Goal: Task Accomplishment & Management: Manage account settings

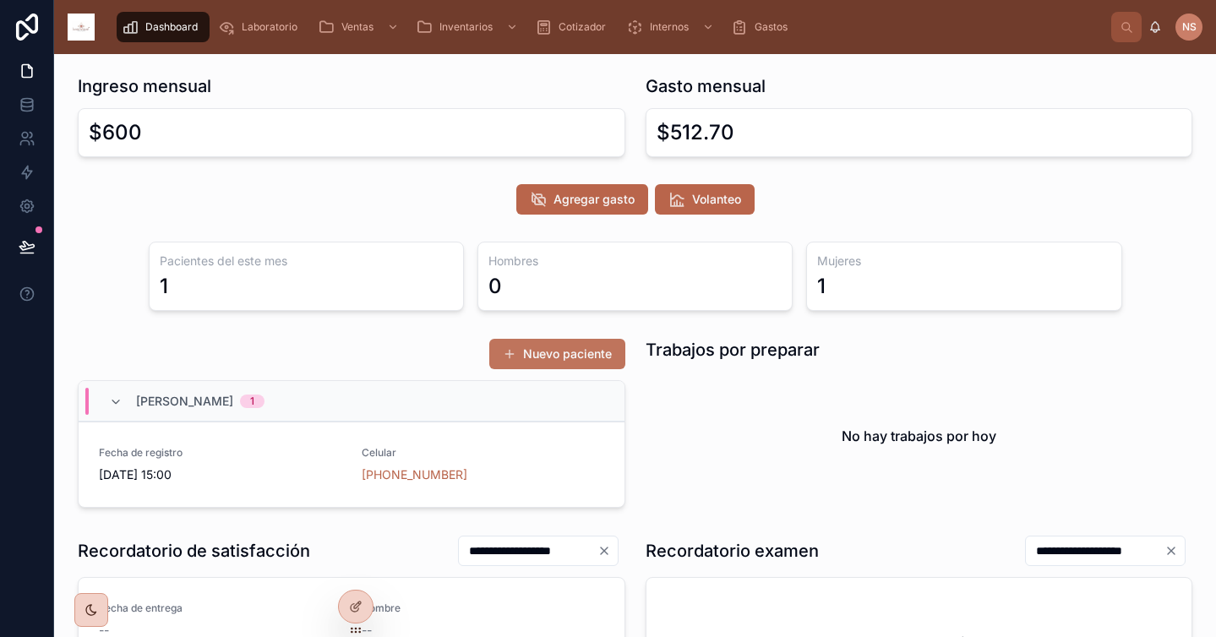
click at [543, 353] on button "Nuevo paciente" at bounding box center [557, 354] width 136 height 30
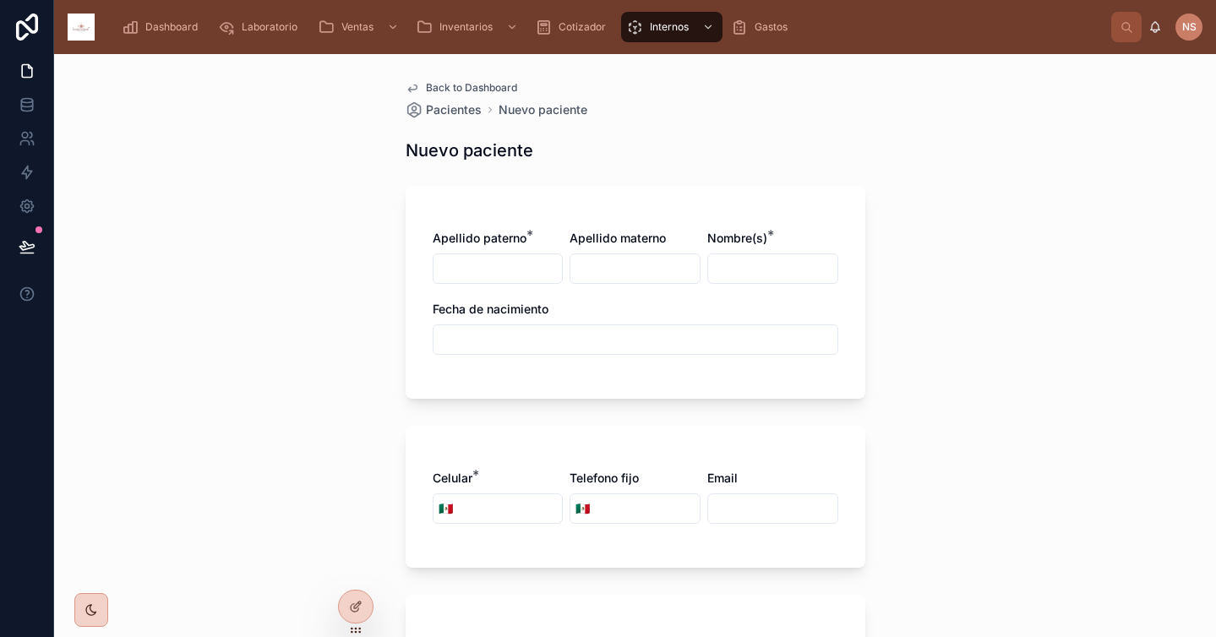
click at [523, 269] on input "text" at bounding box center [498, 269] width 129 height 24
type input "******"
type input "*********"
type input "*******"
click at [457, 346] on input "text" at bounding box center [636, 340] width 404 height 24
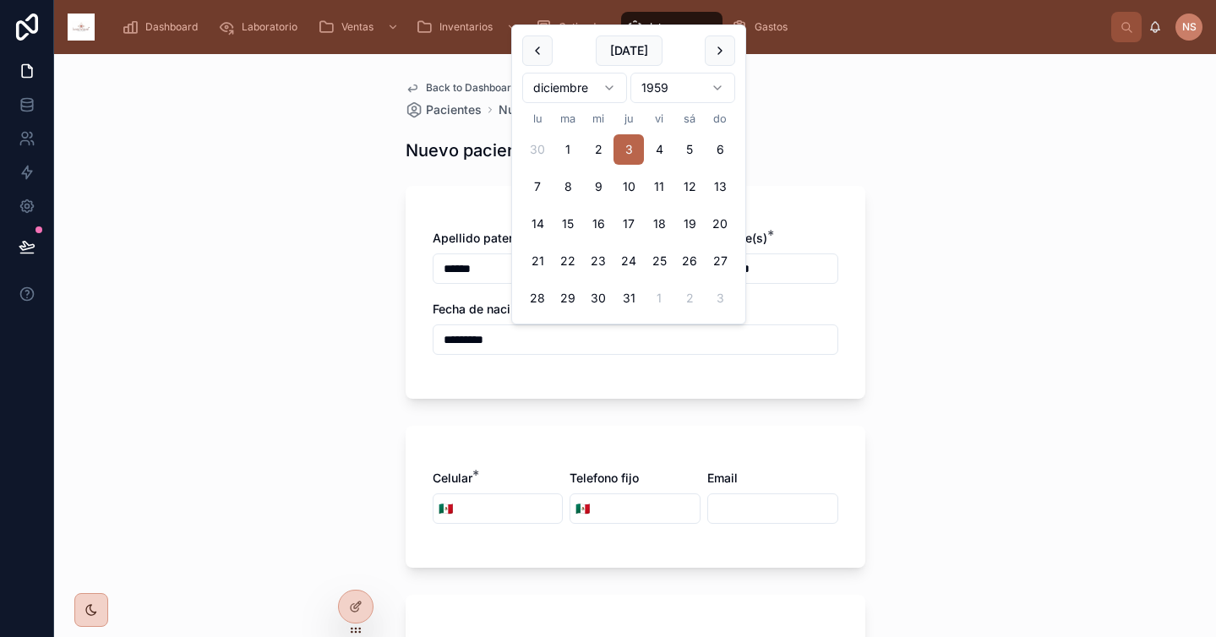
type input "*********"
click at [483, 398] on div "Apellido paterno * ****** Apellido materno ********* Nombre(s) * ******* Fecha …" at bounding box center [636, 292] width 460 height 213
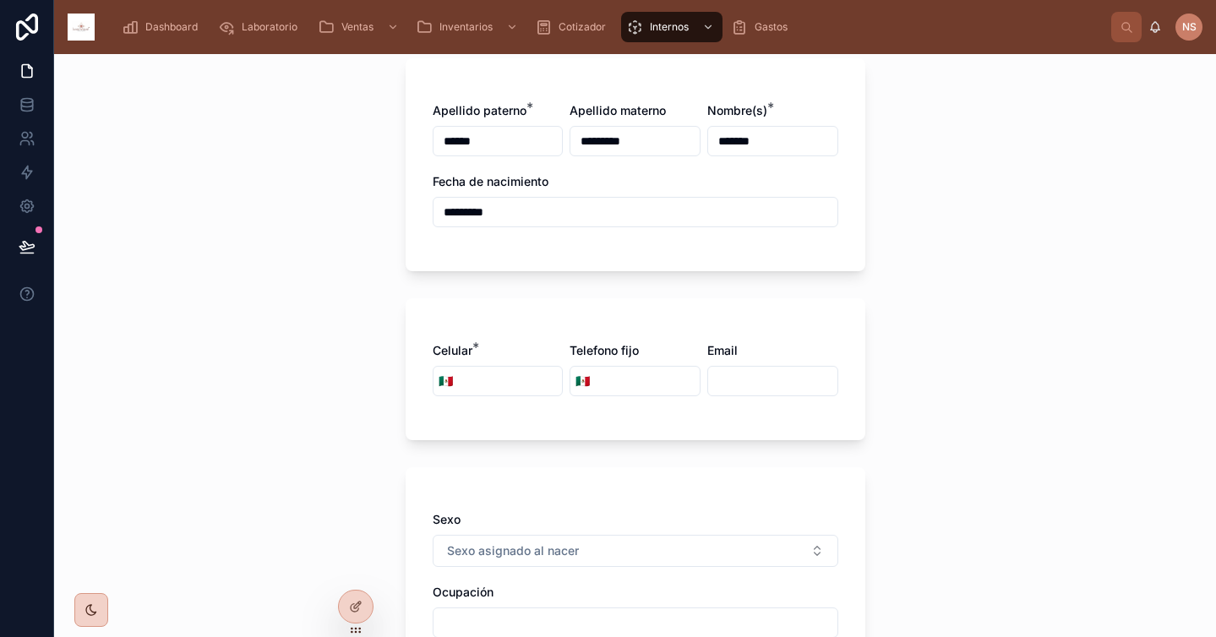
scroll to position [161, 0]
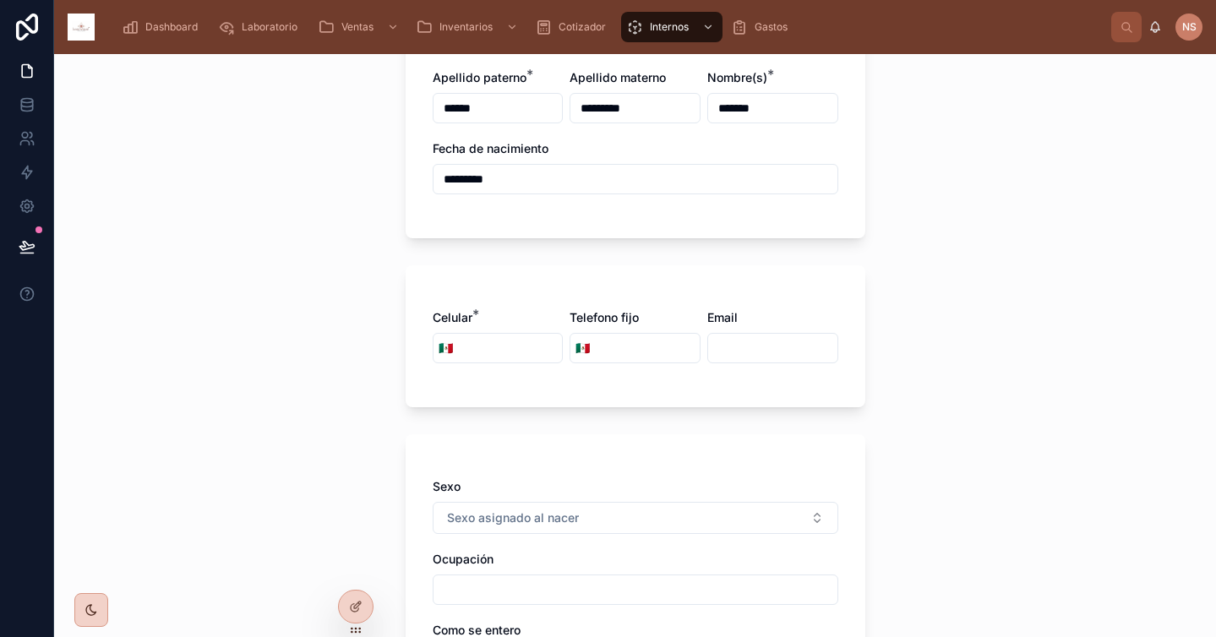
click at [499, 349] on input "tel" at bounding box center [510, 348] width 105 height 24
type input "**********"
click at [538, 401] on div "**********" at bounding box center [636, 336] width 460 height 142
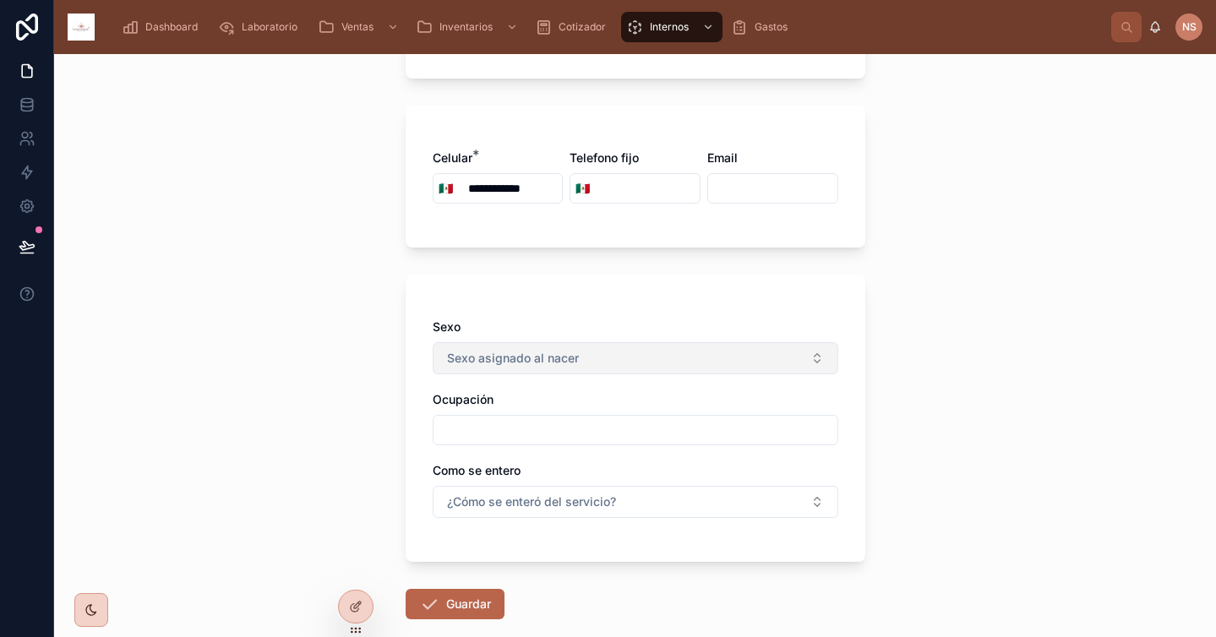
scroll to position [336, 0]
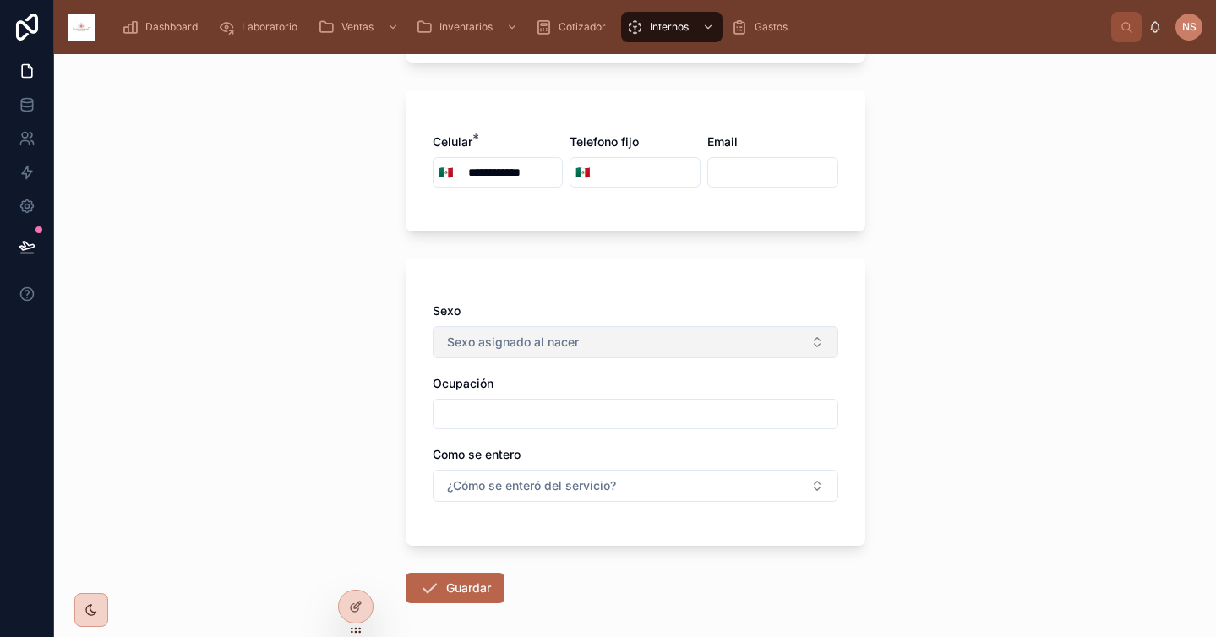
click at [543, 336] on span "Sexo asignado al nacer" at bounding box center [513, 342] width 132 height 17
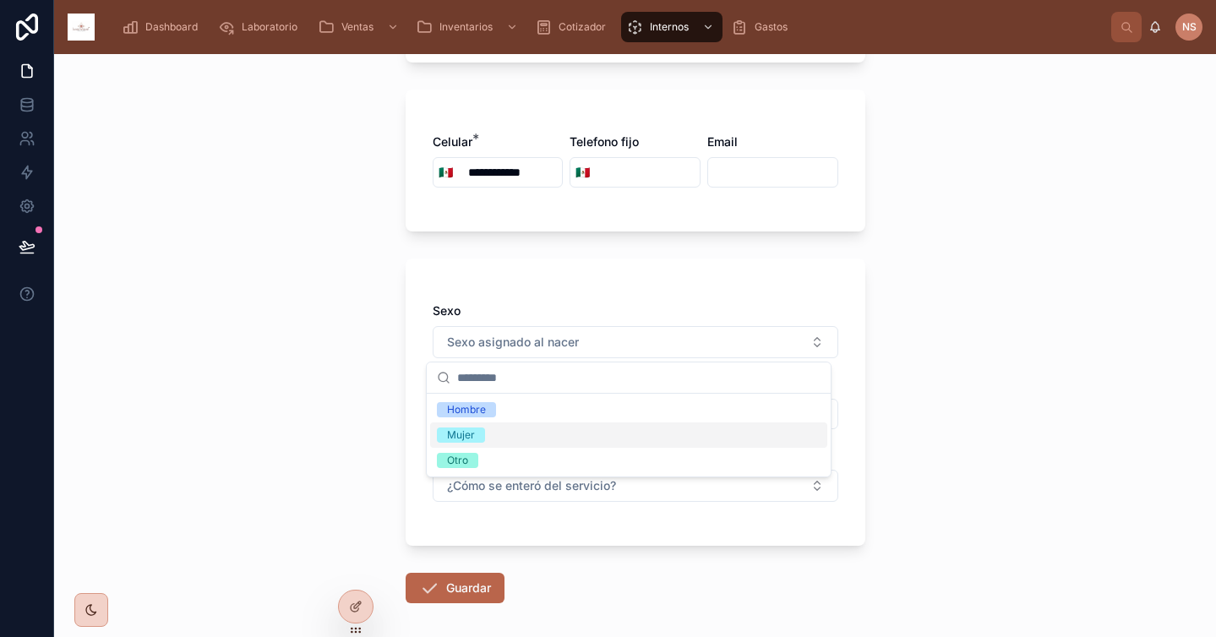
click at [517, 429] on div "Mujer" at bounding box center [628, 435] width 397 height 25
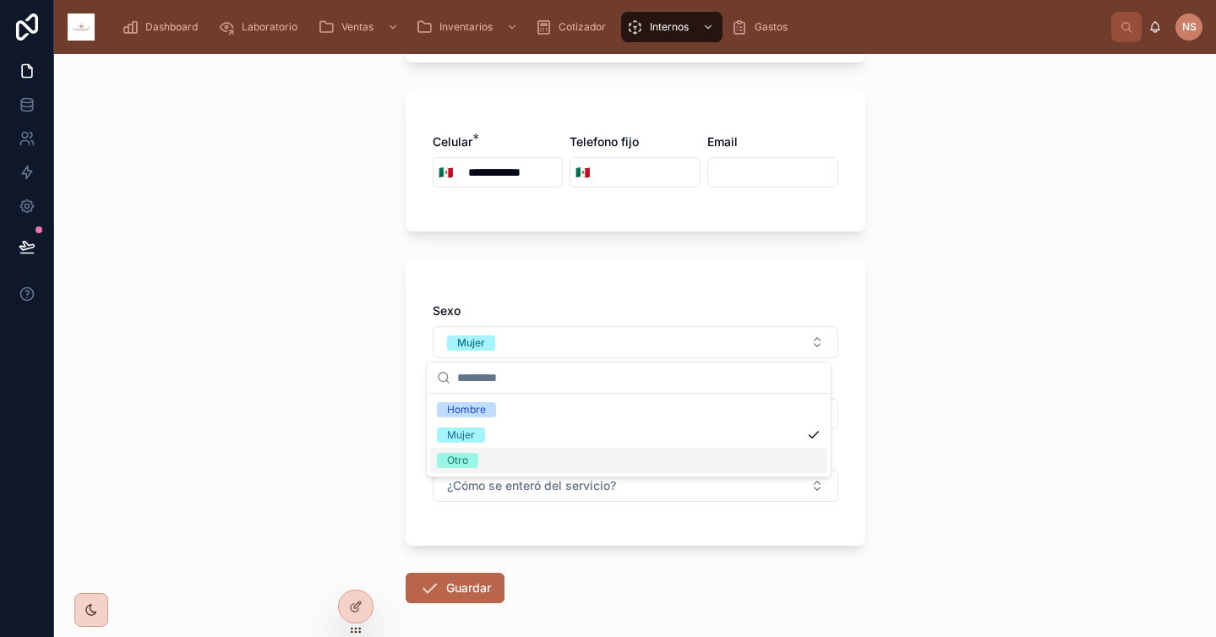
click at [398, 443] on div "**********" at bounding box center [635, 215] width 487 height 994
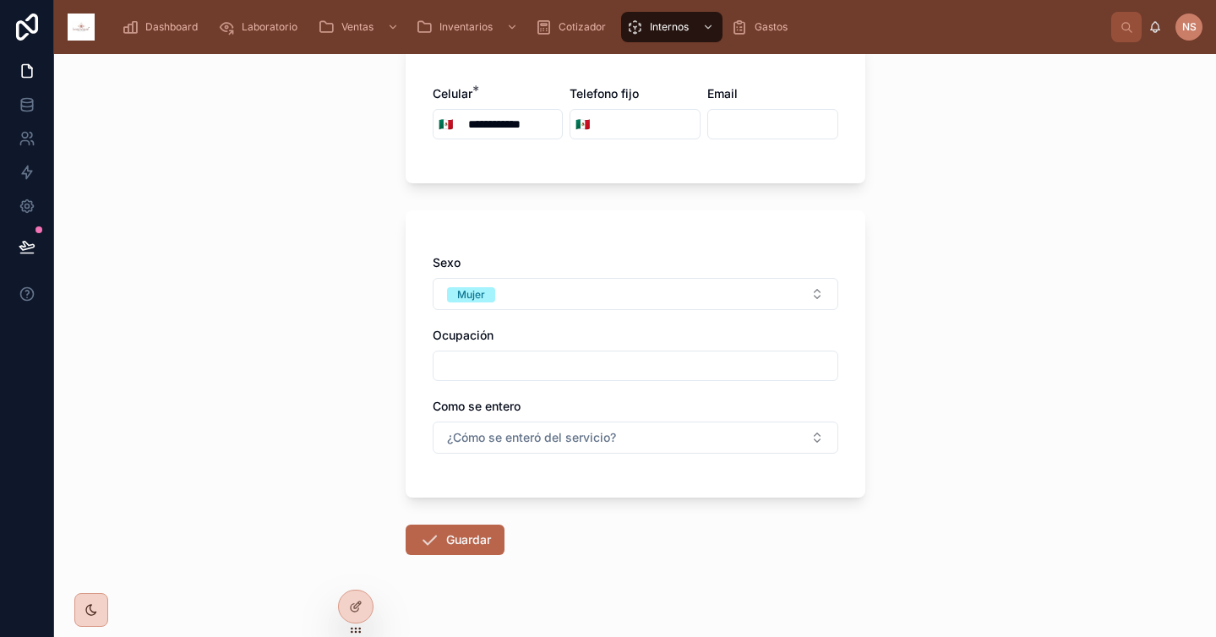
scroll to position [394, 0]
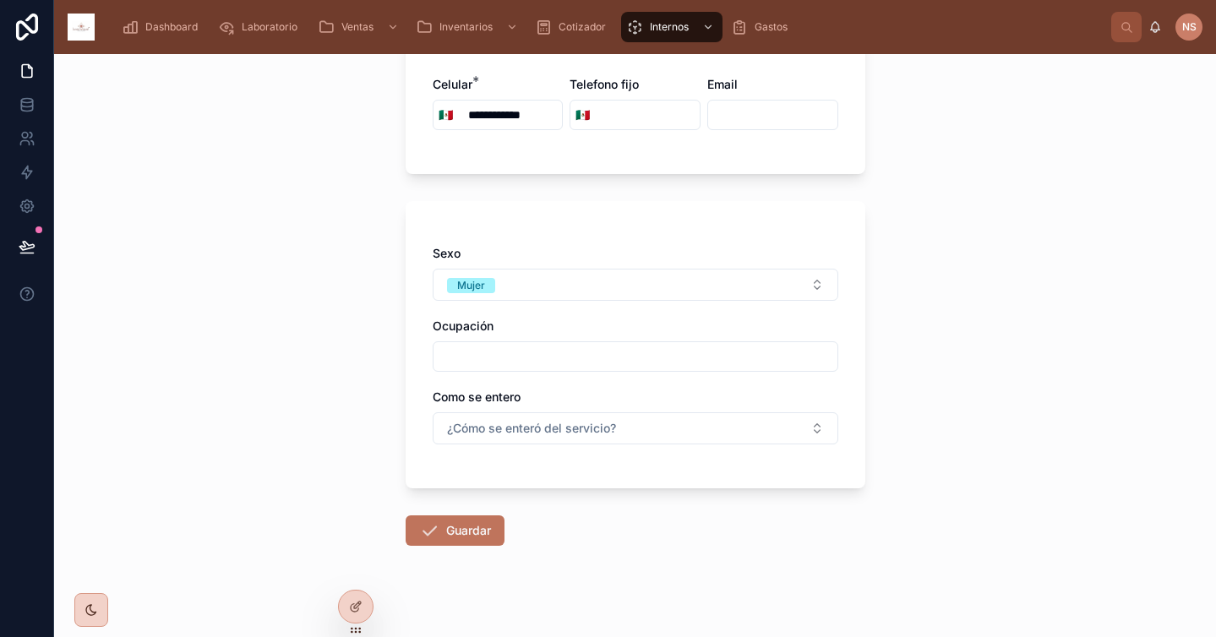
click at [478, 526] on button "Guardar" at bounding box center [455, 531] width 99 height 30
click at [584, 363] on input "text" at bounding box center [636, 357] width 404 height 24
click at [585, 320] on div "Ocupación" at bounding box center [636, 326] width 406 height 17
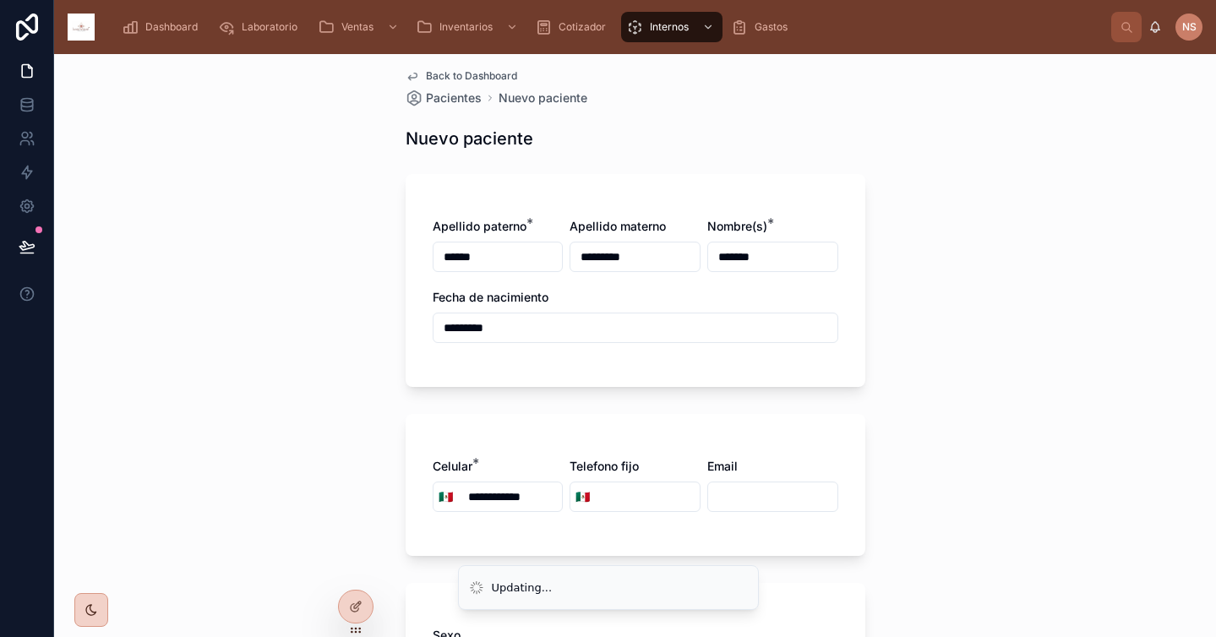
scroll to position [0, 0]
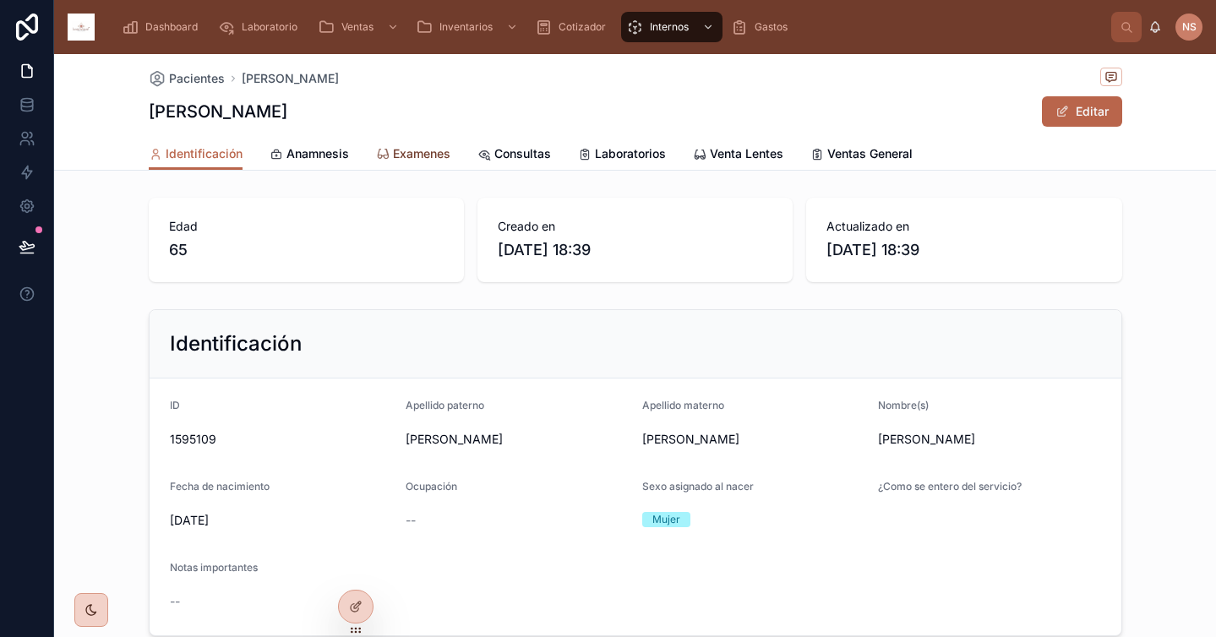
click at [412, 151] on span "Examenes" at bounding box center [421, 153] width 57 height 17
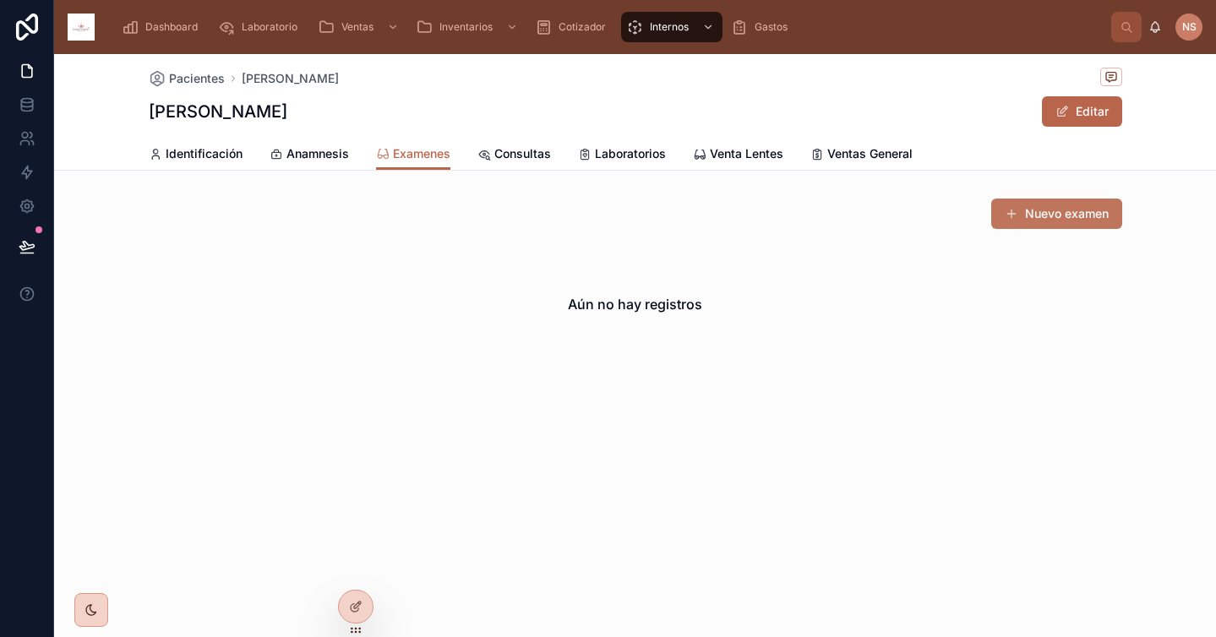
click at [1025, 222] on button "Nuevo examen" at bounding box center [1056, 214] width 131 height 30
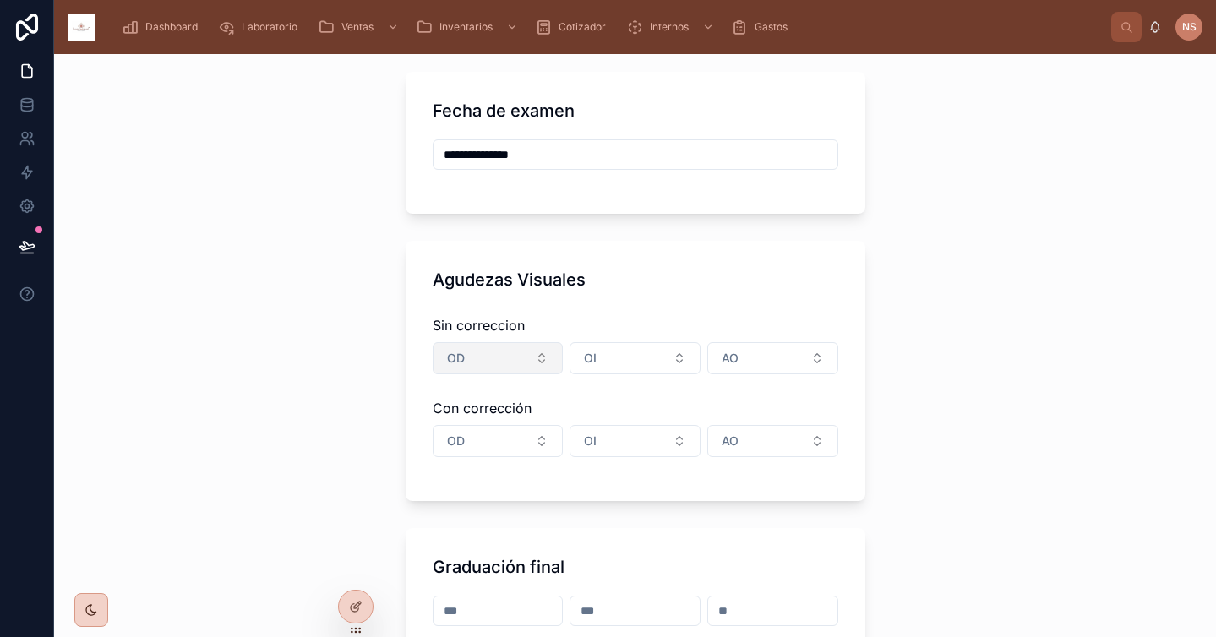
scroll to position [123, 0]
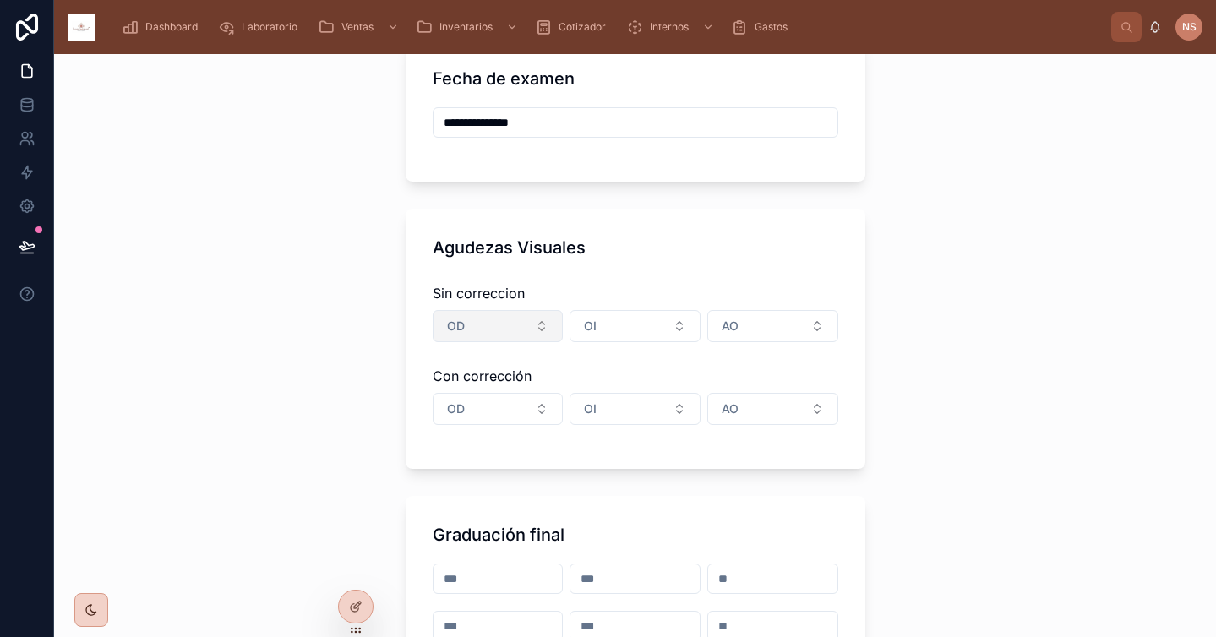
click at [469, 319] on button "OD" at bounding box center [498, 326] width 131 height 32
type input "****"
type input "**********"
click at [433, 310] on button "20/200 5%" at bounding box center [498, 326] width 131 height 32
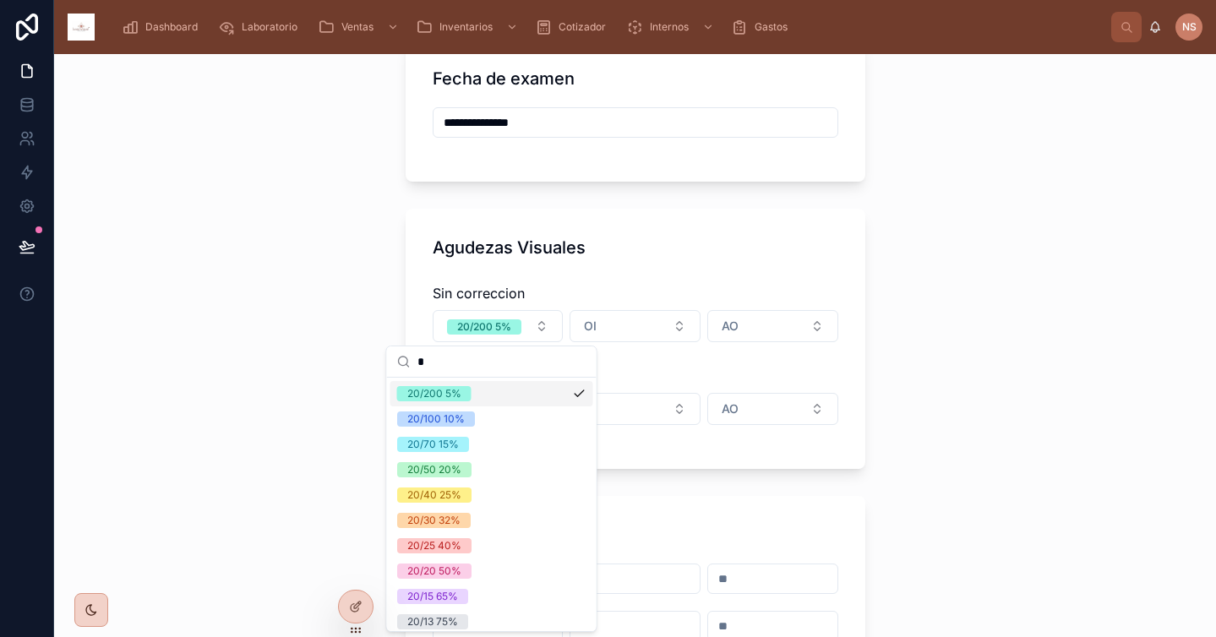
type input "**"
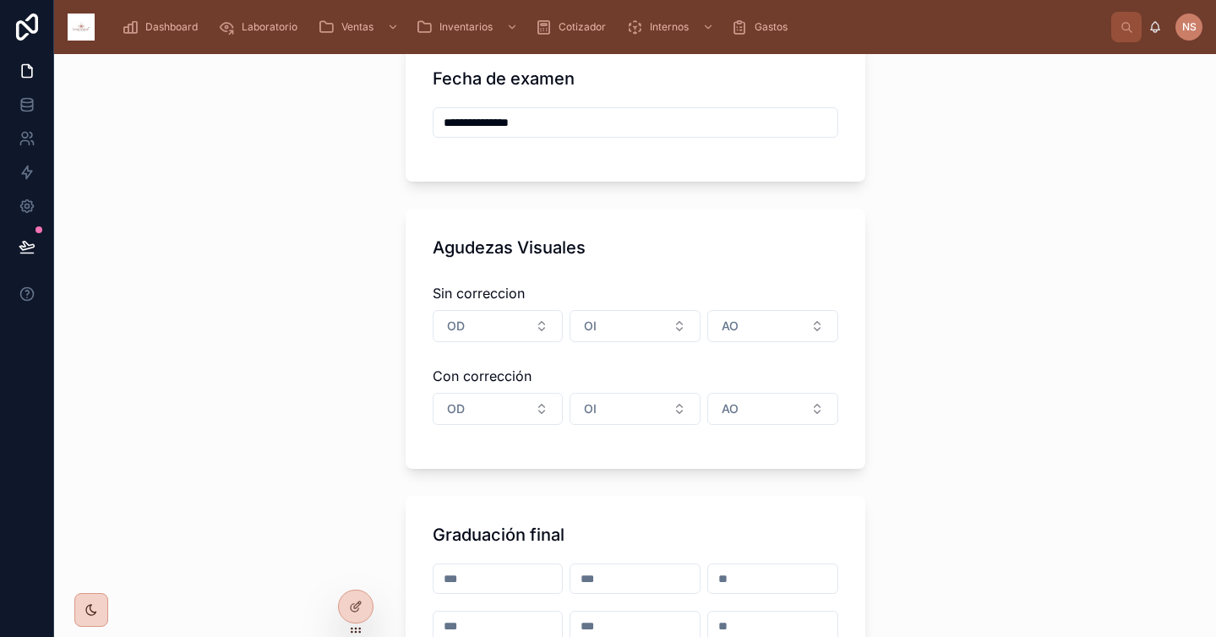
click at [433, 310] on button "OD" at bounding box center [498, 326] width 131 height 32
type input "****"
click at [645, 323] on button "OI" at bounding box center [635, 326] width 131 height 32
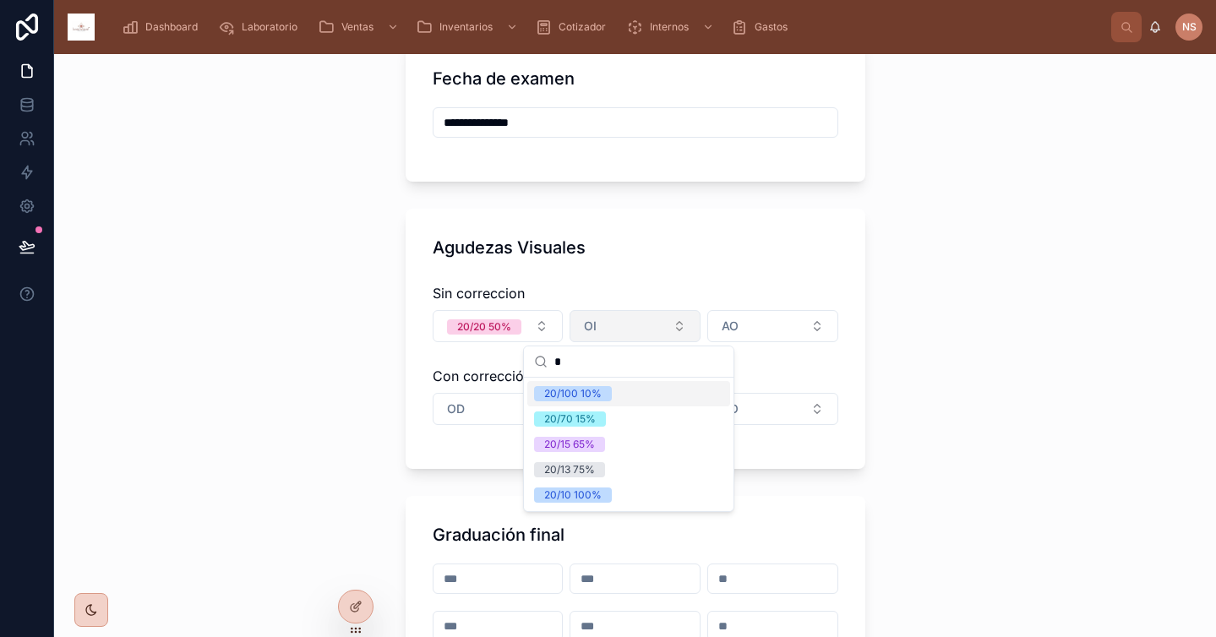
type input "**"
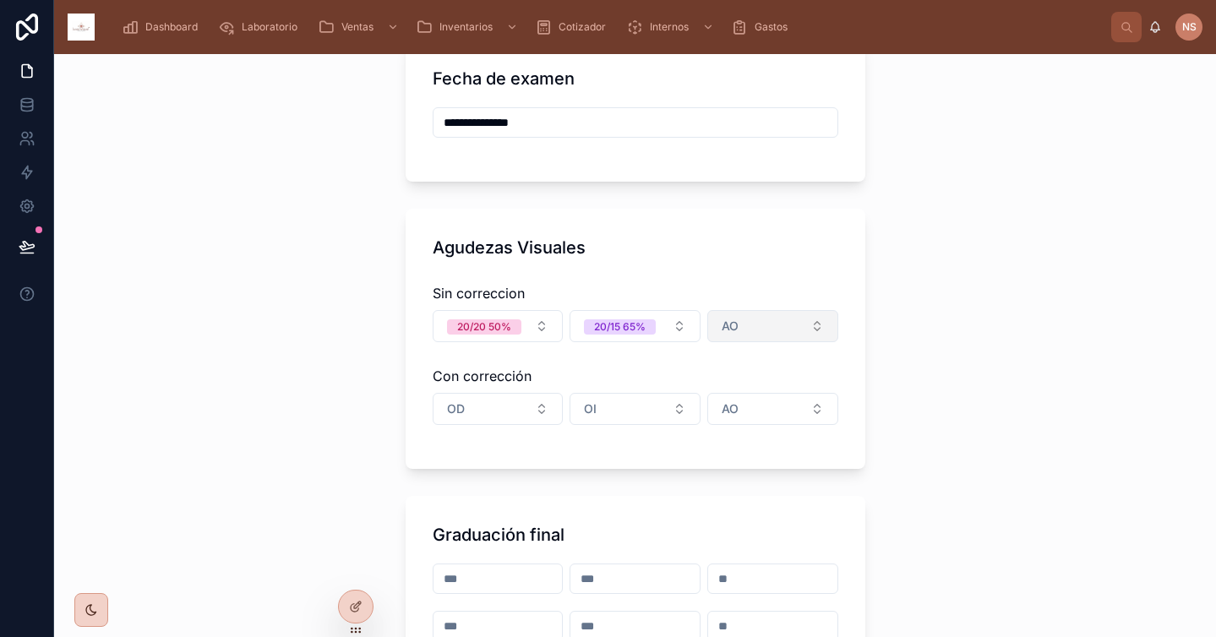
click at [739, 323] on button "AO" at bounding box center [772, 326] width 131 height 32
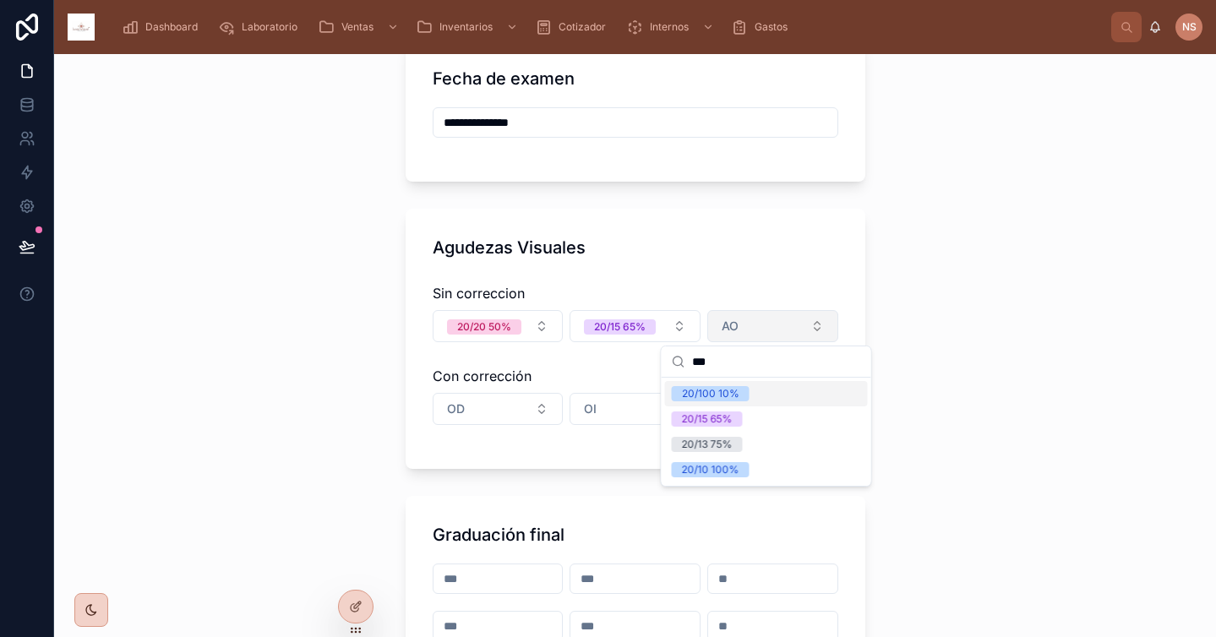
type input "****"
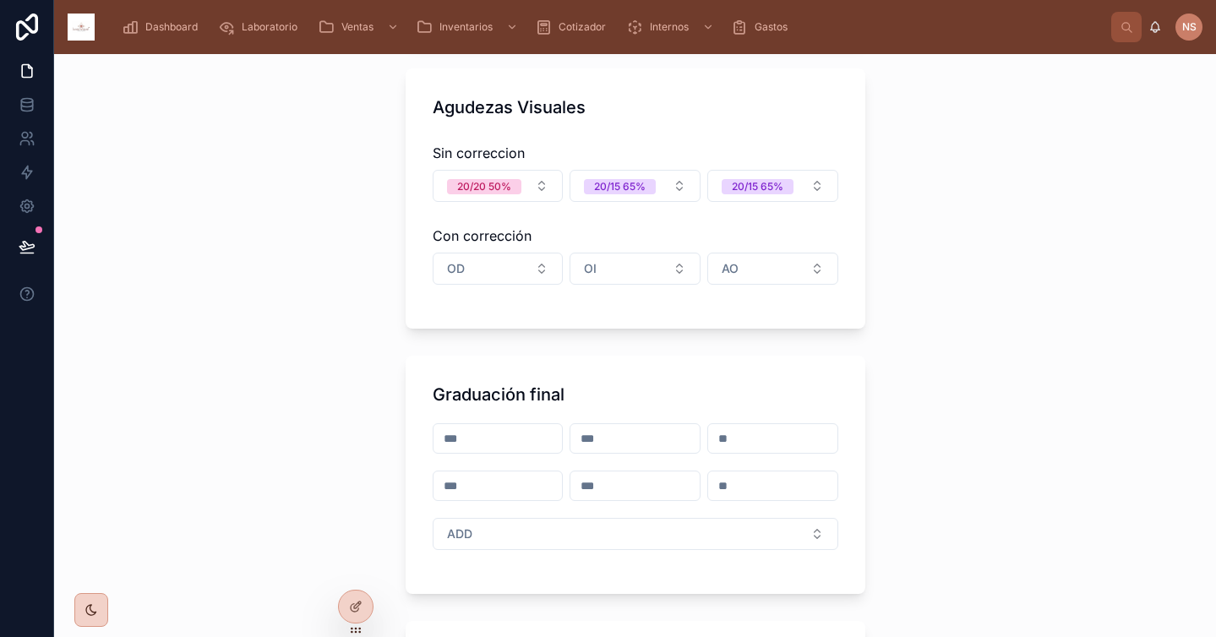
scroll to position [276, 0]
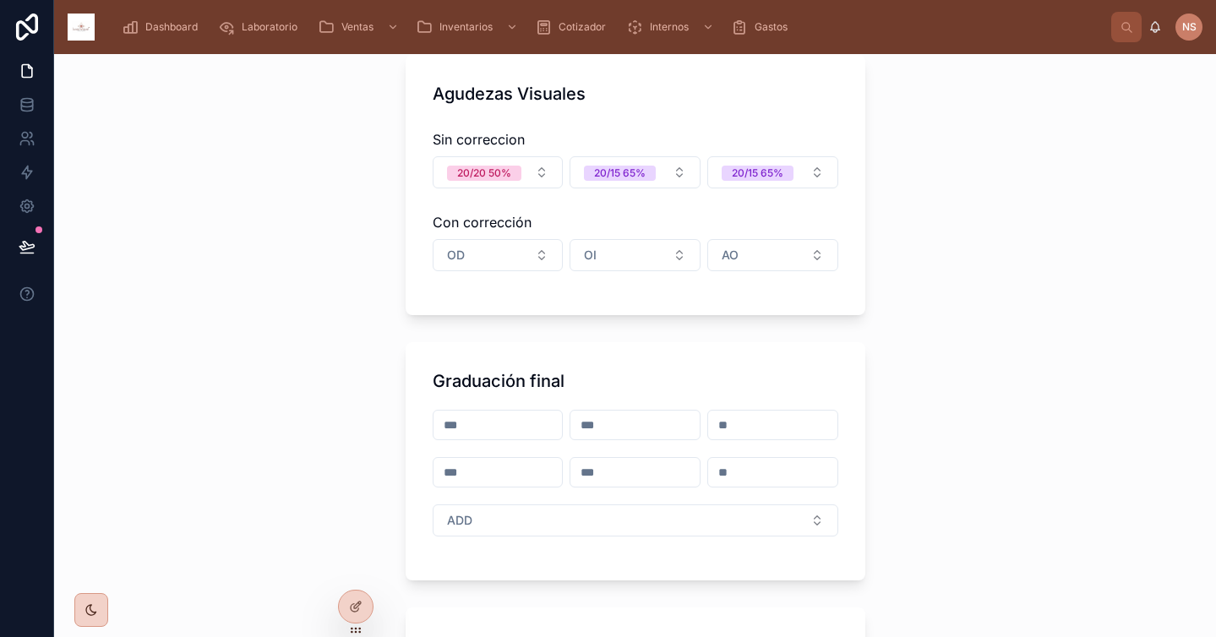
click at [505, 422] on input "text" at bounding box center [498, 425] width 129 height 24
type input "*"
type input "**********"
type input "*****"
click at [483, 474] on input "text" at bounding box center [498, 473] width 129 height 24
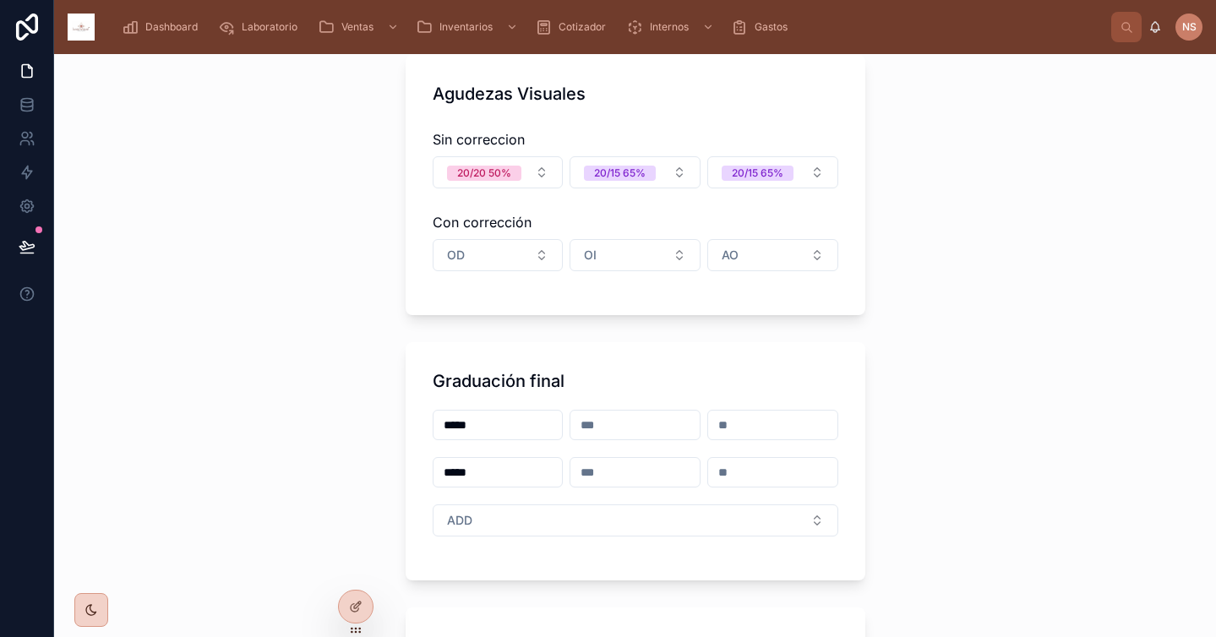
type input "*****"
click at [887, 513] on div "**********" at bounding box center [635, 345] width 1162 height 583
click at [730, 526] on button "ADD" at bounding box center [636, 521] width 406 height 32
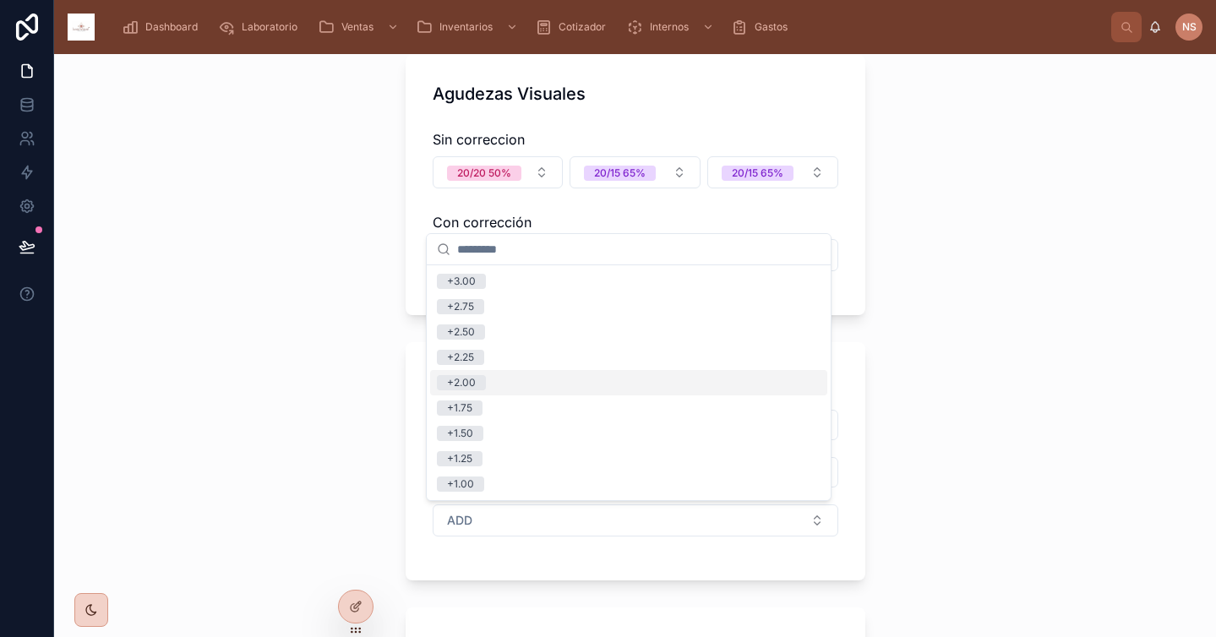
click at [500, 374] on div "+2.00" at bounding box center [628, 382] width 397 height 25
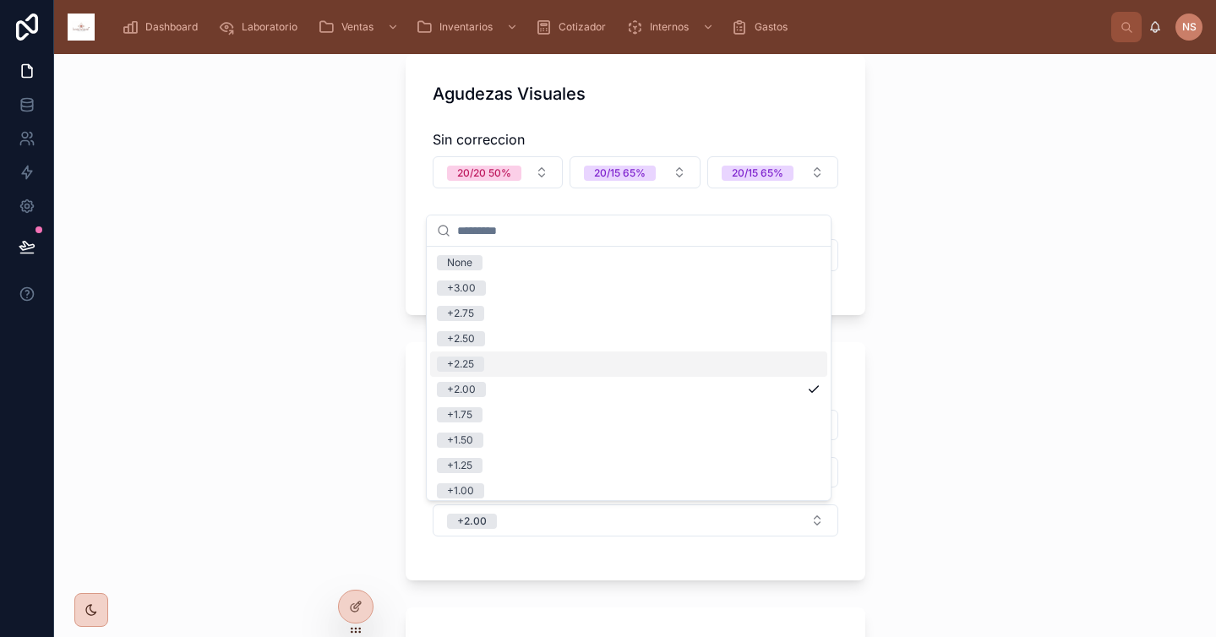
type input "**********"
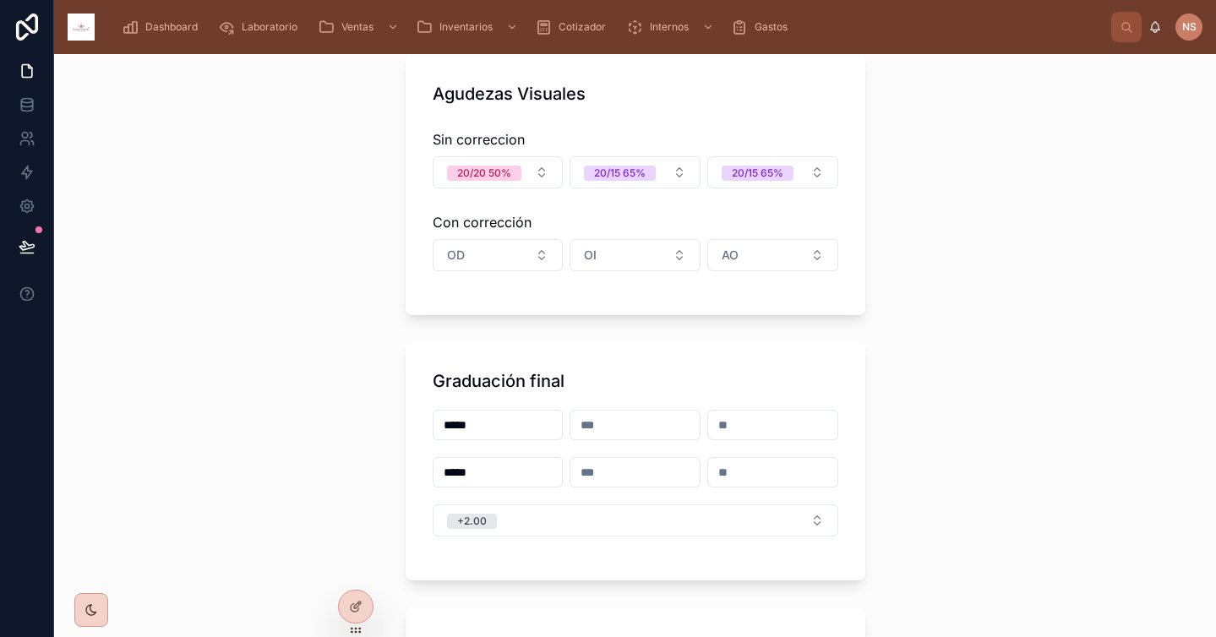
click at [581, 560] on div "Graduación final ***** ***** +2.00" at bounding box center [636, 461] width 460 height 238
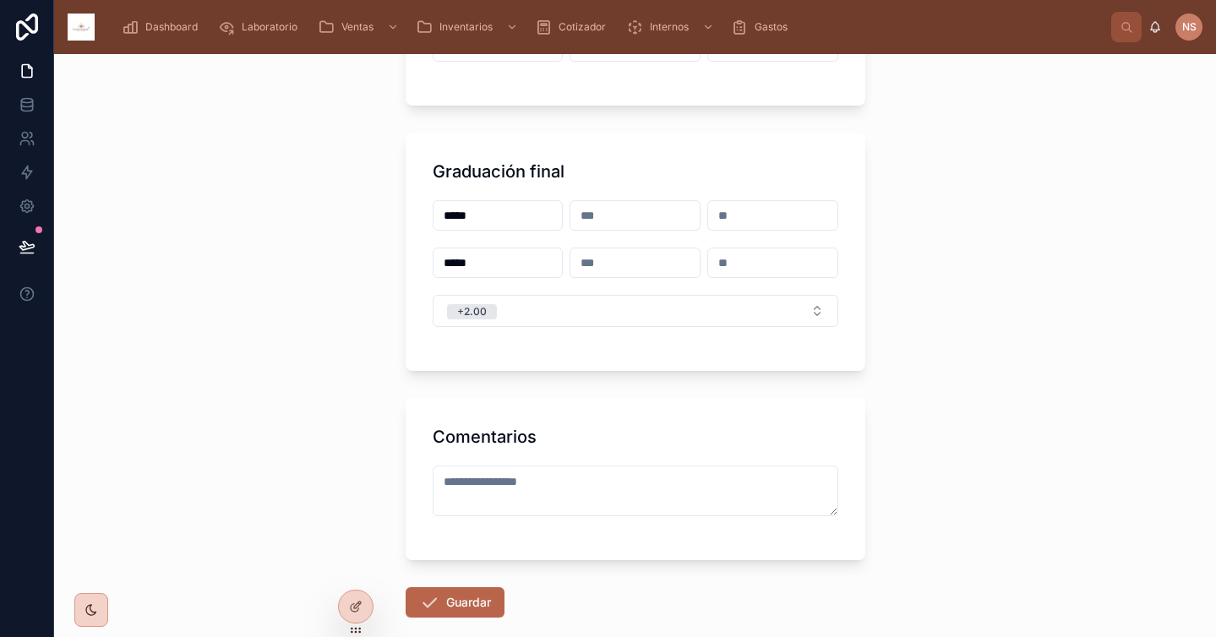
scroll to position [505, 0]
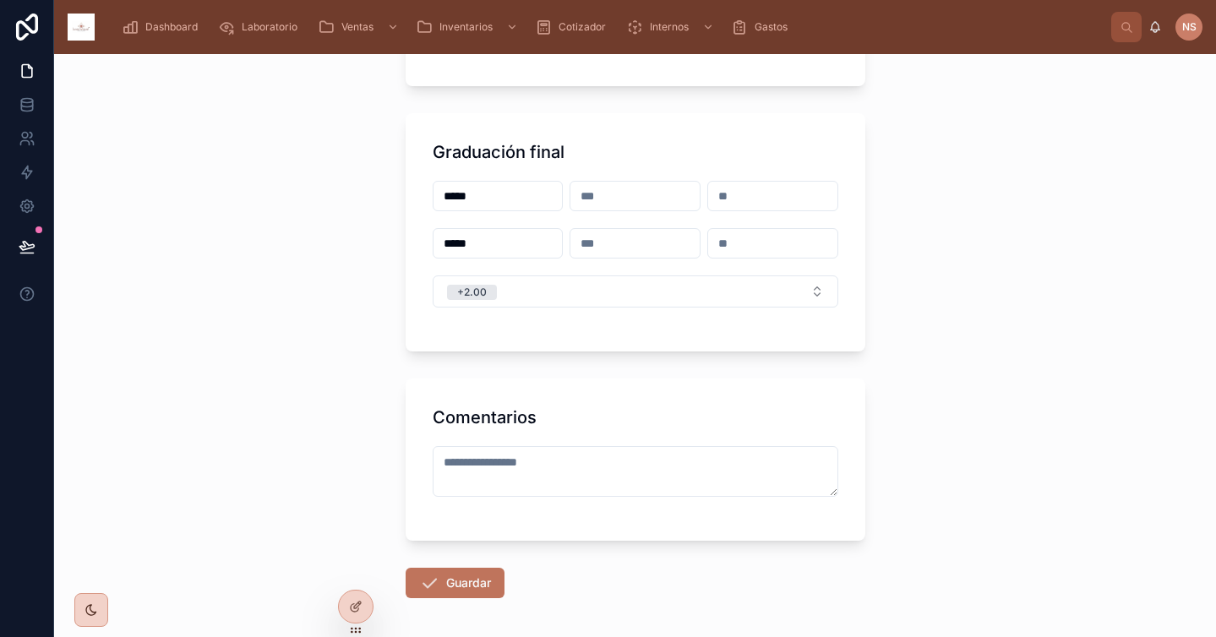
click at [464, 576] on button "Guardar" at bounding box center [455, 583] width 99 height 30
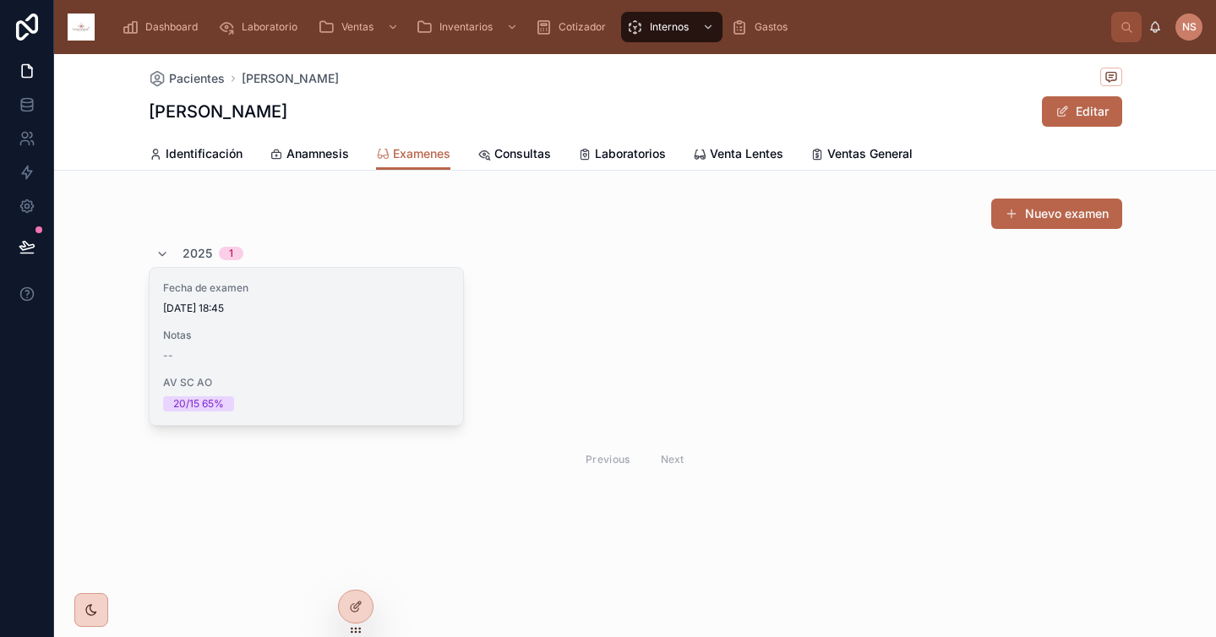
click at [443, 404] on div "20/15 65%" at bounding box center [306, 403] width 287 height 15
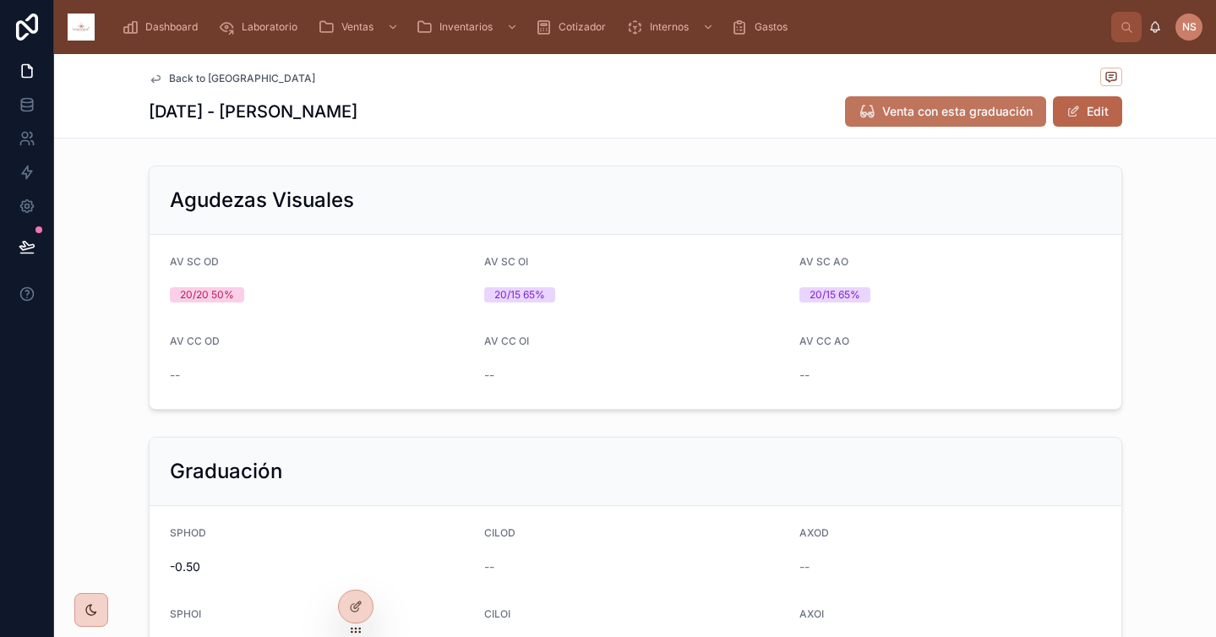
click at [1003, 120] on button "Venta con esta graduación" at bounding box center [945, 111] width 201 height 30
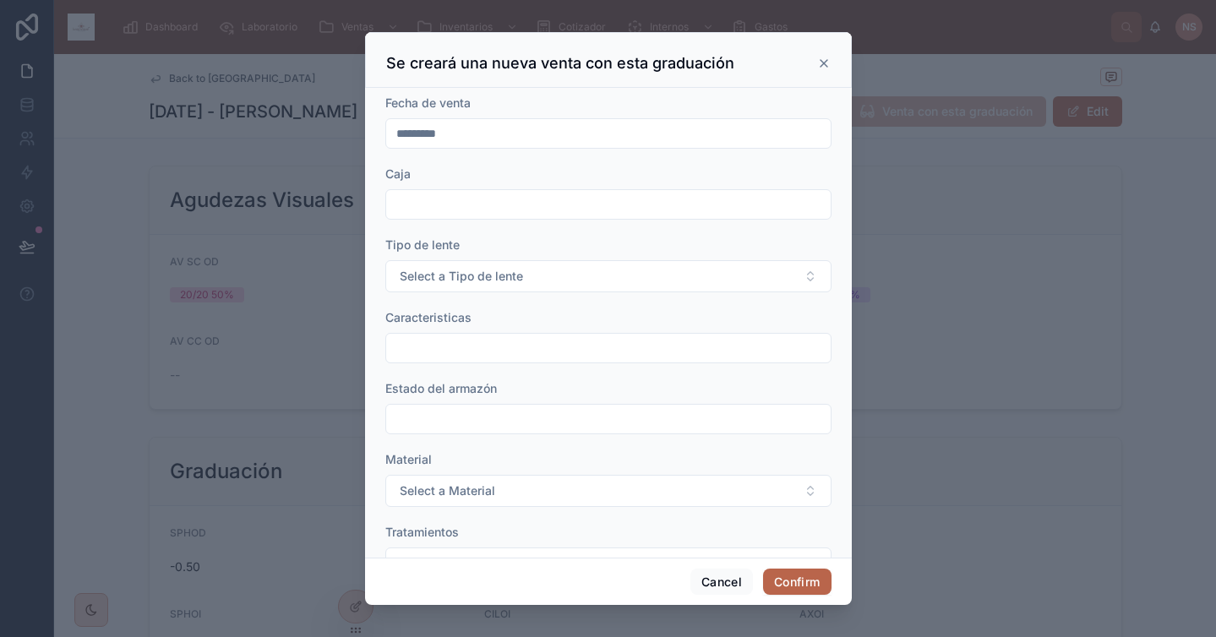
click at [547, 216] on div at bounding box center [608, 204] width 446 height 30
click at [540, 208] on input "text" at bounding box center [608, 205] width 445 height 24
type input "**"
click at [521, 292] on button "Select a Tipo de lente" at bounding box center [608, 276] width 446 height 32
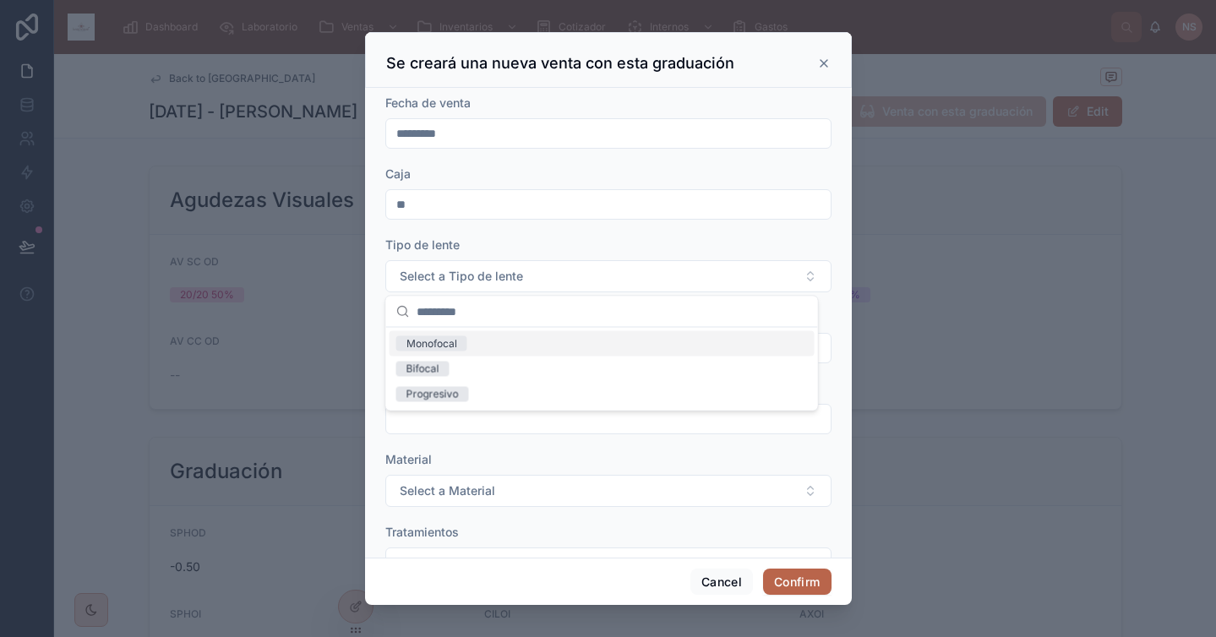
click at [480, 347] on div "Monofocal" at bounding box center [602, 343] width 425 height 25
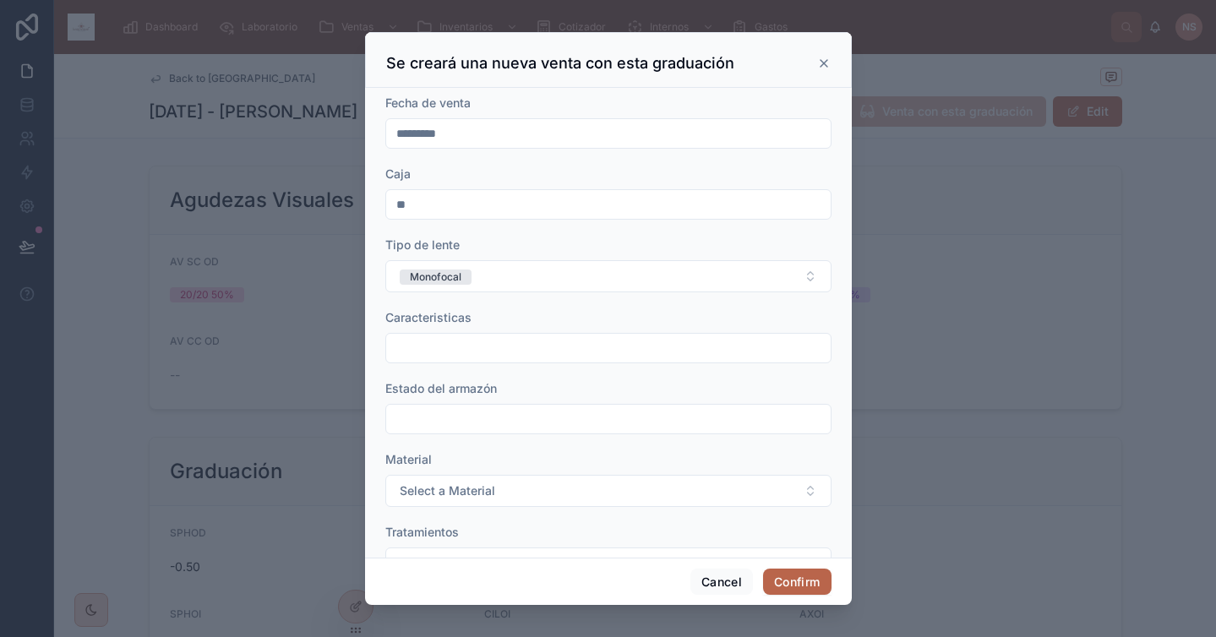
click at [488, 357] on input "text" at bounding box center [608, 348] width 445 height 24
click at [532, 319] on div "Caracteristicas" at bounding box center [608, 317] width 446 height 17
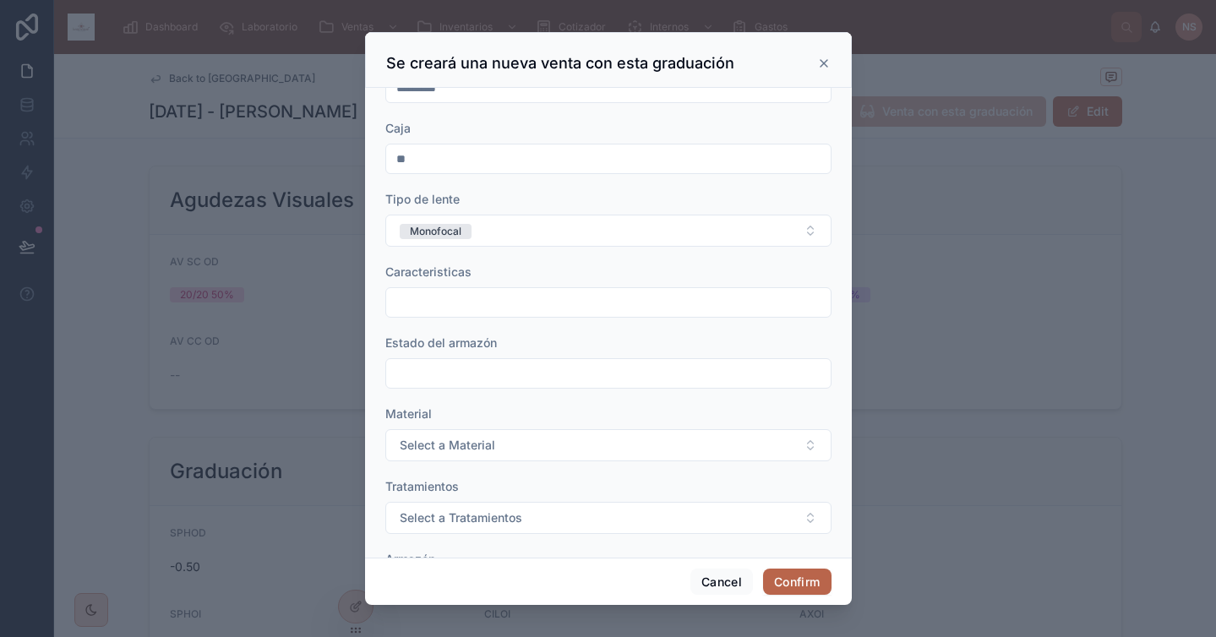
scroll to position [74, 0]
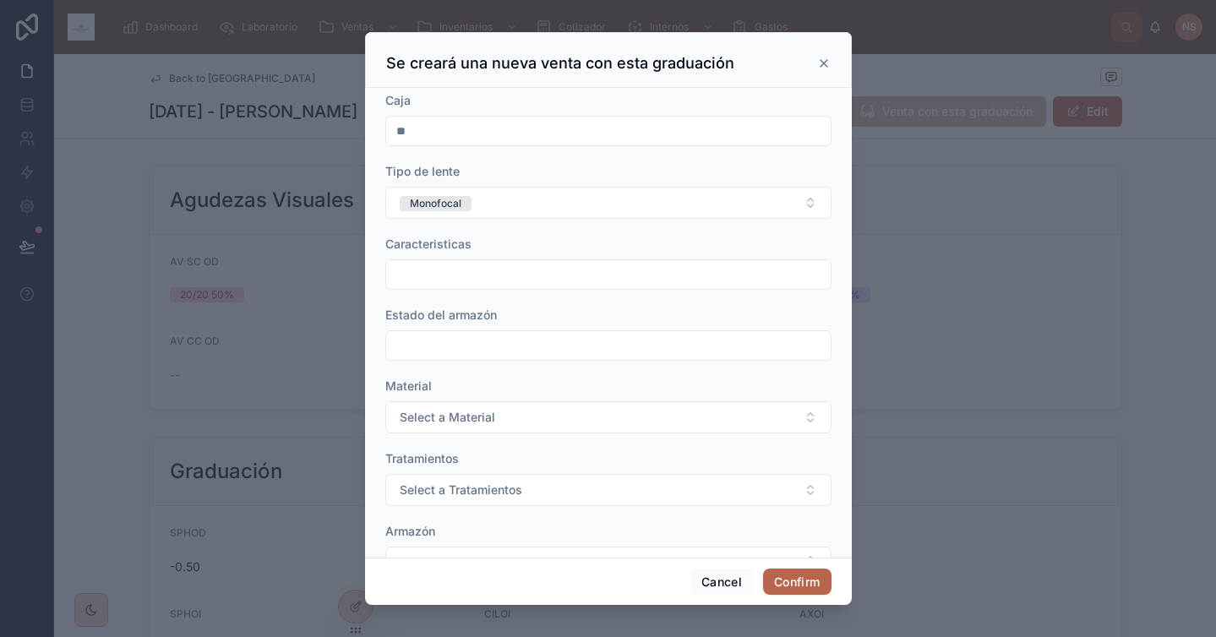
click at [491, 338] on input "text" at bounding box center [608, 346] width 445 height 24
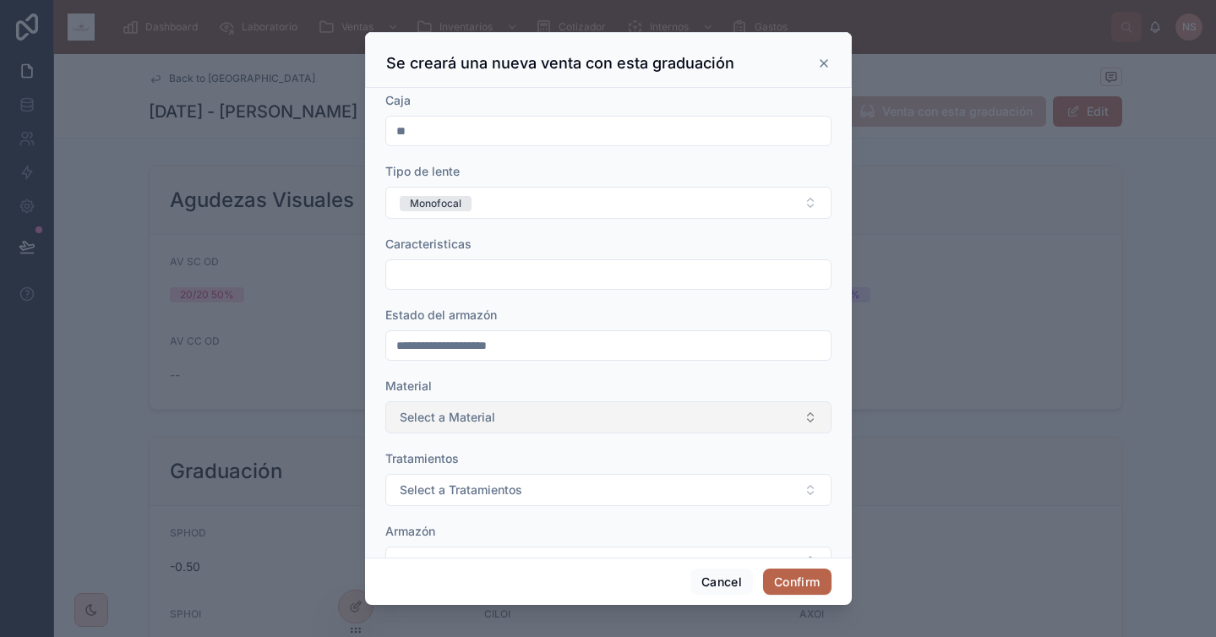
type input "**********"
click at [480, 404] on button "Select a Material" at bounding box center [608, 417] width 446 height 32
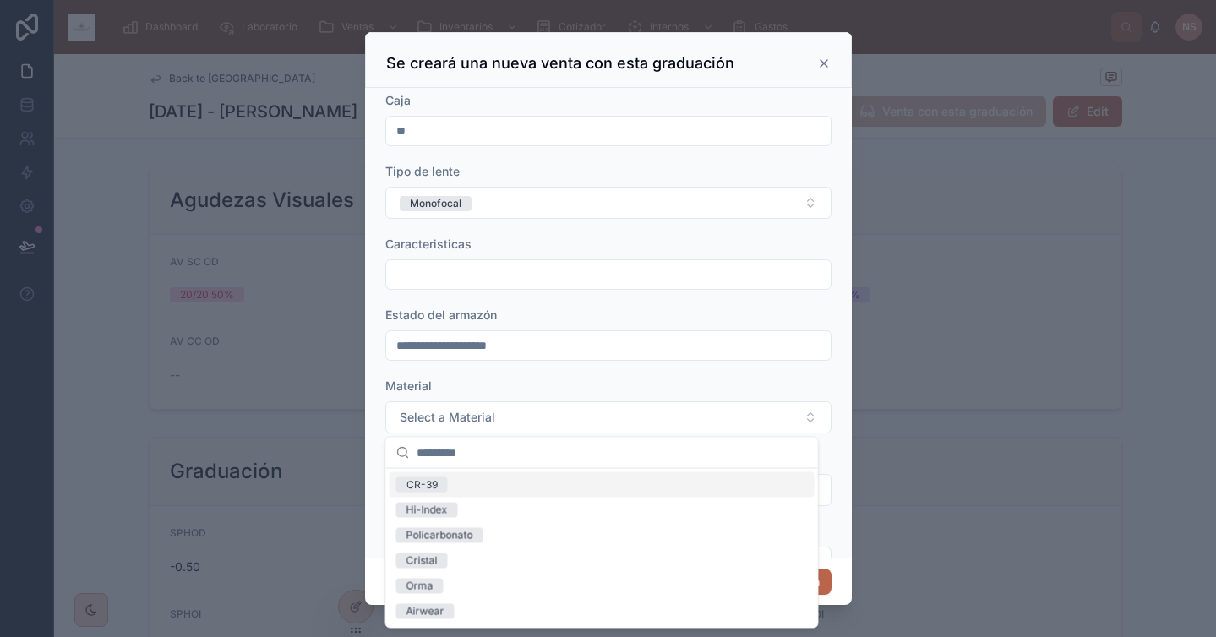
click at [464, 482] on div "CR-39" at bounding box center [602, 484] width 425 height 25
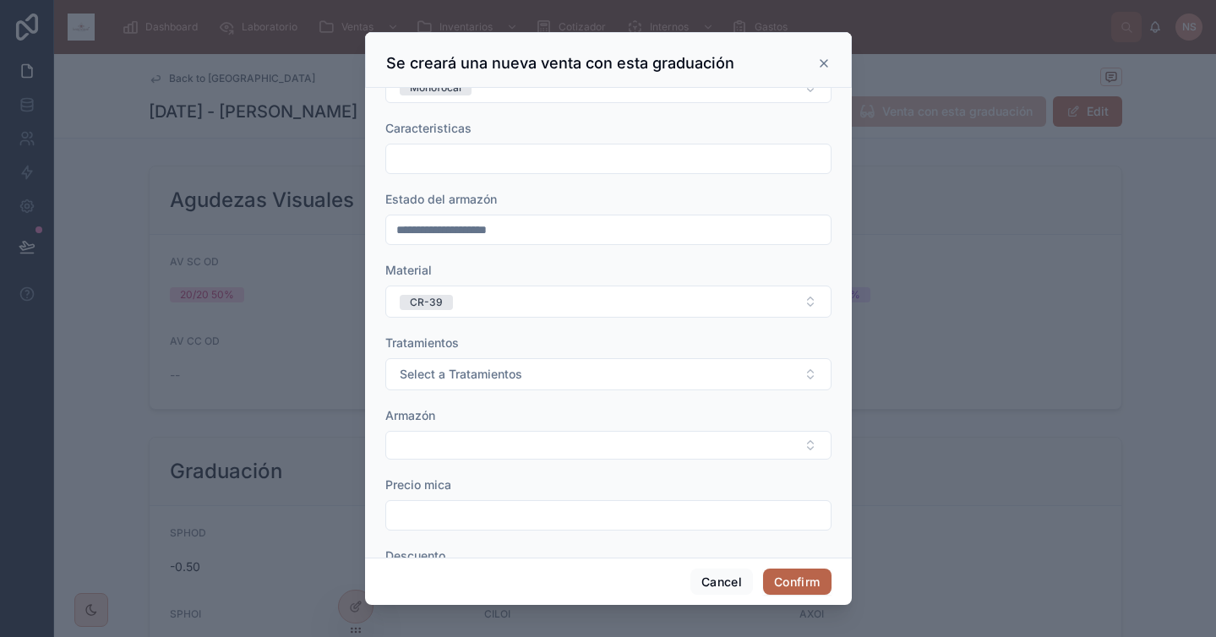
scroll to position [198, 0]
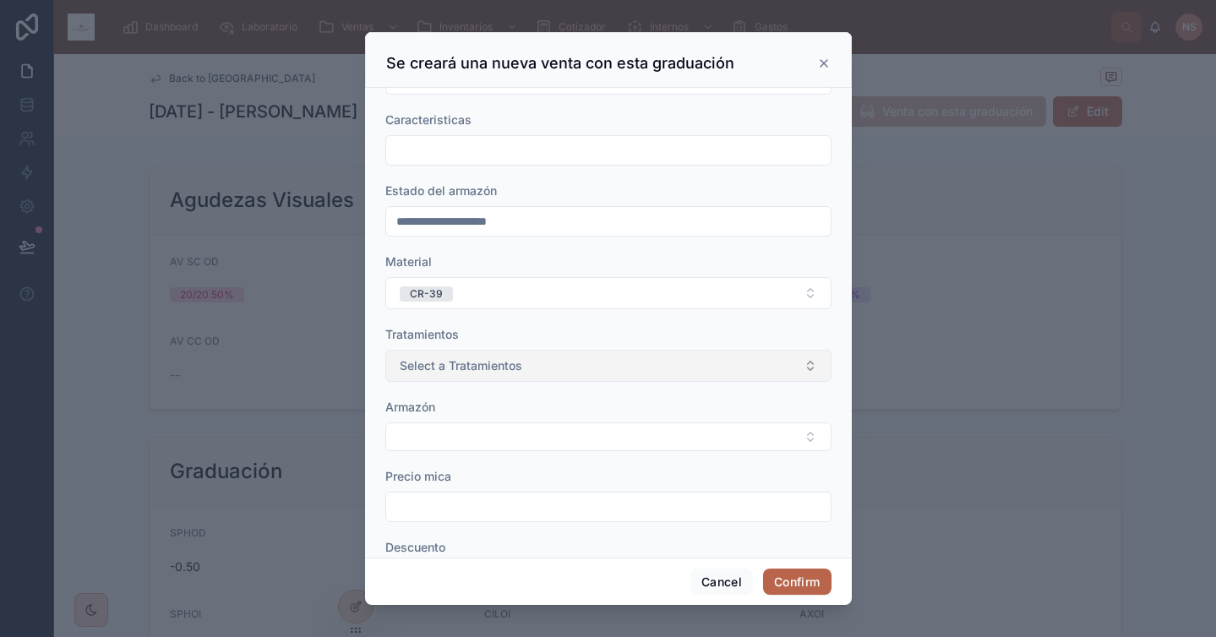
click at [530, 359] on button "Select a Tratamientos" at bounding box center [608, 366] width 446 height 32
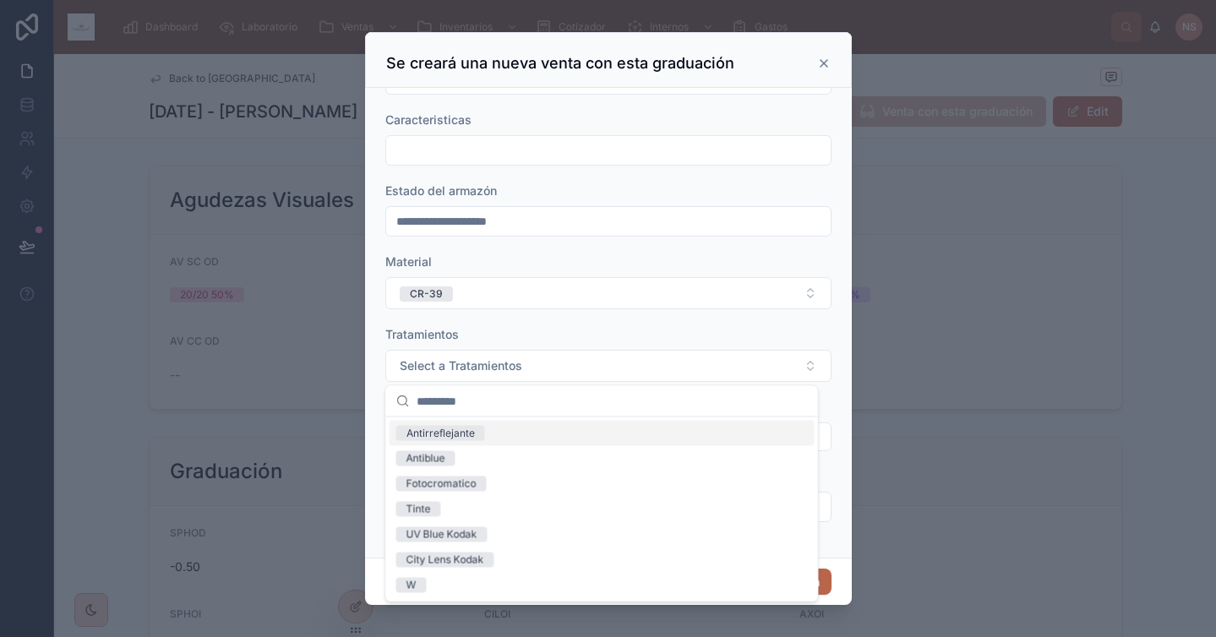
click at [496, 432] on div "Antirreflejante" at bounding box center [602, 433] width 425 height 25
click at [538, 342] on div "Tratamientos Antirreflejante" at bounding box center [608, 354] width 446 height 56
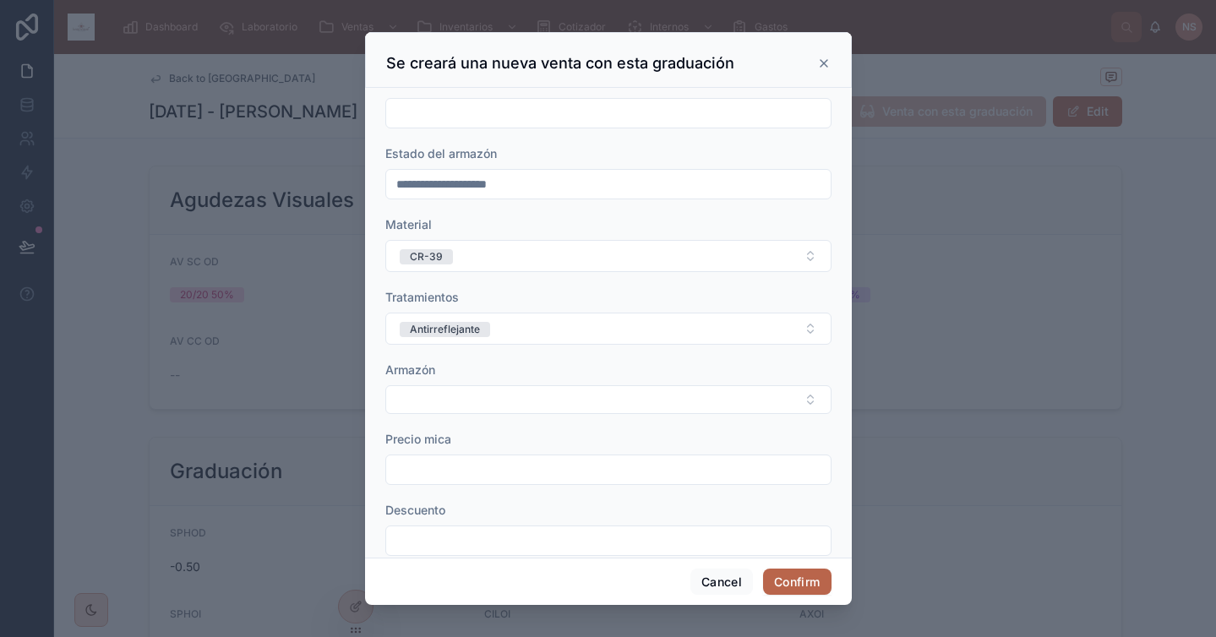
scroll to position [287, 0]
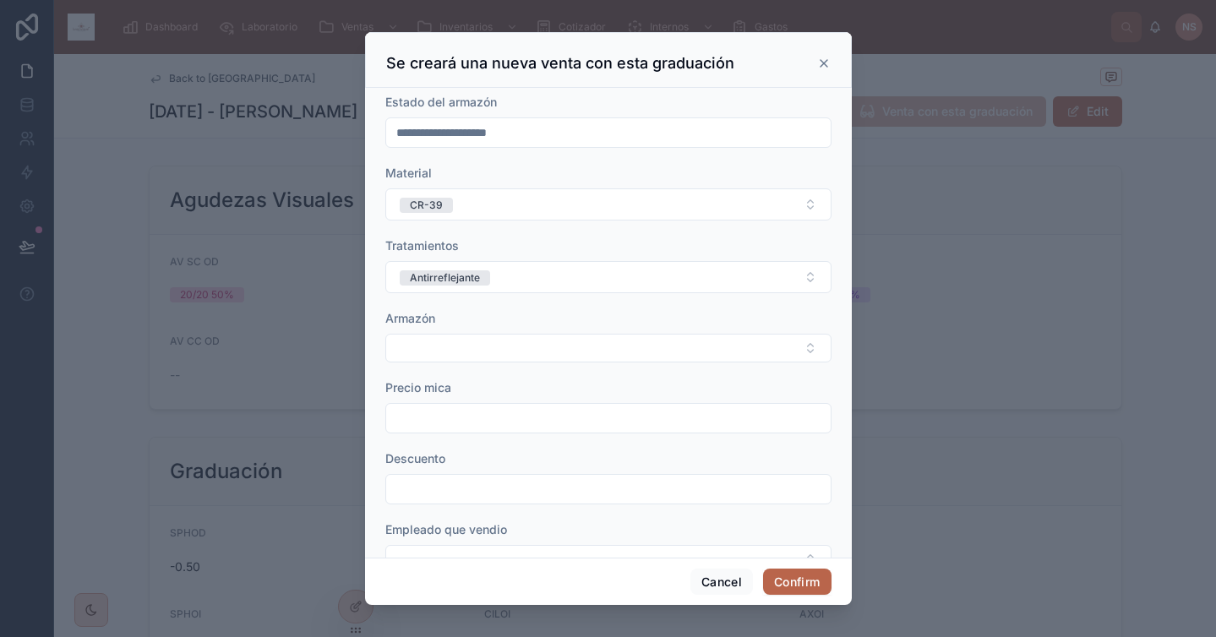
click at [504, 363] on form "**********" at bounding box center [608, 199] width 446 height 783
click at [500, 350] on button "Select Button" at bounding box center [608, 348] width 446 height 29
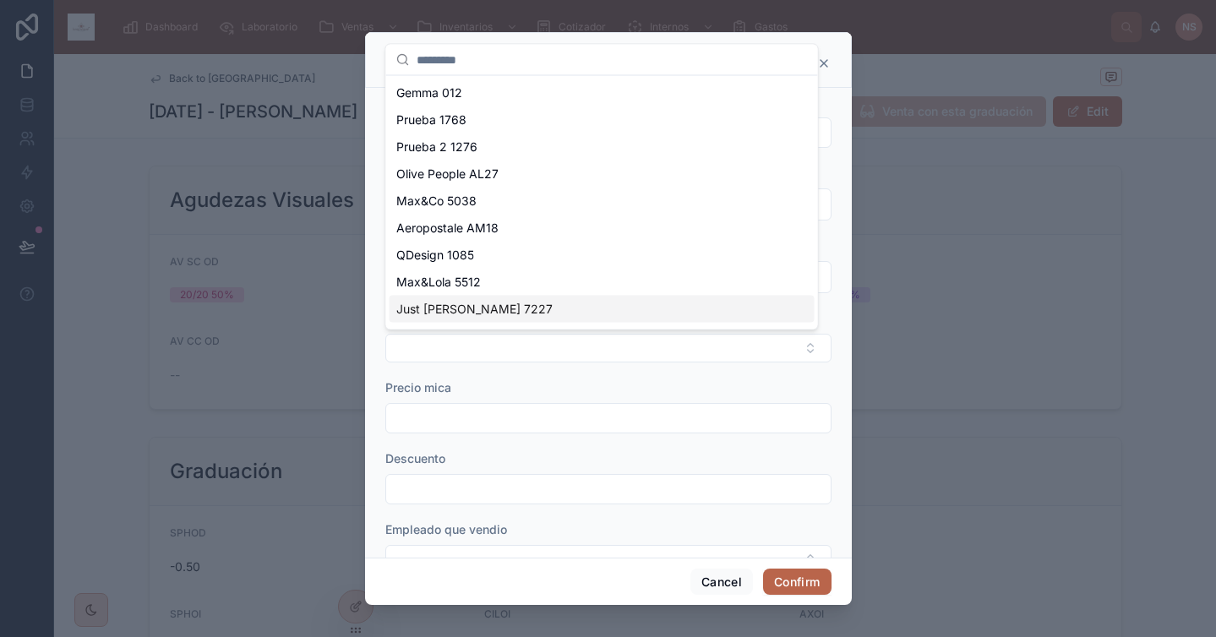
click at [521, 378] on div "**********" at bounding box center [608, 318] width 1216 height 637
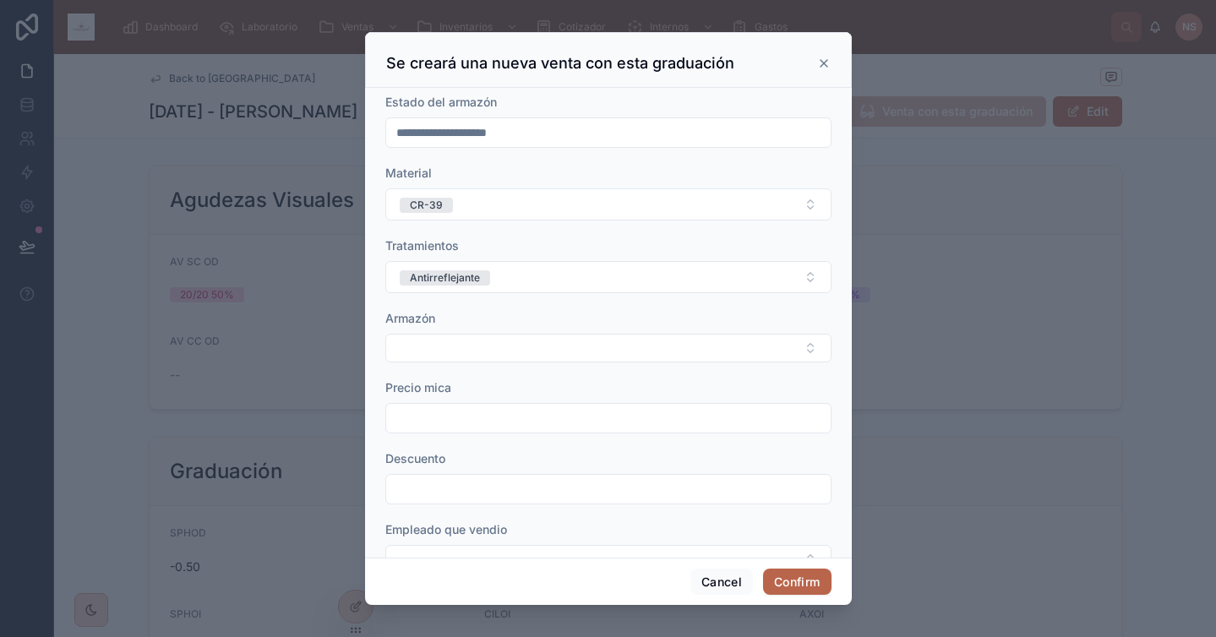
scroll to position [332, 0]
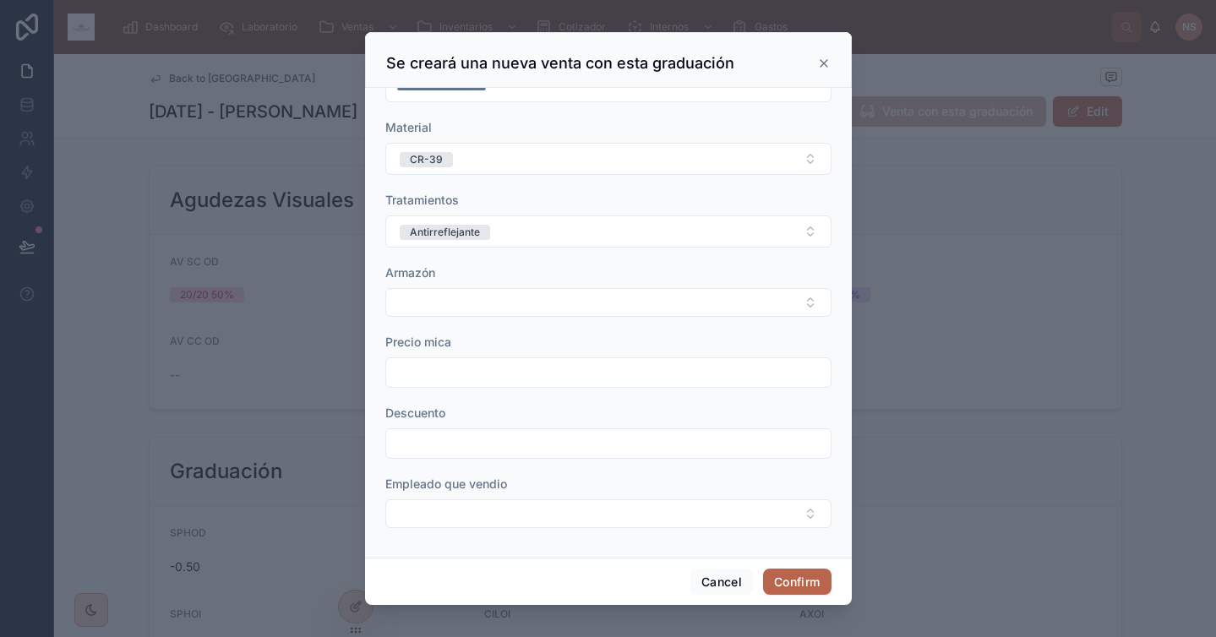
click at [491, 368] on input "text" at bounding box center [608, 373] width 445 height 24
type input "*******"
click at [488, 403] on form "**********" at bounding box center [608, 154] width 446 height 783
click at [472, 517] on button "Select Button" at bounding box center [608, 514] width 446 height 29
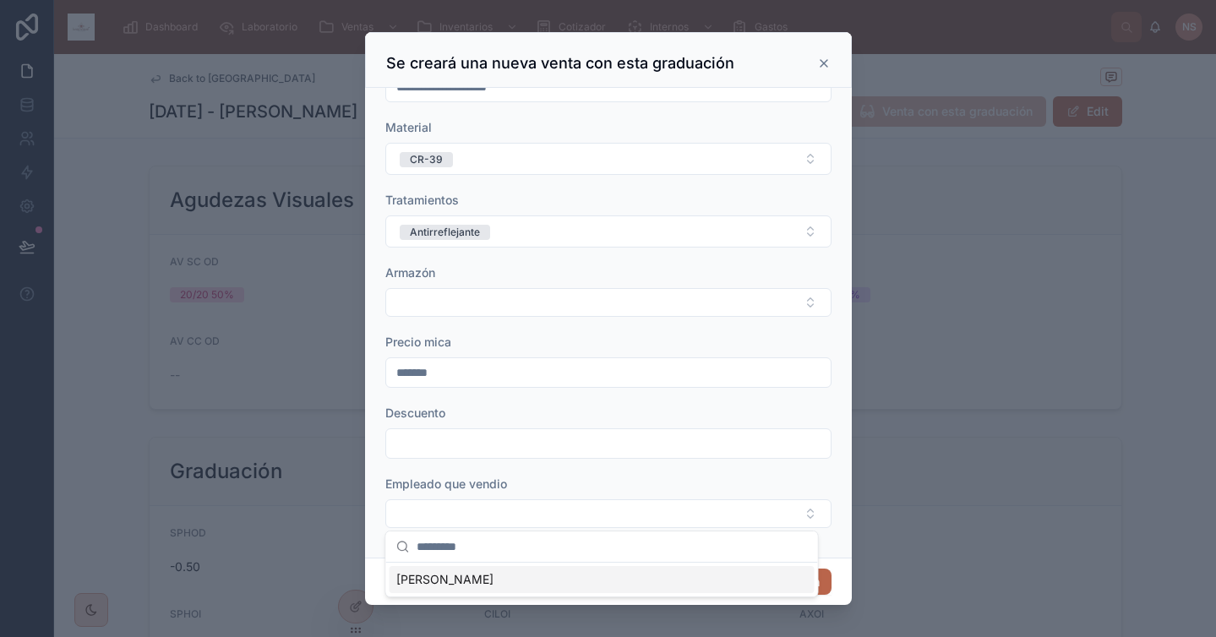
click at [487, 576] on div "[PERSON_NAME]" at bounding box center [602, 579] width 425 height 27
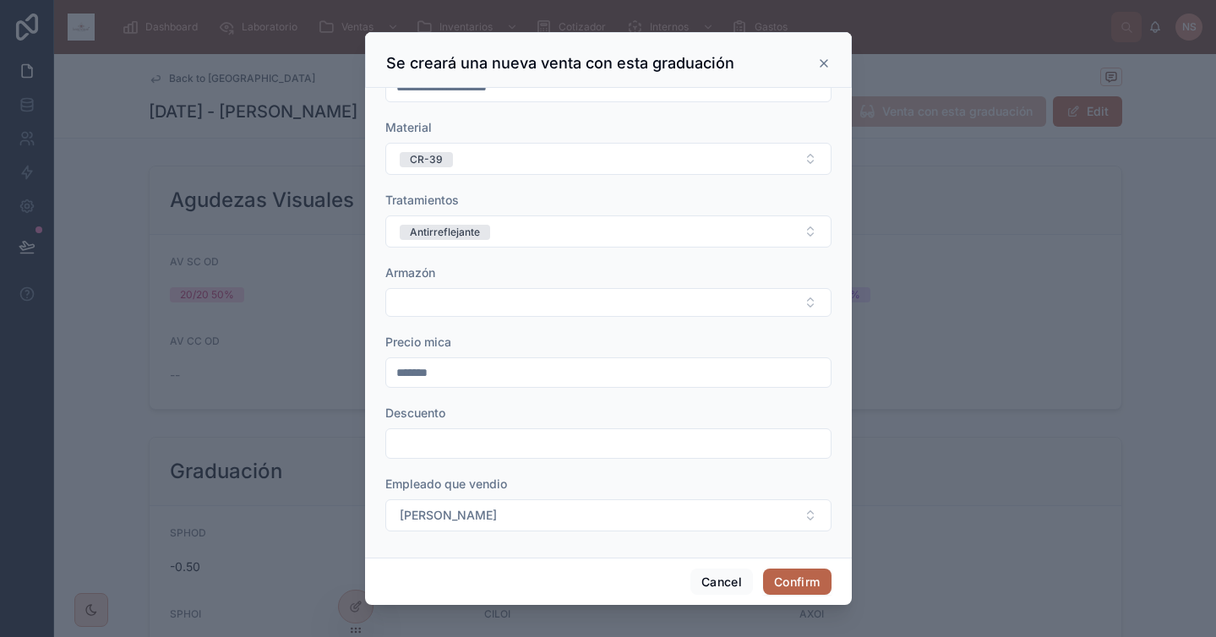
click at [500, 450] on input "text" at bounding box center [608, 444] width 445 height 24
click at [653, 484] on div "Empleado que vendio" at bounding box center [608, 484] width 446 height 17
click at [793, 587] on button "Confirm" at bounding box center [797, 582] width 68 height 27
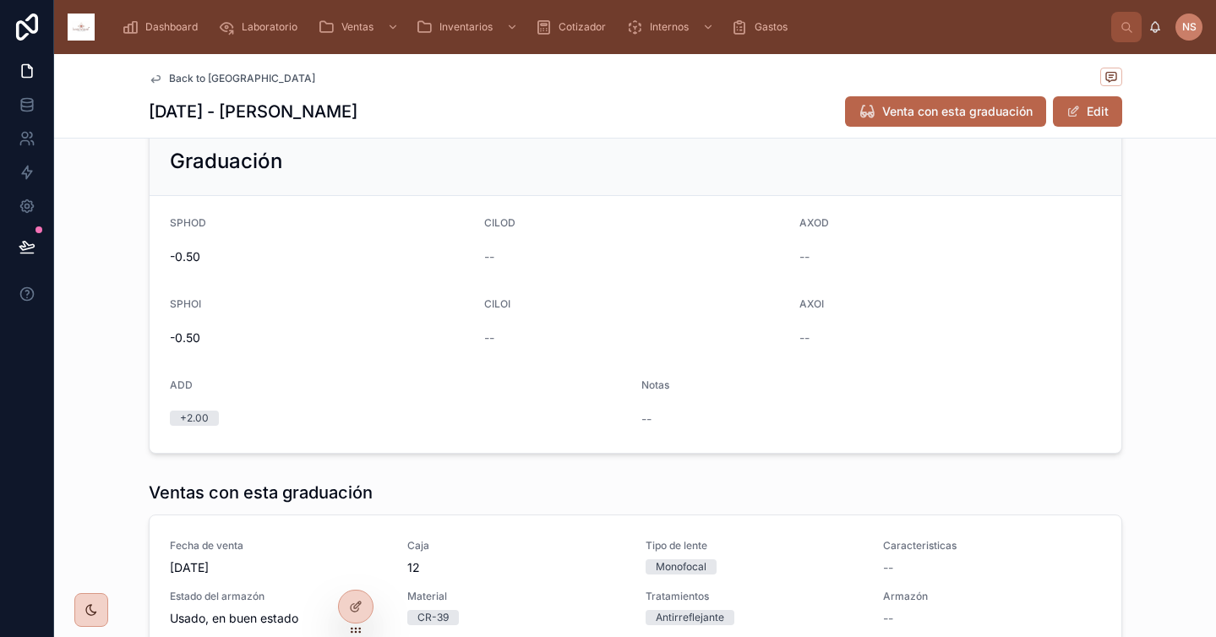
scroll to position [480, 0]
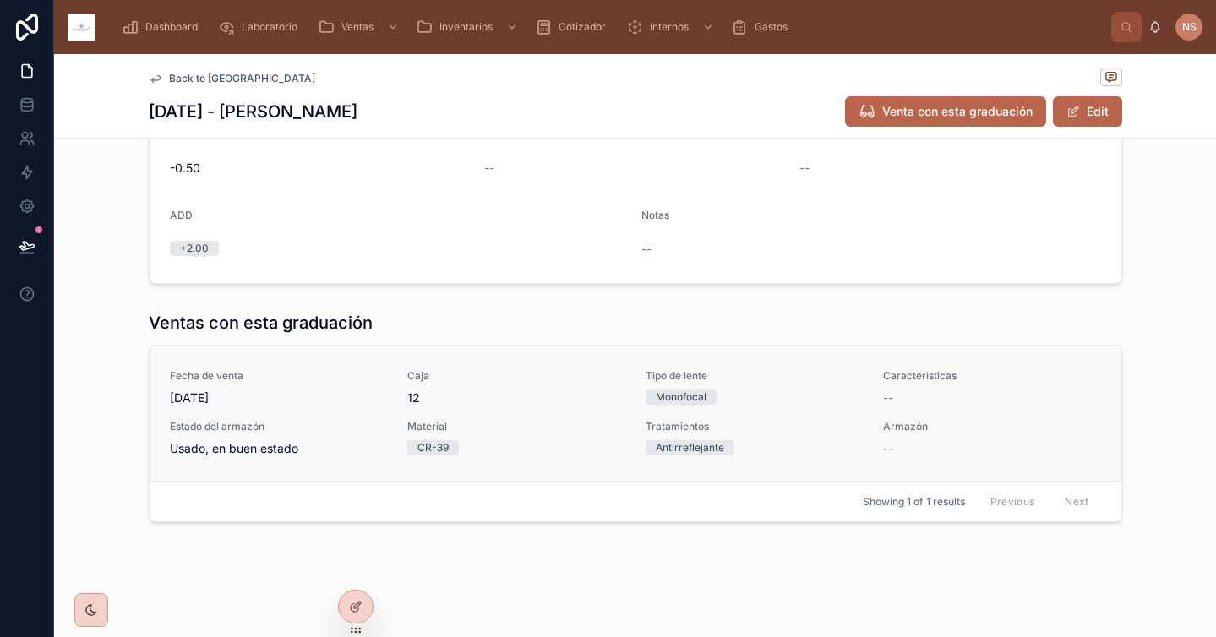
click at [835, 408] on div "Fecha de venta 1/10/2025 Caja 12 Tipo de lente Monofocal Caracteristicas -- Est…" at bounding box center [635, 413] width 931 height 88
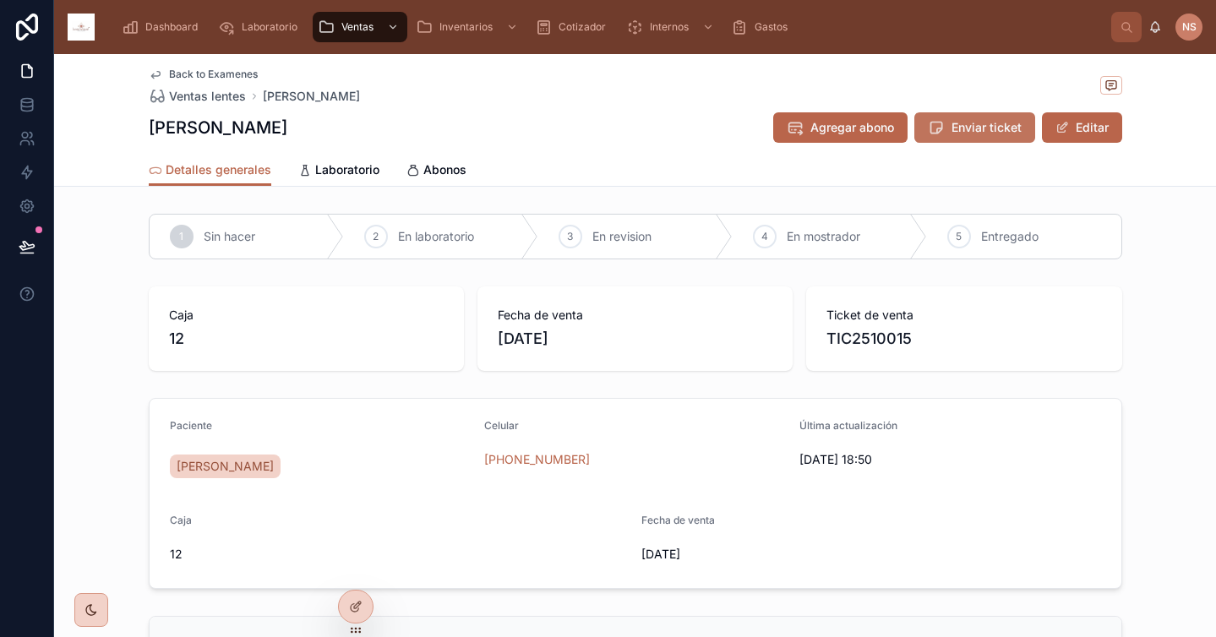
click at [985, 133] on span "Enviar ticket" at bounding box center [987, 127] width 70 height 17
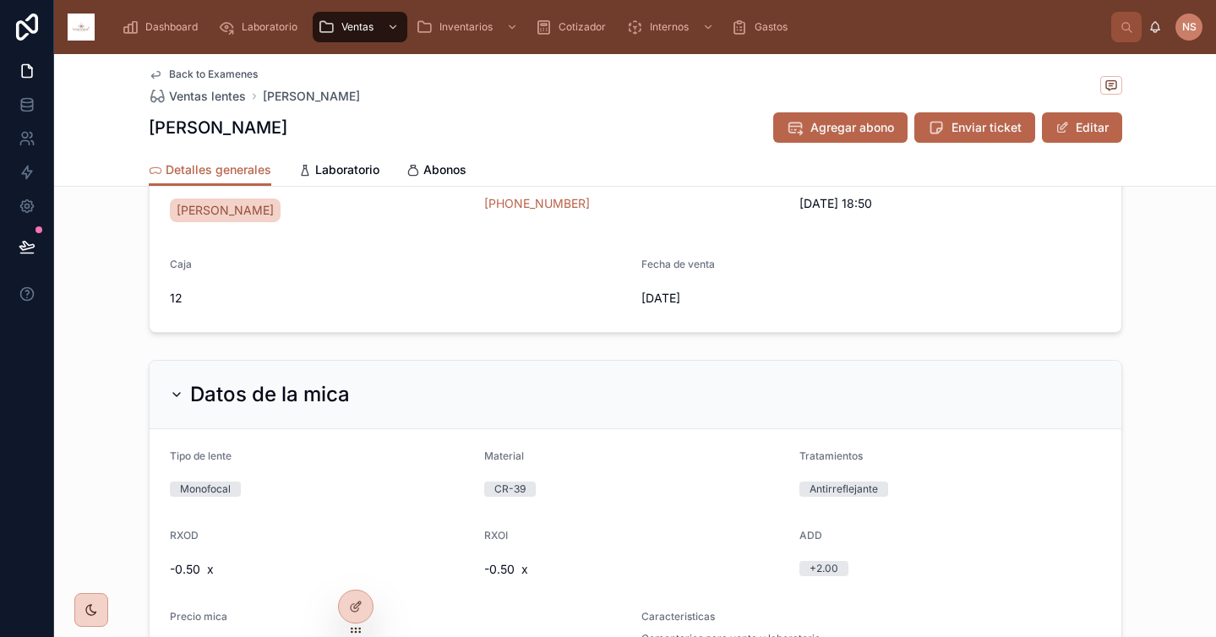
scroll to position [462, 0]
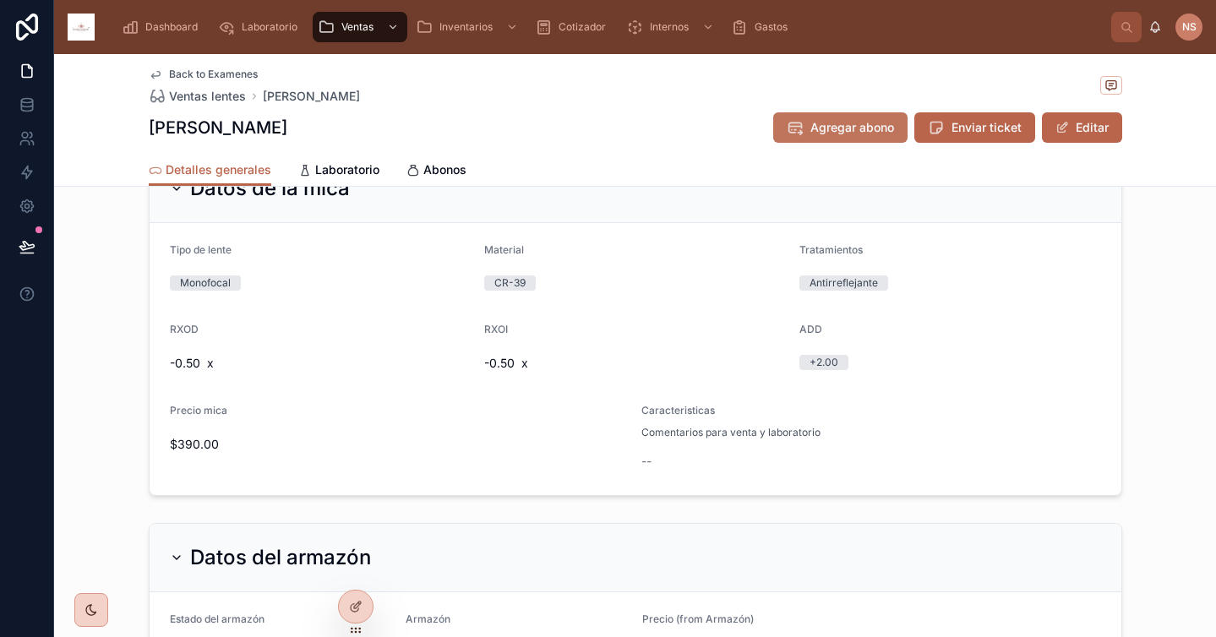
click at [849, 116] on button "Agregar abono" at bounding box center [840, 127] width 134 height 30
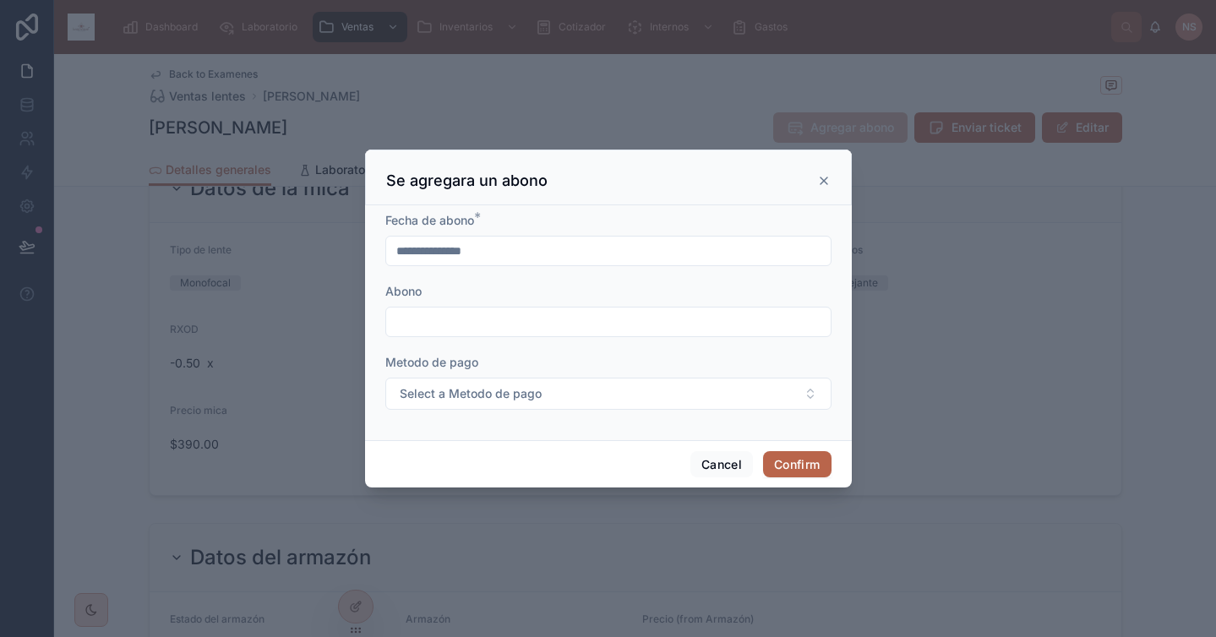
click at [599, 321] on input "text" at bounding box center [608, 322] width 445 height 24
type input "****"
click at [609, 361] on div "Metodo de pago" at bounding box center [608, 362] width 446 height 17
click at [594, 397] on button "Select a Metodo de pago" at bounding box center [608, 394] width 446 height 32
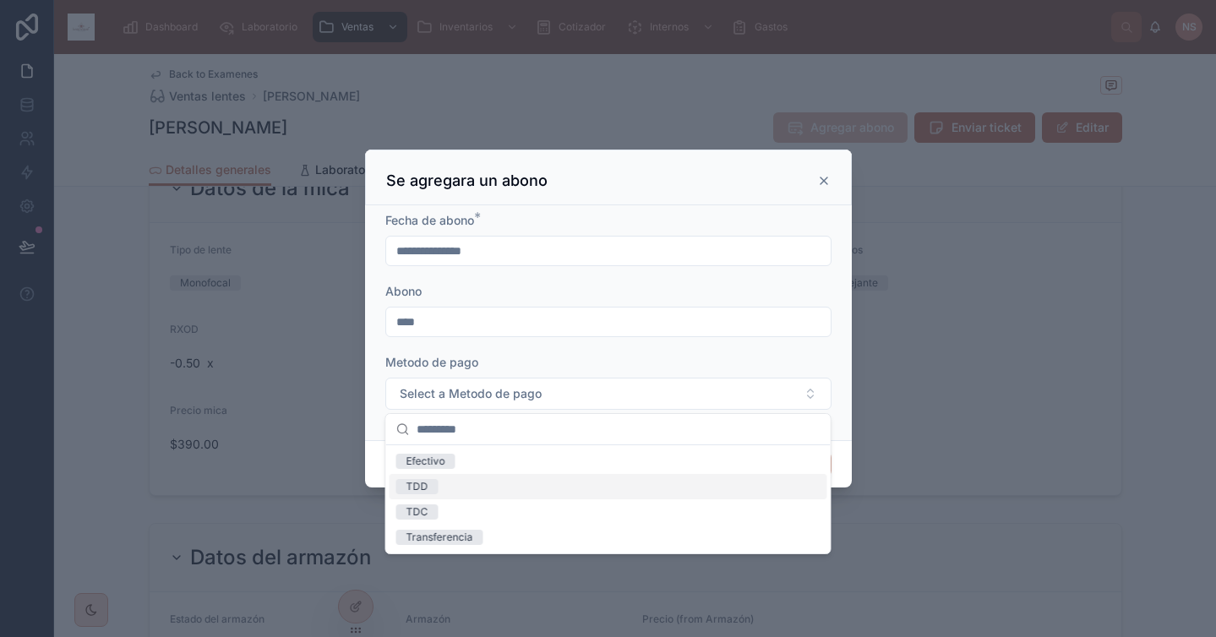
click at [467, 489] on div "TDD" at bounding box center [609, 486] width 438 height 25
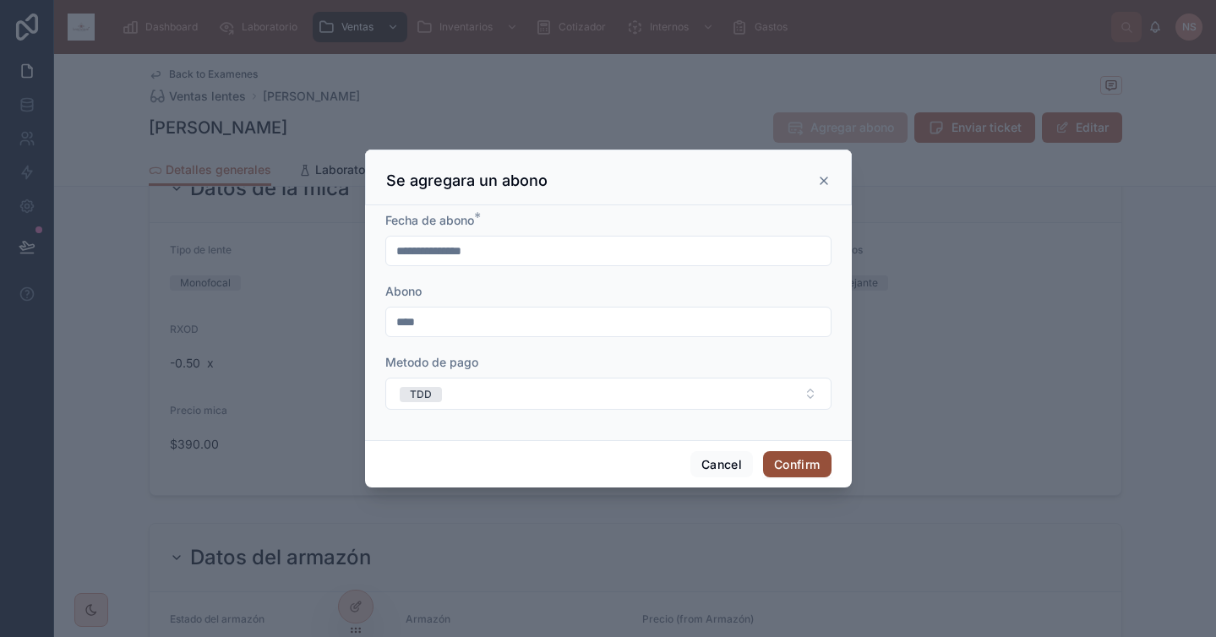
click at [797, 467] on button "Confirm" at bounding box center [797, 464] width 68 height 27
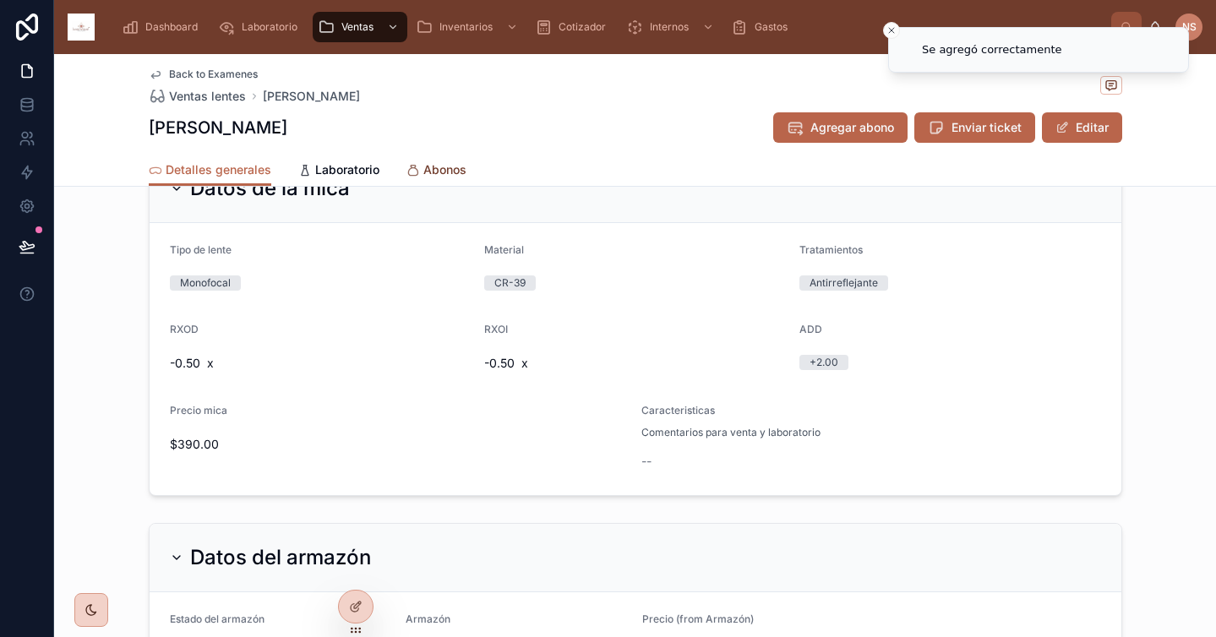
click at [429, 171] on span "Abonos" at bounding box center [444, 169] width 43 height 17
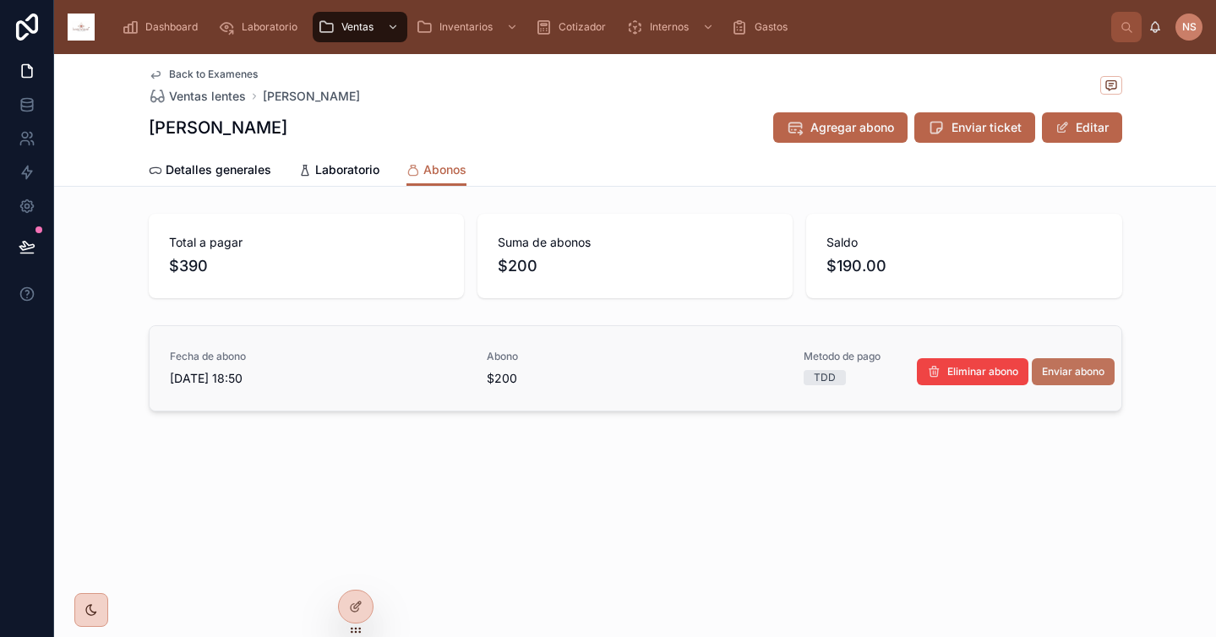
click at [1082, 378] on span "Enviar abono" at bounding box center [1073, 372] width 63 height 14
click at [153, 26] on span "Dashboard" at bounding box center [171, 27] width 52 height 14
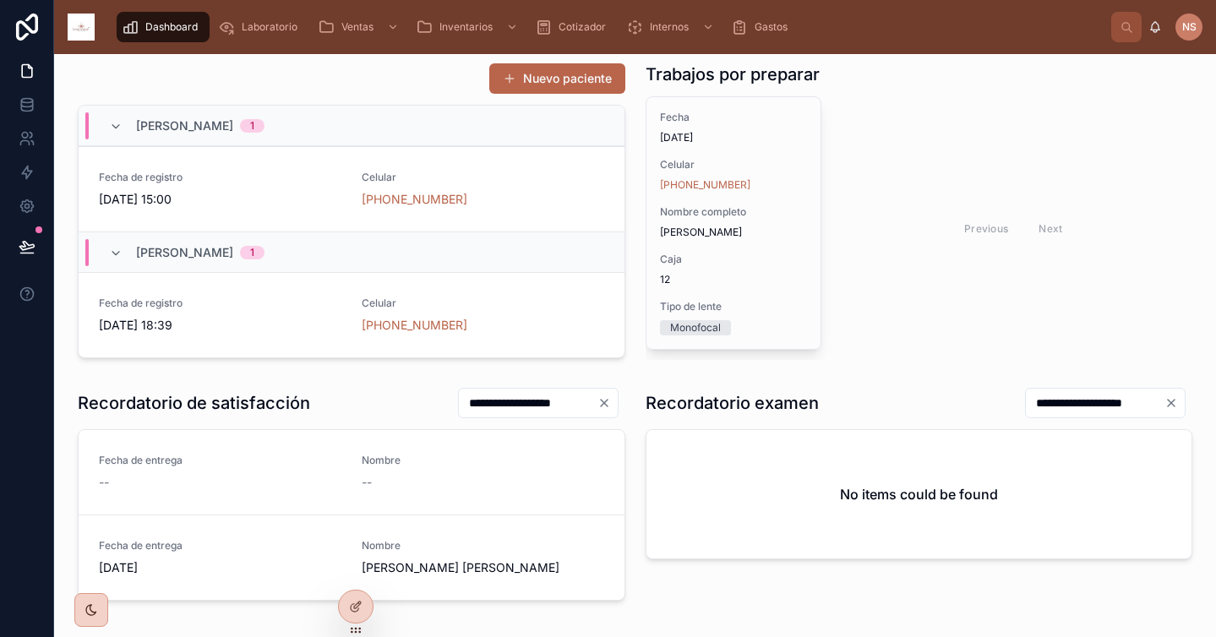
scroll to position [275, 0]
click at [233, 254] on span "[PERSON_NAME]" at bounding box center [184, 253] width 97 height 17
click at [233, 128] on span "[PERSON_NAME]" at bounding box center [184, 126] width 97 height 17
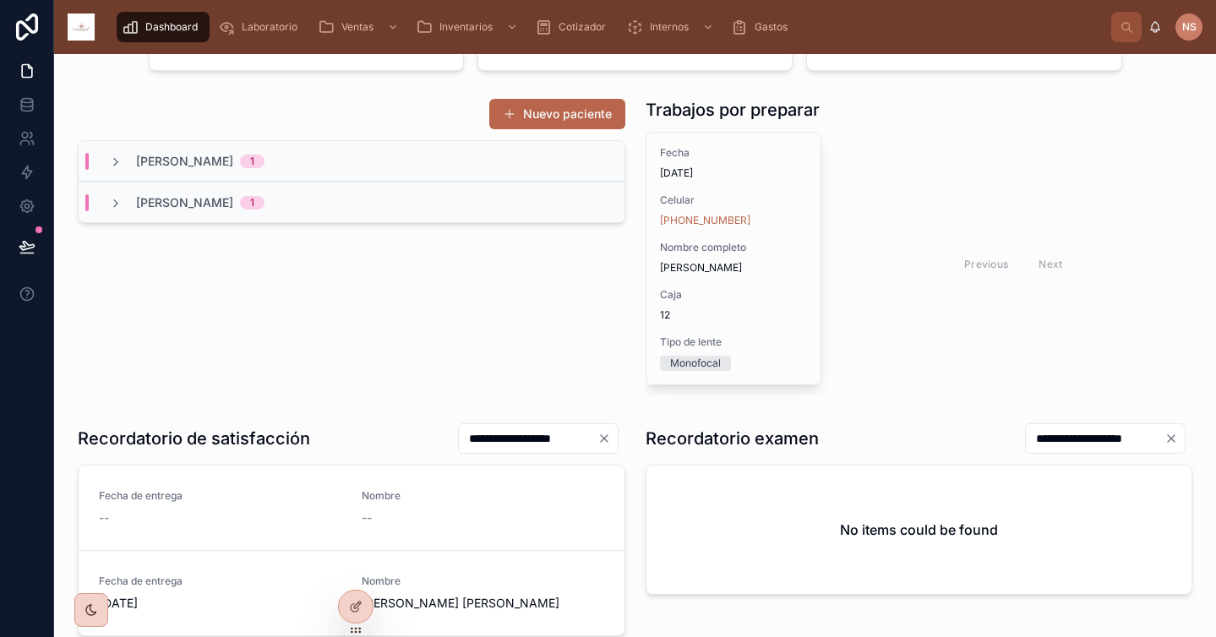
scroll to position [381, 0]
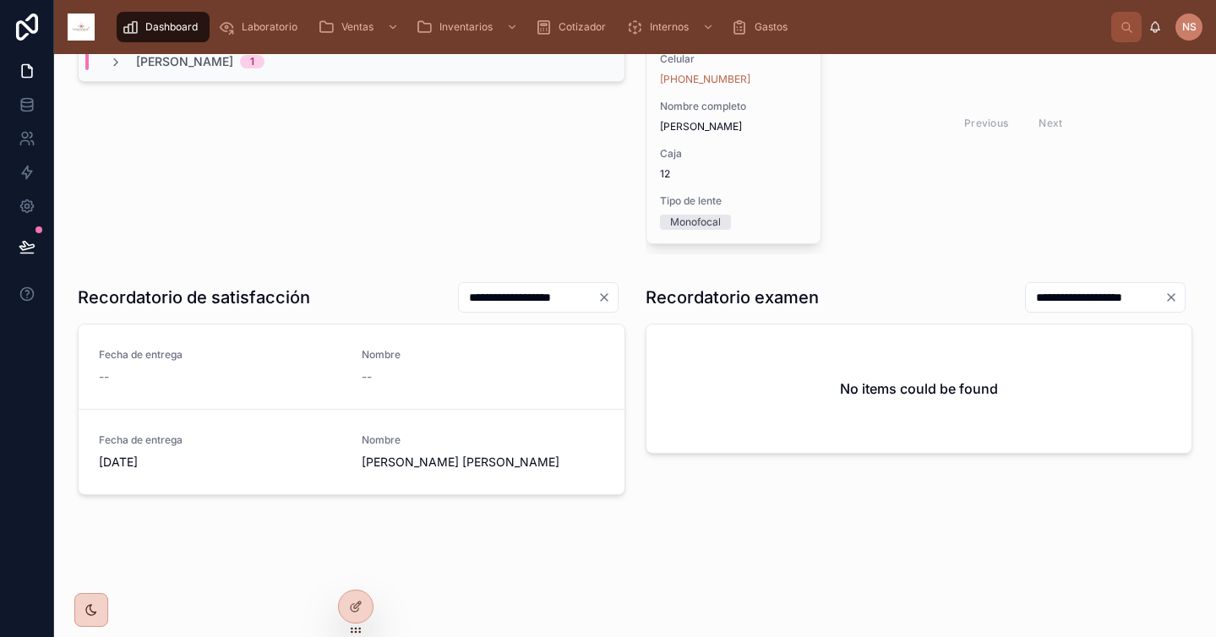
click at [515, 215] on div "Nuevo paciente Polito Macedo Georgina 1 Acosta Fernandez Leticia 1" at bounding box center [352, 105] width 568 height 311
click at [359, 602] on icon at bounding box center [357, 605] width 7 height 7
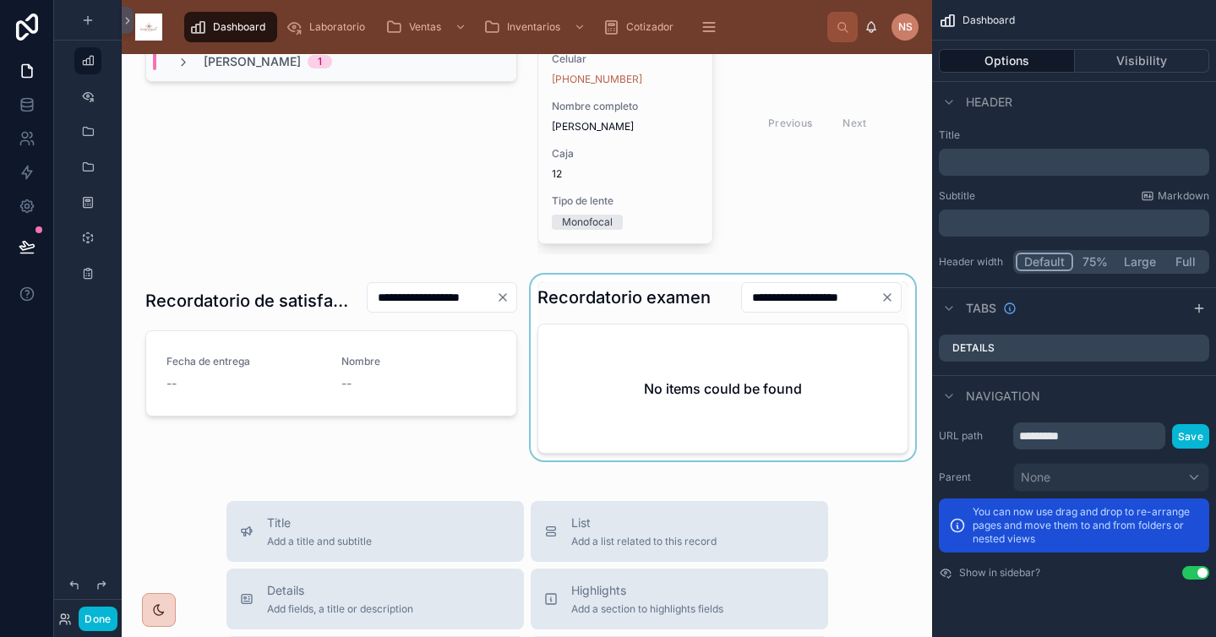
click at [689, 315] on div at bounding box center [723, 368] width 392 height 186
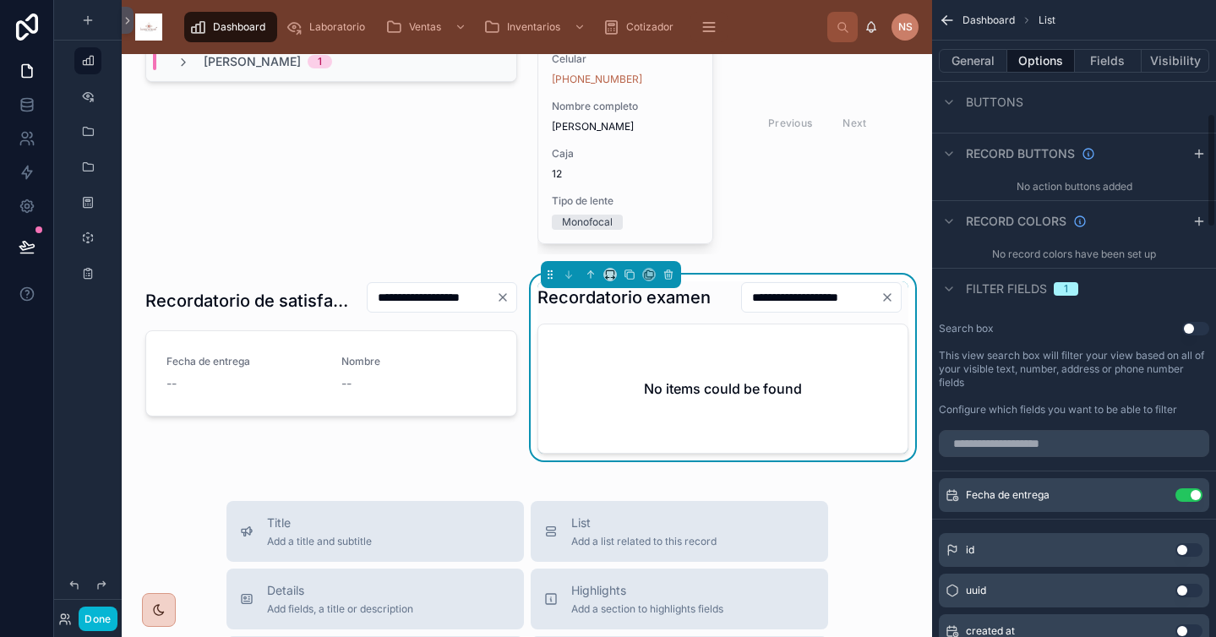
scroll to position [576, 0]
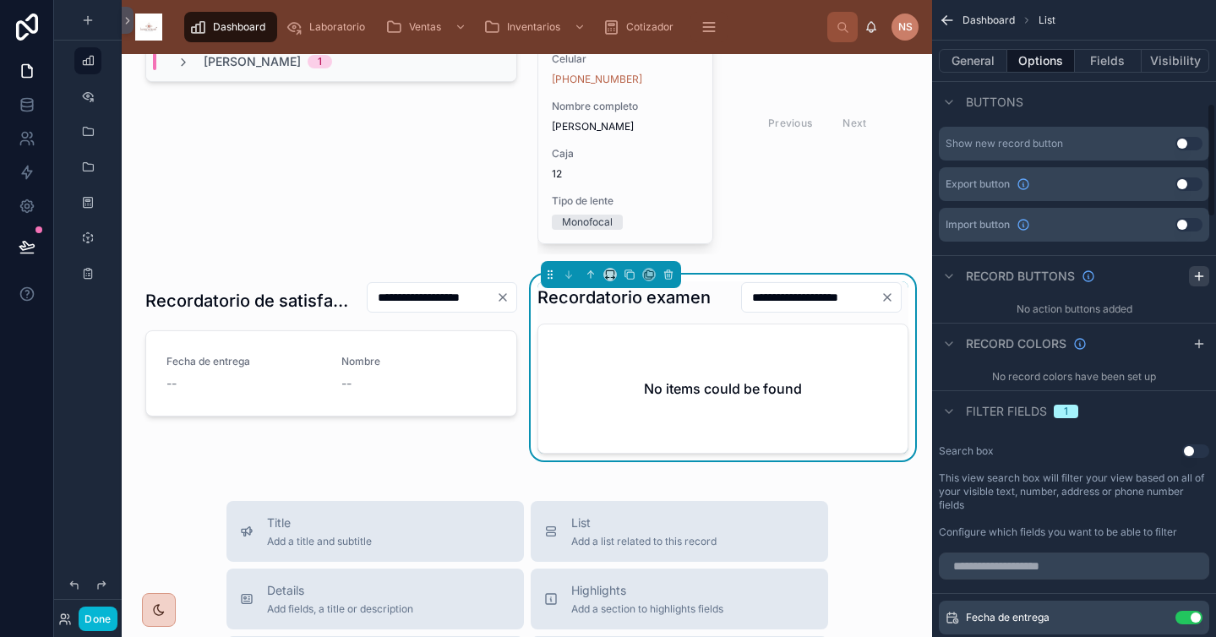
click at [1198, 276] on icon "scrollable content" at bounding box center [1199, 276] width 8 height 0
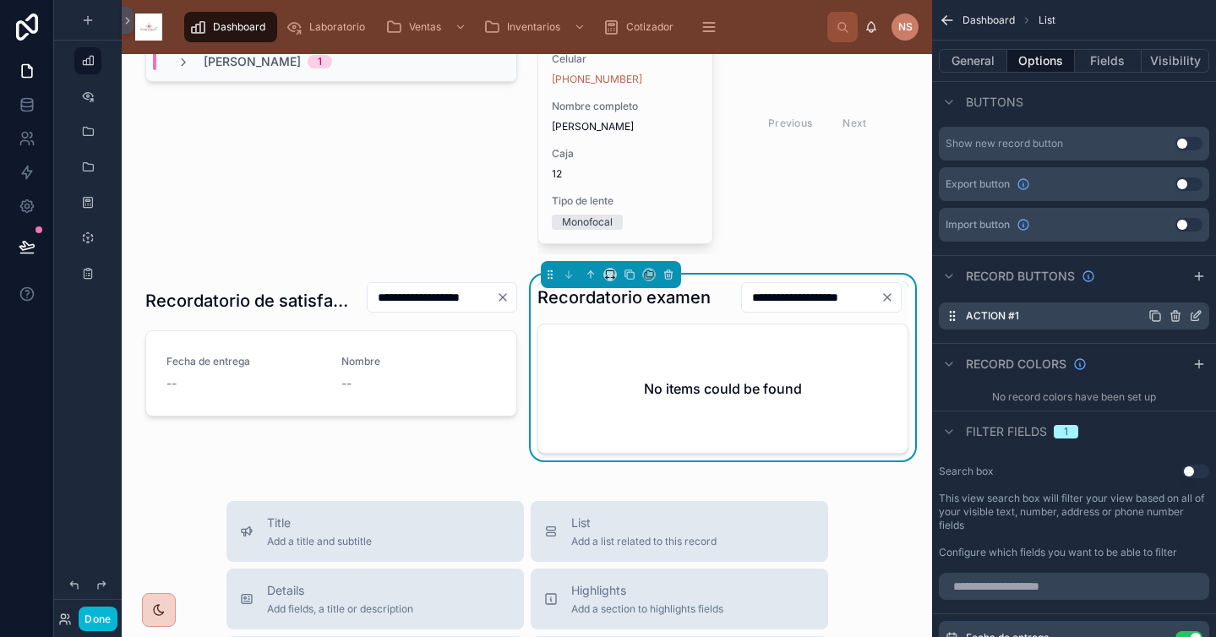
click at [1200, 316] on icon "scrollable content" at bounding box center [1196, 316] width 14 height 14
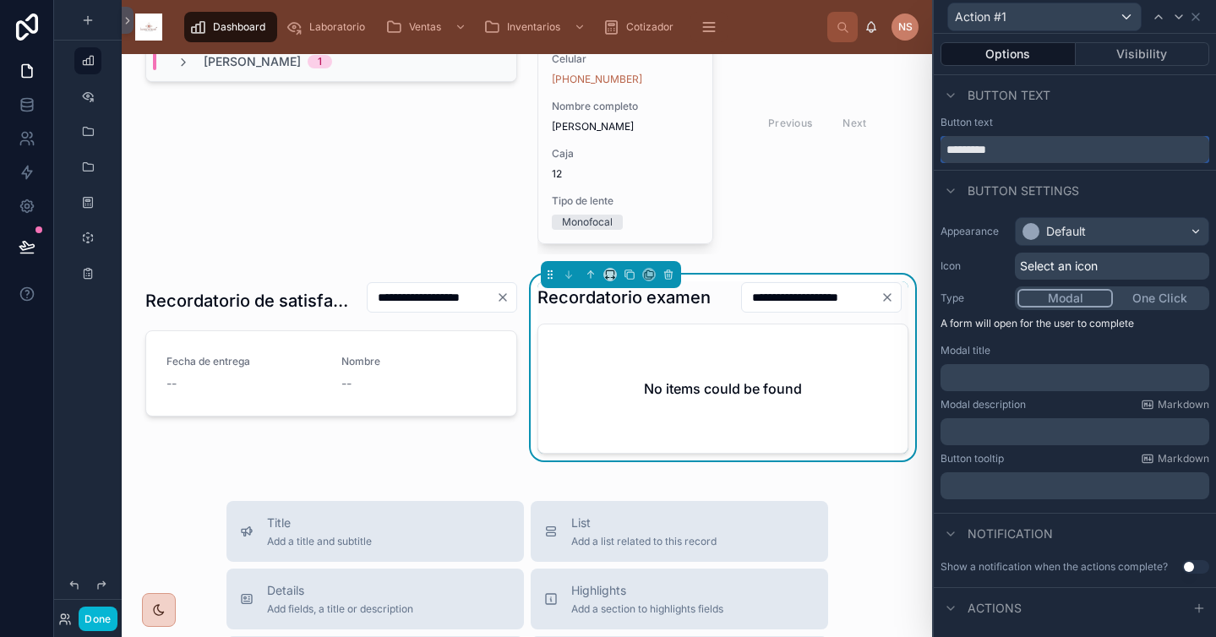
click at [1062, 153] on input "*********" at bounding box center [1075, 149] width 269 height 27
type input "******"
click at [1154, 242] on div "Default" at bounding box center [1112, 231] width 193 height 27
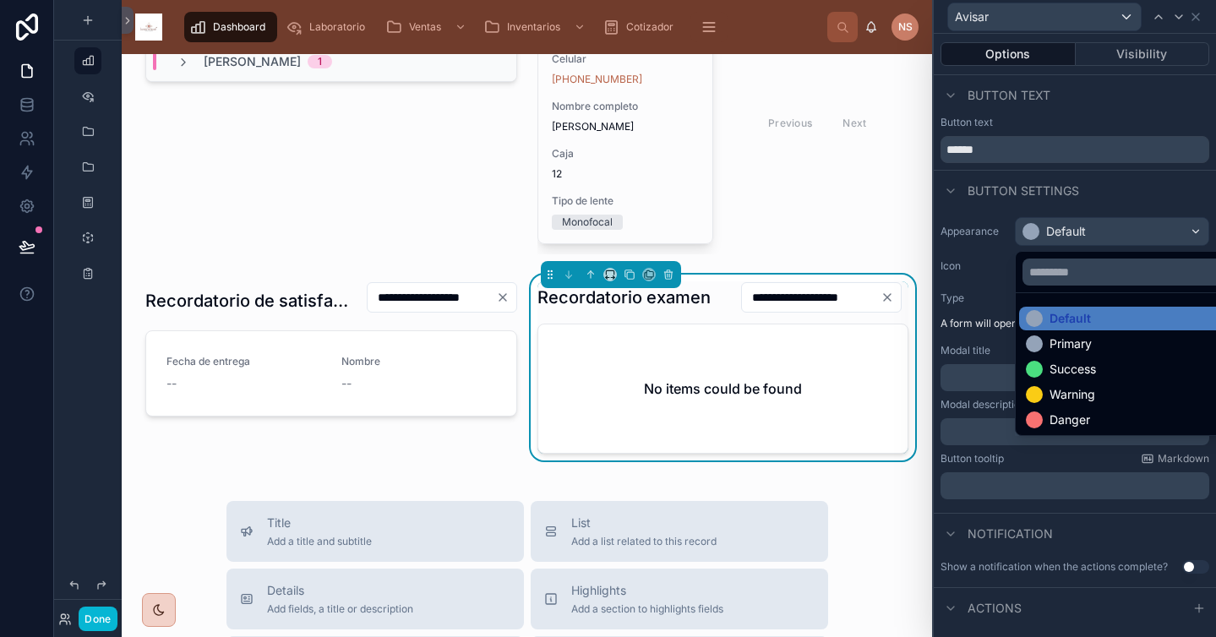
click at [1082, 364] on div "Success" at bounding box center [1073, 369] width 46 height 17
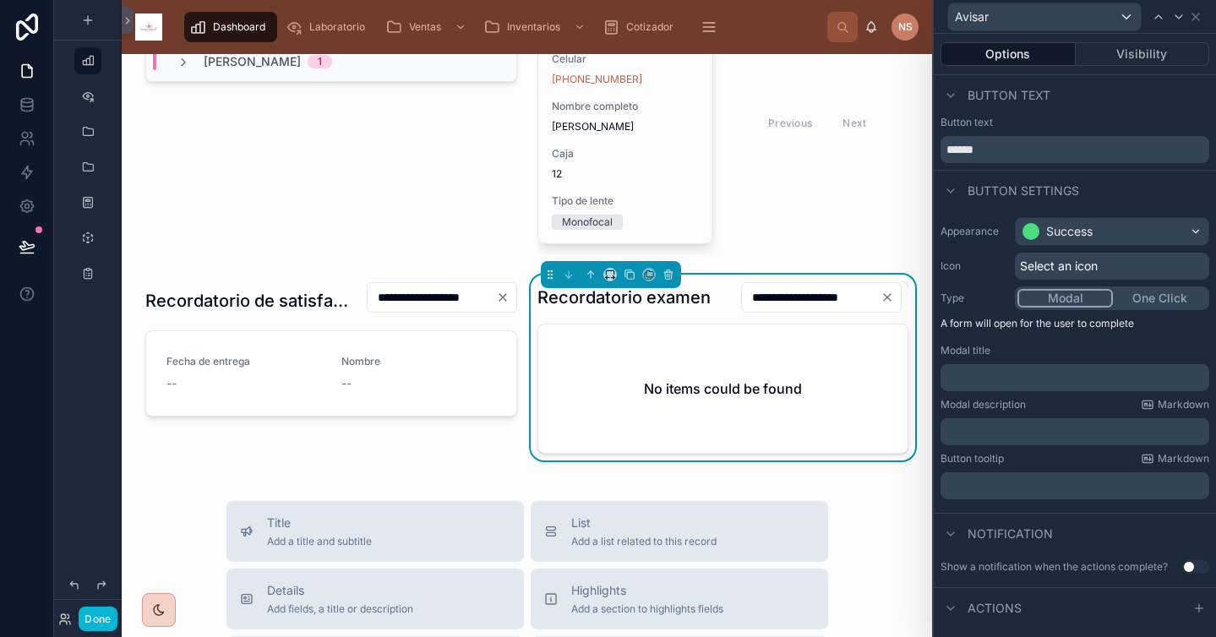
click at [1036, 380] on p "﻿" at bounding box center [1076, 377] width 259 height 17
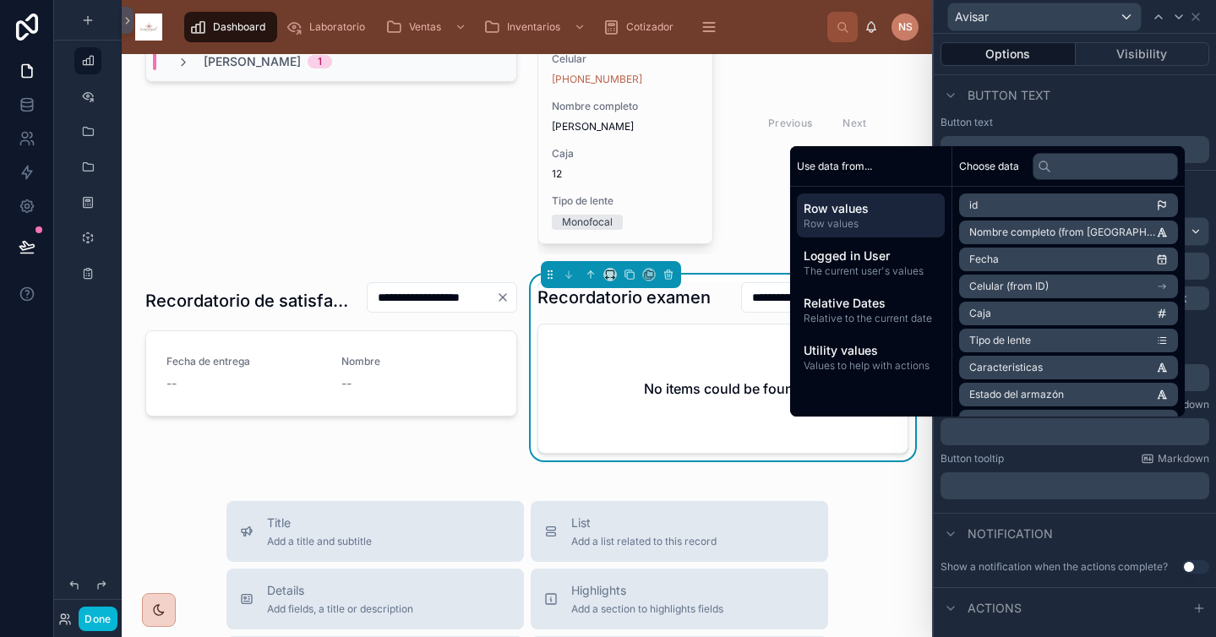
click at [1029, 440] on p "﻿" at bounding box center [1076, 431] width 259 height 17
click at [1067, 229] on span "Nombre completo (from [GEOGRAPHIC_DATA])" at bounding box center [1062, 233] width 187 height 14
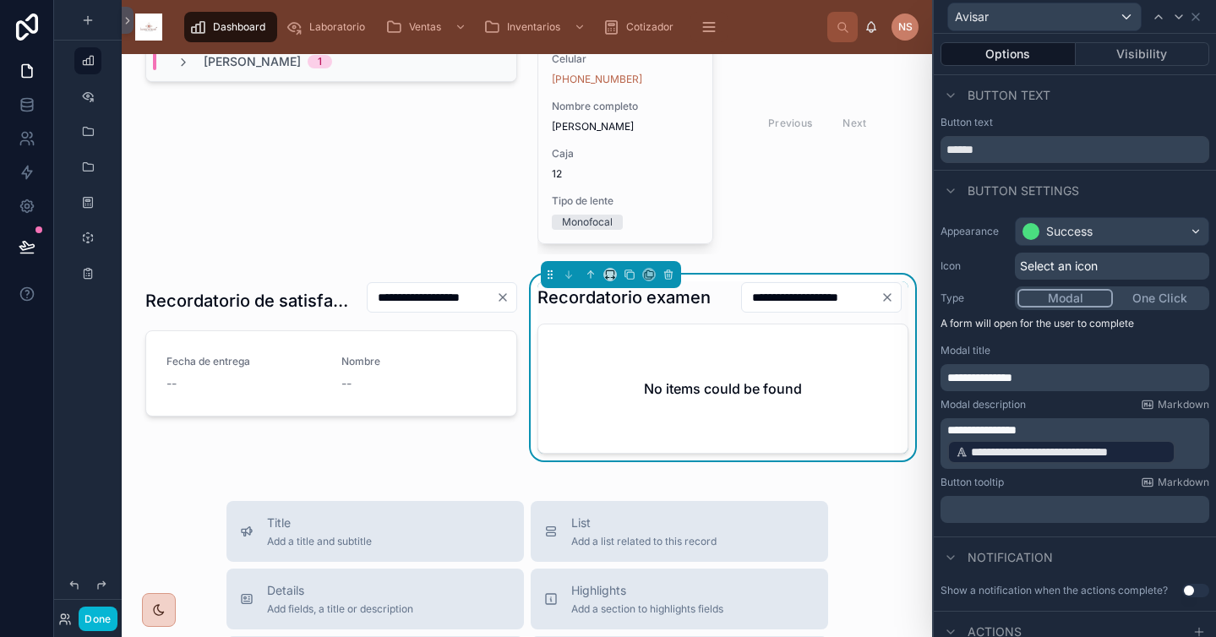
click at [1182, 445] on p "**********" at bounding box center [1076, 444] width 259 height 44
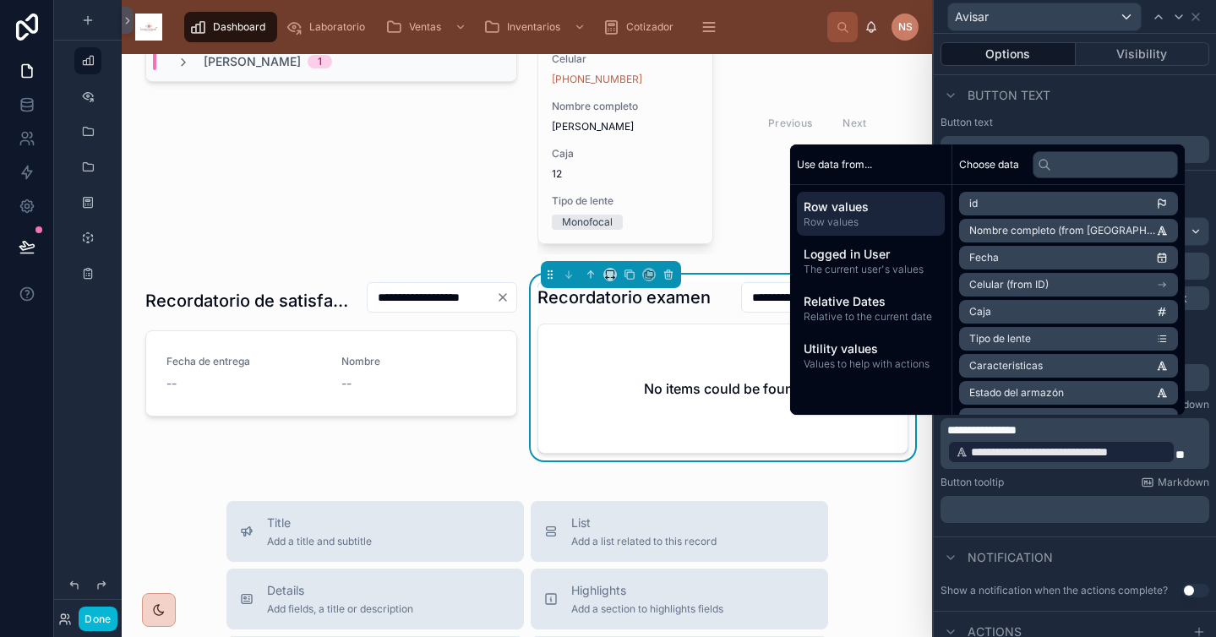
scroll to position [0, 0]
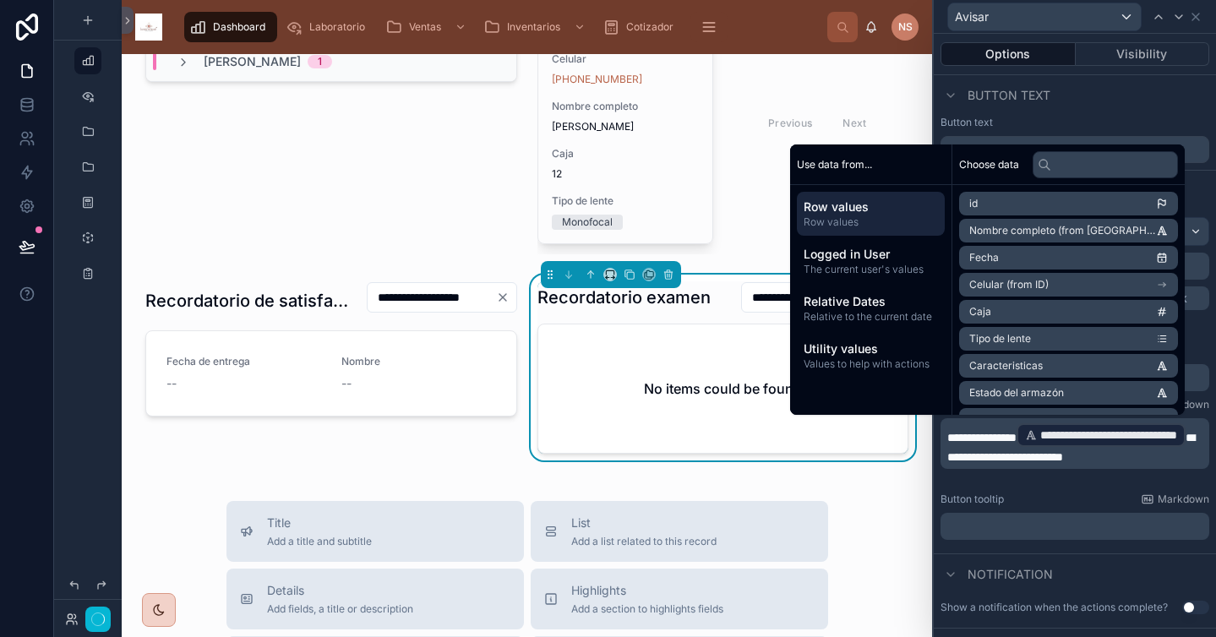
click at [1094, 495] on div "Button tooltip Markdown" at bounding box center [1075, 500] width 269 height 14
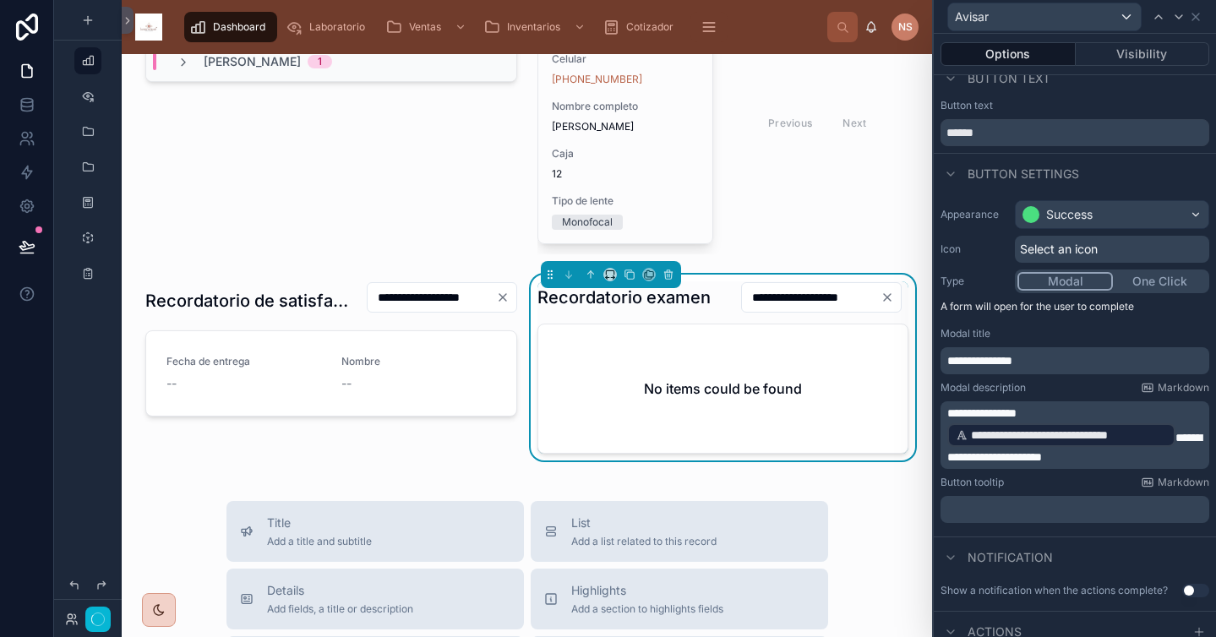
scroll to position [62, 0]
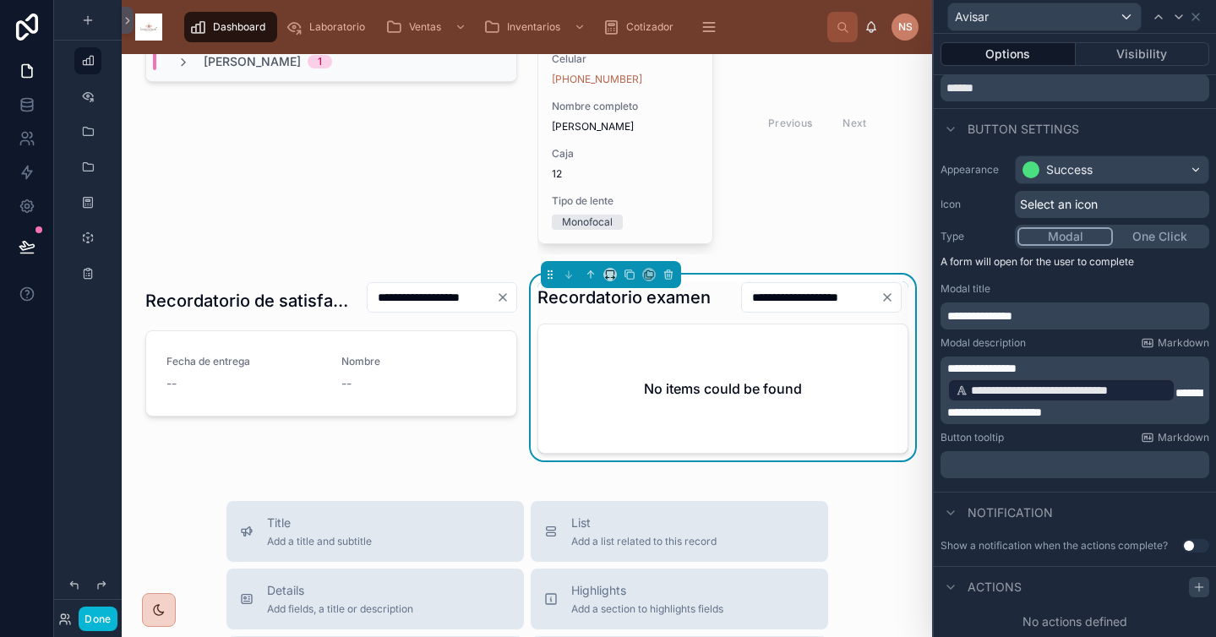
click at [1193, 583] on icon at bounding box center [1200, 588] width 14 height 14
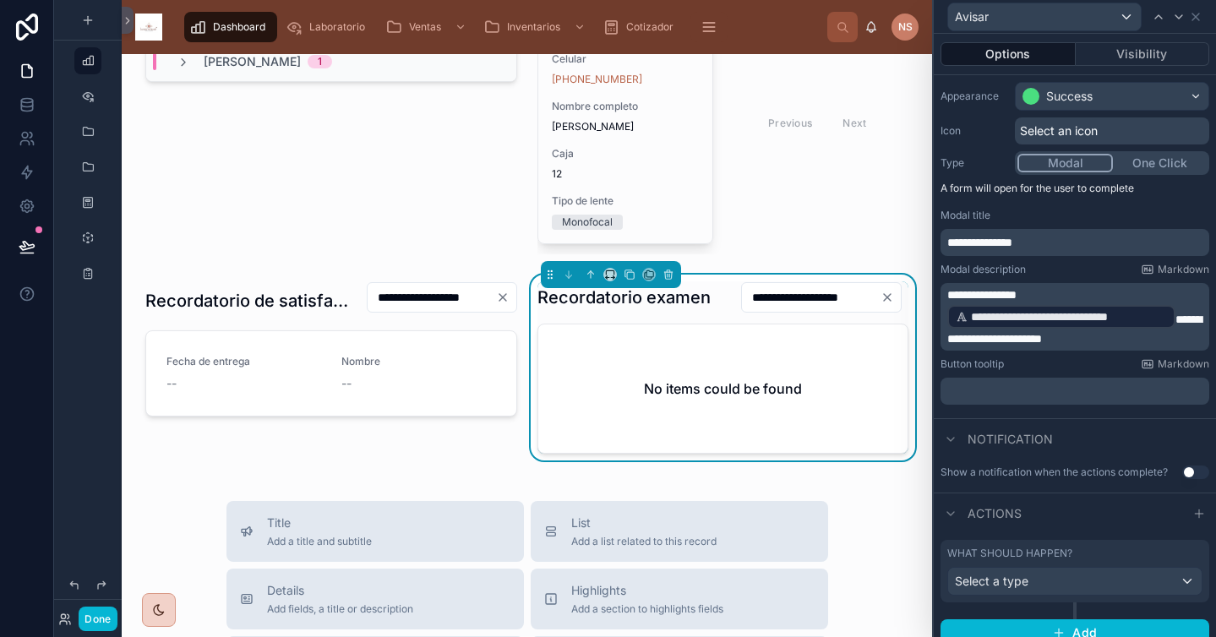
scroll to position [150, 0]
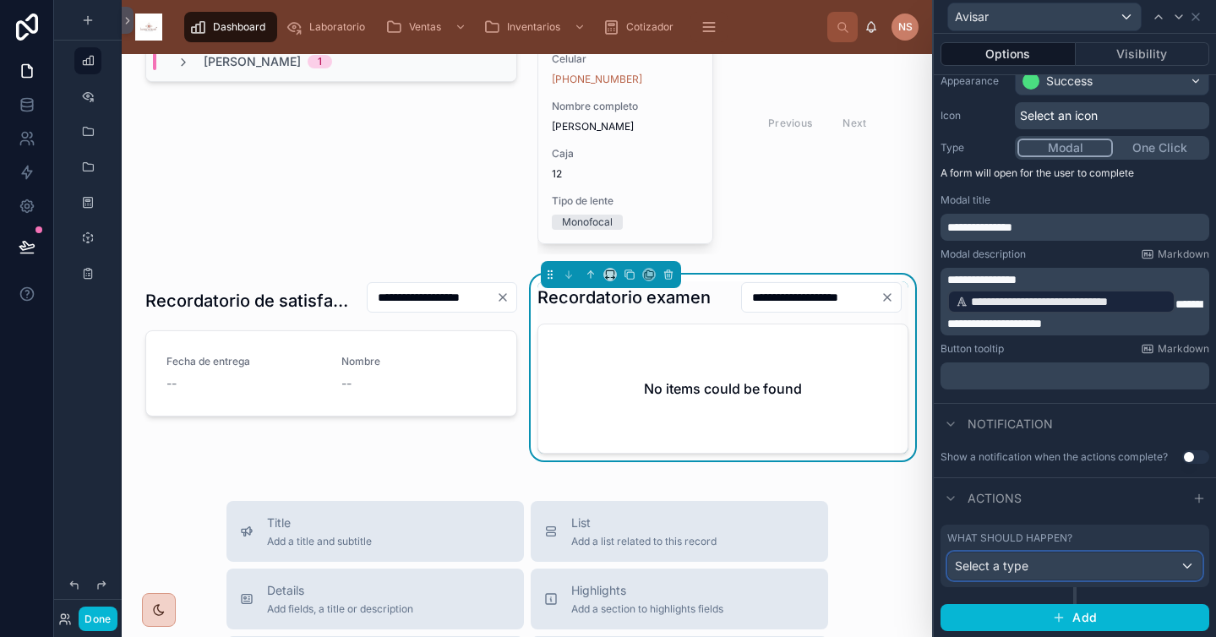
click at [1053, 577] on div "Select a type" at bounding box center [1075, 566] width 254 height 27
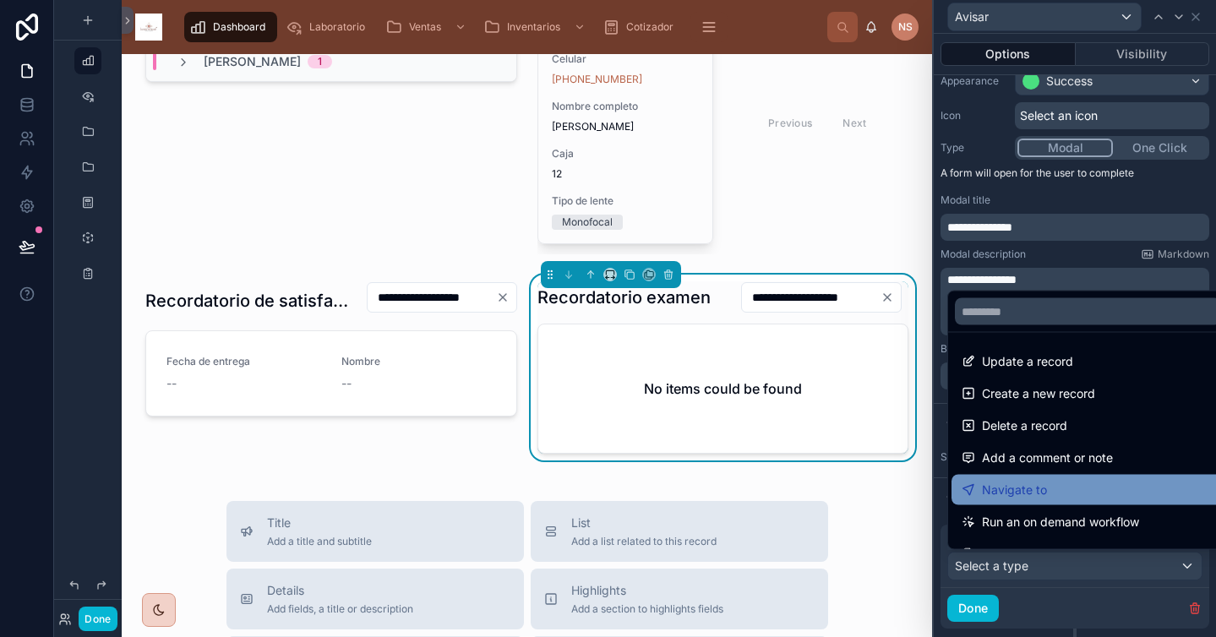
click at [1062, 488] on div "Navigate to" at bounding box center [1088, 490] width 253 height 20
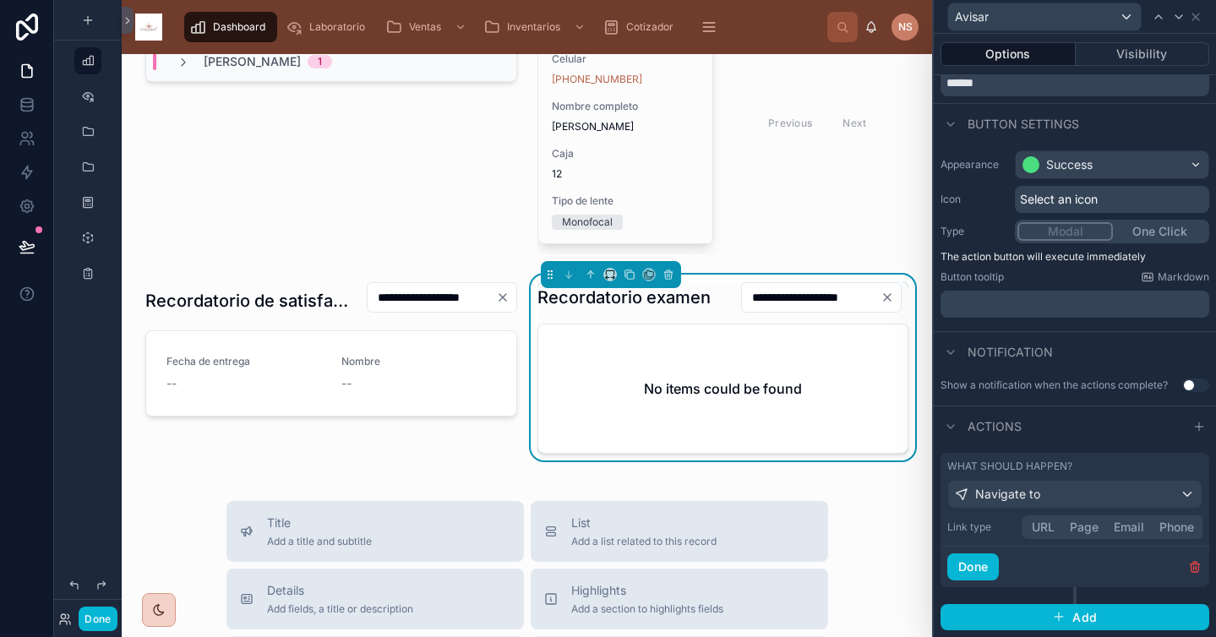
click at [1035, 536] on div "Link type URL Page Email Phone" at bounding box center [1074, 528] width 255 height 24
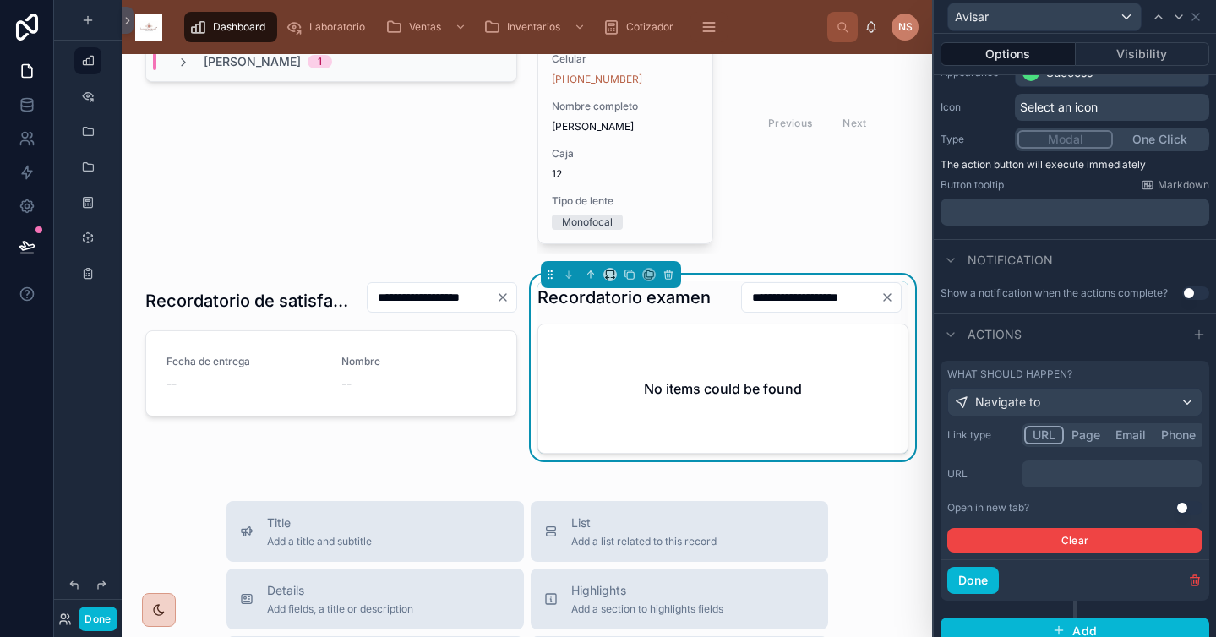
scroll to position [172, 0]
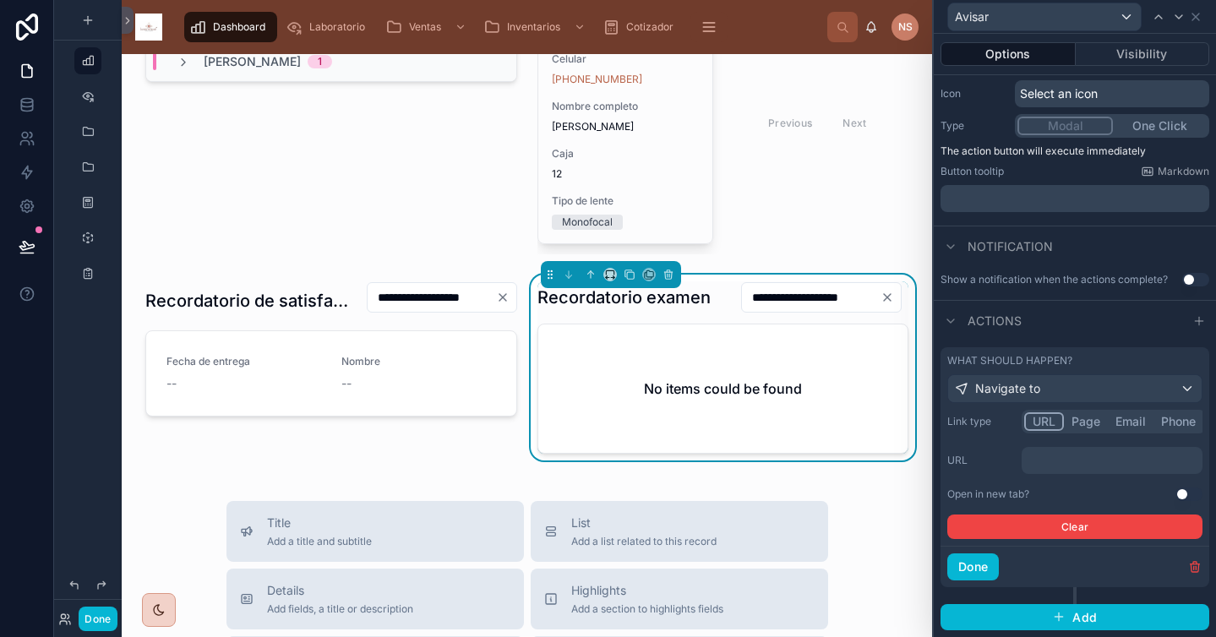
click at [1064, 456] on p "﻿" at bounding box center [1114, 460] width 171 height 17
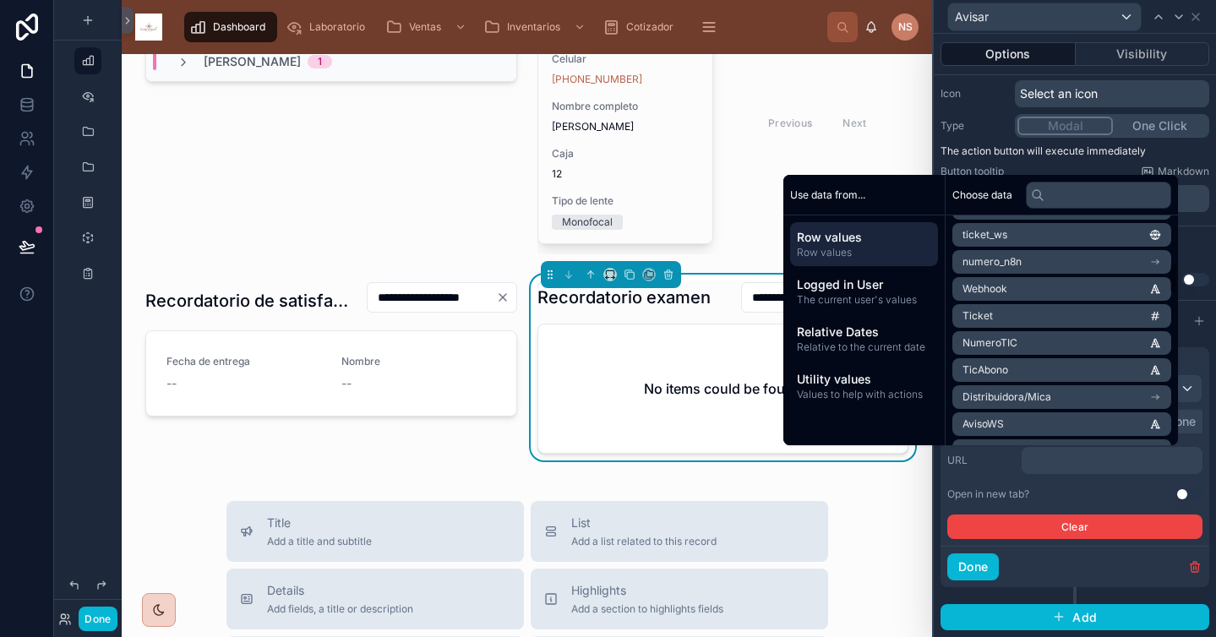
scroll to position [1403, 0]
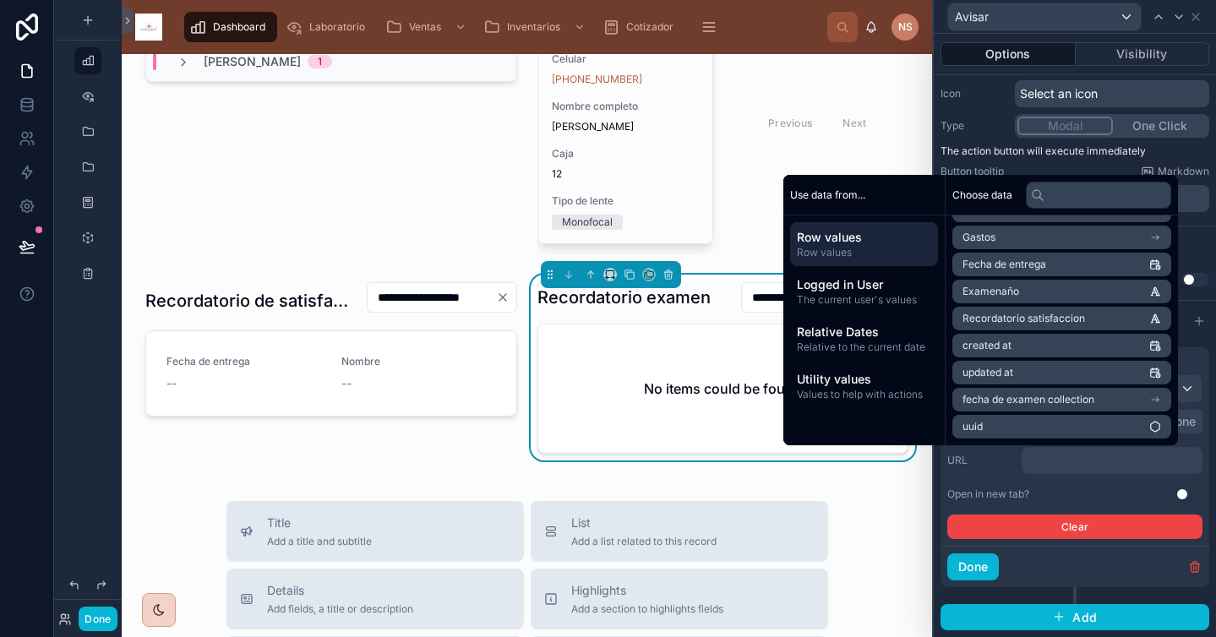
click at [1079, 291] on li "Examenaño" at bounding box center [1062, 292] width 219 height 24
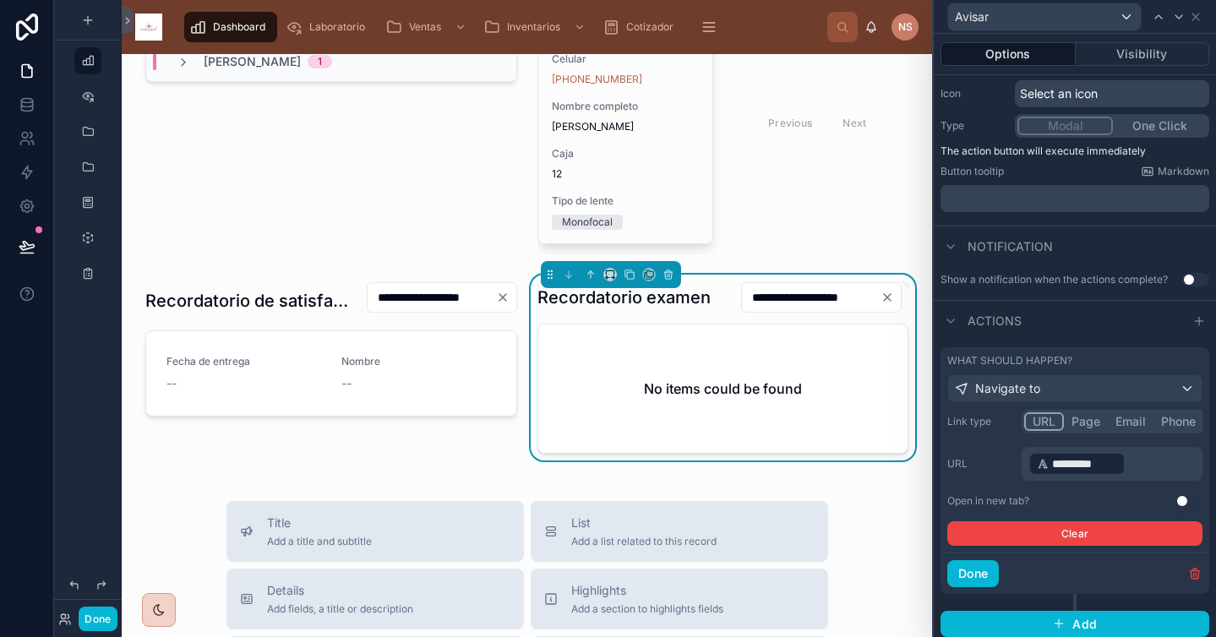
click at [1176, 507] on button "Use setting" at bounding box center [1189, 501] width 27 height 14
click at [995, 572] on button "Done" at bounding box center [973, 573] width 52 height 27
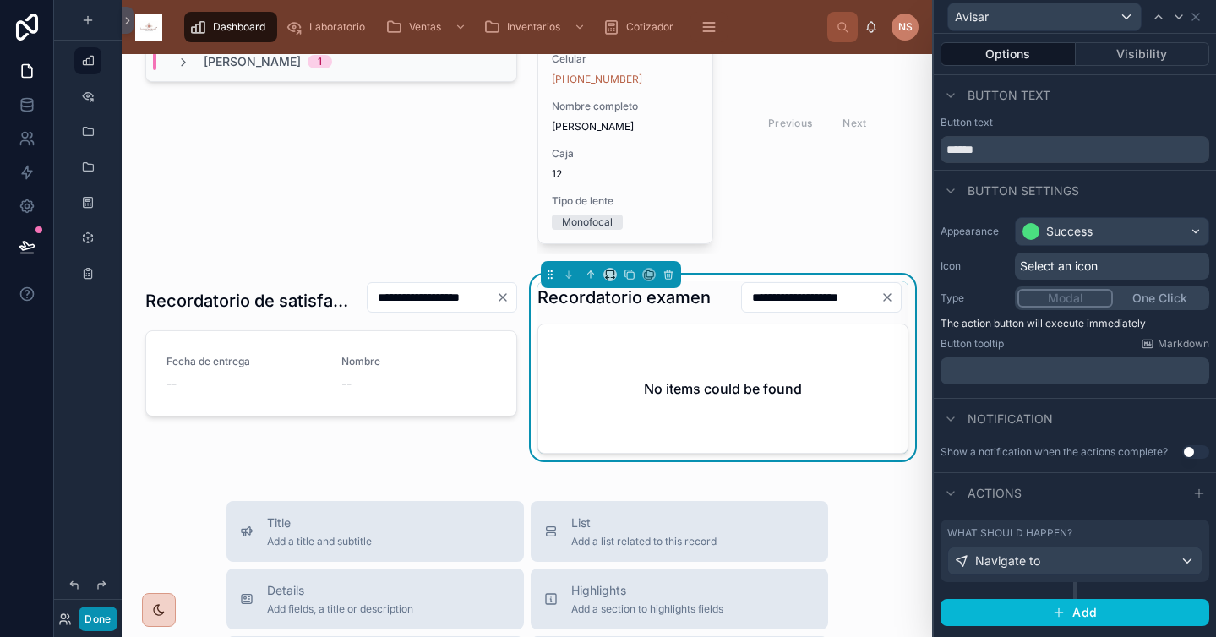
click at [107, 617] on button "Done" at bounding box center [98, 619] width 38 height 25
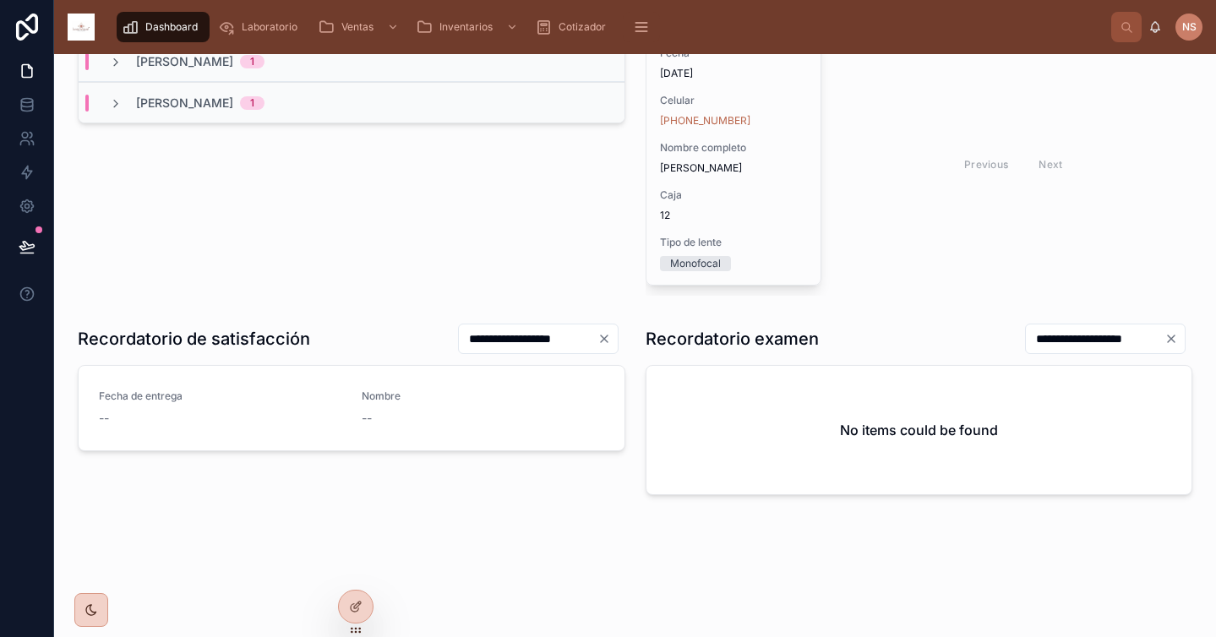
scroll to position [340, 0]
click at [361, 599] on div at bounding box center [356, 607] width 34 height 32
click at [904, 340] on div "**********" at bounding box center [920, 339] width 548 height 32
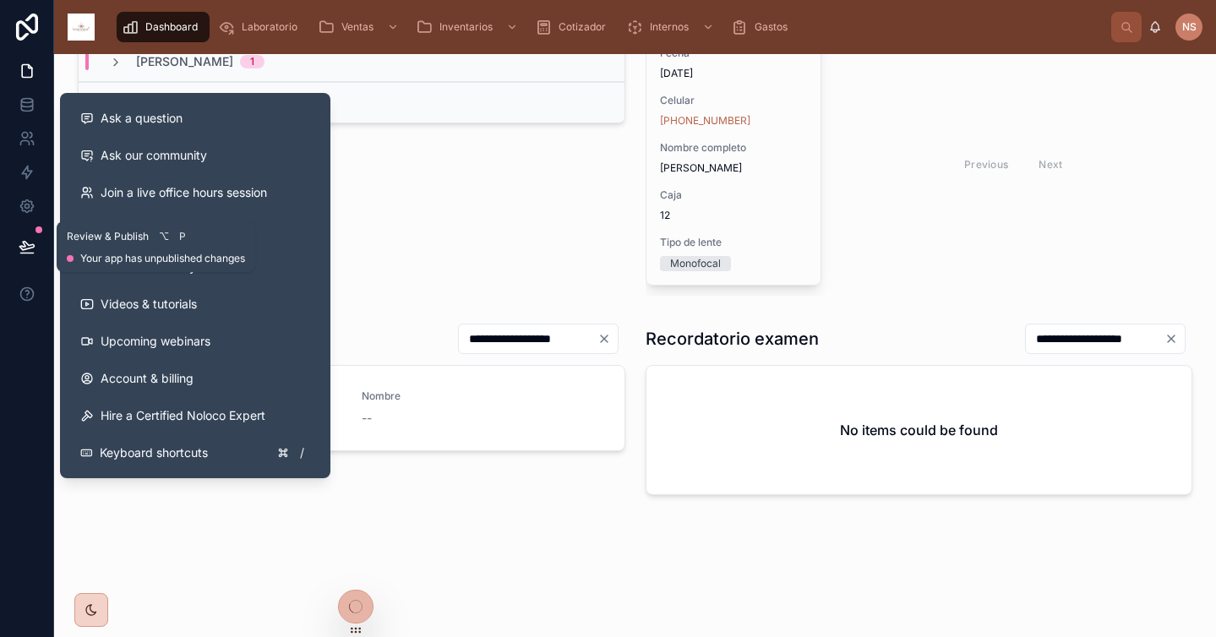
click at [33, 244] on icon at bounding box center [27, 246] width 17 height 17
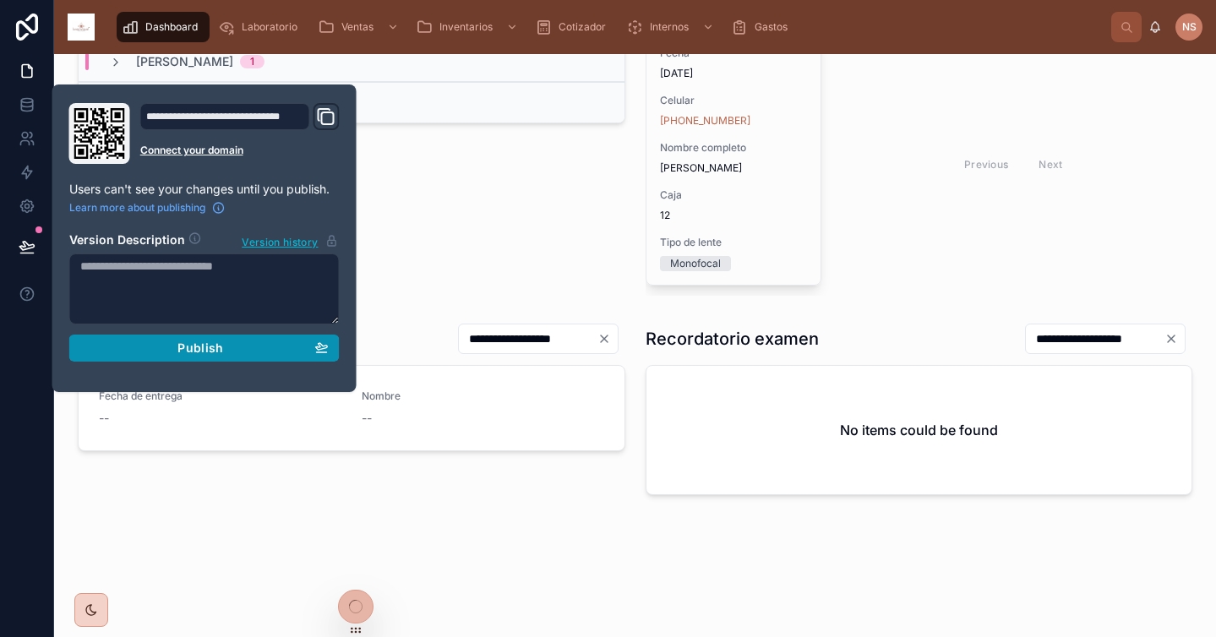
click at [177, 352] on div "Publish" at bounding box center [204, 348] width 248 height 15
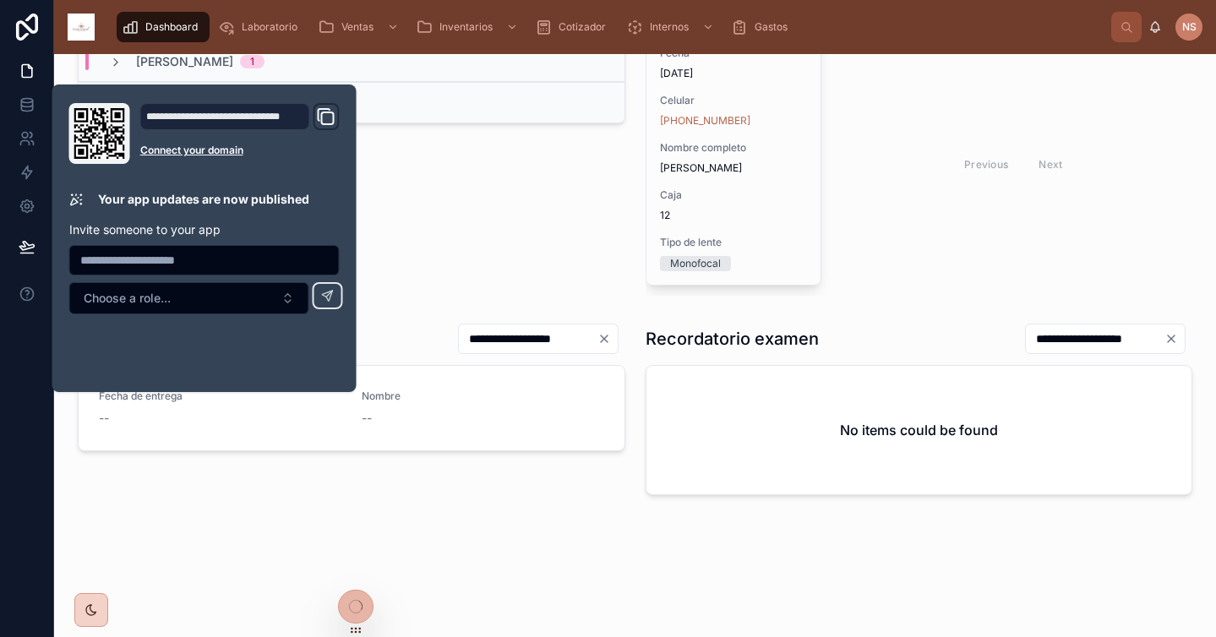
click at [403, 569] on div "**********" at bounding box center [635, 162] width 1162 height 896
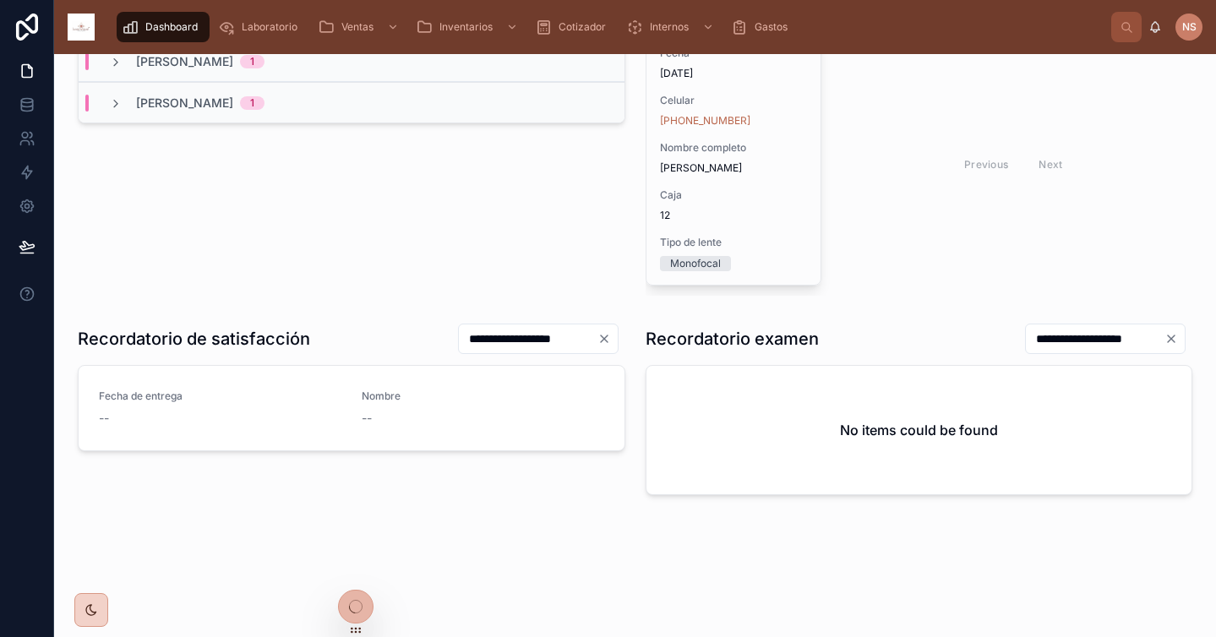
click at [355, 601] on icon at bounding box center [351, 605] width 8 height 8
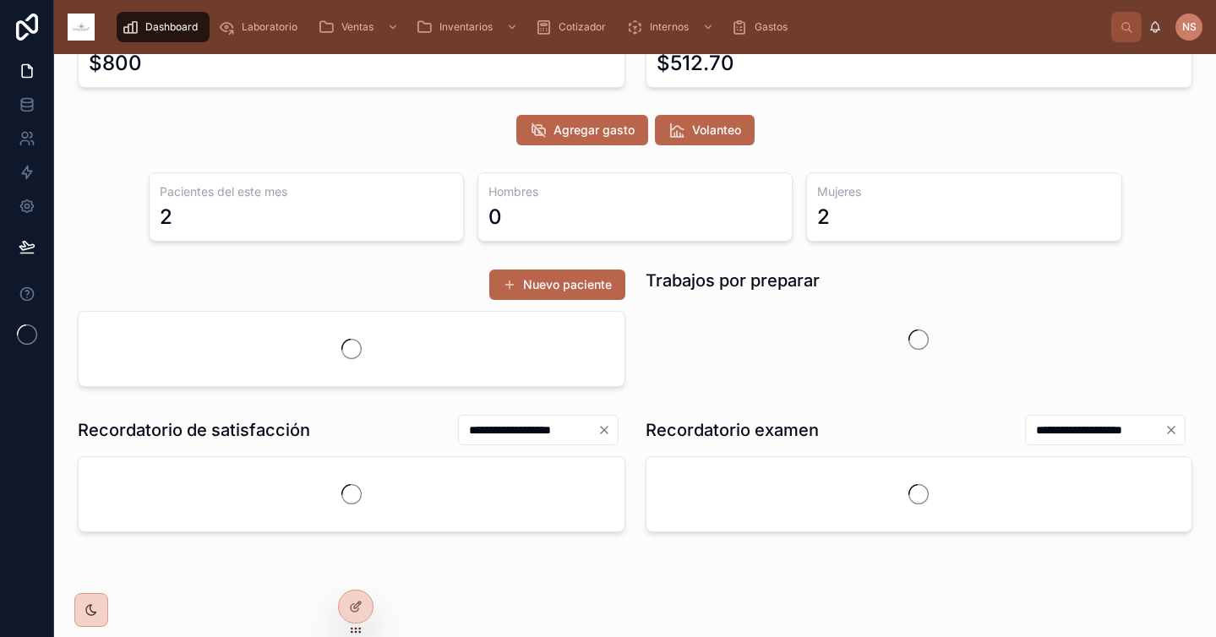
scroll to position [106, 0]
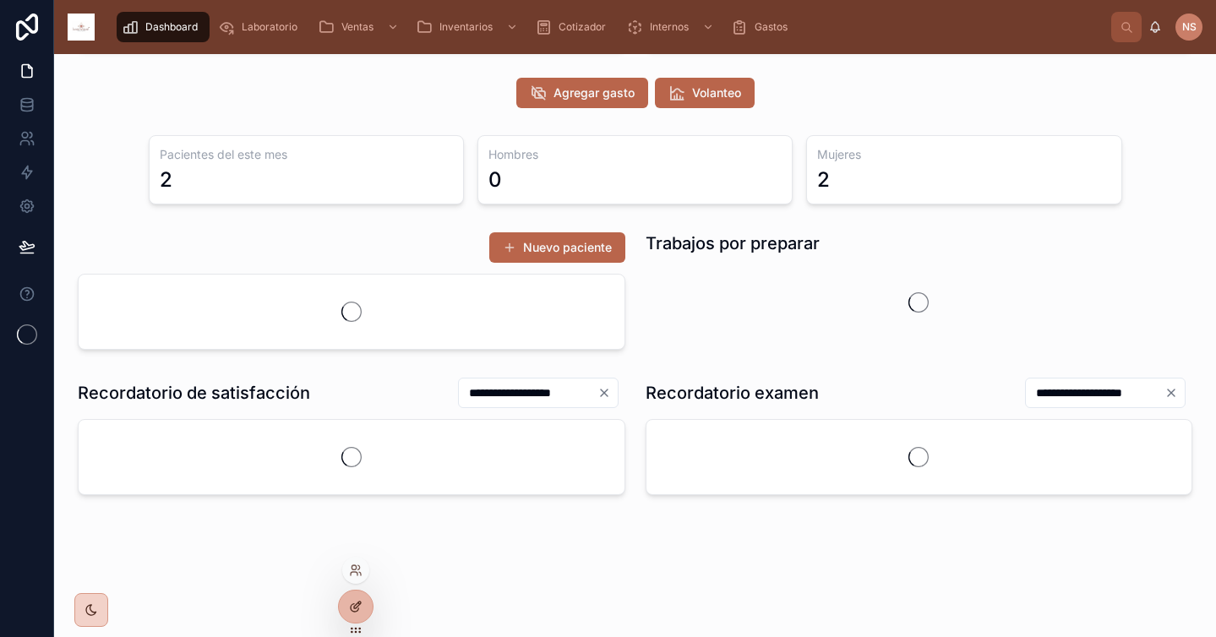
click at [357, 608] on icon at bounding box center [356, 607] width 14 height 14
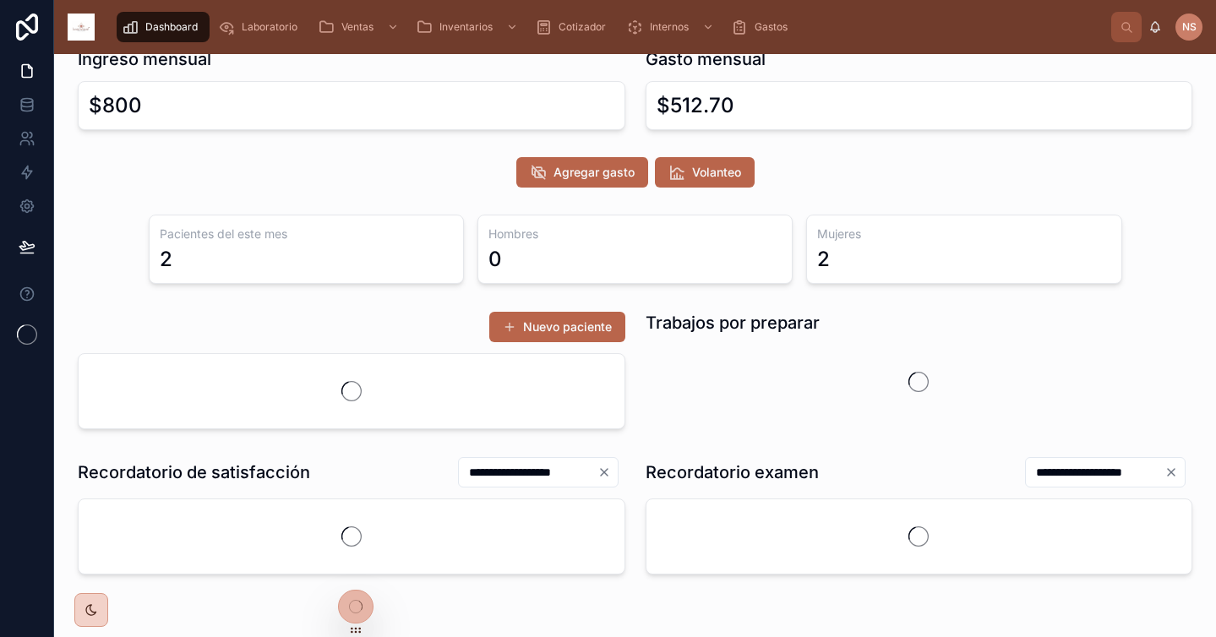
scroll to position [0, 0]
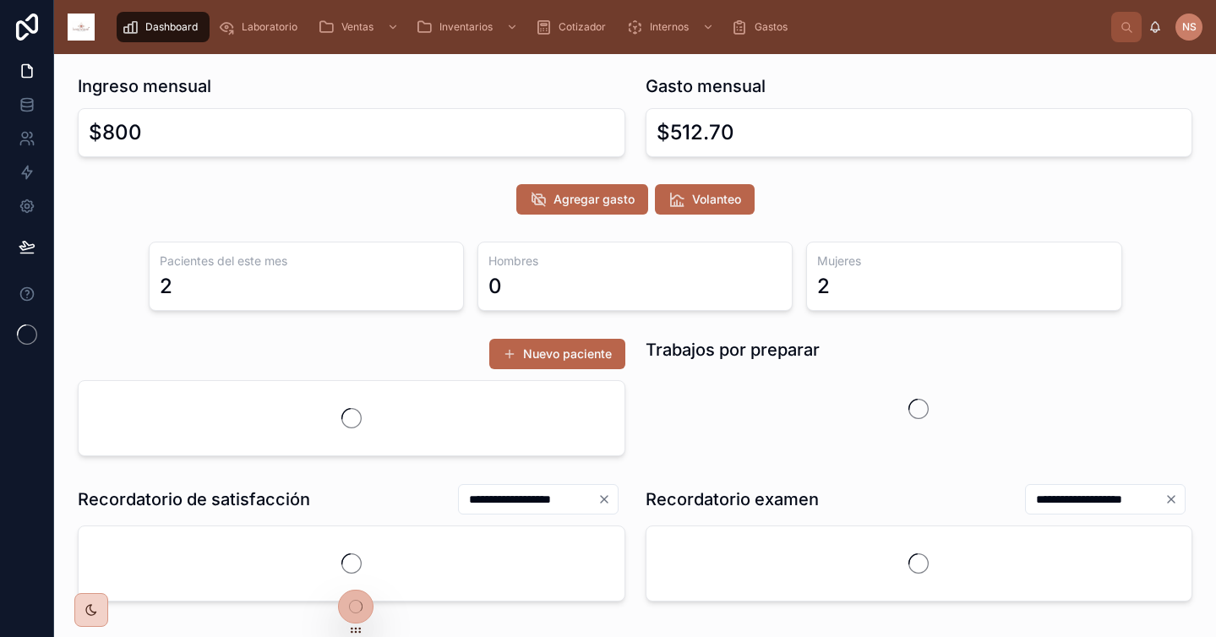
click at [636, 168] on div "**********" at bounding box center [635, 385] width 1162 height 663
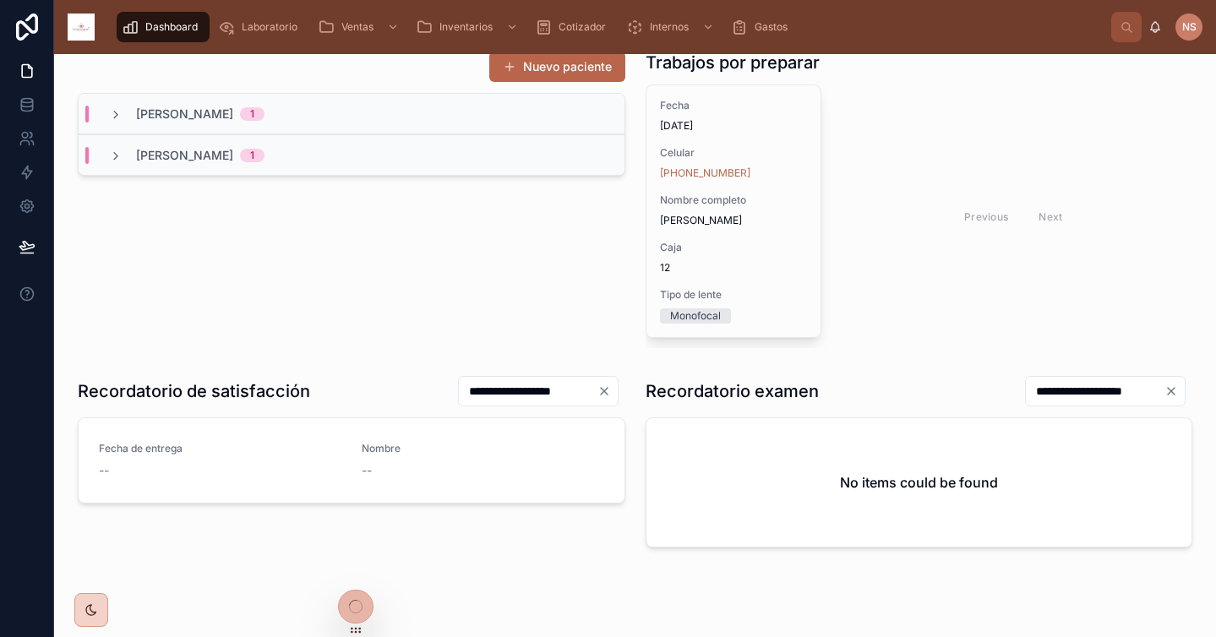
scroll to position [340, 0]
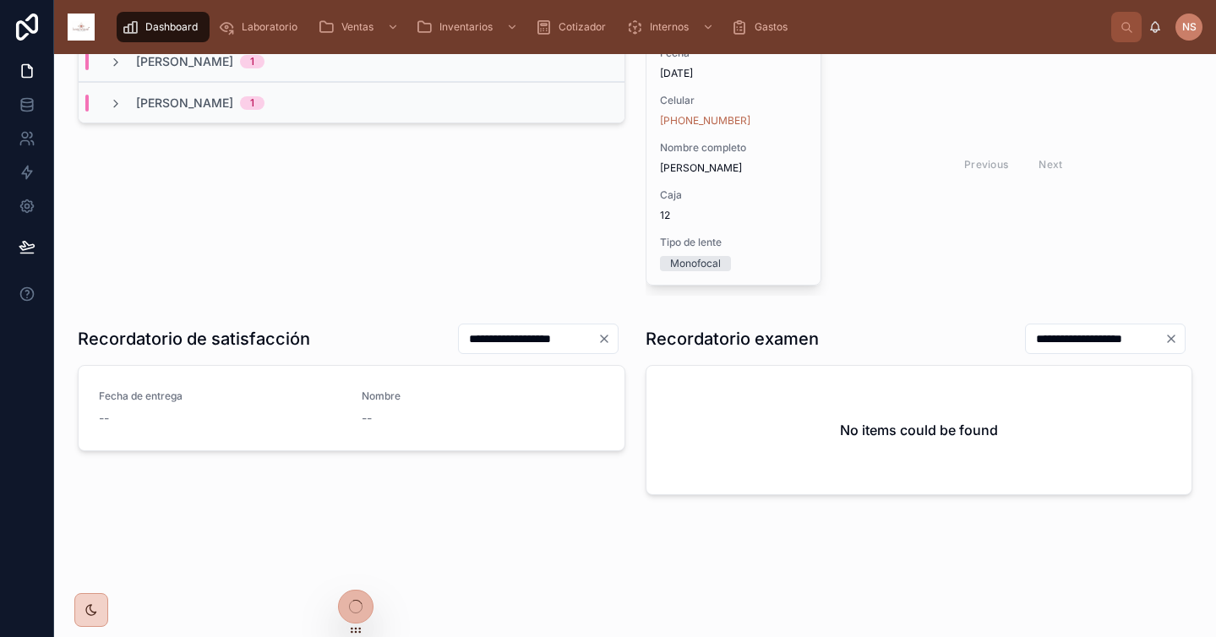
click at [357, 609] on icon at bounding box center [356, 607] width 14 height 14
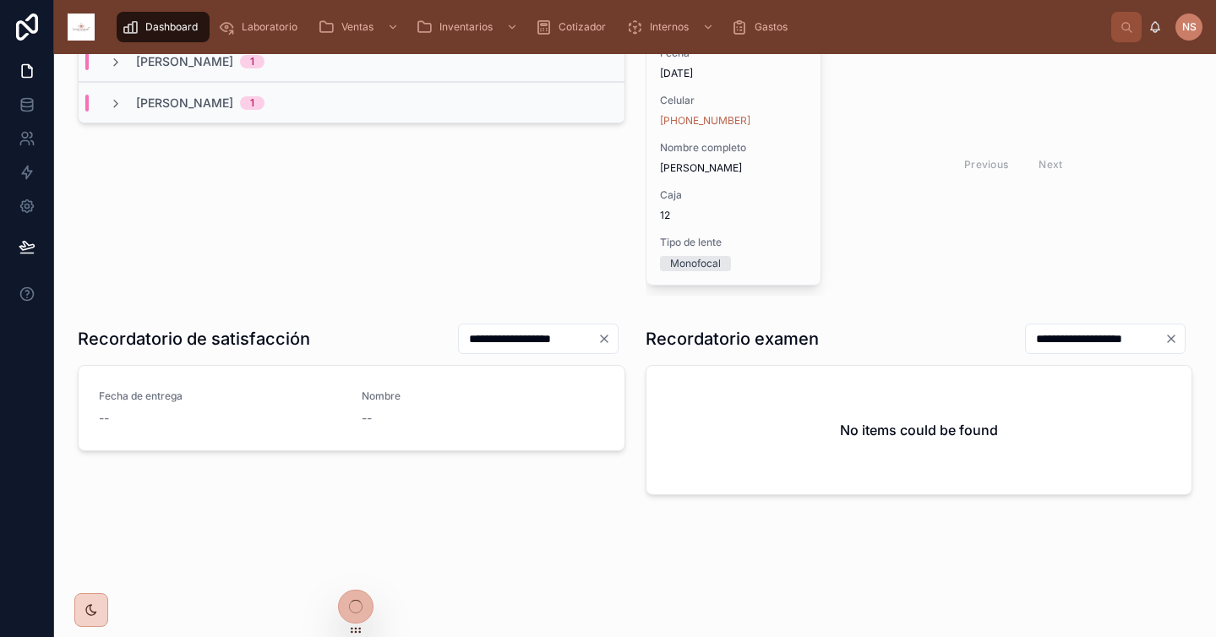
click at [357, 609] on icon at bounding box center [356, 607] width 14 height 14
click at [539, 581] on div "**********" at bounding box center [635, 162] width 1162 height 896
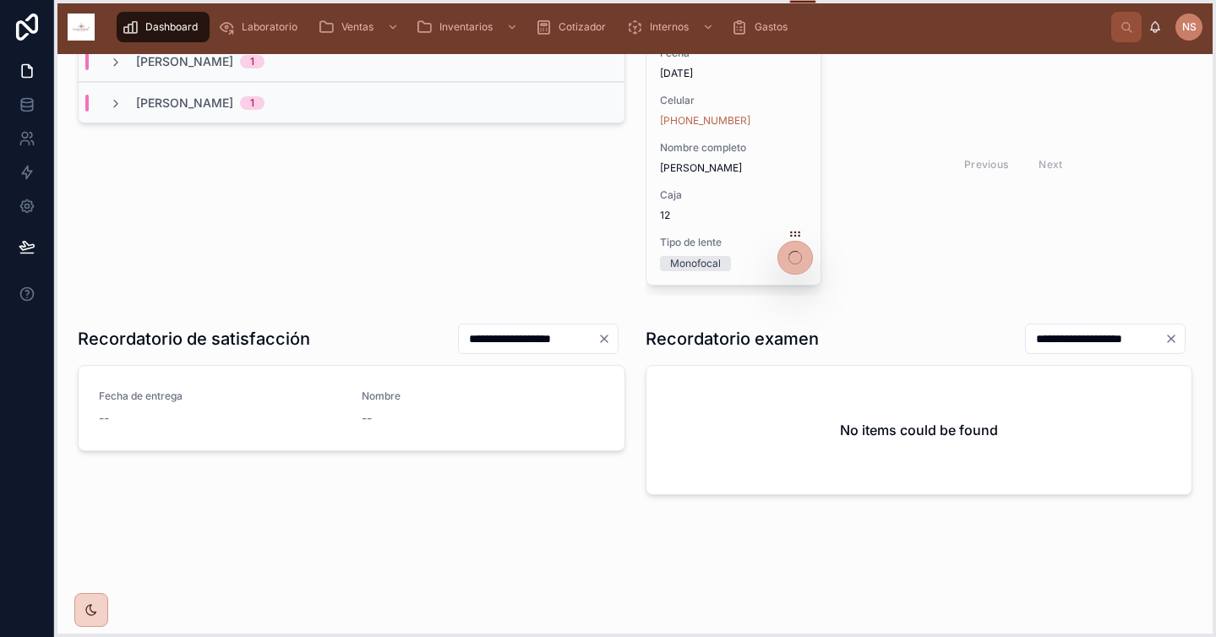
drag, startPoint x: 354, startPoint y: 629, endPoint x: 790, endPoint y: 259, distance: 572.1
click at [791, 261] on div at bounding box center [795, 250] width 35 height 47
drag, startPoint x: 793, startPoint y: 8, endPoint x: 1077, endPoint y: 19, distance: 284.2
drag, startPoint x: 1205, startPoint y: 253, endPoint x: 1144, endPoint y: 220, distance: 70.0
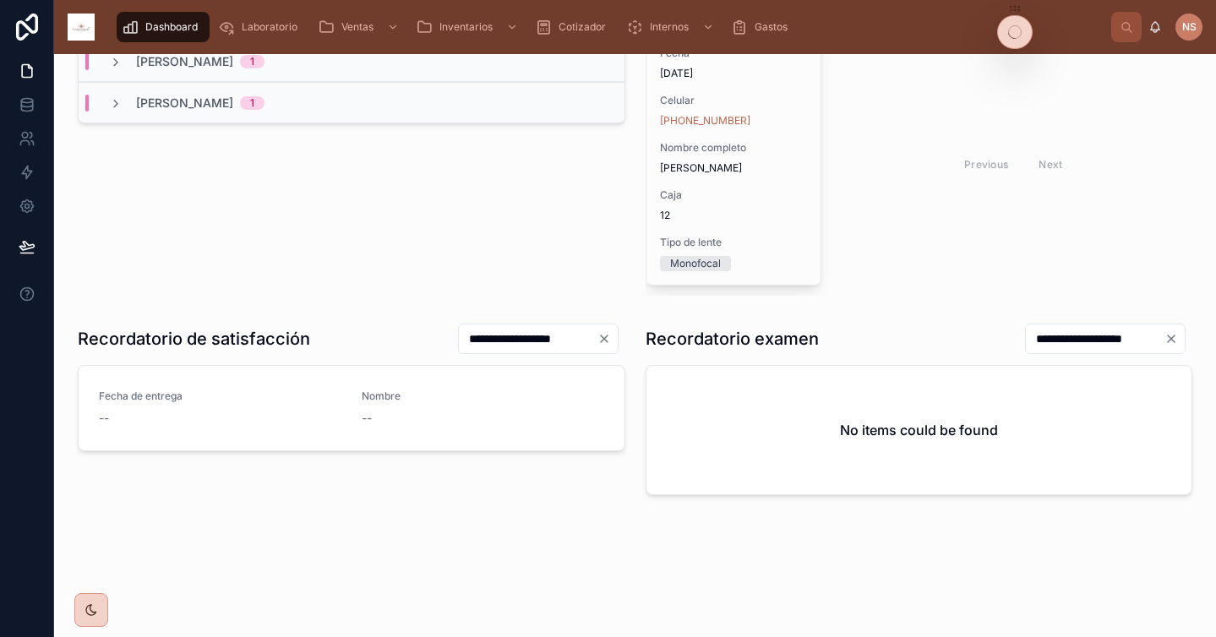
click at [1131, 241] on div "Previous Next" at bounding box center [1014, 164] width 358 height 264
click at [92, 613] on icon at bounding box center [92, 610] width 14 height 14
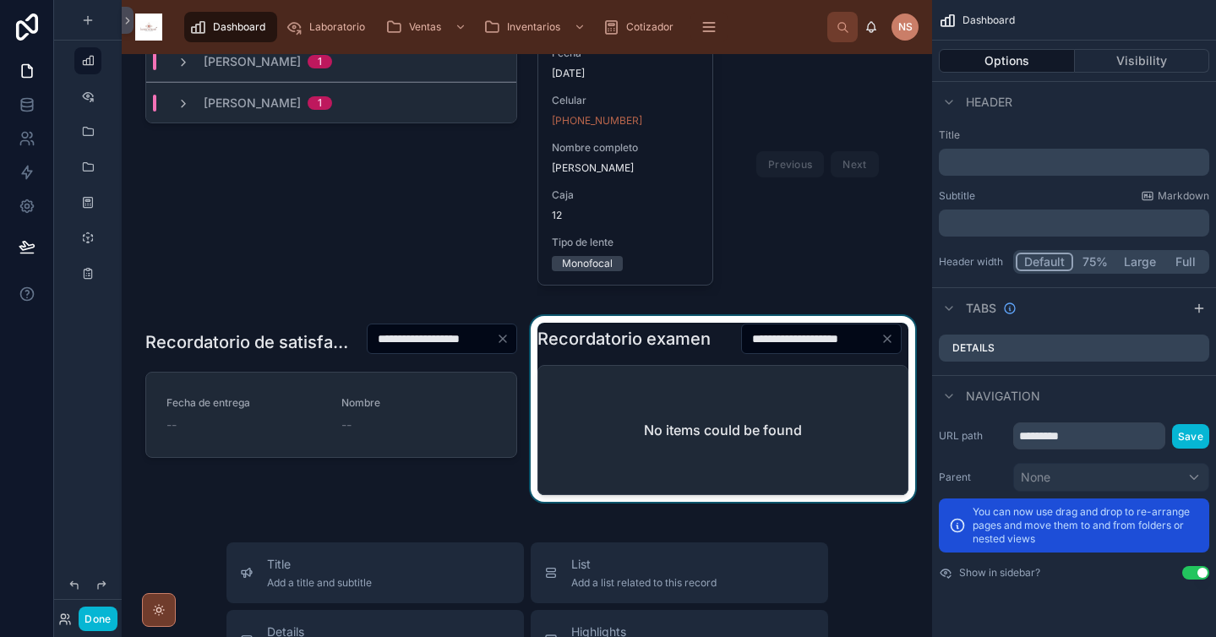
click at [694, 357] on div at bounding box center [723, 409] width 392 height 186
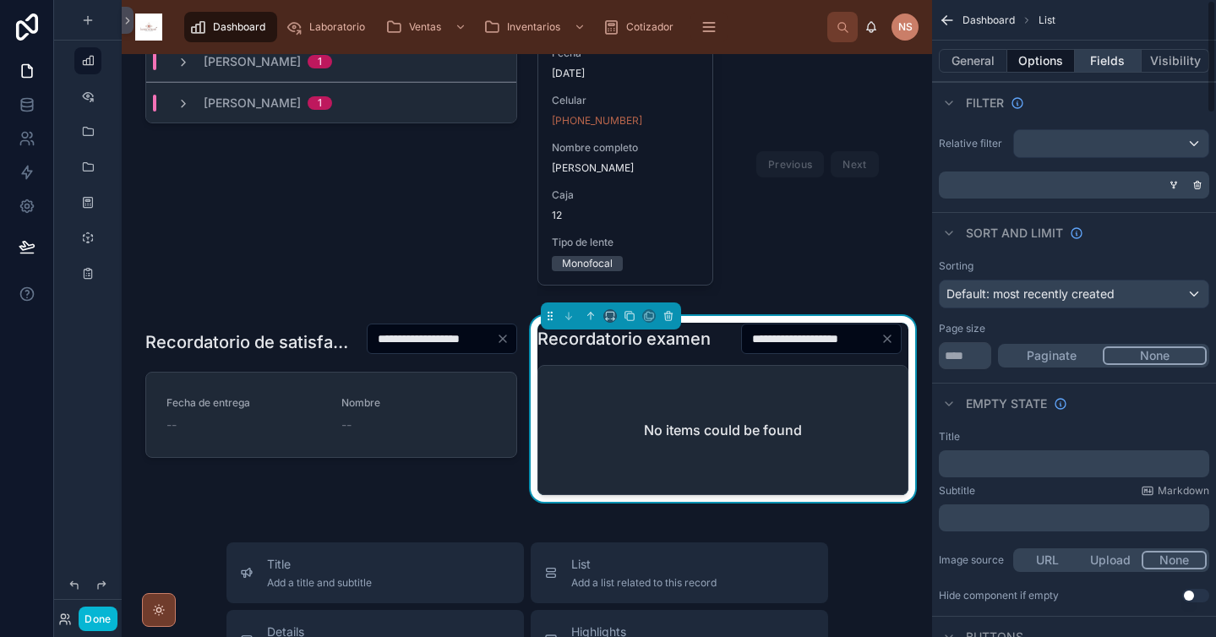
click at [1101, 63] on button "Fields" at bounding box center [1109, 61] width 68 height 24
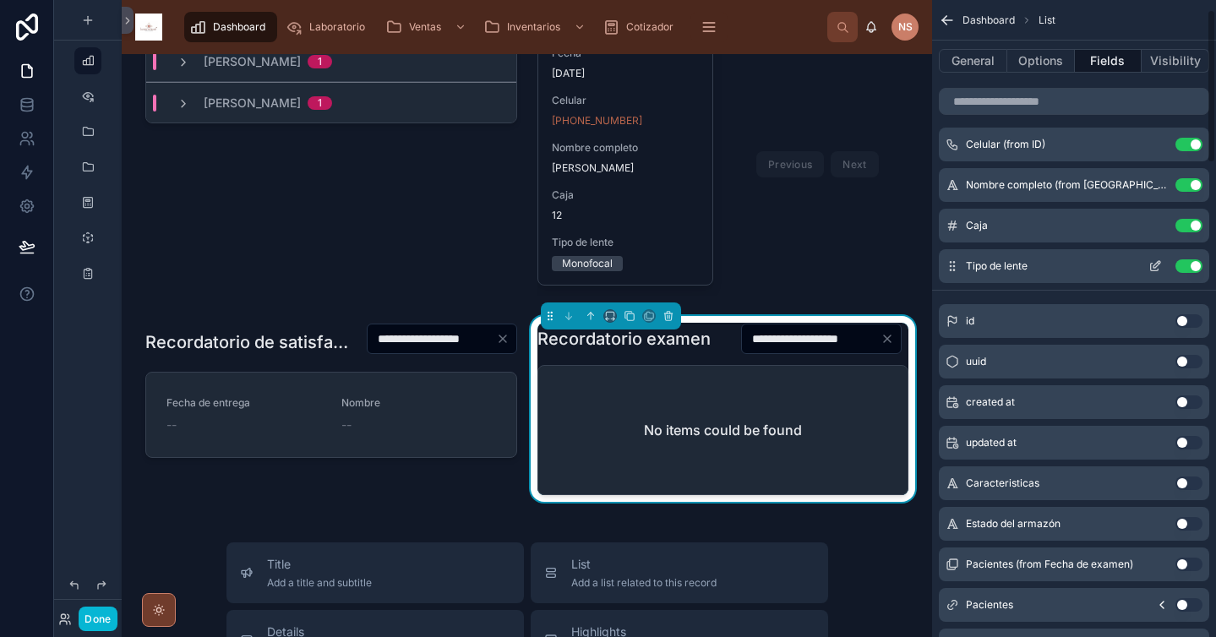
scroll to position [0, 0]
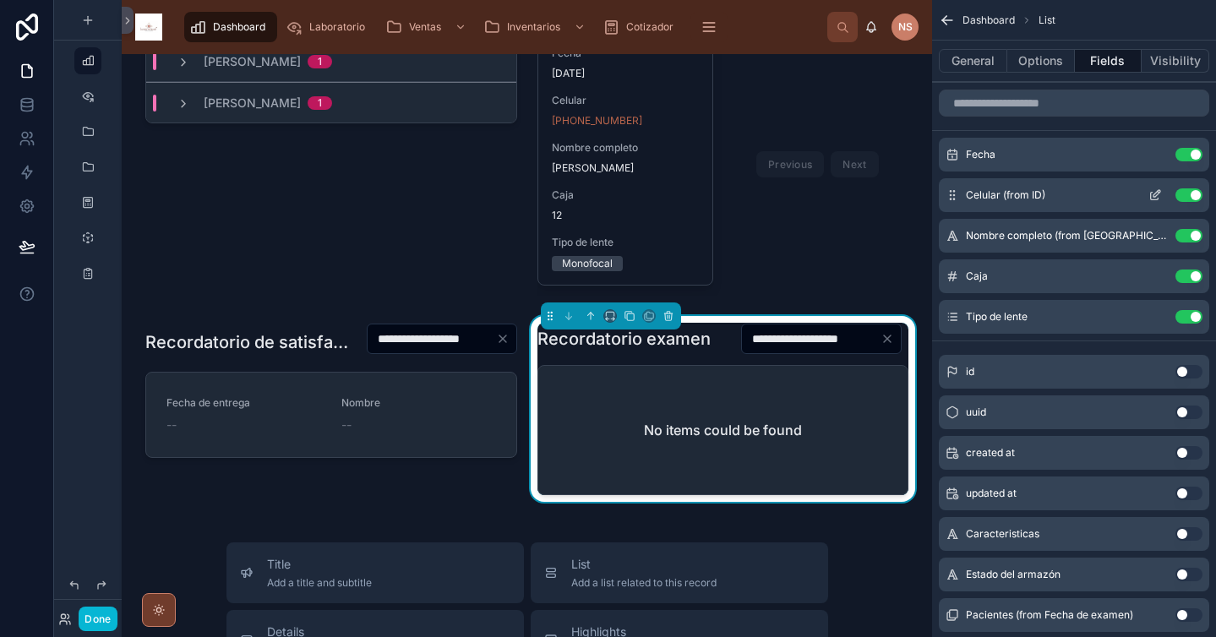
click at [1188, 194] on button "Use setting" at bounding box center [1189, 195] width 27 height 14
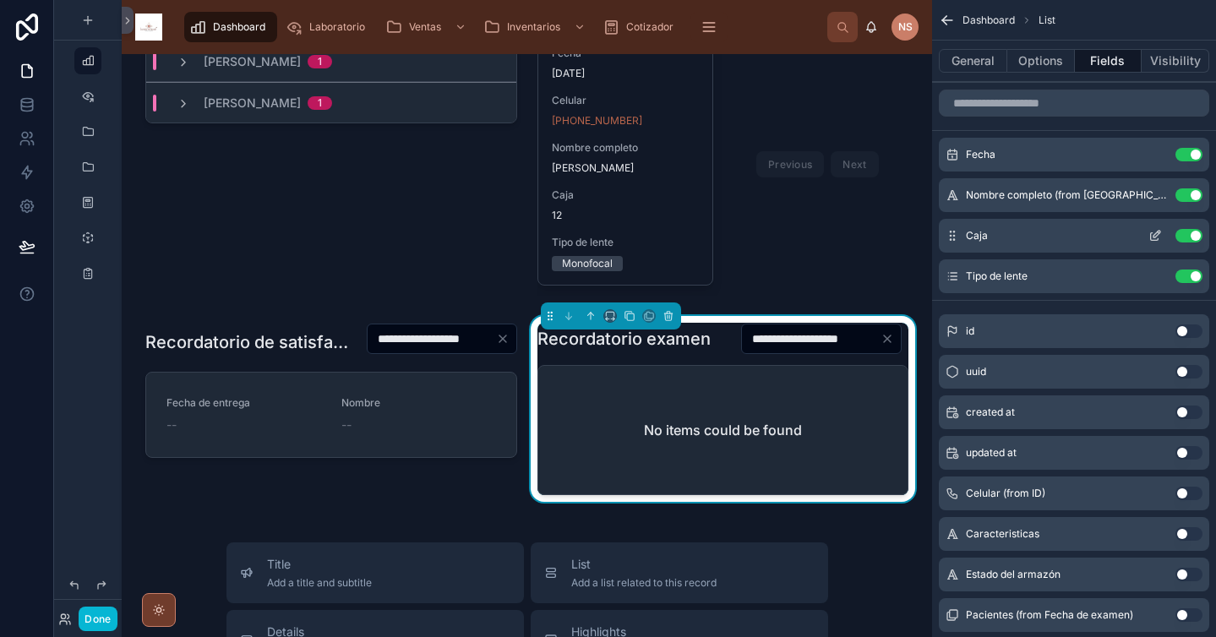
click at [1189, 230] on button "Use setting" at bounding box center [1189, 236] width 27 height 14
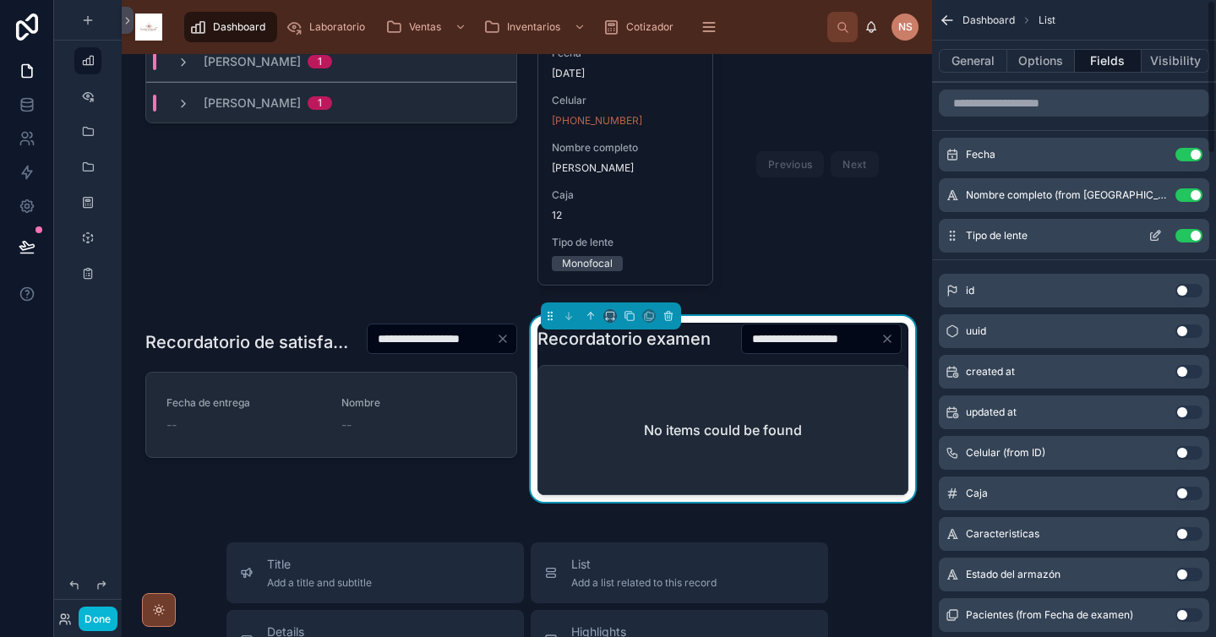
click at [1190, 233] on button "Use setting" at bounding box center [1189, 236] width 27 height 14
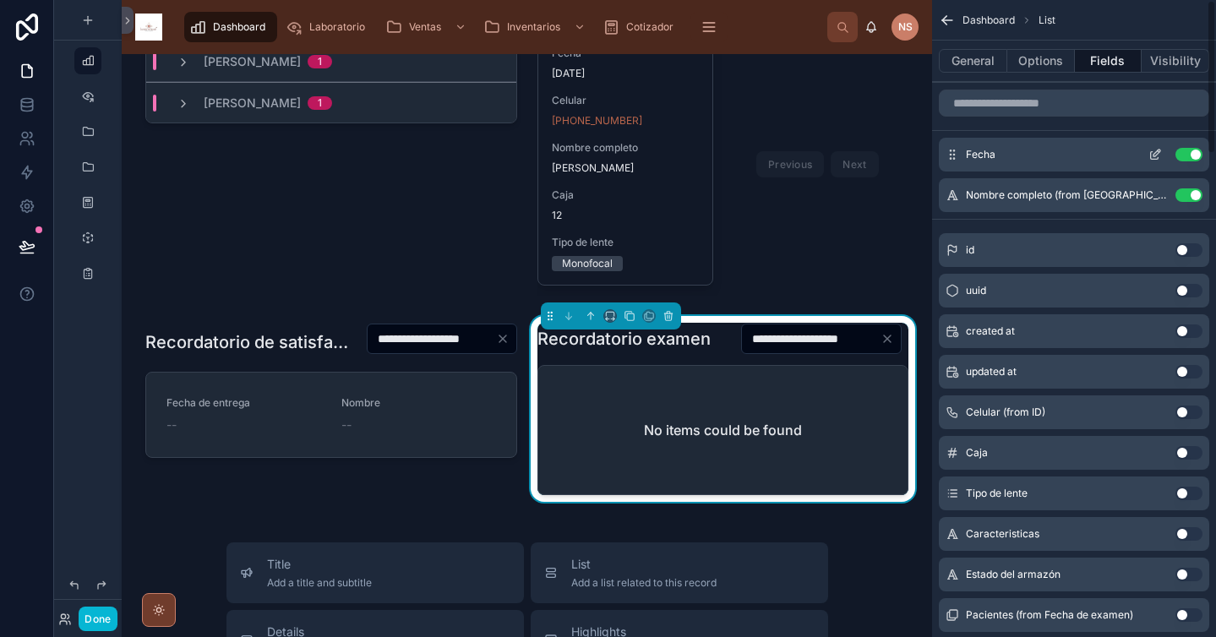
click at [1155, 157] on icon "scrollable content" at bounding box center [1156, 155] width 14 height 14
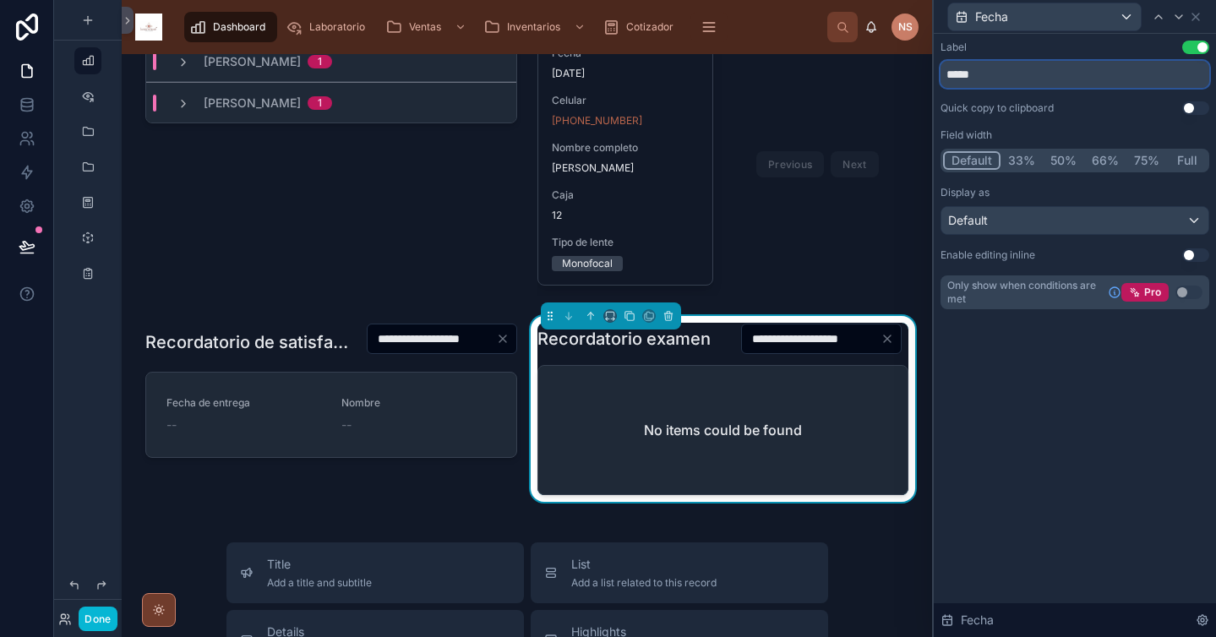
click at [1037, 82] on input "*****" at bounding box center [1075, 74] width 269 height 27
type input "**********"
click at [1060, 157] on button "50%" at bounding box center [1063, 160] width 41 height 19
click at [1182, 10] on icon at bounding box center [1179, 17] width 14 height 14
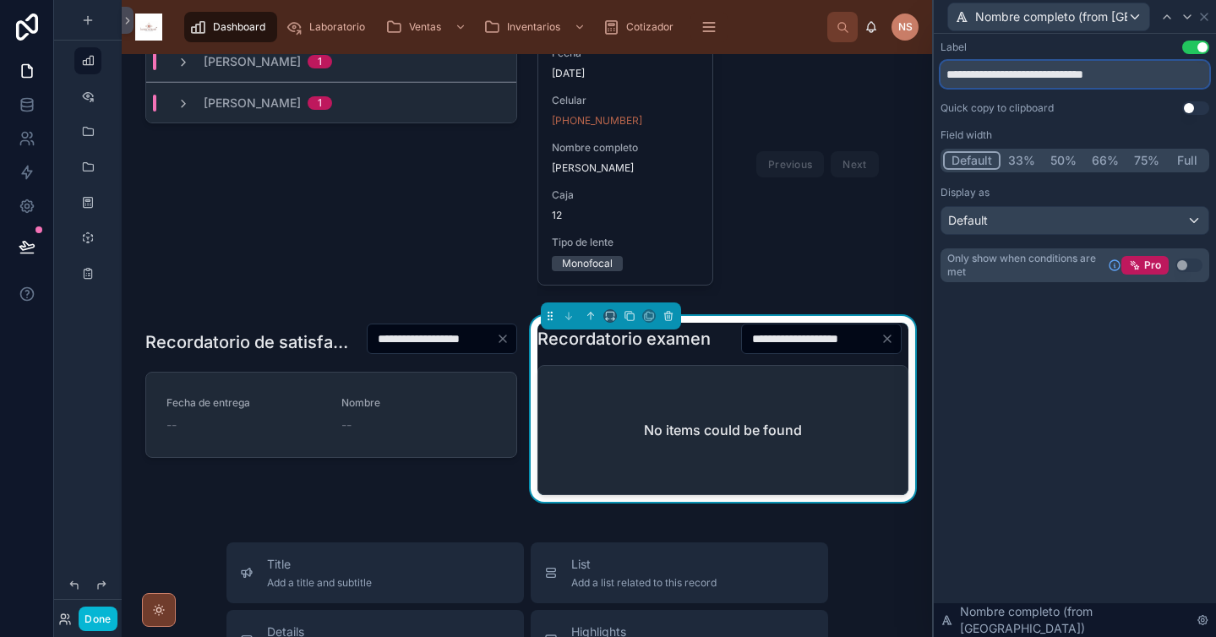
click at [994, 74] on input "**********" at bounding box center [1075, 74] width 269 height 27
type input "******"
click at [1060, 161] on button "50%" at bounding box center [1063, 160] width 41 height 19
click at [1204, 14] on icon at bounding box center [1205, 17] width 14 height 14
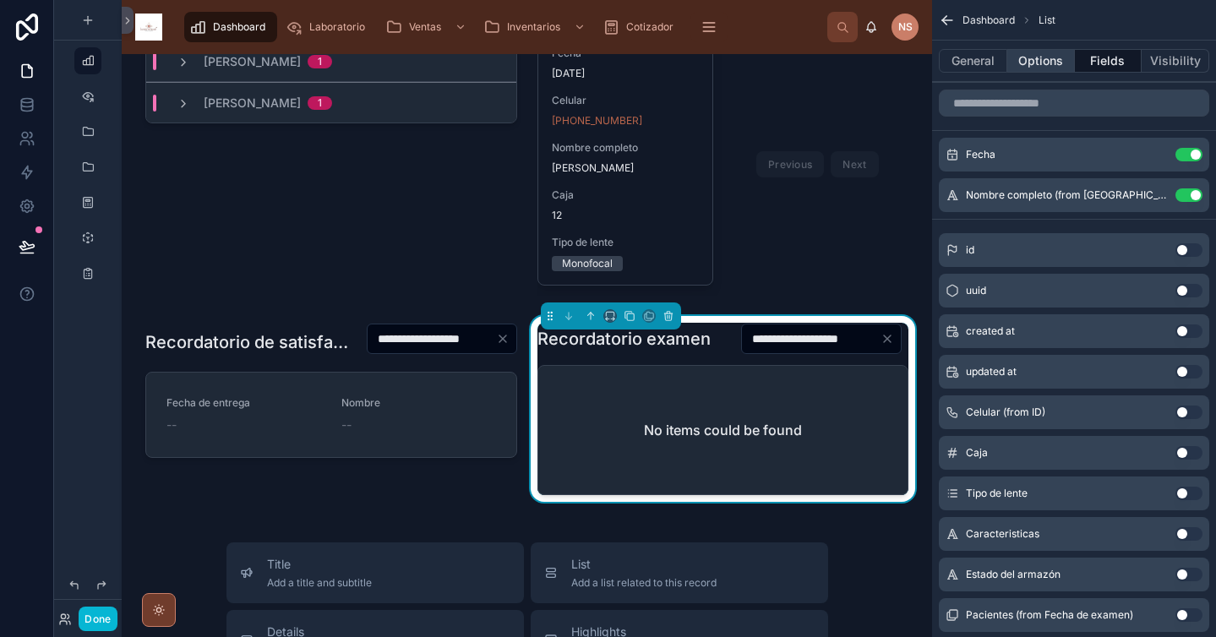
click at [1049, 62] on button "Options" at bounding box center [1041, 61] width 68 height 24
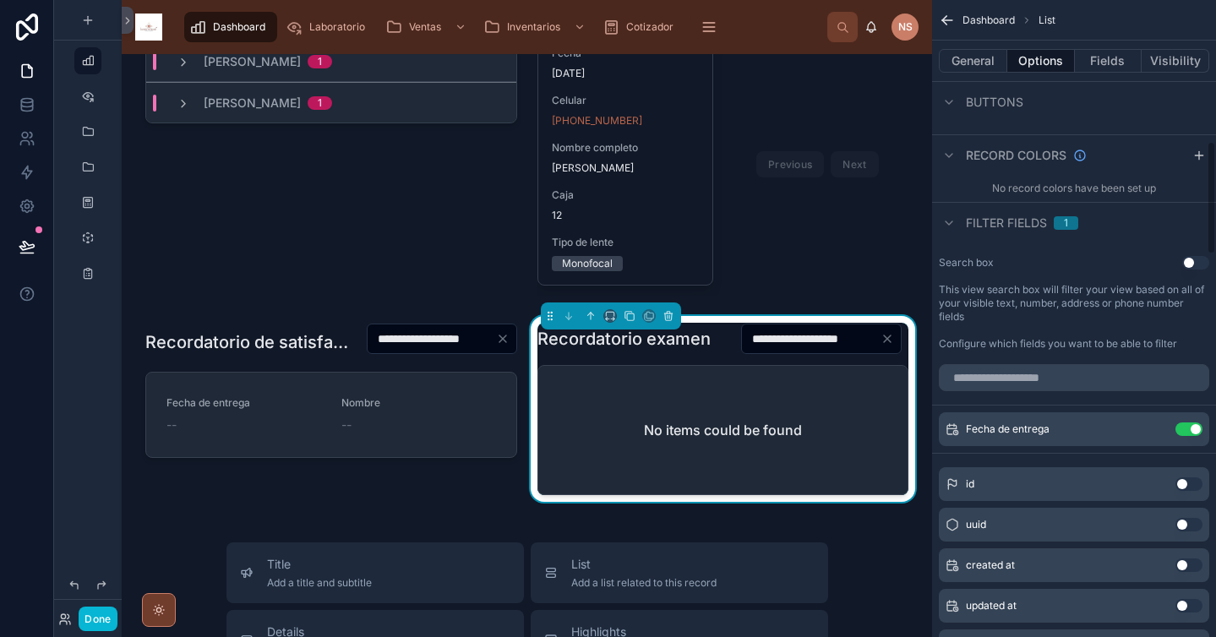
scroll to position [791, 0]
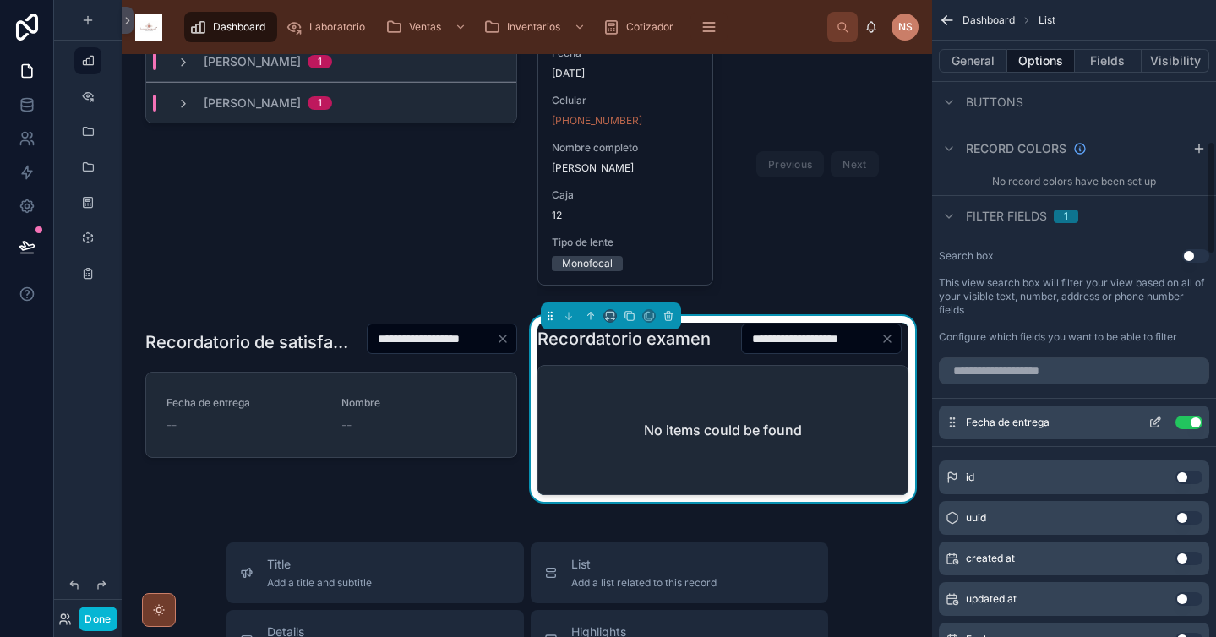
click at [1153, 423] on icon "scrollable content" at bounding box center [1156, 423] width 14 height 14
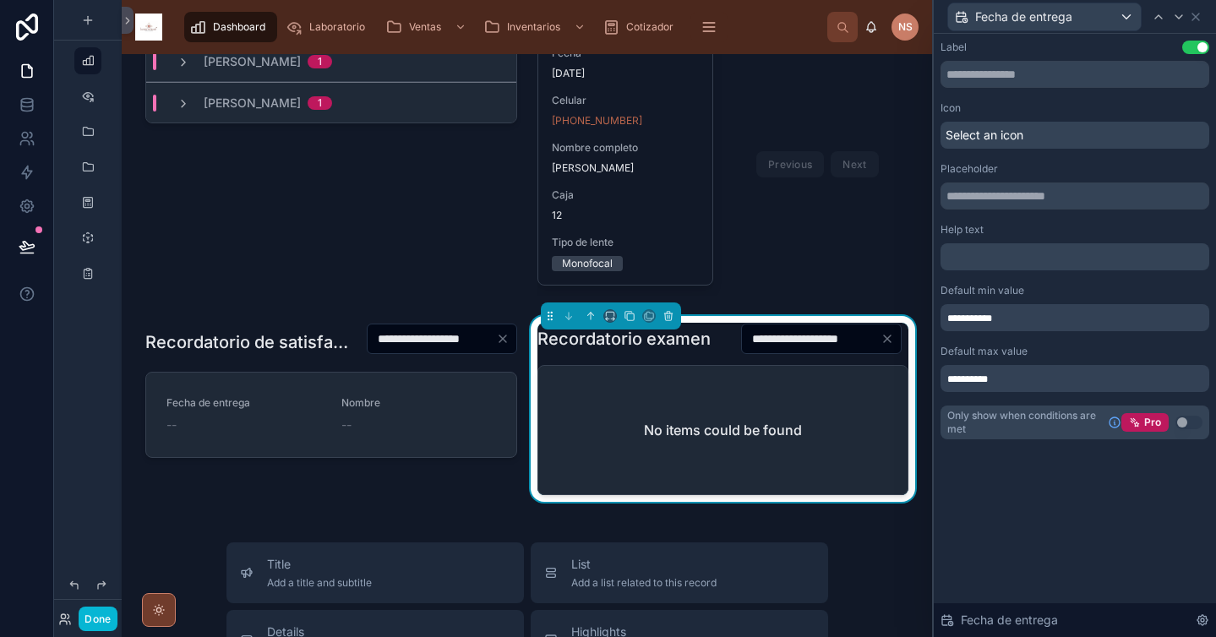
click at [1032, 316] on div "**********" at bounding box center [1075, 317] width 269 height 27
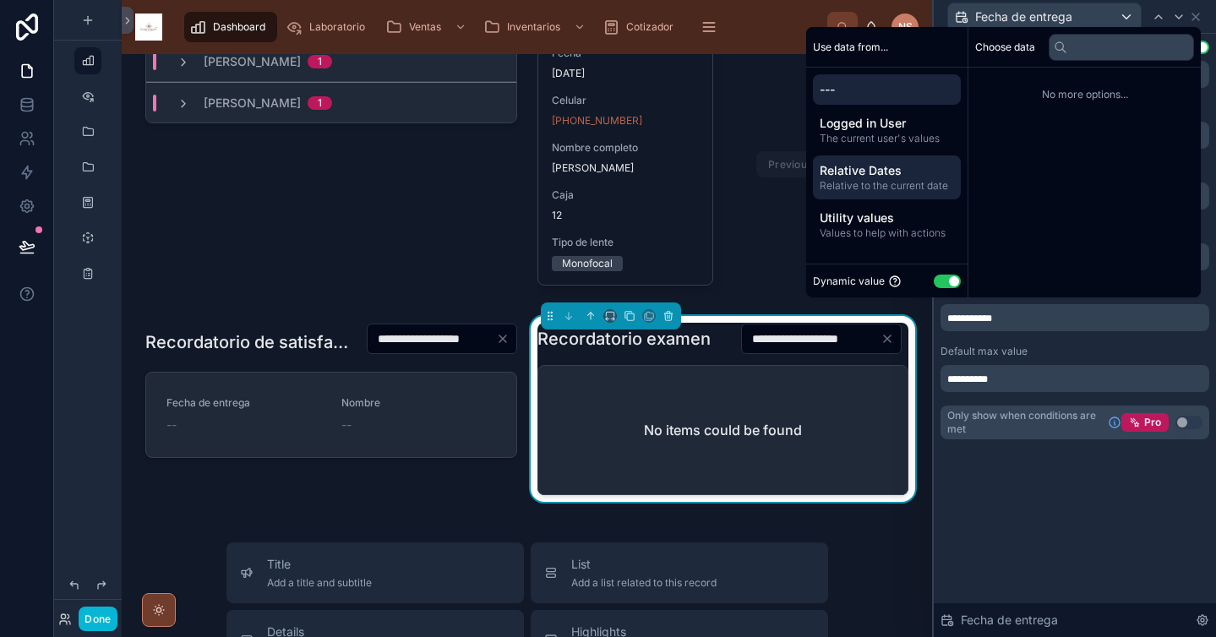
click at [888, 179] on span "Relative to the current date" at bounding box center [887, 186] width 134 height 14
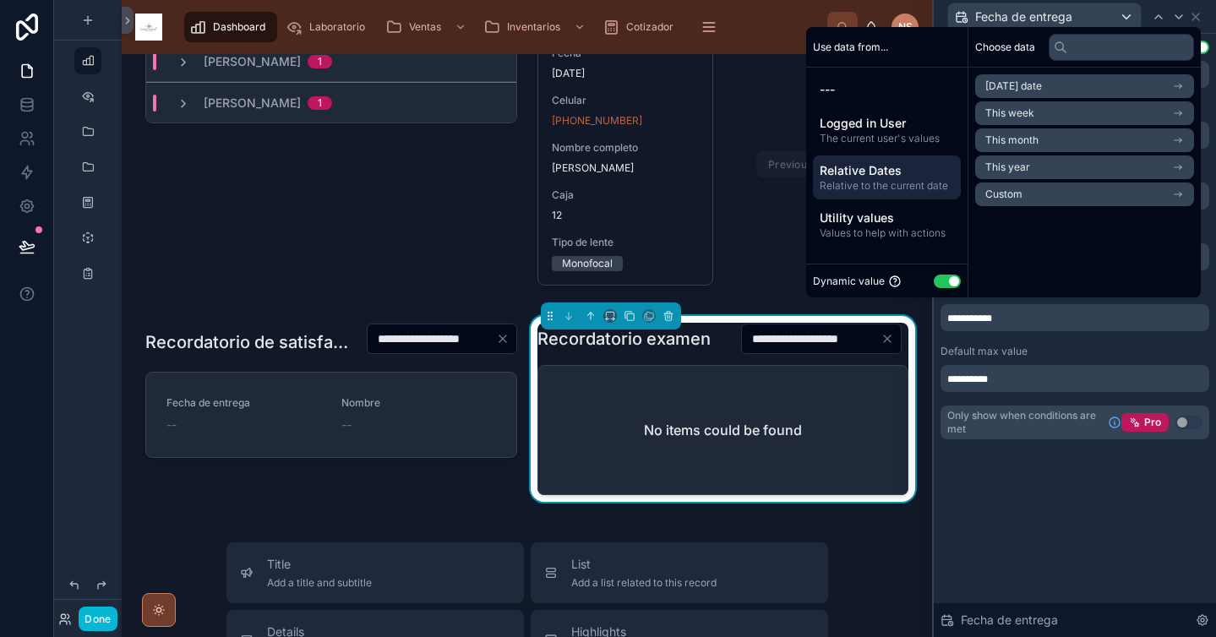
click at [1036, 160] on li "This year" at bounding box center [1084, 168] width 219 height 24
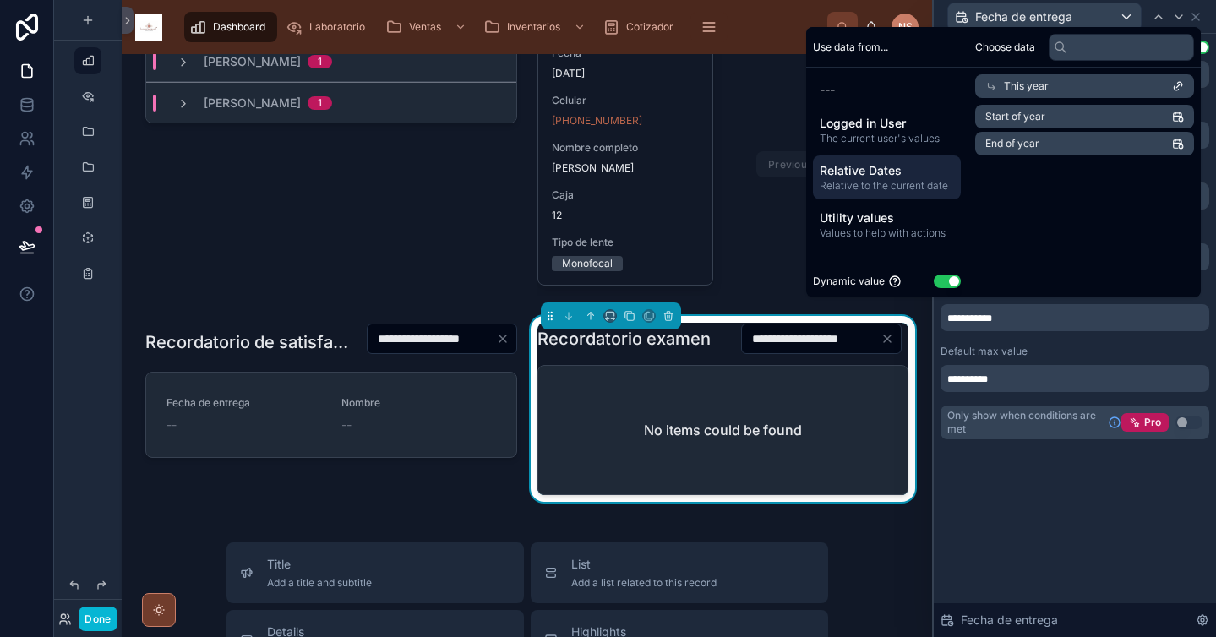
click at [1004, 83] on span "This year" at bounding box center [1026, 86] width 45 height 14
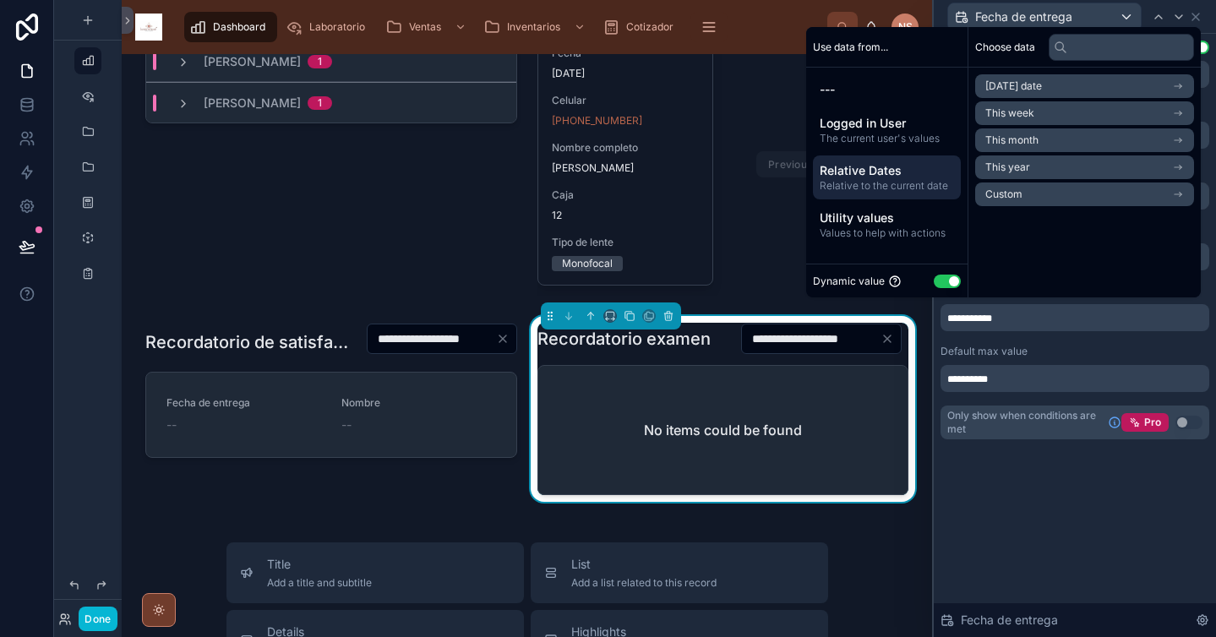
click at [1000, 191] on span "Custom" at bounding box center [1003, 195] width 37 height 14
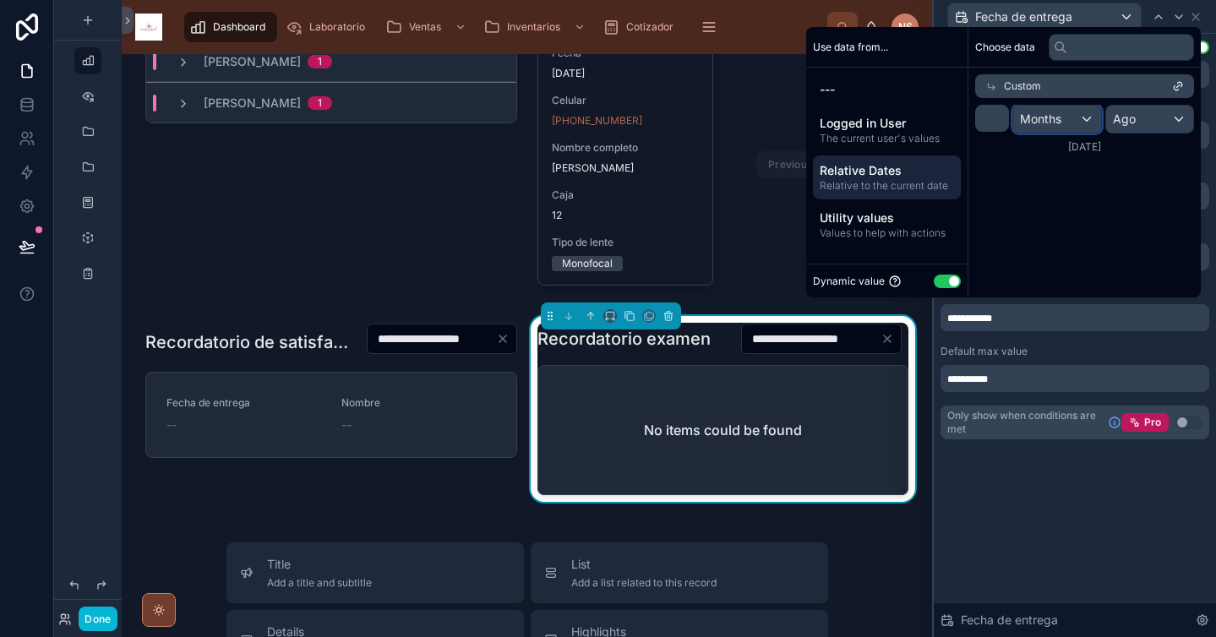
click at [1045, 131] on div "Months" at bounding box center [1057, 119] width 88 height 27
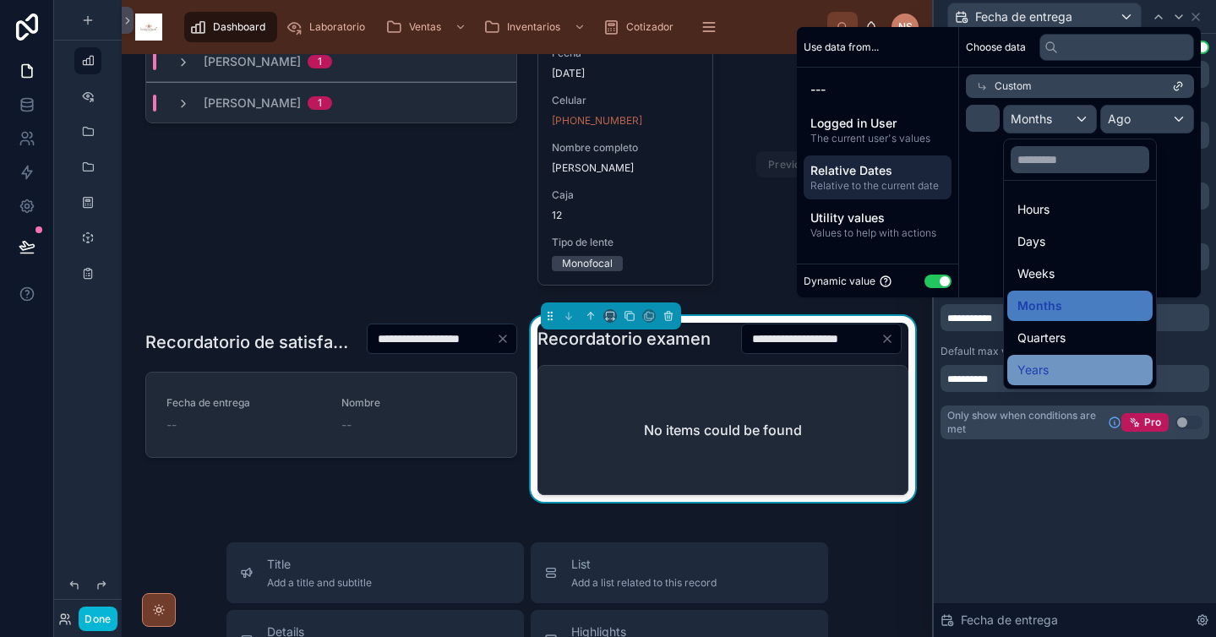
click at [1061, 366] on div "Years" at bounding box center [1080, 370] width 125 height 20
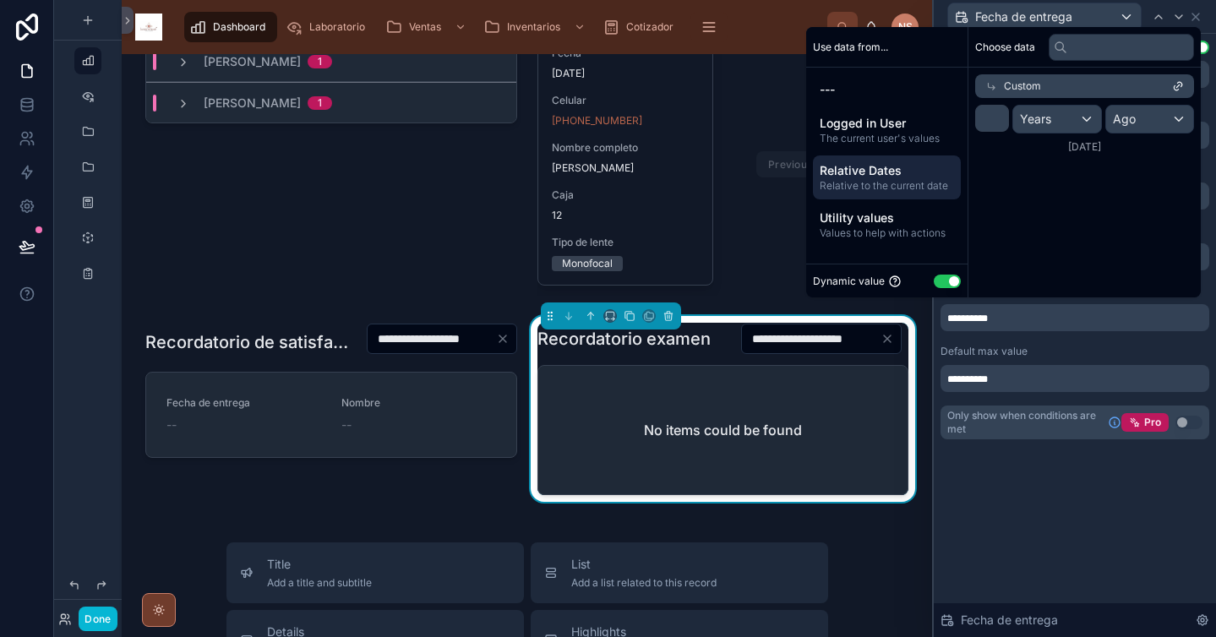
click at [1046, 489] on div "**********" at bounding box center [1075, 335] width 282 height 603
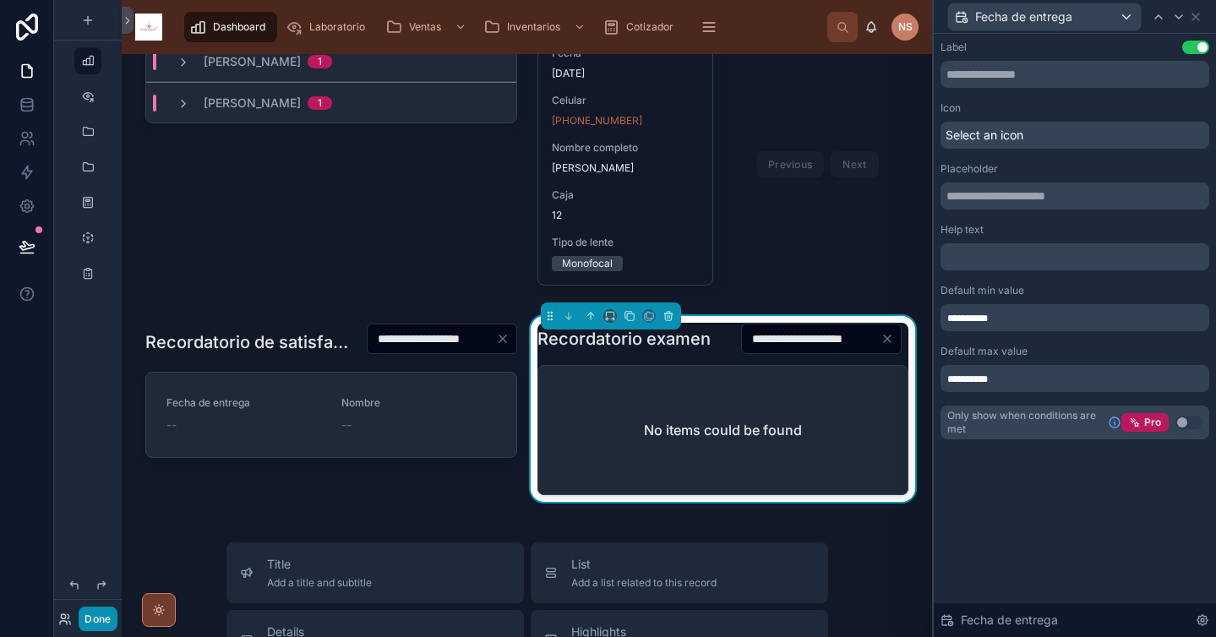
click at [105, 620] on button "Done" at bounding box center [98, 619] width 38 height 25
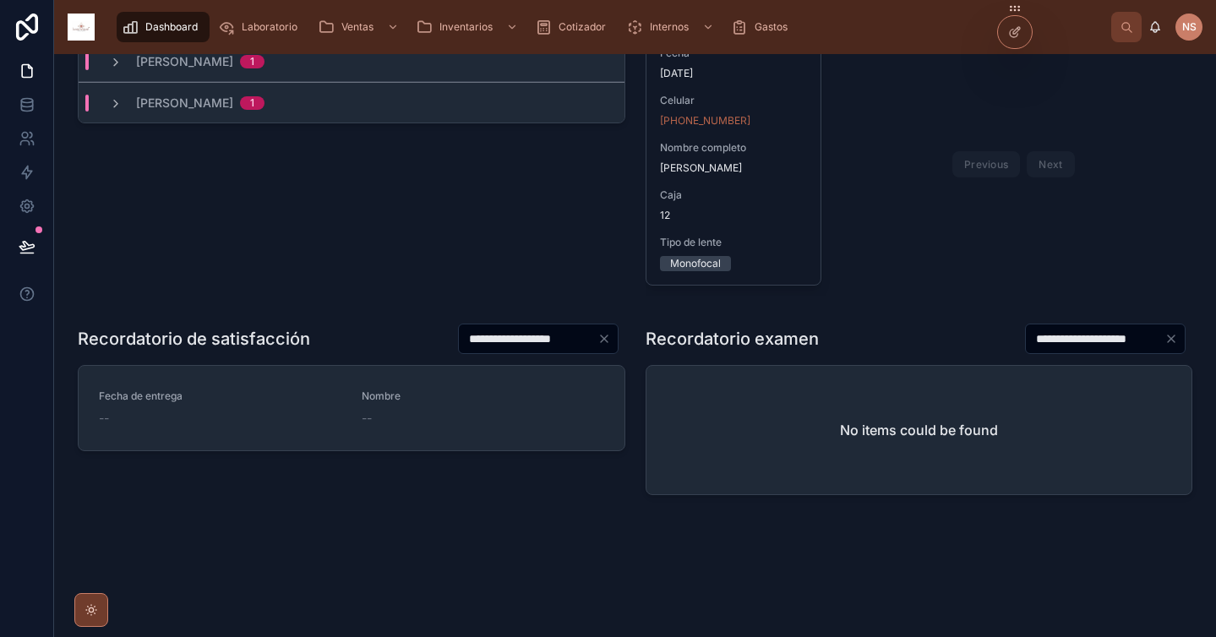
scroll to position [296, 0]
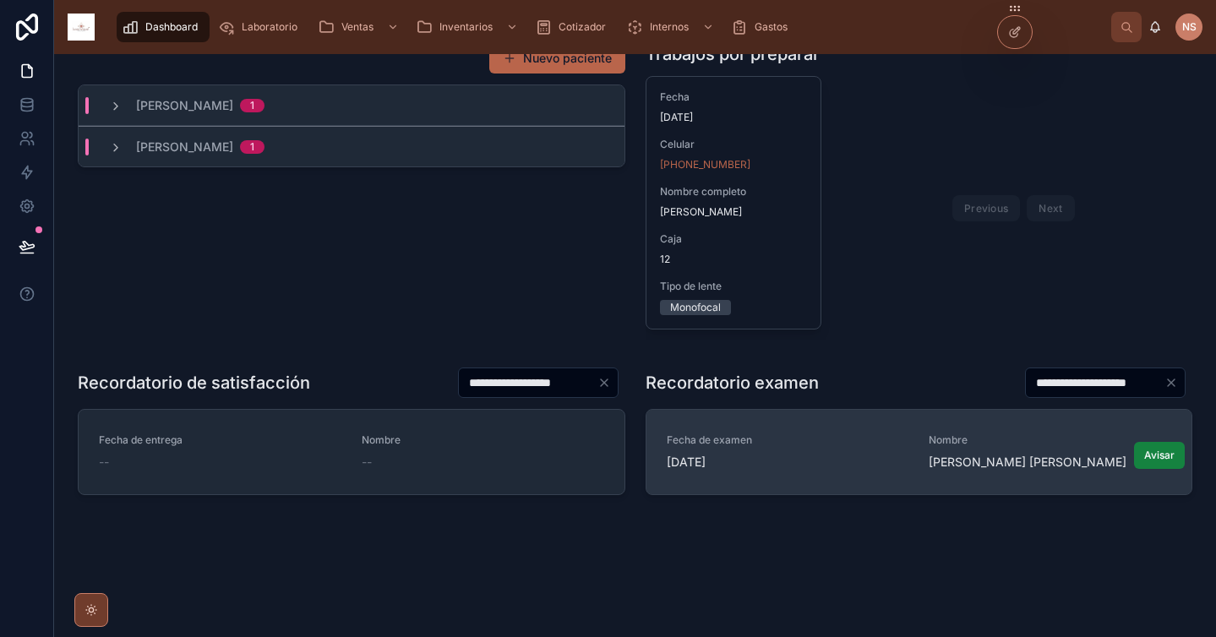
click at [1160, 456] on span "Avisar" at bounding box center [1159, 456] width 30 height 14
click at [1022, 38] on div at bounding box center [1015, 32] width 34 height 32
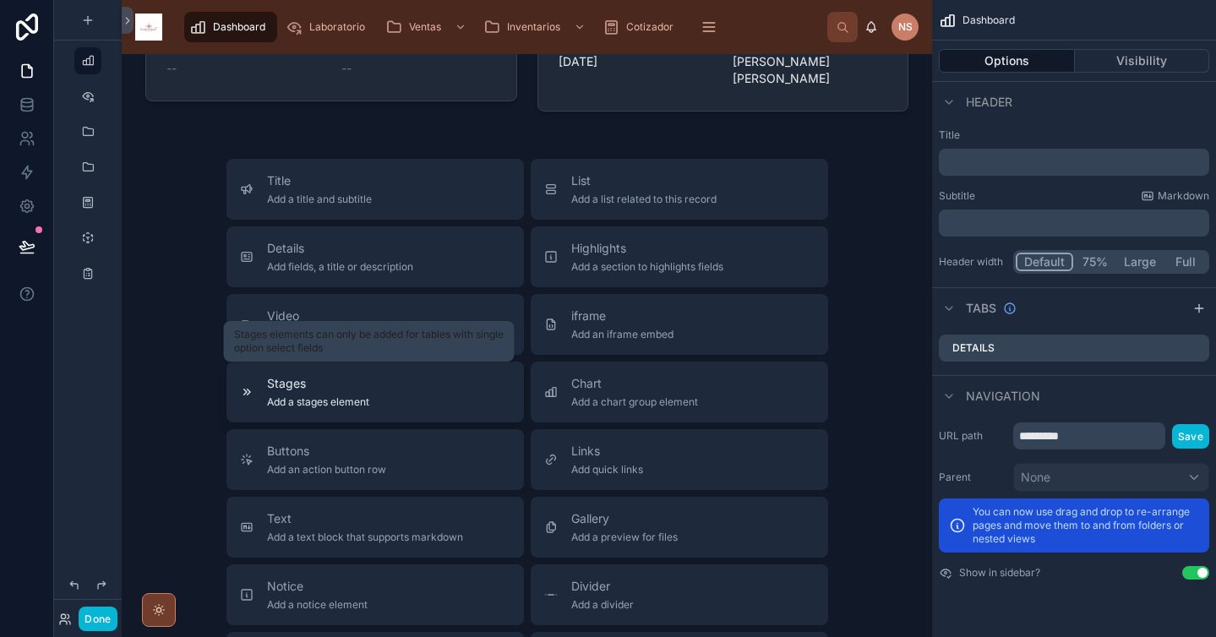
scroll to position [718, 0]
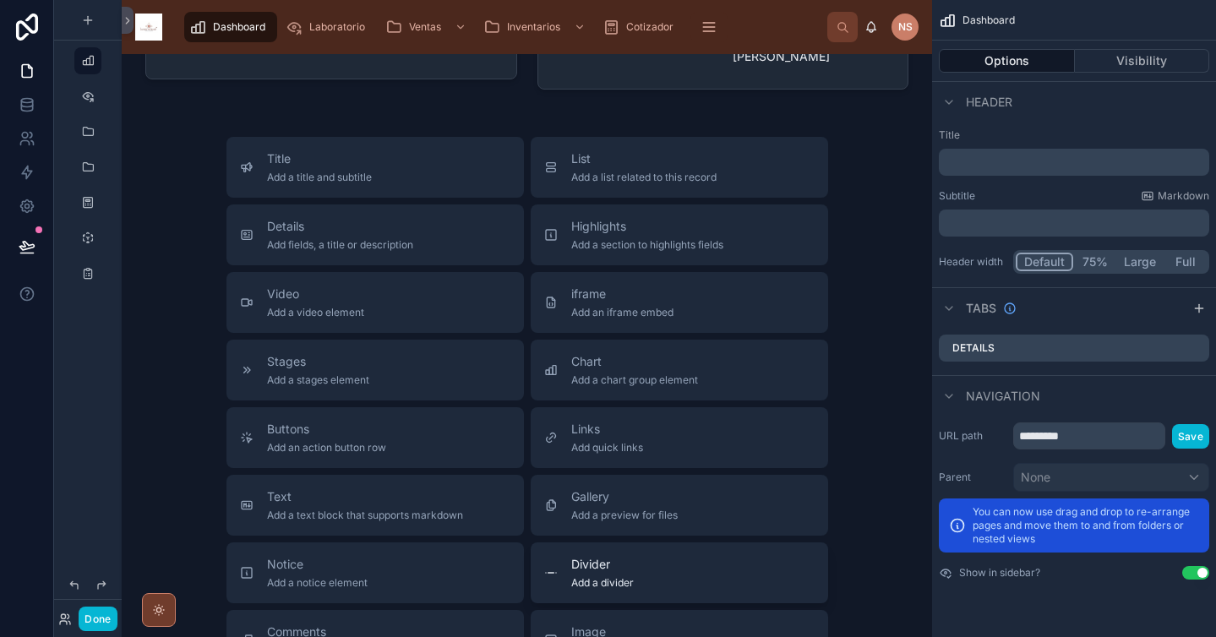
click at [608, 587] on span "Add a divider" at bounding box center [602, 583] width 63 height 14
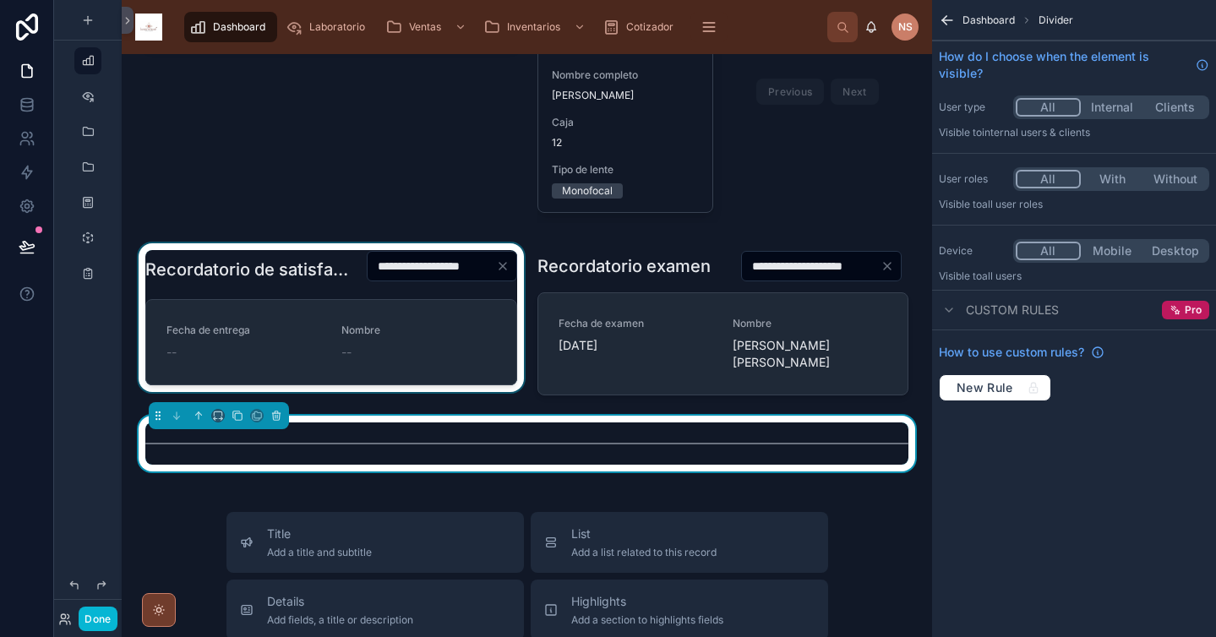
scroll to position [403, 0]
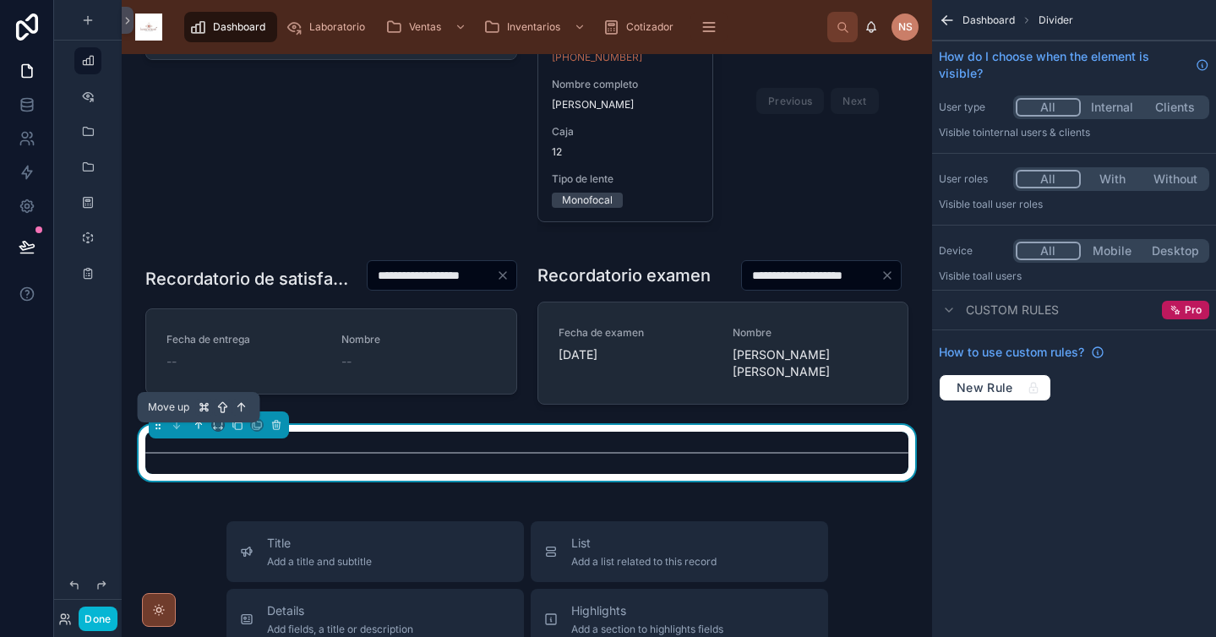
click at [196, 425] on icon at bounding box center [197, 423] width 3 height 3
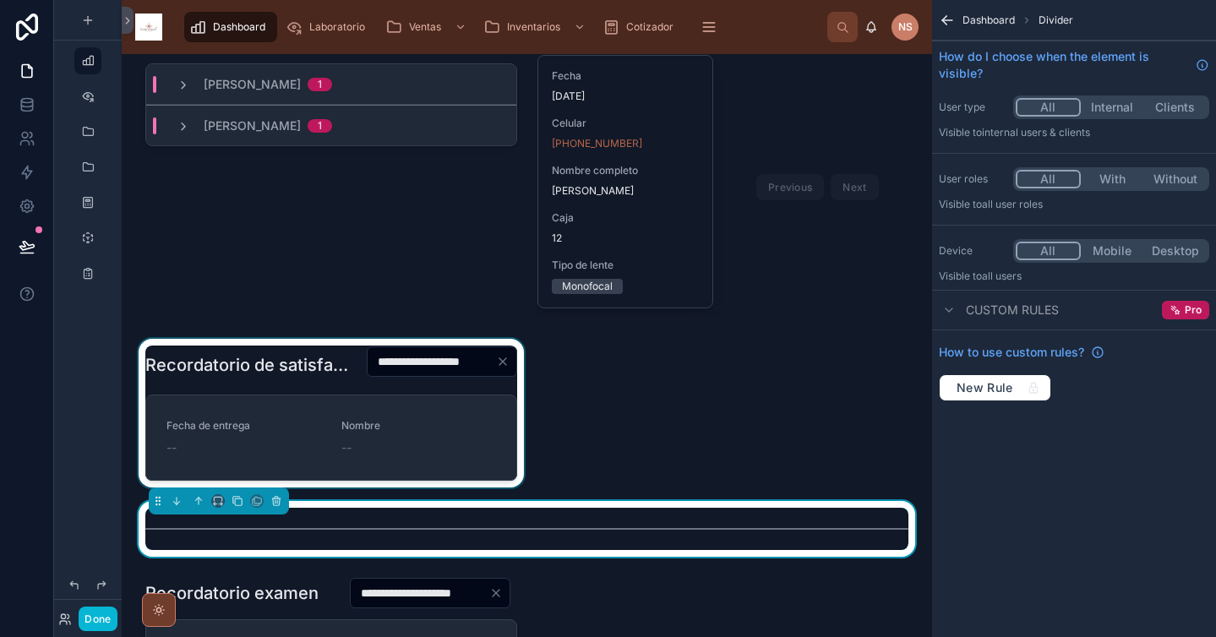
scroll to position [271, 0]
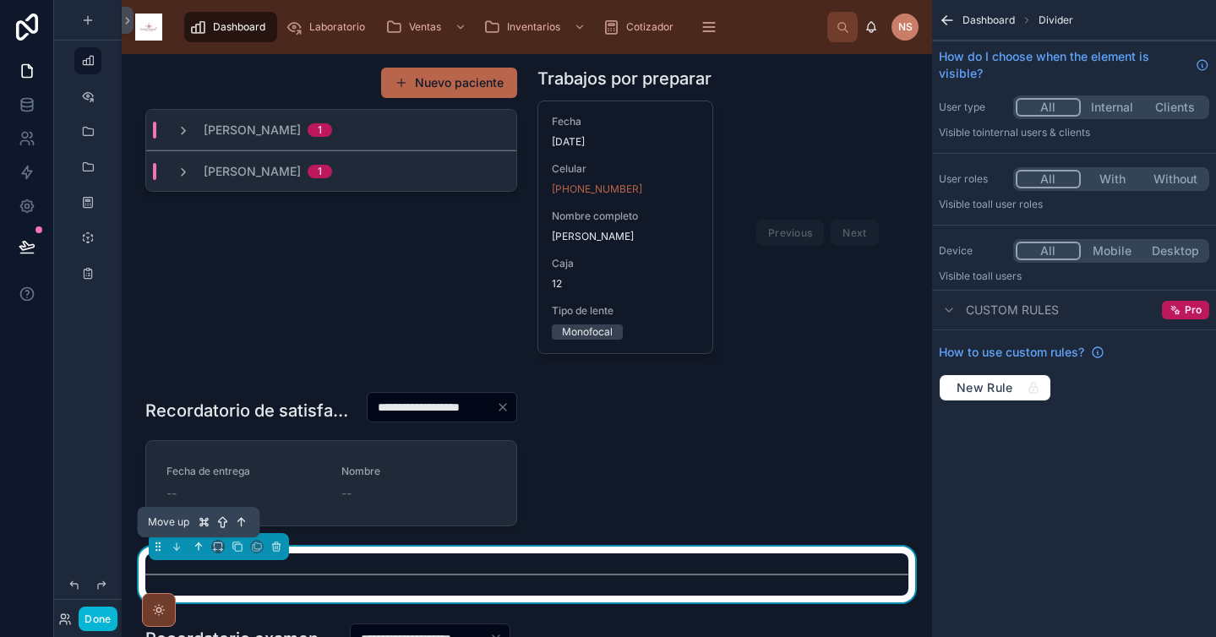
click at [200, 542] on icon at bounding box center [199, 547] width 12 height 12
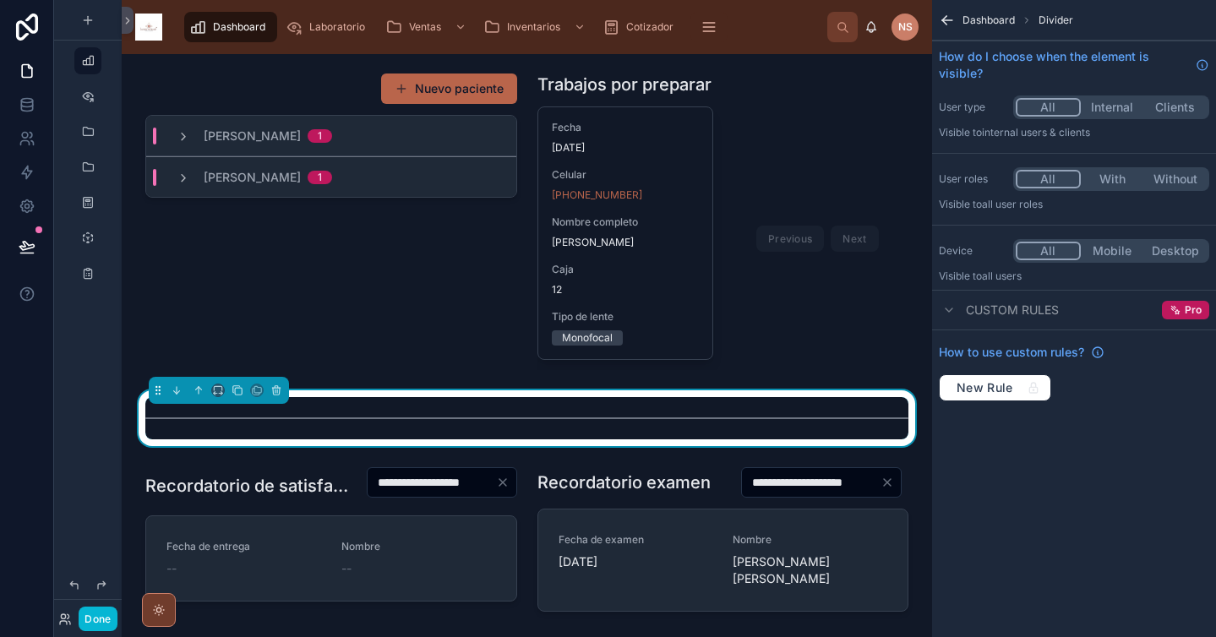
scroll to position [262, 0]
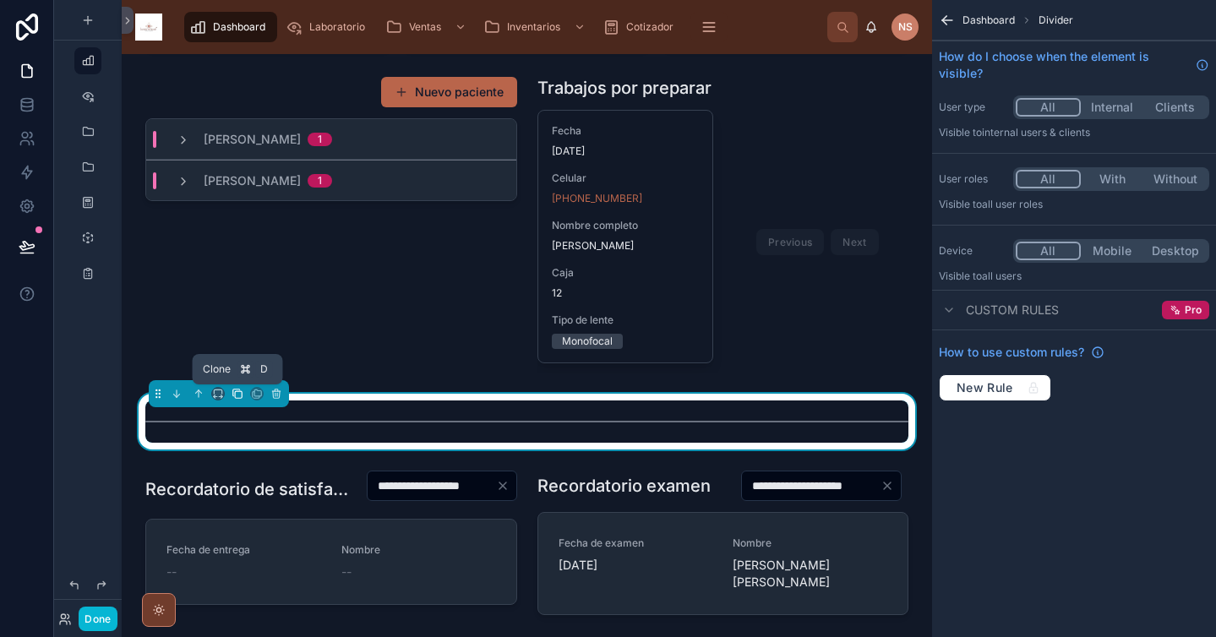
click at [235, 396] on icon at bounding box center [238, 394] width 7 height 7
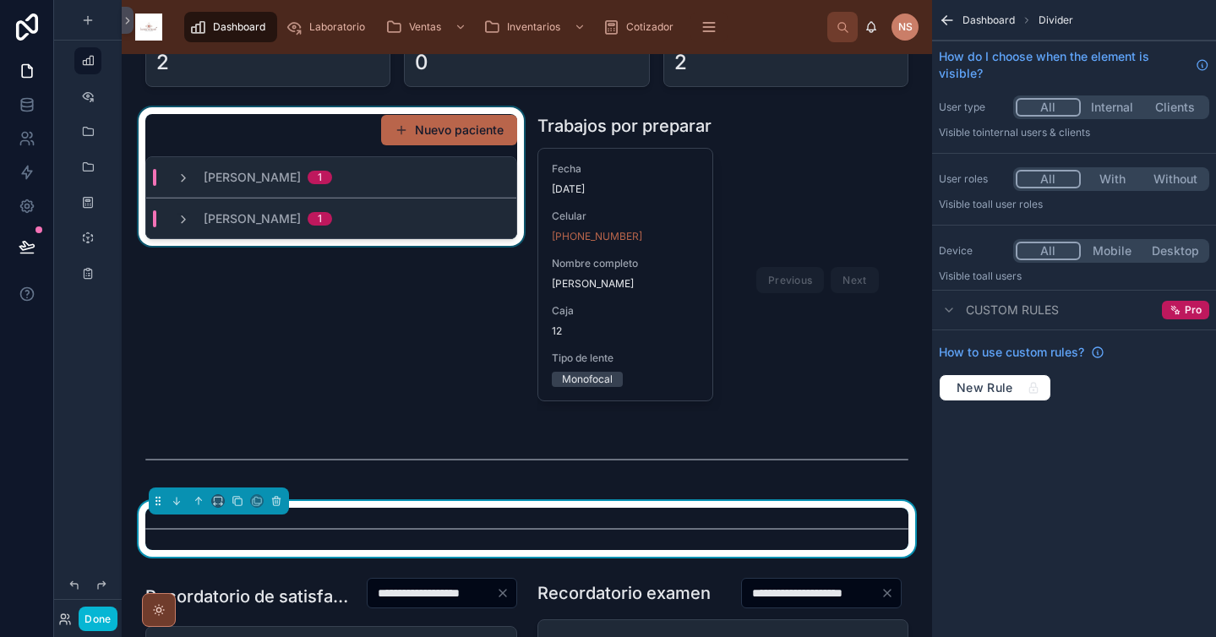
scroll to position [216, 0]
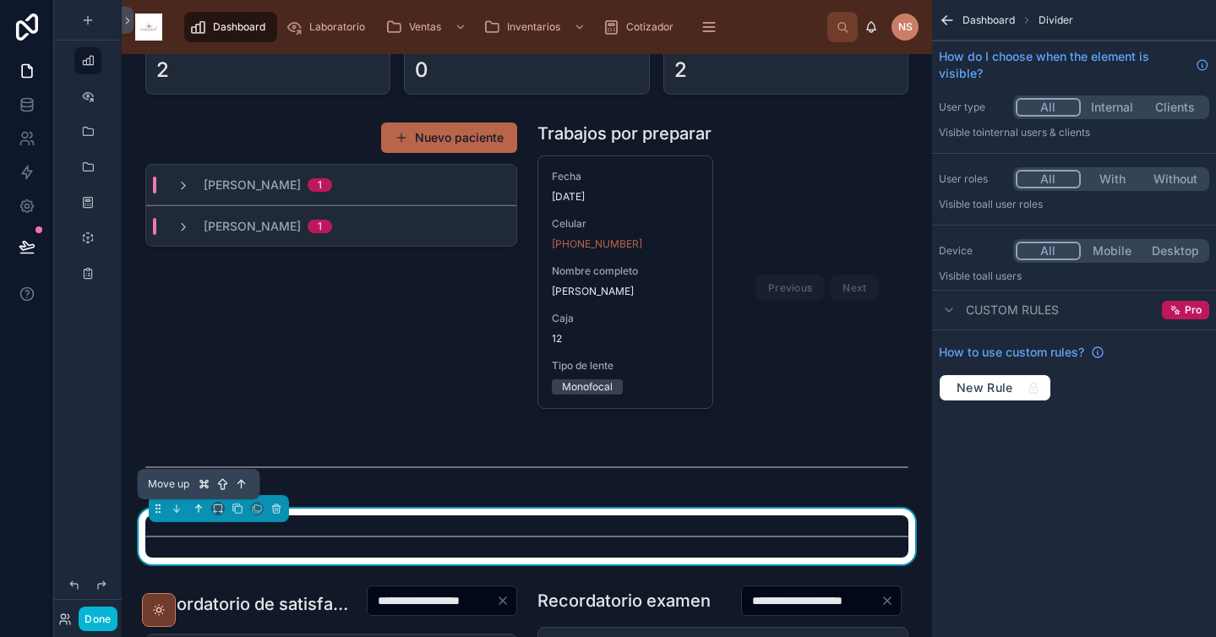
click at [196, 508] on icon at bounding box center [197, 506] width 3 height 3
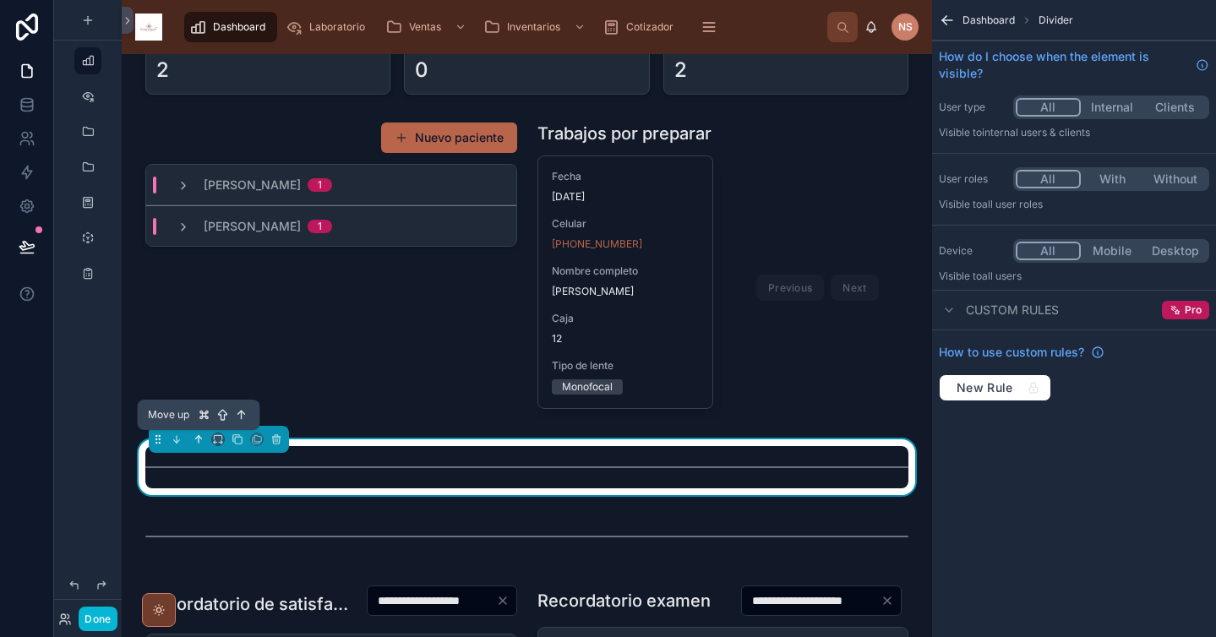
click at [203, 444] on icon at bounding box center [199, 440] width 12 height 12
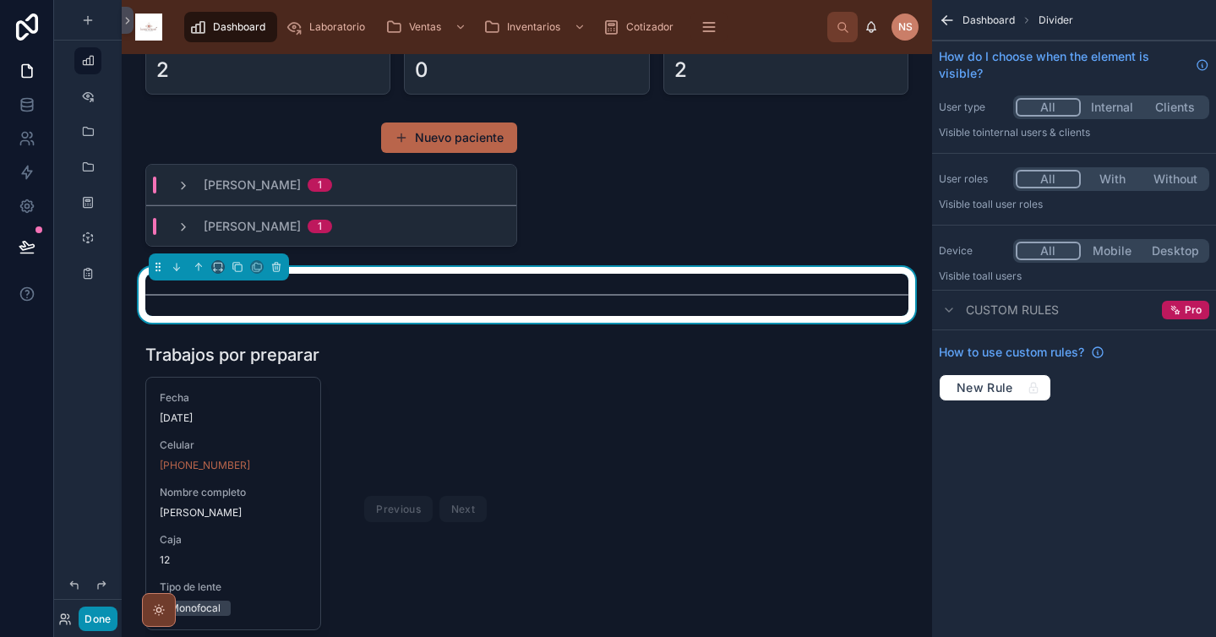
click at [103, 614] on button "Done" at bounding box center [98, 619] width 38 height 25
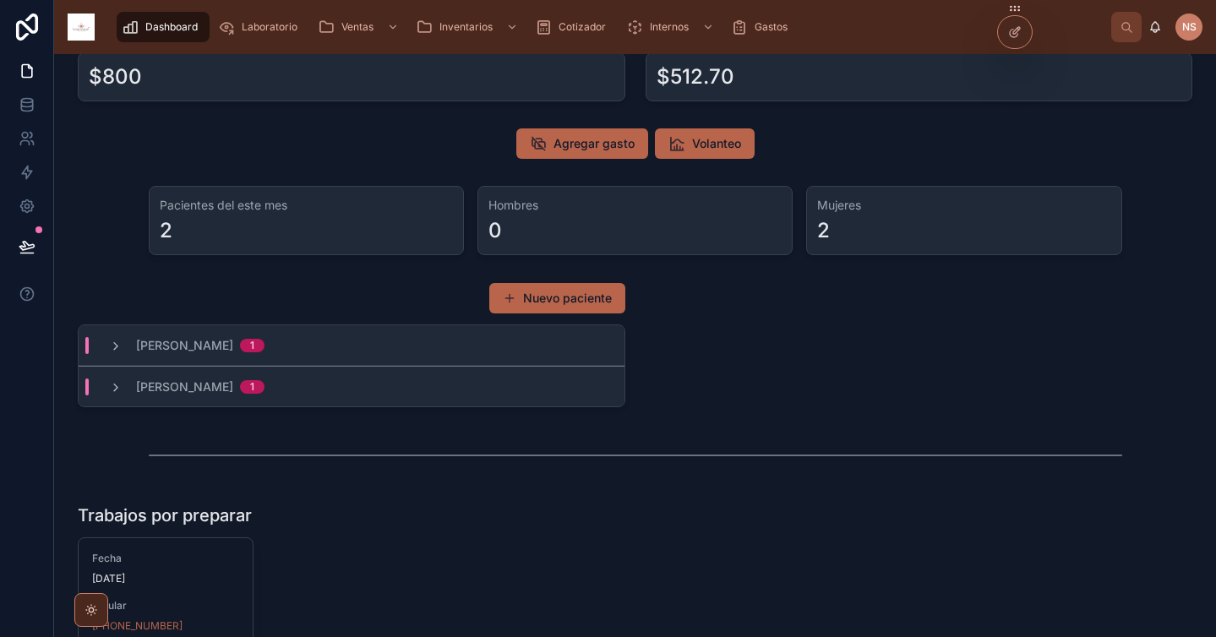
scroll to position [87, 0]
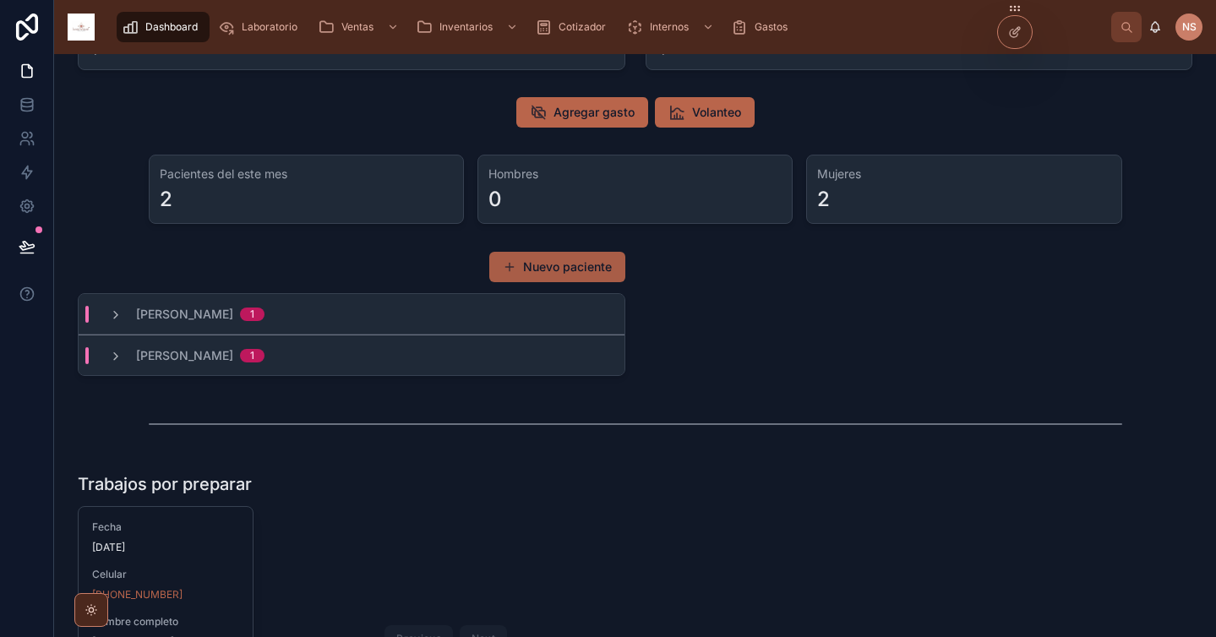
click at [540, 273] on button "Nuevo paciente" at bounding box center [557, 267] width 136 height 30
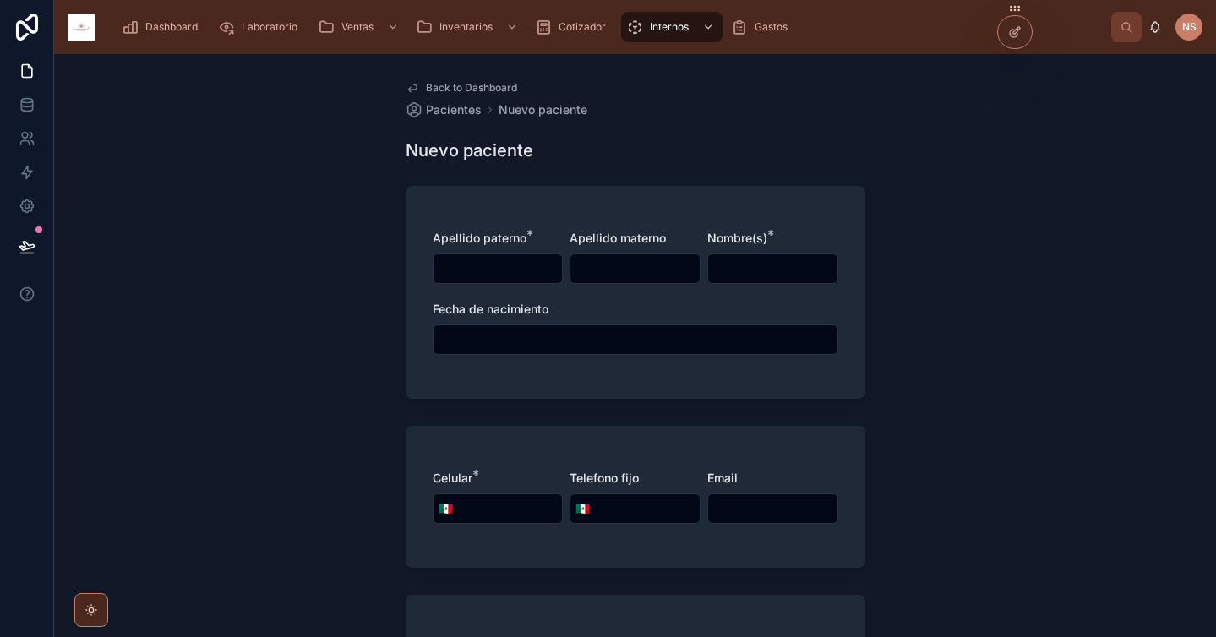
click at [506, 271] on input "text" at bounding box center [498, 269] width 129 height 24
type input "*********"
type input "******"
click at [547, 340] on input "text" at bounding box center [636, 340] width 404 height 24
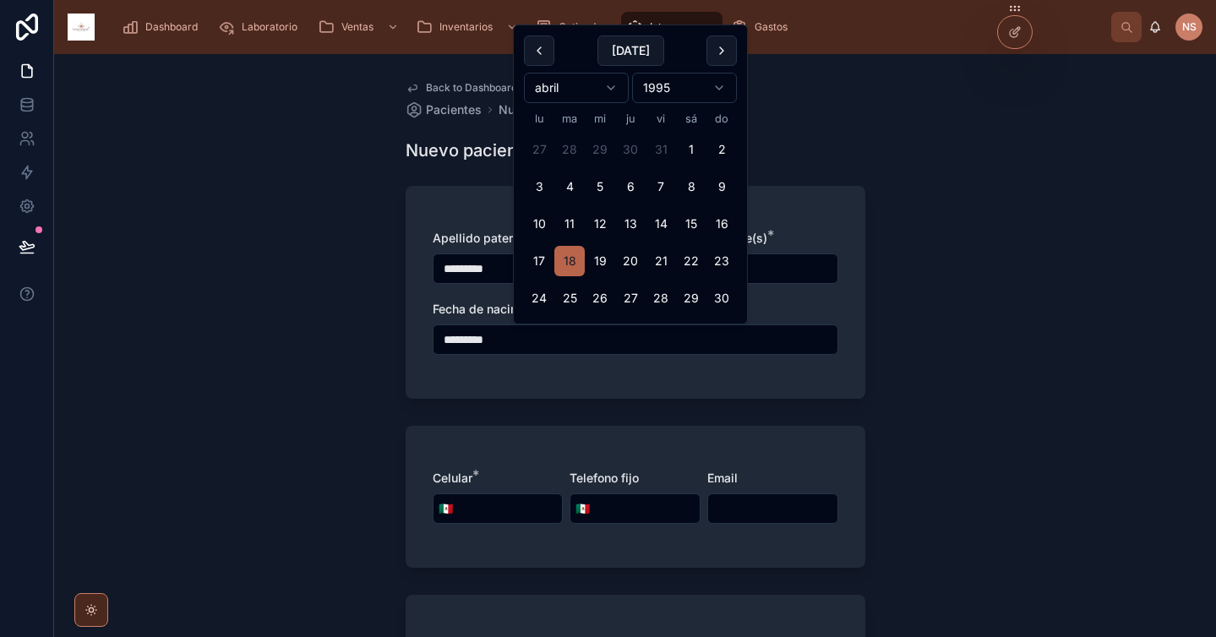
type input "*********"
click at [555, 395] on div "Apellido paterno * ********* Apellido materno ****** Nombre(s) * ****** Fecha d…" at bounding box center [636, 292] width 460 height 213
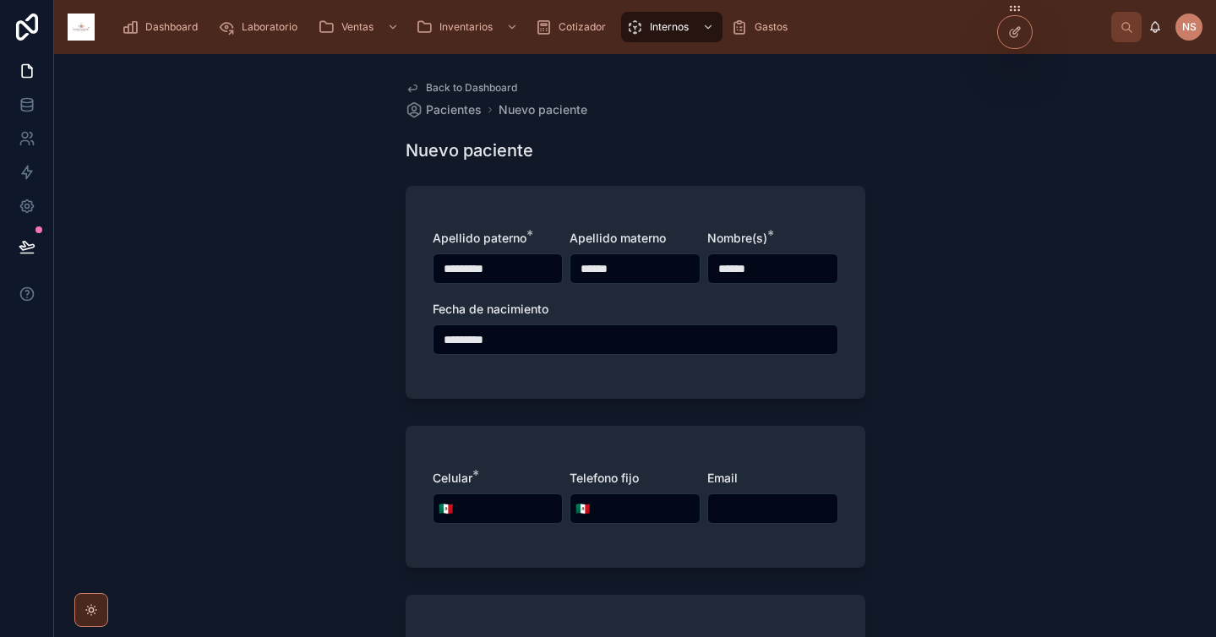
click at [507, 515] on input "tel" at bounding box center [510, 509] width 105 height 24
type input "**********"
click at [606, 543] on div "**********" at bounding box center [636, 497] width 460 height 142
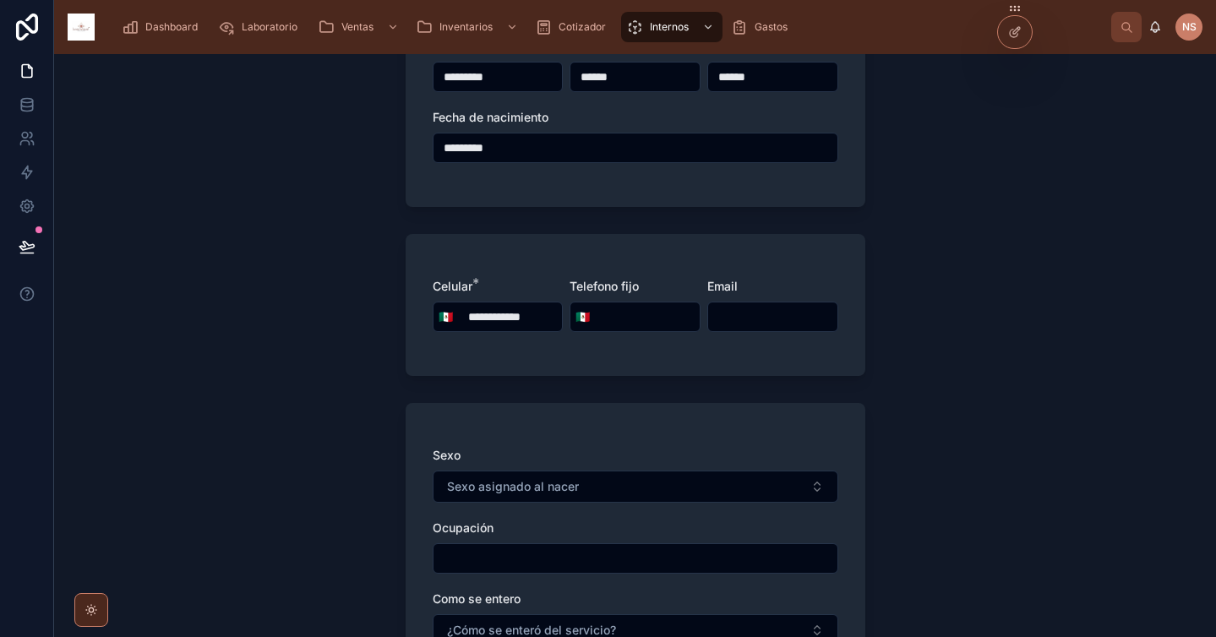
scroll to position [225, 0]
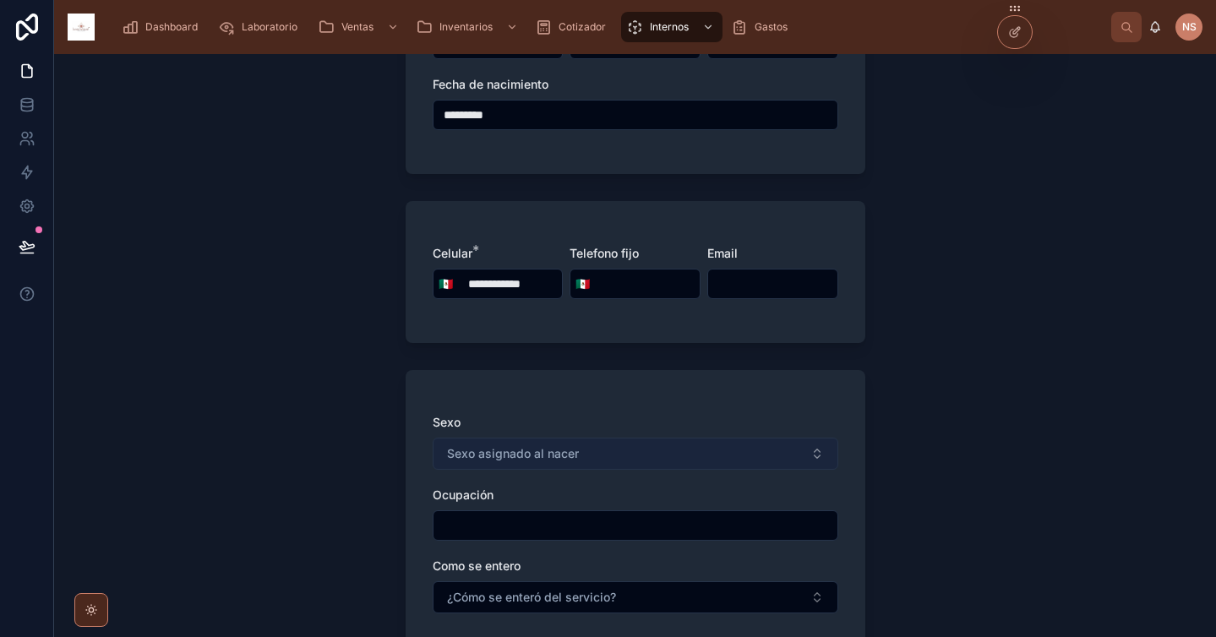
click at [563, 453] on span "Sexo asignado al nacer" at bounding box center [513, 453] width 132 height 17
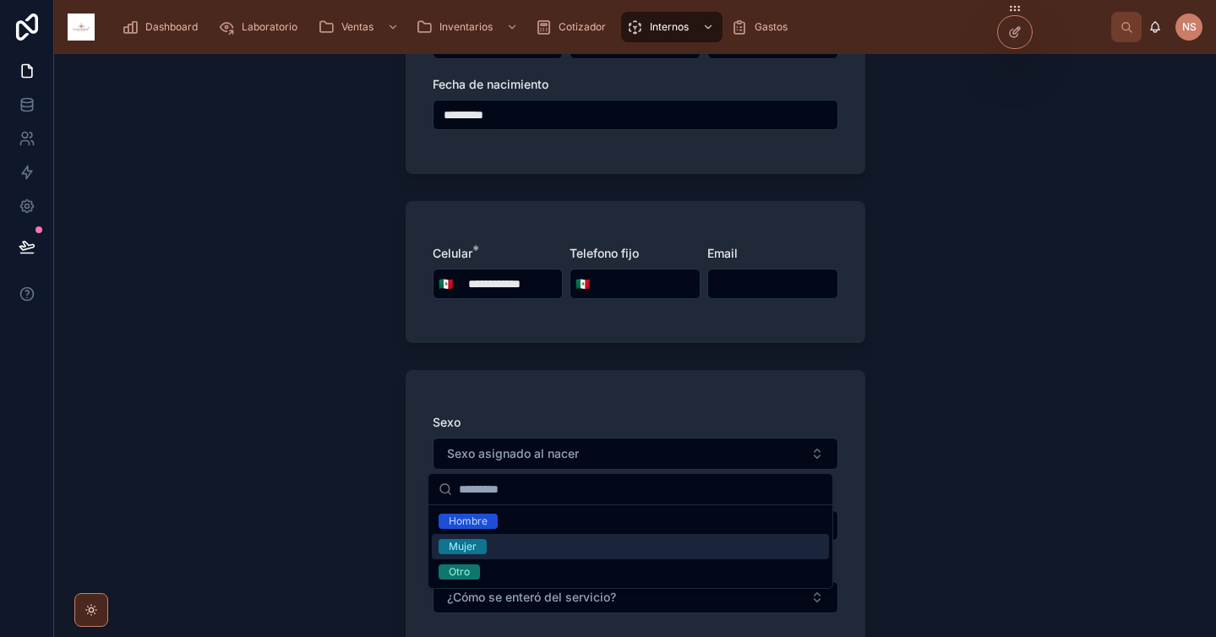
click at [497, 545] on div "Mujer" at bounding box center [630, 546] width 397 height 25
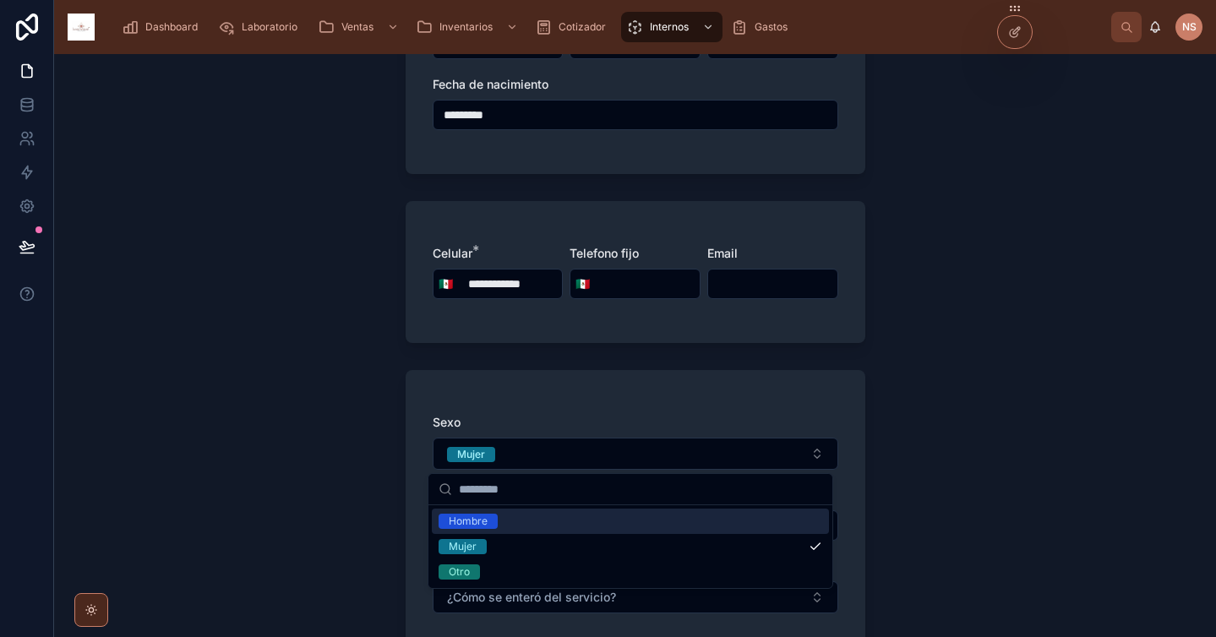
click at [406, 472] on div "Sexo Mujer Ocupación Como se entero ¿Cómo se enteró del servicio?" at bounding box center [636, 513] width 460 height 287
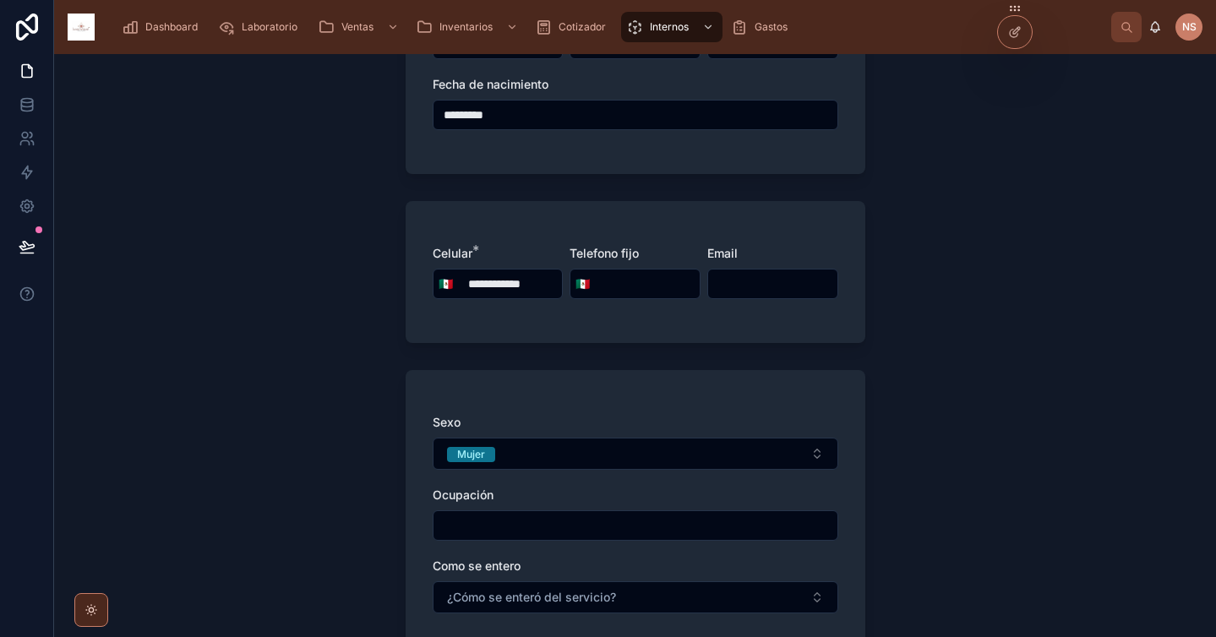
click at [458, 528] on input "text" at bounding box center [636, 526] width 404 height 24
click at [458, 528] on input "**********" at bounding box center [636, 526] width 404 height 24
type input "**********"
click at [730, 566] on div "Como se entero" at bounding box center [636, 566] width 406 height 17
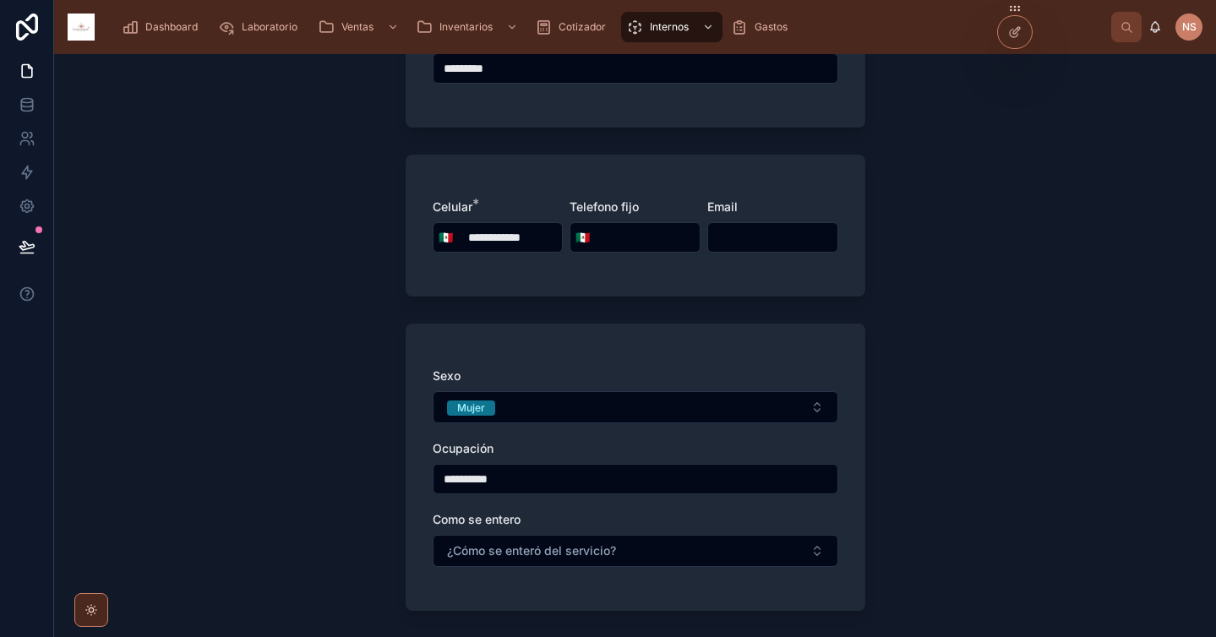
scroll to position [313, 0]
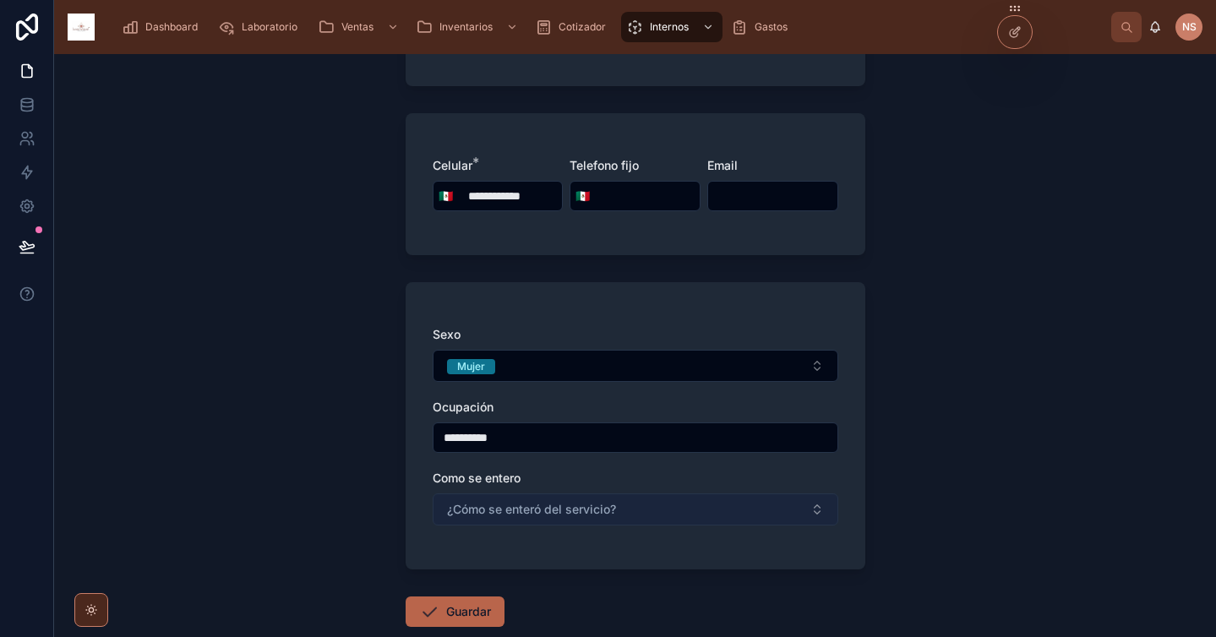
click at [649, 520] on button "¿Cómo se enteró del servicio?" at bounding box center [636, 510] width 406 height 32
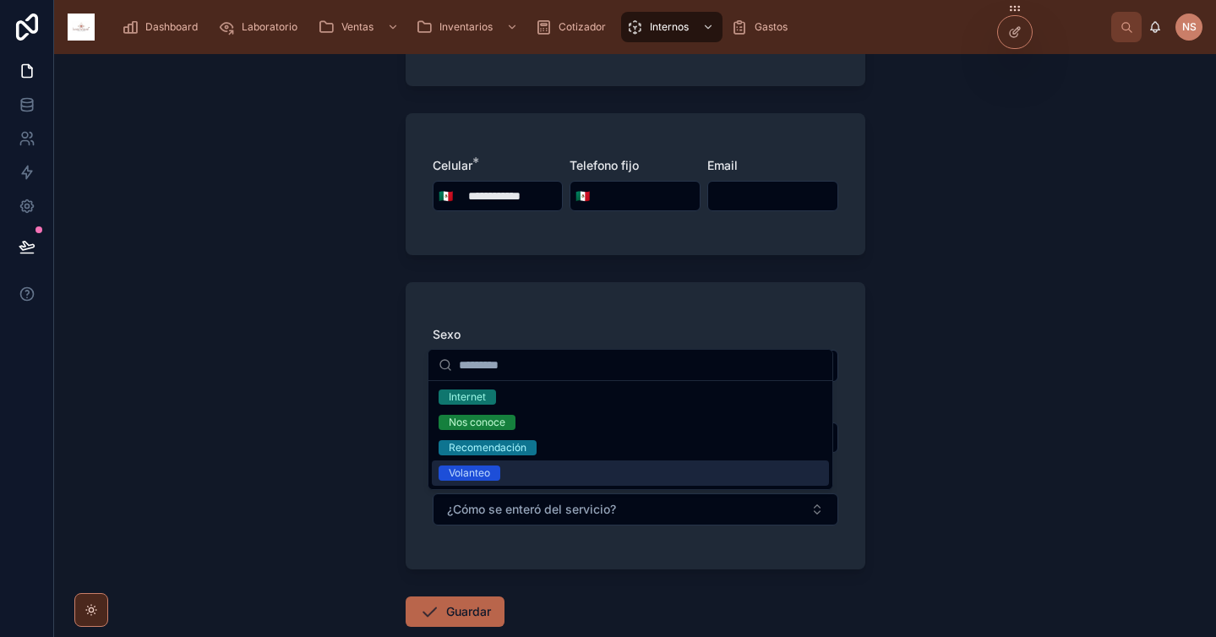
click at [512, 476] on div "Volanteo" at bounding box center [630, 473] width 397 height 25
click at [450, 615] on button "Guardar" at bounding box center [455, 612] width 99 height 30
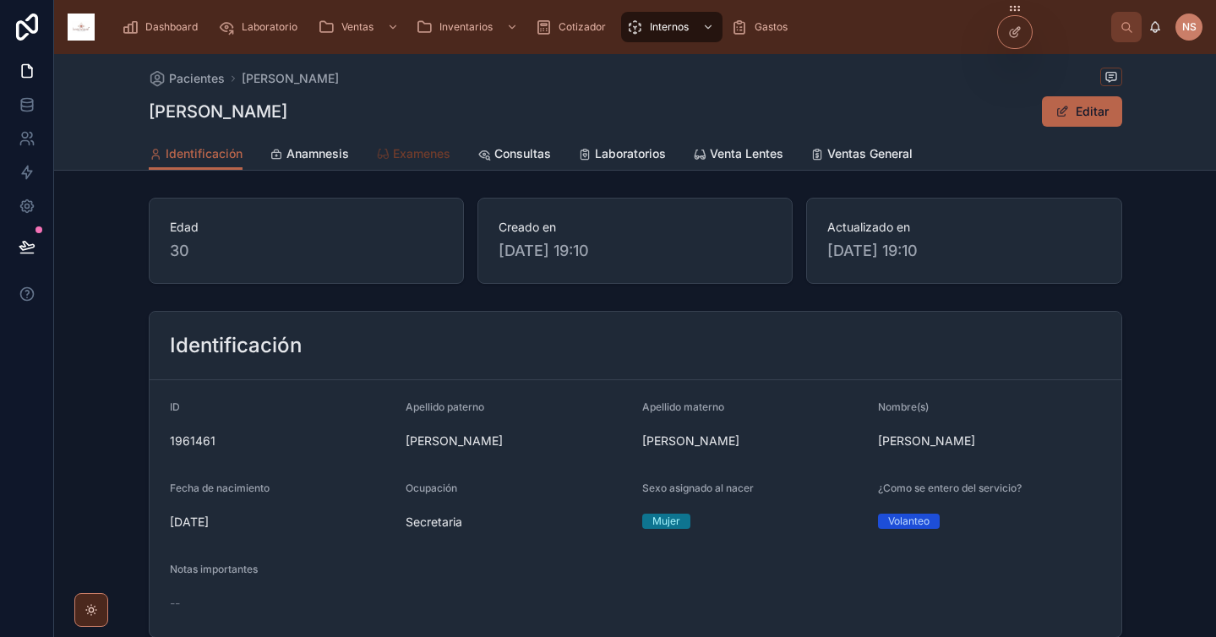
click at [417, 150] on span "Examenes" at bounding box center [421, 153] width 57 height 17
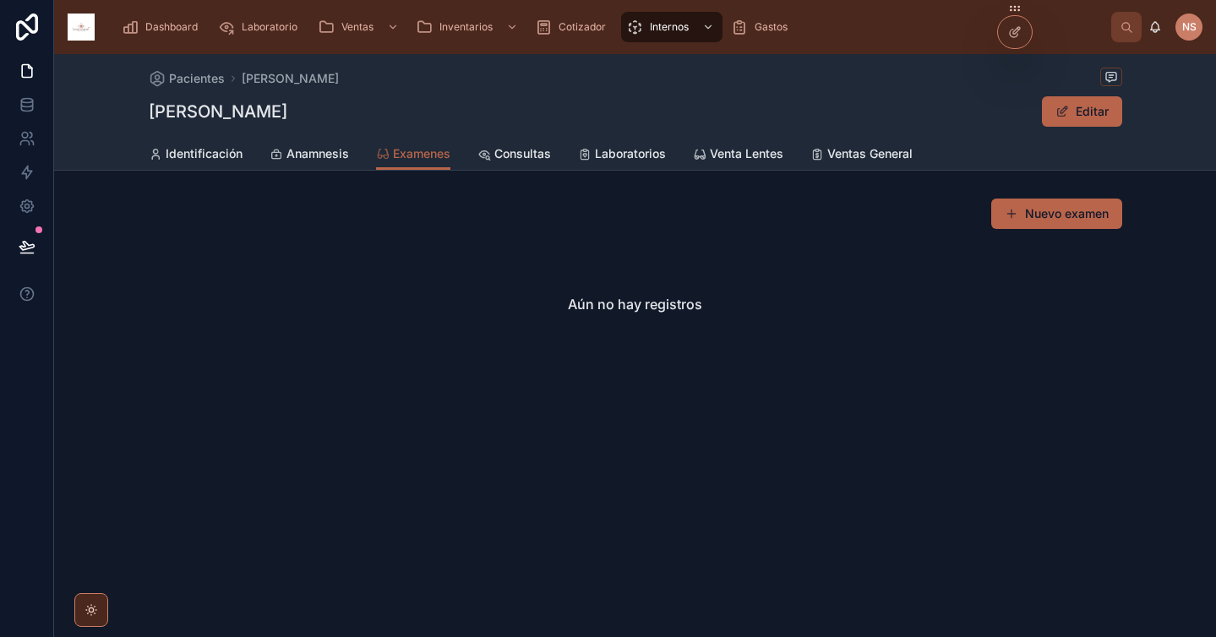
click at [1066, 221] on button "Nuevo examen" at bounding box center [1056, 214] width 131 height 30
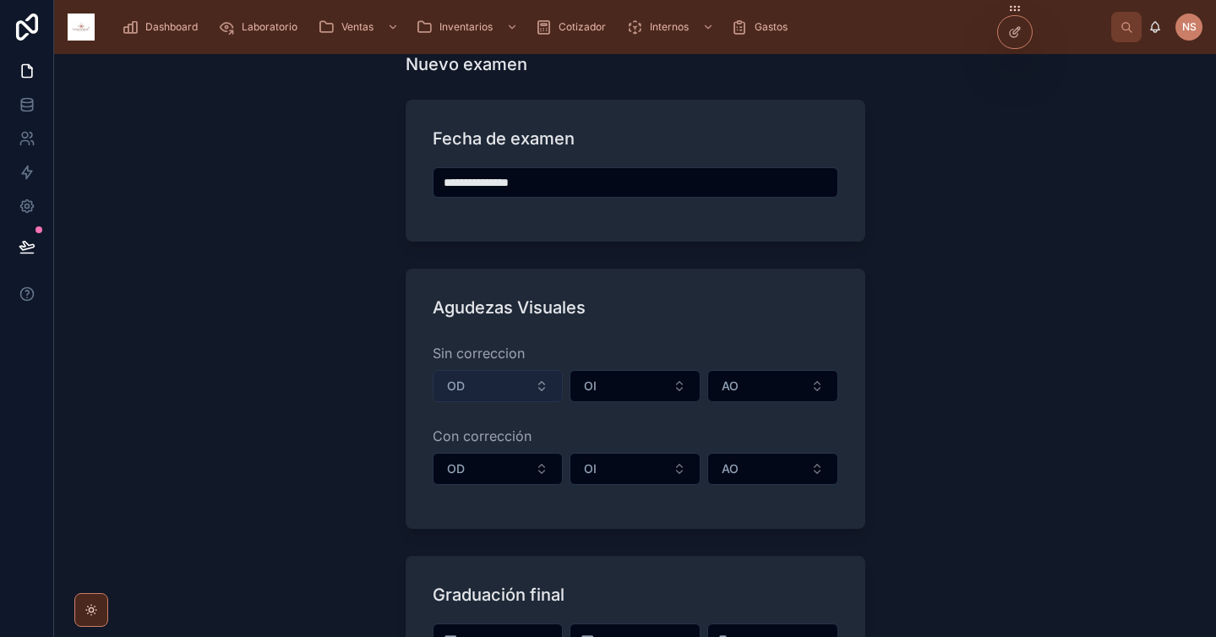
scroll to position [84, 0]
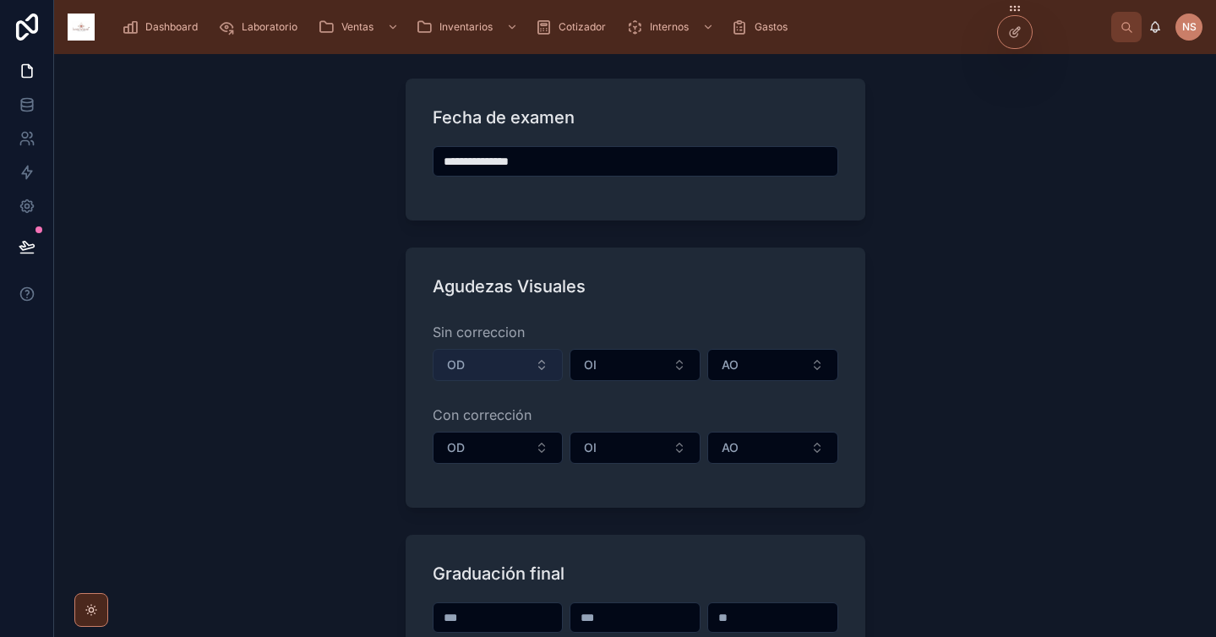
click at [498, 369] on button "OD" at bounding box center [498, 365] width 131 height 32
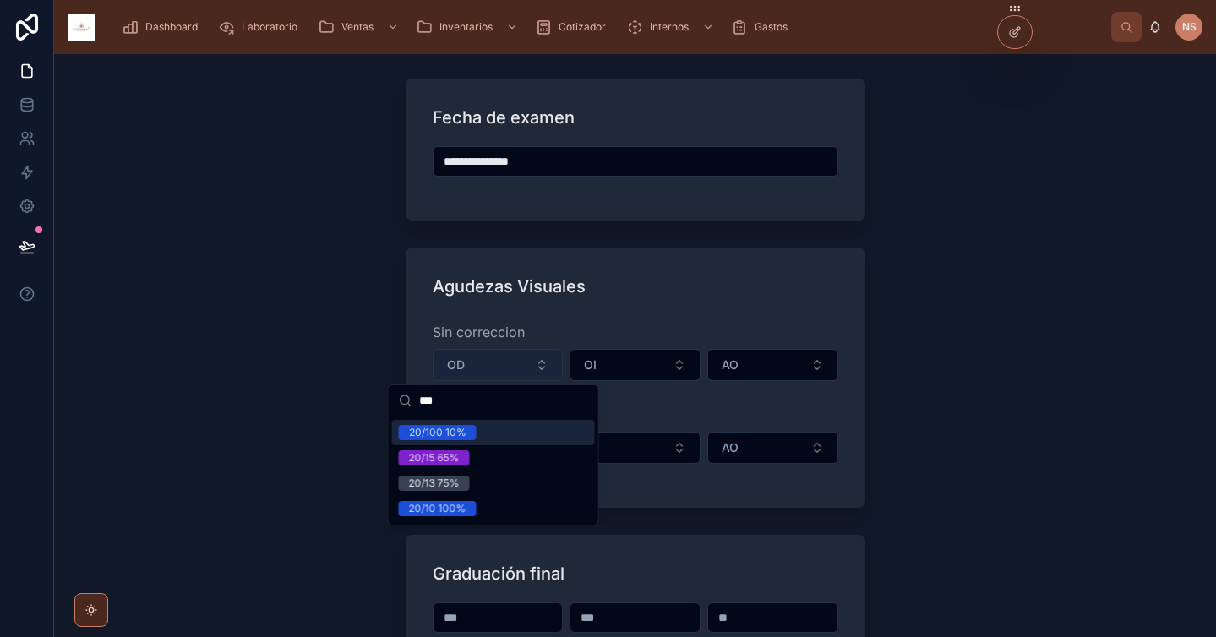
type input "****"
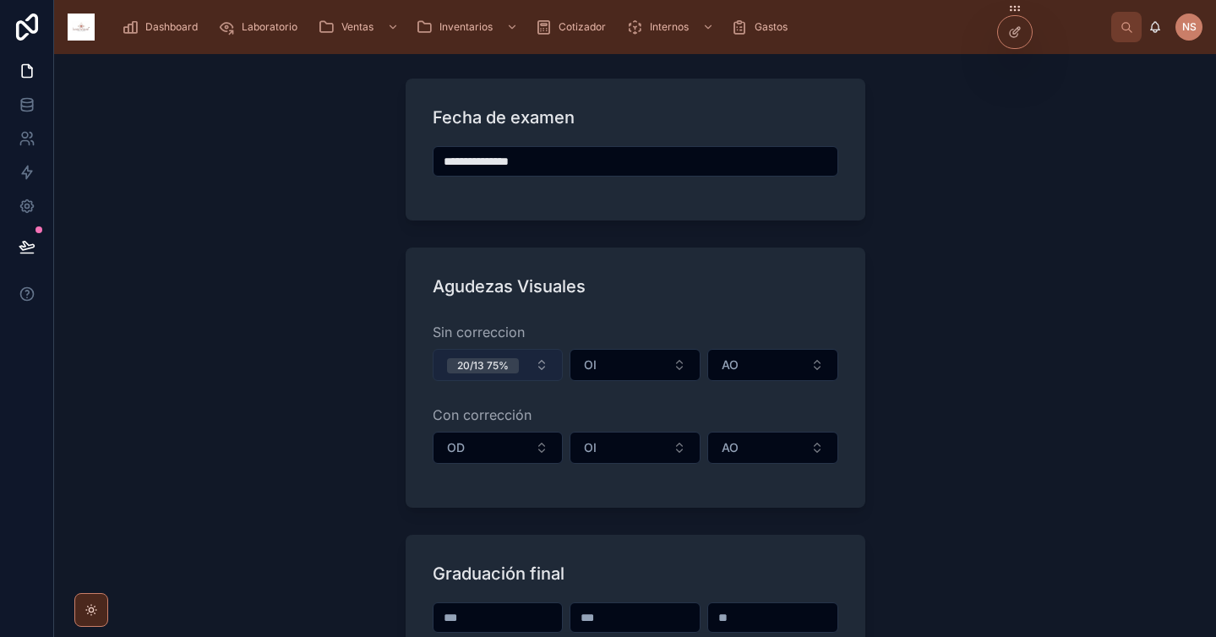
click at [570, 349] on button "OI" at bounding box center [635, 365] width 131 height 32
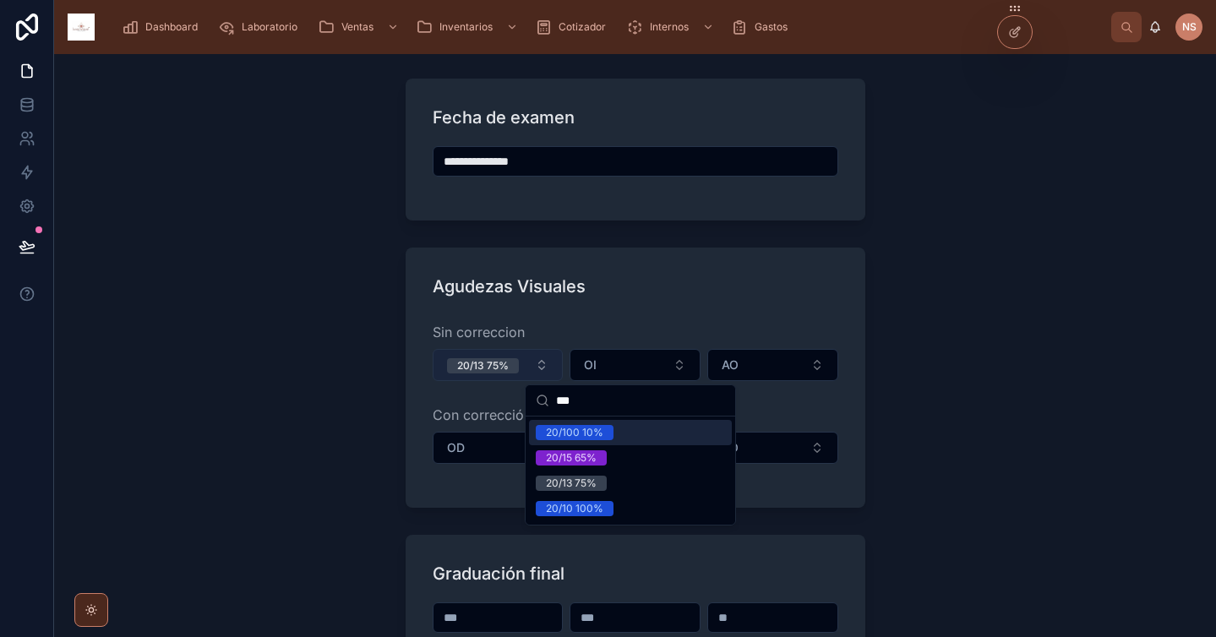
type input "****"
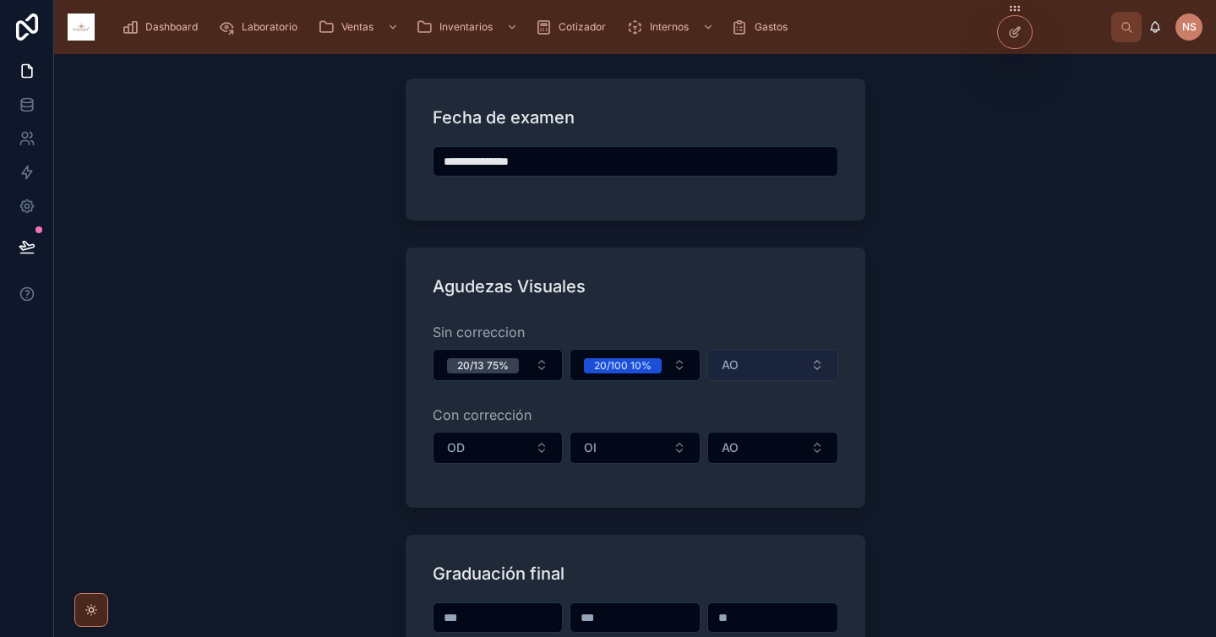
click at [736, 375] on button "AO" at bounding box center [772, 365] width 131 height 32
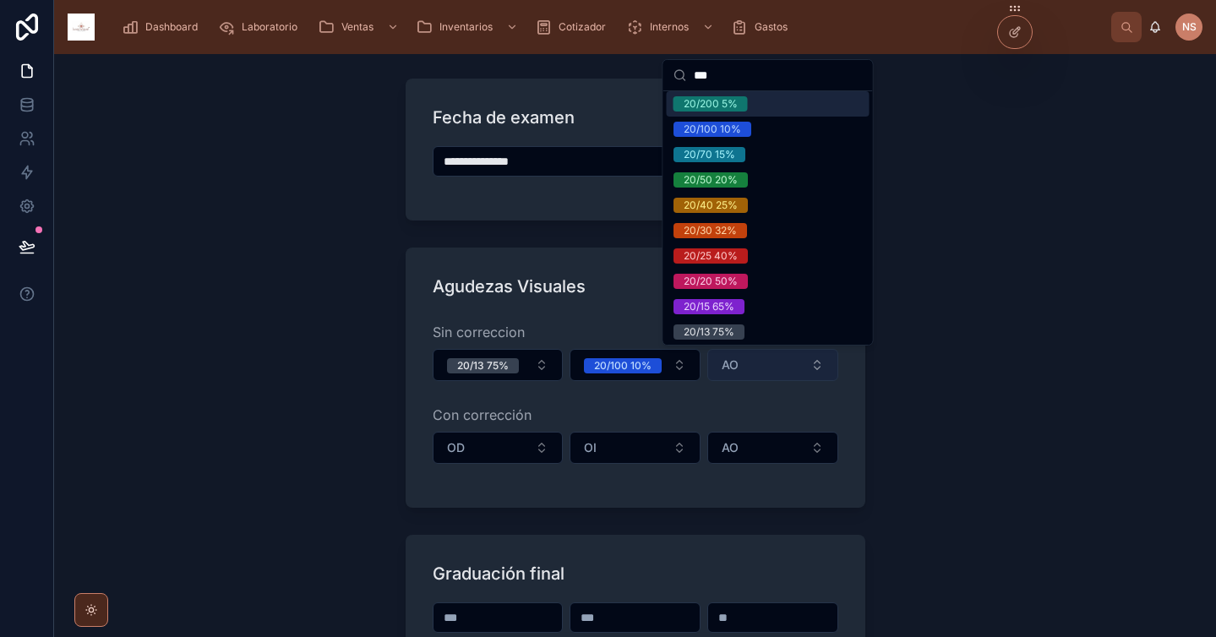
scroll to position [0, 0]
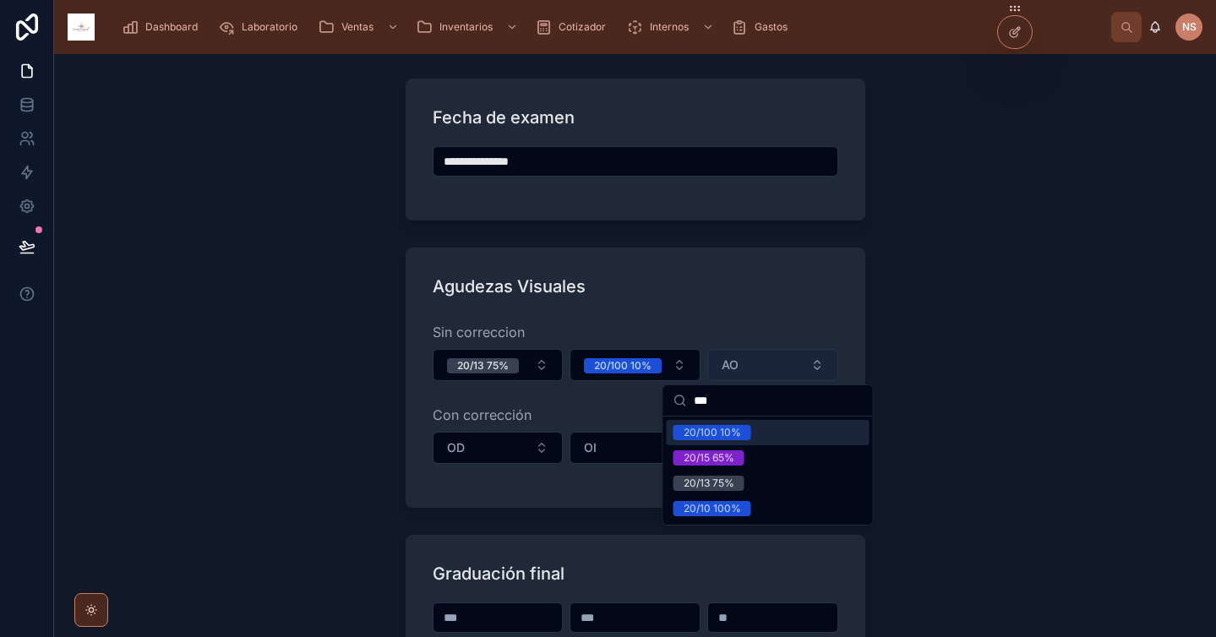
type input "****"
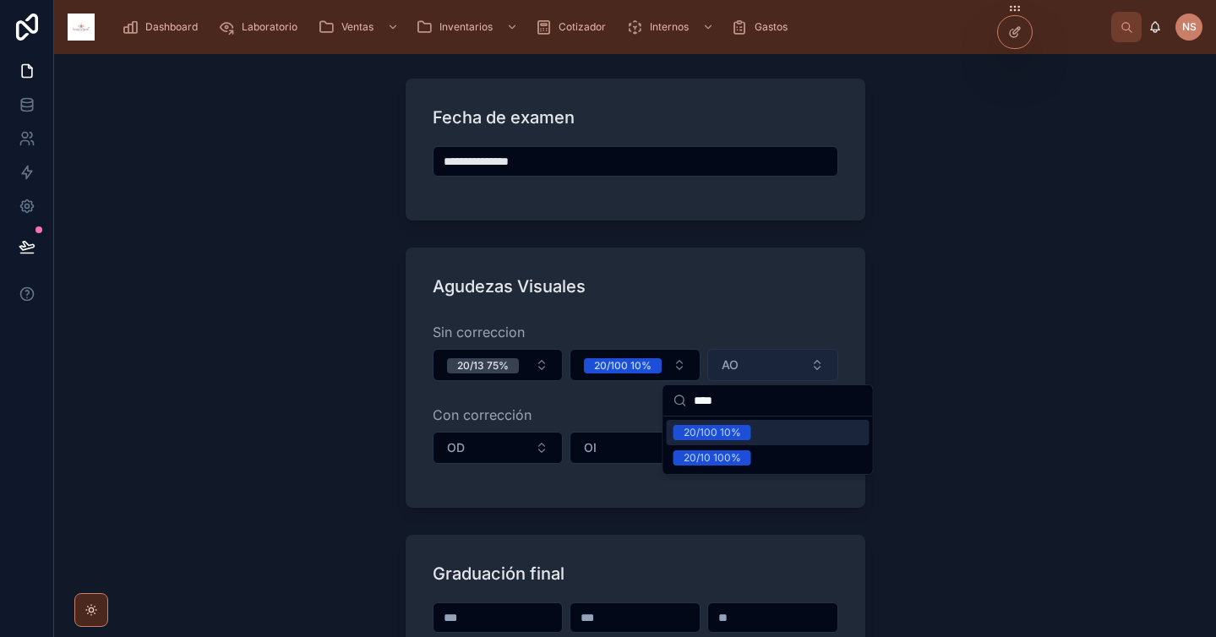
type input "**********"
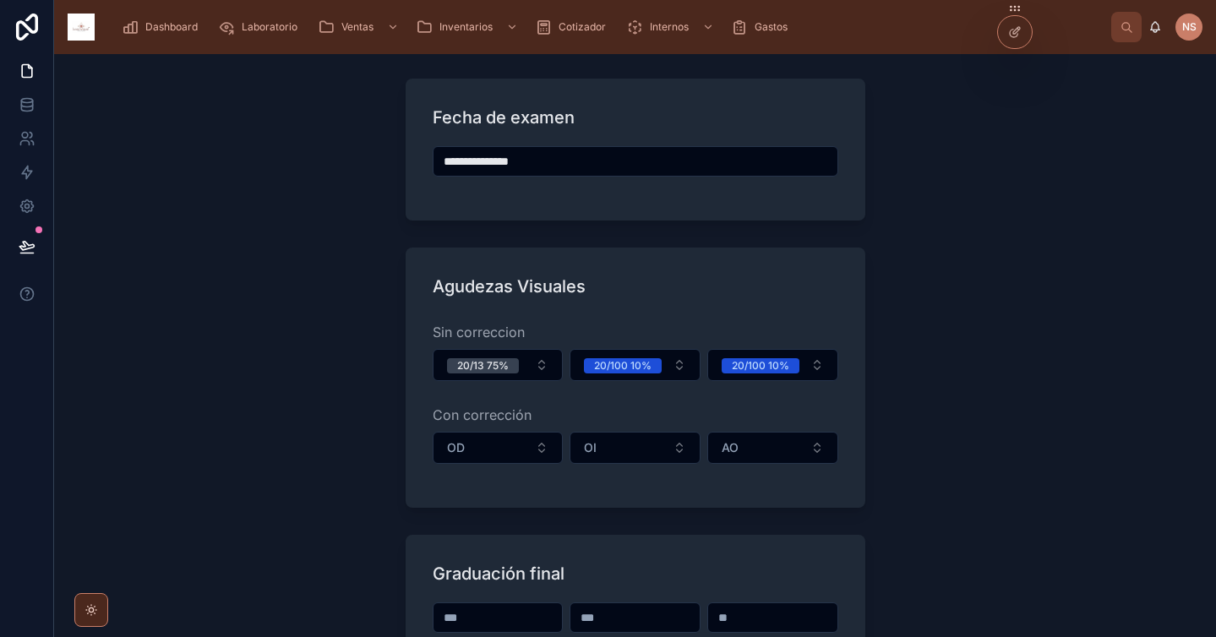
click at [905, 402] on div "**********" at bounding box center [635, 345] width 1162 height 583
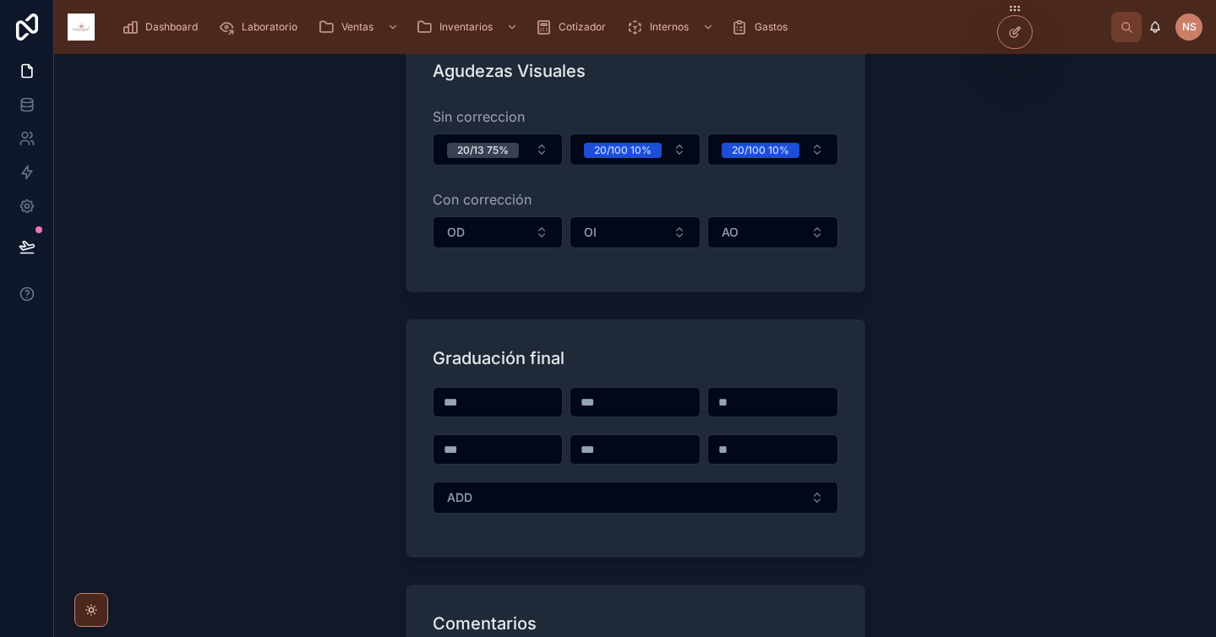
scroll to position [304, 0]
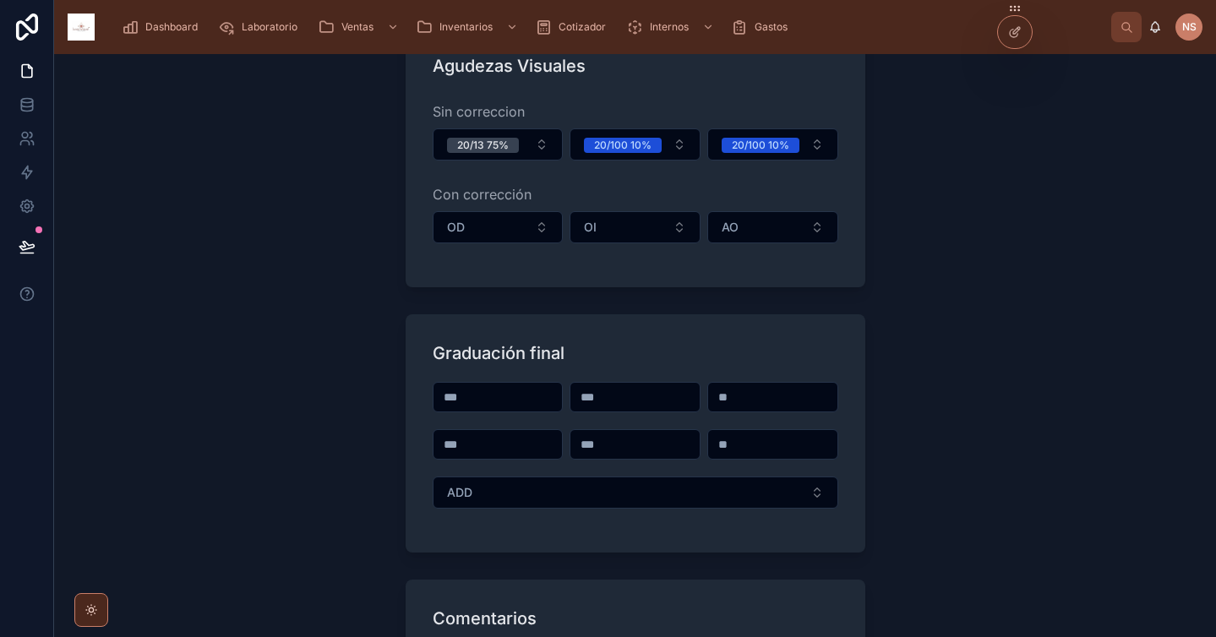
click at [509, 404] on input "text" at bounding box center [498, 397] width 129 height 24
type input "*"
type input "**********"
type input "*****"
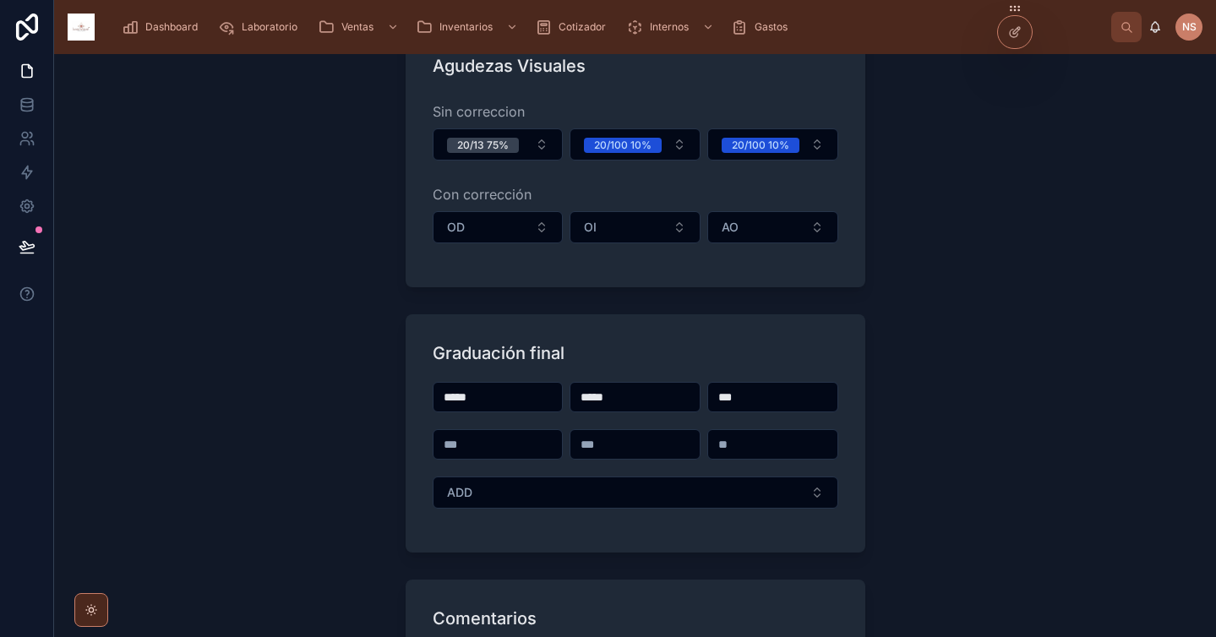
type input "***"
click at [469, 445] on input "text" at bounding box center [498, 445] width 129 height 24
type input "****"
type input "*****"
type input "***"
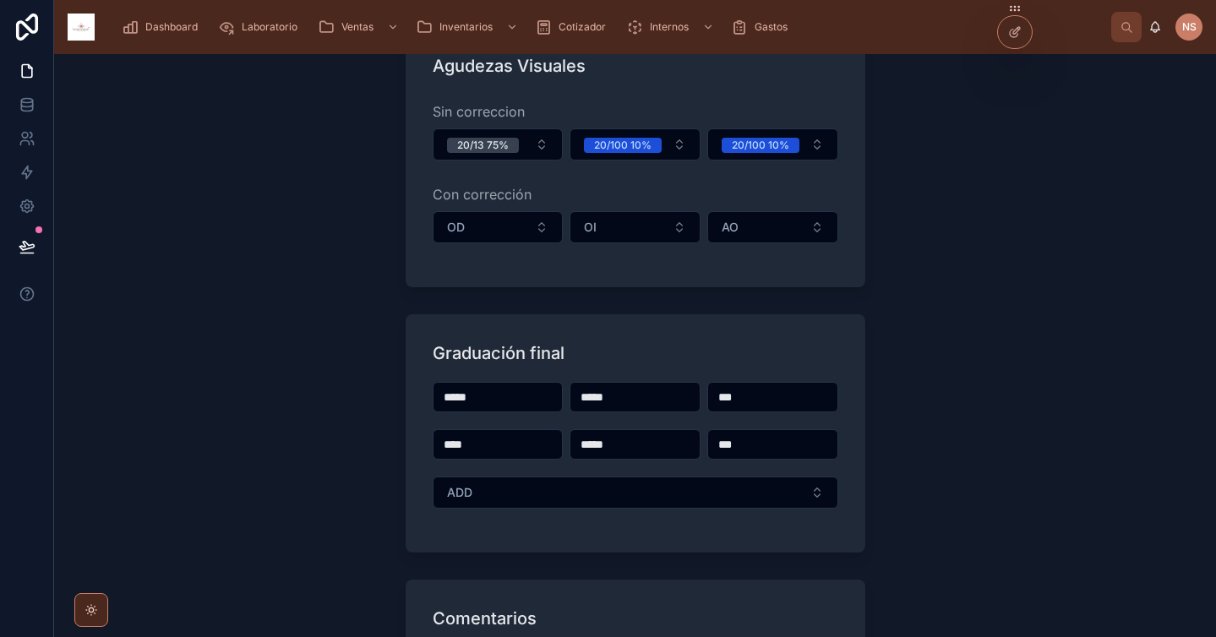
click at [861, 469] on div "**********" at bounding box center [635, 329] width 487 height 1158
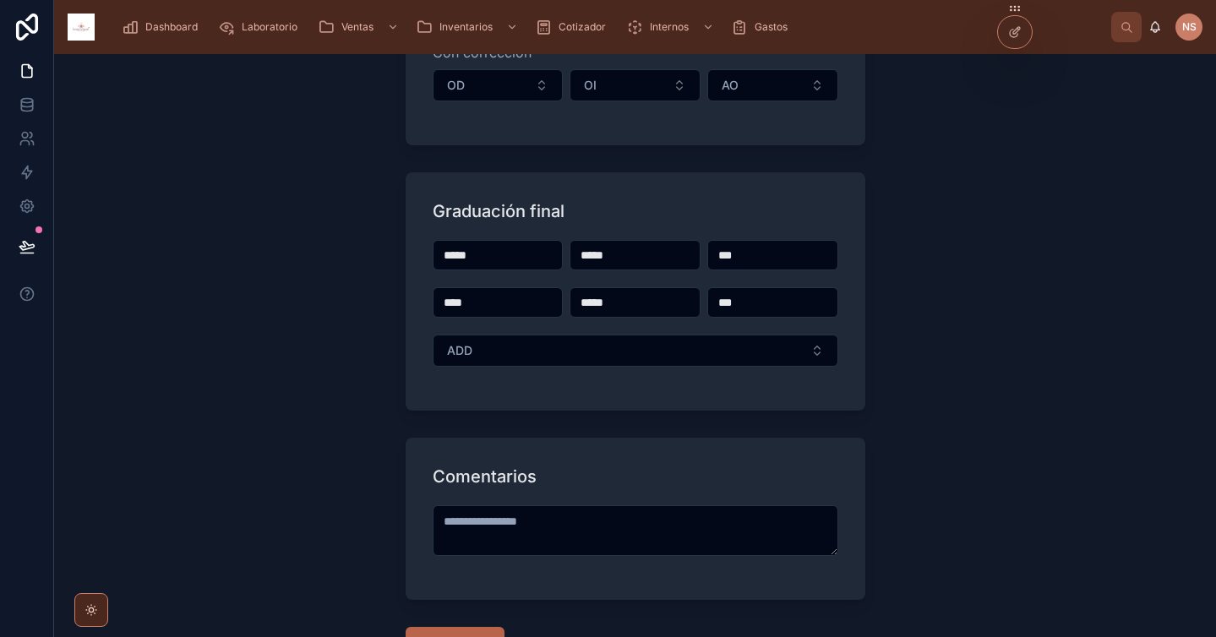
scroll to position [474, 0]
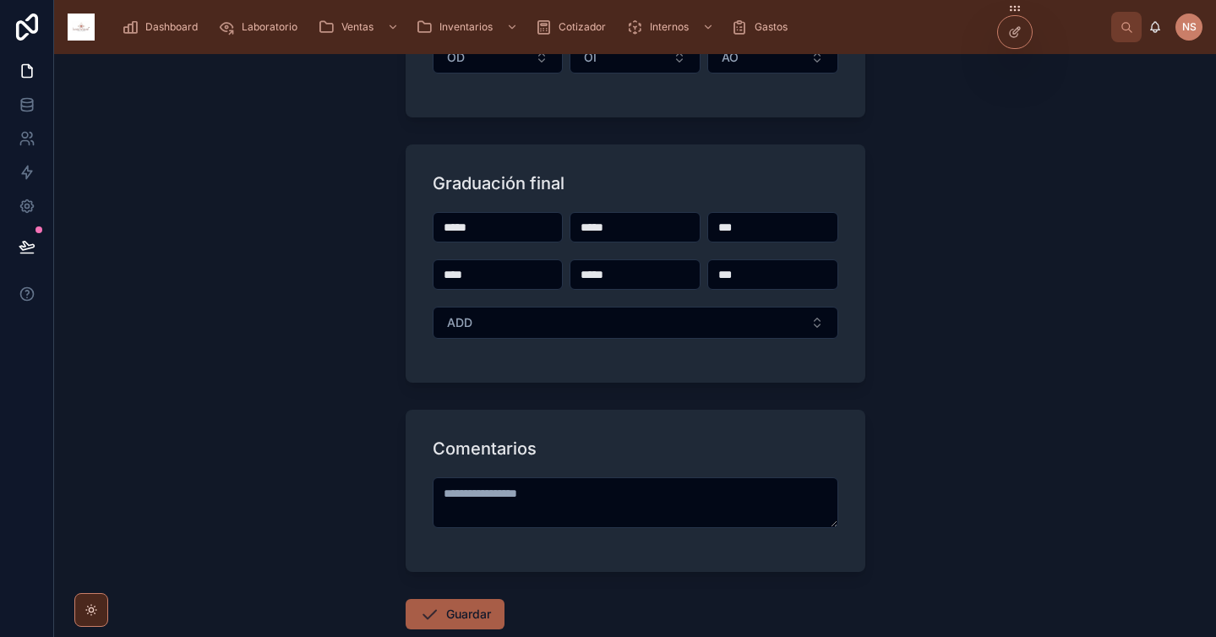
click at [477, 612] on button "Guardar" at bounding box center [455, 614] width 99 height 30
type input "**********"
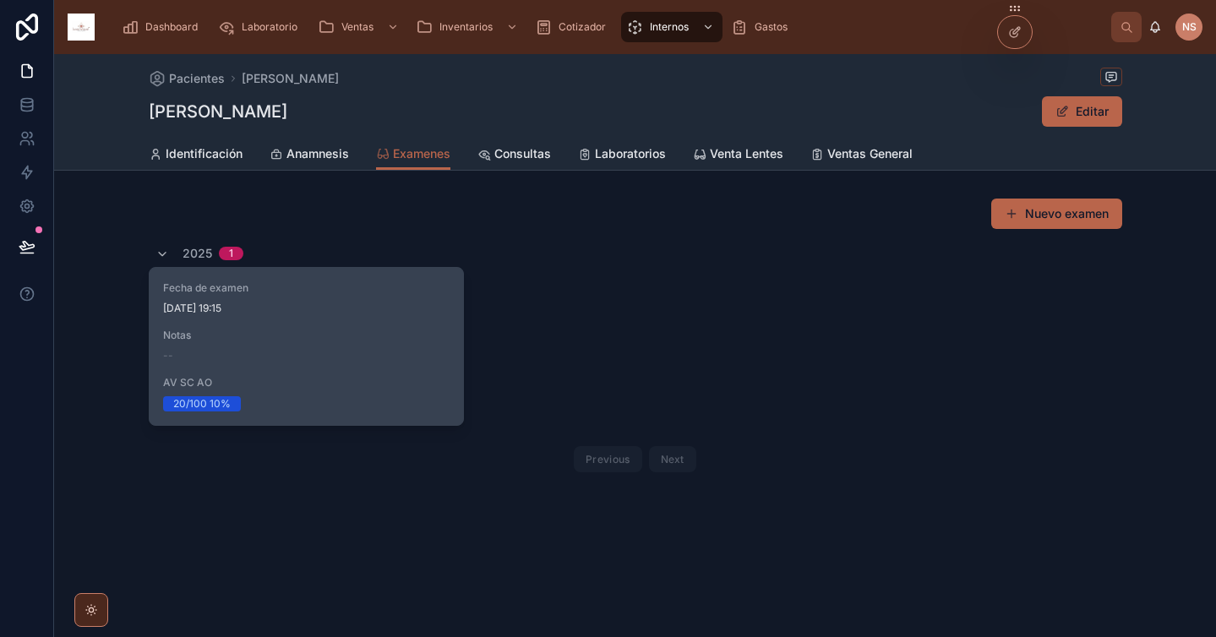
click at [343, 397] on div "20/100 10%" at bounding box center [306, 403] width 287 height 15
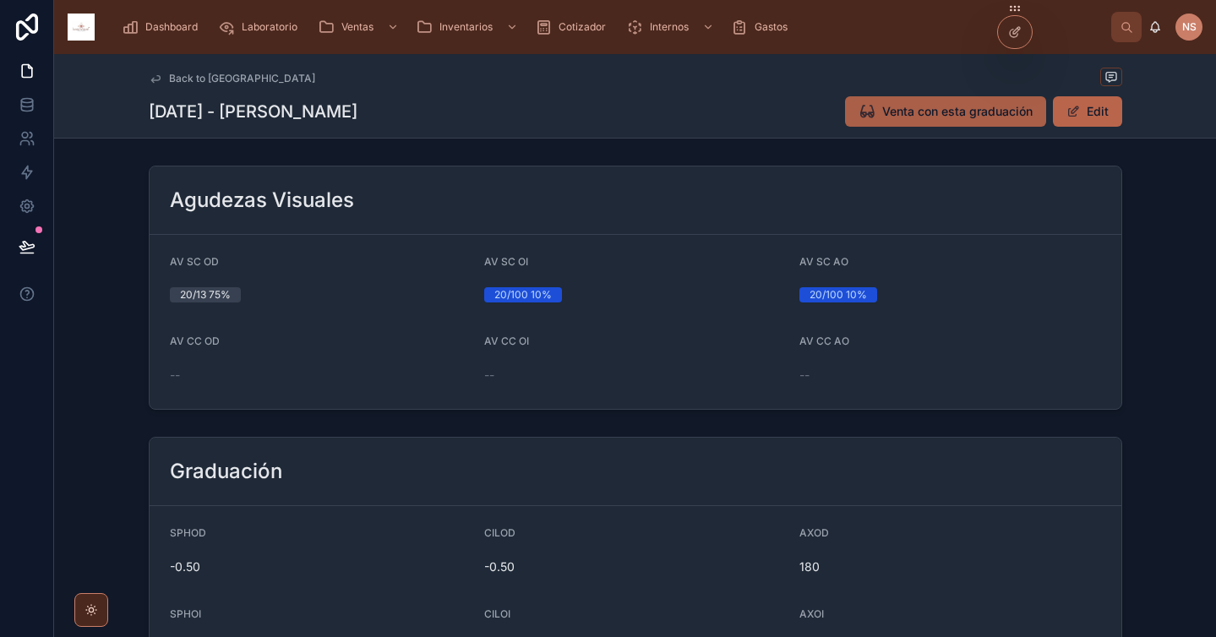
click at [872, 101] on button "Venta con esta graduación" at bounding box center [945, 111] width 201 height 30
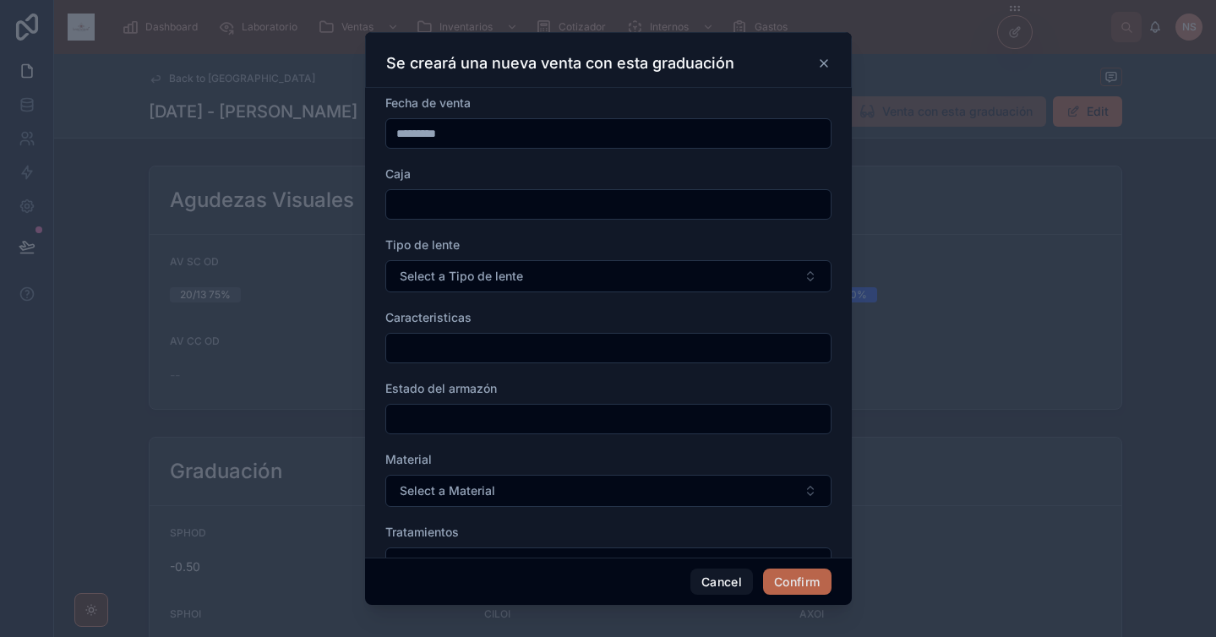
click at [437, 208] on input "text" at bounding box center [608, 205] width 445 height 24
type input "**"
click at [403, 237] on label "Tipo de lente" at bounding box center [422, 245] width 74 height 17
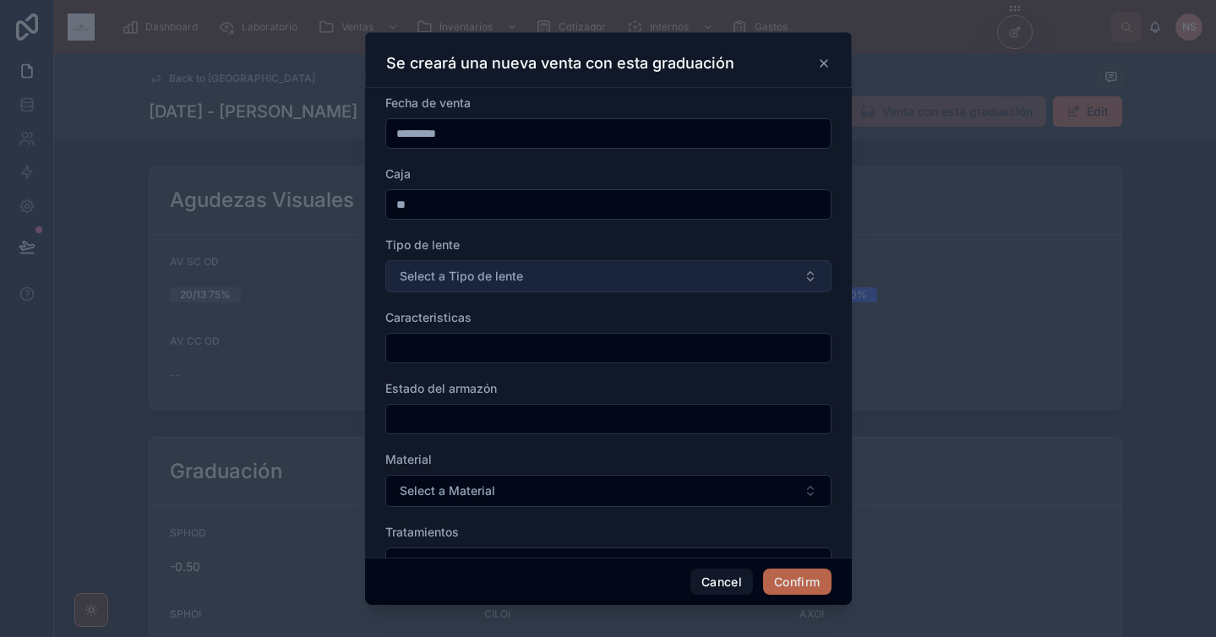
click at [429, 275] on span "Select a Tipo de lente" at bounding box center [461, 276] width 123 height 17
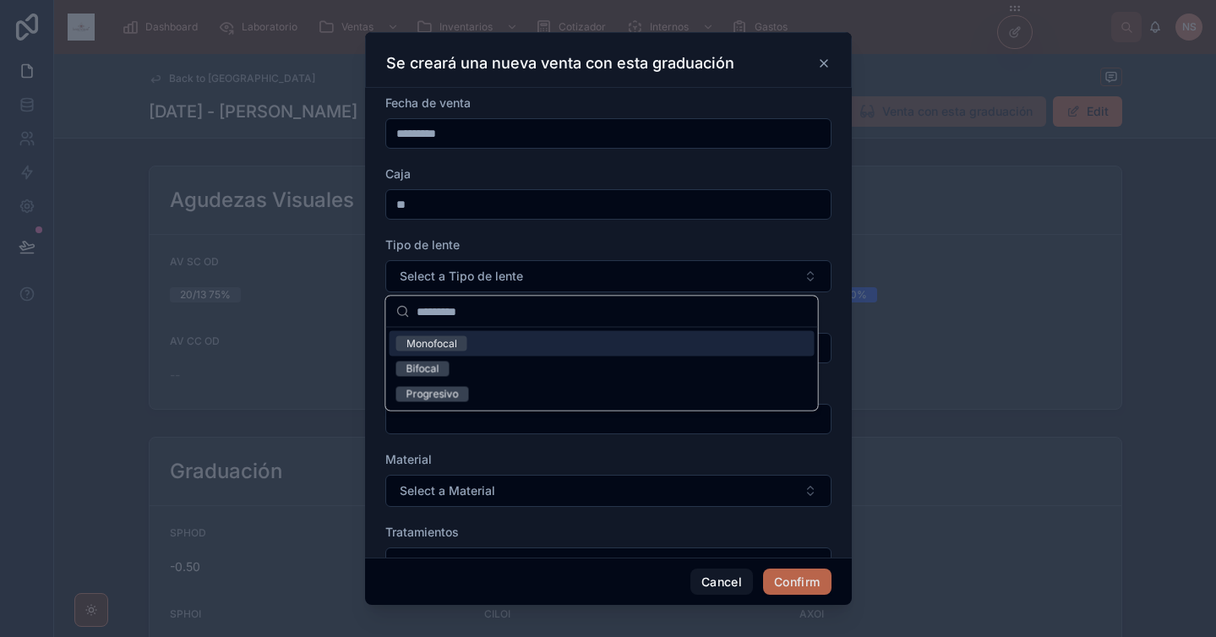
click at [487, 344] on div "Monofocal" at bounding box center [602, 343] width 425 height 25
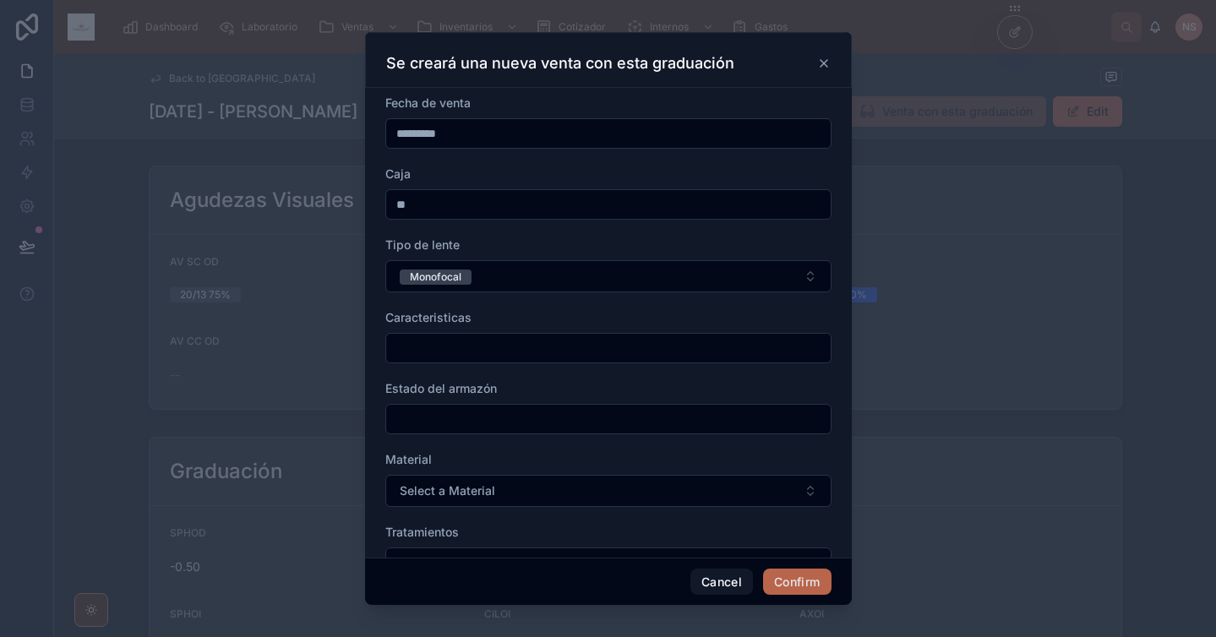
click at [478, 348] on input "text" at bounding box center [608, 348] width 445 height 24
click at [546, 303] on form "Fecha de venta ********* Caja ** Tipo de lente Monofocal Caracteristicas Estado…" at bounding box center [608, 486] width 446 height 783
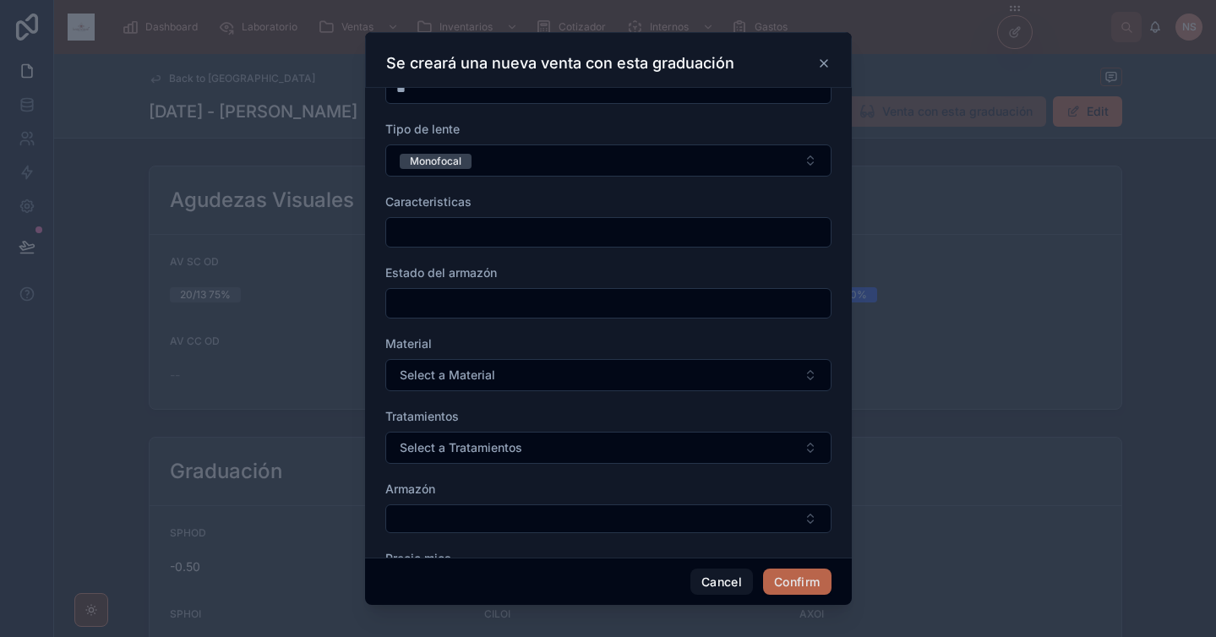
scroll to position [141, 0]
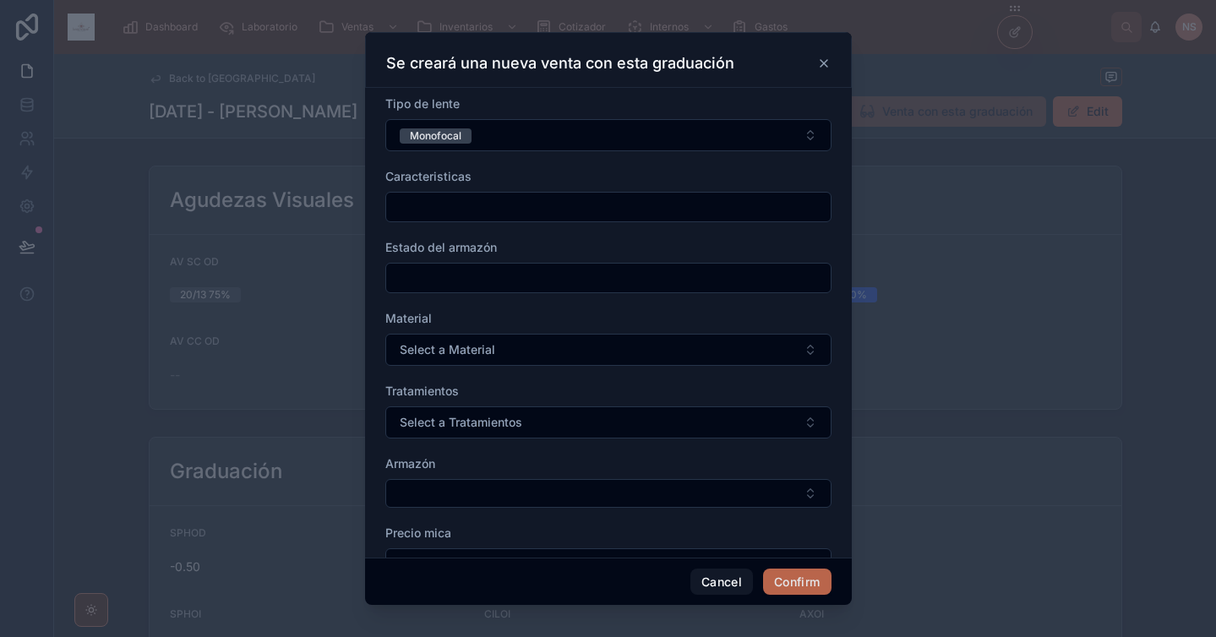
click at [520, 278] on input "text" at bounding box center [608, 278] width 445 height 24
type input "*****"
click at [430, 319] on div "Material" at bounding box center [608, 318] width 446 height 17
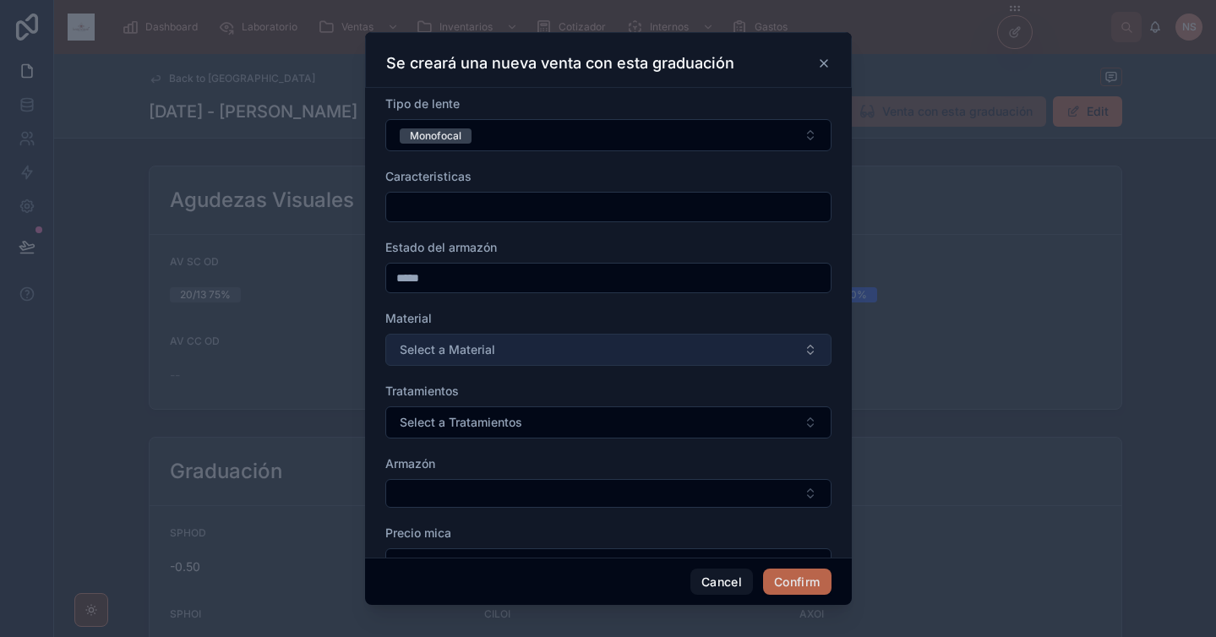
click at [473, 356] on span "Select a Material" at bounding box center [448, 349] width 96 height 17
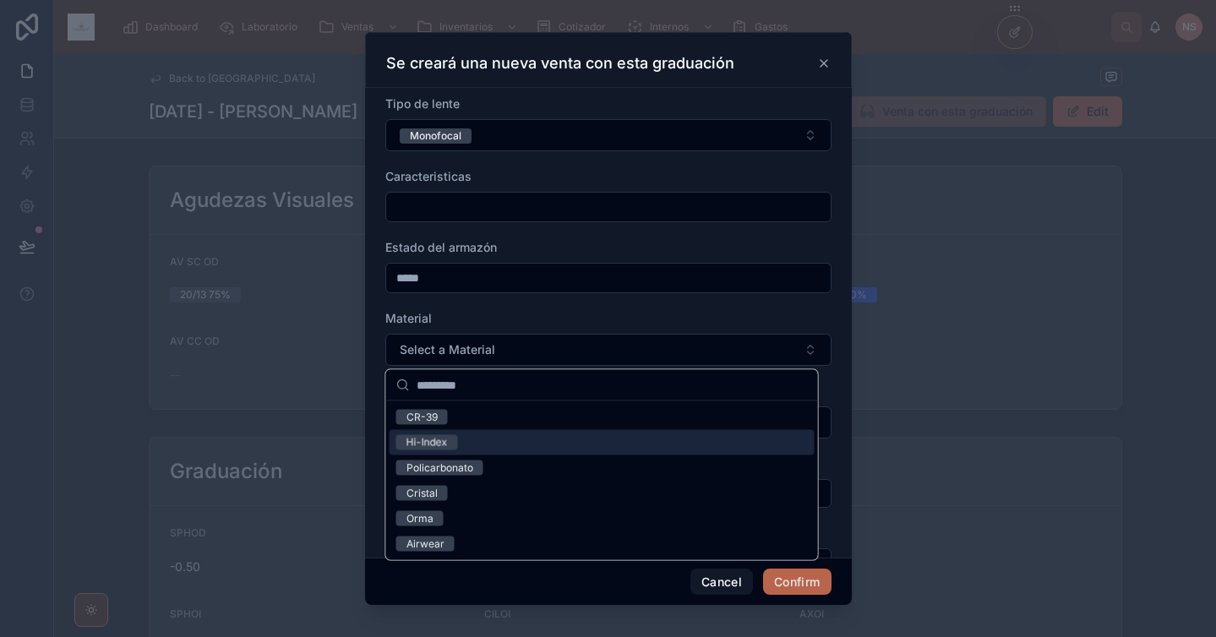
click at [459, 443] on div "Hi-Index" at bounding box center [602, 442] width 425 height 25
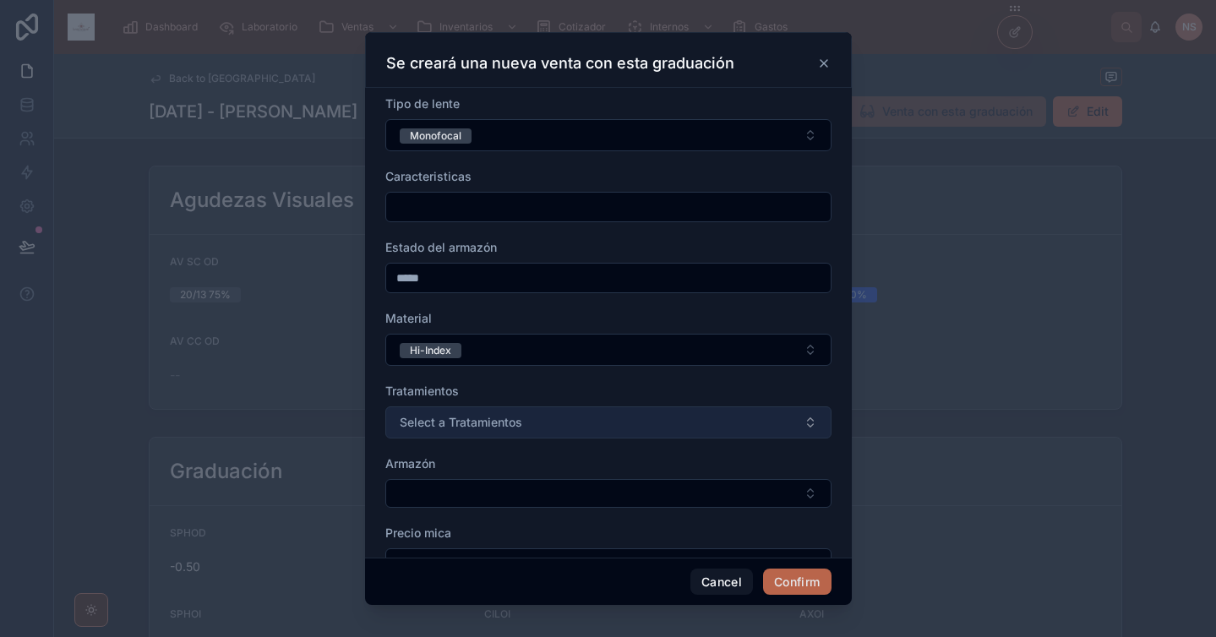
click at [470, 432] on button "Select a Tratamientos" at bounding box center [608, 423] width 446 height 32
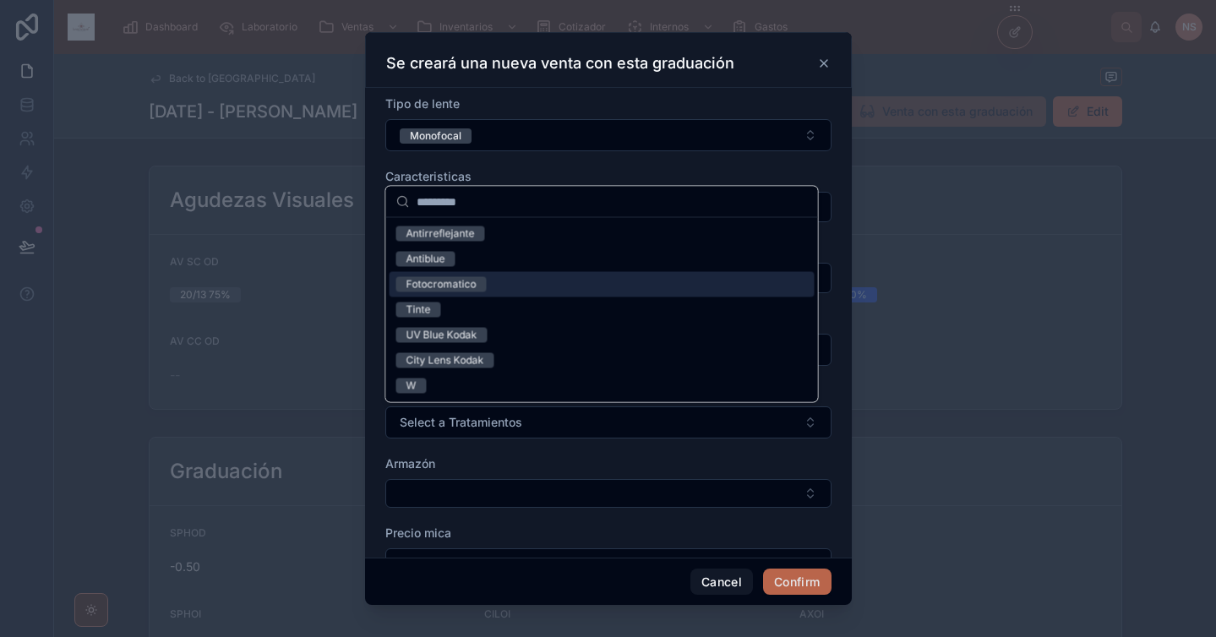
click at [472, 287] on div "Fotocromatico" at bounding box center [442, 284] width 70 height 15
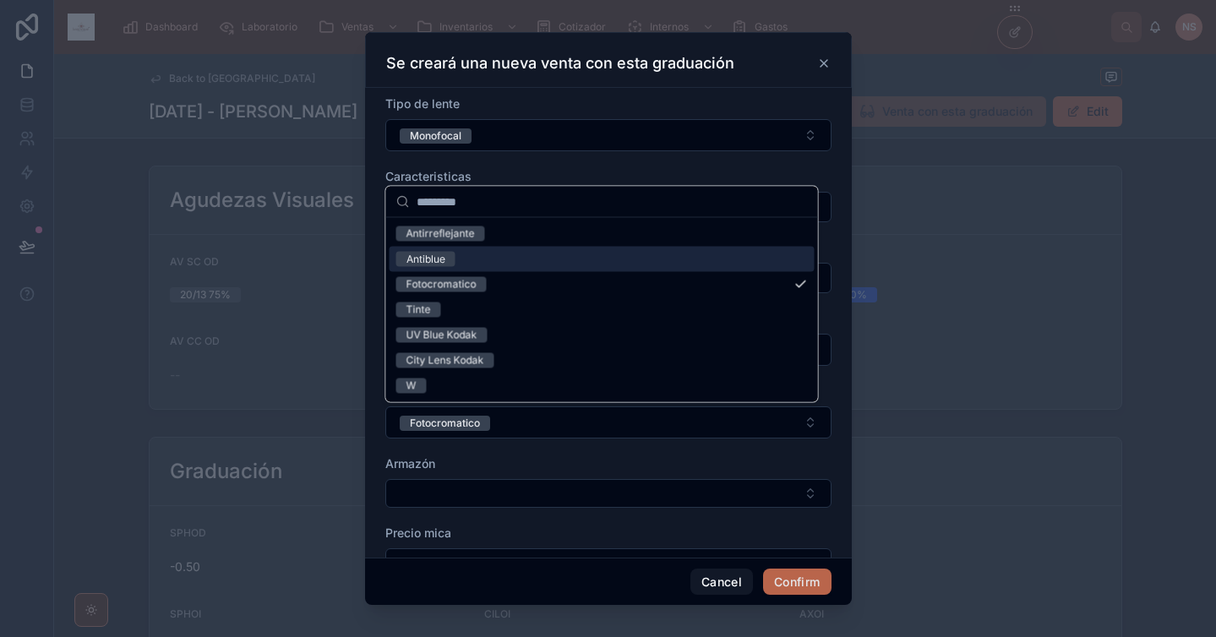
click at [475, 256] on div "Antiblue" at bounding box center [602, 259] width 425 height 25
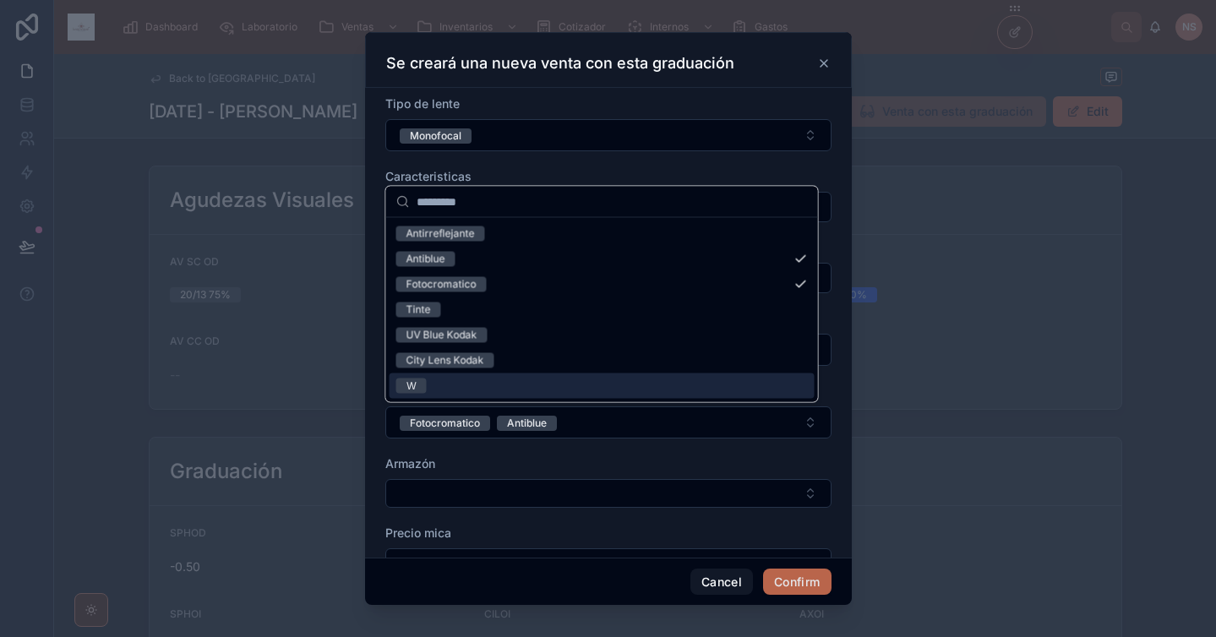
click at [536, 460] on div "Armazón" at bounding box center [608, 464] width 446 height 17
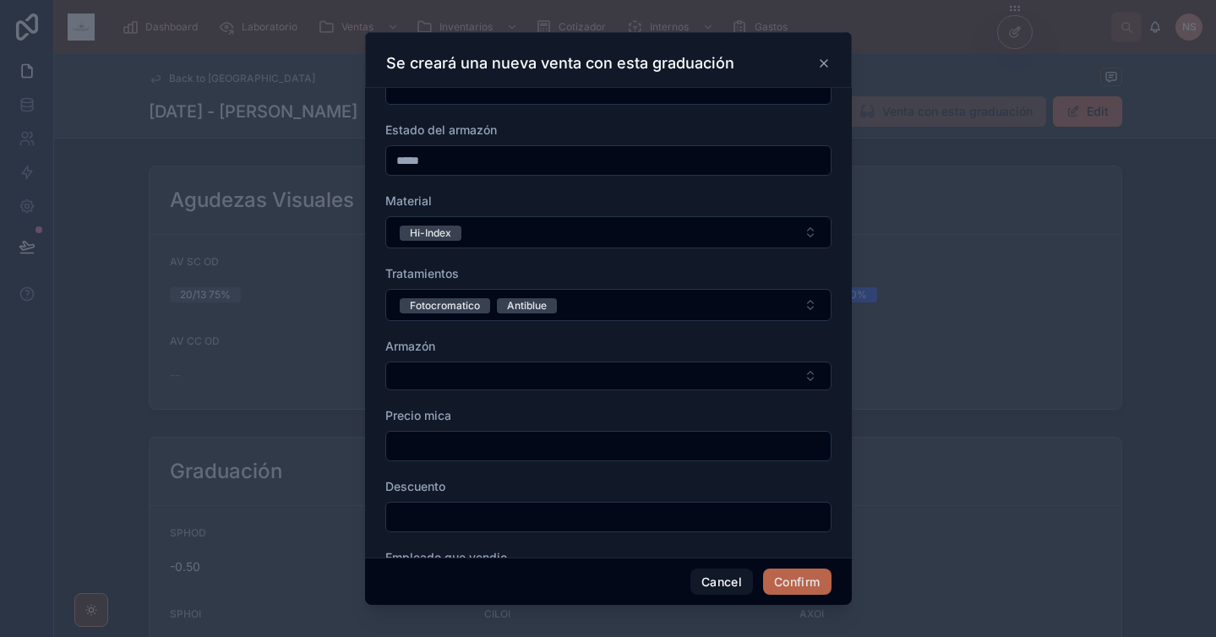
scroll to position [279, 0]
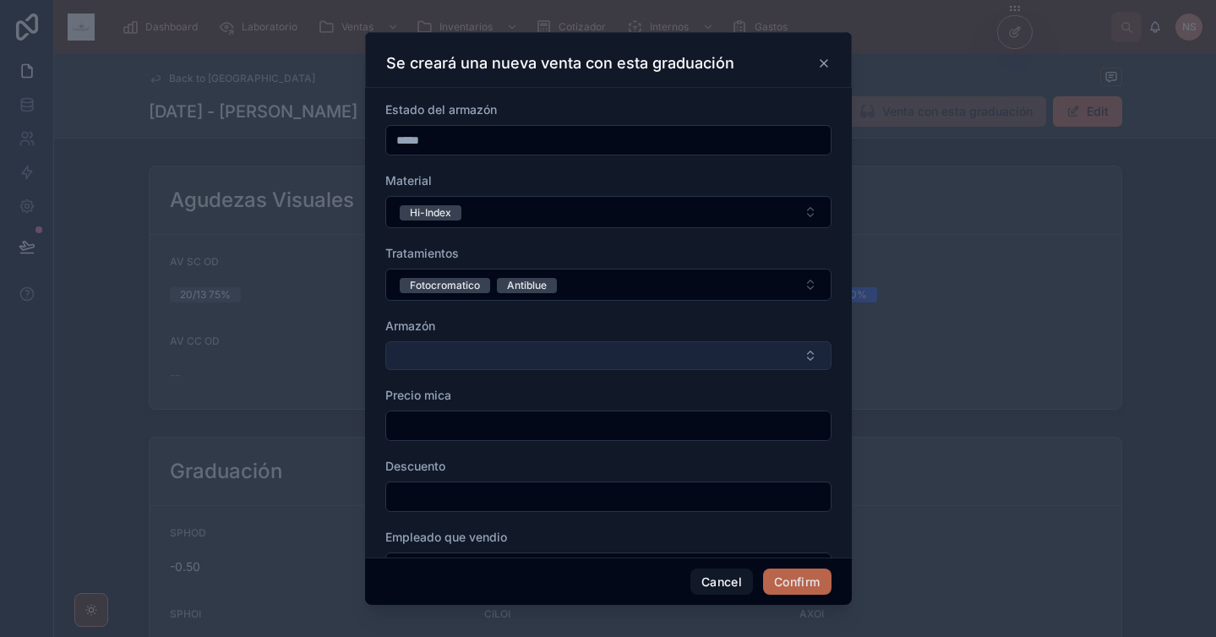
click at [547, 351] on button "Select Button" at bounding box center [608, 355] width 446 height 29
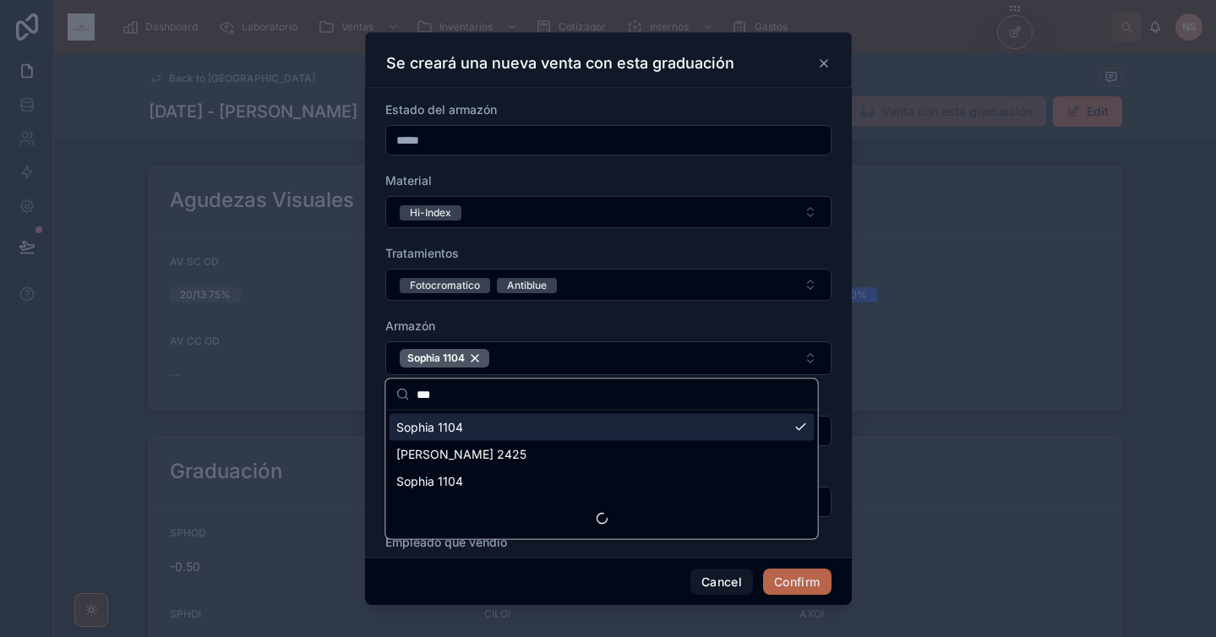
type input "***"
click at [583, 320] on div "Armazón" at bounding box center [608, 326] width 446 height 17
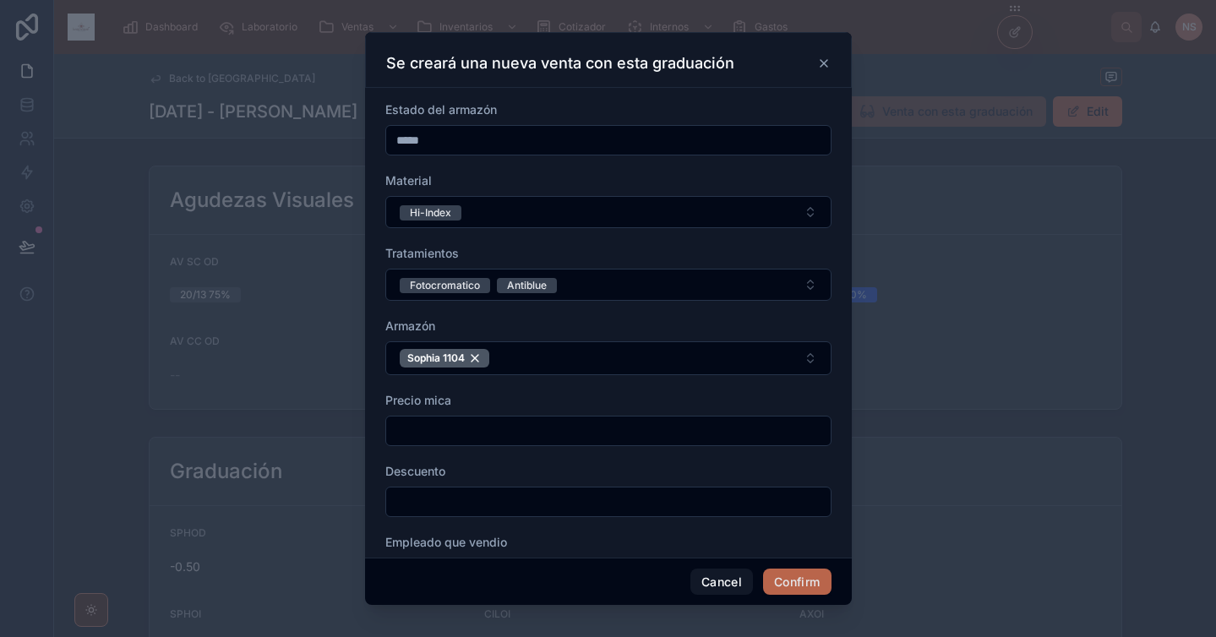
scroll to position [337, 0]
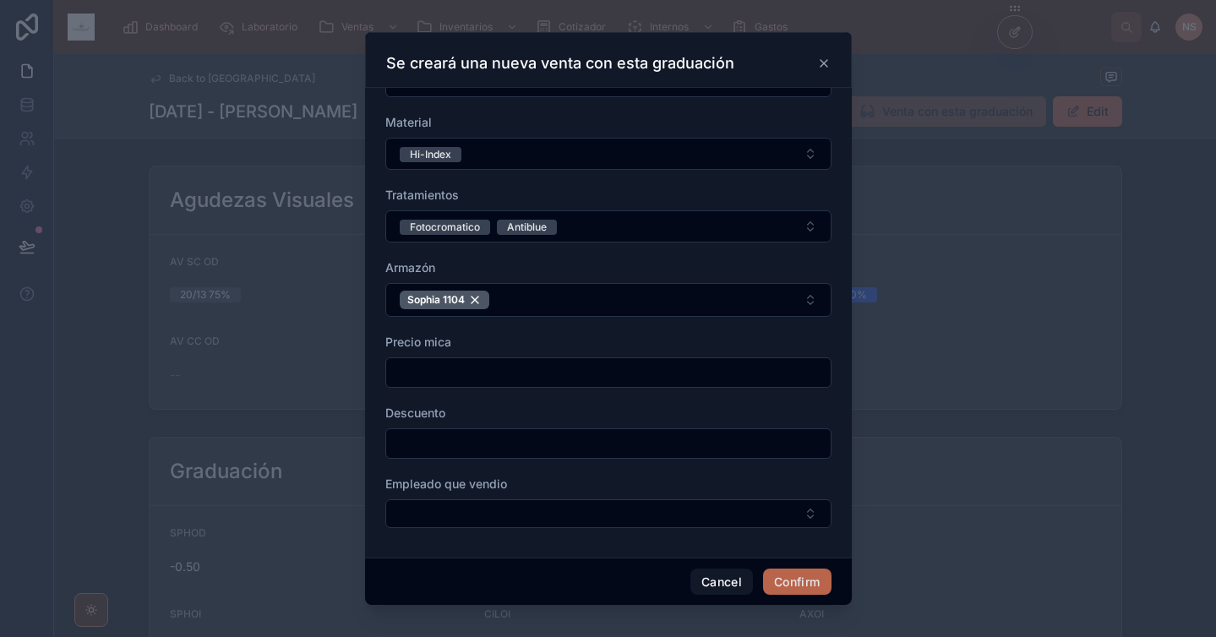
click at [510, 368] on input "text" at bounding box center [608, 373] width 445 height 24
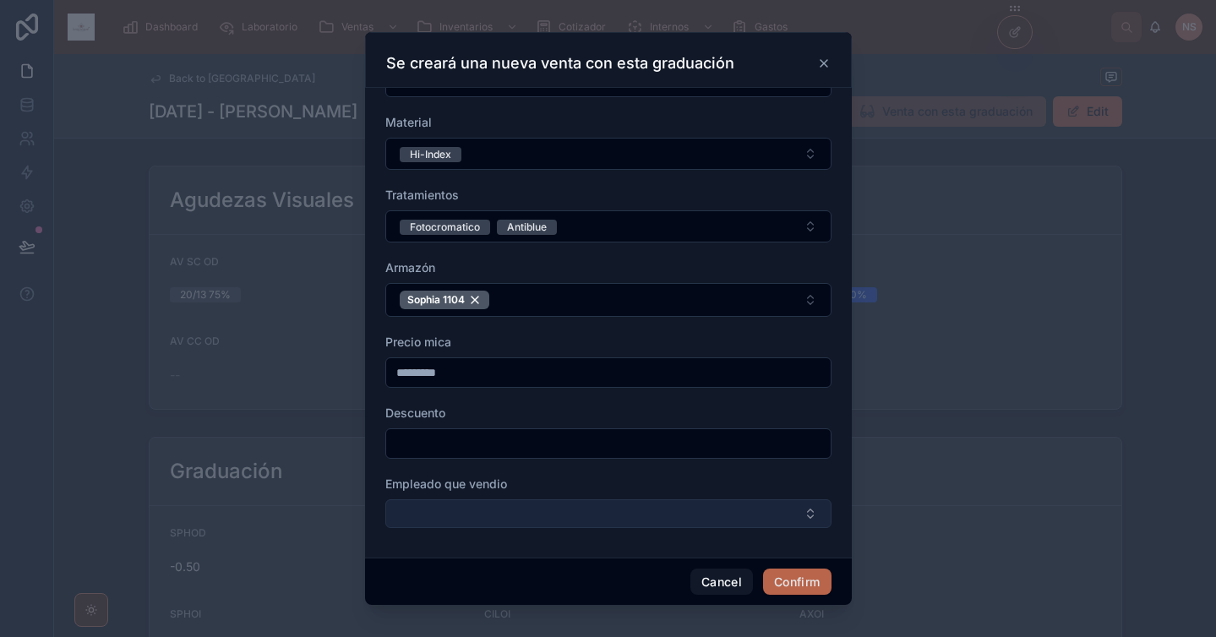
type input "*********"
click at [499, 514] on button "Select Button" at bounding box center [608, 514] width 446 height 29
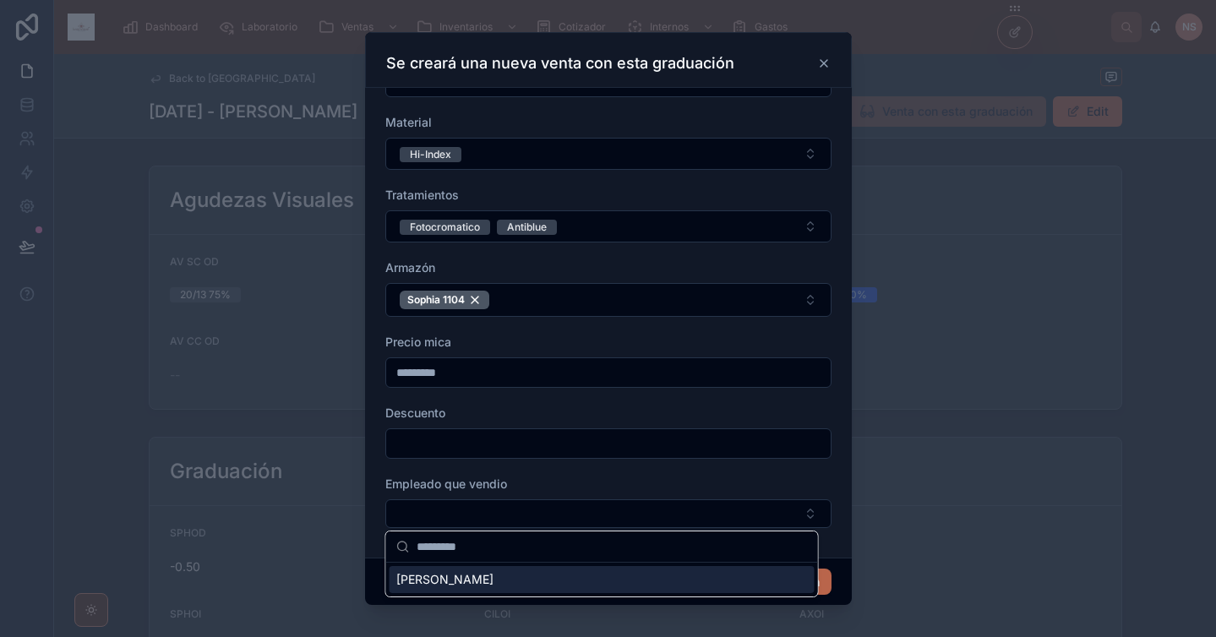
click at [477, 584] on span "[PERSON_NAME]" at bounding box center [444, 579] width 97 height 17
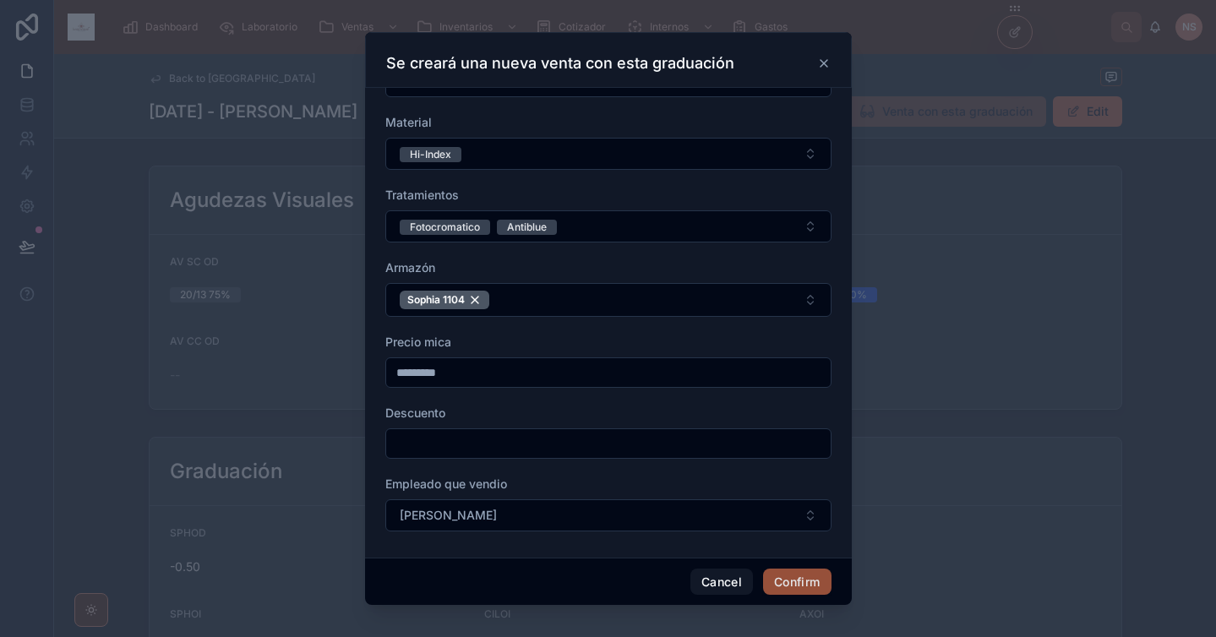
click at [811, 588] on button "Confirm" at bounding box center [797, 582] width 68 height 27
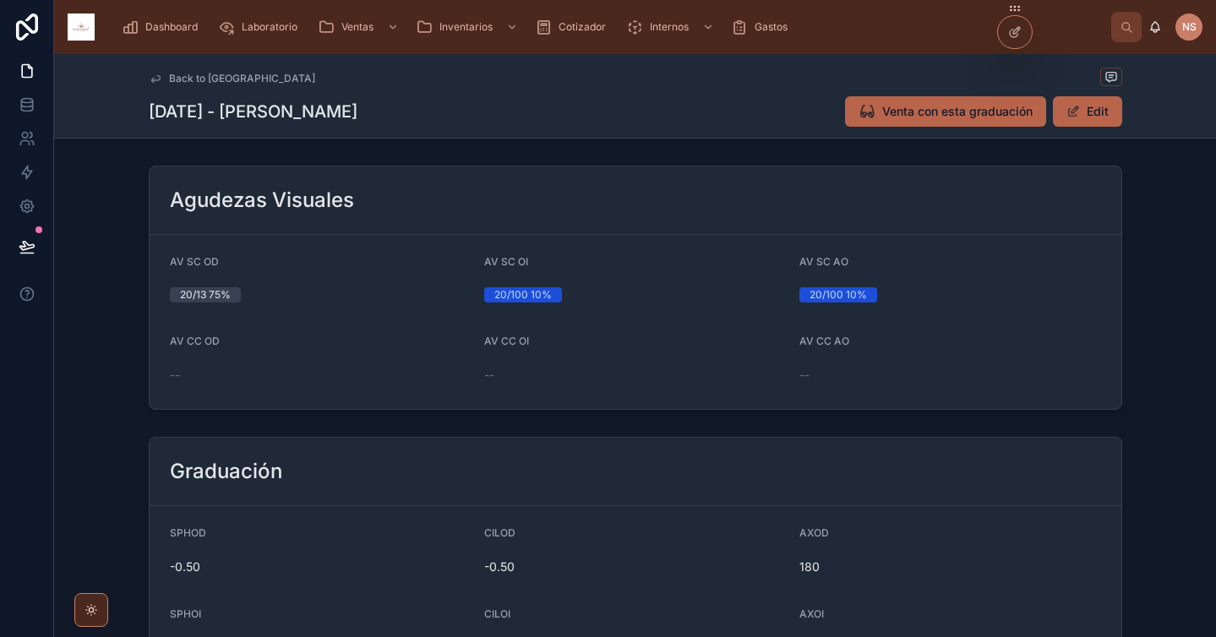
scroll to position [433, 0]
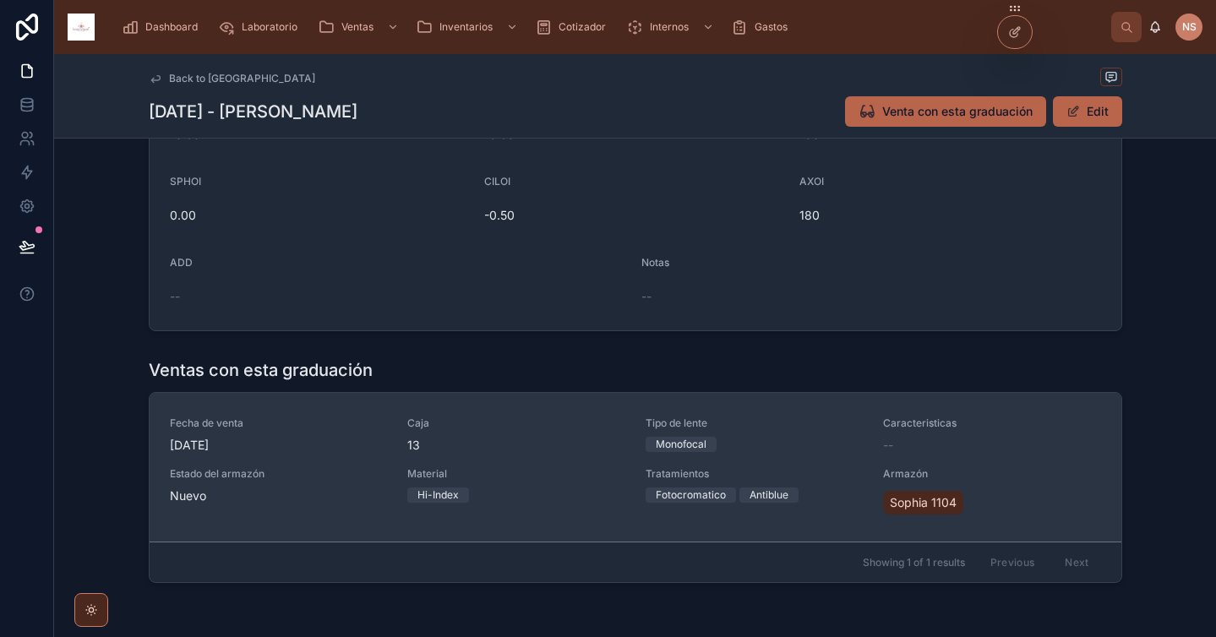
click at [562, 459] on div "Fecha de venta [DATE] Caja 13 Tipo de lente Monofocal Caracteristicas -- Estado…" at bounding box center [635, 467] width 931 height 101
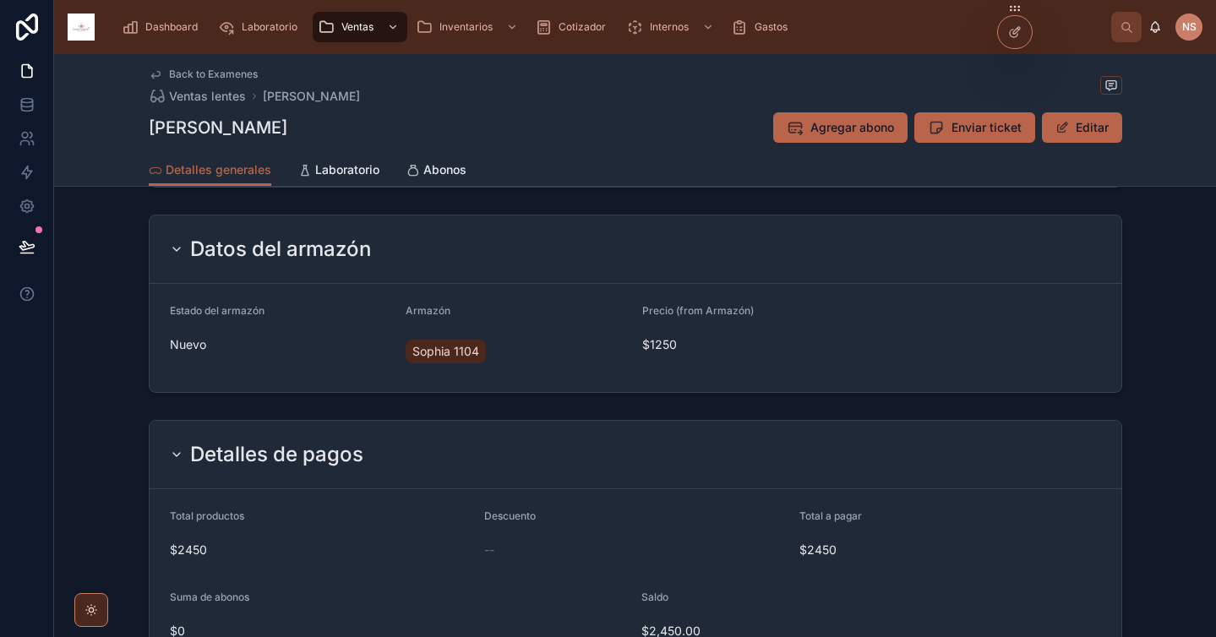
scroll to position [916, 0]
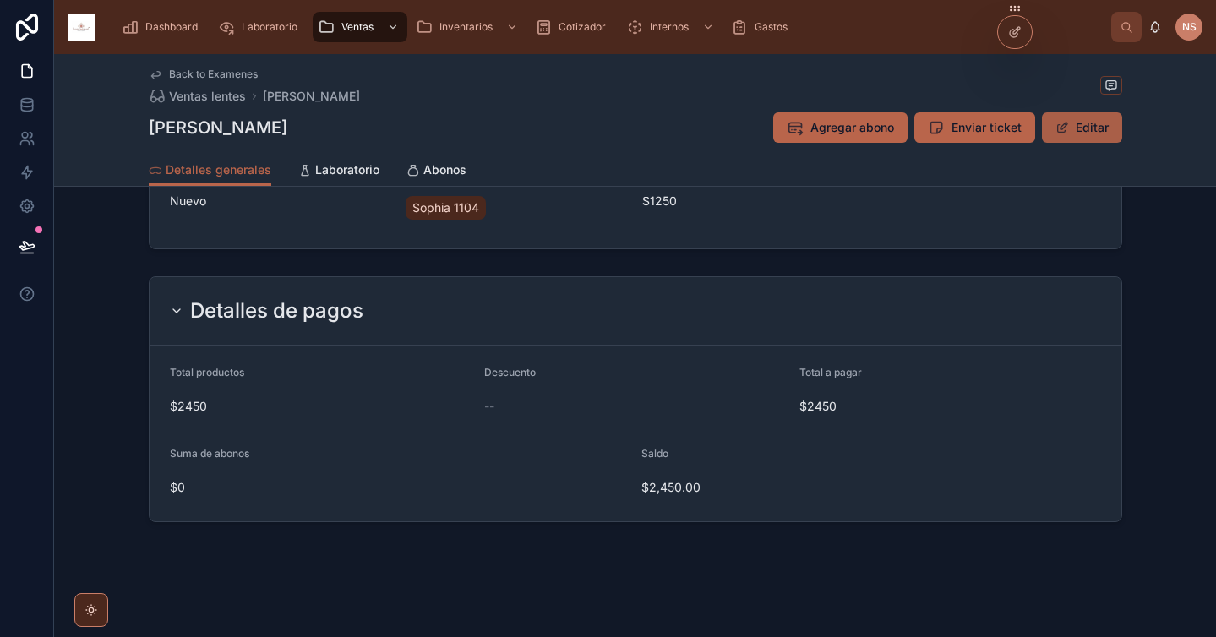
click at [1080, 125] on button "Editar" at bounding box center [1082, 127] width 80 height 30
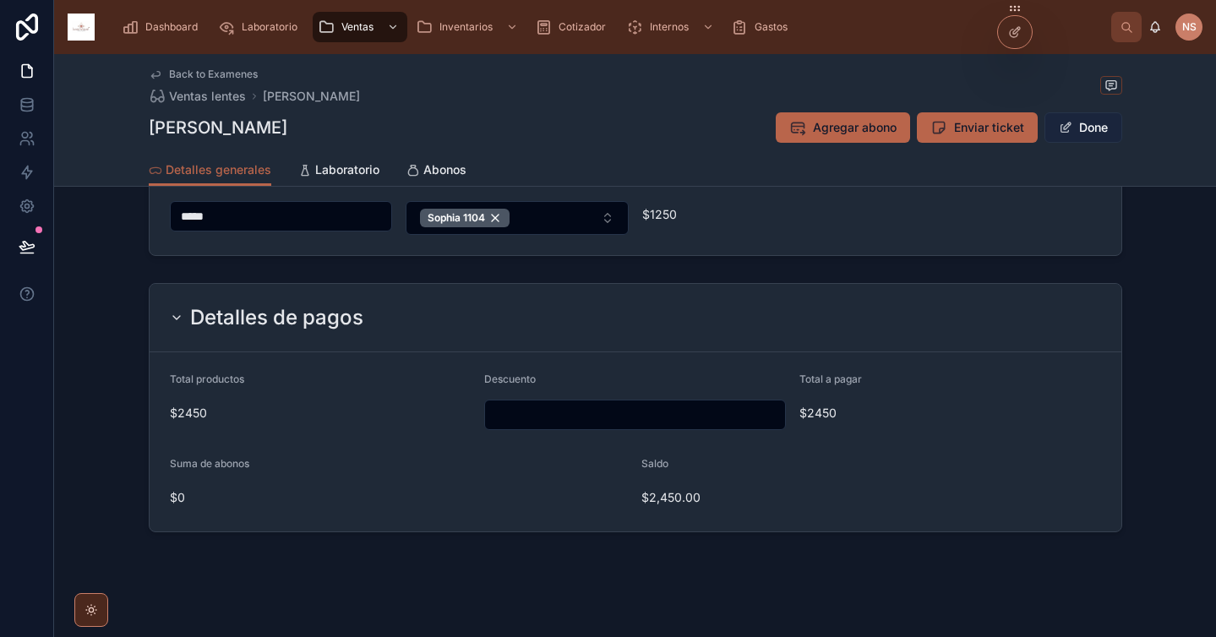
scroll to position [926, 0]
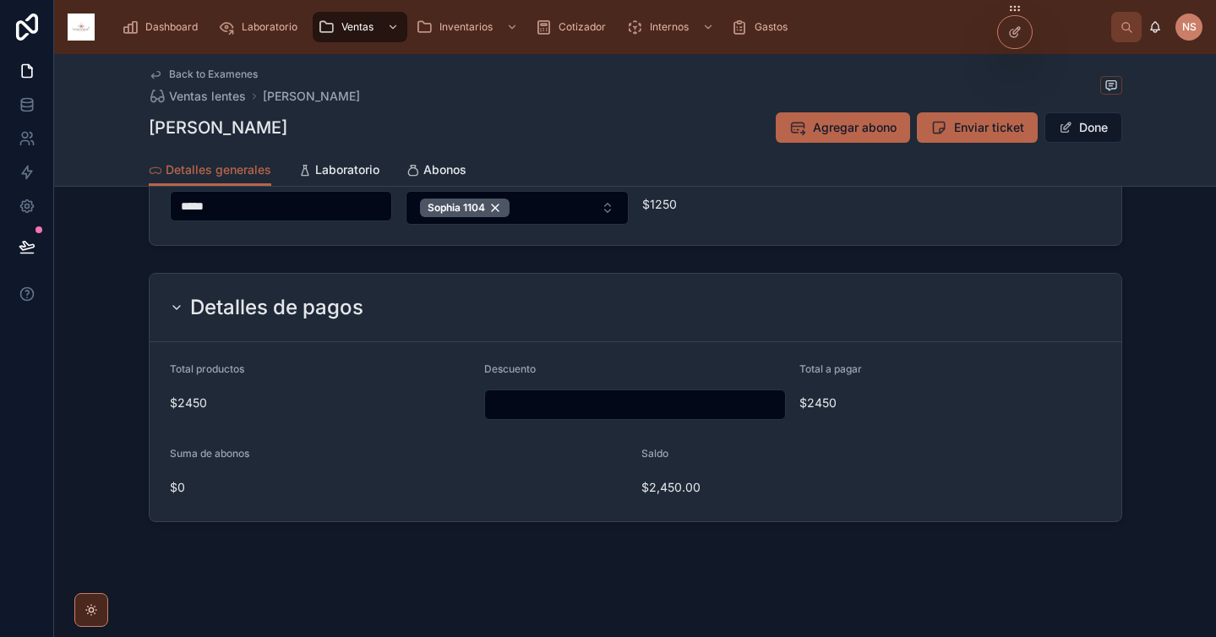
click at [689, 401] on input "text" at bounding box center [635, 405] width 300 height 24
type input "****"
click at [776, 355] on form "Total productos $2450 Descuento Total a pagar $2450 Suma de abonos $0 Saldo $2,…" at bounding box center [636, 431] width 972 height 179
click at [699, 403] on input "text" at bounding box center [635, 405] width 300 height 24
type input "*****"
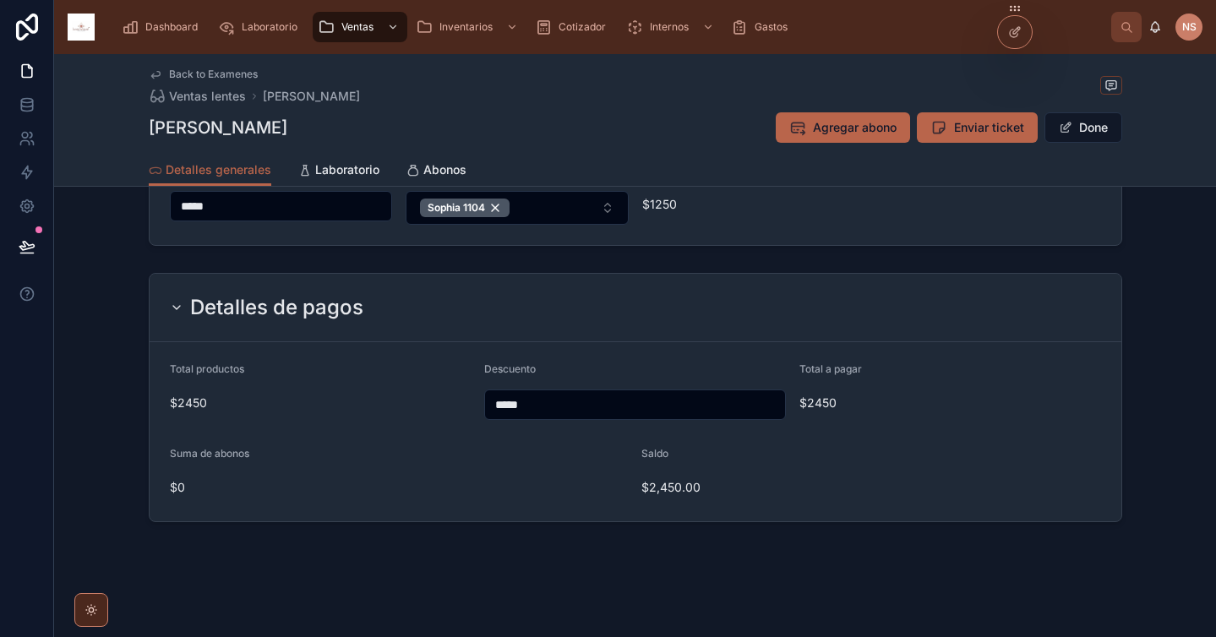
click at [699, 368] on div "Descuento" at bounding box center [635, 373] width 302 height 20
click at [1078, 139] on button "Done" at bounding box center [1084, 127] width 78 height 30
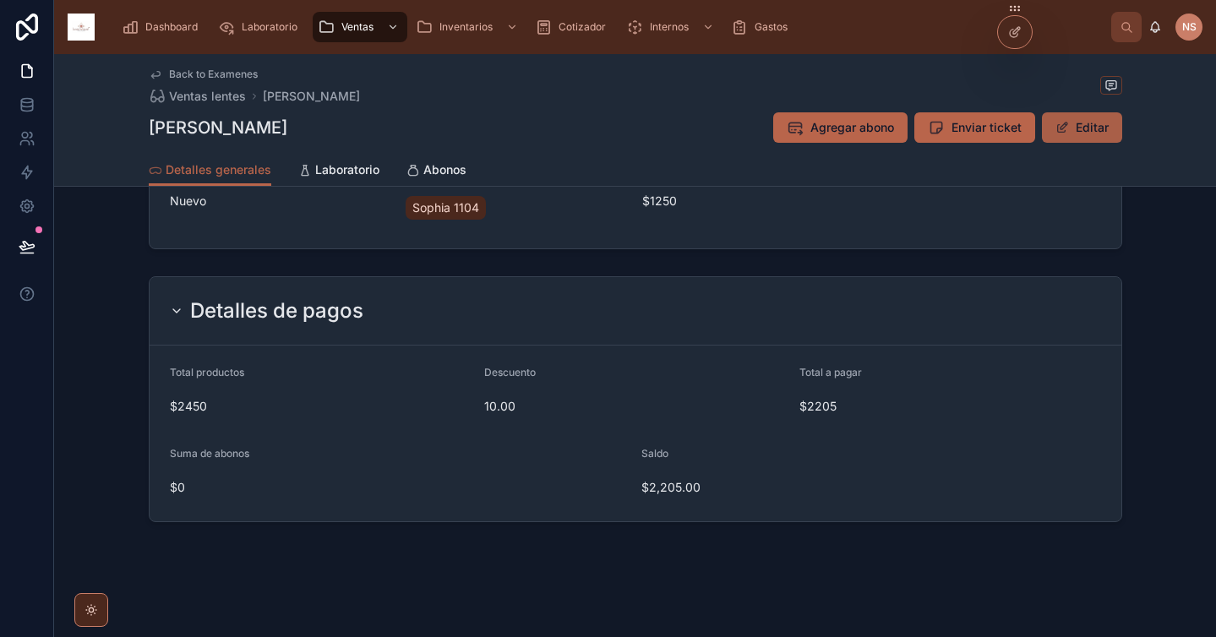
scroll to position [913, 0]
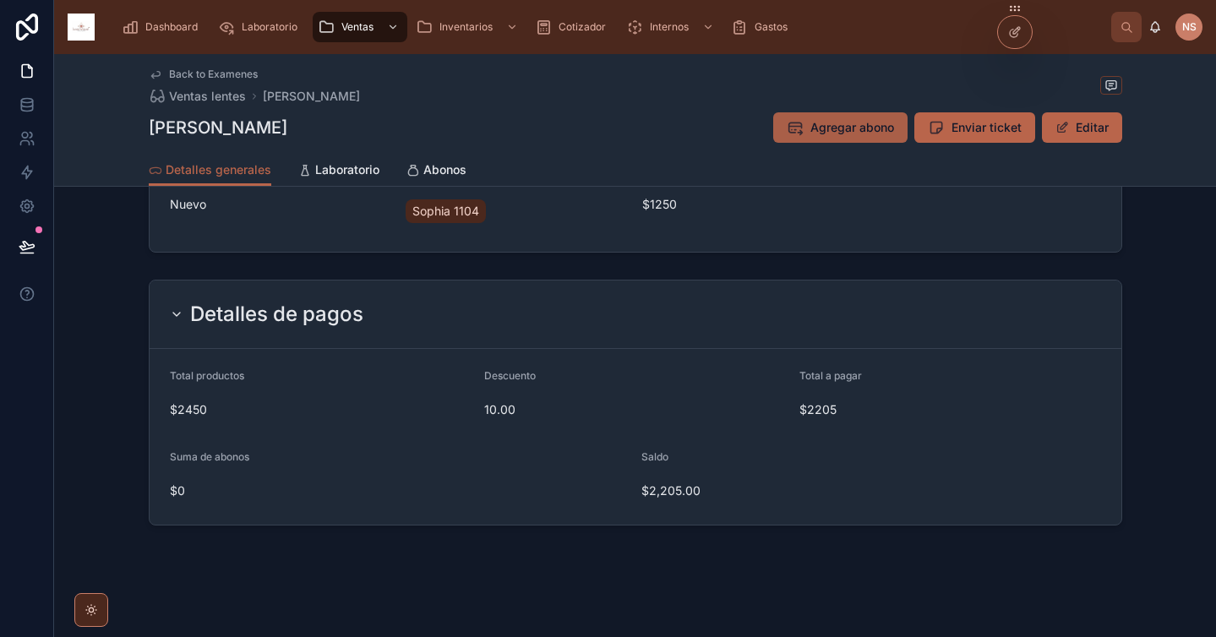
click at [840, 120] on span "Agregar abono" at bounding box center [853, 127] width 84 height 17
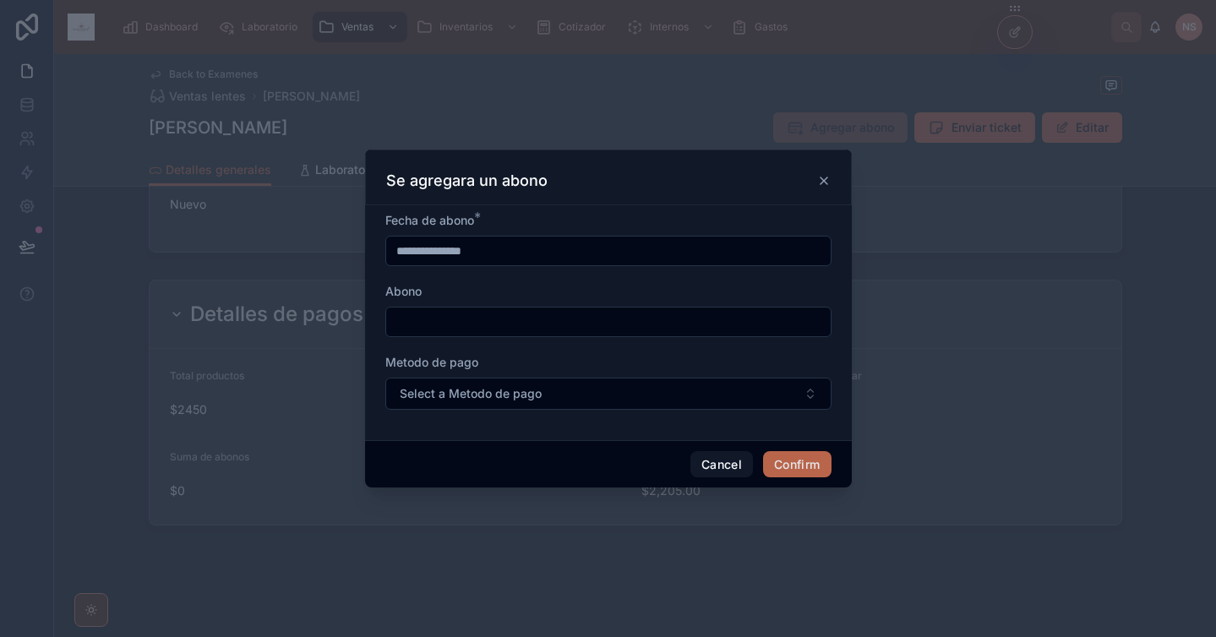
click at [596, 320] on input "text" at bounding box center [608, 322] width 445 height 24
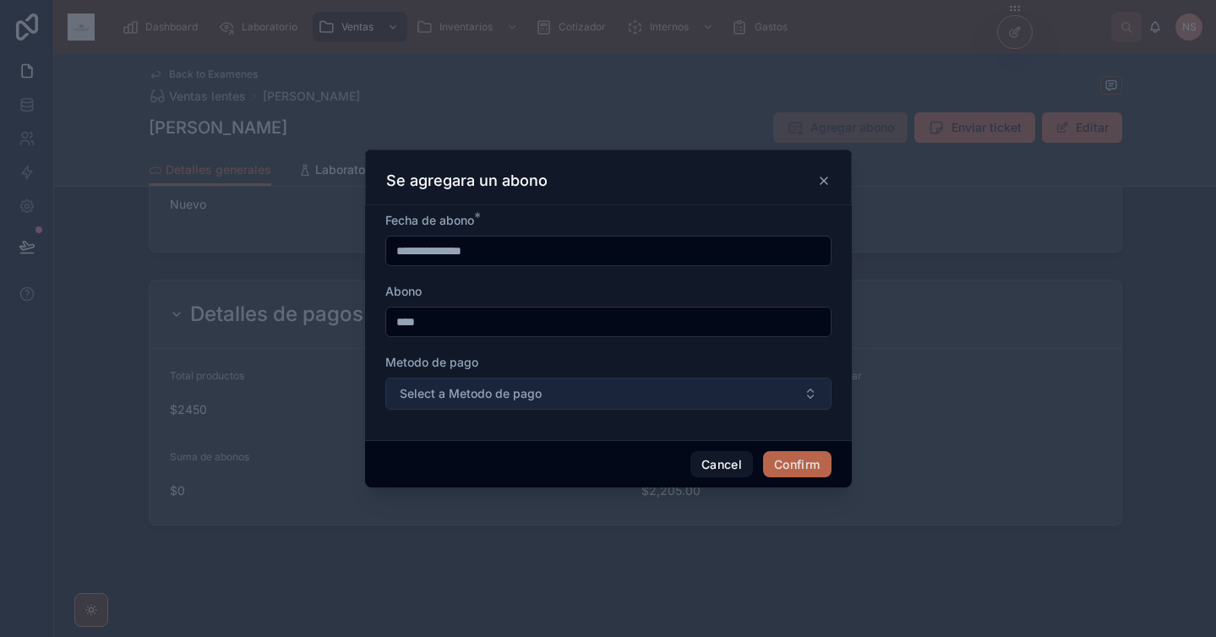
type input "****"
click at [672, 392] on button "Select a Metodo de pago" at bounding box center [608, 394] width 446 height 32
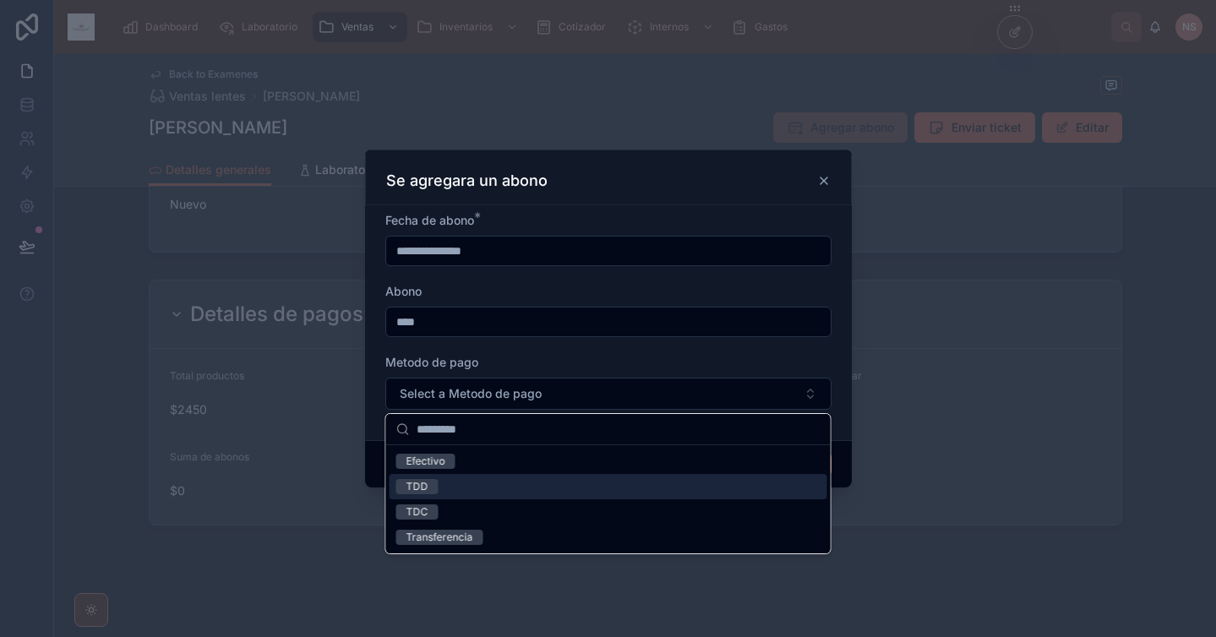
click at [497, 479] on div "TDD" at bounding box center [609, 486] width 438 height 25
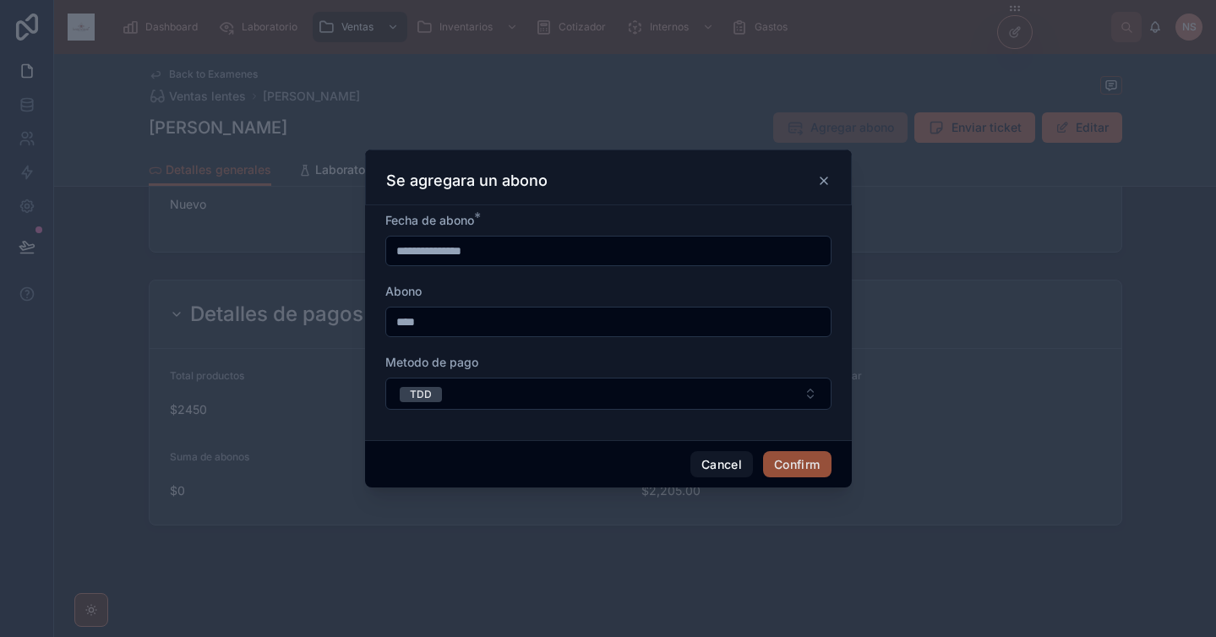
click at [824, 472] on button "Confirm" at bounding box center [797, 464] width 68 height 27
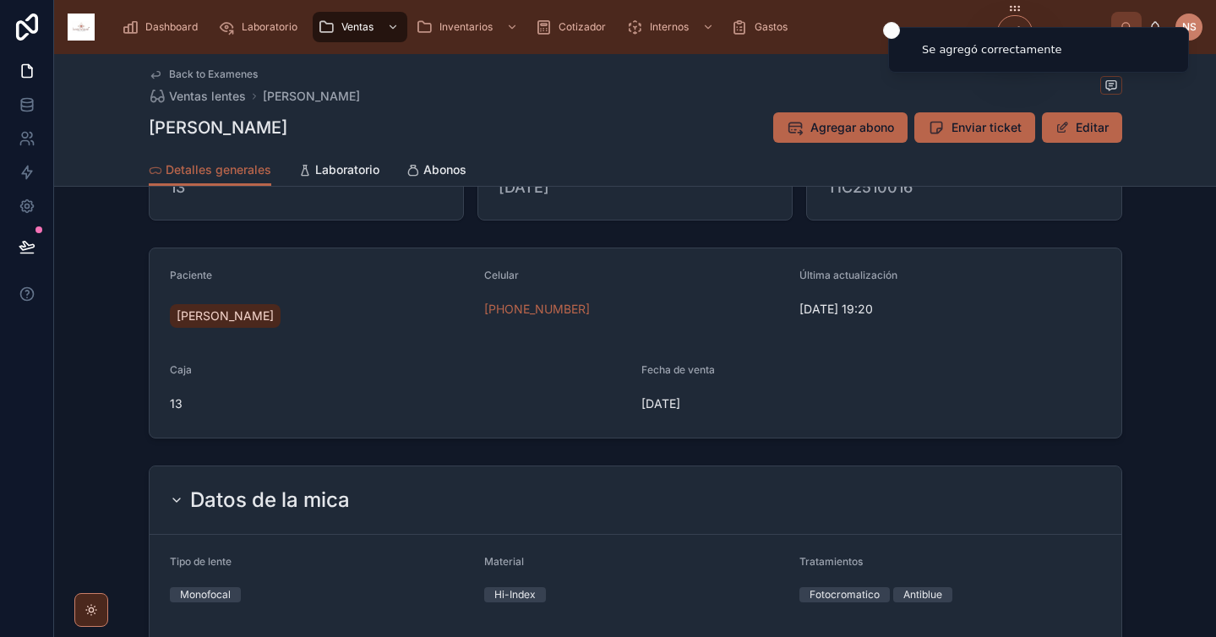
scroll to position [124, 0]
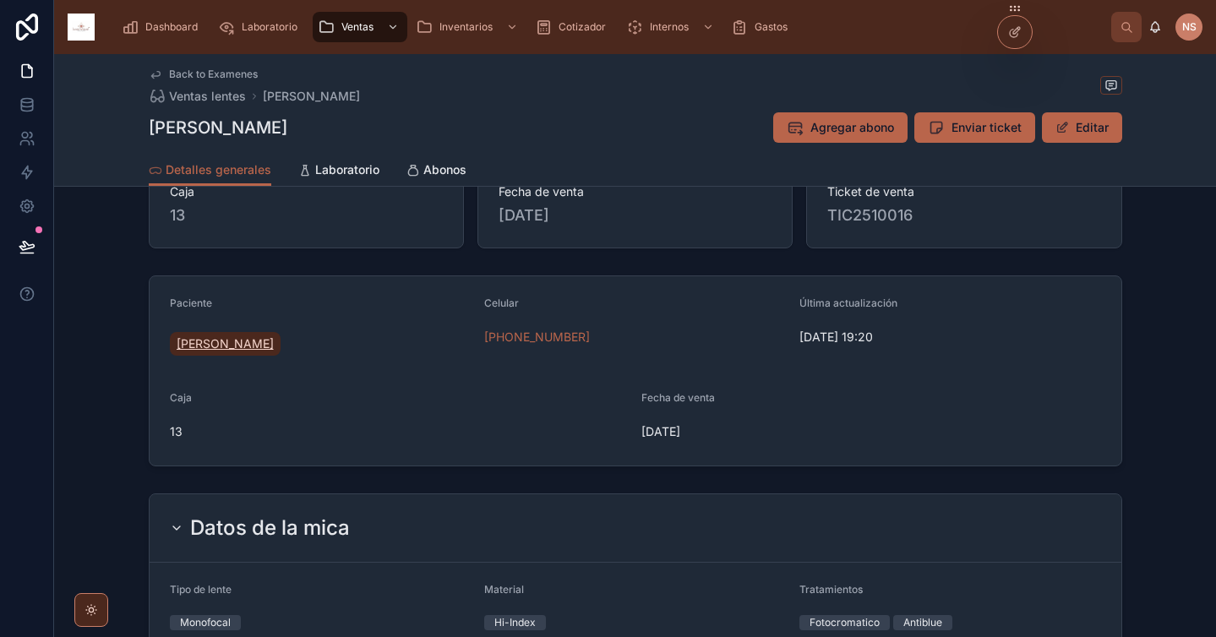
click at [274, 347] on span "[PERSON_NAME]" at bounding box center [225, 344] width 97 height 17
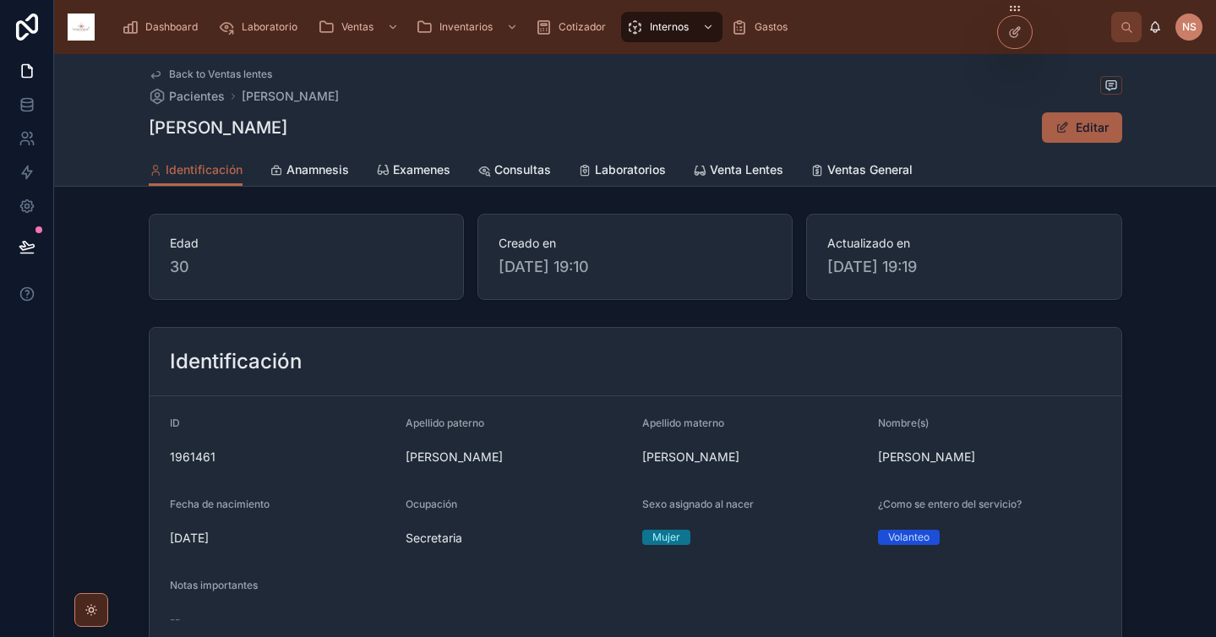
click at [1068, 128] on button "Editar" at bounding box center [1082, 127] width 80 height 30
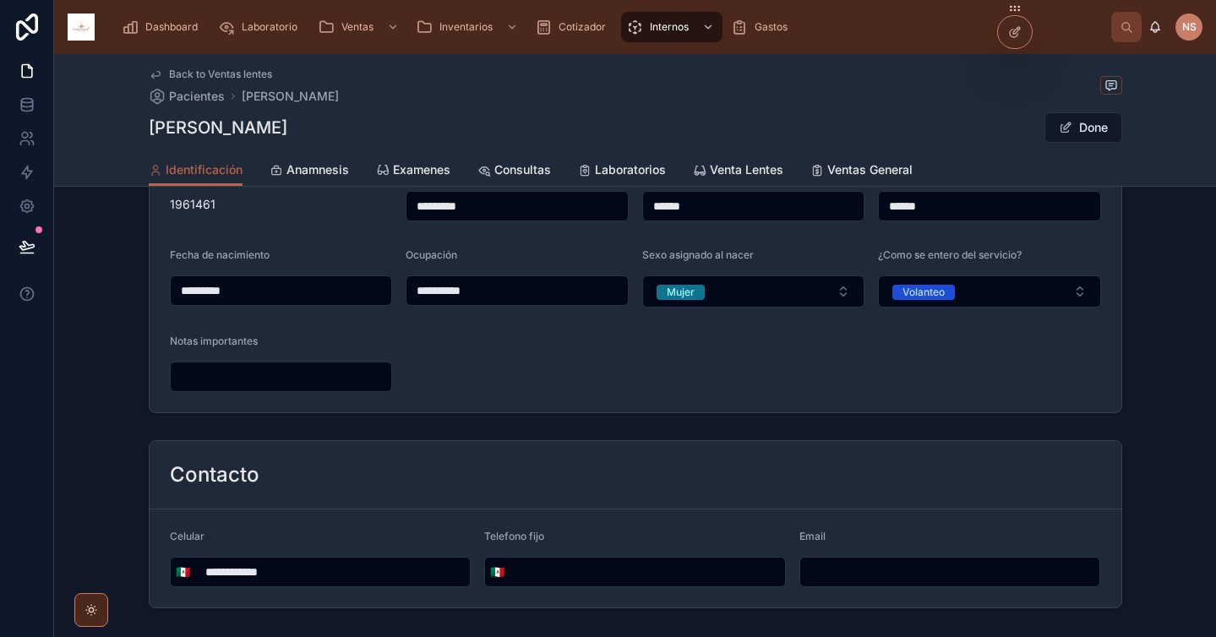
scroll to position [339, 0]
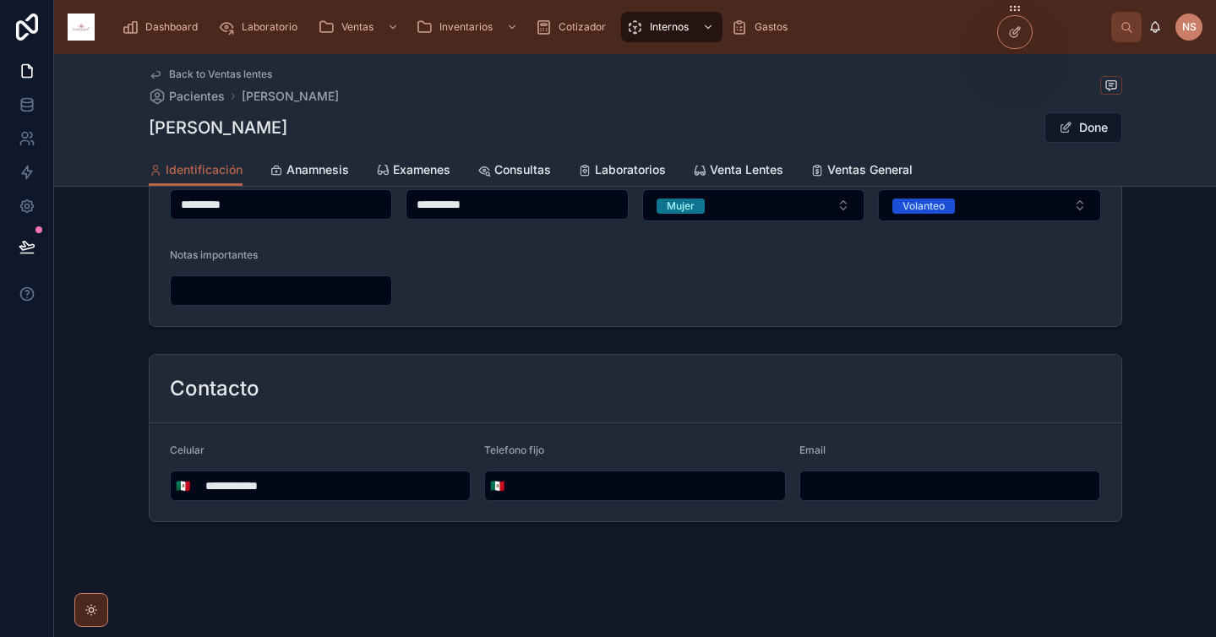
click at [349, 490] on input "**********" at bounding box center [333, 486] width 276 height 24
click at [565, 485] on input "tel" at bounding box center [648, 486] width 276 height 24
paste input "**********"
type input "**********"
click at [281, 492] on input "**********" at bounding box center [333, 486] width 276 height 24
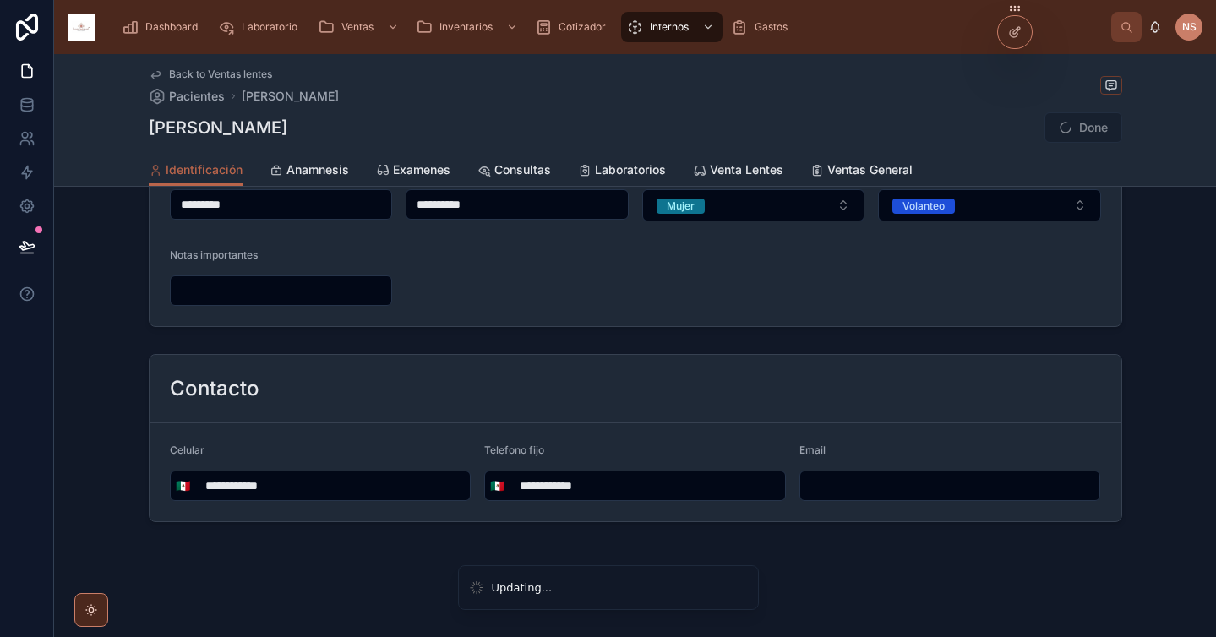
type input "**********"
click at [290, 517] on form "**********" at bounding box center [636, 472] width 972 height 98
click at [1091, 128] on button "Done" at bounding box center [1084, 127] width 78 height 30
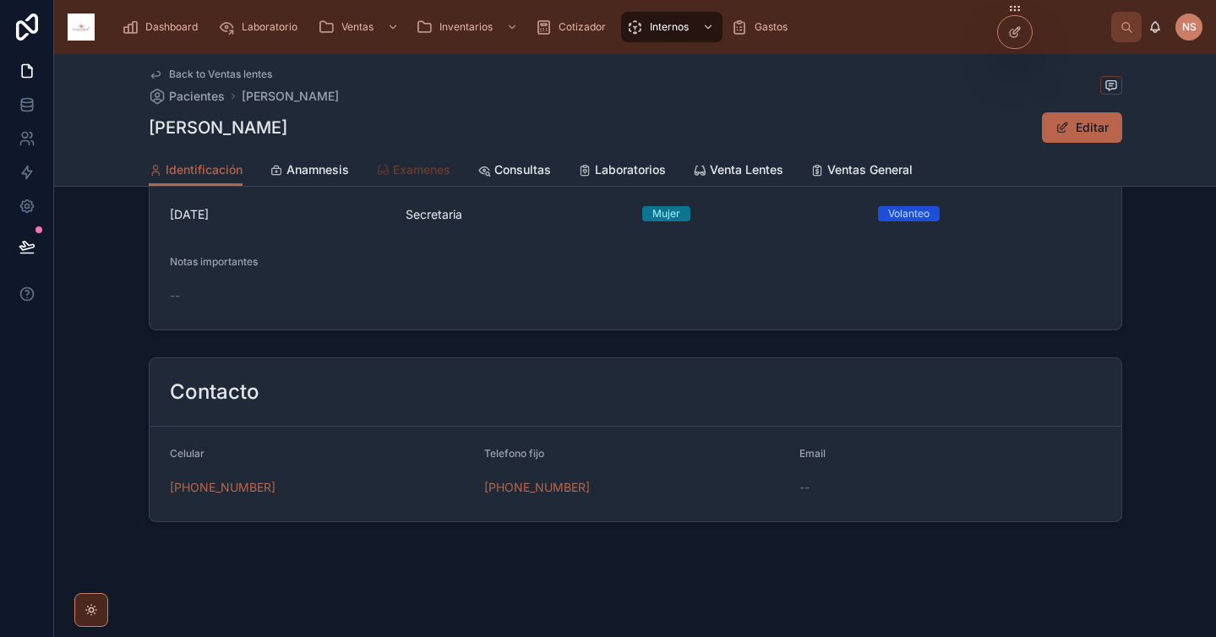
click at [415, 176] on span "Examenes" at bounding box center [421, 169] width 57 height 17
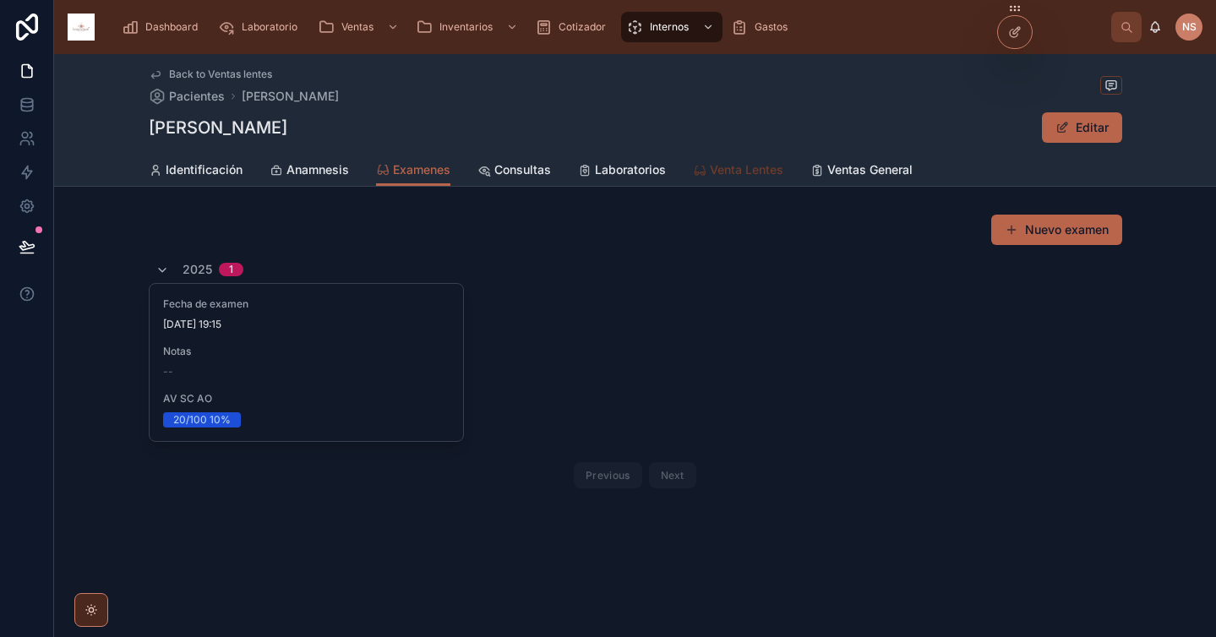
click at [743, 164] on span "Venta Lentes" at bounding box center [747, 169] width 74 height 17
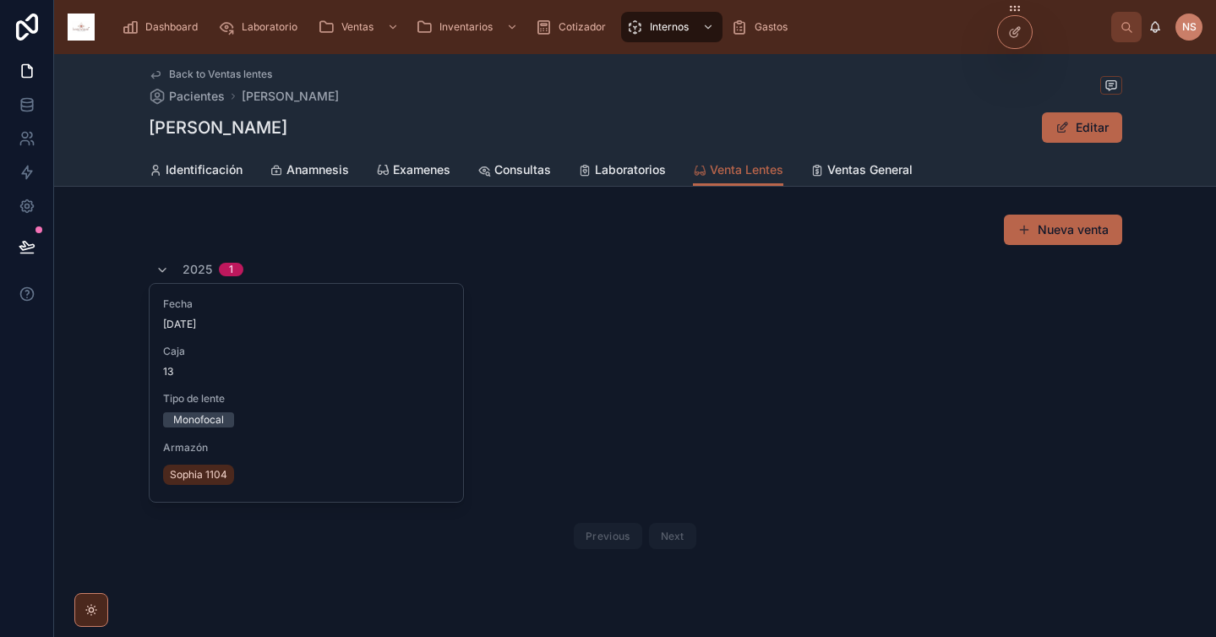
click at [376, 349] on span "Caja" at bounding box center [306, 352] width 287 height 14
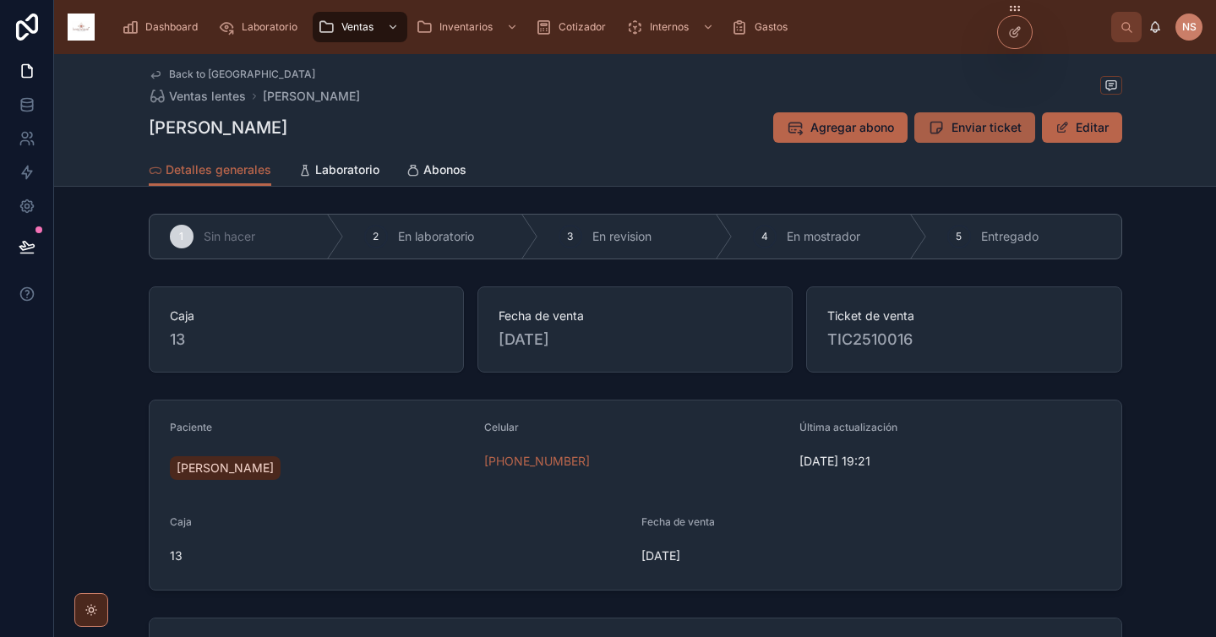
click at [982, 133] on span "Enviar ticket" at bounding box center [987, 127] width 70 height 17
click at [274, 467] on span "[PERSON_NAME]" at bounding box center [225, 468] width 97 height 17
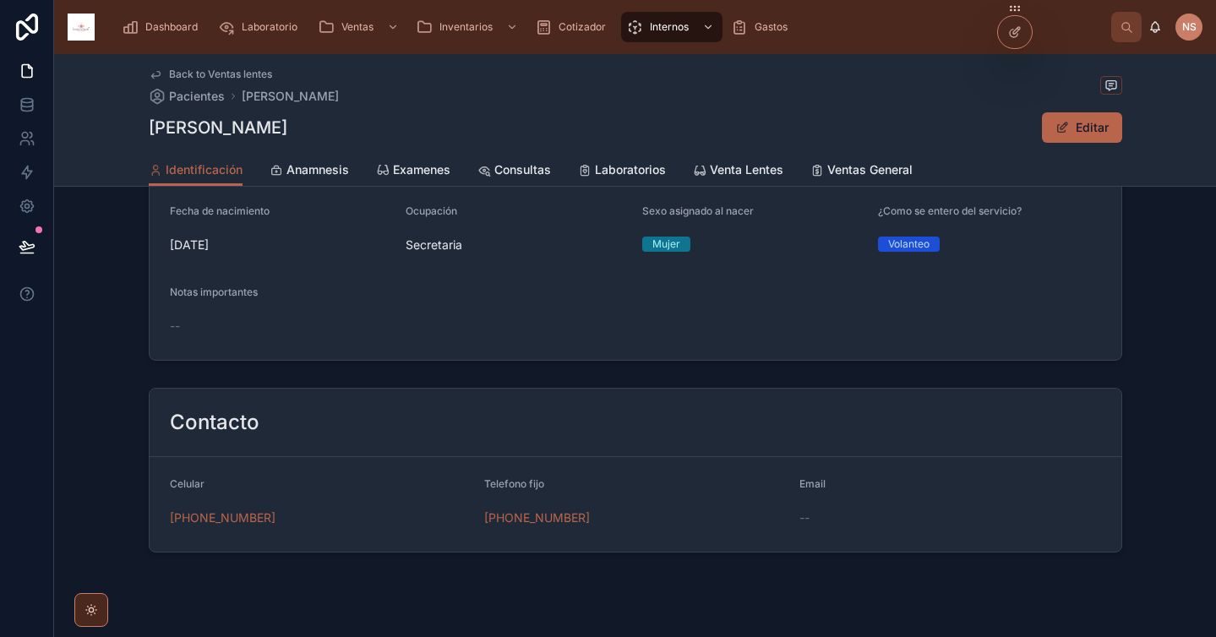
scroll to position [324, 0]
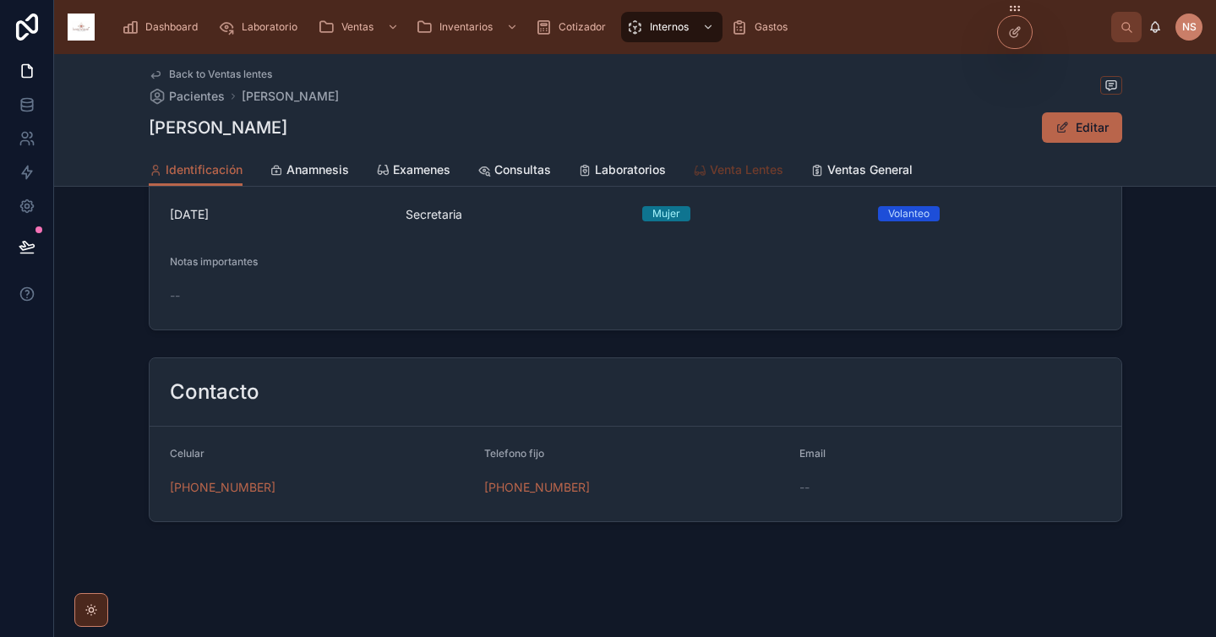
click at [740, 173] on span "Venta Lentes" at bounding box center [747, 169] width 74 height 17
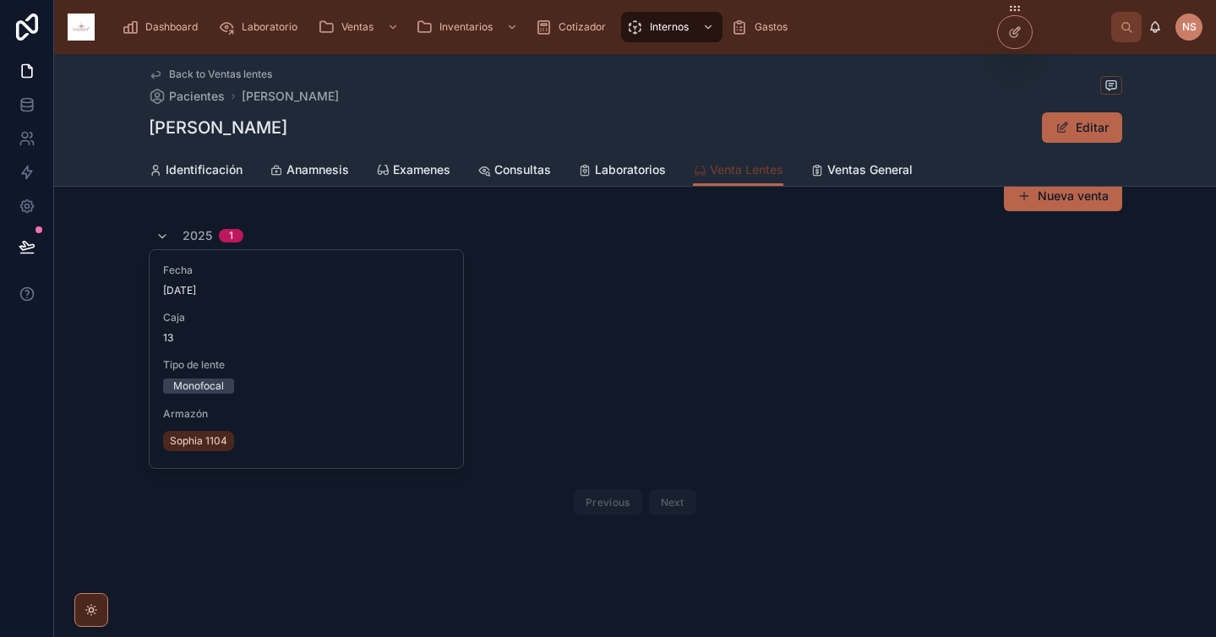
scroll to position [34, 0]
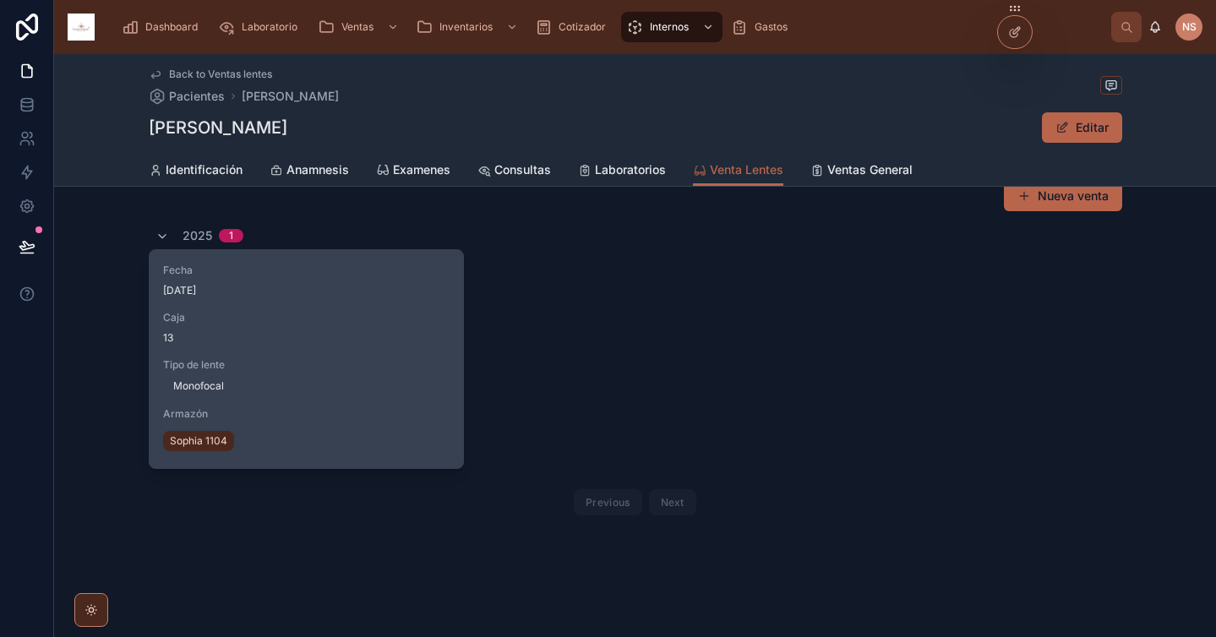
click at [322, 328] on div "Caja 13" at bounding box center [306, 328] width 287 height 34
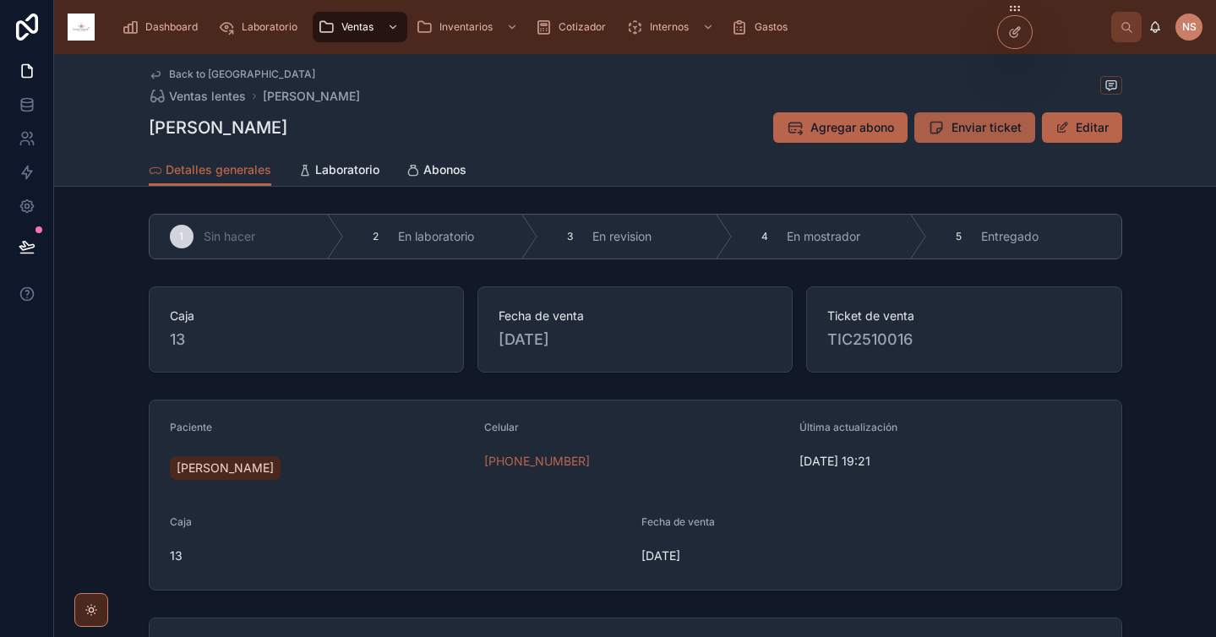
click at [967, 133] on span "Enviar ticket" at bounding box center [987, 127] width 70 height 17
click at [446, 165] on span "Abonos" at bounding box center [444, 169] width 43 height 17
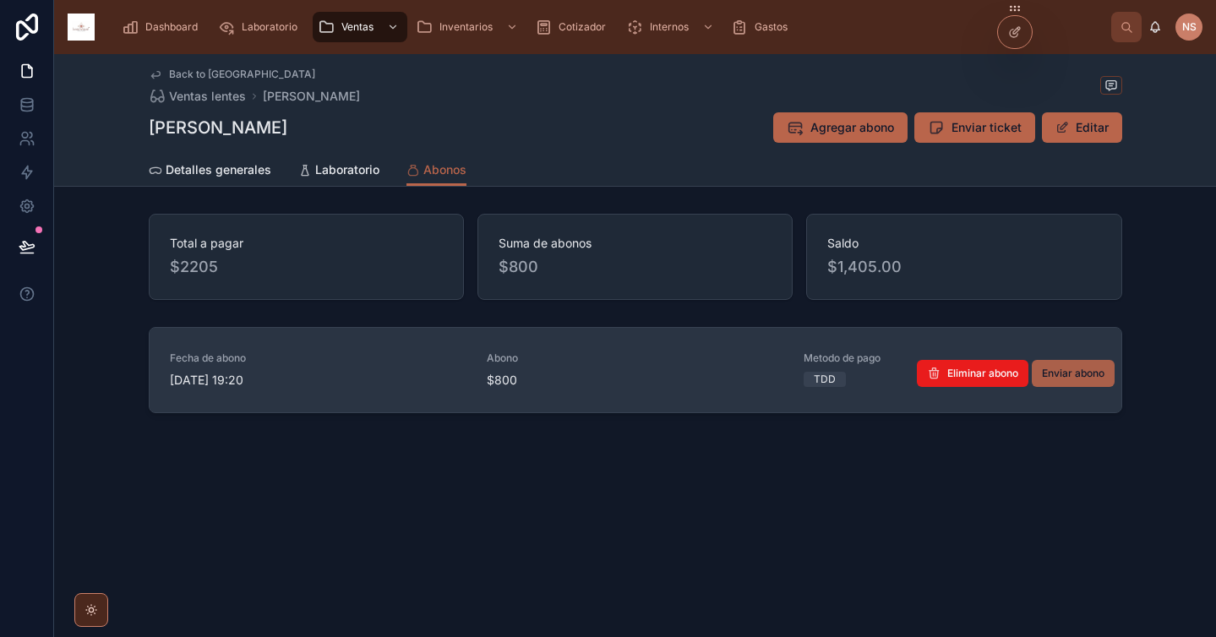
click at [1061, 376] on span "Enviar abono" at bounding box center [1073, 374] width 63 height 14
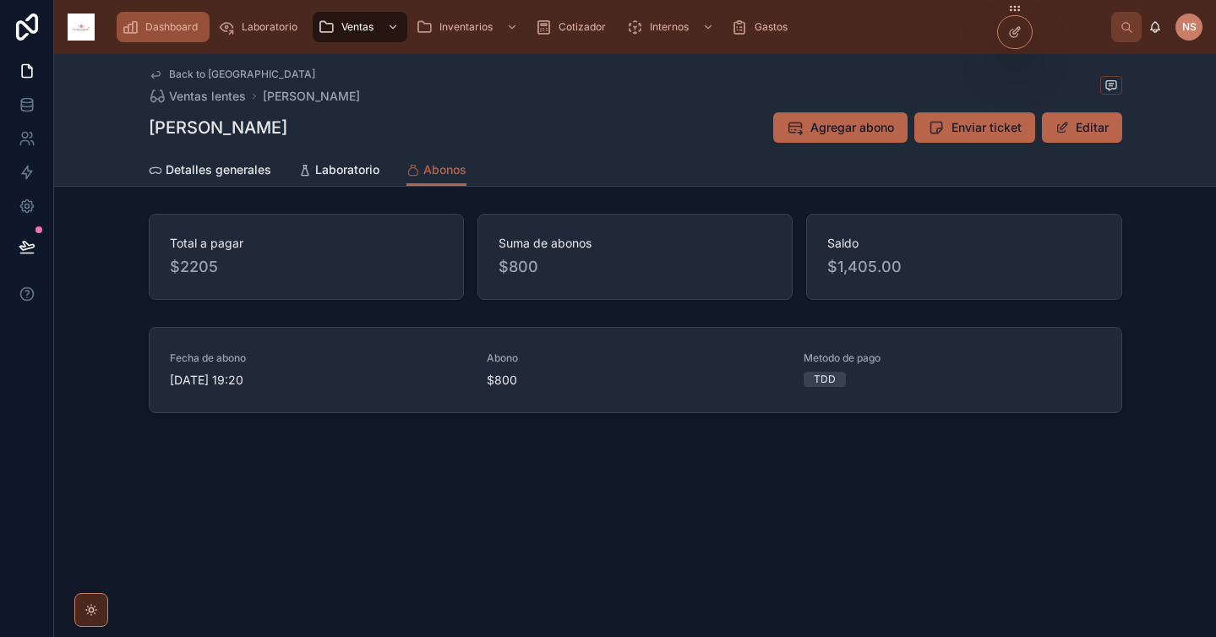
click at [139, 33] on div "Dashboard" at bounding box center [163, 27] width 83 height 27
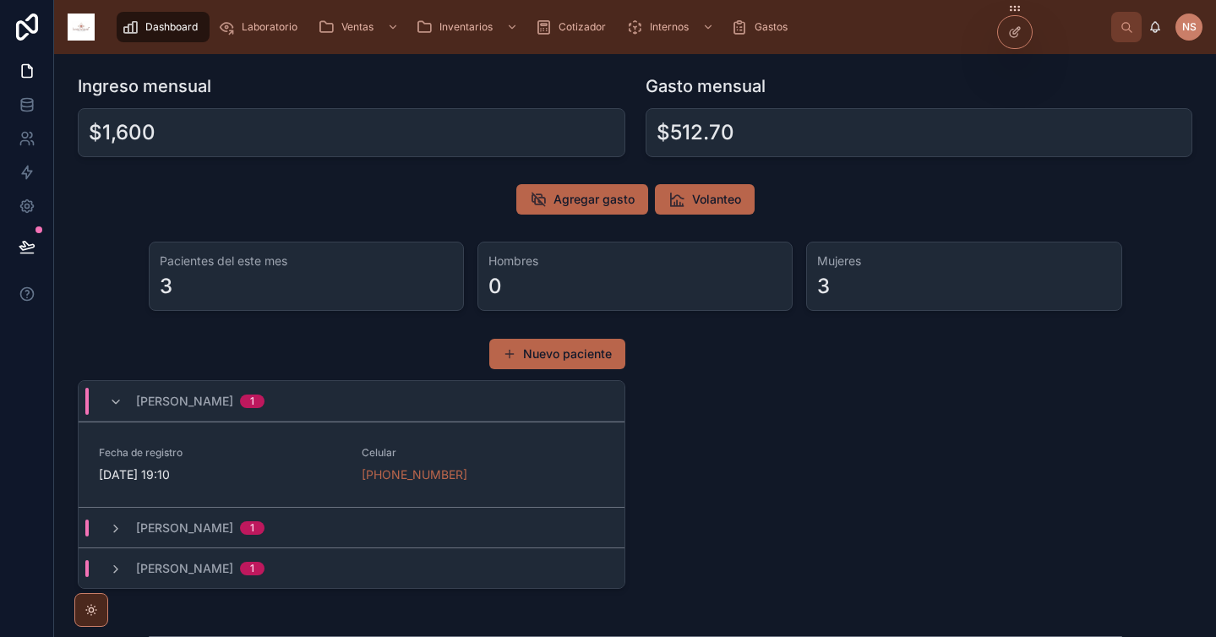
click at [233, 401] on span "[PERSON_NAME]" at bounding box center [184, 401] width 97 height 17
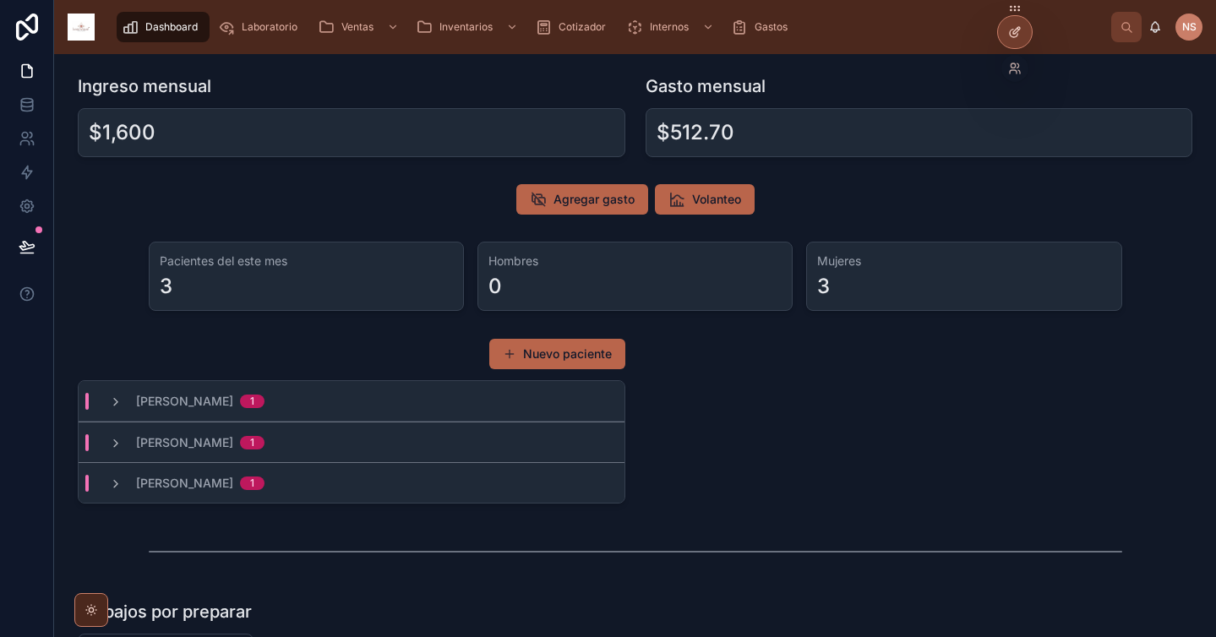
click at [1021, 27] on icon at bounding box center [1015, 32] width 14 height 14
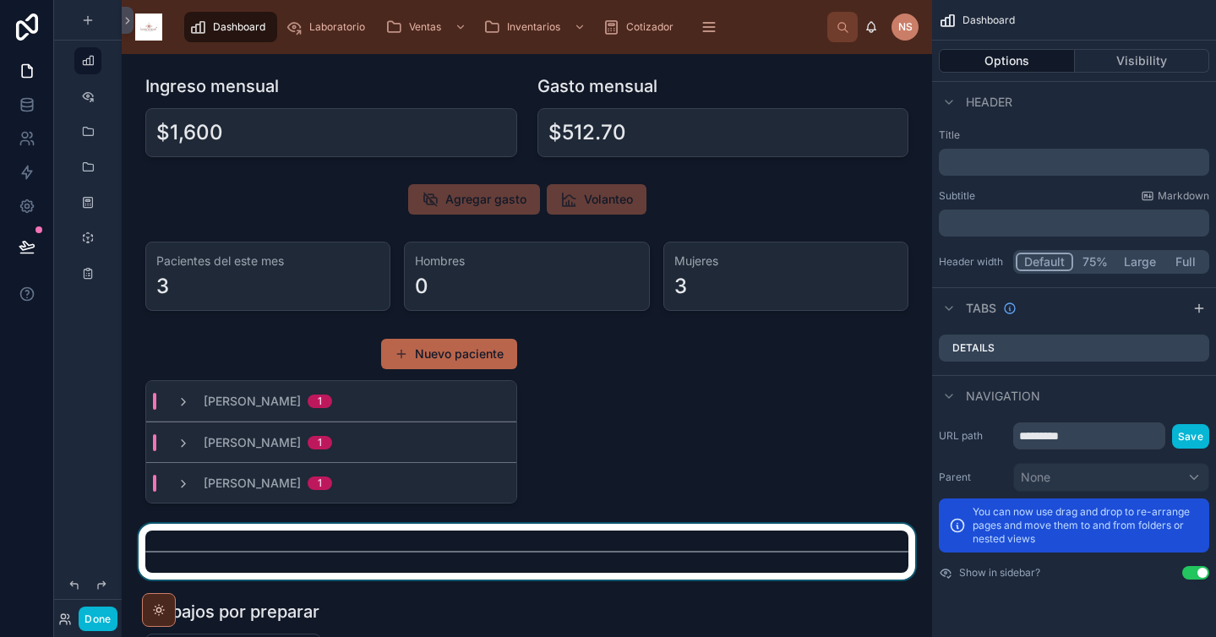
click at [236, 552] on div at bounding box center [526, 552] width 783 height 56
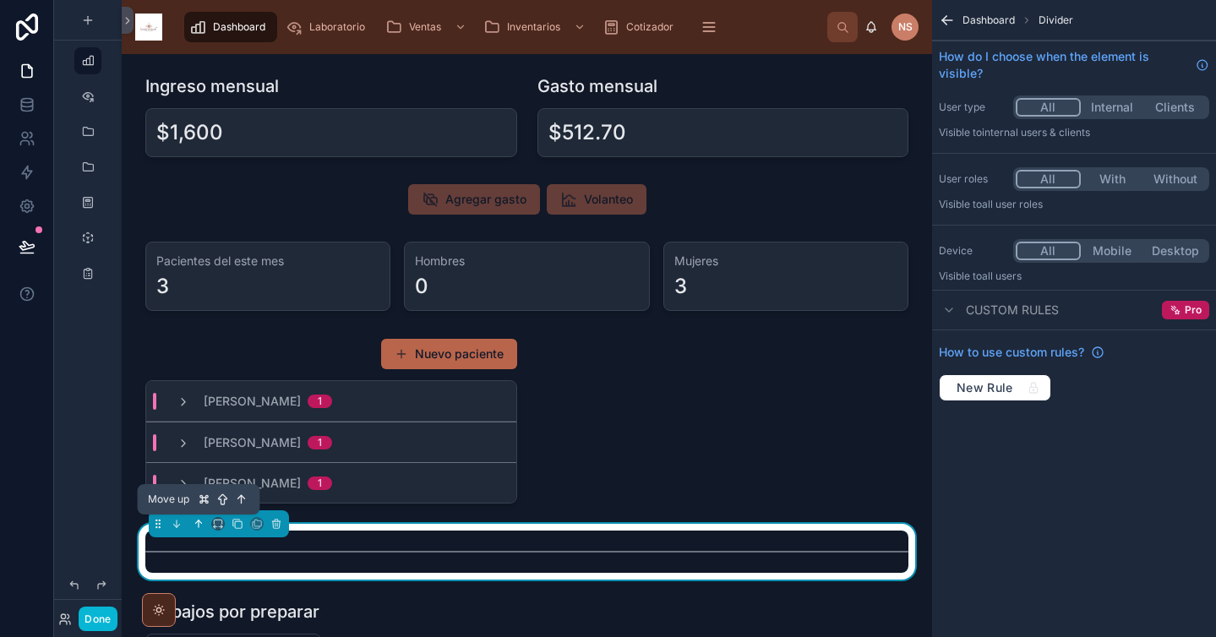
click at [201, 523] on icon at bounding box center [200, 522] width 3 height 3
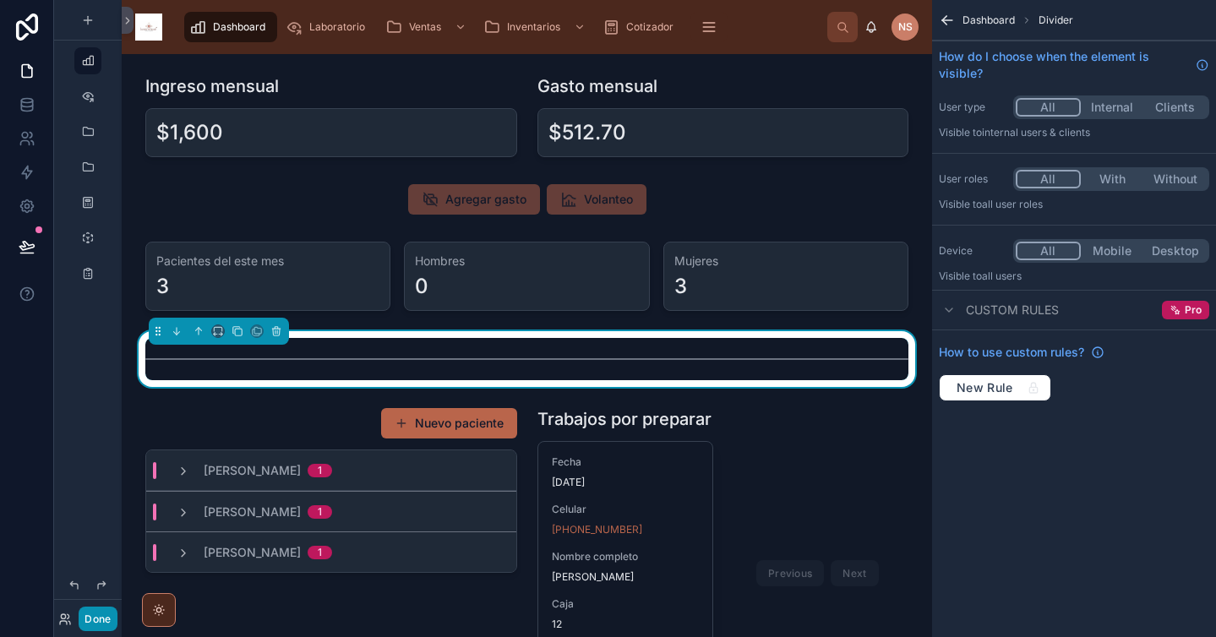
click at [103, 624] on button "Done" at bounding box center [98, 619] width 38 height 25
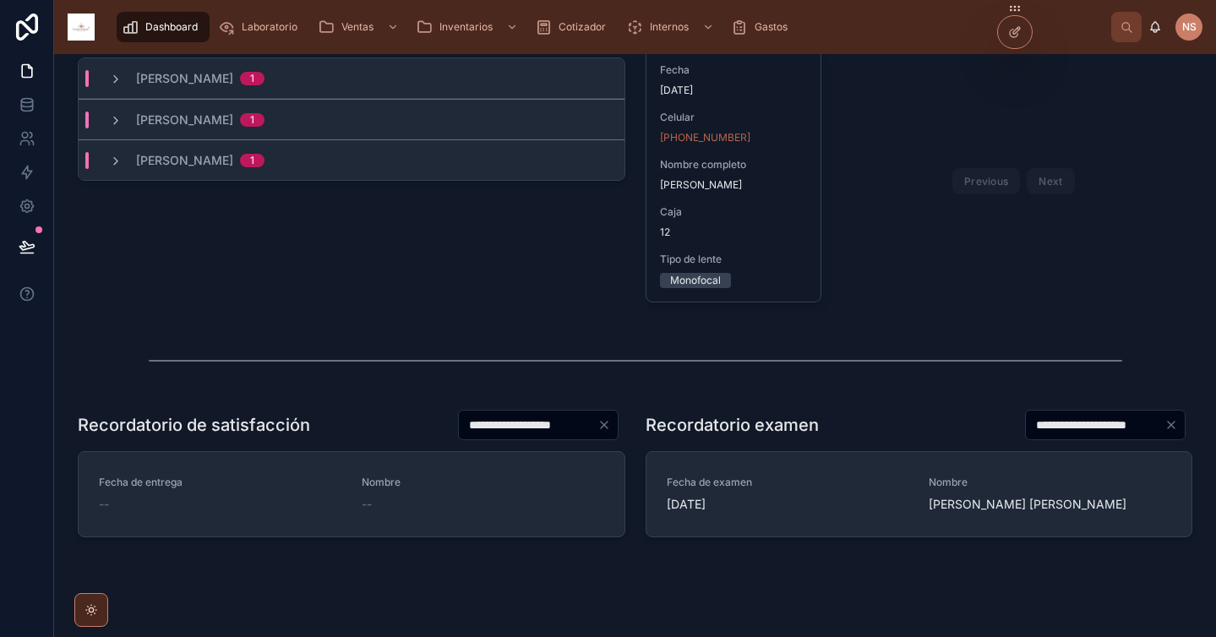
scroll to position [434, 0]
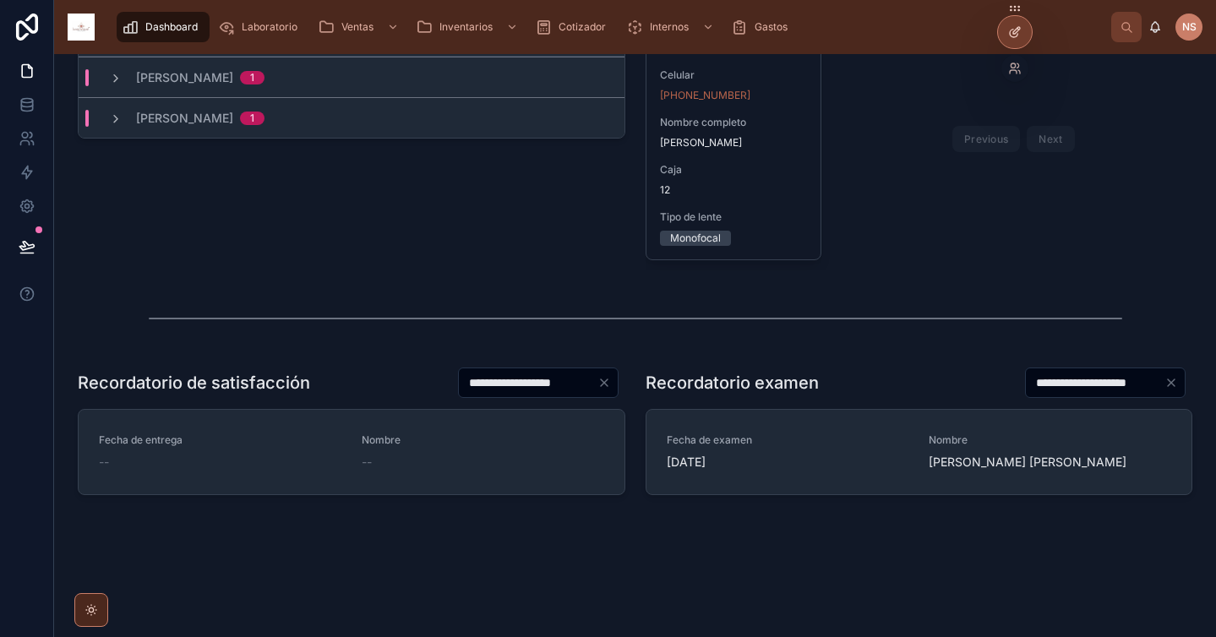
click at [1017, 35] on icon at bounding box center [1015, 32] width 14 height 14
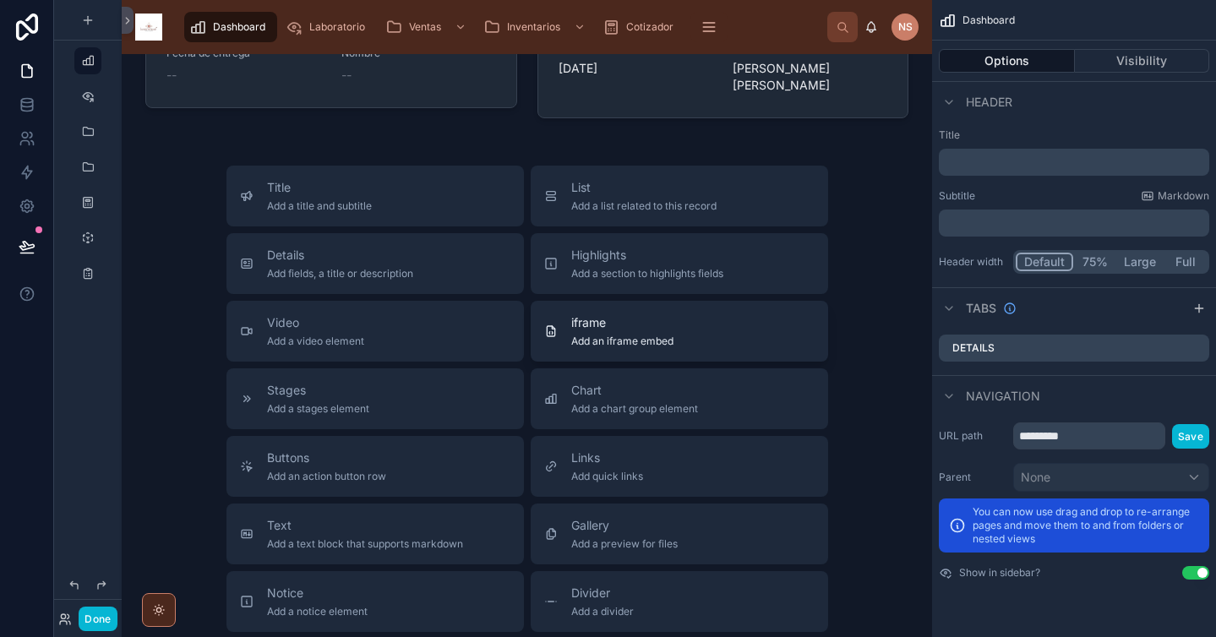
scroll to position [845, 0]
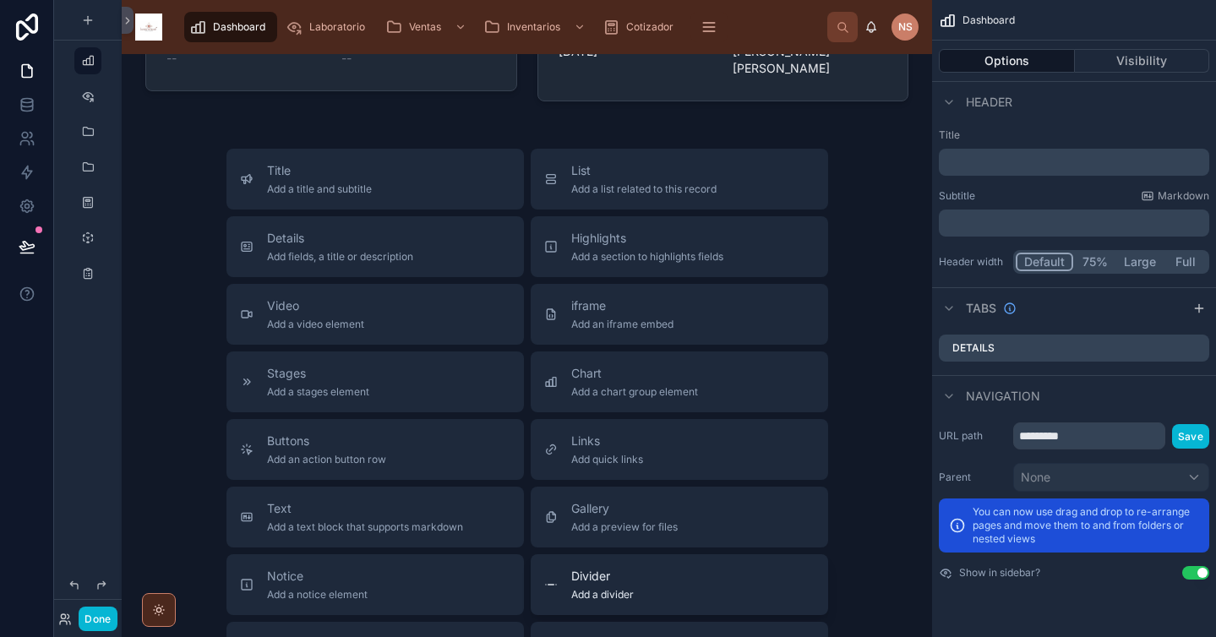
click at [571, 599] on span "Add a divider" at bounding box center [602, 595] width 63 height 14
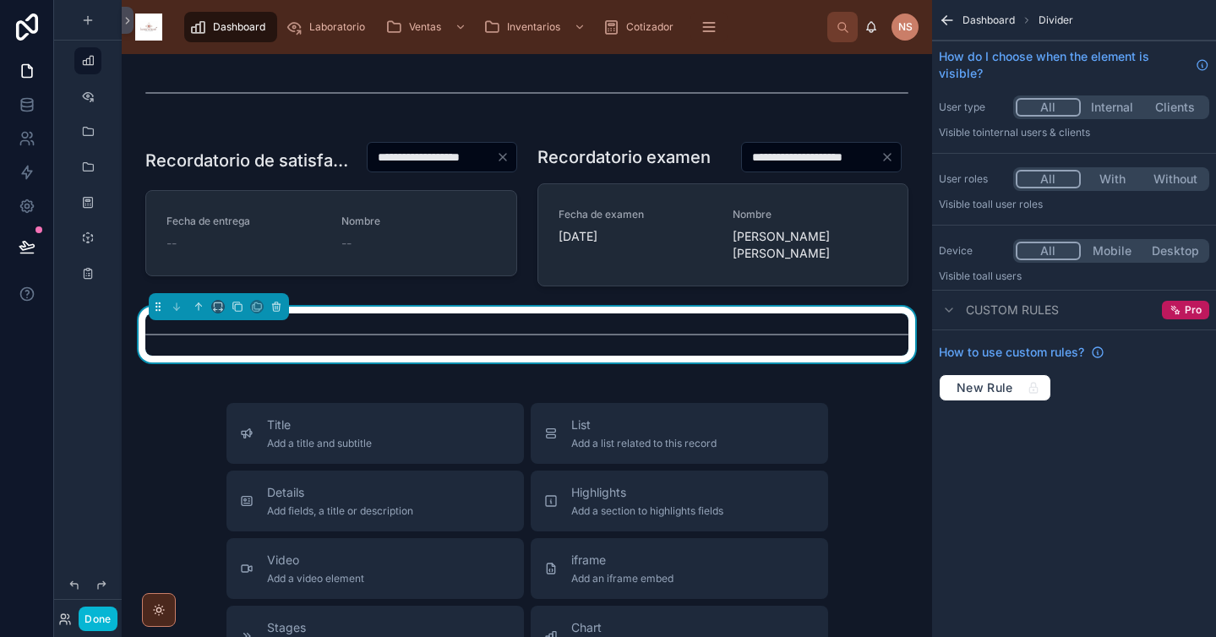
scroll to position [656, 0]
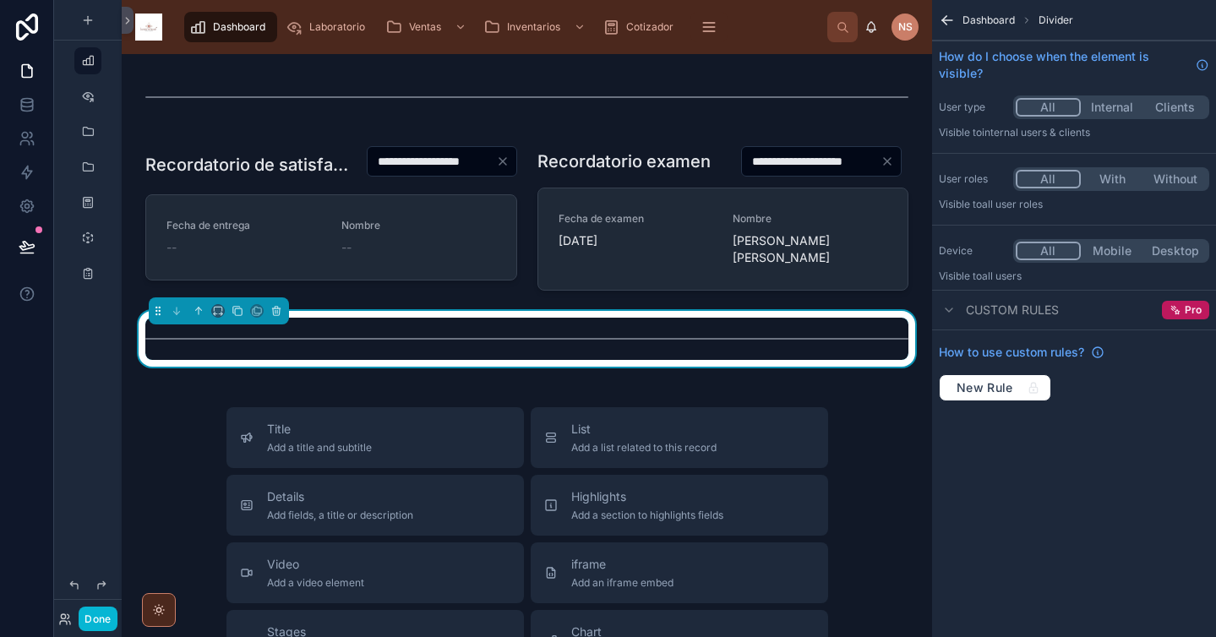
click at [585, 455] on span "Add a list related to this record" at bounding box center [643, 448] width 145 height 14
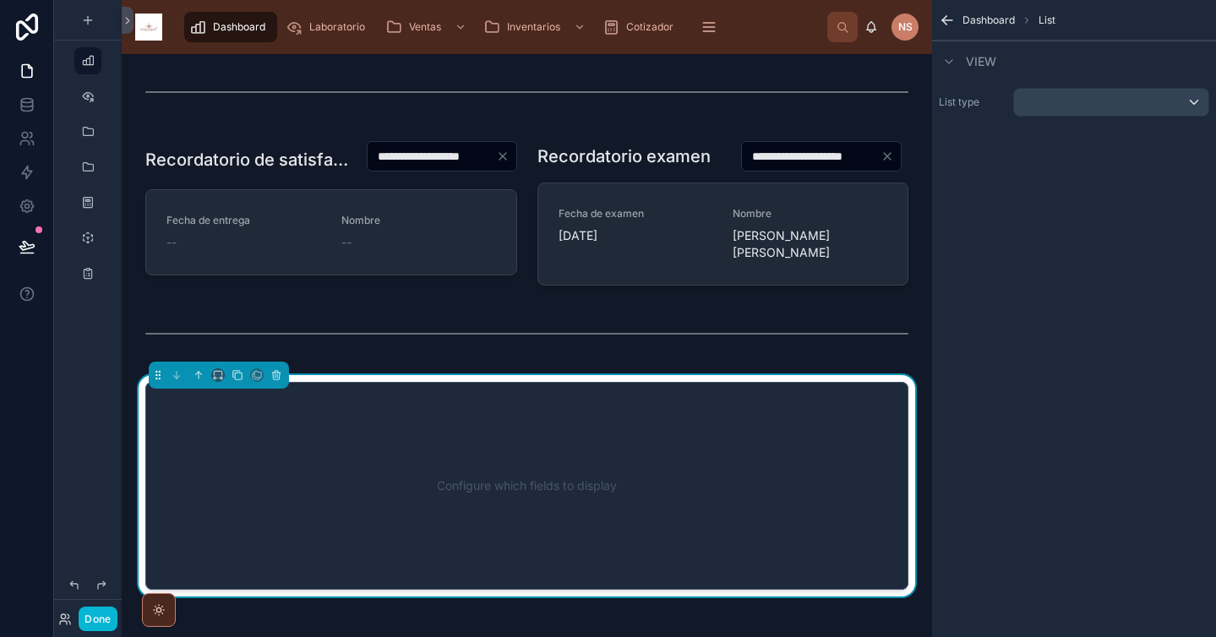
scroll to position [808, 0]
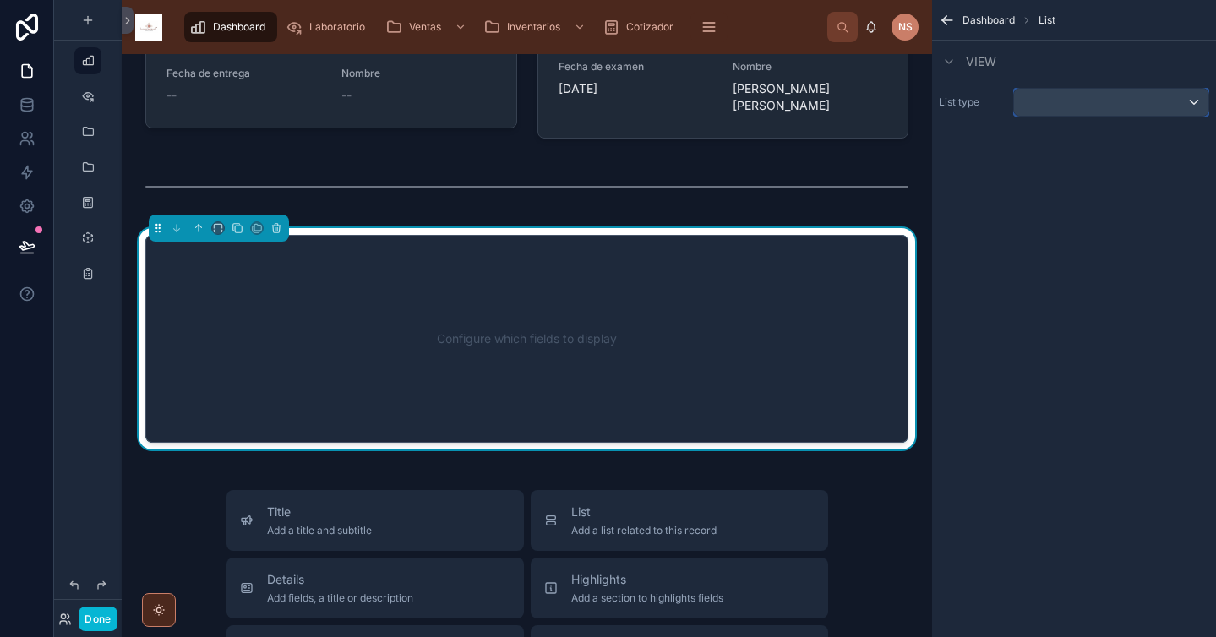
click at [1032, 94] on div "scrollable content" at bounding box center [1111, 102] width 194 height 27
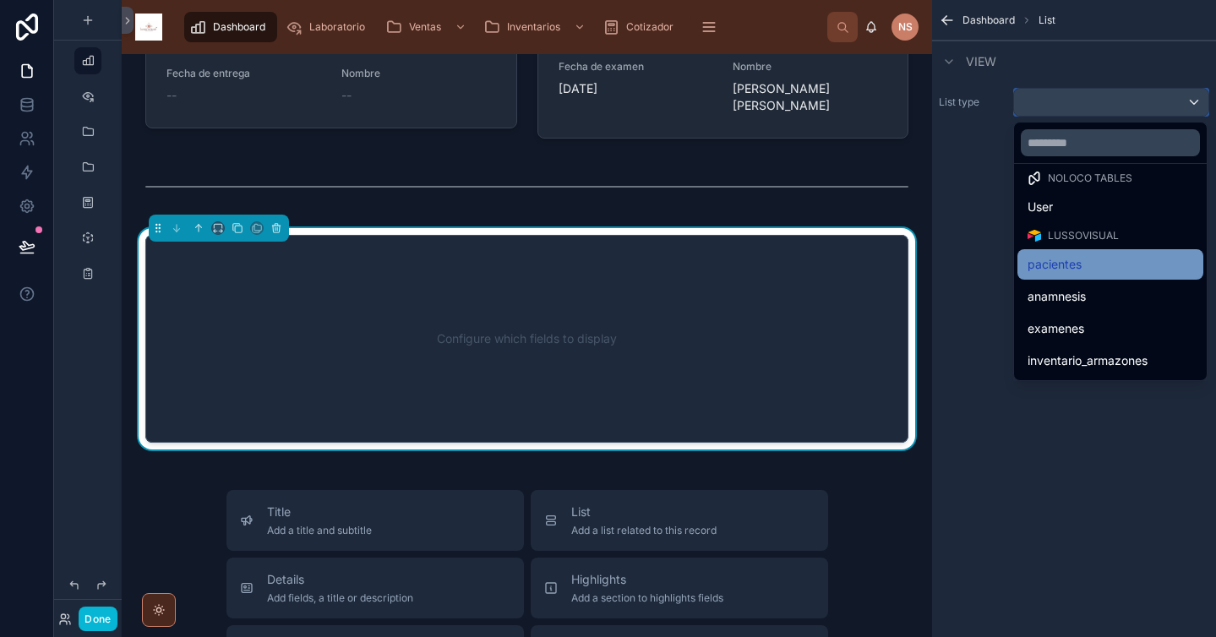
scroll to position [13, 0]
click at [1077, 268] on span "pacientes" at bounding box center [1055, 263] width 54 height 20
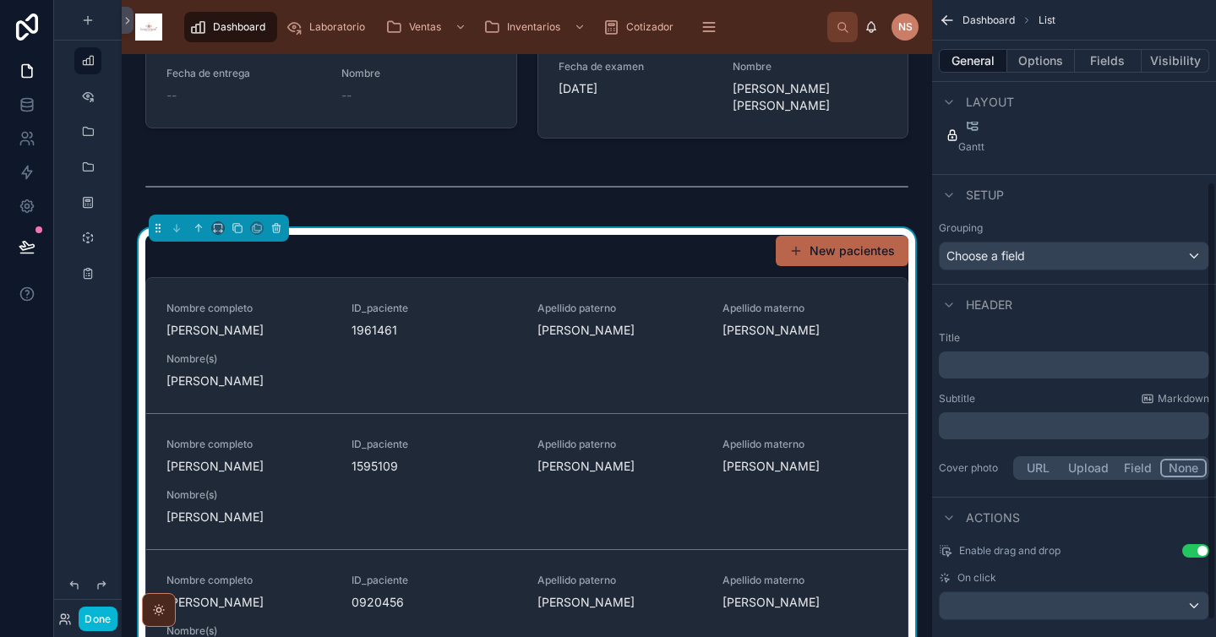
scroll to position [266, 0]
click at [1032, 363] on p "﻿" at bounding box center [1076, 363] width 260 height 17
click at [1062, 396] on div "Subtitle Markdown" at bounding box center [1074, 397] width 270 height 14
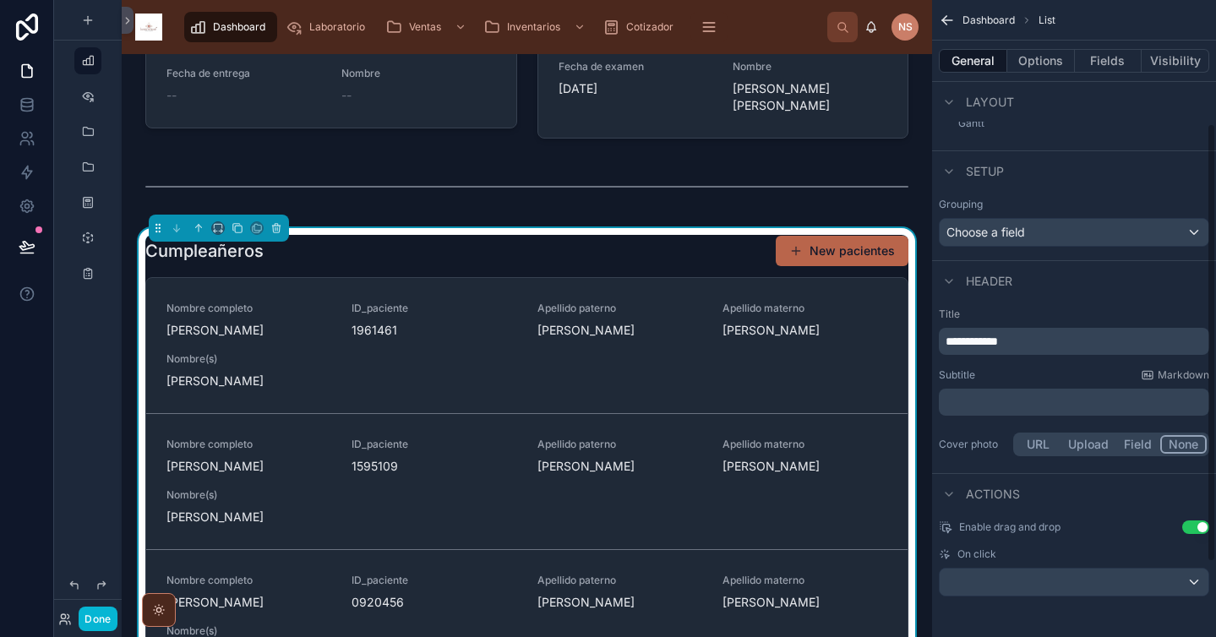
scroll to position [0, 0]
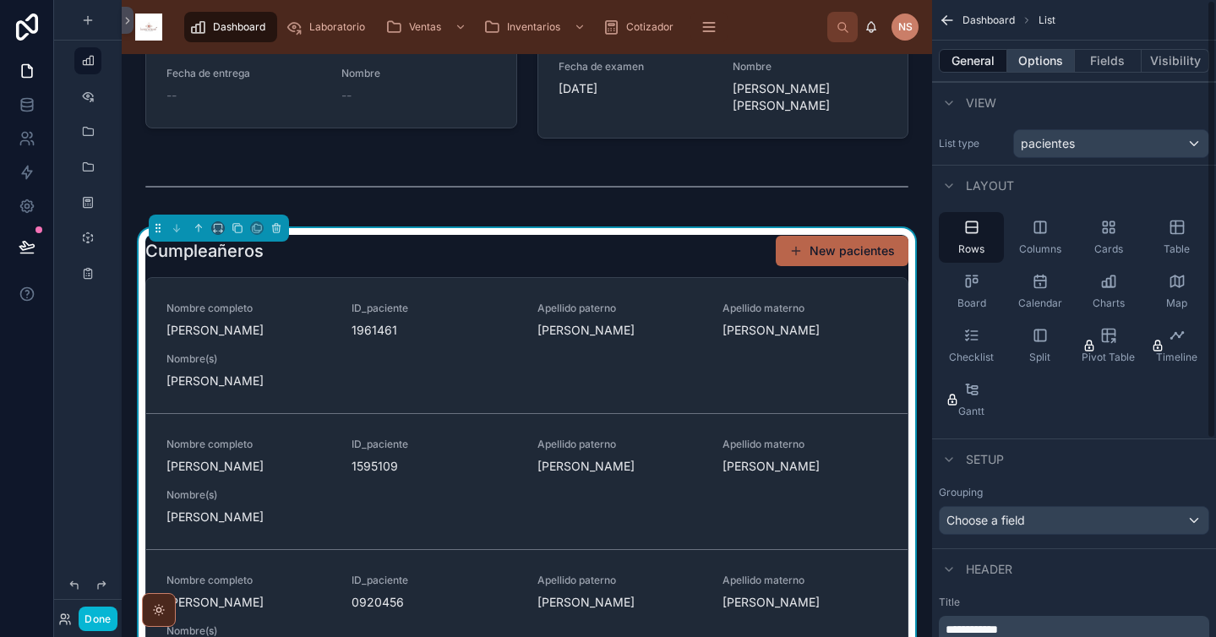
click at [1054, 63] on button "Options" at bounding box center [1041, 61] width 68 height 24
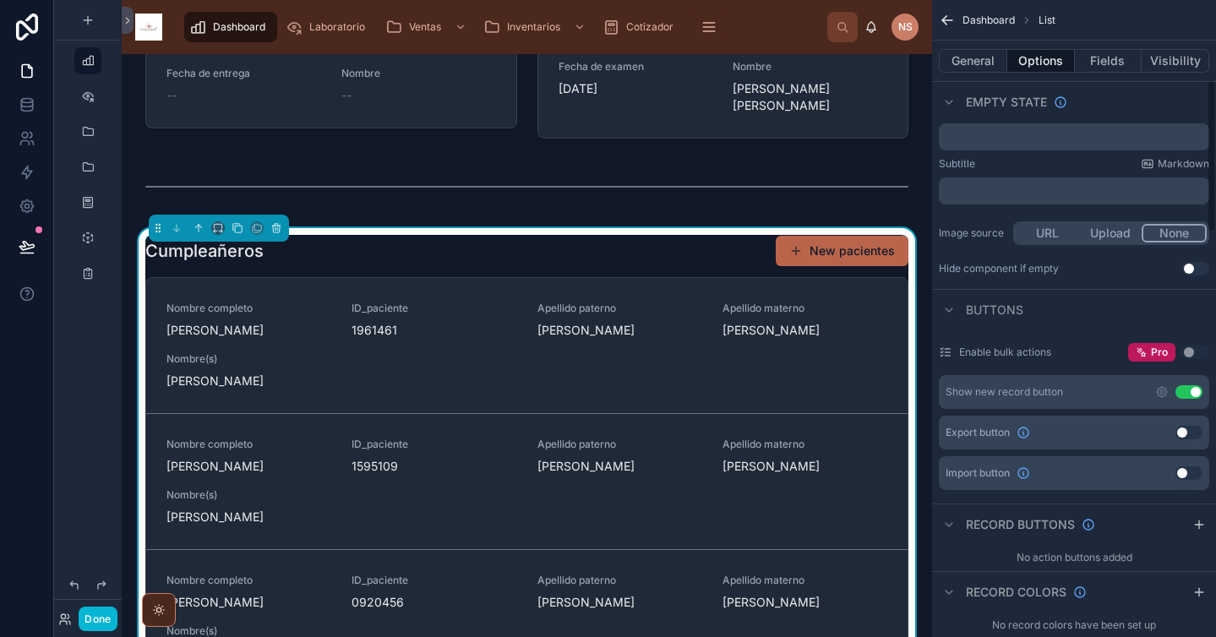
scroll to position [341, 0]
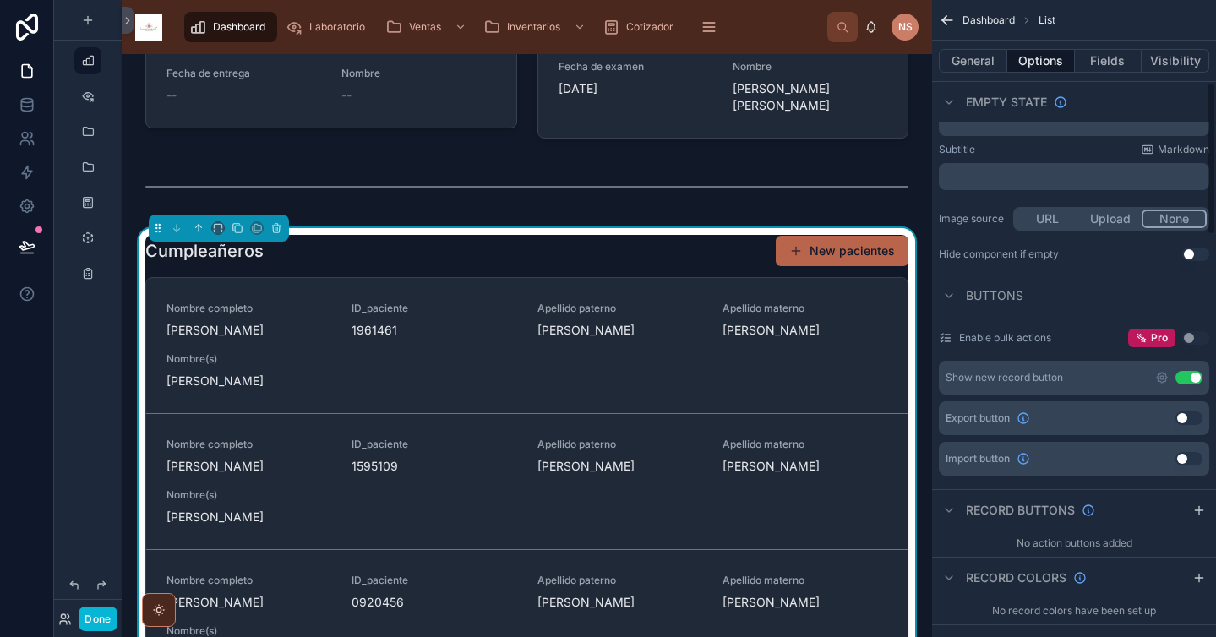
click at [1190, 378] on button "Use setting" at bounding box center [1189, 378] width 27 height 14
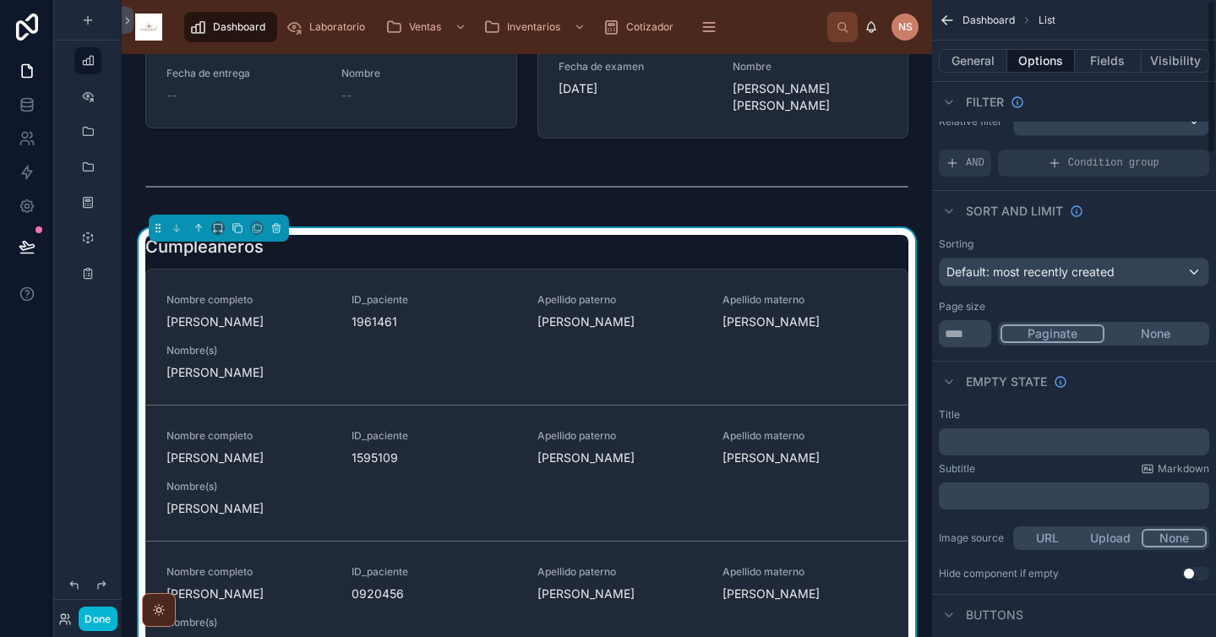
scroll to position [0, 0]
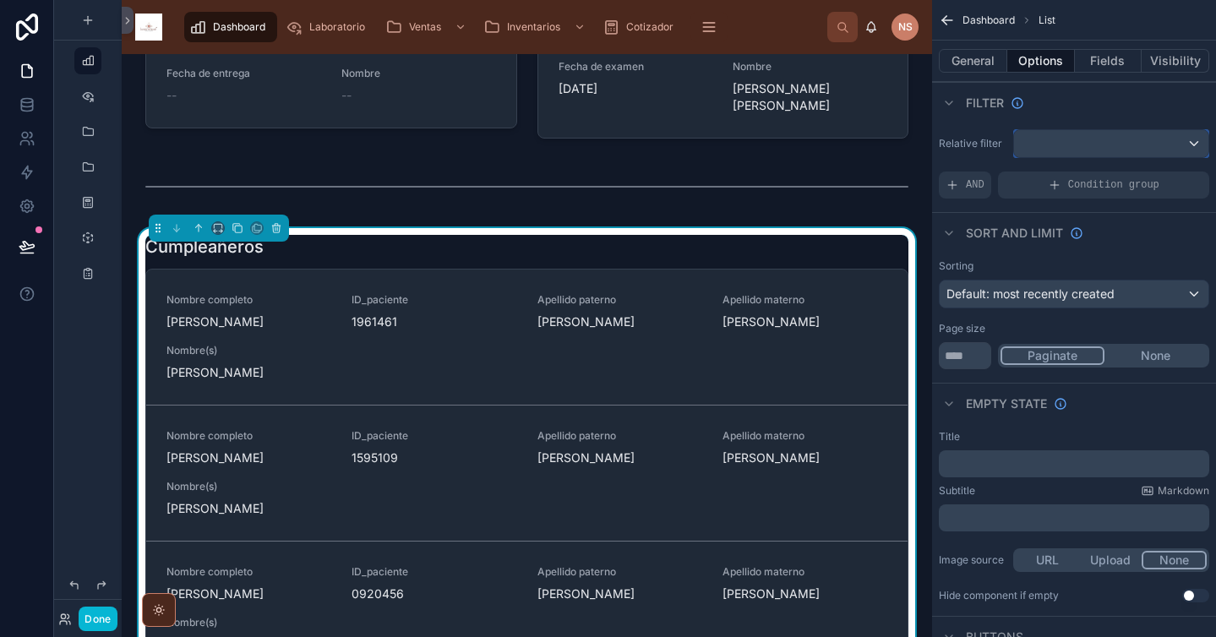
click at [1112, 141] on div "scrollable content" at bounding box center [1111, 143] width 194 height 27
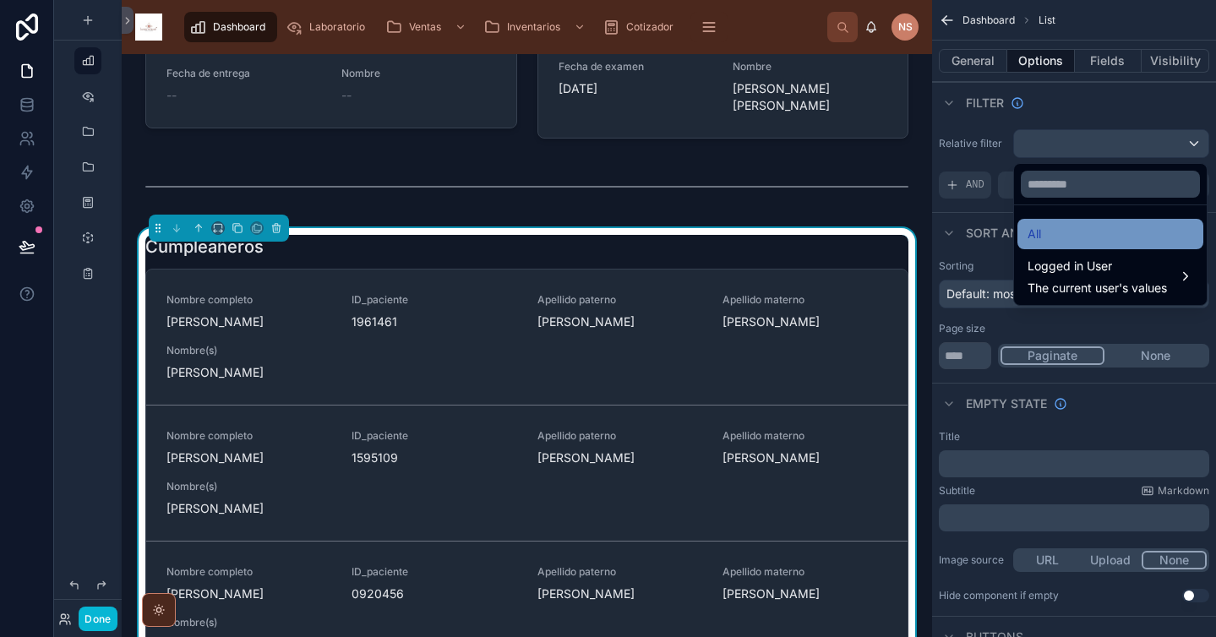
click at [1054, 227] on div "All" at bounding box center [1111, 234] width 166 height 20
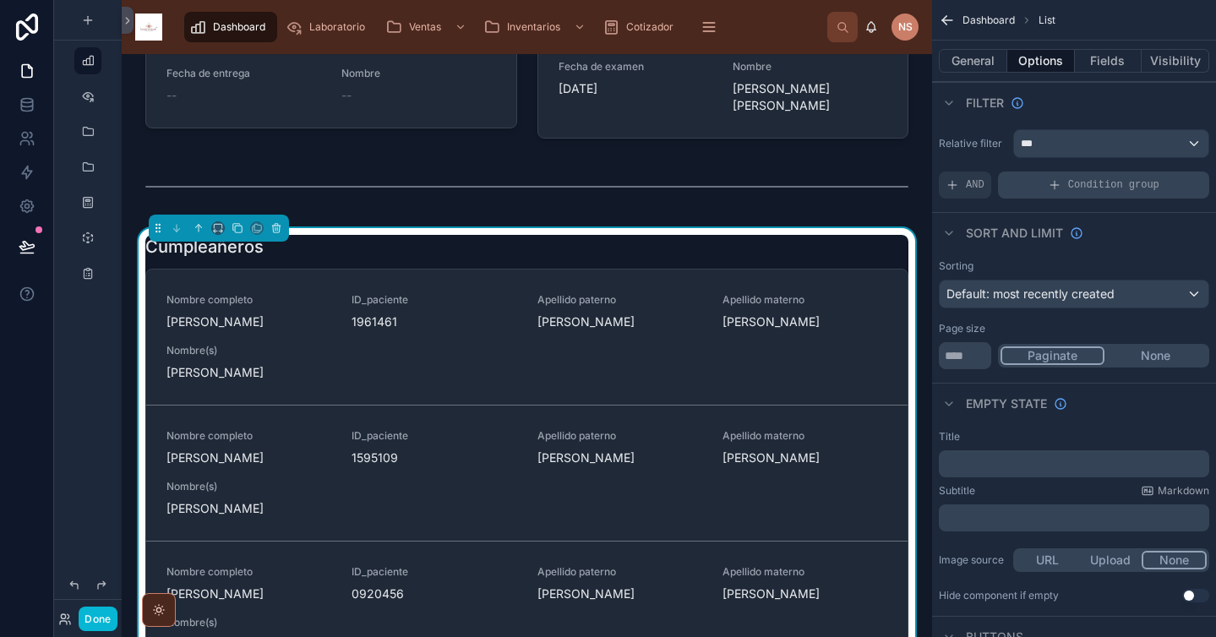
click at [1040, 185] on div "Condition group" at bounding box center [1103, 185] width 211 height 27
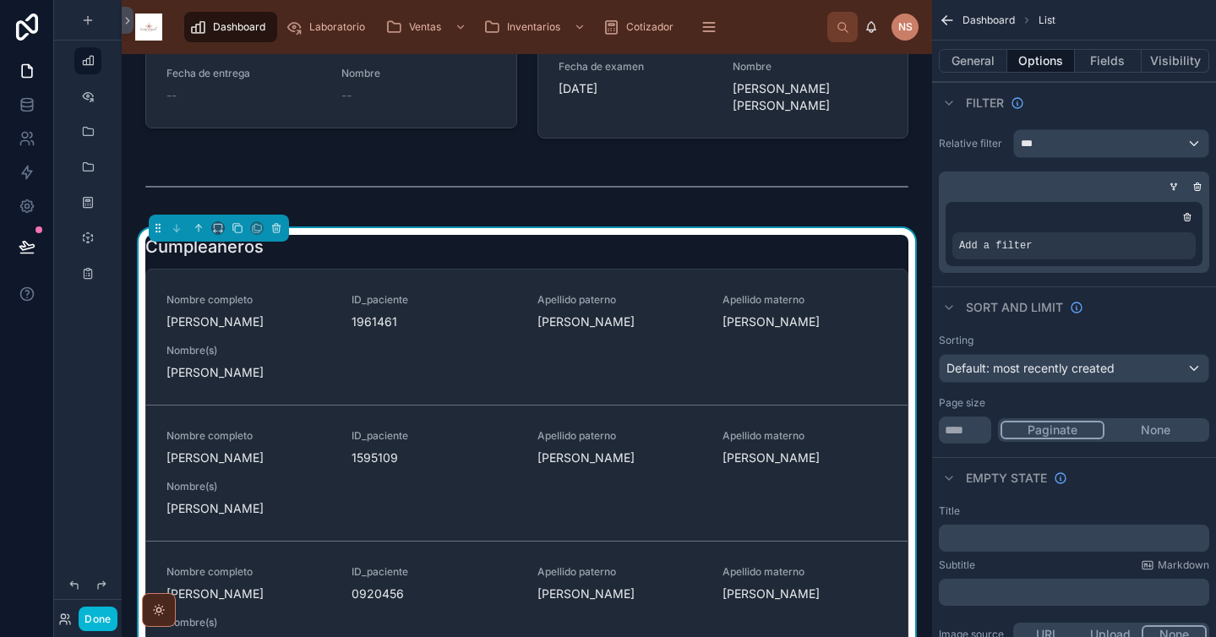
click at [1127, 267] on div "Add a filter" at bounding box center [1074, 234] width 270 height 78
click at [1154, 236] on icon "scrollable content" at bounding box center [1154, 234] width 10 height 10
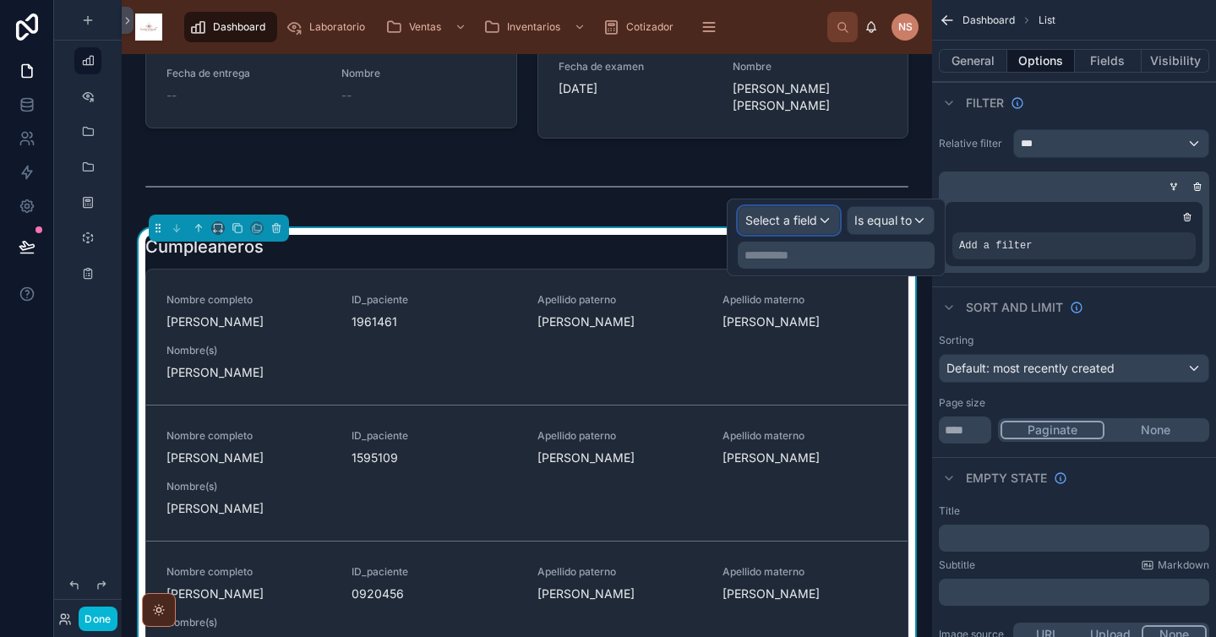
click at [801, 219] on span "Select a field" at bounding box center [781, 220] width 72 height 14
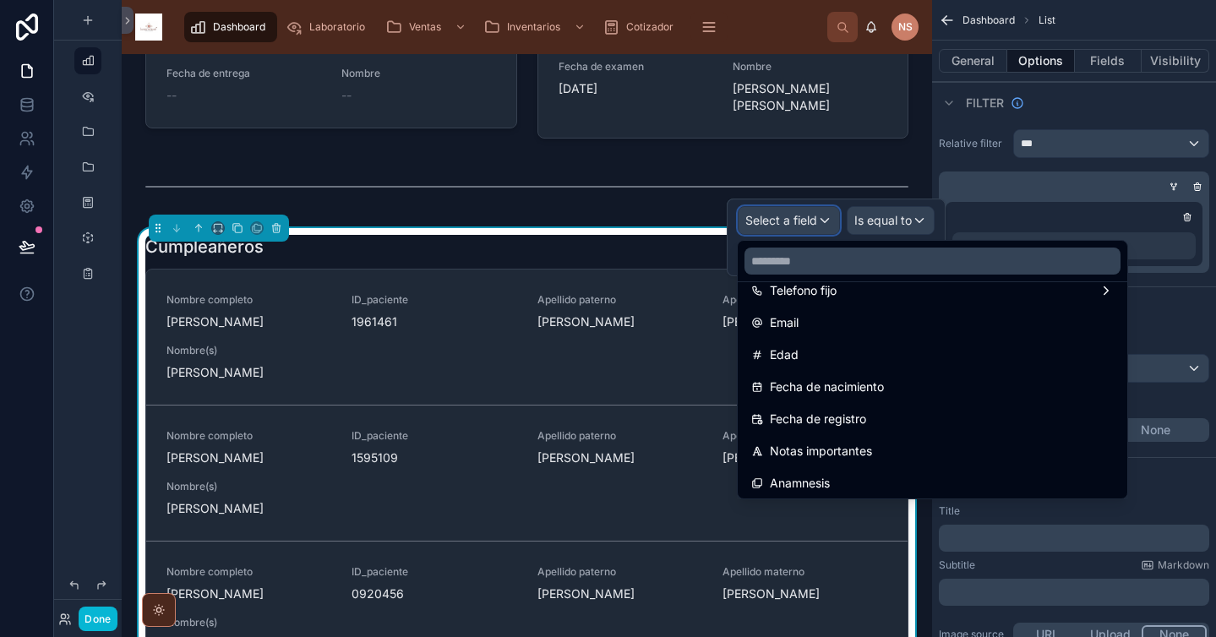
scroll to position [344, 0]
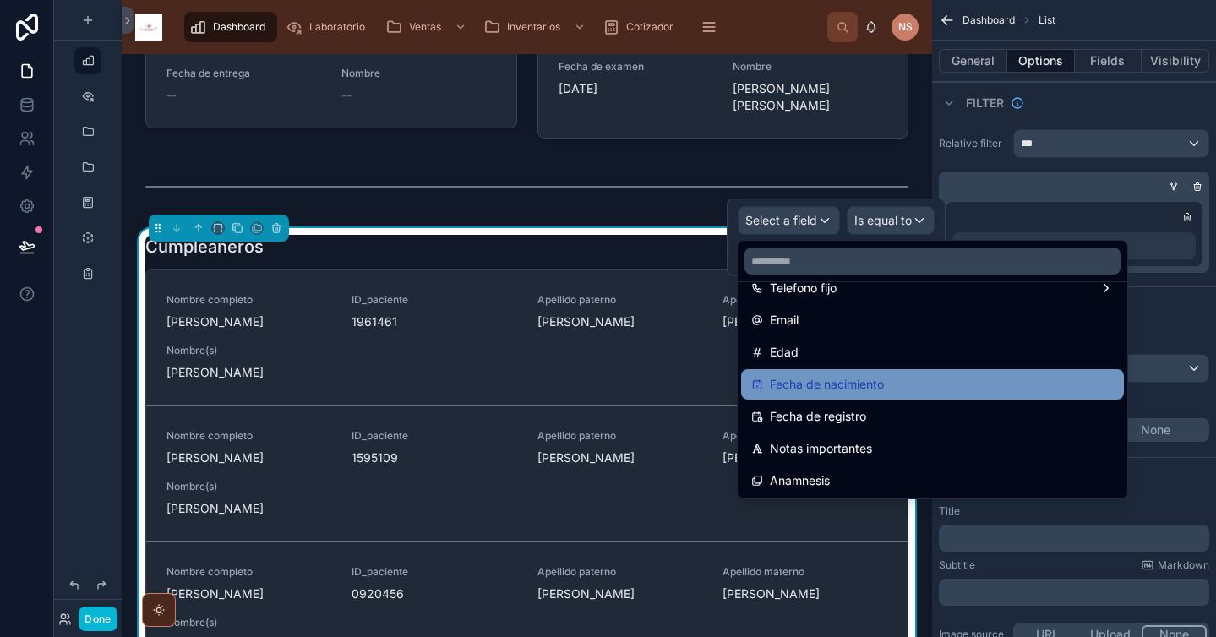
click at [913, 388] on div "Fecha de nacimiento" at bounding box center [932, 384] width 363 height 20
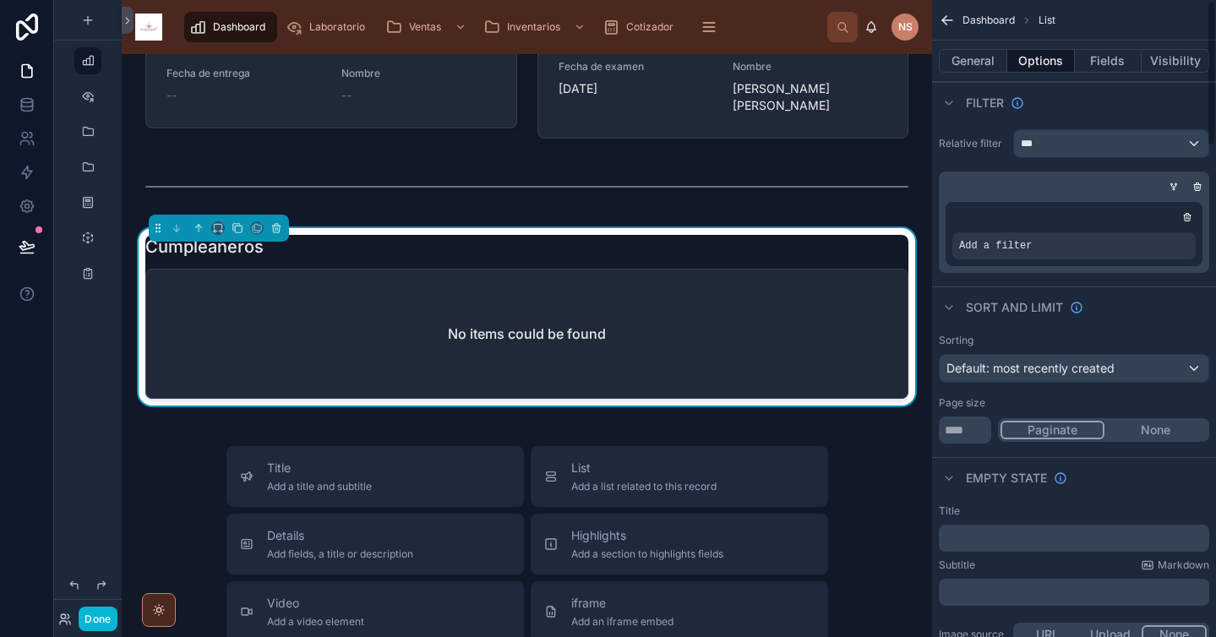
click at [1017, 287] on div "Sort And Limit" at bounding box center [1074, 307] width 284 height 41
click at [1154, 238] on icon "scrollable content" at bounding box center [1154, 234] width 10 height 10
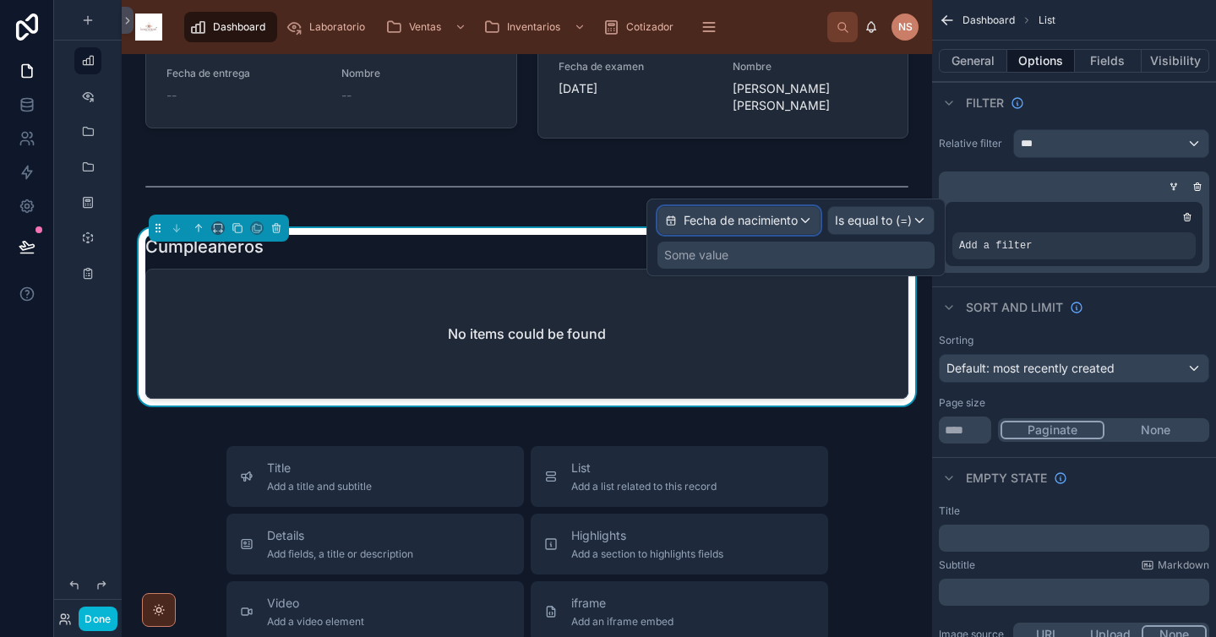
click at [773, 228] on span "Fecha de nacimiento" at bounding box center [741, 220] width 114 height 17
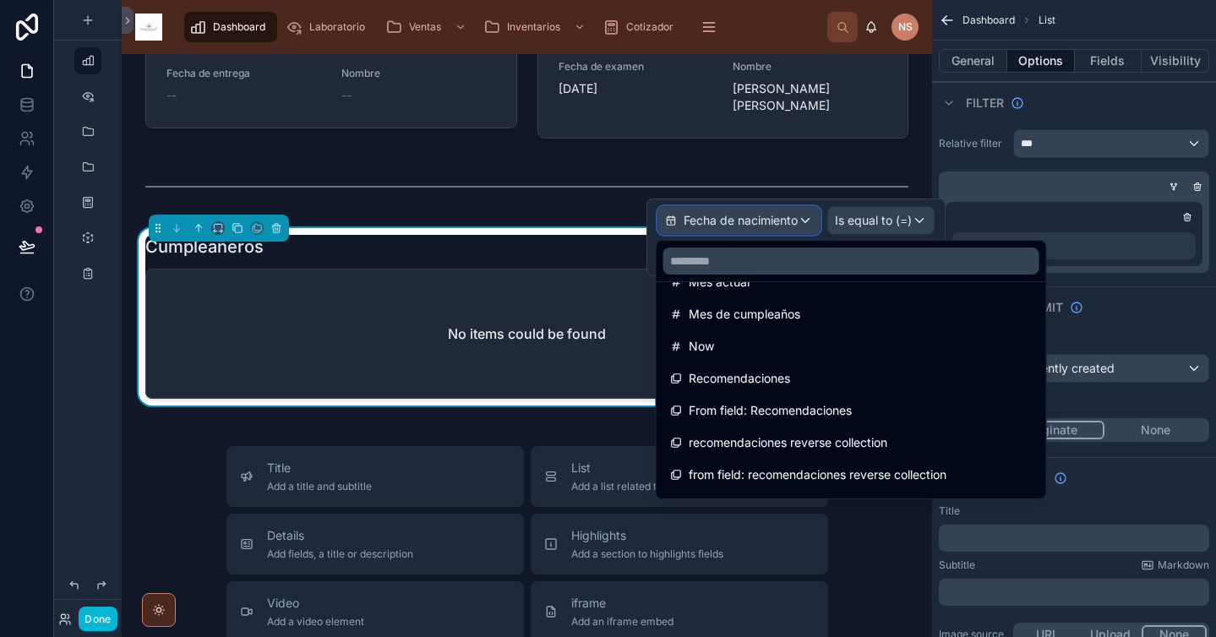
scroll to position [745, 0]
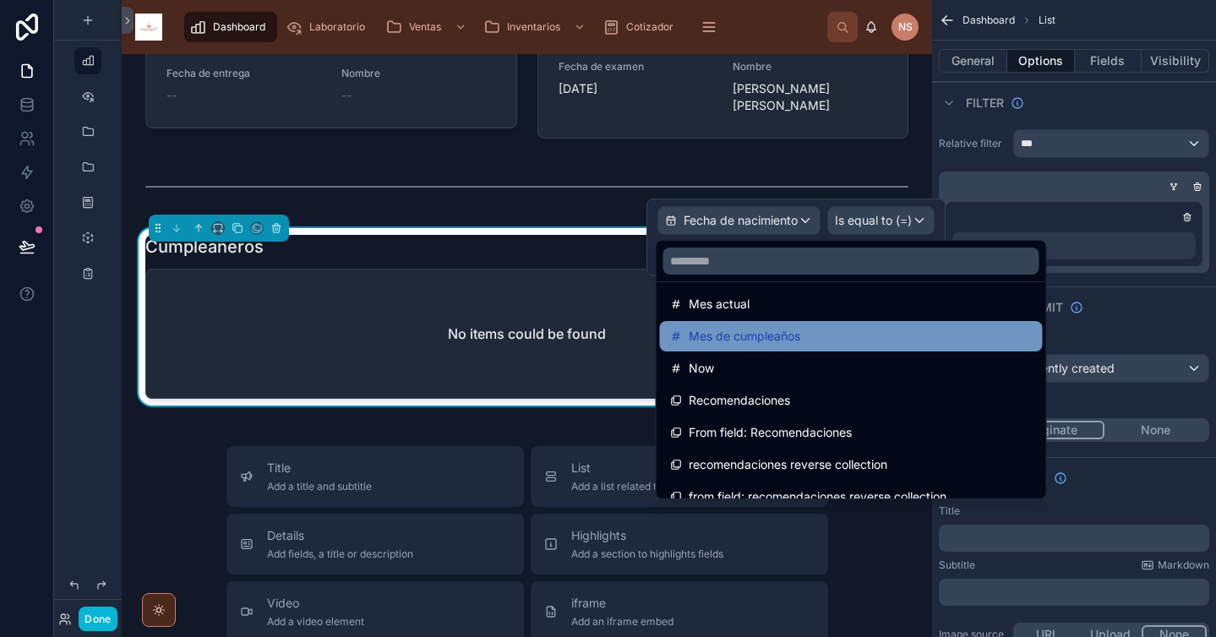
click at [784, 340] on span "Mes de cumpleaños" at bounding box center [745, 336] width 112 height 20
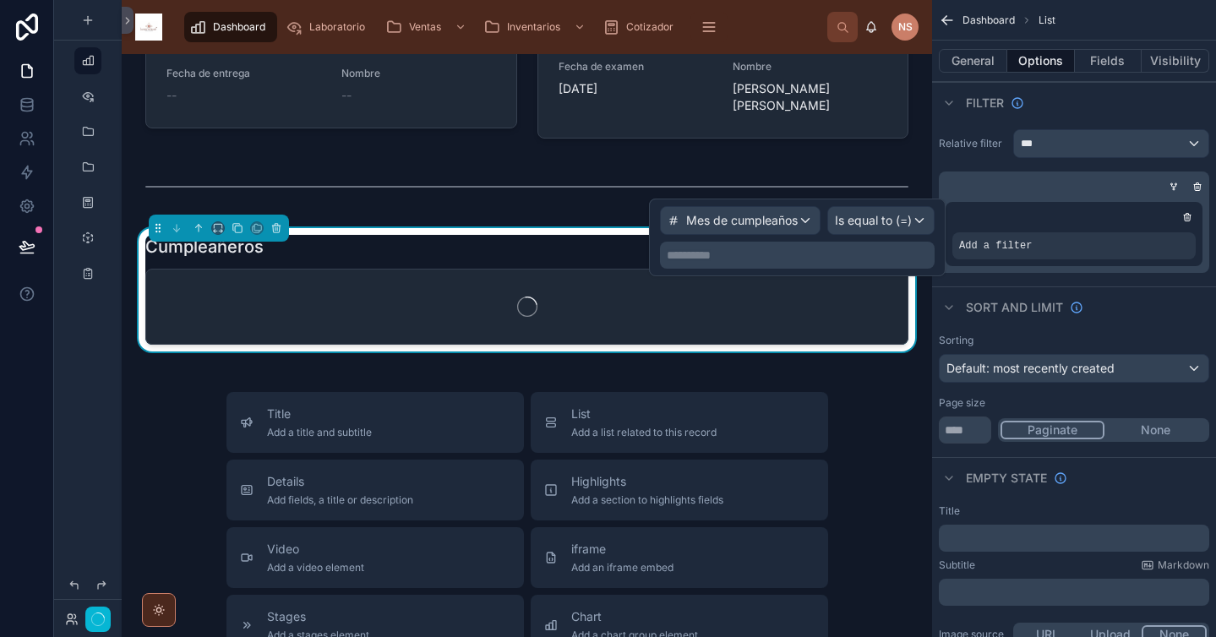
click at [849, 252] on p "**********" at bounding box center [799, 255] width 265 height 17
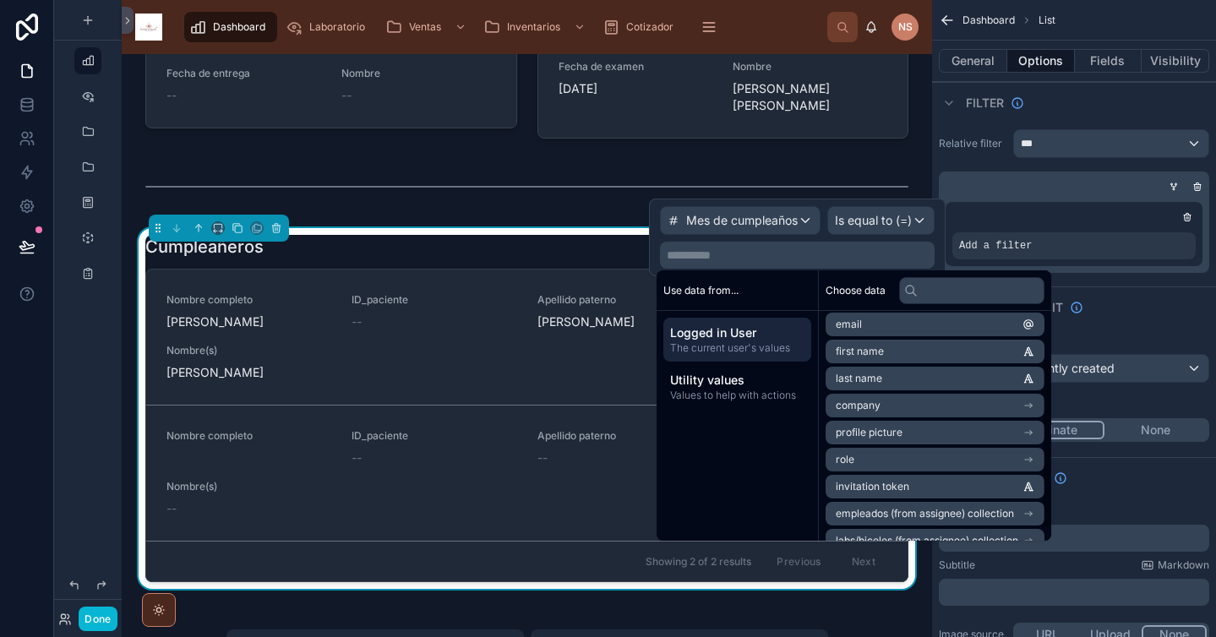
scroll to position [78, 0]
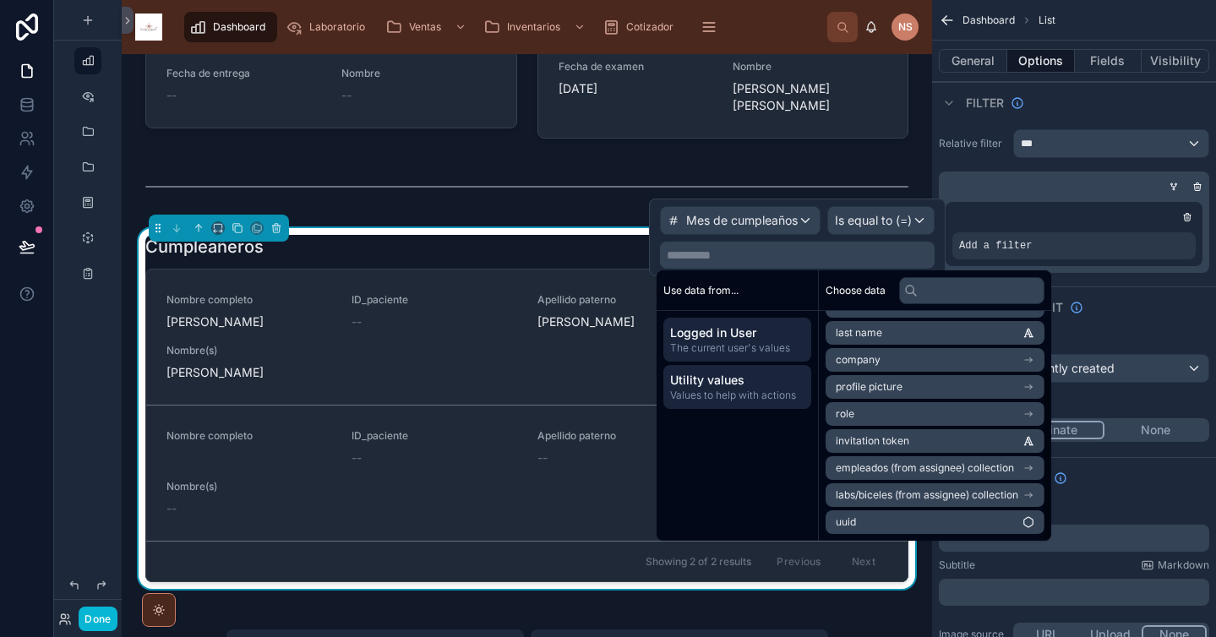
click at [696, 393] on span "Values to help with actions" at bounding box center [737, 396] width 134 height 14
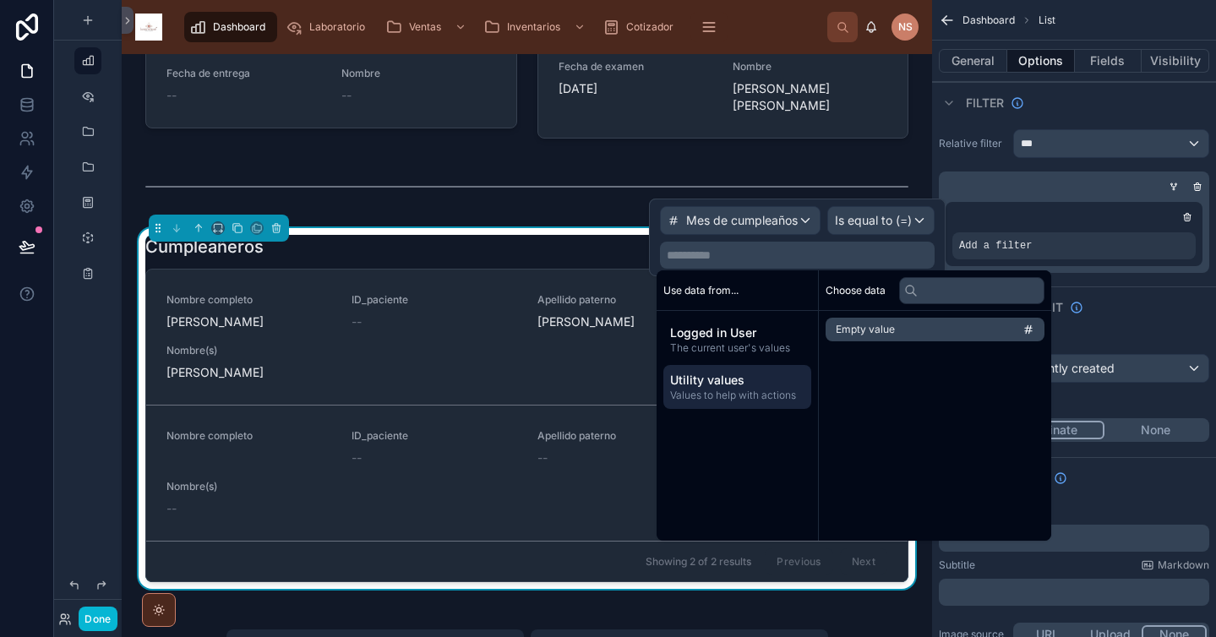
scroll to position [0, 0]
click at [744, 345] on span "The current user's values" at bounding box center [737, 348] width 134 height 14
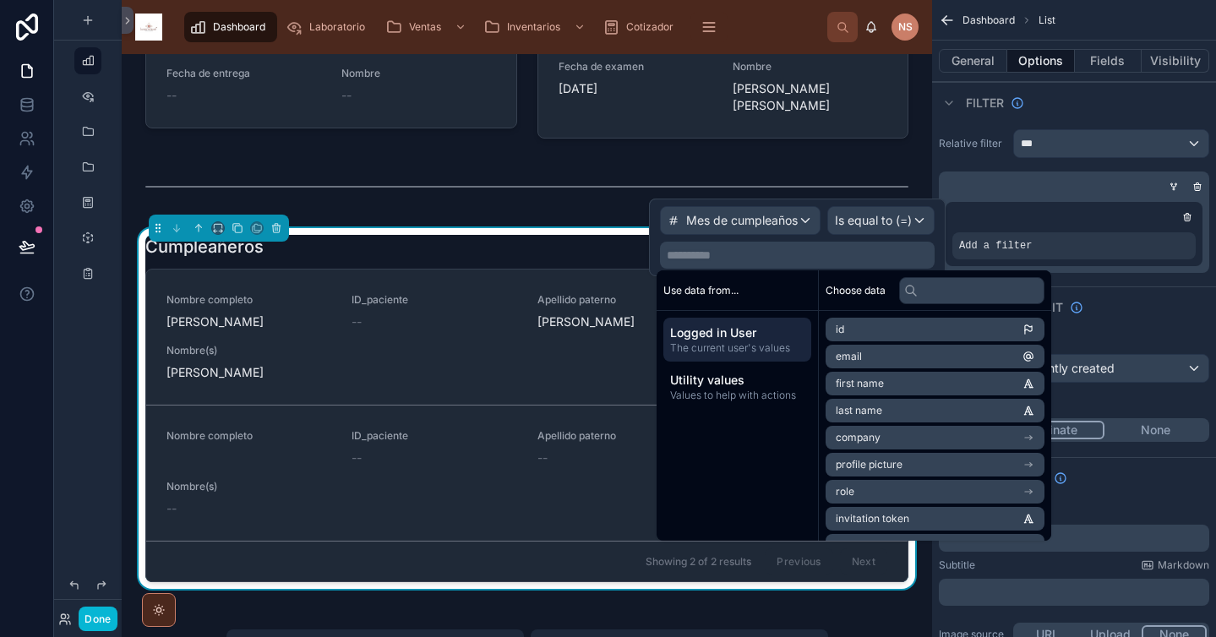
click at [753, 256] on p "**********" at bounding box center [799, 255] width 265 height 17
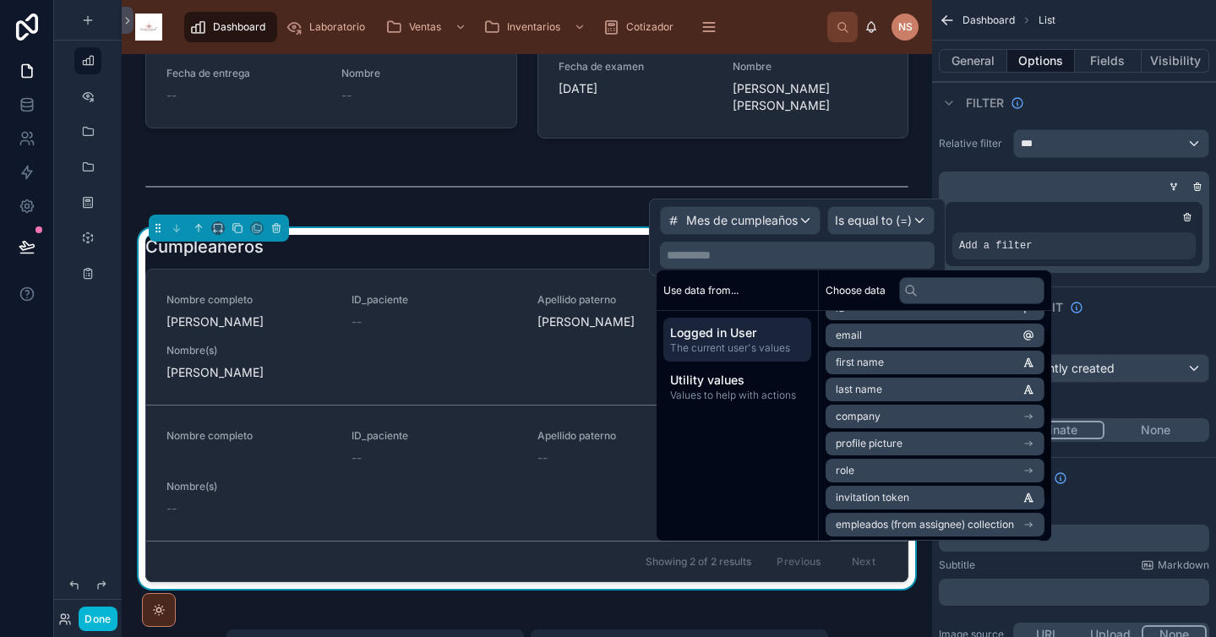
scroll to position [78, 0]
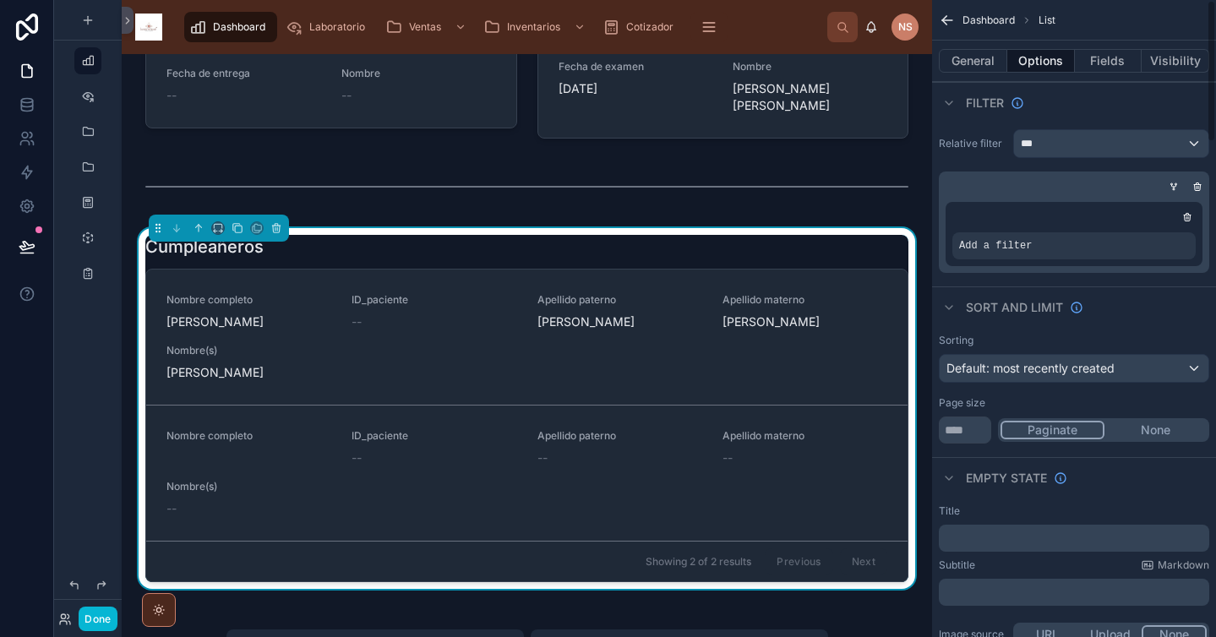
click at [1134, 301] on div "Sort And Limit" at bounding box center [1074, 307] width 284 height 41
click at [1158, 255] on div "Add a filter" at bounding box center [1074, 245] width 243 height 27
click at [1157, 238] on icon "scrollable content" at bounding box center [1154, 234] width 10 height 10
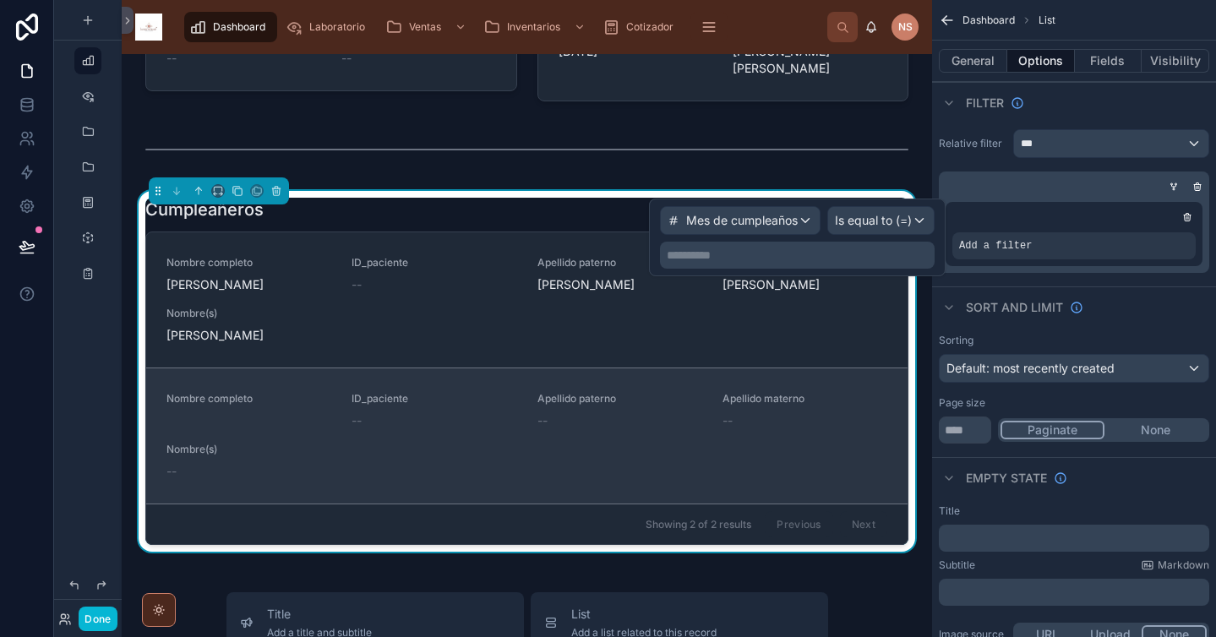
scroll to position [838, 0]
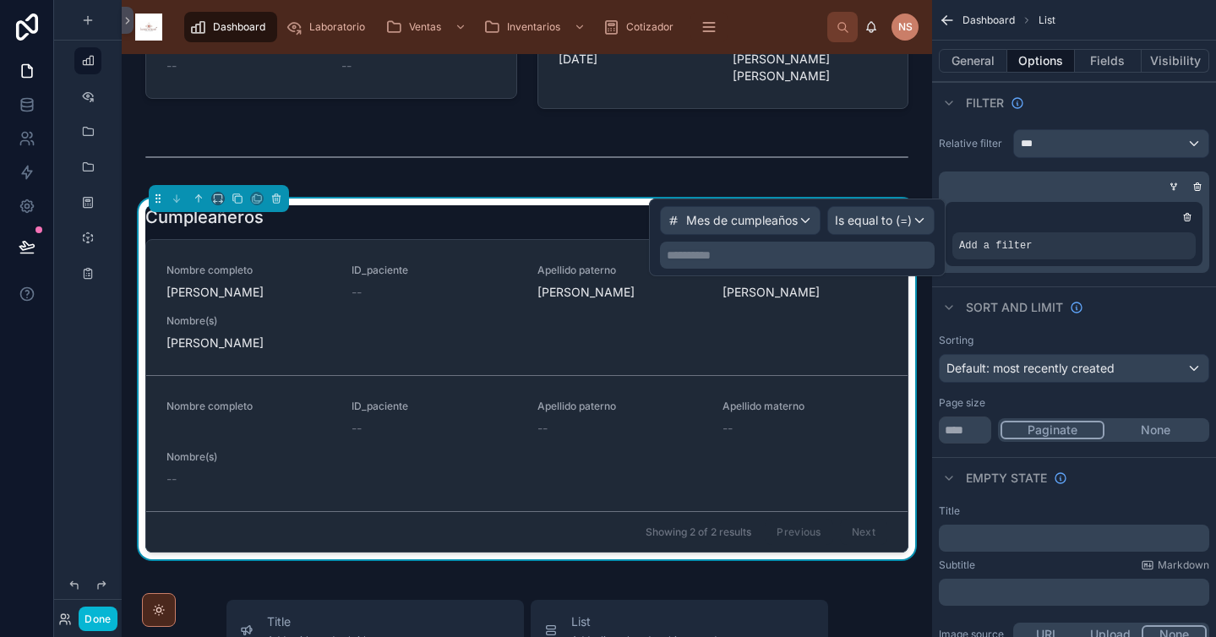
click at [865, 254] on p "**********" at bounding box center [799, 255] width 265 height 17
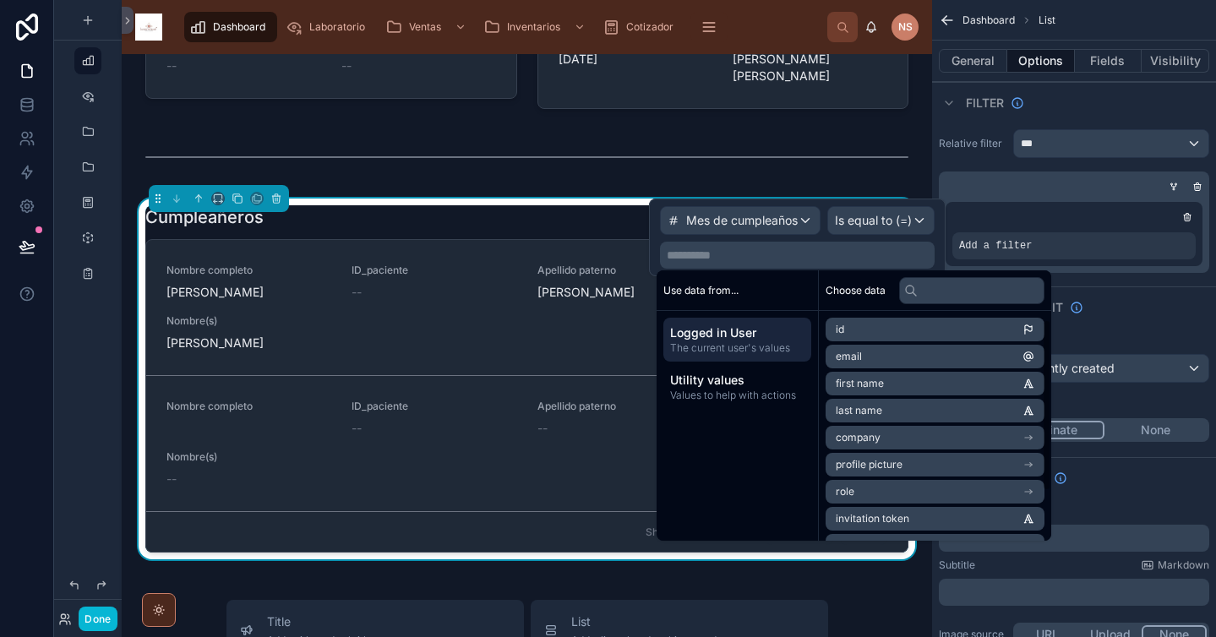
scroll to position [78, 0]
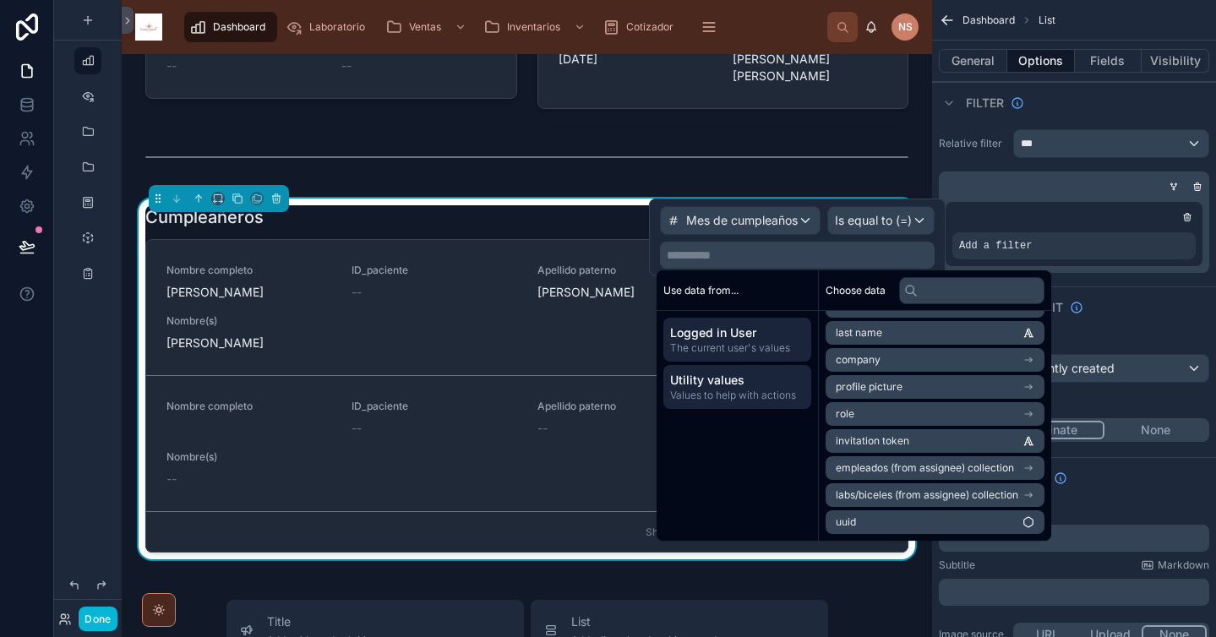
click at [733, 385] on span "Utility values" at bounding box center [737, 380] width 134 height 17
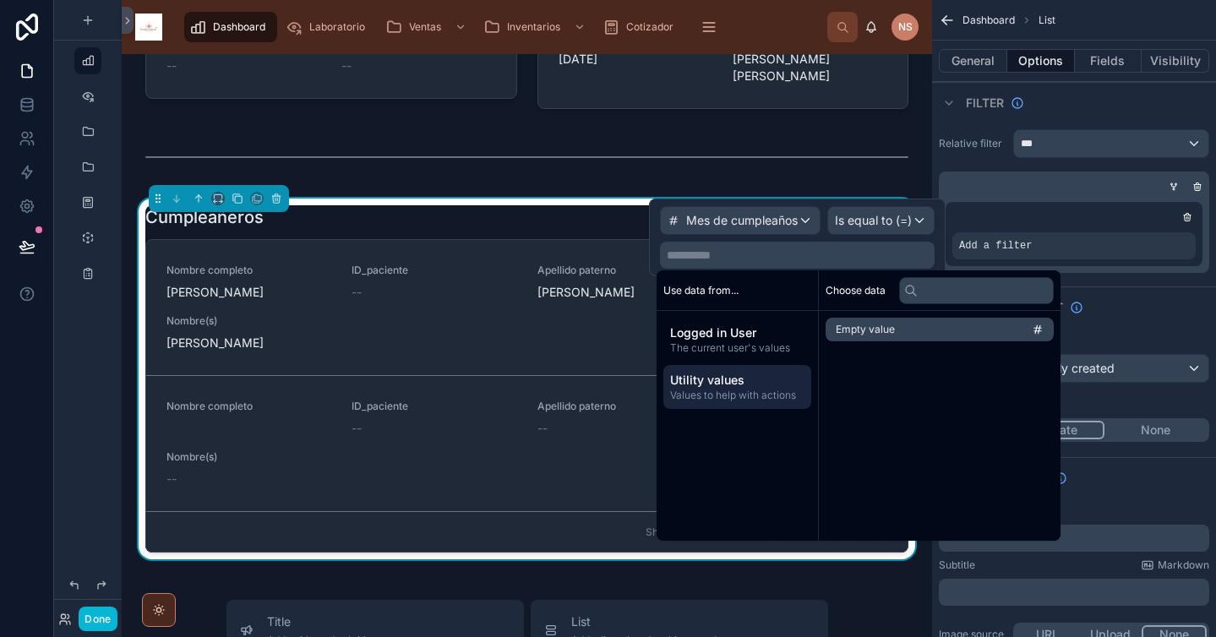
scroll to position [0, 0]
click at [830, 257] on p "**********" at bounding box center [799, 255] width 265 height 17
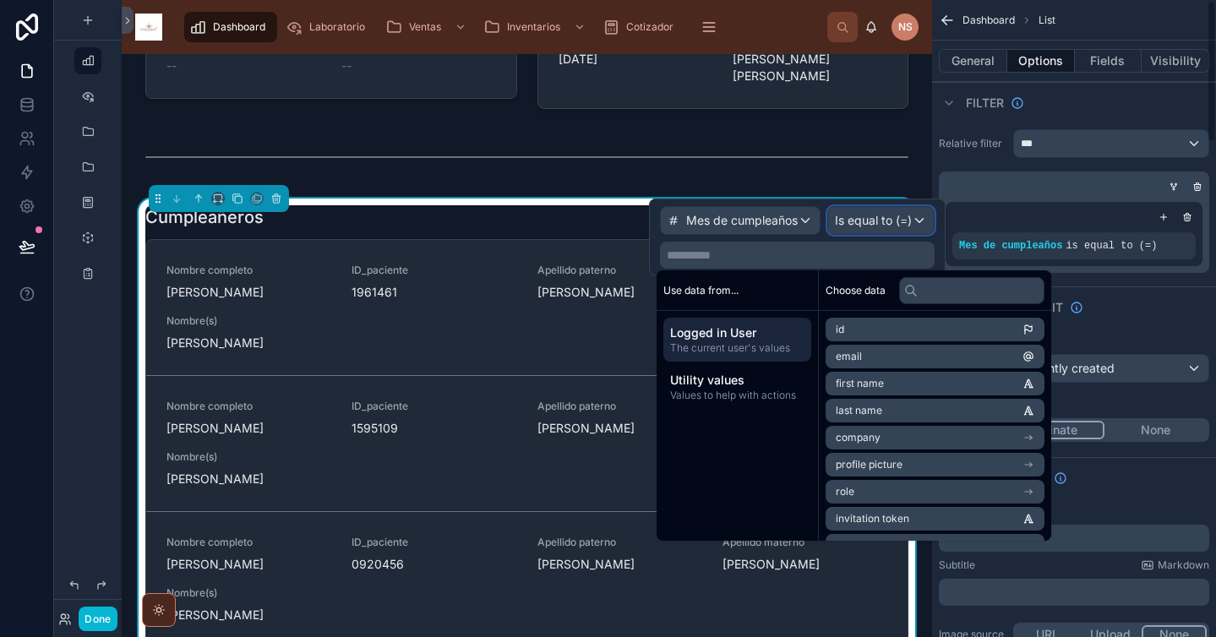
click at [858, 217] on span "Is equal to (=)" at bounding box center [873, 220] width 77 height 17
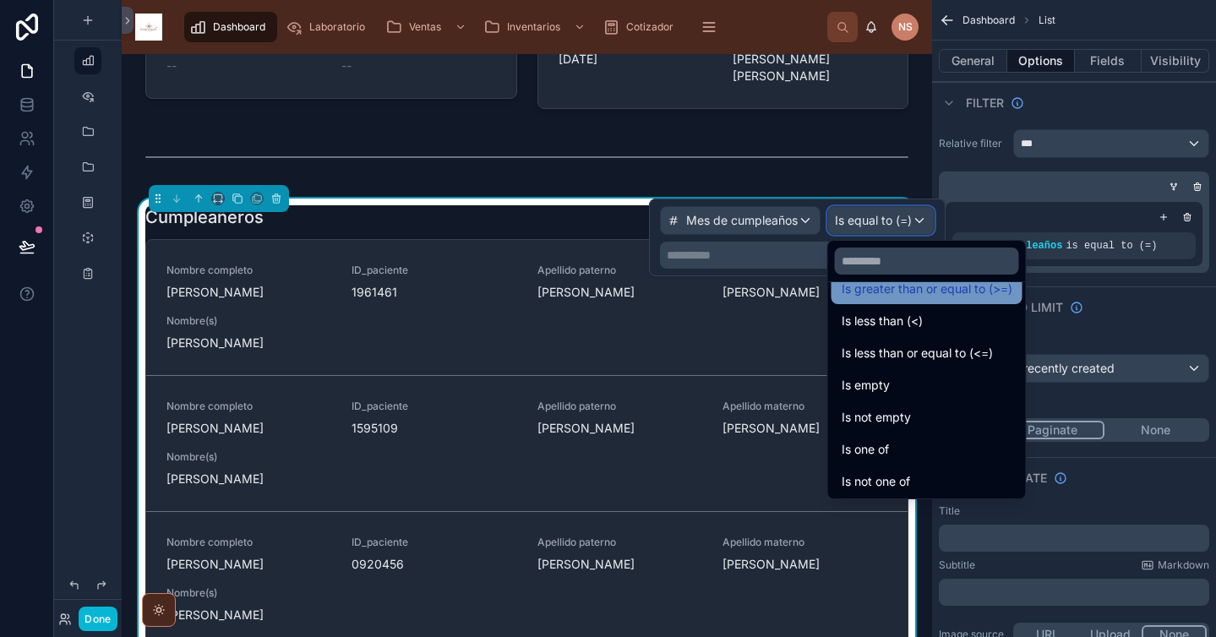
scroll to position [120, 0]
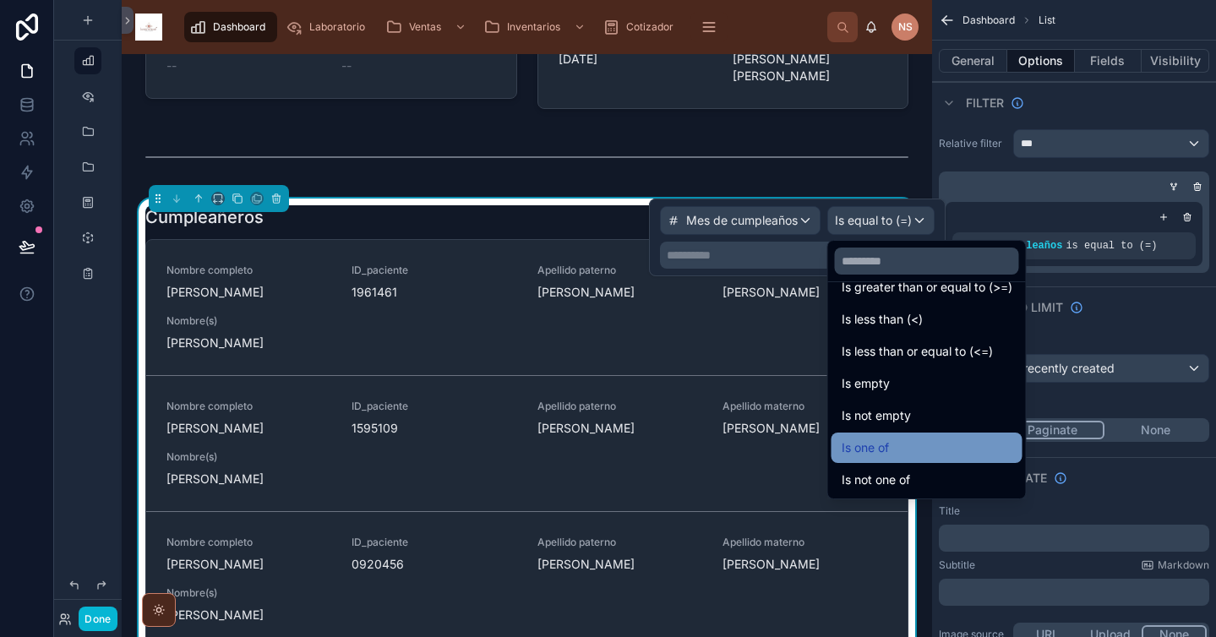
click at [909, 448] on div "Is one of" at bounding box center [927, 448] width 171 height 20
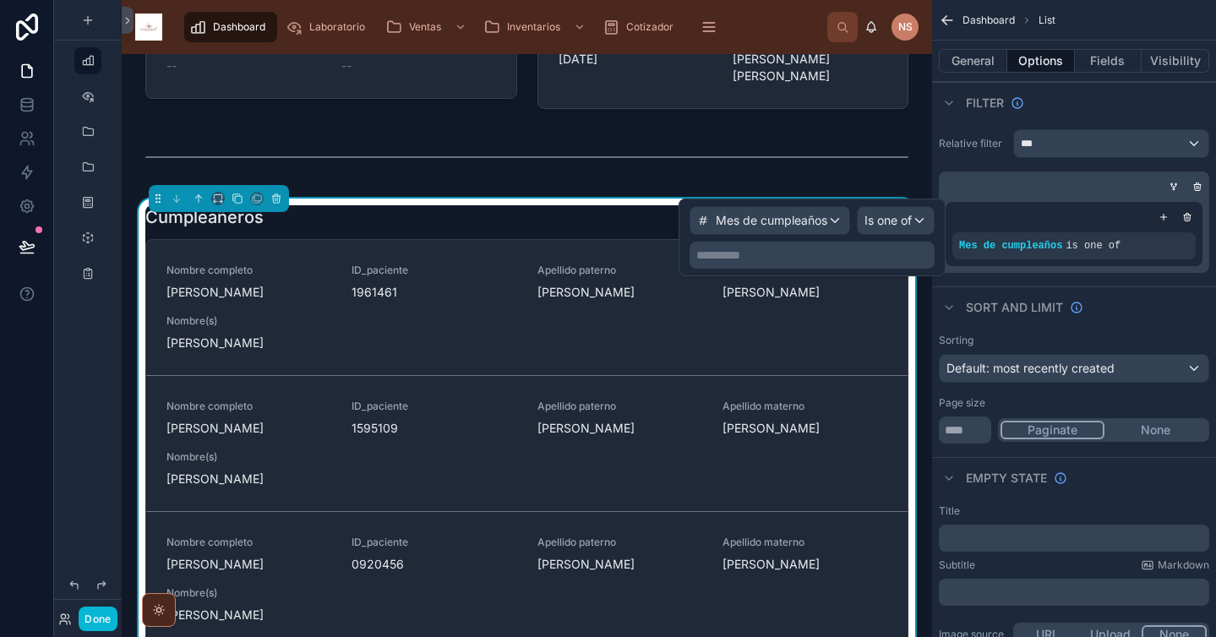
click at [767, 258] on p "**********" at bounding box center [813, 255] width 235 height 17
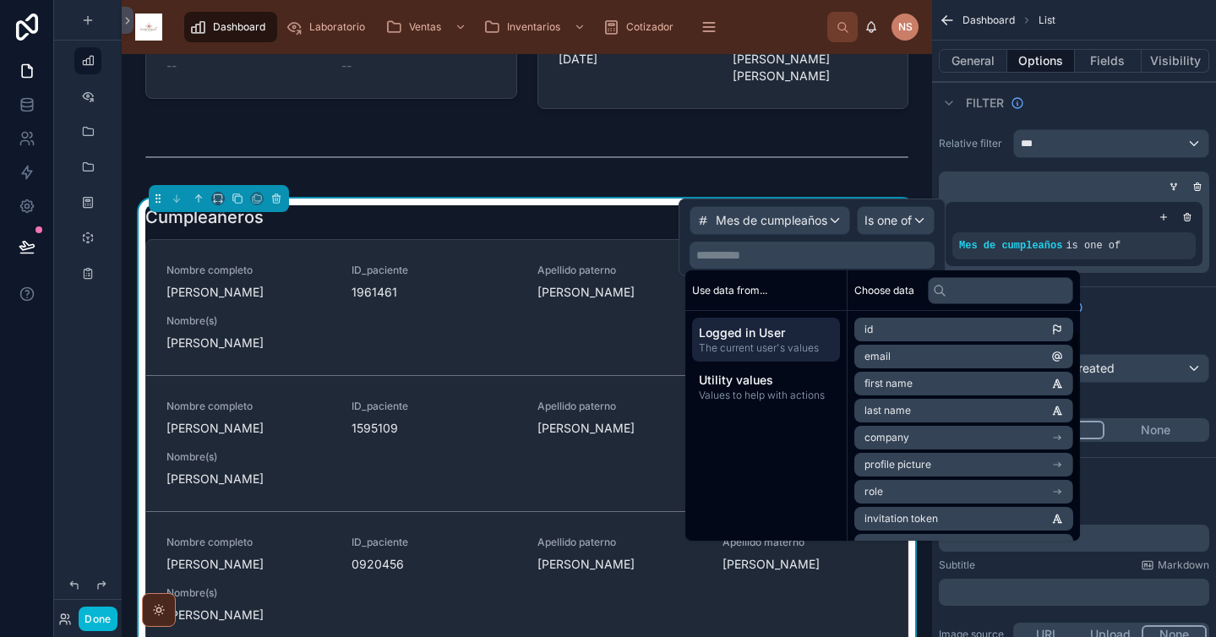
scroll to position [78, 0]
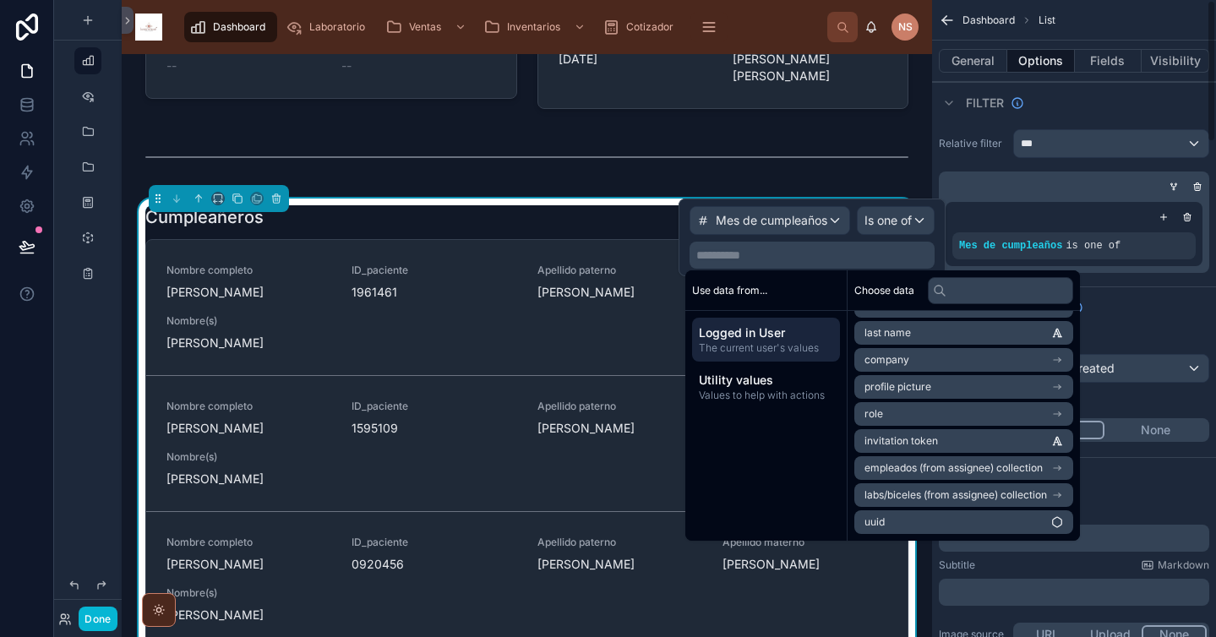
click at [1144, 311] on div "Sort And Limit" at bounding box center [1074, 307] width 284 height 41
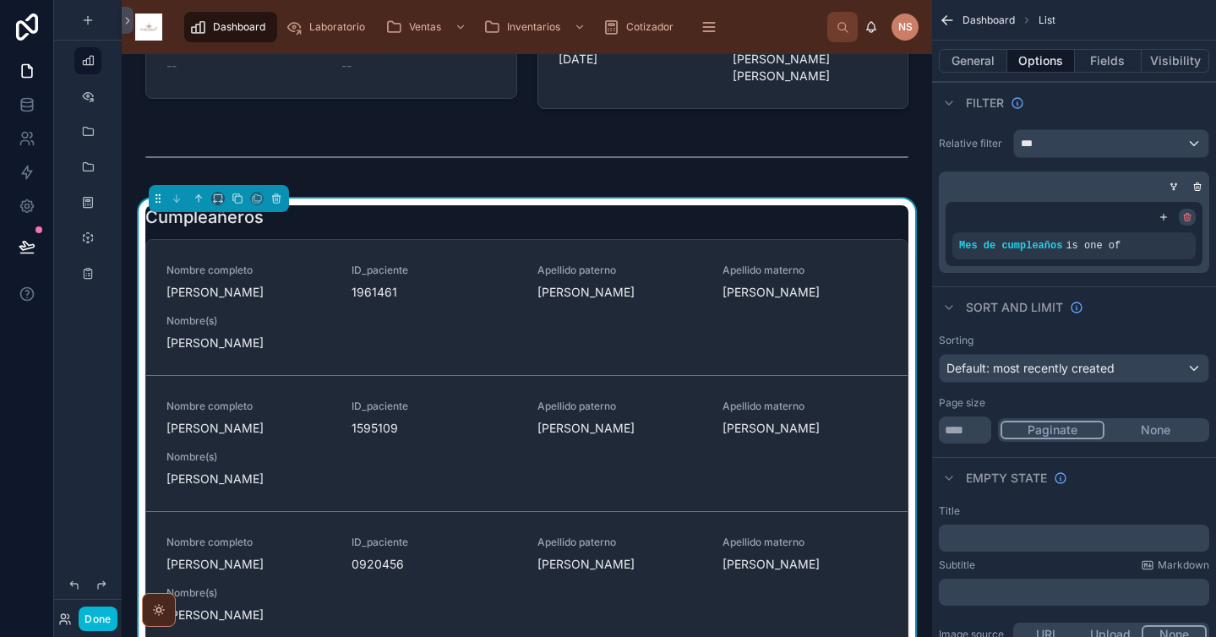
click at [1189, 217] on icon "scrollable content" at bounding box center [1187, 217] width 10 height 10
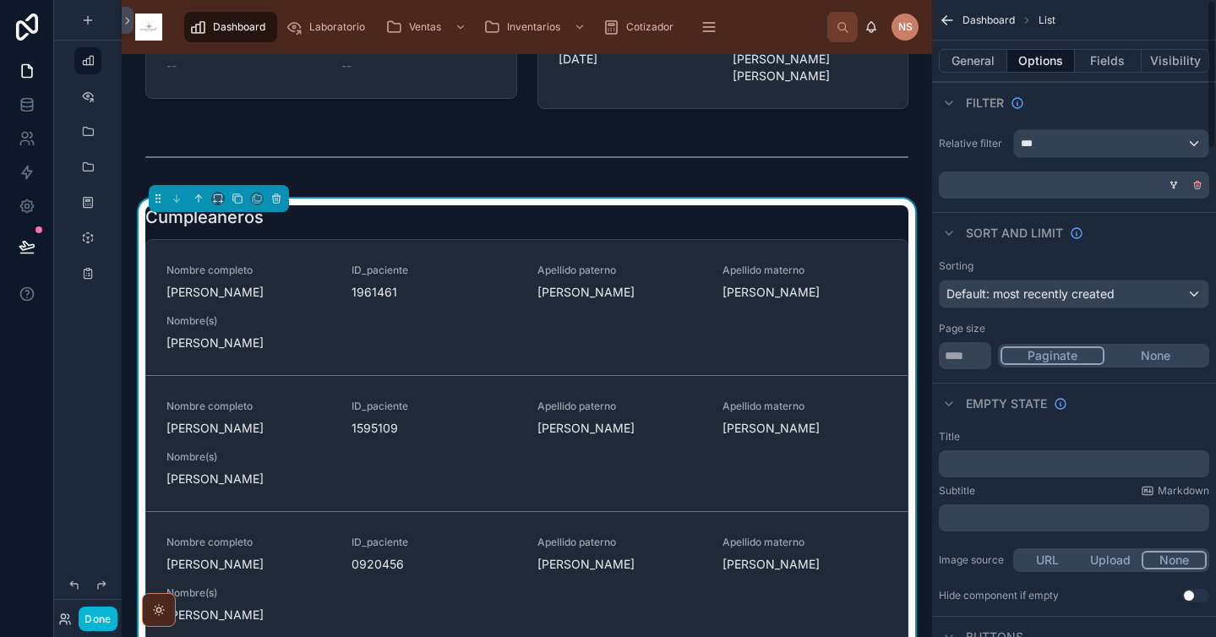
click at [1199, 184] on icon "scrollable content" at bounding box center [1198, 185] width 10 height 10
click at [1065, 200] on div "Relative filter *** AND Condition group" at bounding box center [1074, 164] width 284 height 83
click at [1072, 183] on span "Condition group" at bounding box center [1113, 185] width 91 height 14
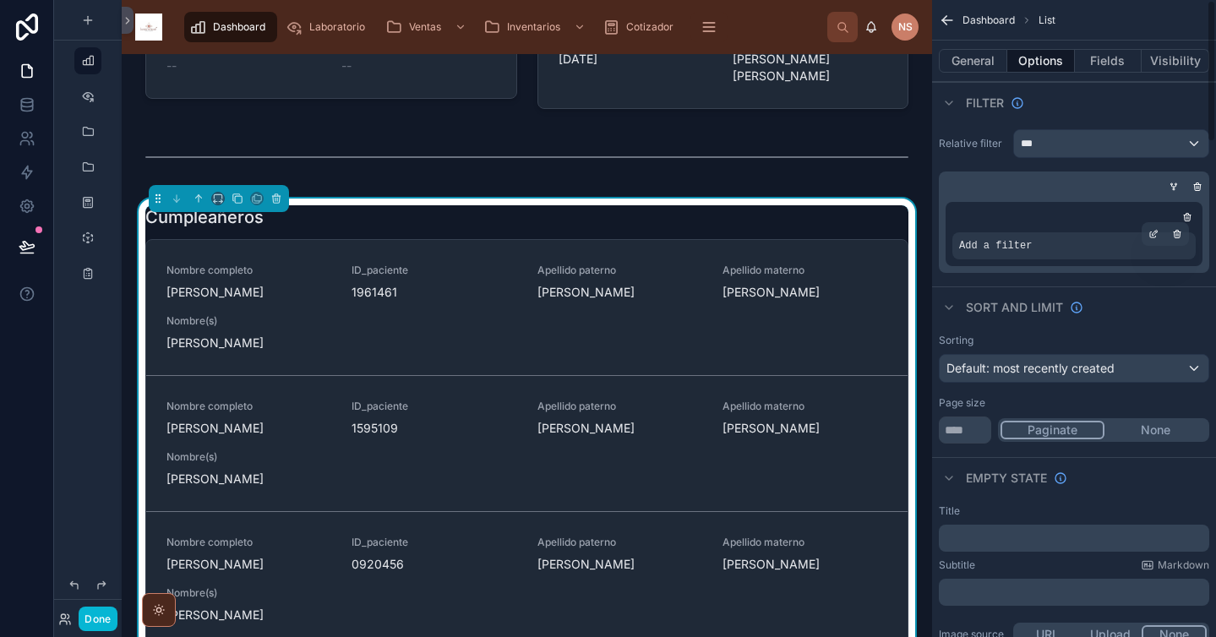
click at [1133, 258] on div "Add a filter" at bounding box center [1074, 245] width 243 height 27
click at [1157, 233] on icon "scrollable content" at bounding box center [1154, 234] width 10 height 10
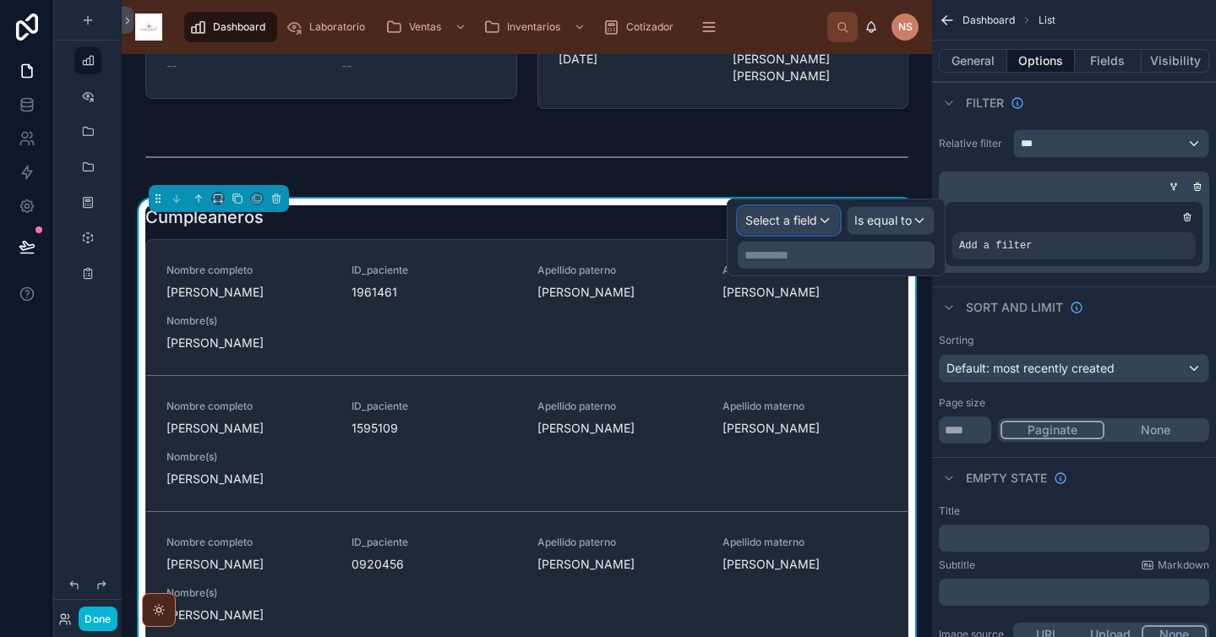
click at [822, 222] on div "Select a field" at bounding box center [789, 220] width 101 height 27
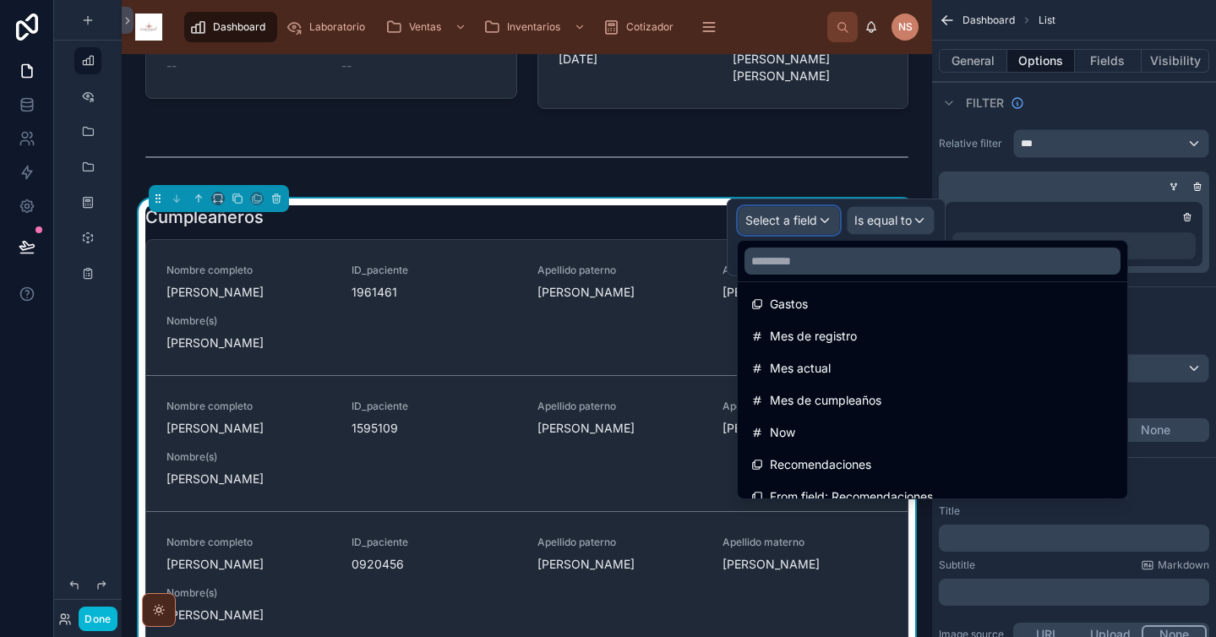
scroll to position [673, 0]
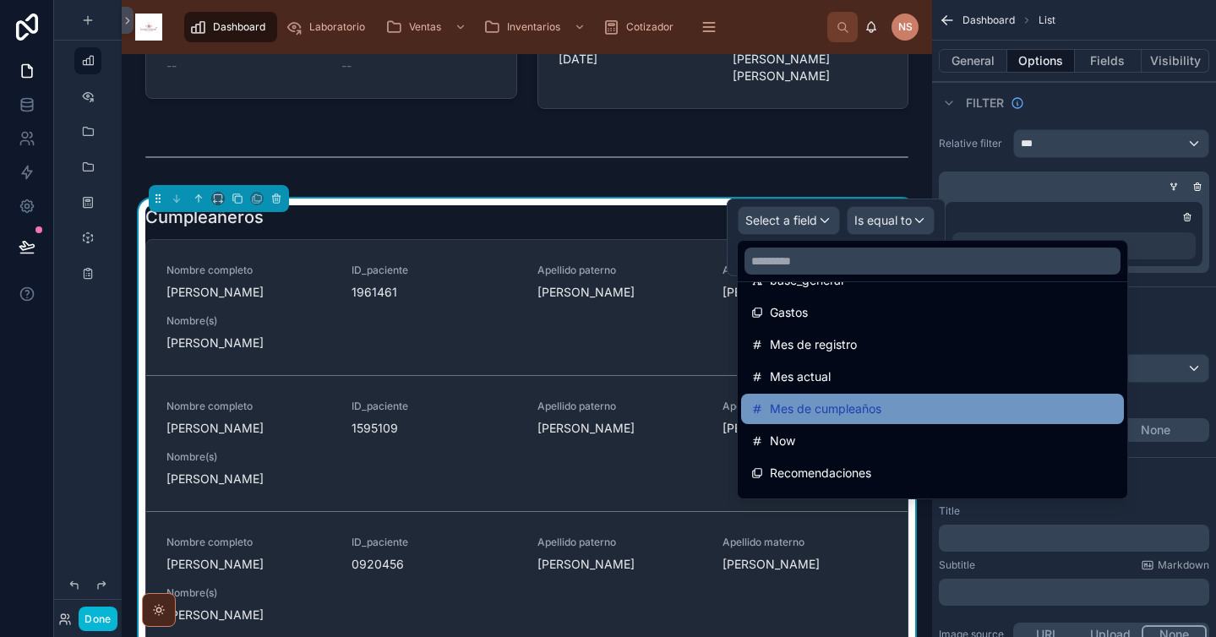
click at [834, 409] on span "Mes de cumpleaños" at bounding box center [826, 409] width 112 height 20
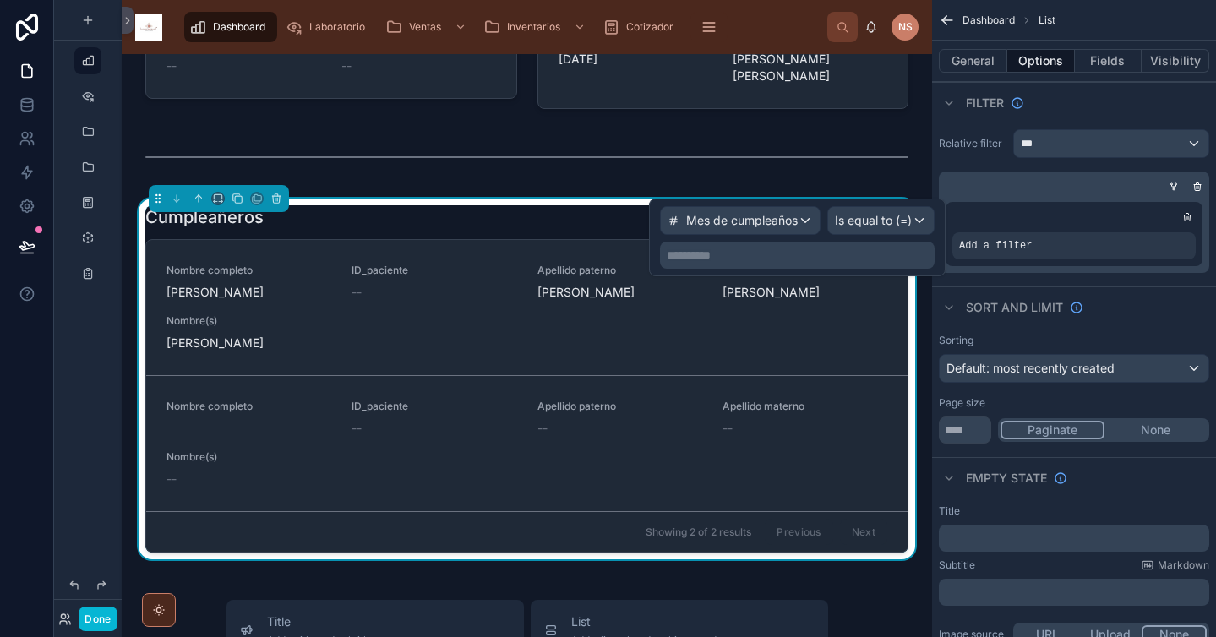
click at [856, 256] on p "**********" at bounding box center [799, 255] width 265 height 17
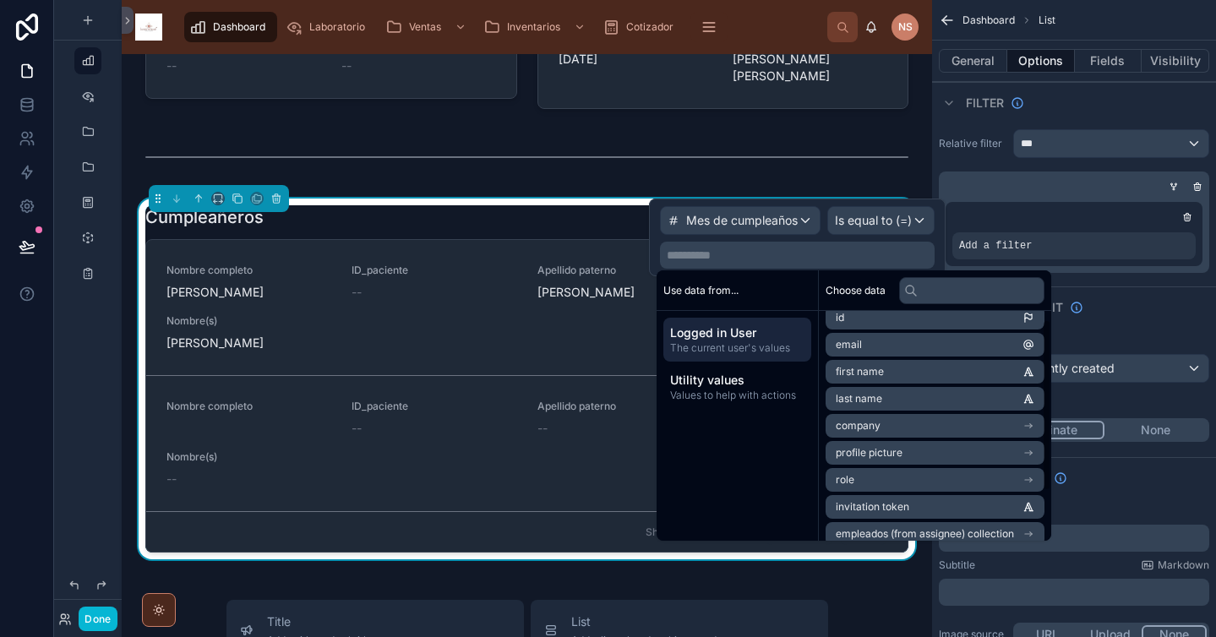
scroll to position [0, 0]
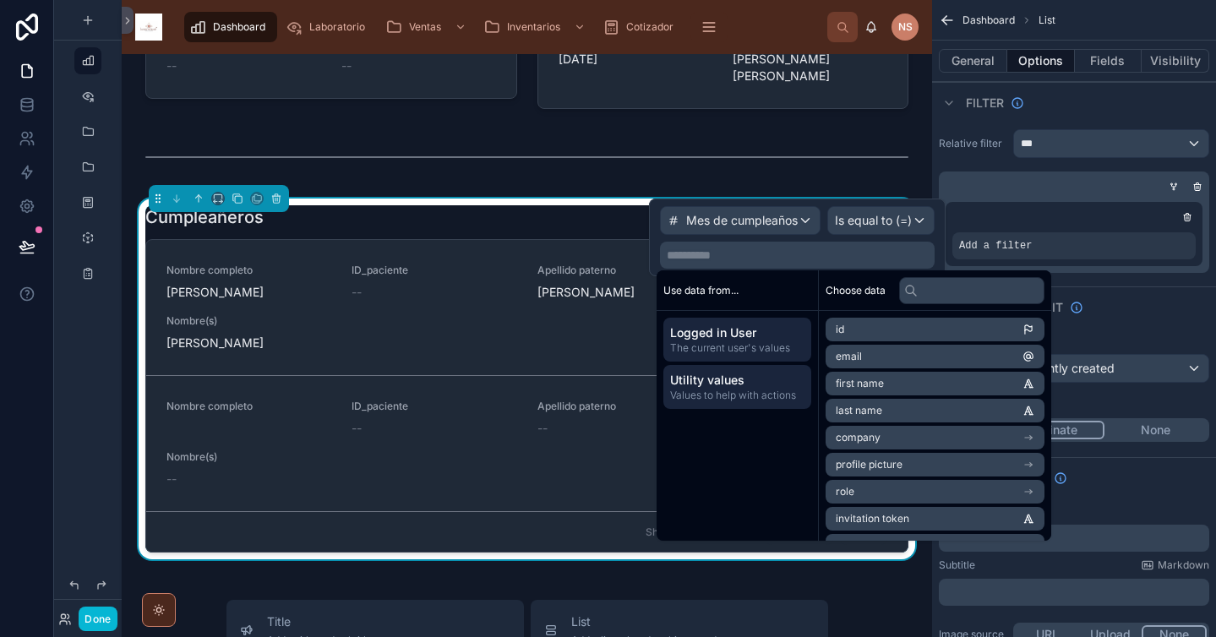
click at [764, 383] on span "Utility values" at bounding box center [737, 380] width 134 height 17
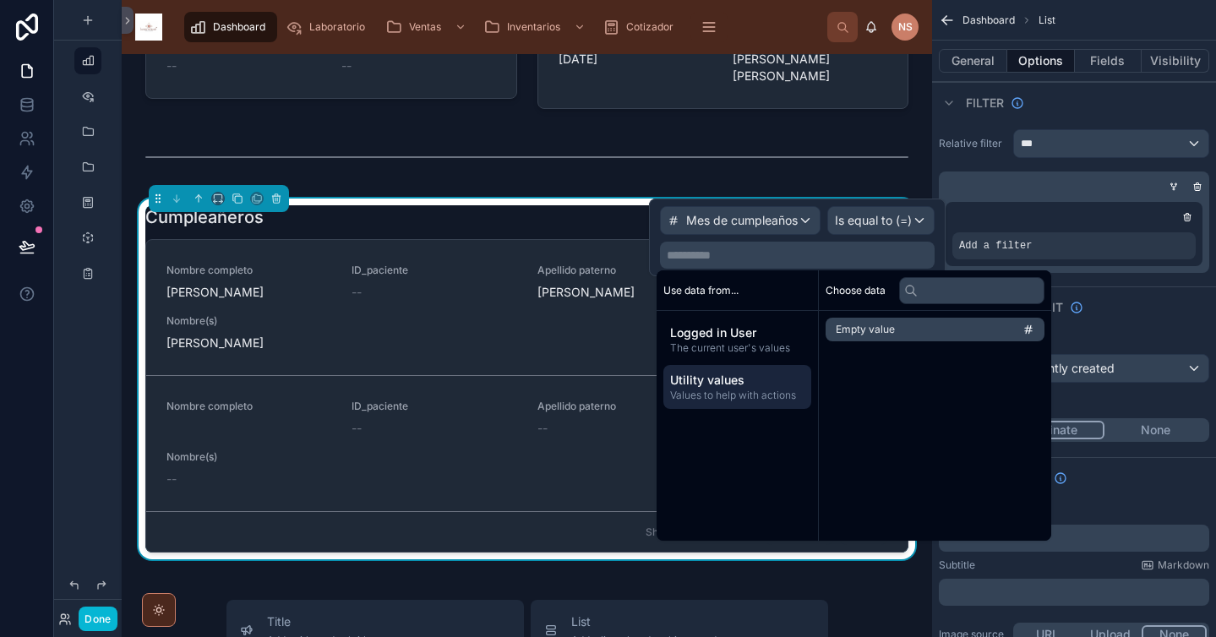
click at [769, 284] on div "Use data from..." at bounding box center [737, 290] width 161 height 41
click at [761, 246] on div "**********" at bounding box center [797, 255] width 275 height 27
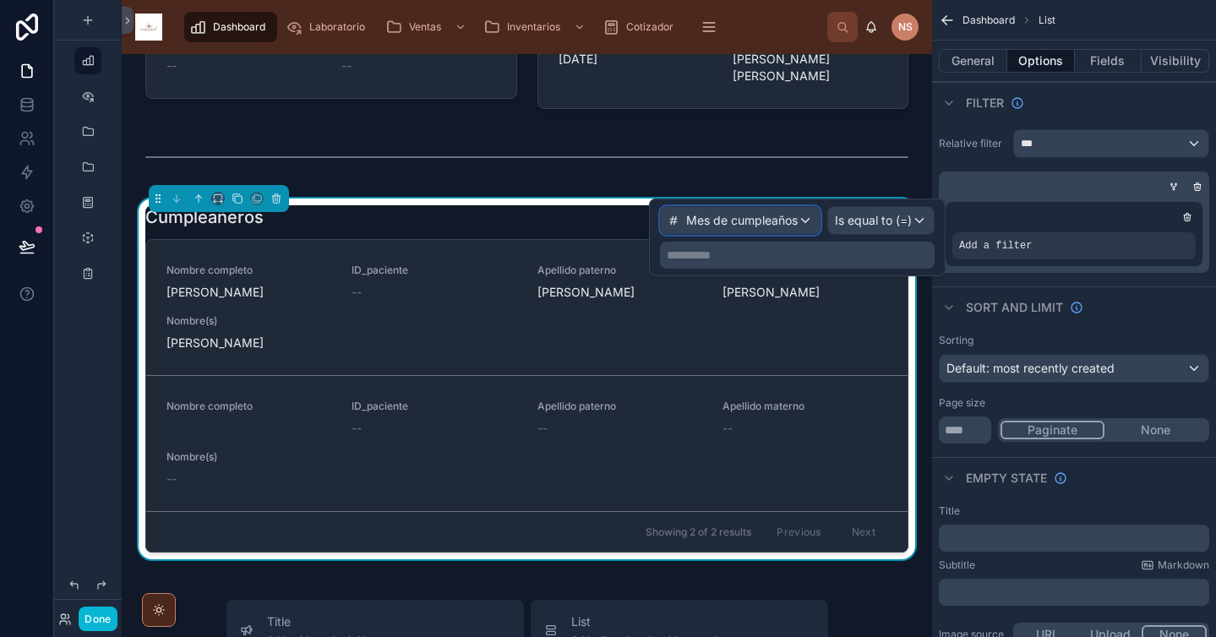
click at [781, 226] on span "Mes de cumpleaños" at bounding box center [742, 220] width 112 height 17
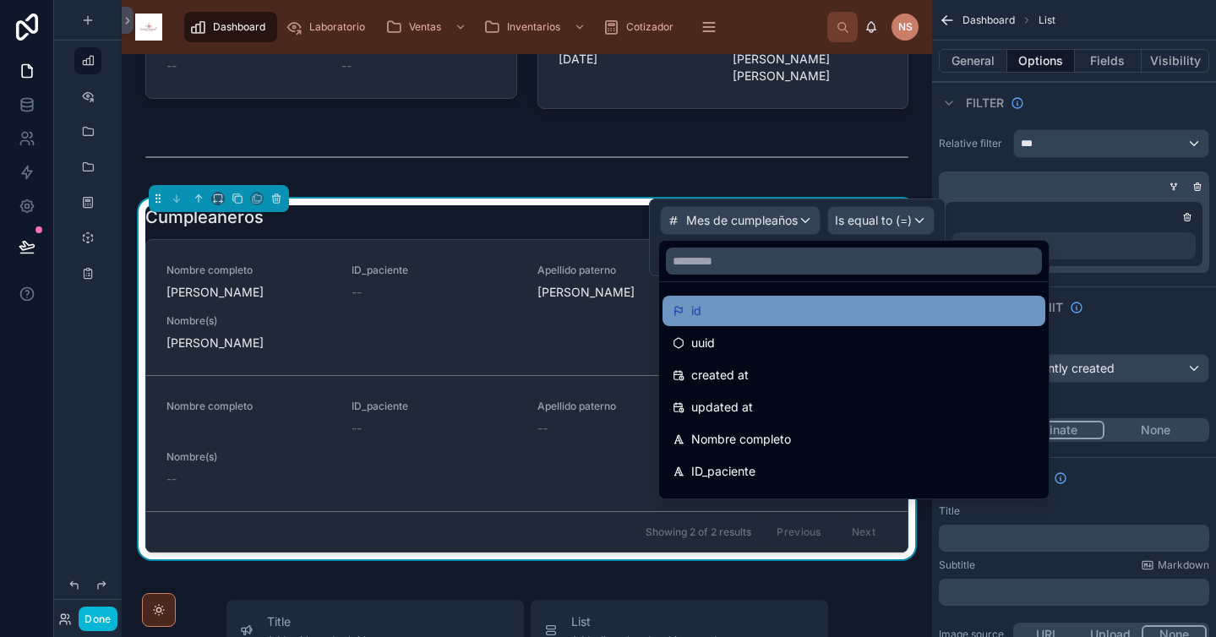
click at [744, 311] on div "id" at bounding box center [854, 311] width 363 height 20
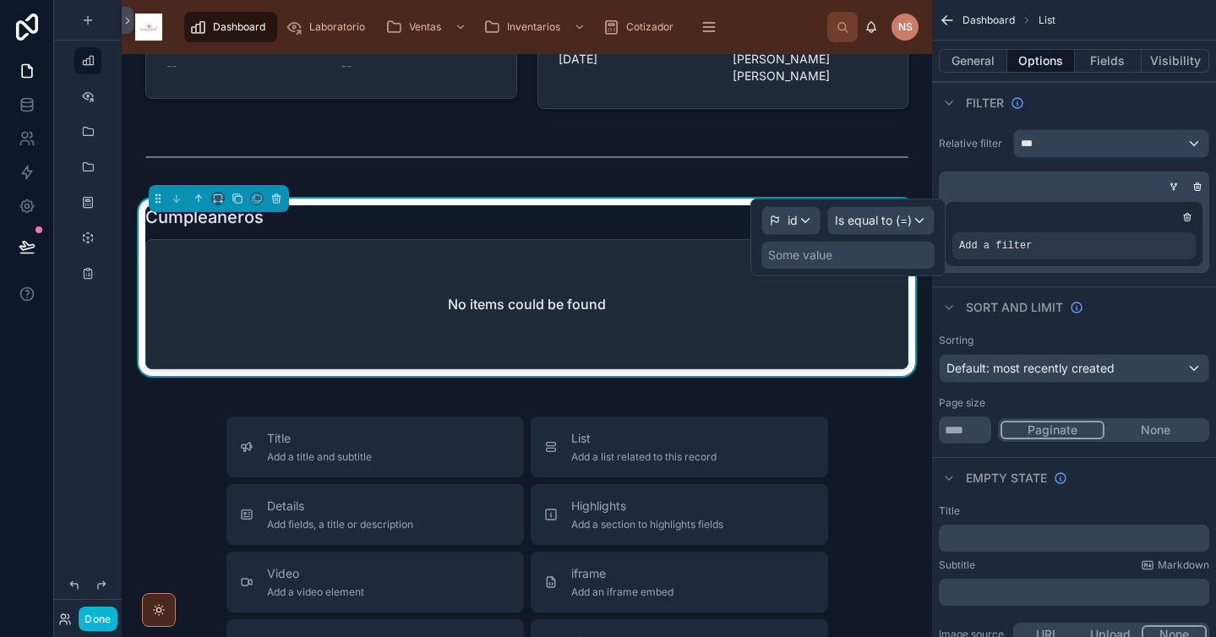
click at [818, 257] on div "Some value" at bounding box center [800, 255] width 64 height 17
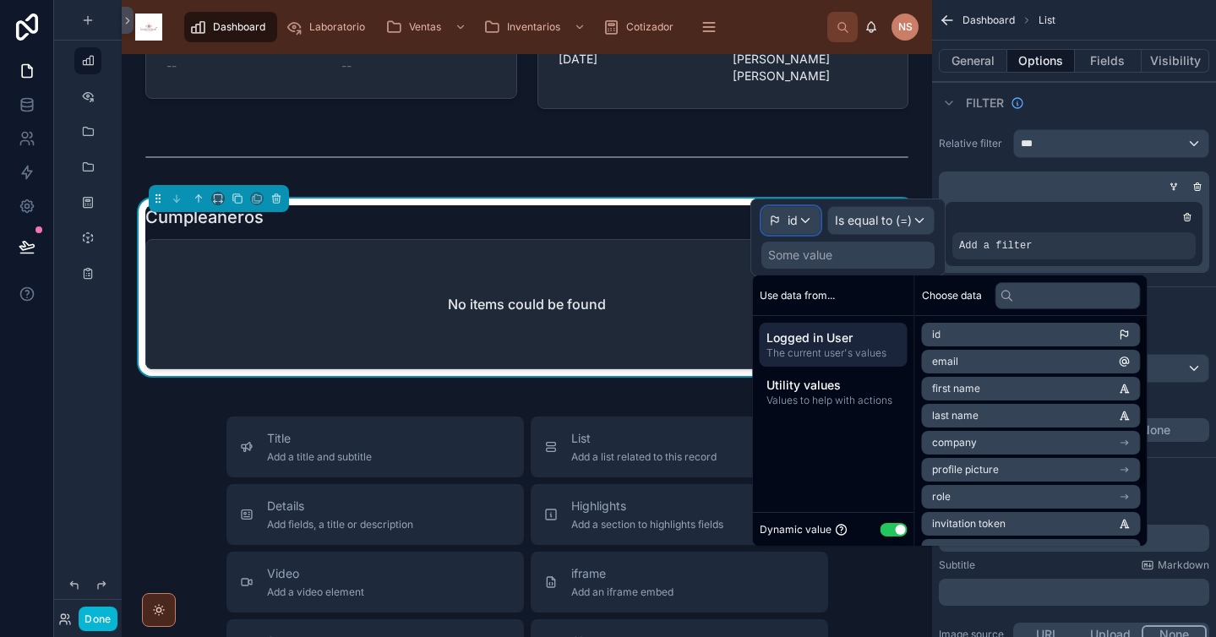
click at [793, 219] on span "id" at bounding box center [793, 220] width 10 height 17
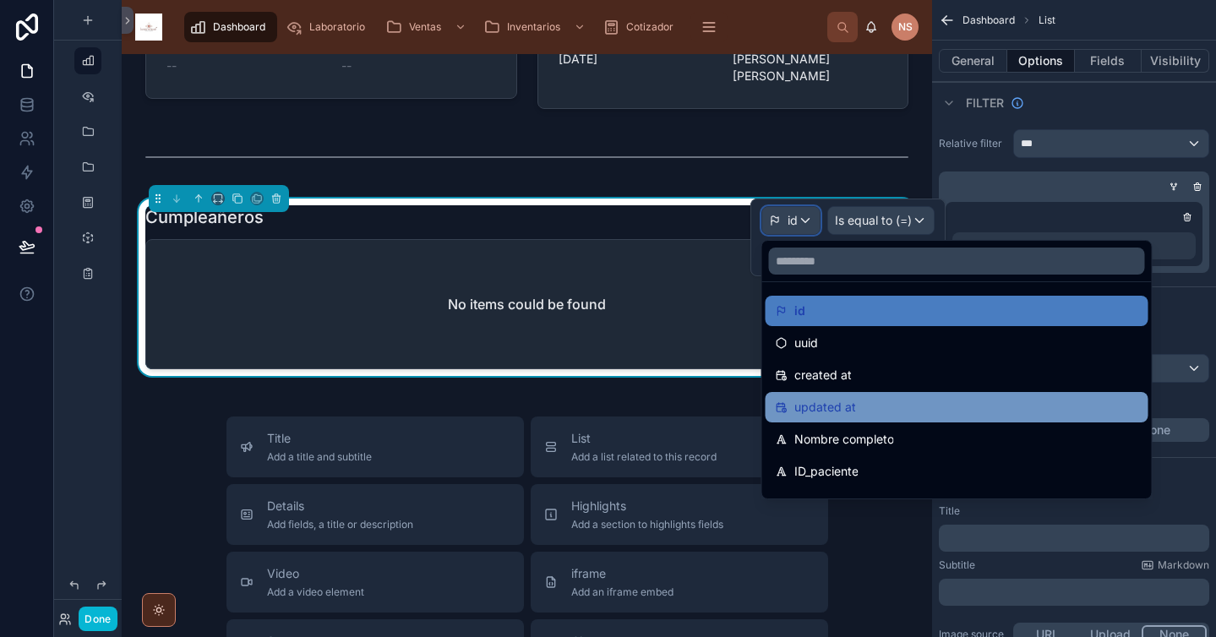
scroll to position [30, 0]
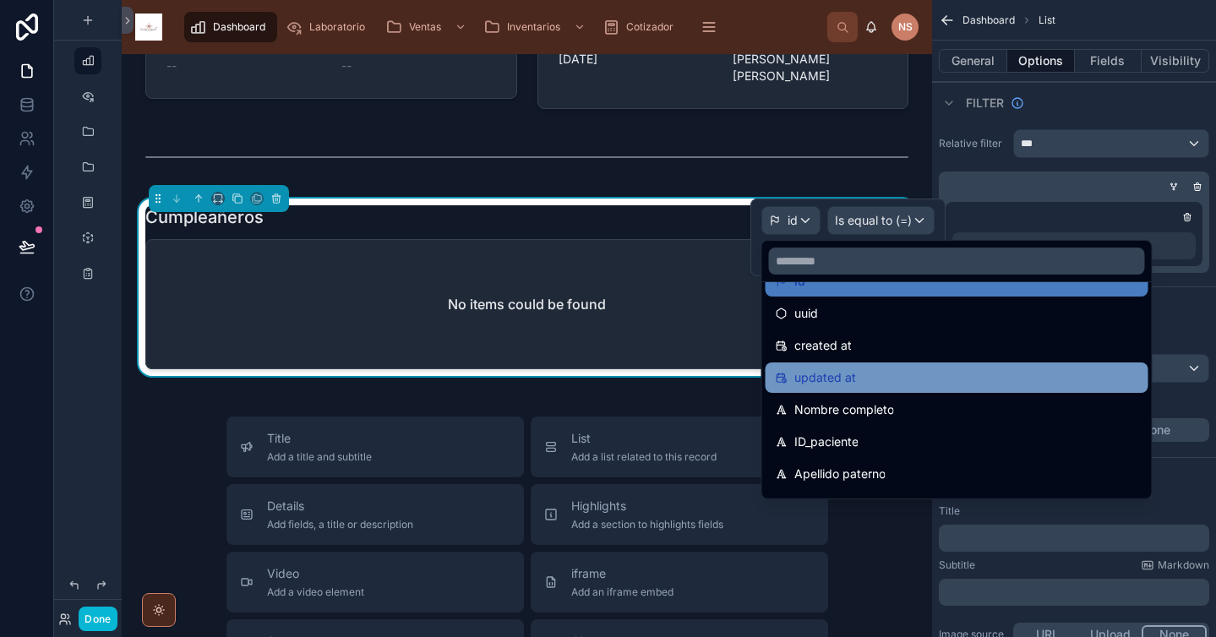
click at [851, 415] on span "Nombre completo" at bounding box center [844, 410] width 100 height 20
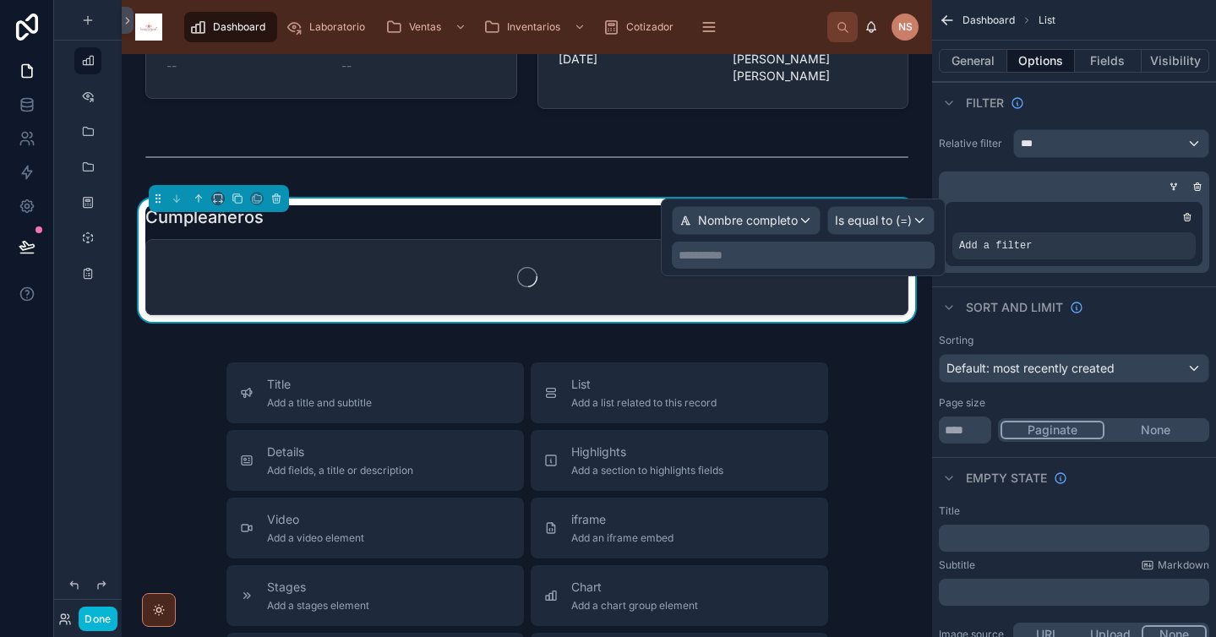
click at [860, 248] on p "**********" at bounding box center [805, 255] width 253 height 17
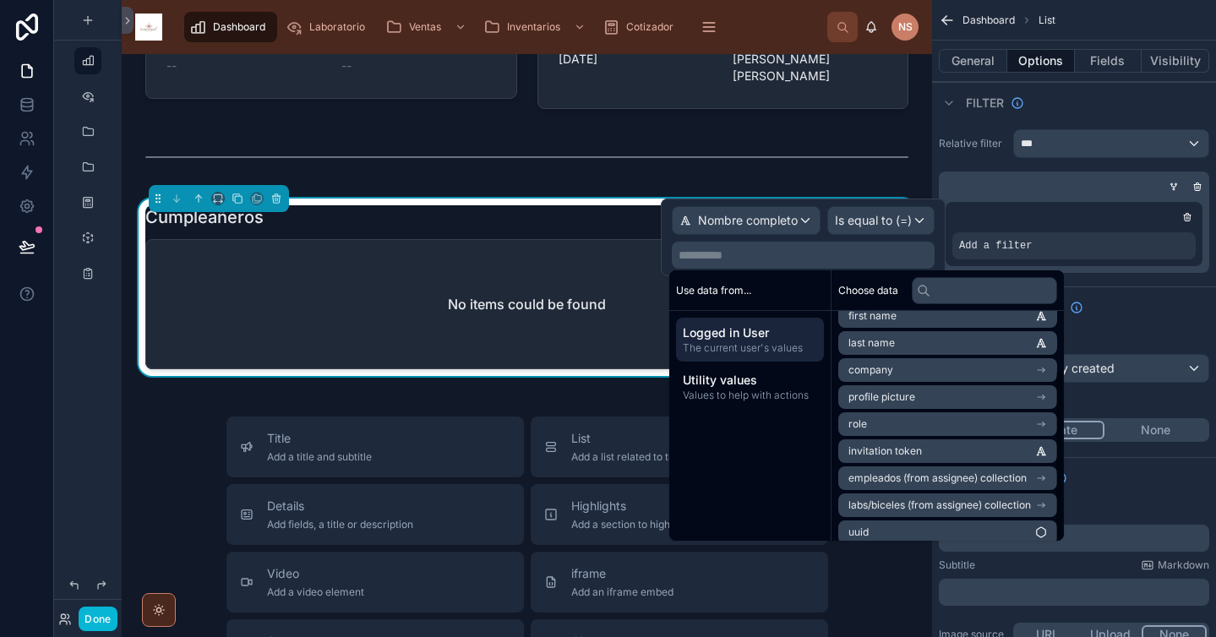
scroll to position [78, 0]
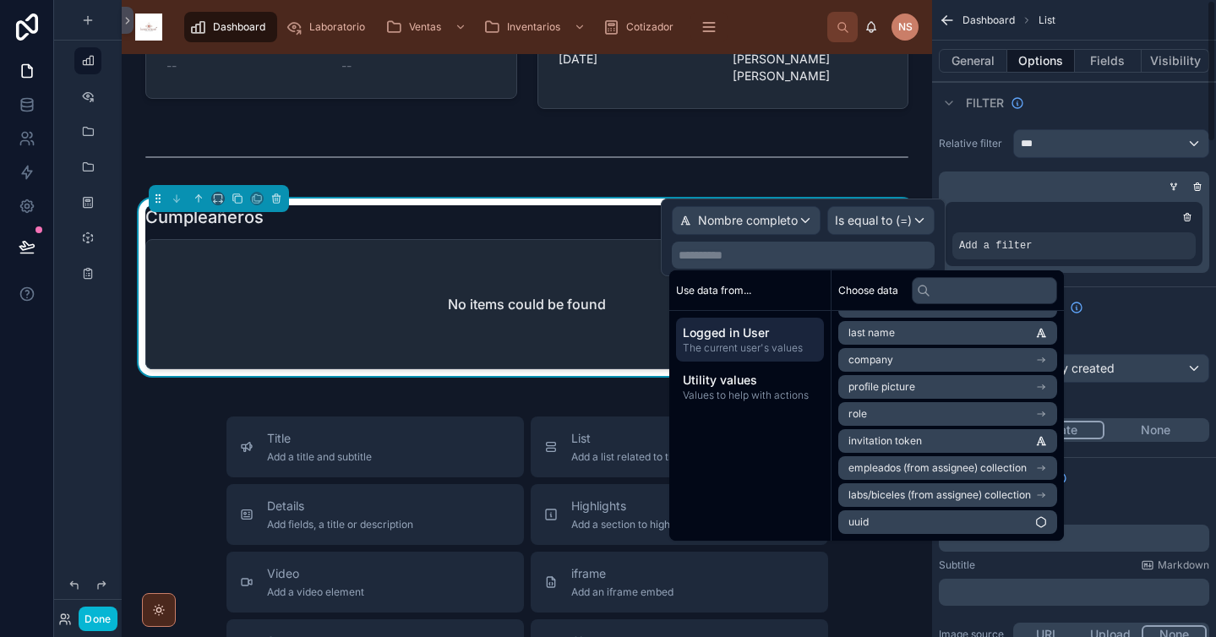
click at [1105, 295] on div "Sort And Limit" at bounding box center [1074, 307] width 284 height 41
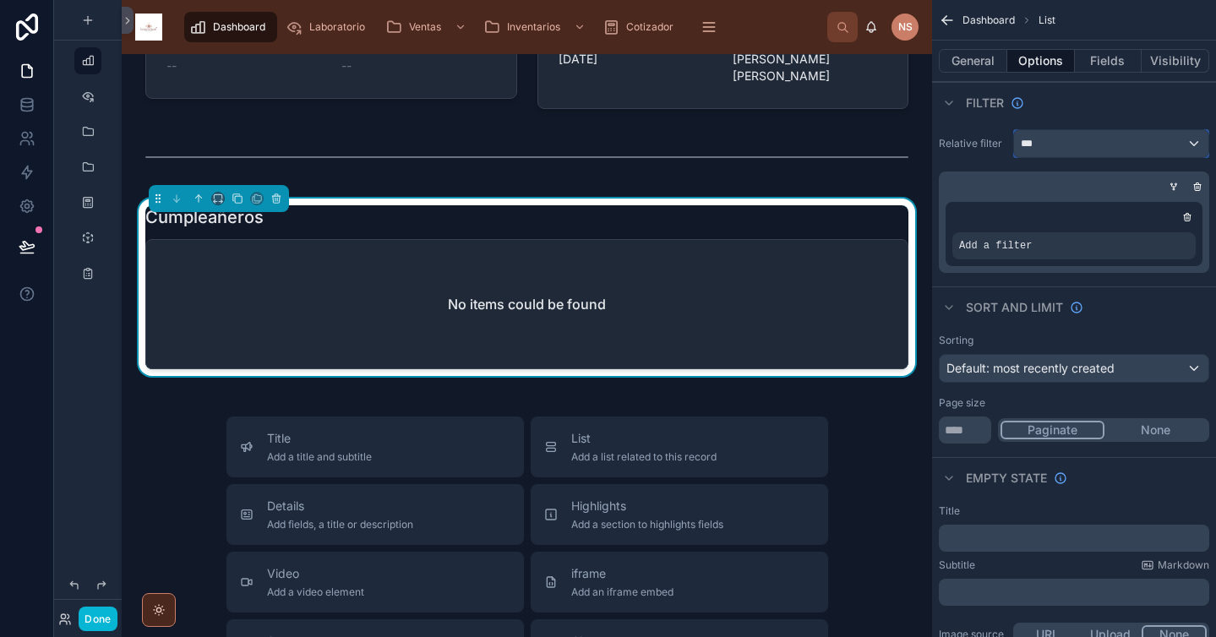
click at [1080, 145] on div "***" at bounding box center [1111, 143] width 194 height 27
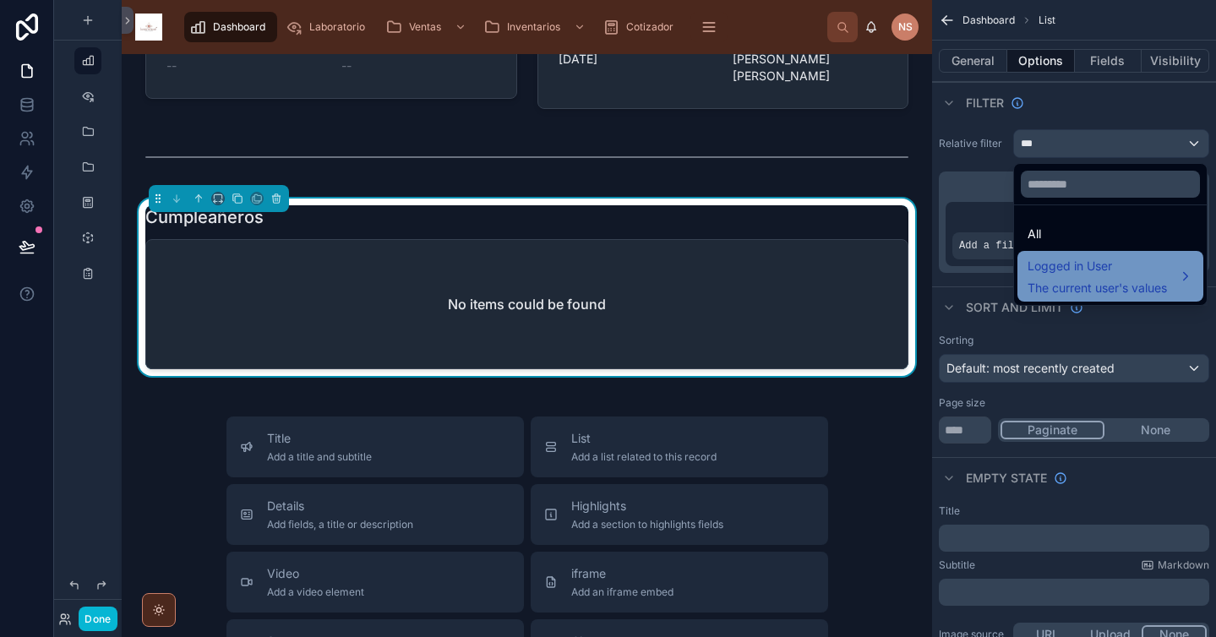
click at [1111, 281] on span "The current user's values" at bounding box center [1097, 288] width 139 height 17
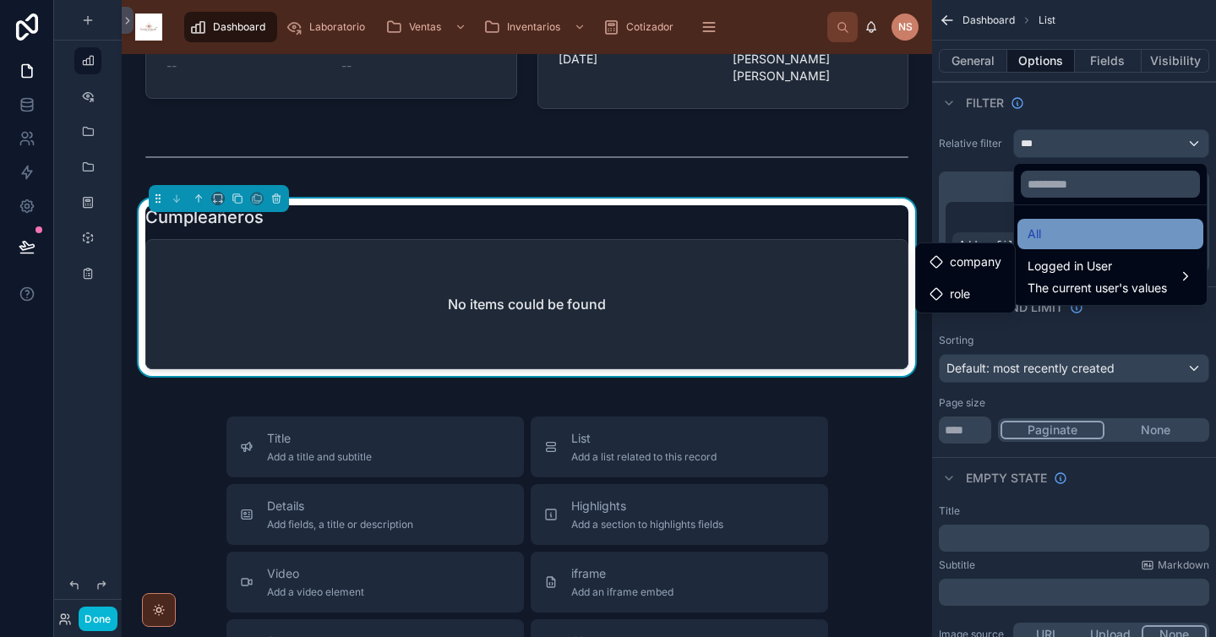
click at [1091, 227] on div "All" at bounding box center [1111, 234] width 166 height 20
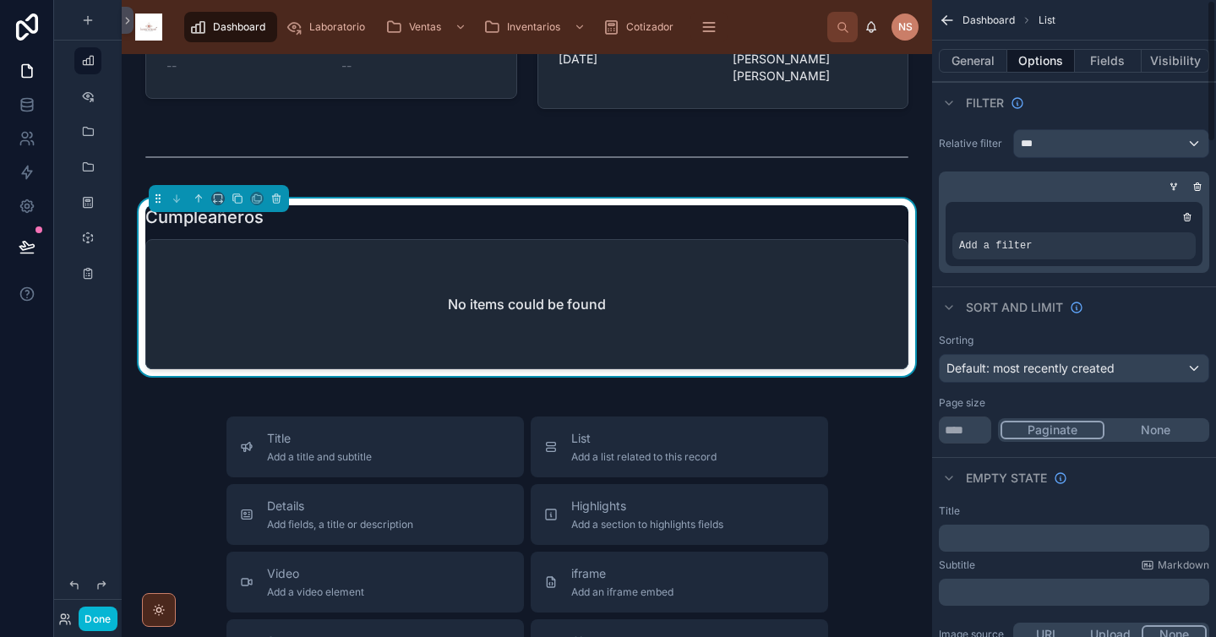
click at [1091, 227] on div "Add a filter" at bounding box center [1074, 234] width 257 height 64
click at [1148, 227] on div "scrollable content" at bounding box center [1154, 234] width 24 height 24
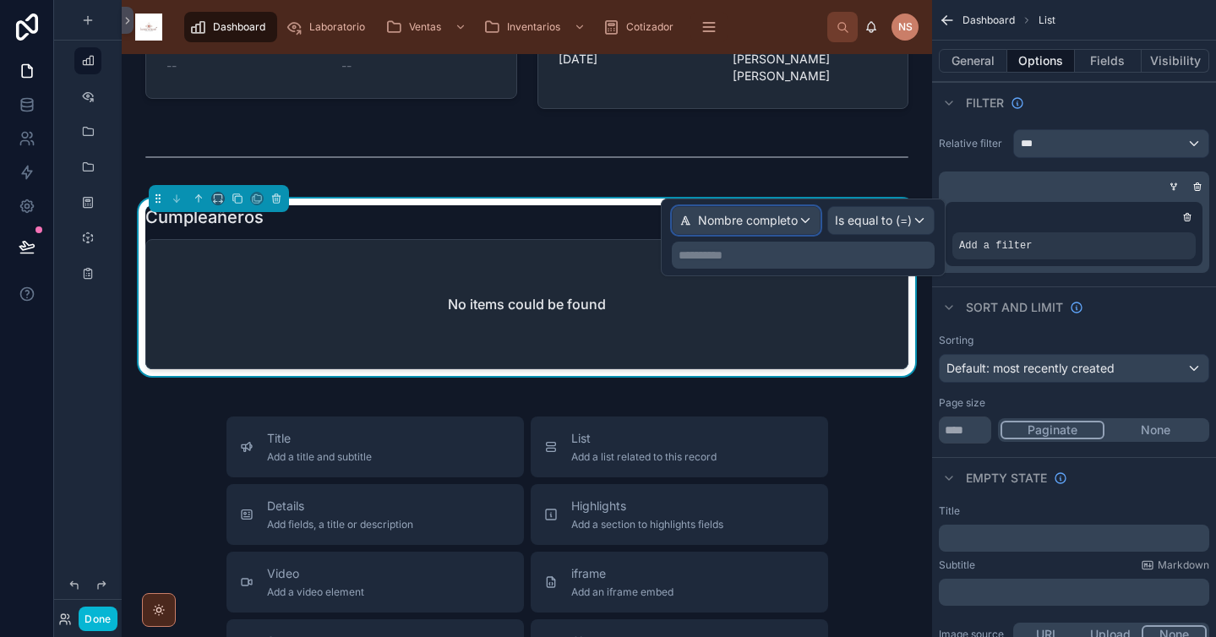
click at [783, 227] on span "Nombre completo" at bounding box center [748, 220] width 100 height 17
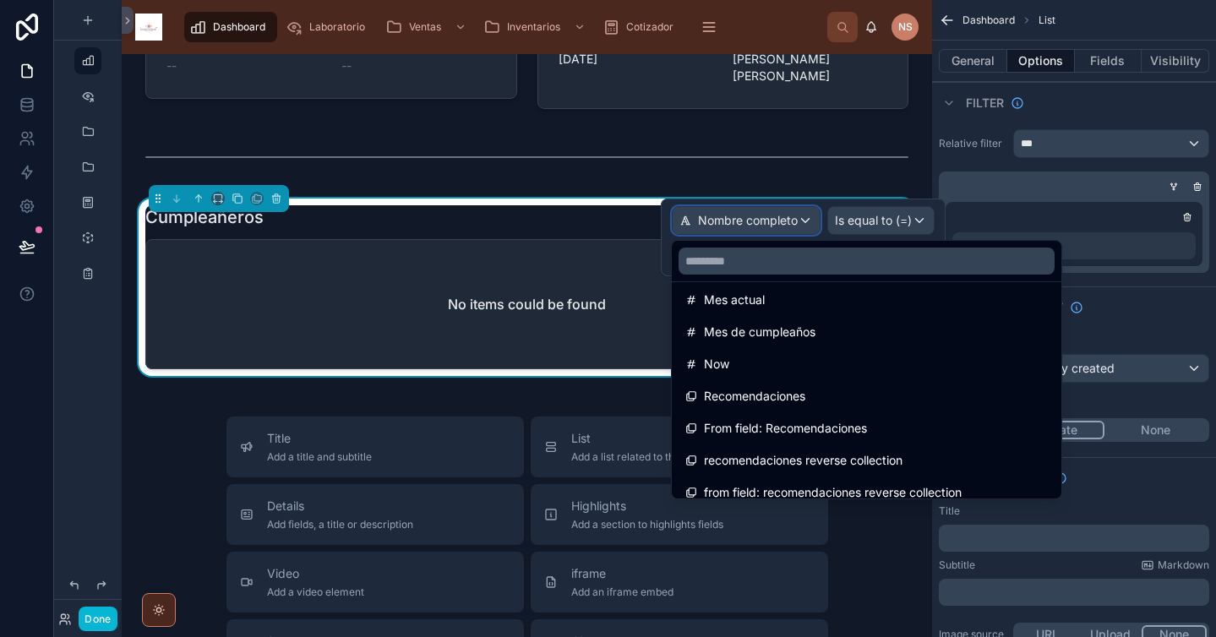
scroll to position [745, 0]
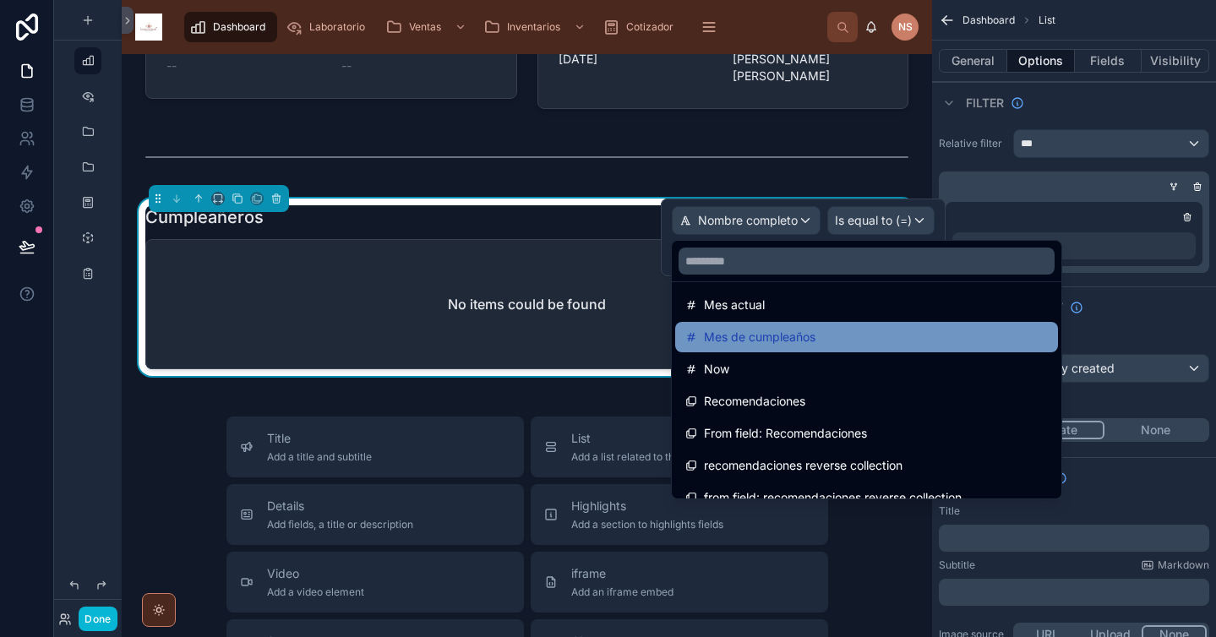
click at [802, 330] on span "Mes de cumpleaños" at bounding box center [760, 337] width 112 height 20
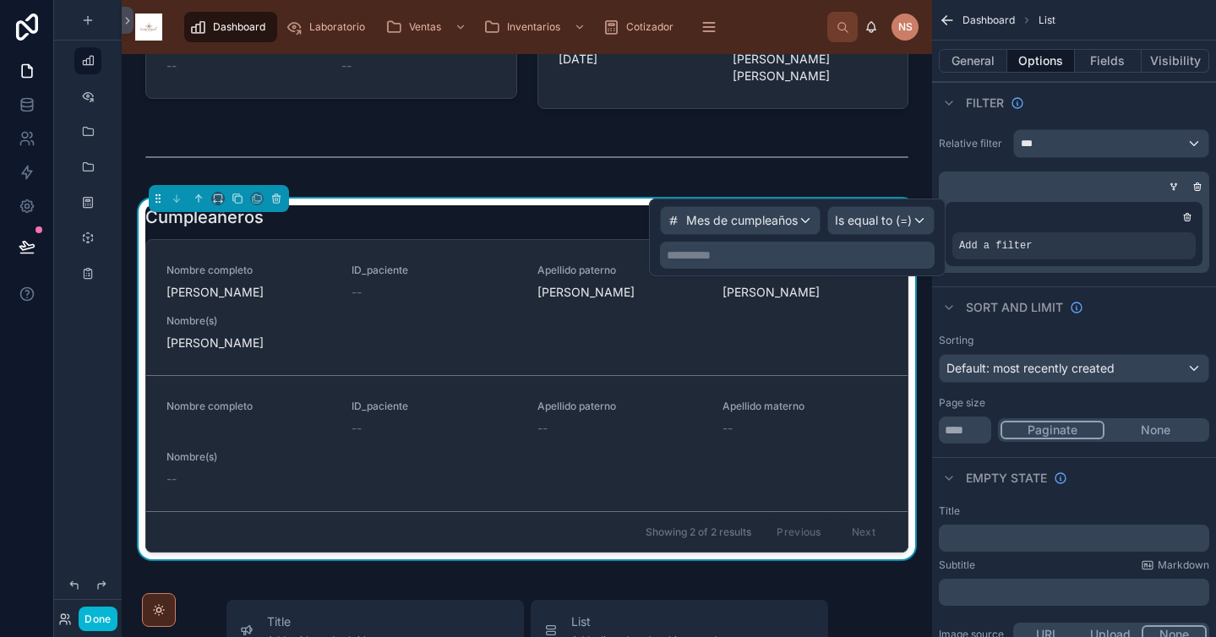
click at [880, 258] on p "**********" at bounding box center [799, 255] width 265 height 17
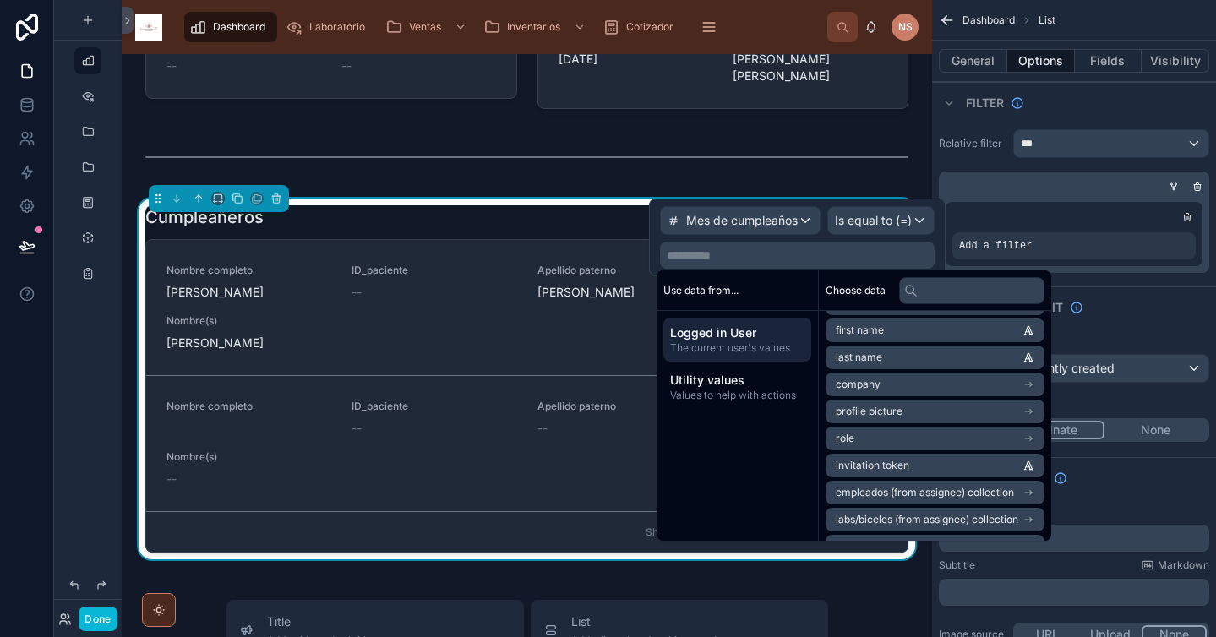
scroll to position [78, 0]
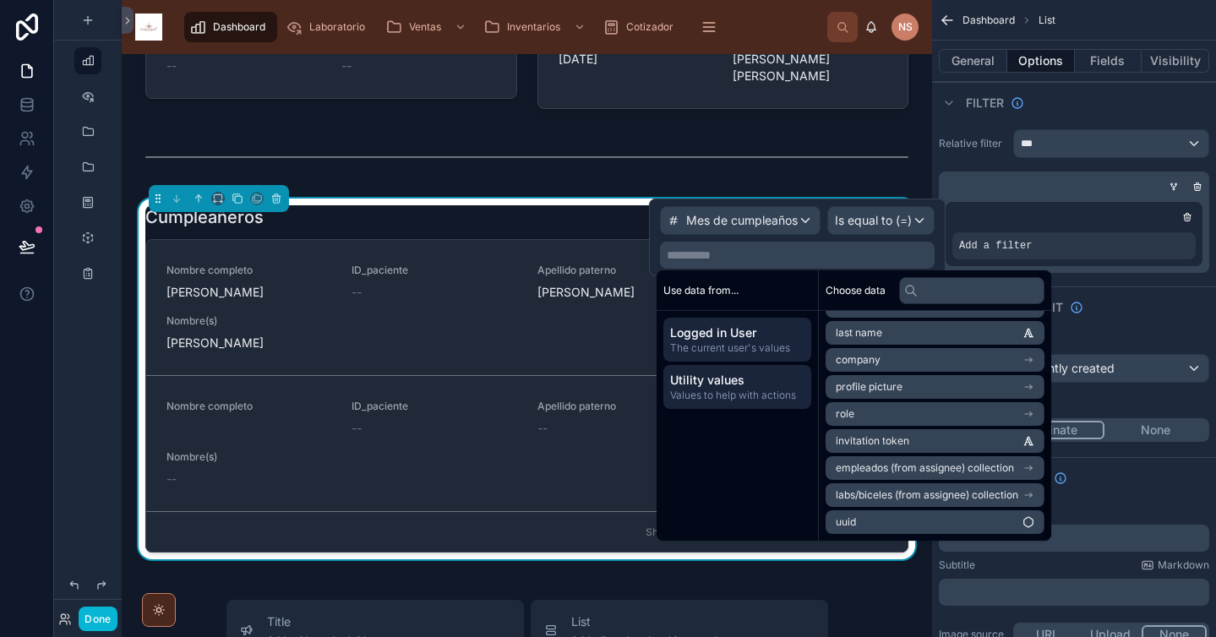
click at [737, 387] on span "Utility values" at bounding box center [737, 380] width 134 height 17
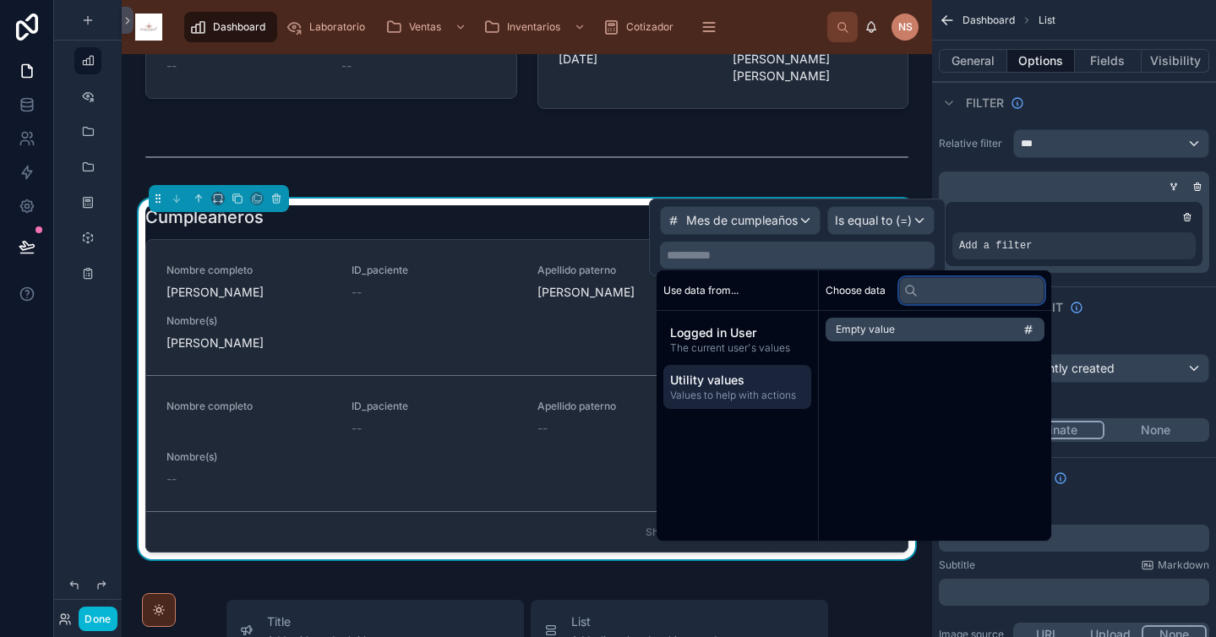
click at [940, 297] on input "text" at bounding box center [971, 290] width 145 height 27
type input "*"
click at [1107, 314] on div "Sort And Limit" at bounding box center [1074, 307] width 284 height 41
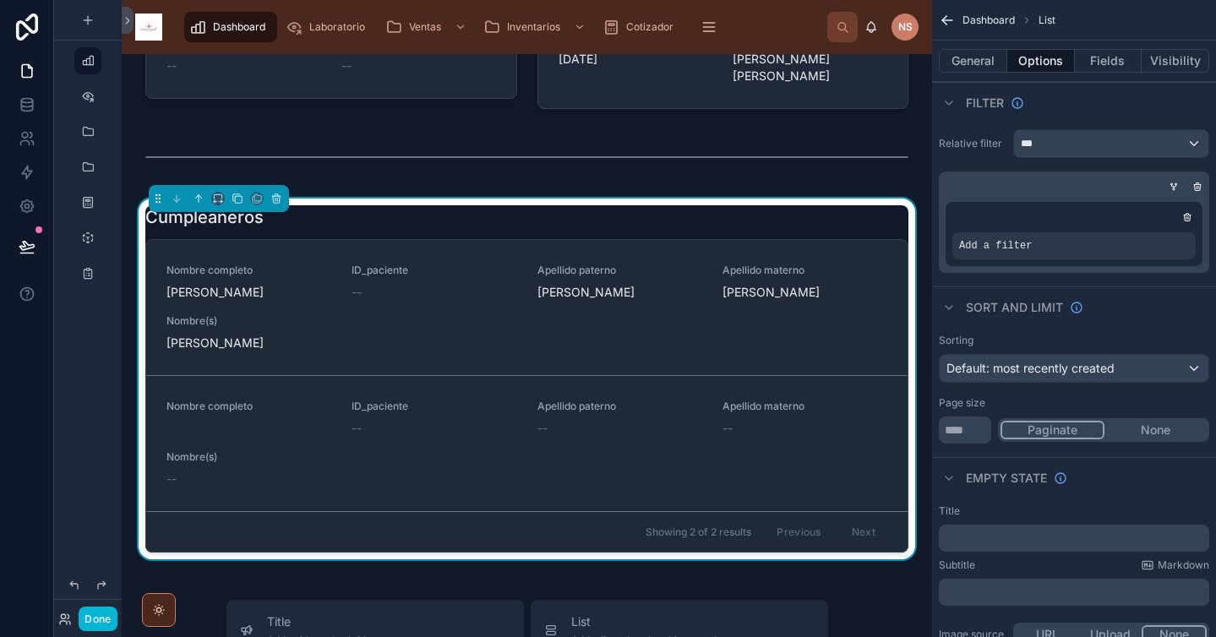
click at [1197, 215] on div "Add a filter" at bounding box center [1074, 234] width 257 height 64
click at [1188, 217] on icon "scrollable content" at bounding box center [1188, 218] width 0 height 3
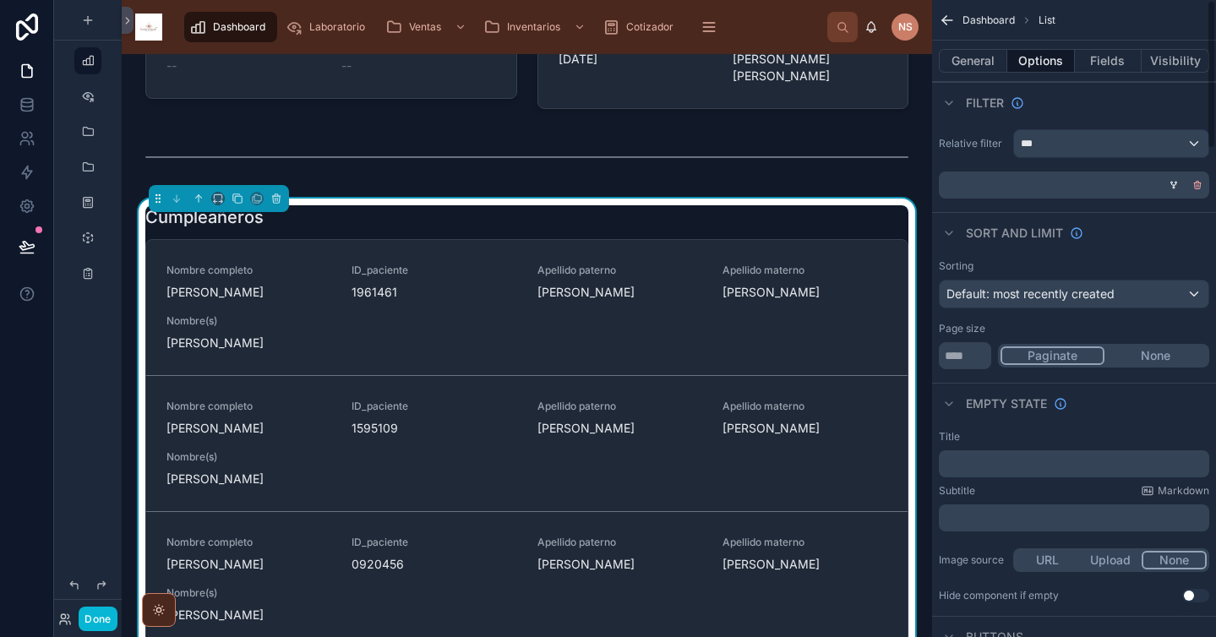
click at [1200, 186] on icon "scrollable content" at bounding box center [1198, 186] width 6 height 6
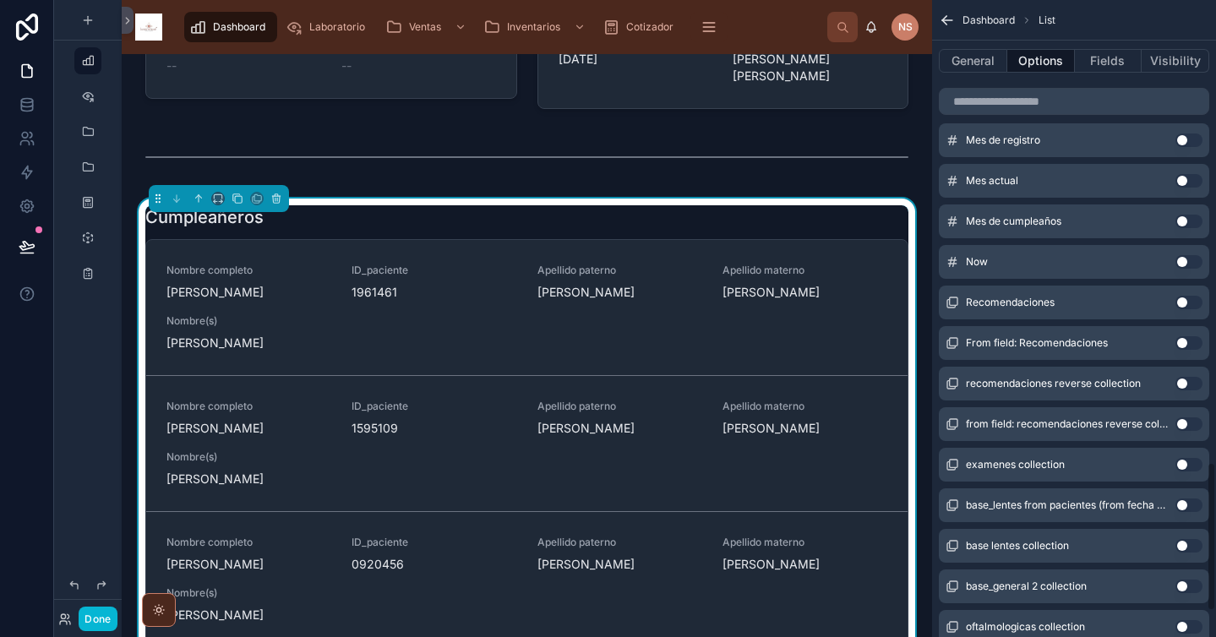
scroll to position [1938, 0]
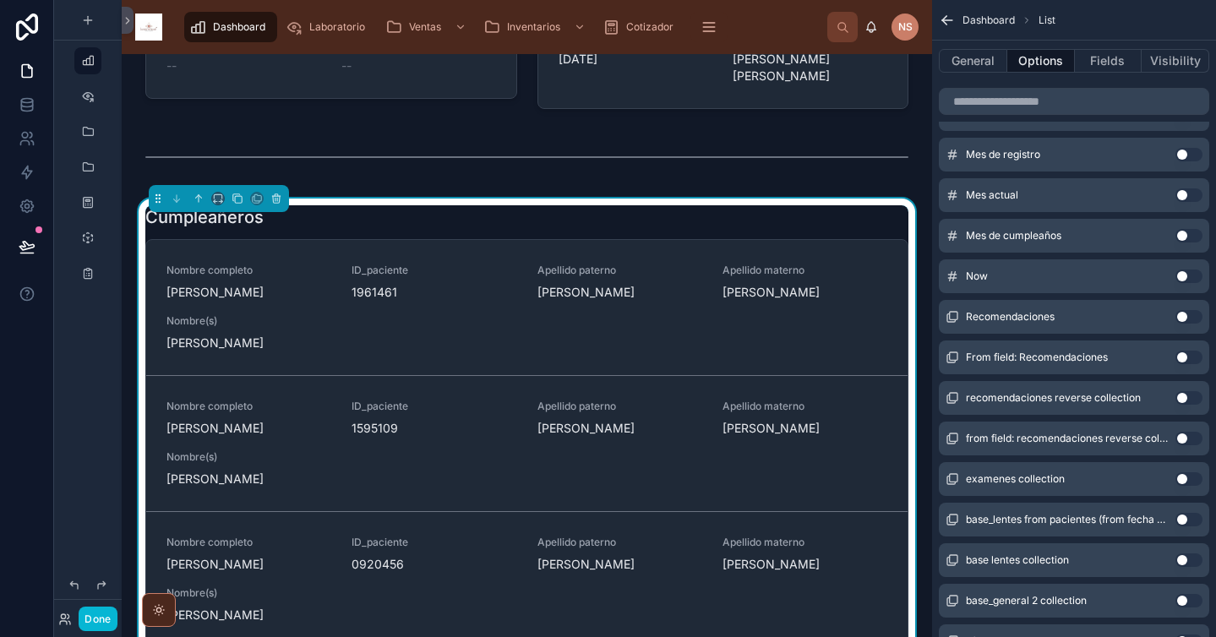
click at [1190, 233] on button "Use setting" at bounding box center [1189, 236] width 27 height 14
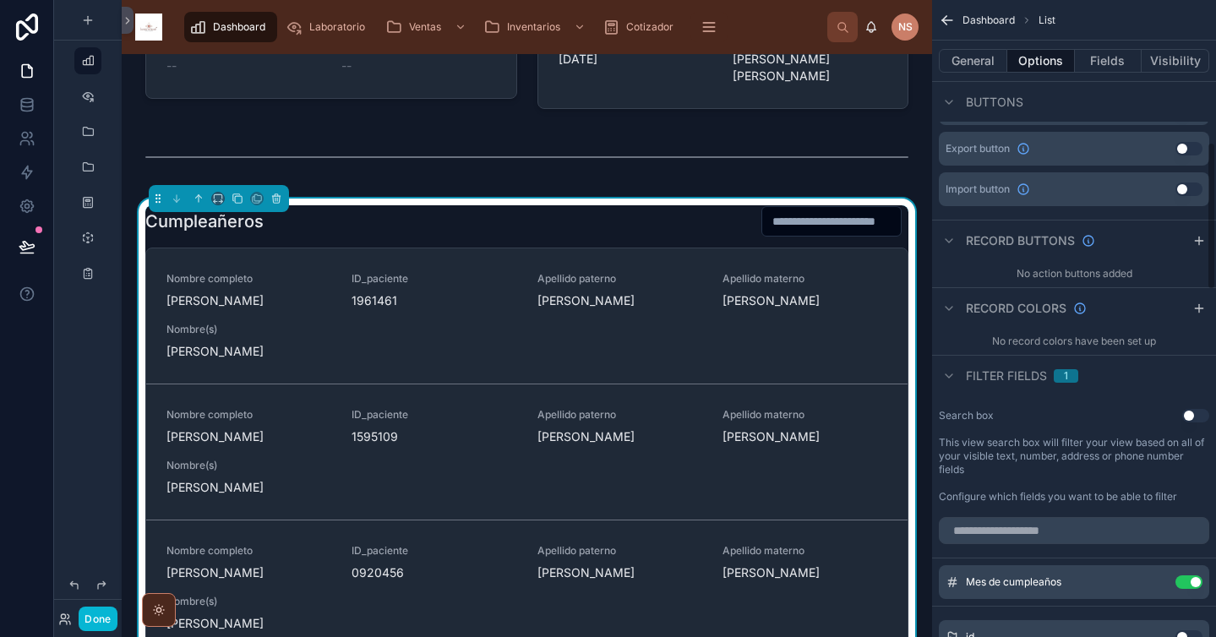
scroll to position [640, 0]
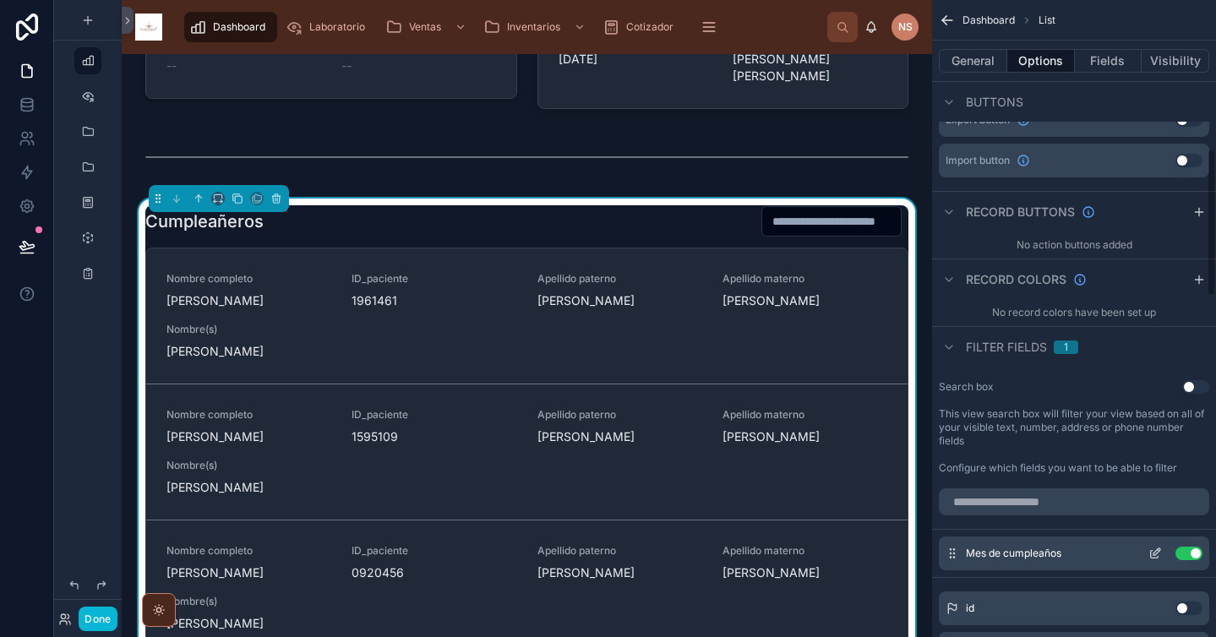
click at [1156, 554] on icon "scrollable content" at bounding box center [1157, 552] width 7 height 7
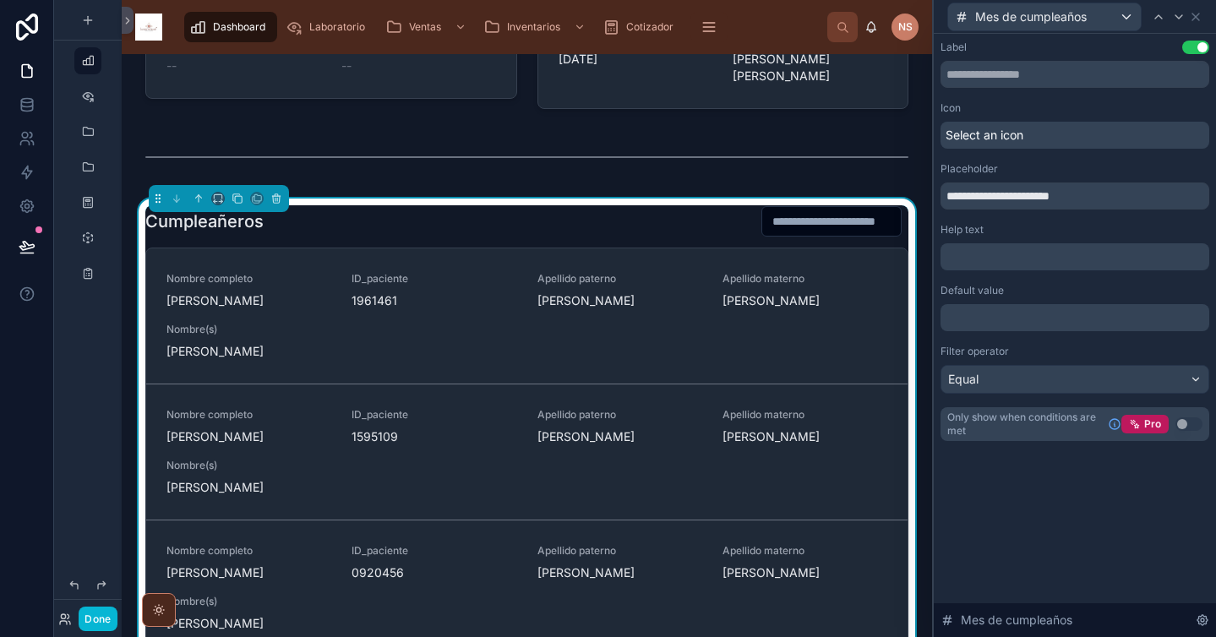
click at [1049, 320] on p "﻿" at bounding box center [1076, 317] width 259 height 17
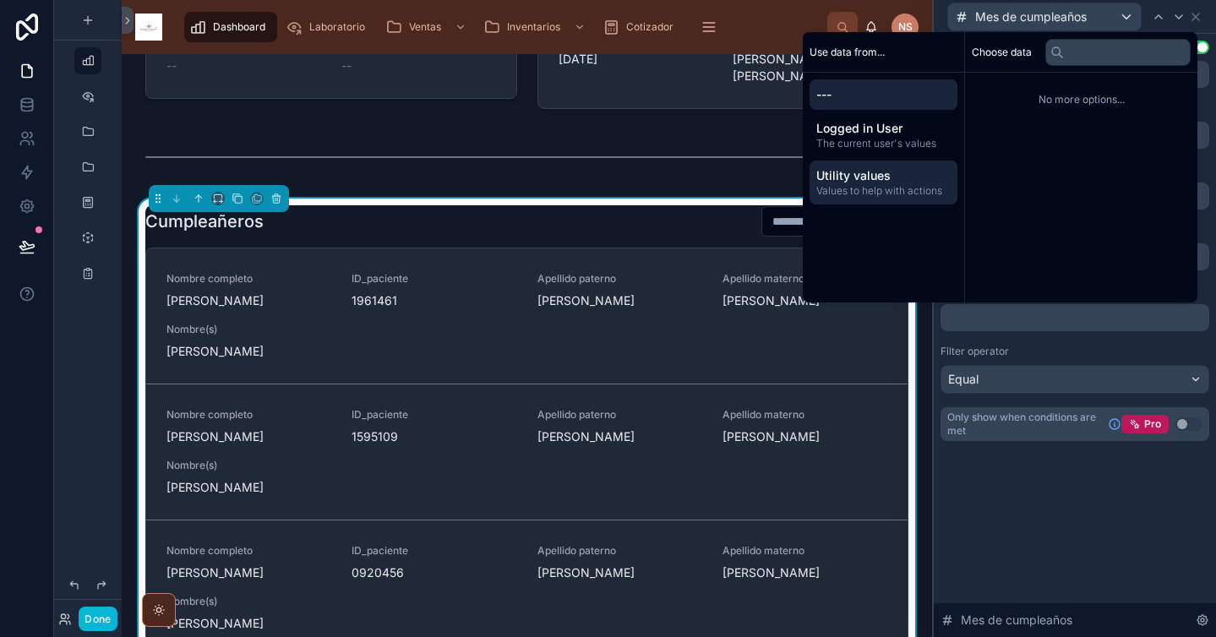
click at [891, 188] on span "Values to help with actions" at bounding box center [883, 191] width 134 height 14
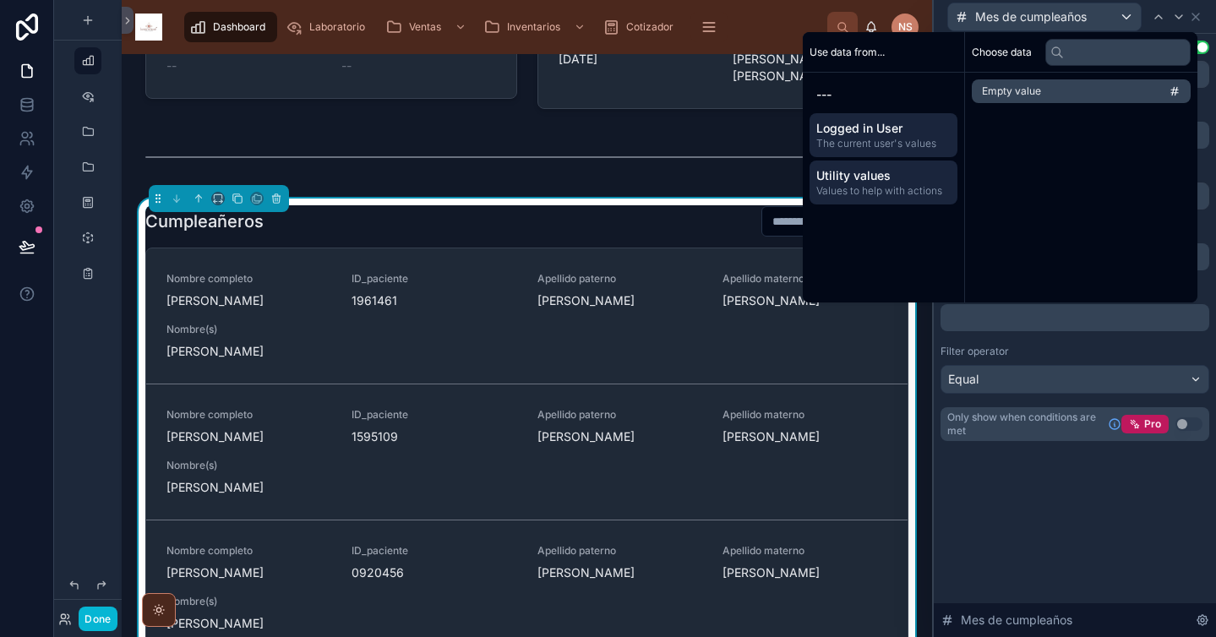
click at [887, 123] on span "Logged in User" at bounding box center [883, 128] width 134 height 17
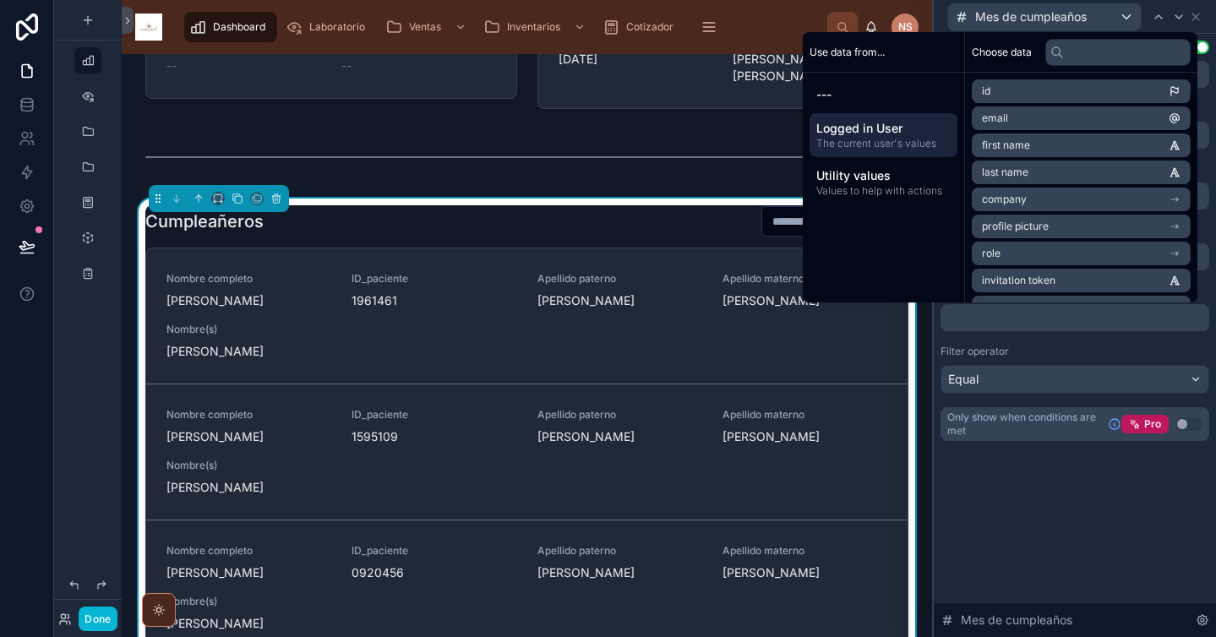
scroll to position [78, 0]
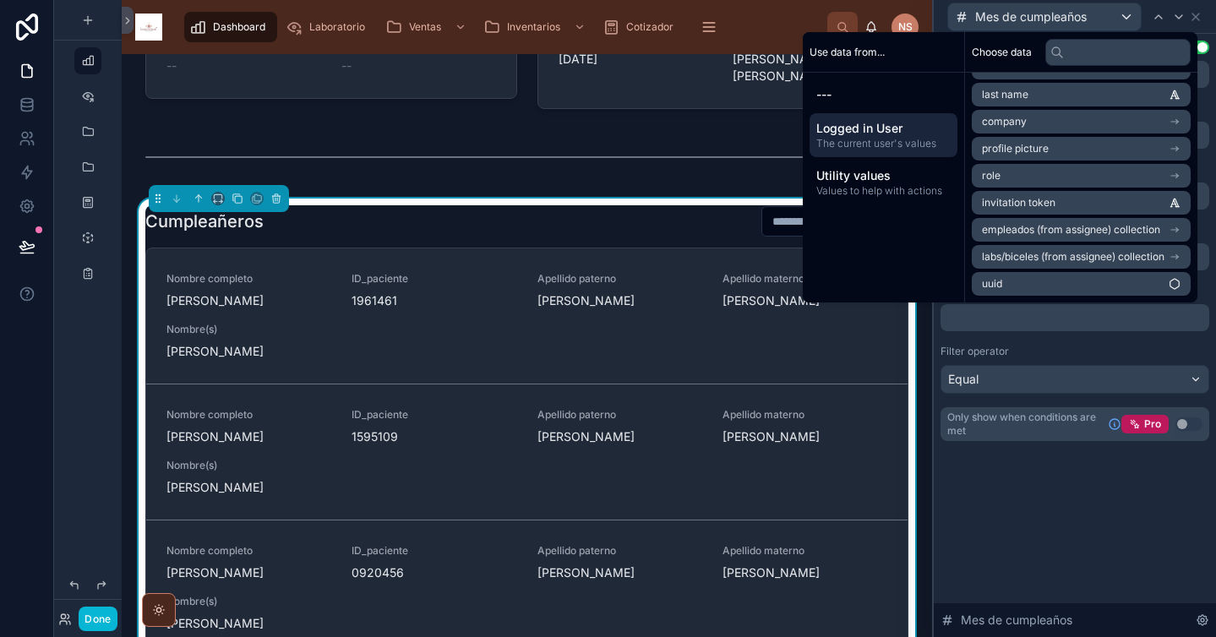
click at [1040, 347] on div "Filter operator" at bounding box center [1075, 352] width 269 height 14
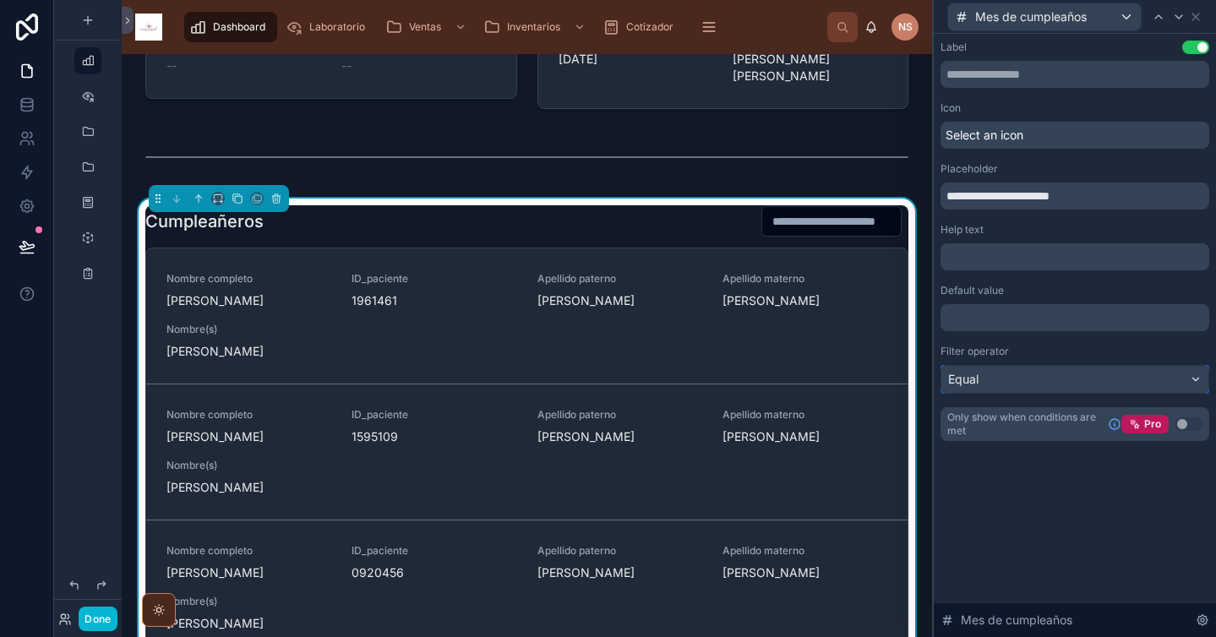
click at [1084, 381] on div "Equal" at bounding box center [1075, 379] width 267 height 27
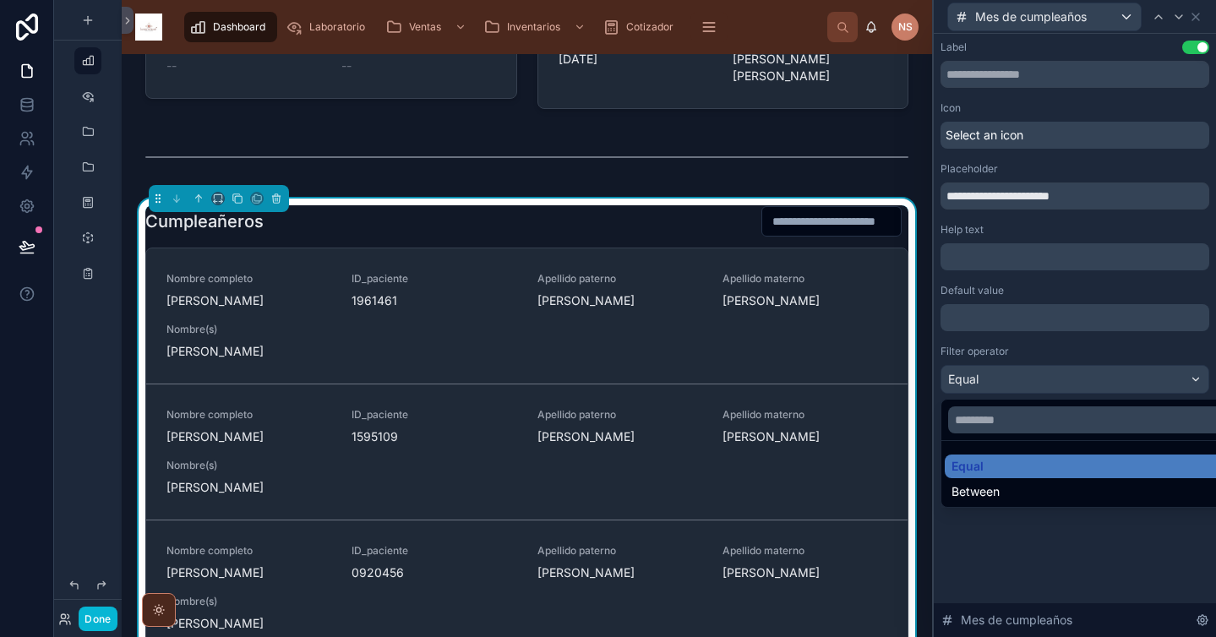
click at [1077, 356] on div at bounding box center [1075, 318] width 282 height 637
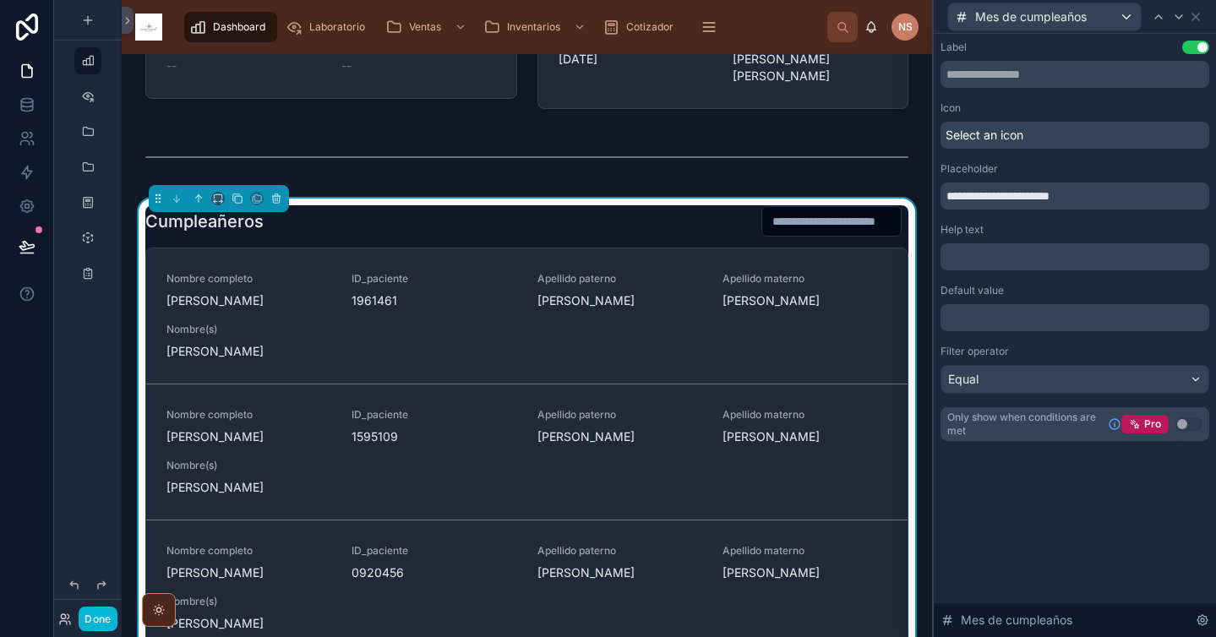
click at [1045, 312] on p "﻿" at bounding box center [1076, 317] width 259 height 17
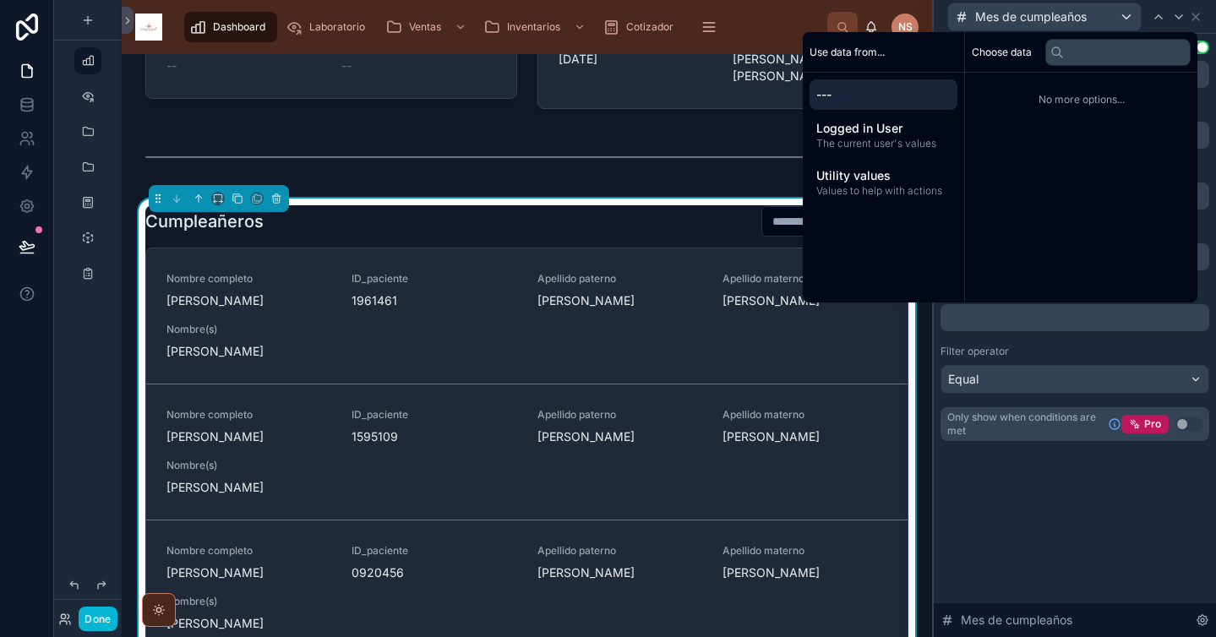
click at [1053, 347] on div "Filter operator" at bounding box center [1075, 352] width 269 height 14
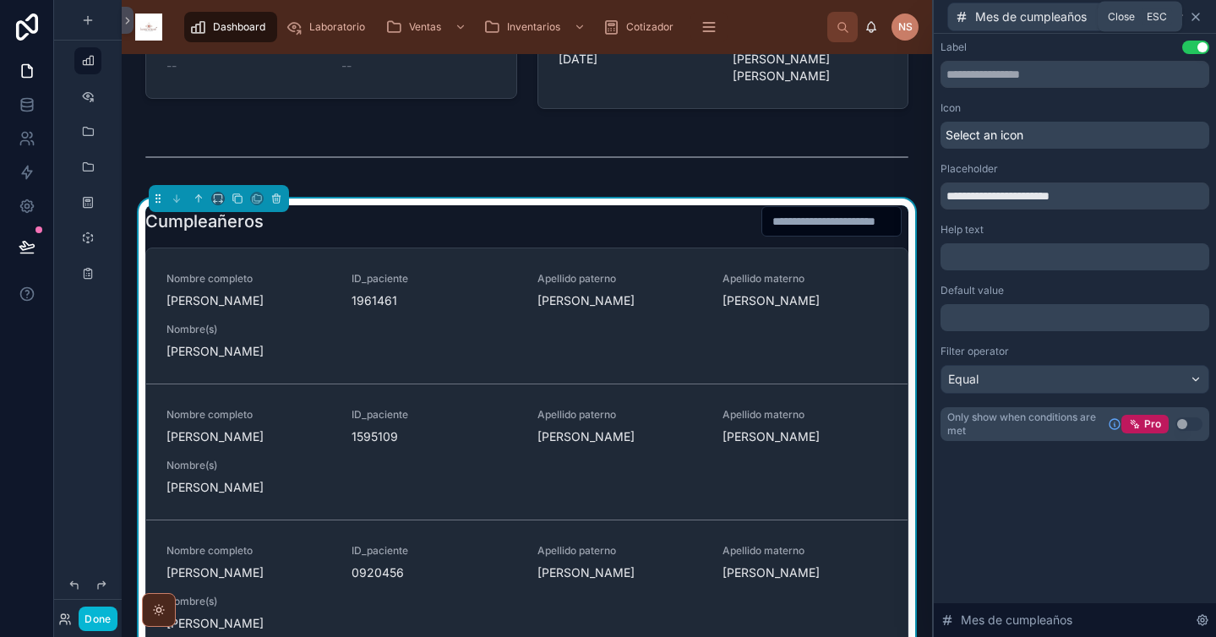
click at [1197, 17] on icon at bounding box center [1196, 17] width 7 height 7
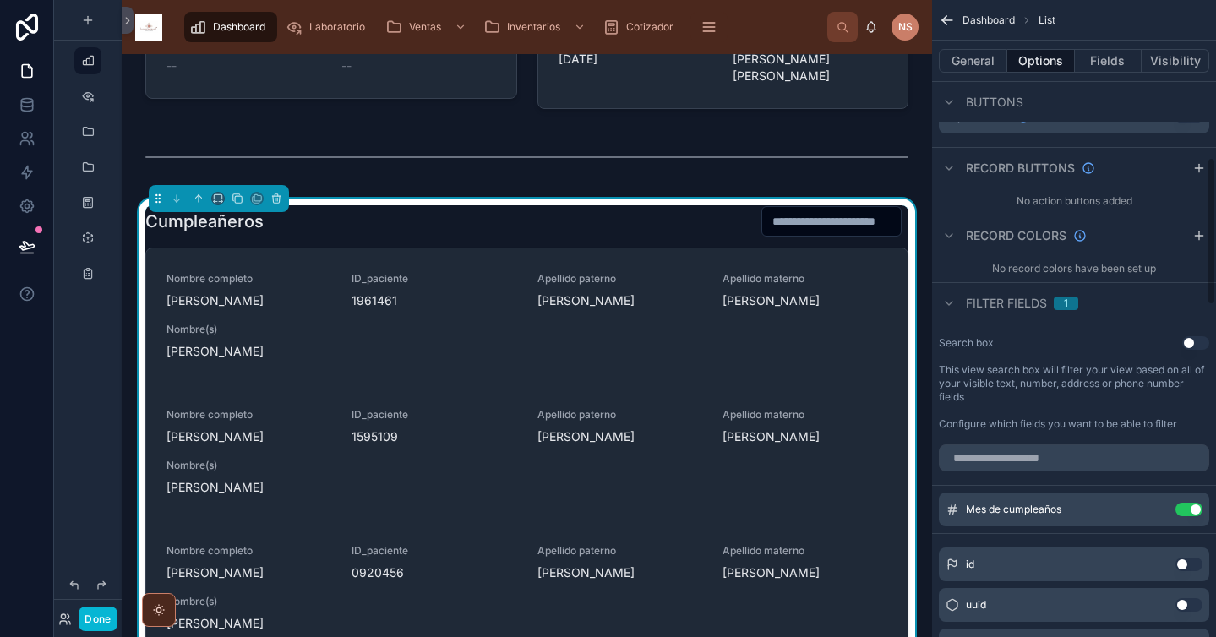
scroll to position [702, 0]
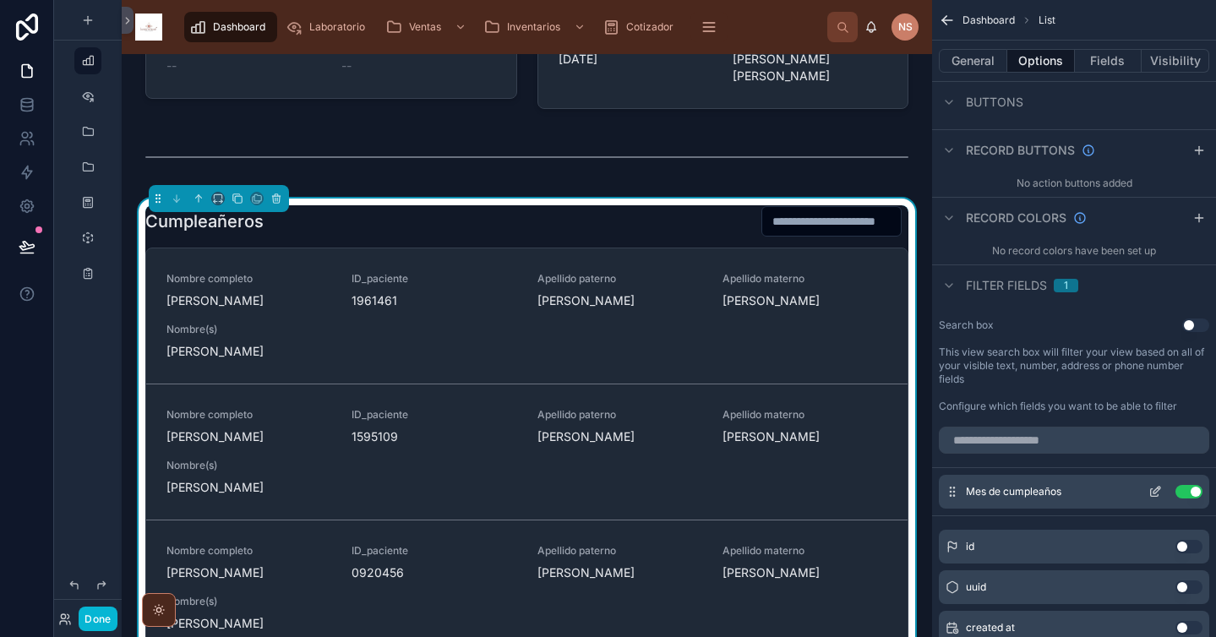
click at [1158, 492] on icon "scrollable content" at bounding box center [1156, 492] width 14 height 14
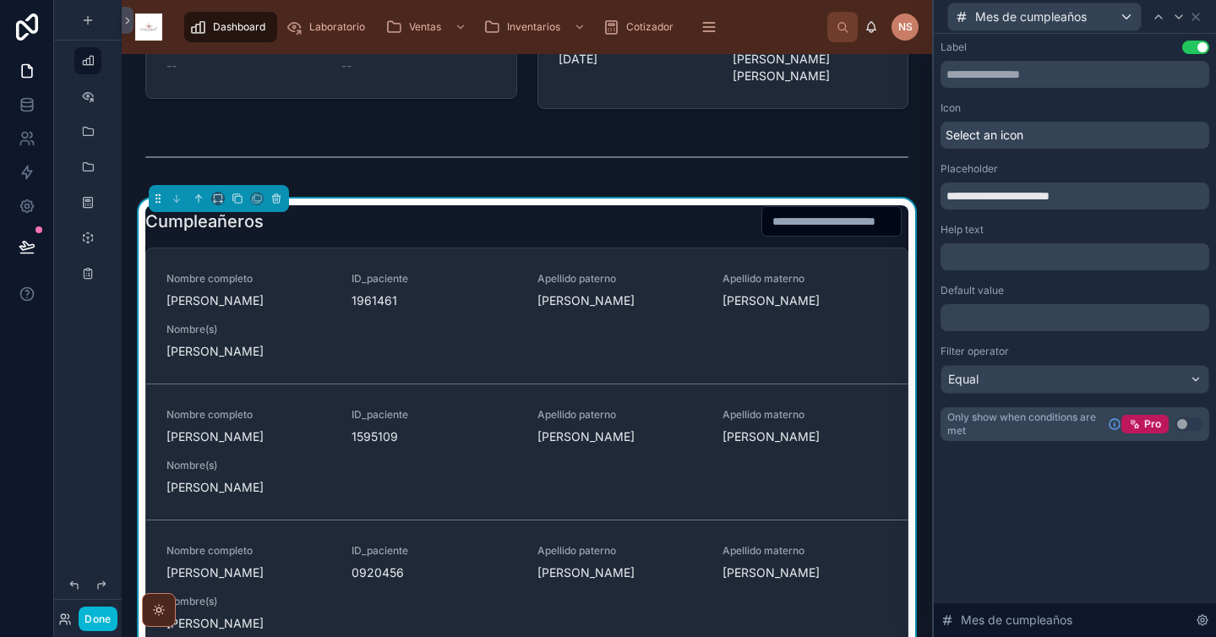
click at [1043, 271] on div "**********" at bounding box center [1075, 241] width 269 height 401
click at [1029, 304] on div "﻿" at bounding box center [1075, 317] width 269 height 27
click at [1013, 321] on p "﻿" at bounding box center [1076, 317] width 259 height 17
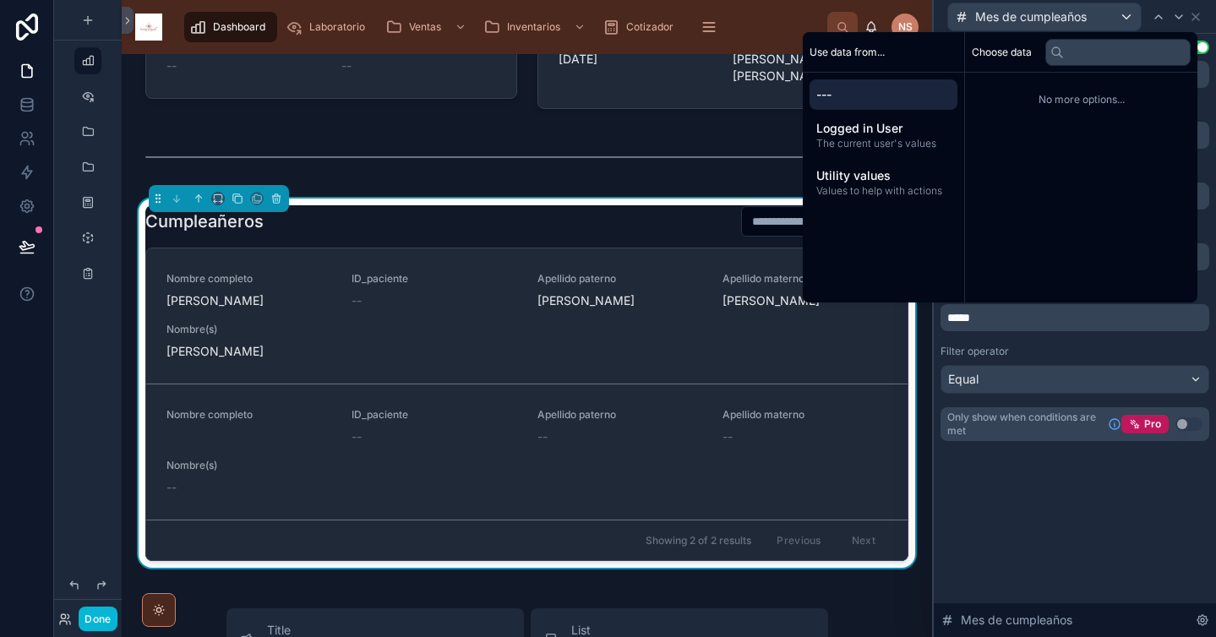
click at [1032, 339] on div "**********" at bounding box center [1075, 241] width 269 height 401
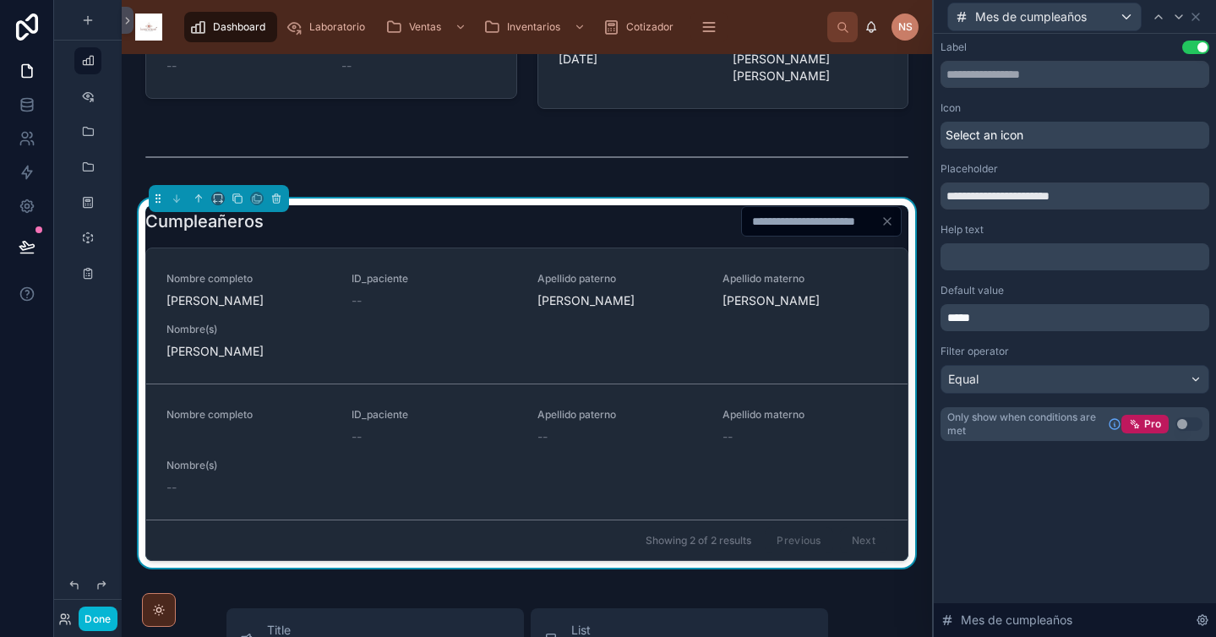
click at [1025, 308] on div "*****" at bounding box center [1075, 317] width 269 height 27
click at [1027, 318] on p "*****" at bounding box center [1076, 317] width 259 height 17
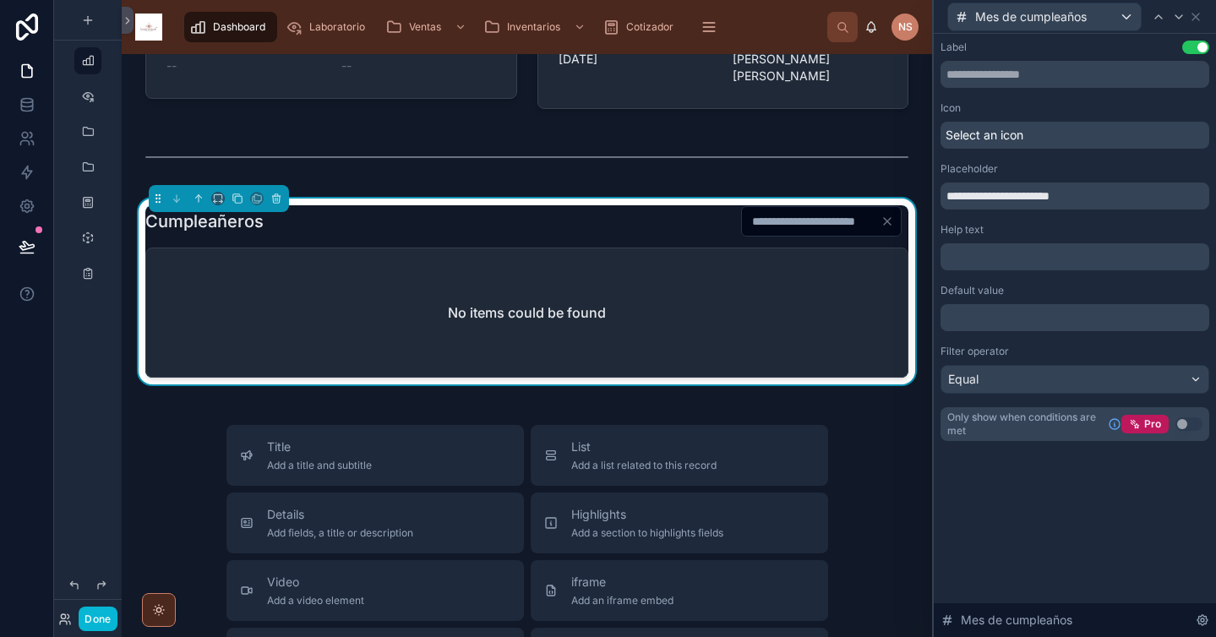
click at [1047, 345] on div "Filter operator" at bounding box center [1075, 352] width 269 height 14
click at [1040, 384] on div "Equal" at bounding box center [1075, 379] width 267 height 27
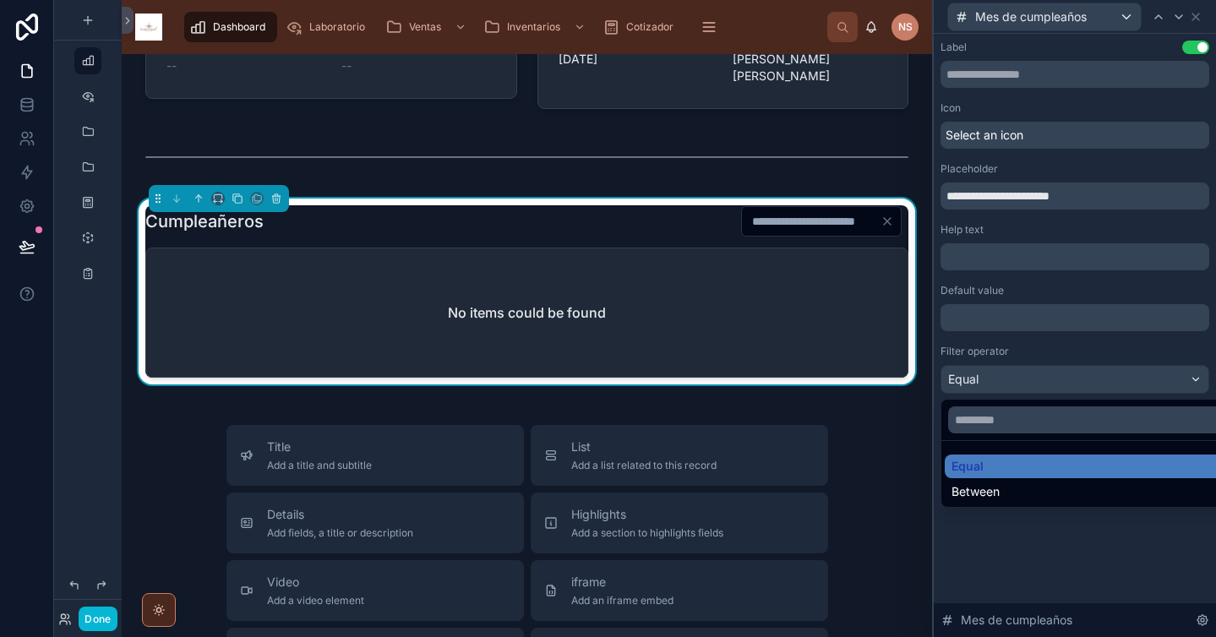
click at [1034, 338] on div at bounding box center [1075, 318] width 282 height 637
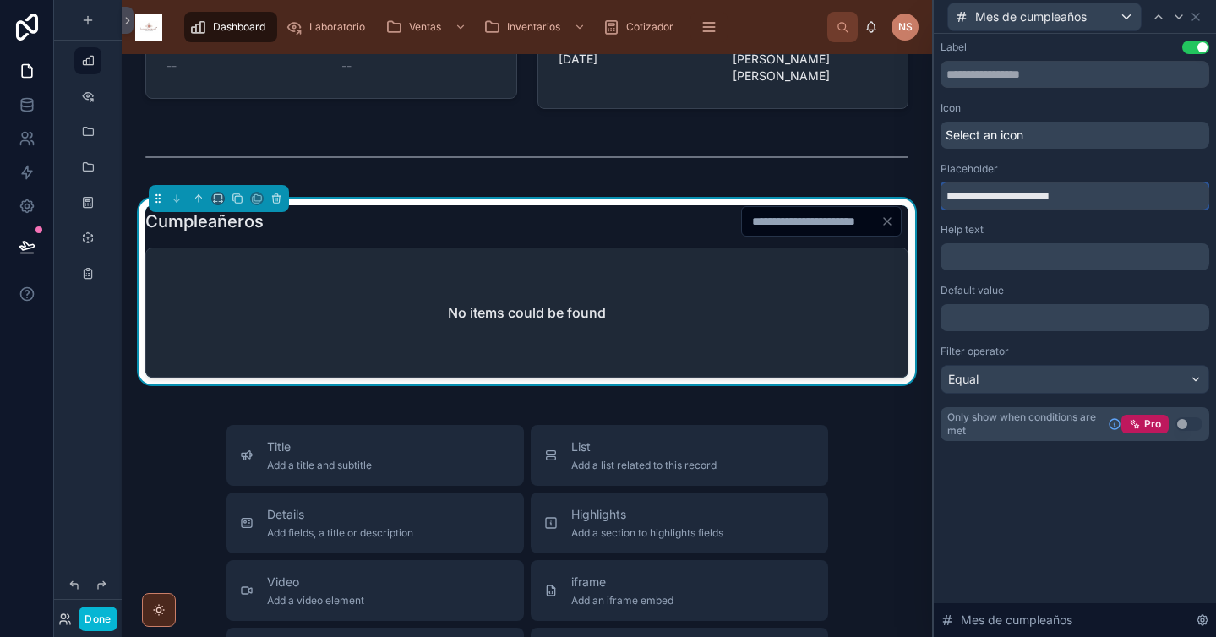
click at [1029, 210] on div "**********" at bounding box center [1075, 241] width 269 height 401
click at [979, 194] on input "**********" at bounding box center [1075, 196] width 269 height 27
type input "**********"
click at [1039, 167] on div "Placeholder" at bounding box center [1075, 169] width 269 height 14
click at [884, 225] on icon "Clear" at bounding box center [887, 221] width 7 height 7
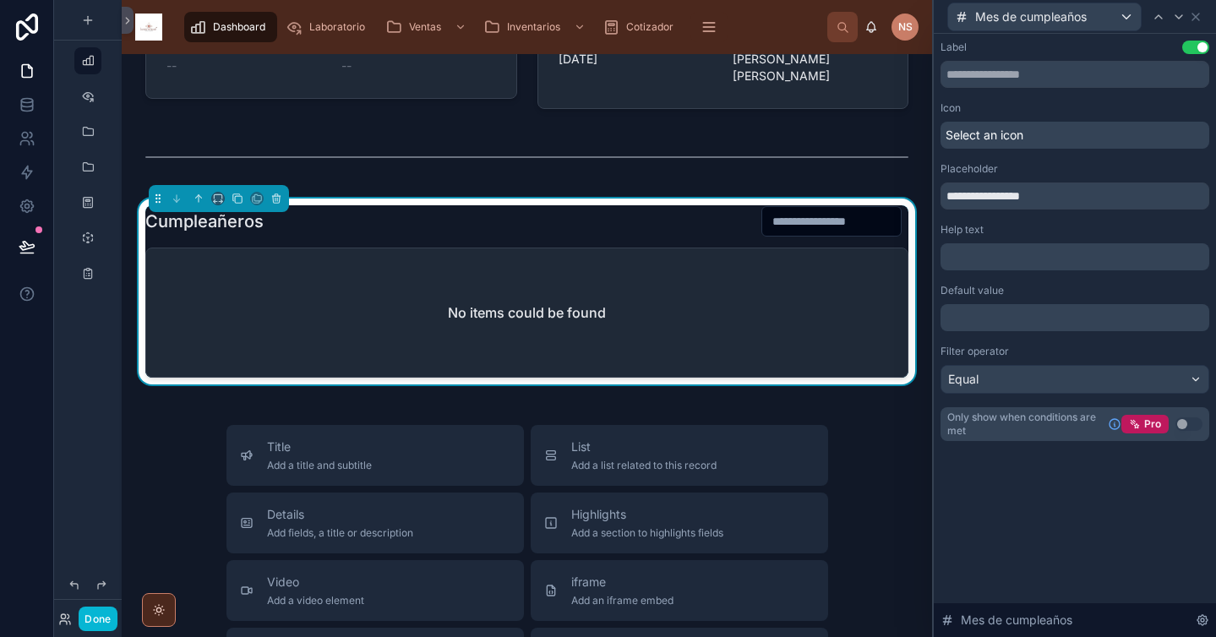
click at [1017, 291] on div "Default value" at bounding box center [1075, 291] width 269 height 14
click at [844, 233] on input "number" at bounding box center [831, 222] width 139 height 24
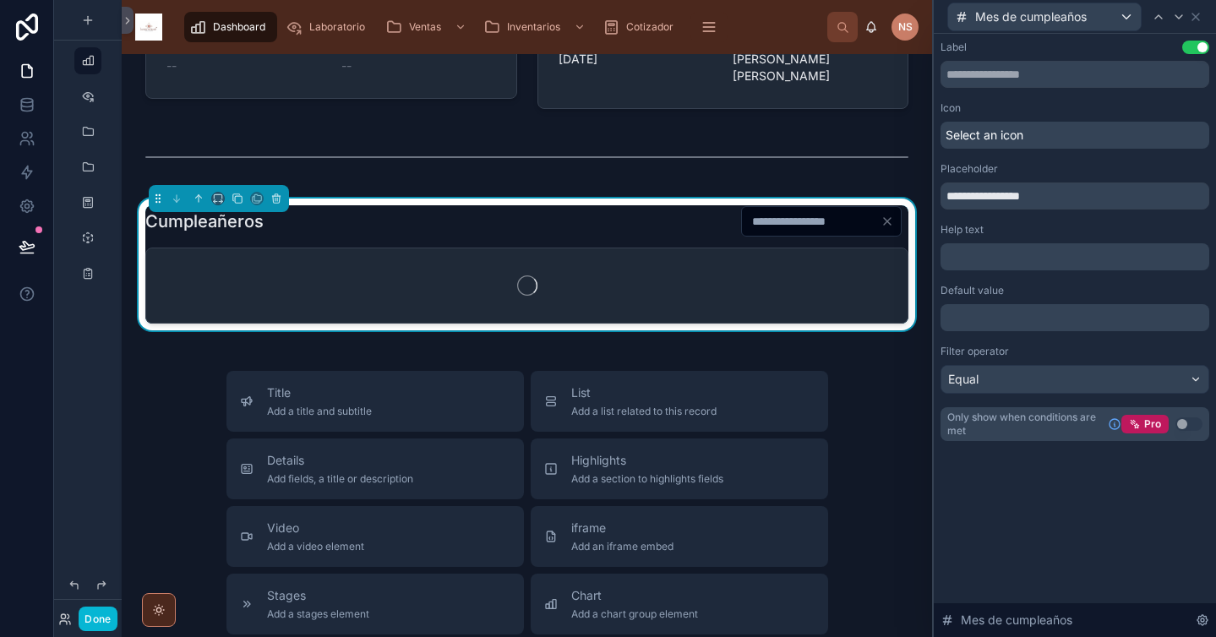
type input "**"
click at [984, 221] on div "**********" at bounding box center [1075, 241] width 269 height 401
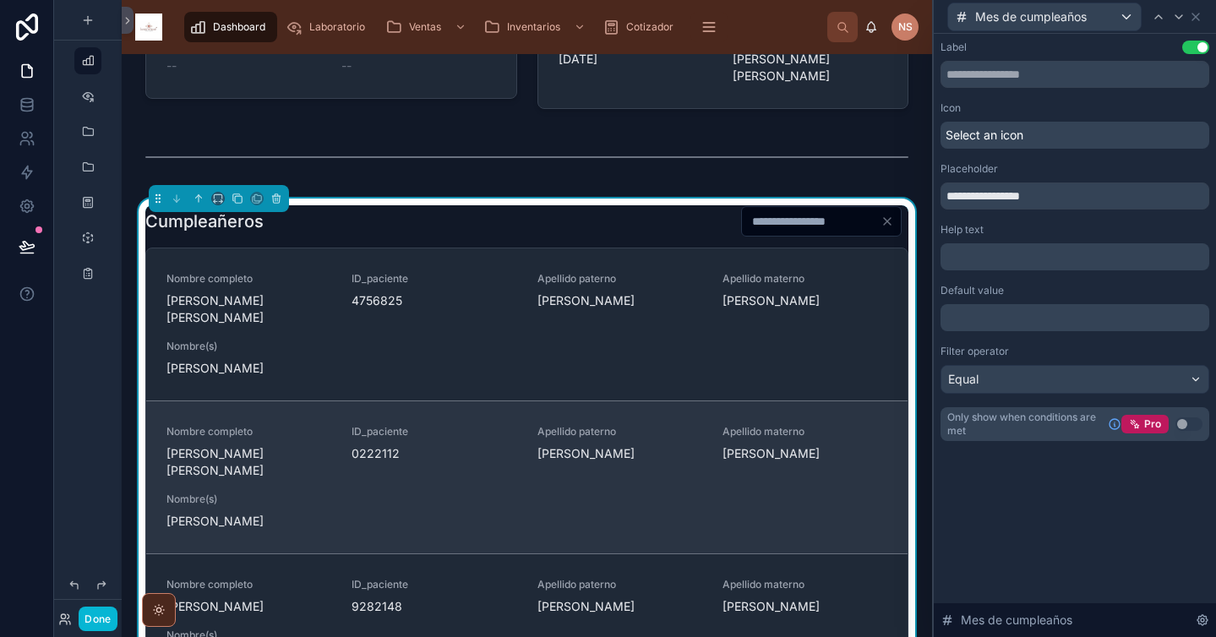
scroll to position [5, 0]
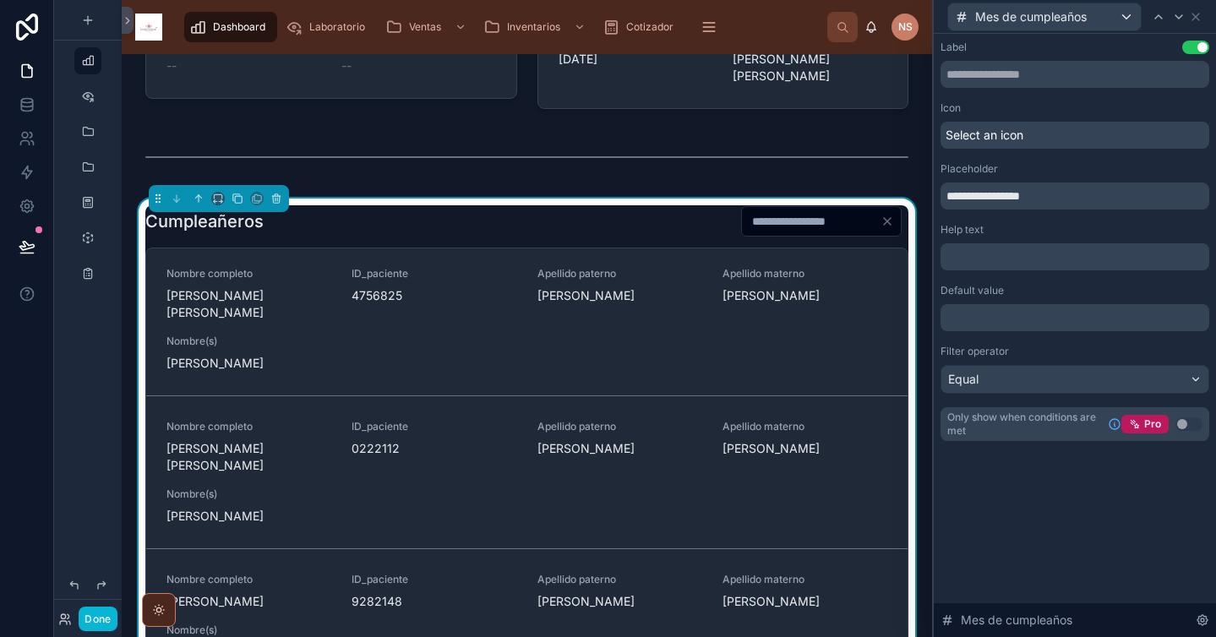
click at [1030, 222] on div "**********" at bounding box center [1075, 241] width 269 height 401
click at [1042, 144] on div "Select an icon" at bounding box center [1075, 135] width 269 height 27
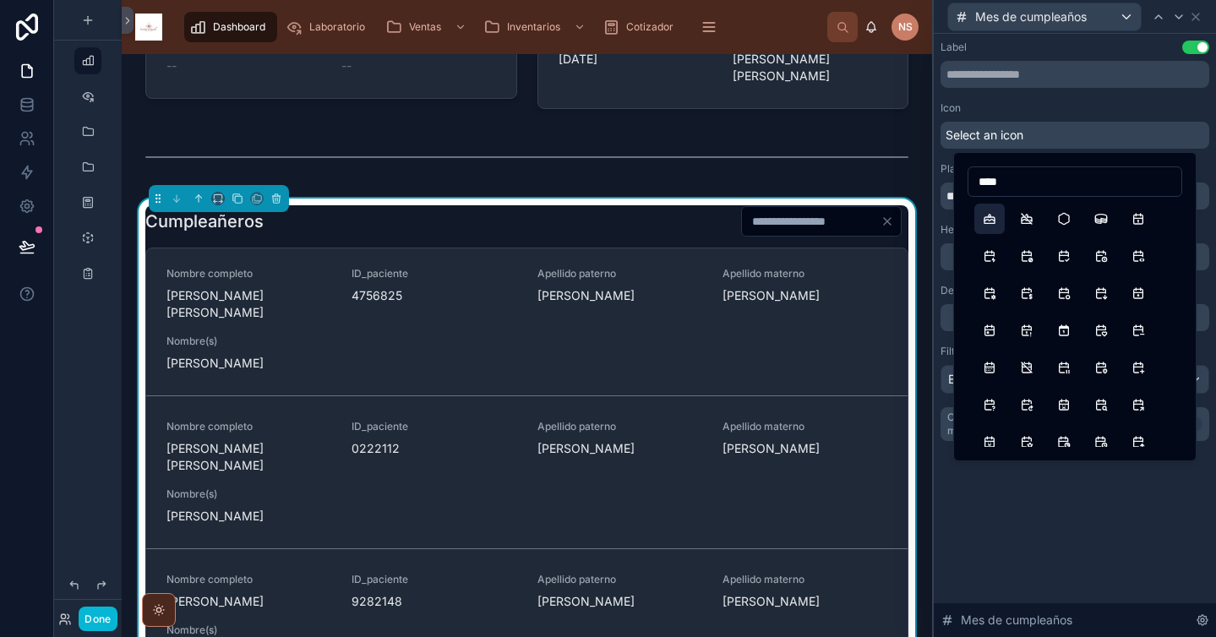
type input "****"
click at [994, 225] on button "Cake" at bounding box center [990, 219] width 30 height 30
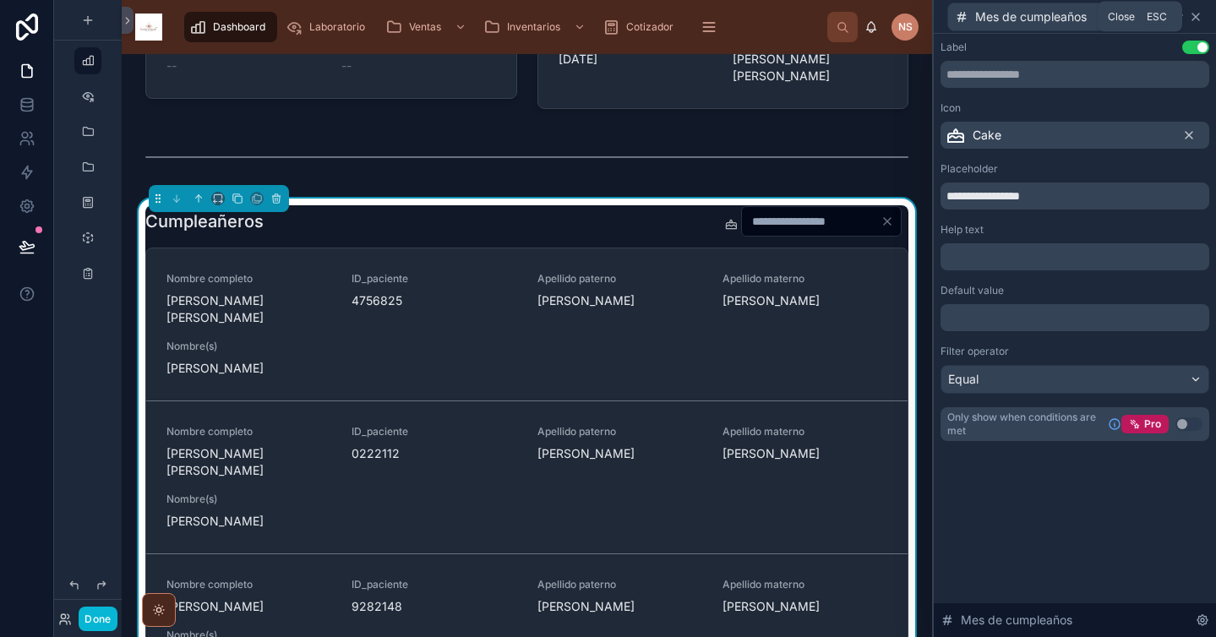
click at [1195, 18] on icon at bounding box center [1196, 17] width 14 height 14
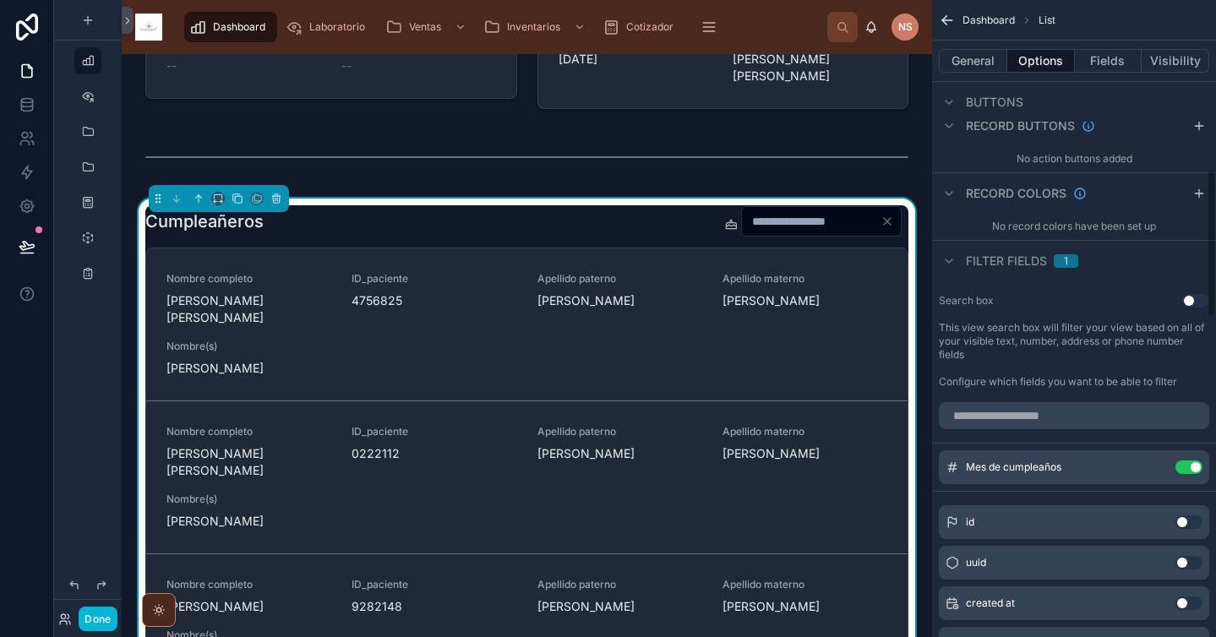
scroll to position [728, 0]
click at [986, 62] on button "General" at bounding box center [973, 61] width 68 height 24
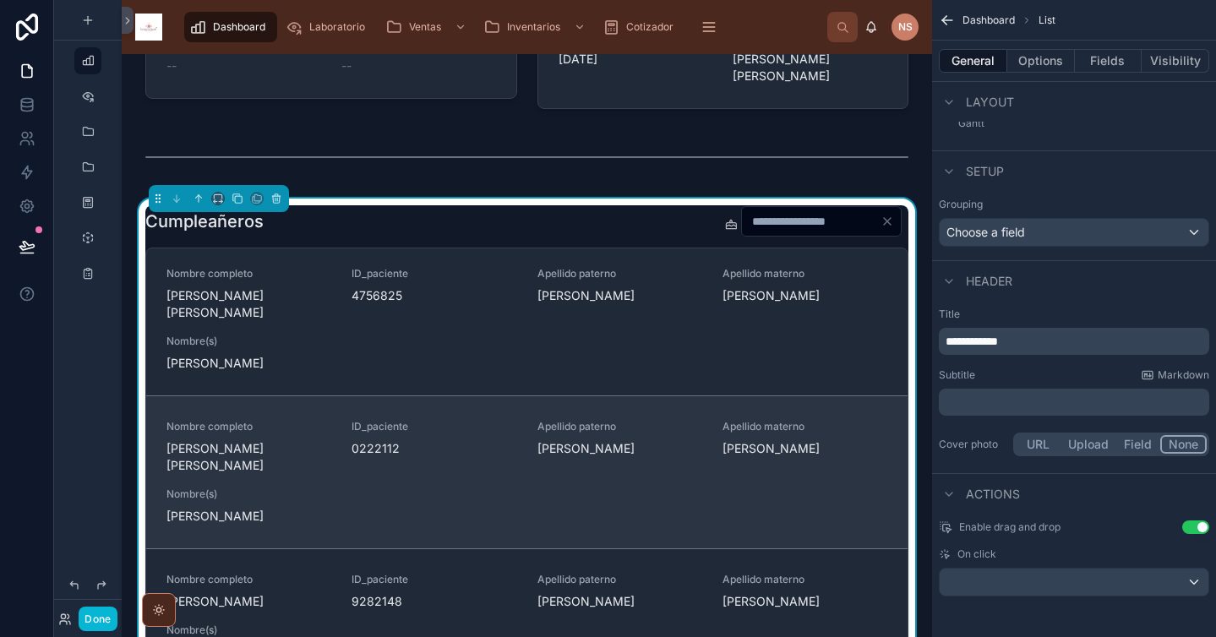
scroll to position [0, 0]
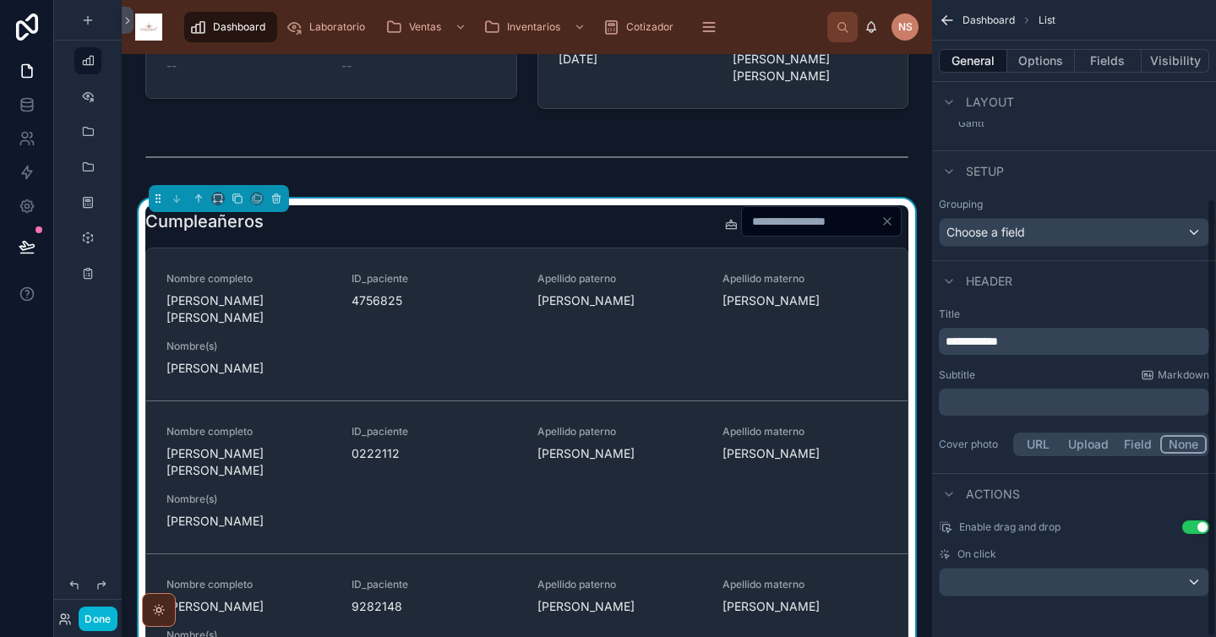
click at [1110, 276] on div "Header" at bounding box center [1074, 280] width 284 height 41
click at [108, 616] on button "Done" at bounding box center [98, 619] width 38 height 25
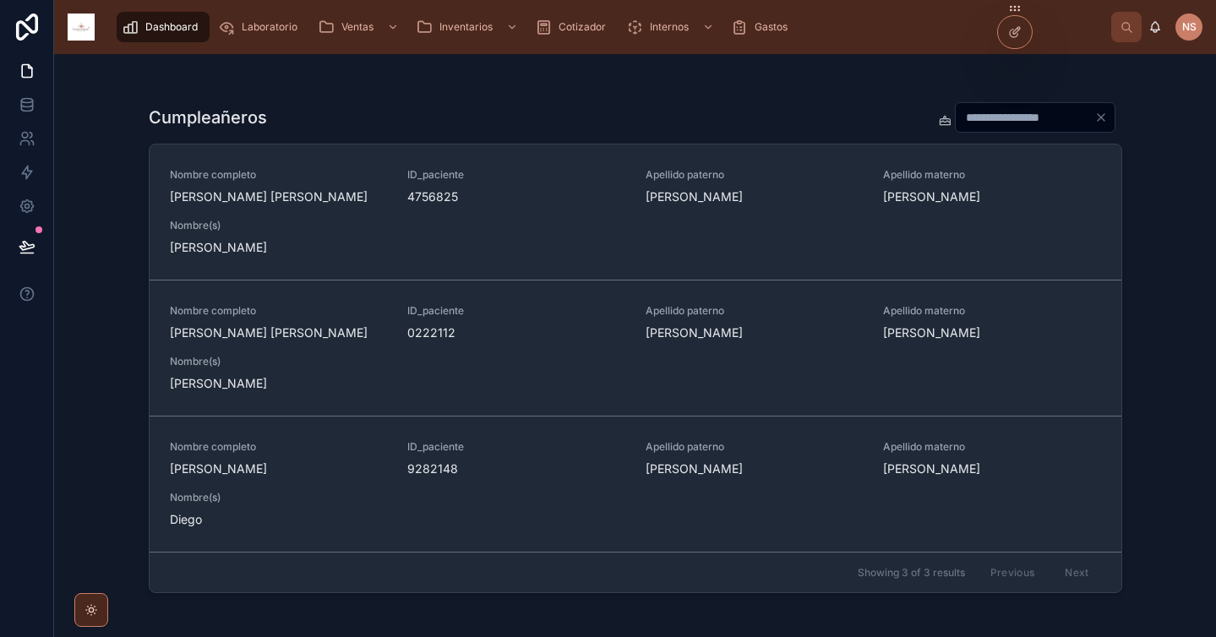
scroll to position [930, 0]
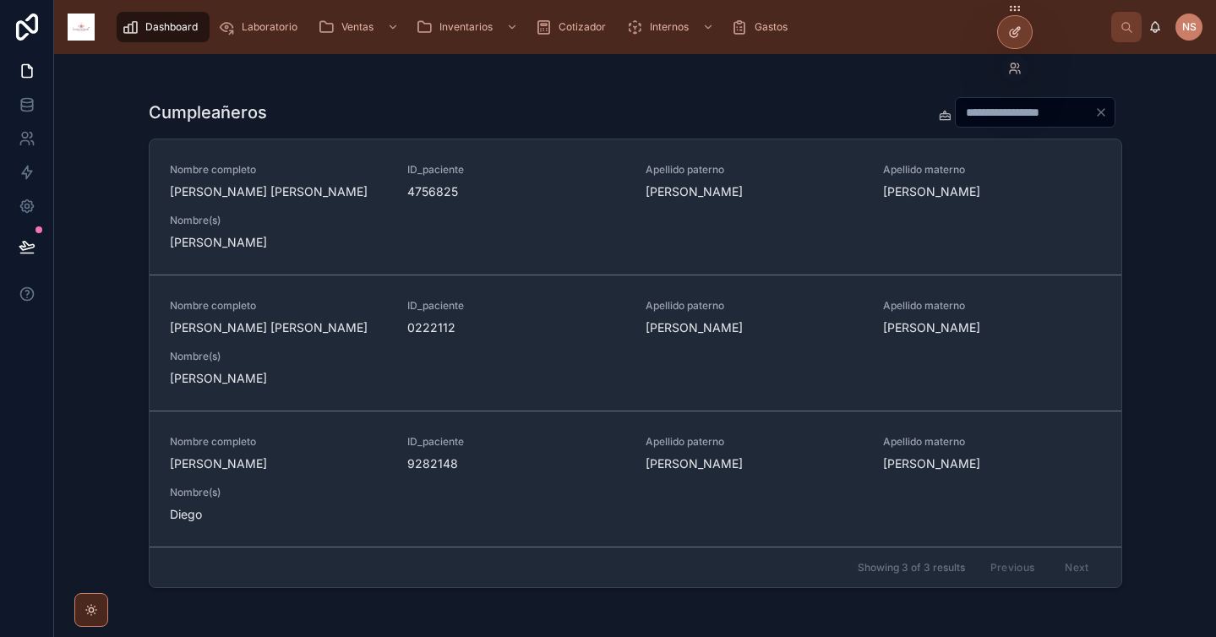
click at [1010, 36] on icon at bounding box center [1015, 32] width 14 height 14
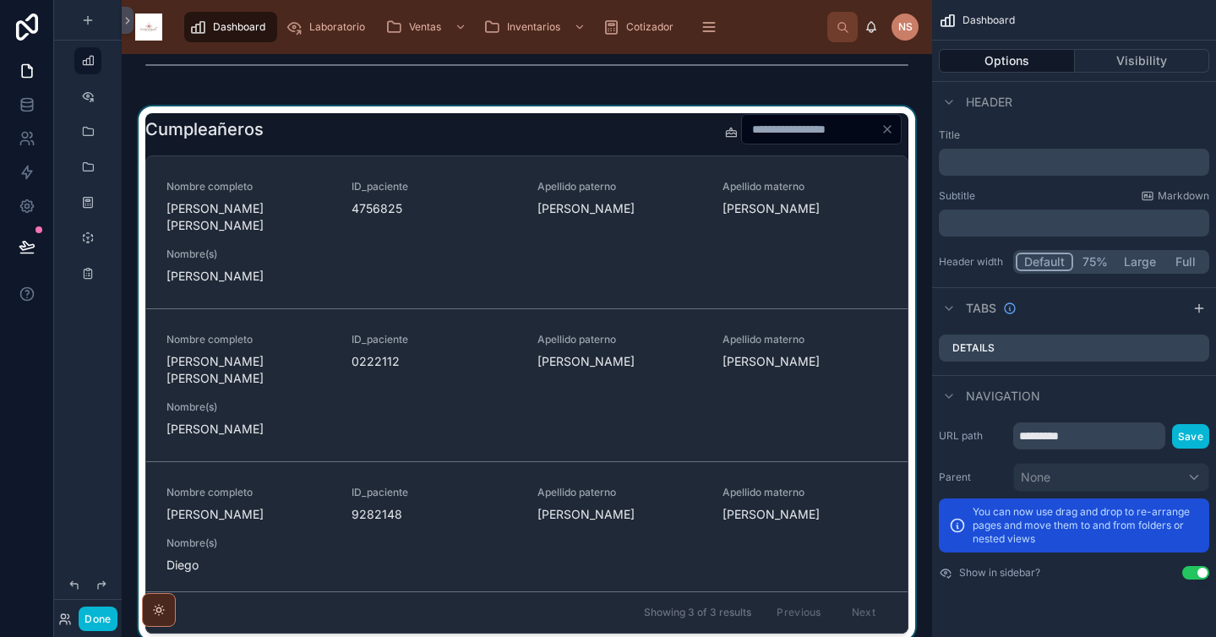
click at [649, 138] on div at bounding box center [526, 373] width 783 height 534
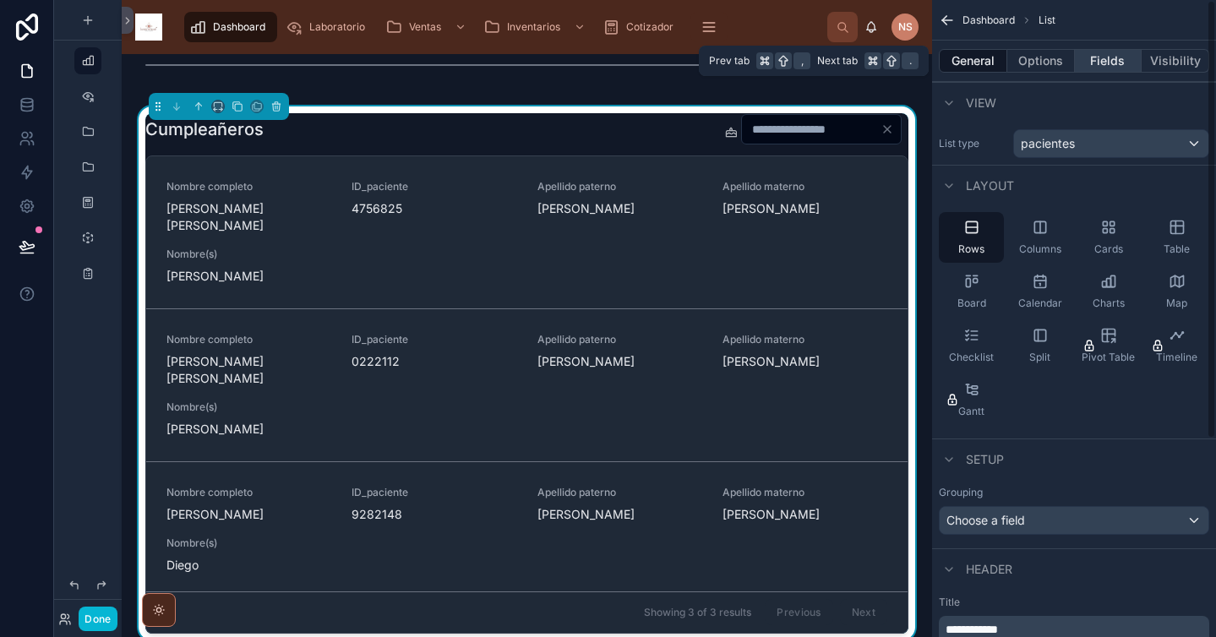
click at [1099, 63] on button "Fields" at bounding box center [1109, 61] width 68 height 24
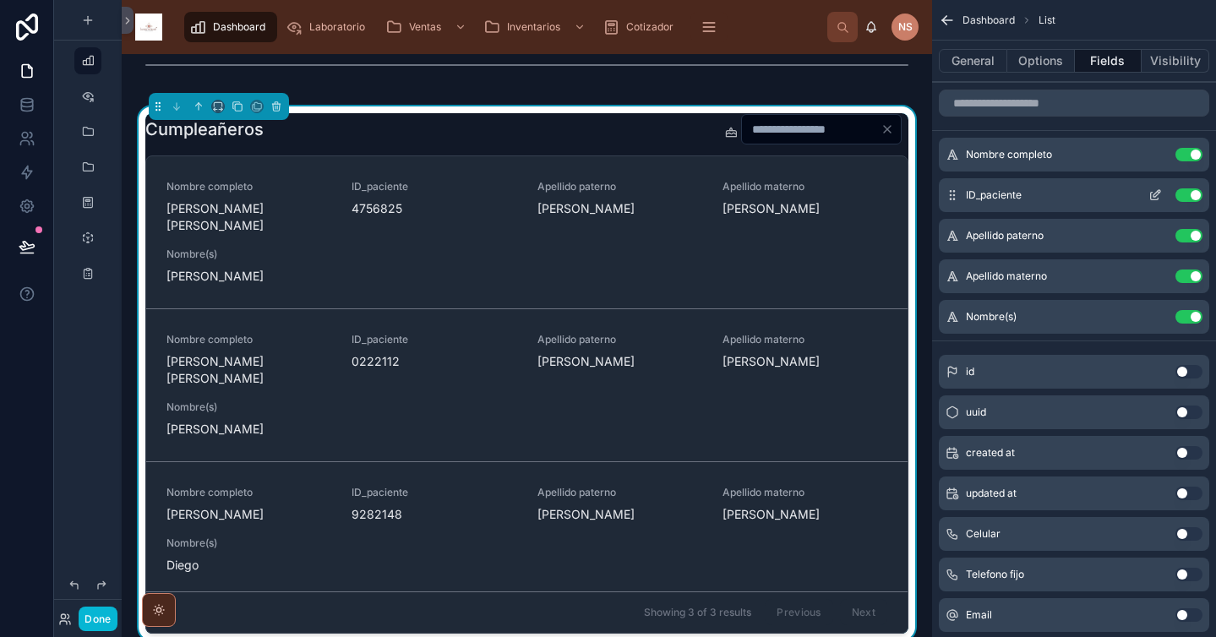
click at [1198, 194] on button "Use setting" at bounding box center [1189, 195] width 27 height 14
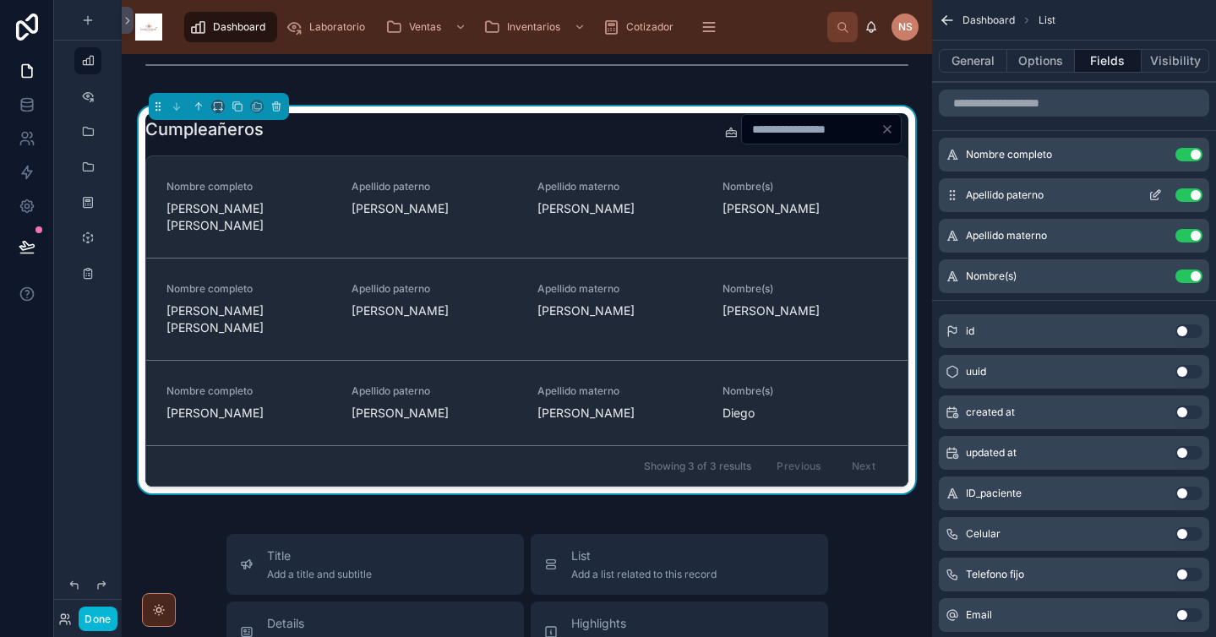
click at [1192, 194] on button "Use setting" at bounding box center [1189, 195] width 27 height 14
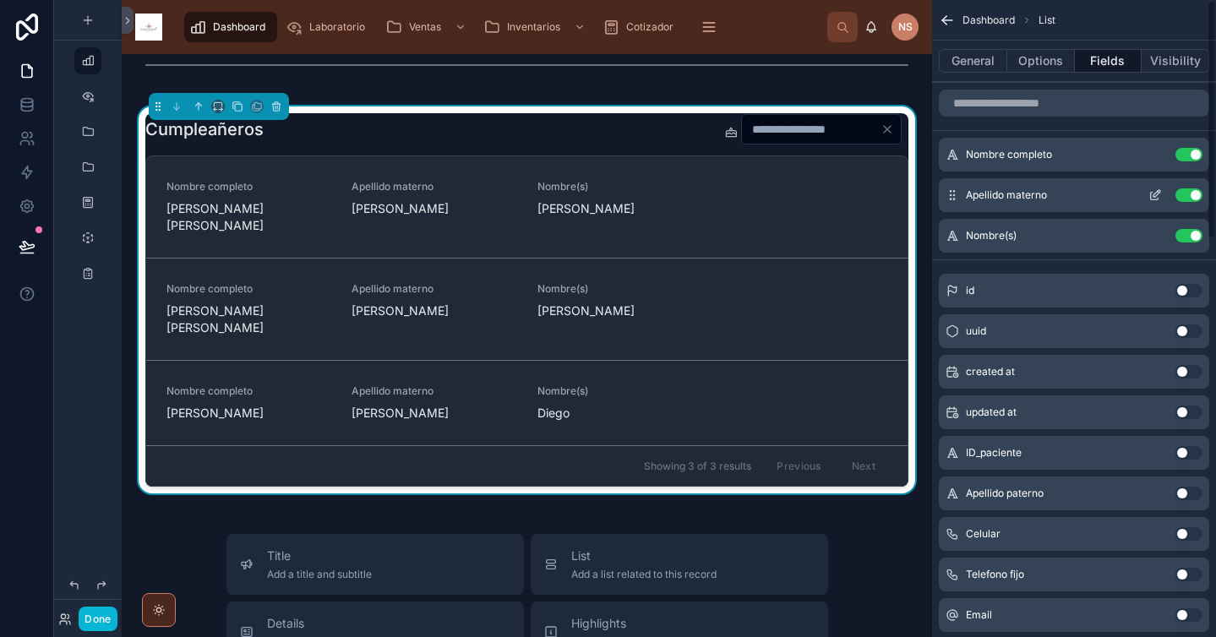
click at [1188, 193] on button "Use setting" at bounding box center [1189, 195] width 27 height 14
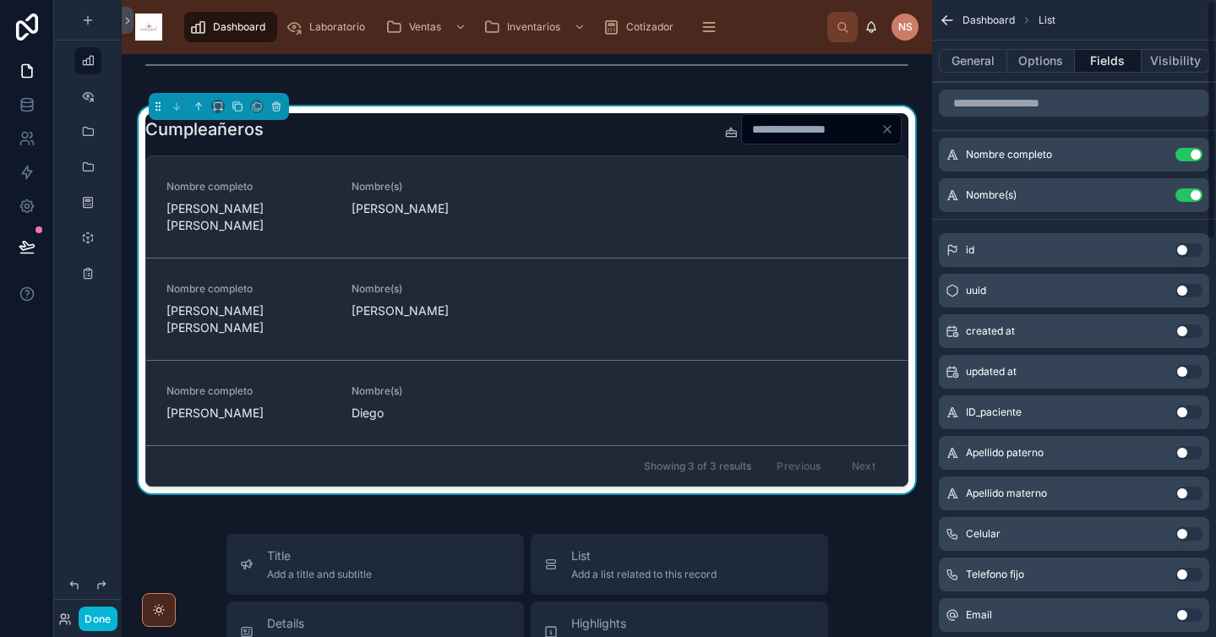
click at [1188, 193] on button "Use setting" at bounding box center [1189, 195] width 27 height 14
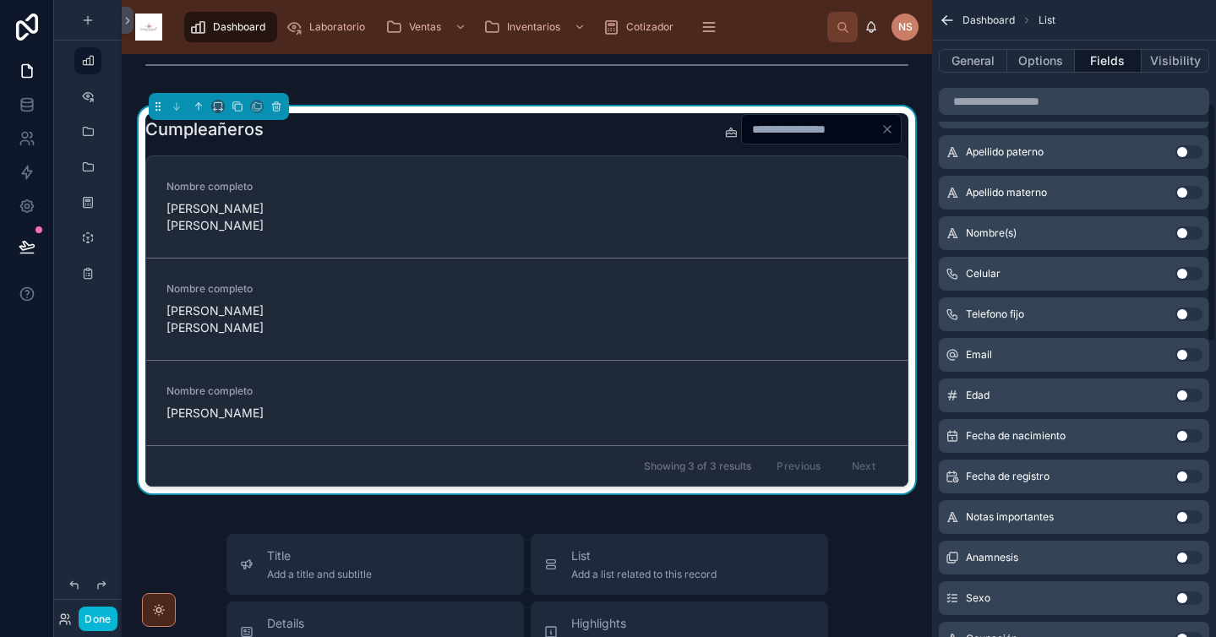
scroll to position [327, 0]
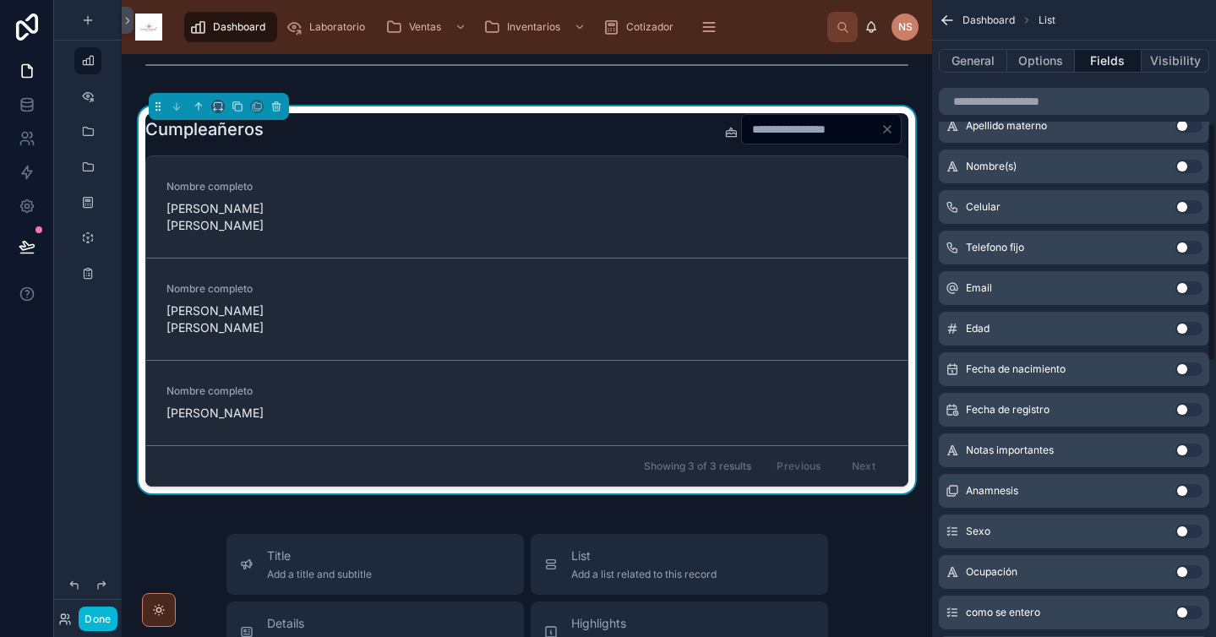
click at [1189, 373] on button "Use setting" at bounding box center [1189, 370] width 27 height 14
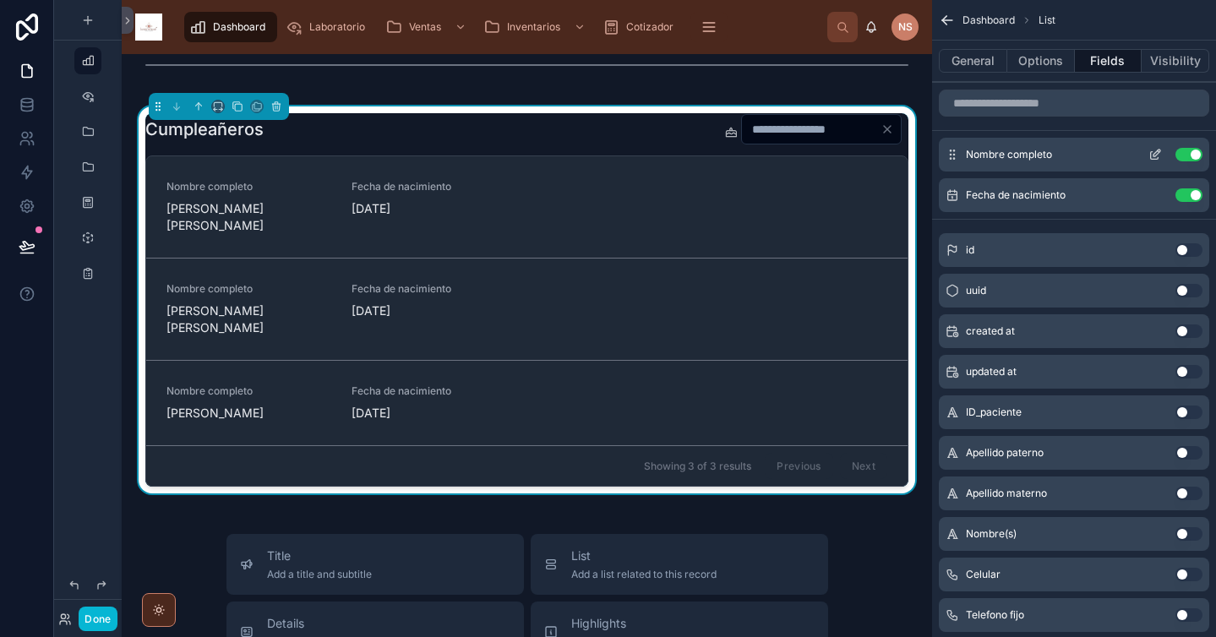
click at [1155, 156] on icon "scrollable content" at bounding box center [1156, 155] width 14 height 14
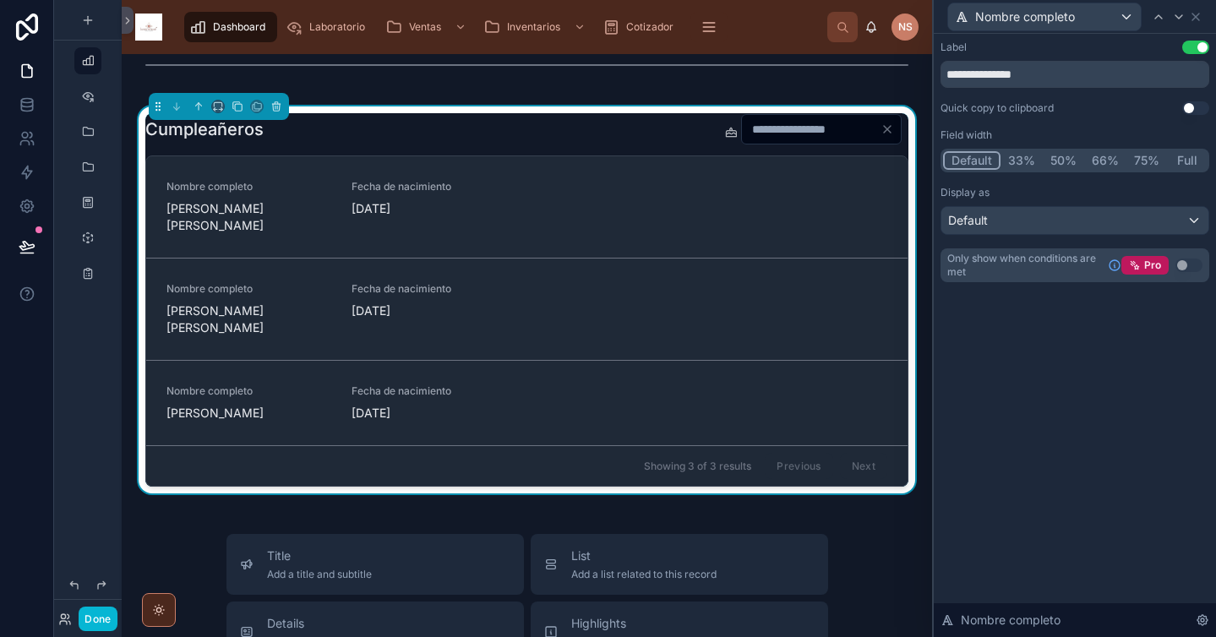
click at [1061, 153] on button "50%" at bounding box center [1063, 160] width 41 height 19
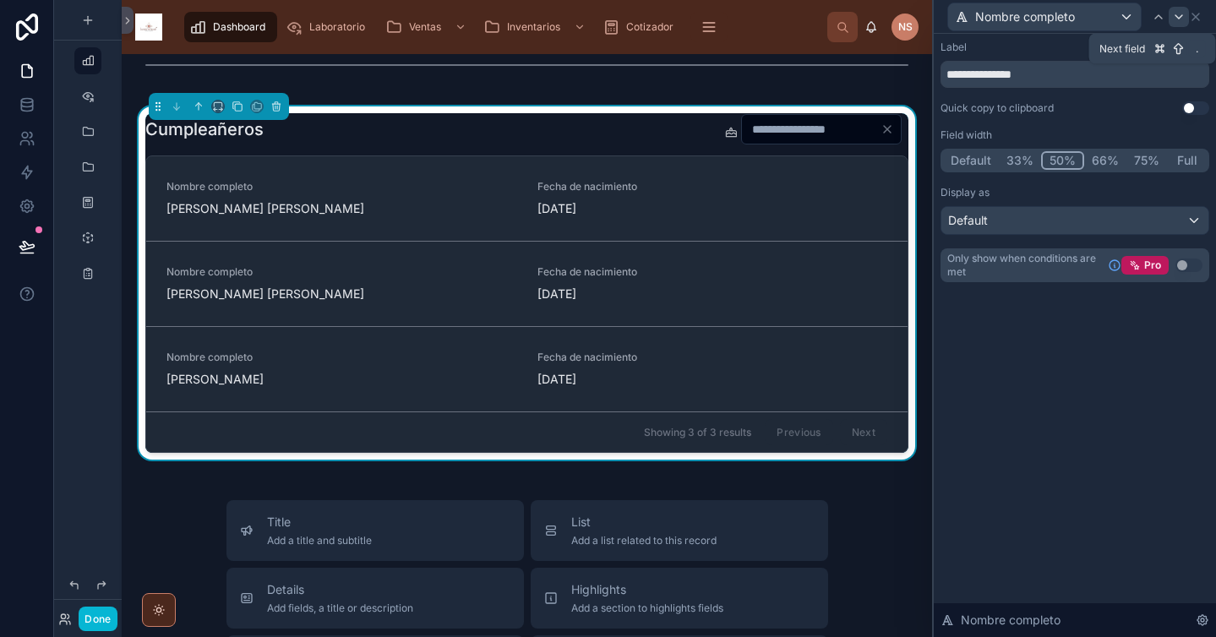
click at [1179, 23] on icon at bounding box center [1179, 17] width 14 height 14
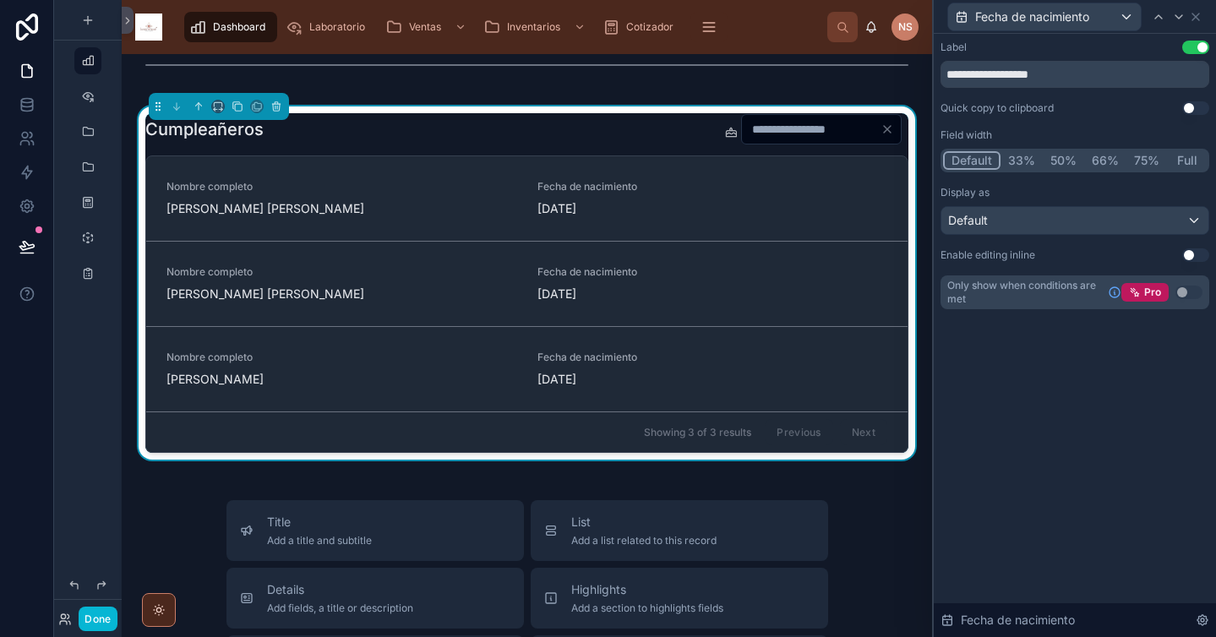
click at [1069, 154] on button "50%" at bounding box center [1063, 160] width 41 height 19
click at [1196, 14] on icon at bounding box center [1196, 17] width 14 height 14
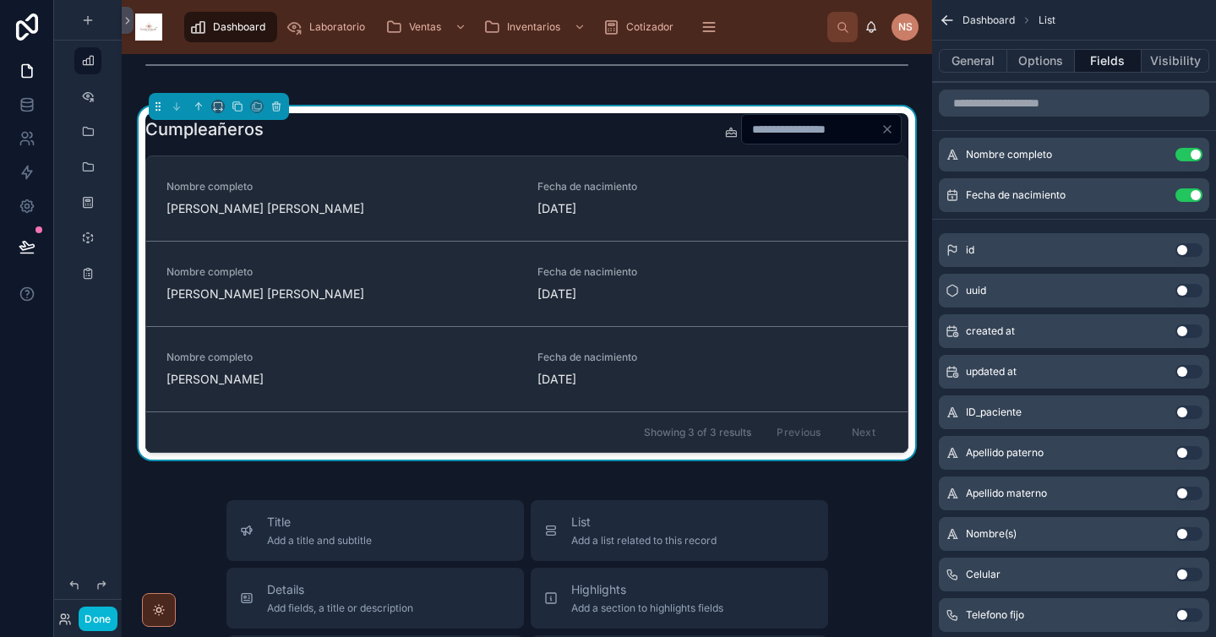
click at [952, 17] on icon "scrollable content" at bounding box center [947, 20] width 17 height 17
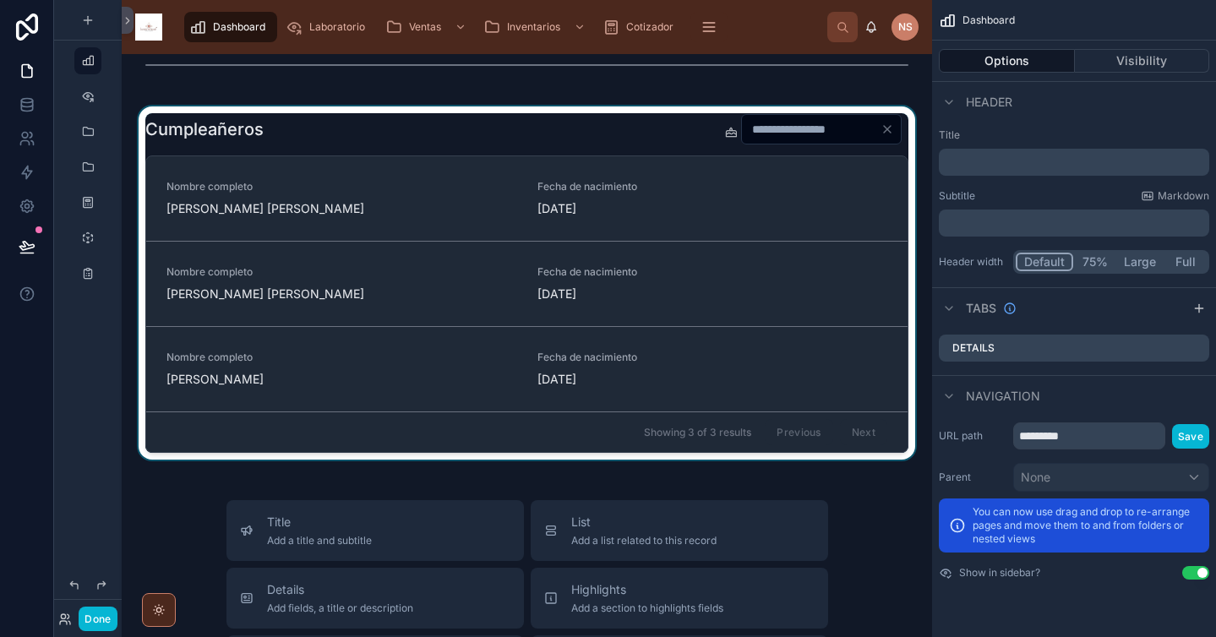
click at [669, 151] on div at bounding box center [526, 282] width 783 height 353
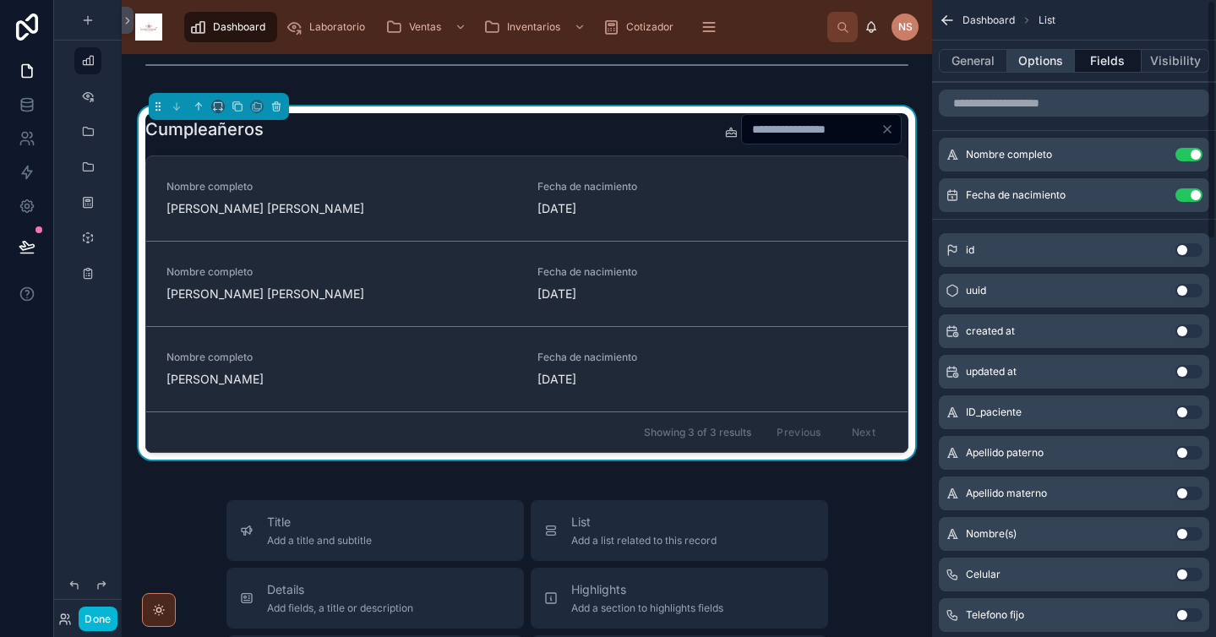
click at [1022, 62] on button "Options" at bounding box center [1041, 61] width 68 height 24
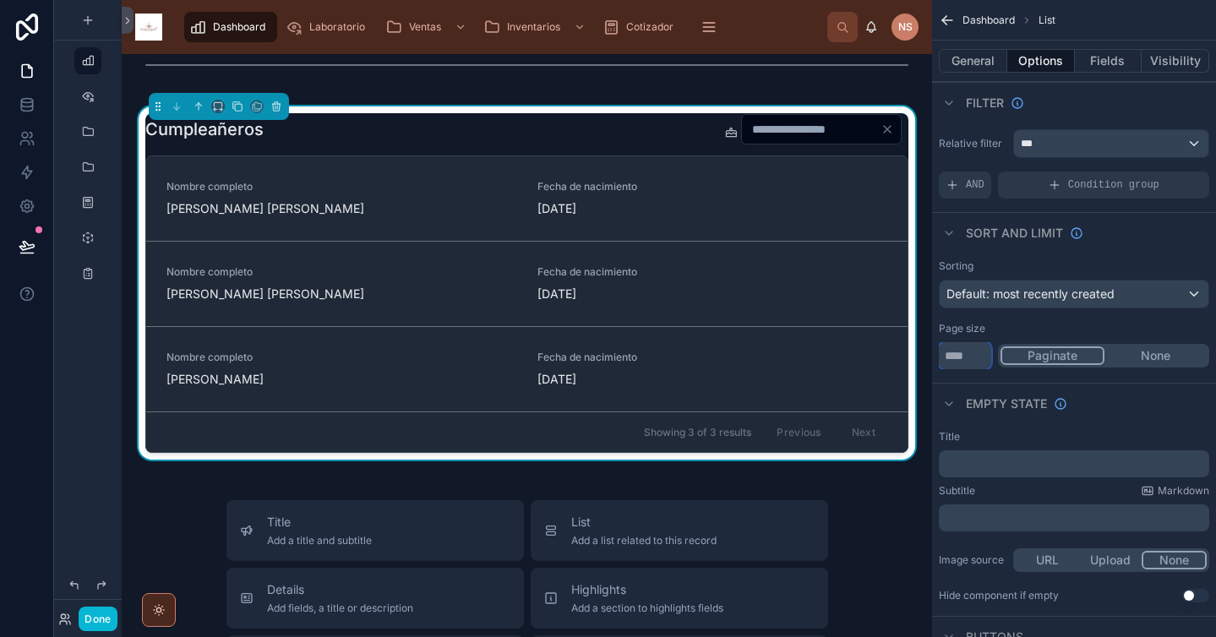
click at [975, 361] on input "**" at bounding box center [965, 355] width 52 height 27
type input "*"
click at [1007, 385] on div "Empty state" at bounding box center [1074, 403] width 284 height 41
click at [1073, 329] on div "Page size" at bounding box center [1074, 329] width 270 height 14
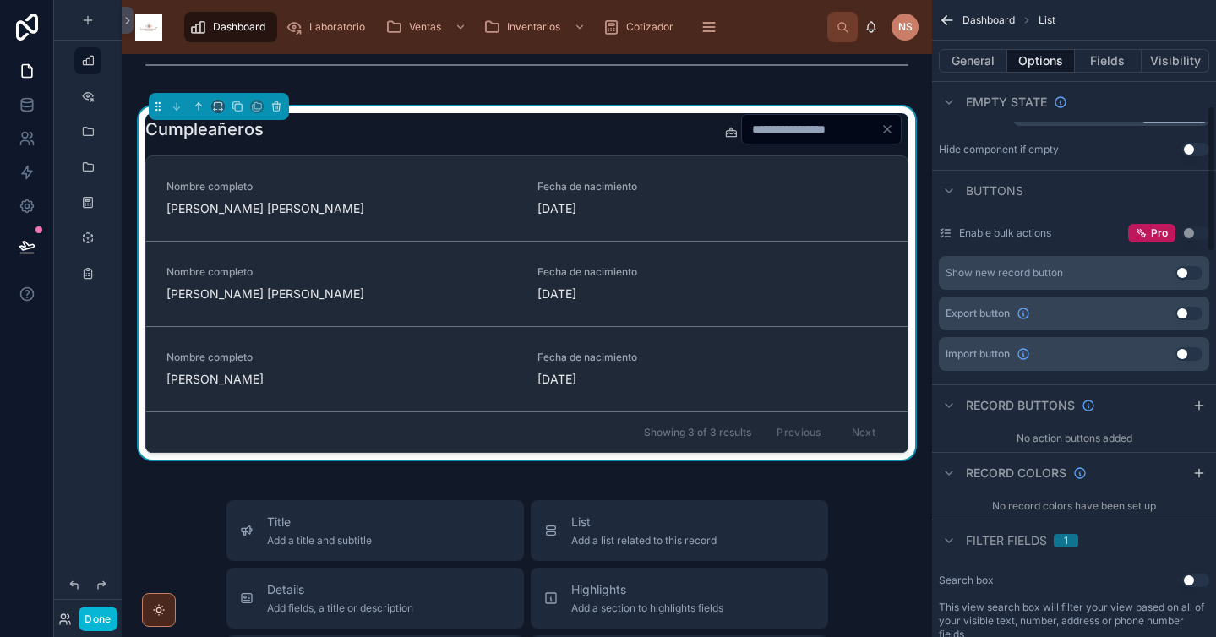
scroll to position [461, 0]
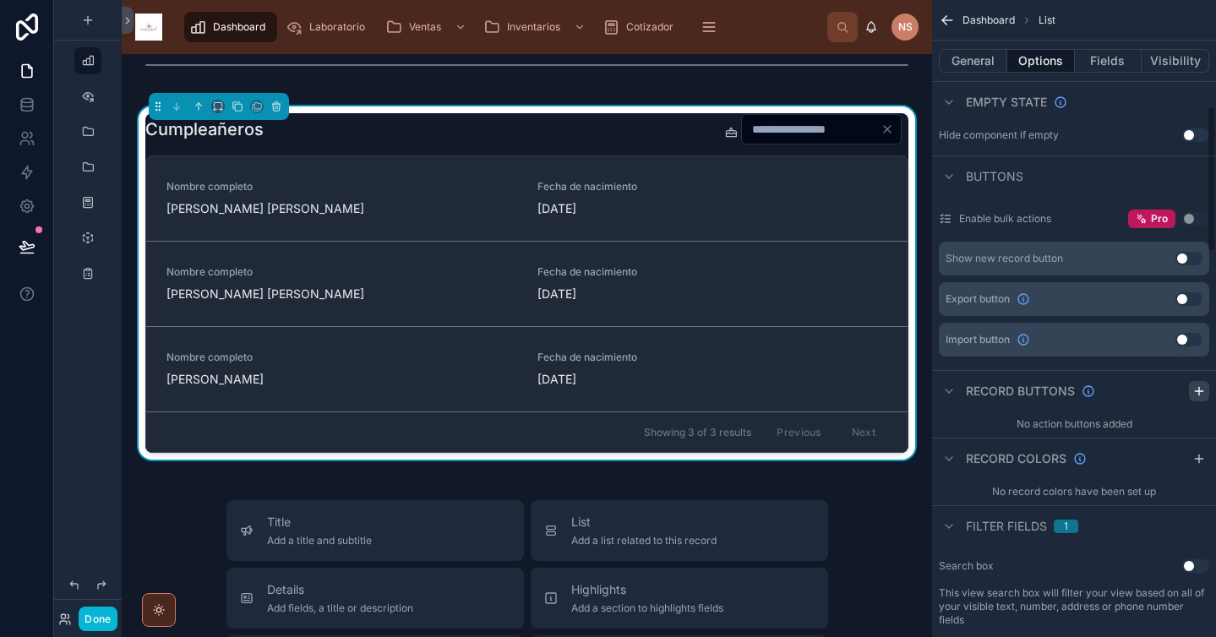
click at [1202, 391] on icon "scrollable content" at bounding box center [1200, 392] width 14 height 14
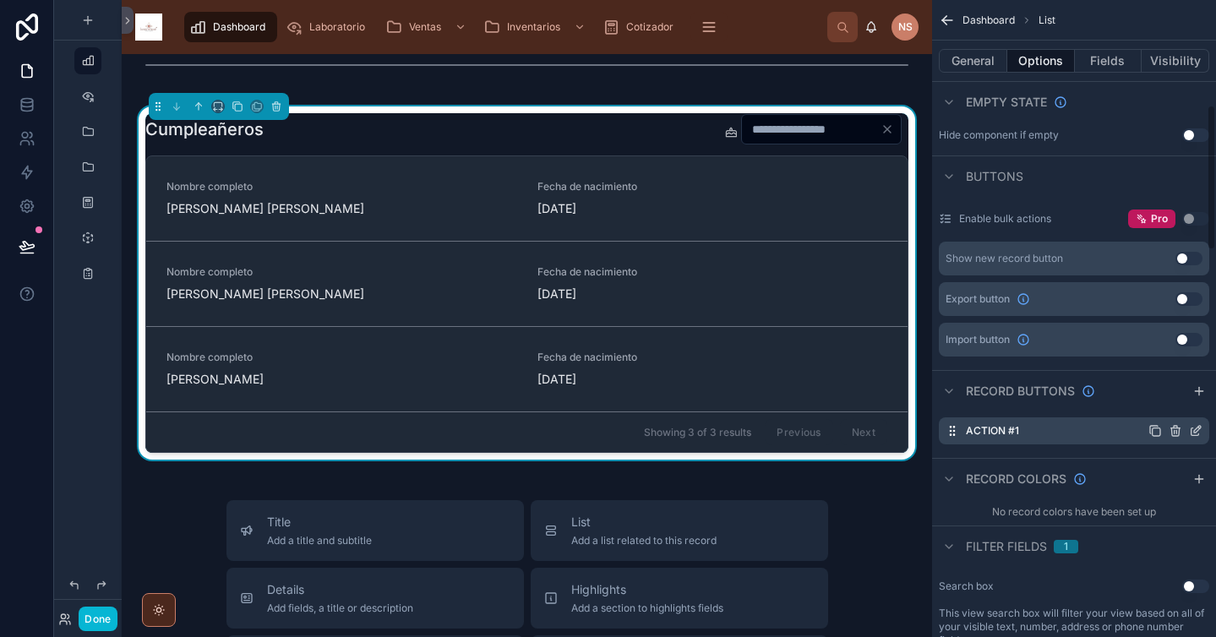
click at [1196, 433] on icon "scrollable content" at bounding box center [1197, 429] width 7 height 7
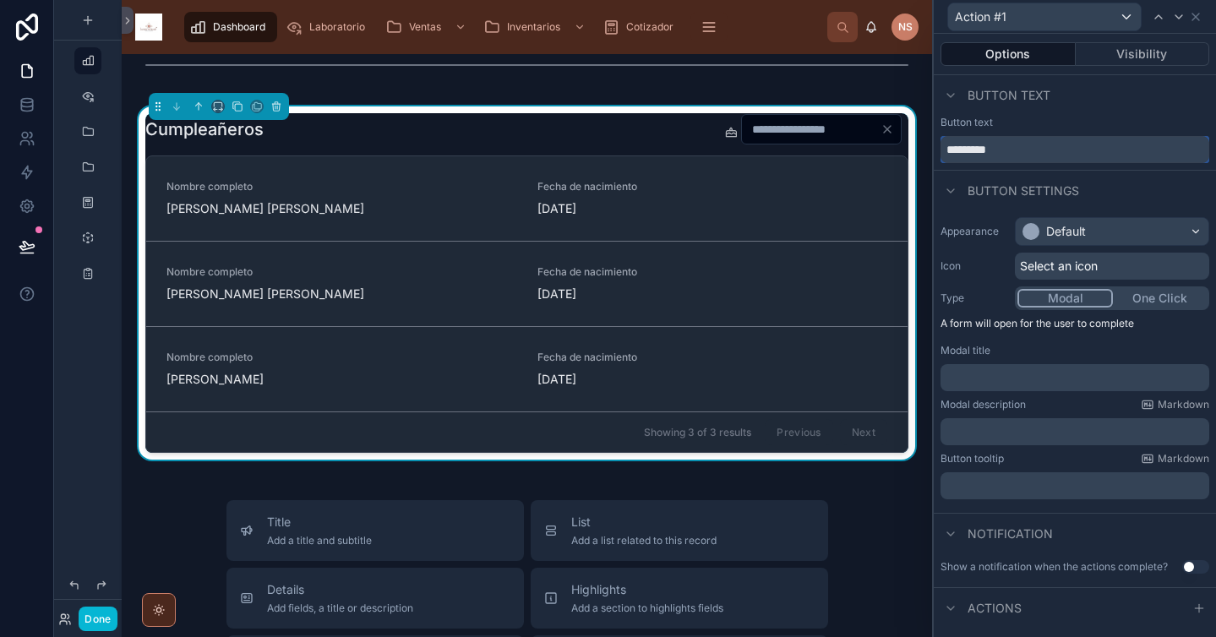
click at [1038, 147] on input "*********" at bounding box center [1075, 149] width 269 height 27
type input "*********"
click at [1123, 241] on div "Default" at bounding box center [1112, 231] width 193 height 27
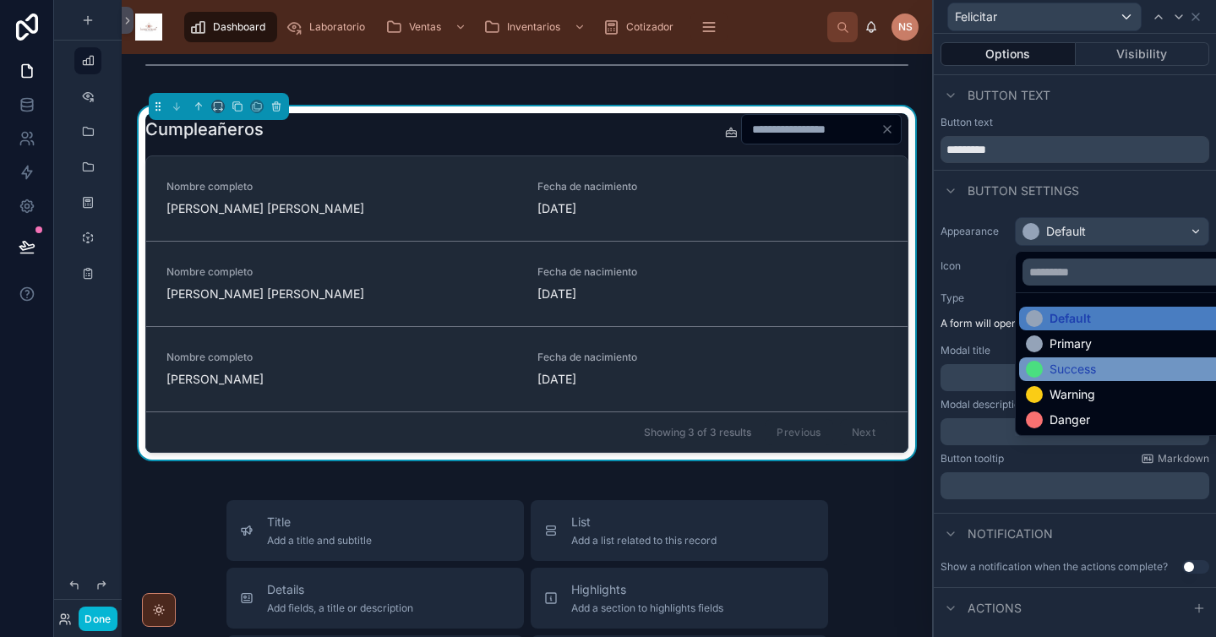
click at [1100, 363] on div "Success" at bounding box center [1125, 369] width 199 height 17
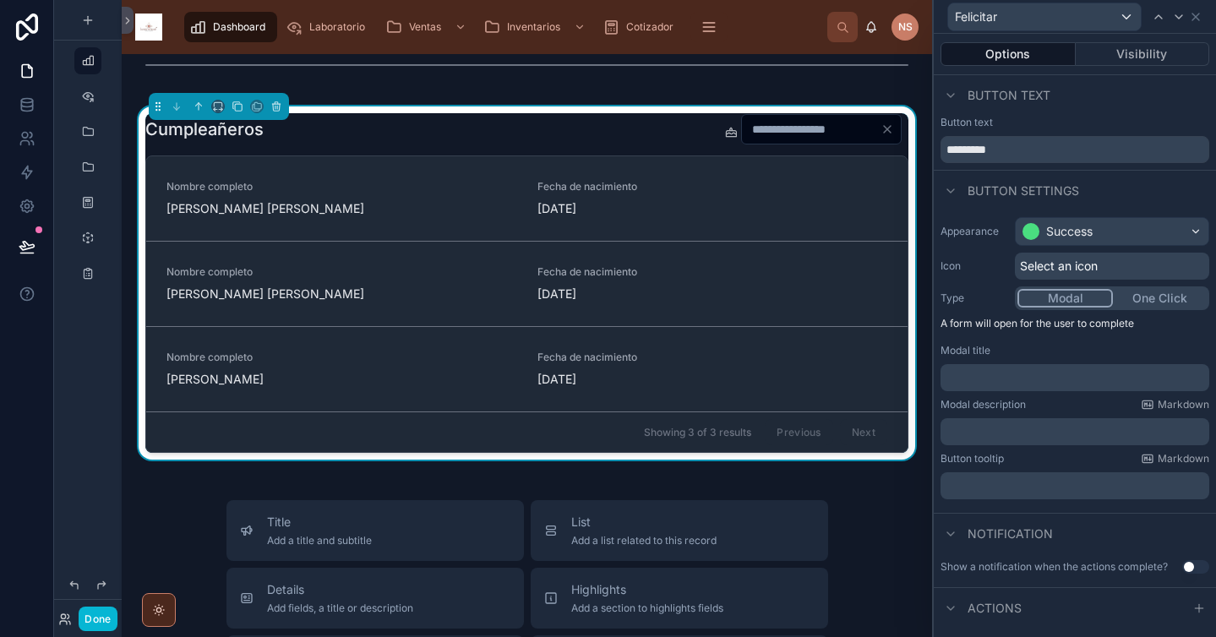
click at [1089, 271] on span "Select an icon" at bounding box center [1059, 266] width 78 height 17
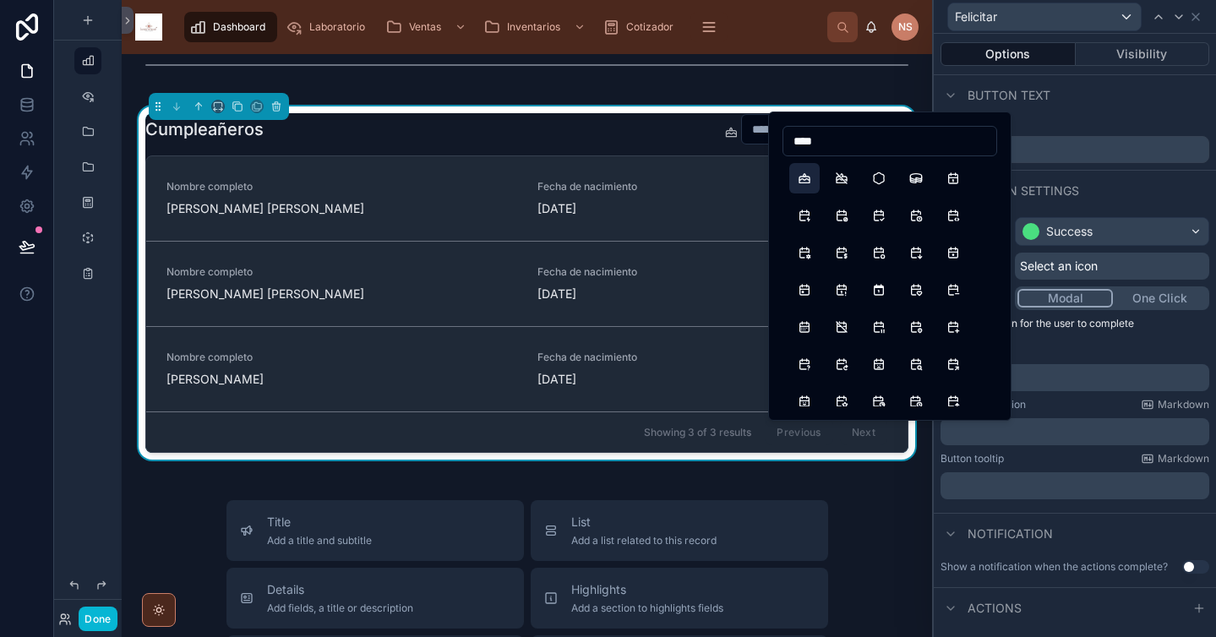
type input "****"
click at [809, 177] on button "Cake" at bounding box center [804, 178] width 30 height 30
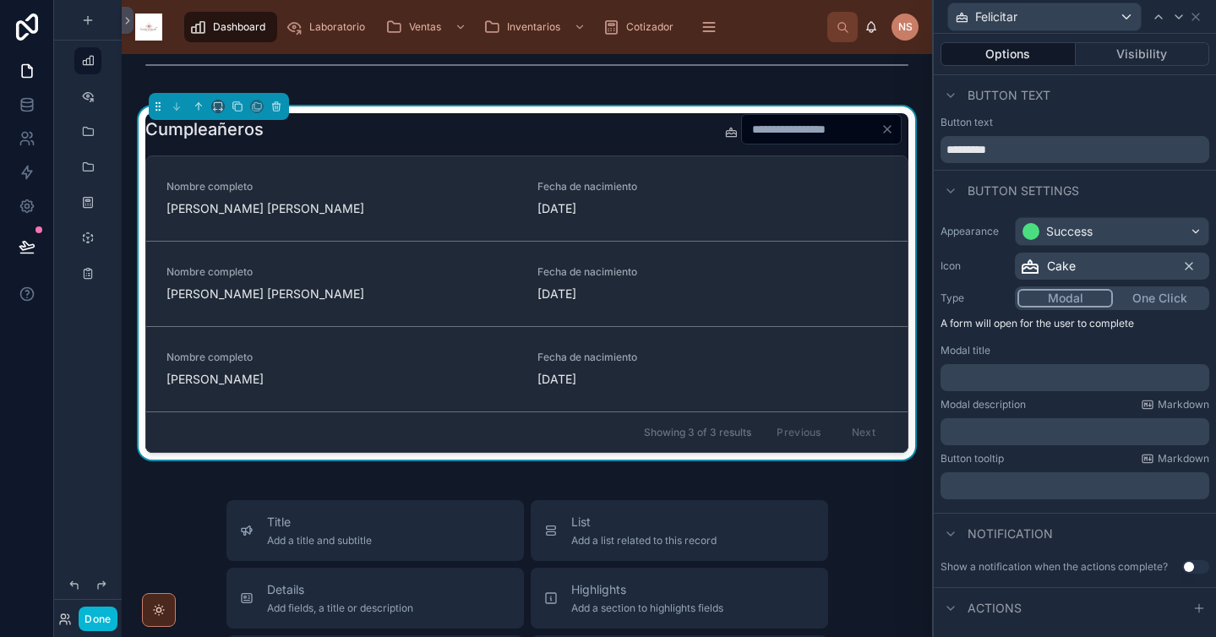
click at [1086, 385] on p "﻿" at bounding box center [1076, 377] width 259 height 17
click at [1068, 412] on div "Modal description Markdown ﻿" at bounding box center [1075, 421] width 269 height 47
click at [1052, 368] on div "﻿" at bounding box center [1075, 377] width 269 height 27
click at [1039, 377] on p "﻿" at bounding box center [1076, 377] width 259 height 17
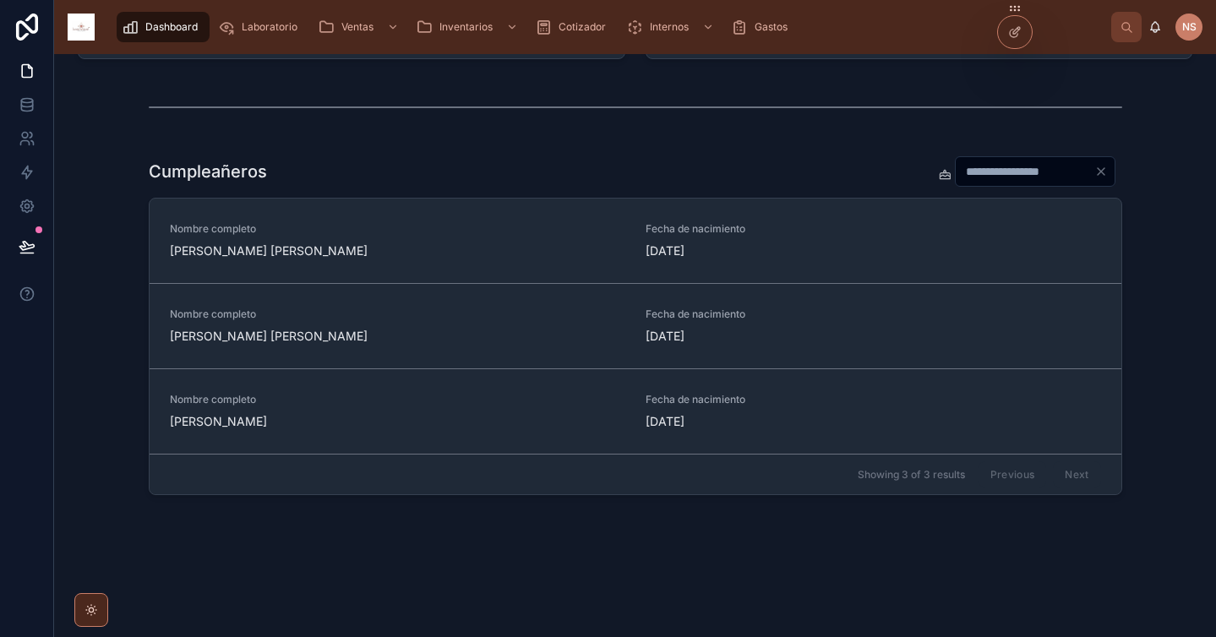
scroll to position [871, 0]
click at [1013, 35] on icon at bounding box center [1015, 32] width 14 height 14
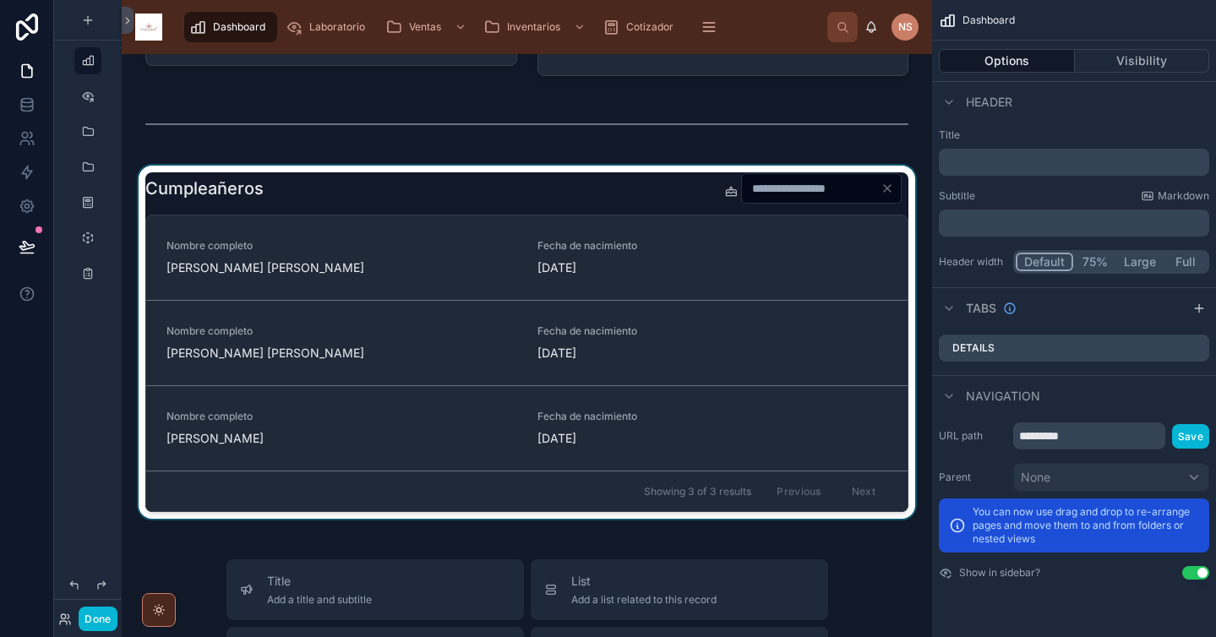
click at [674, 195] on div at bounding box center [526, 342] width 783 height 353
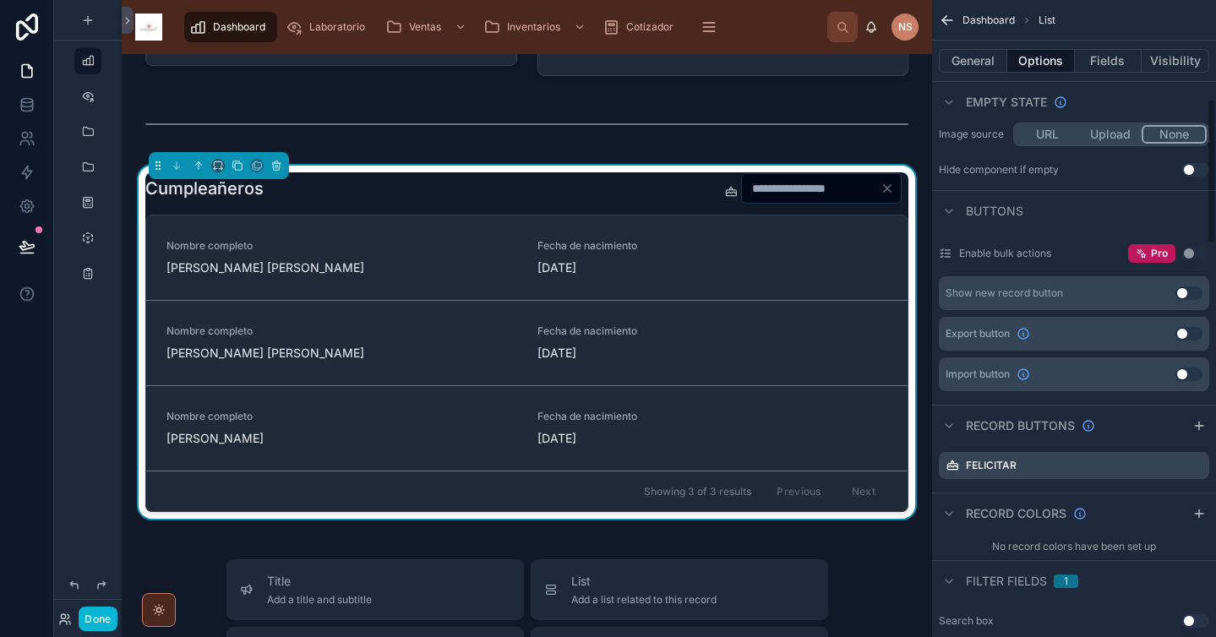
scroll to position [482, 0]
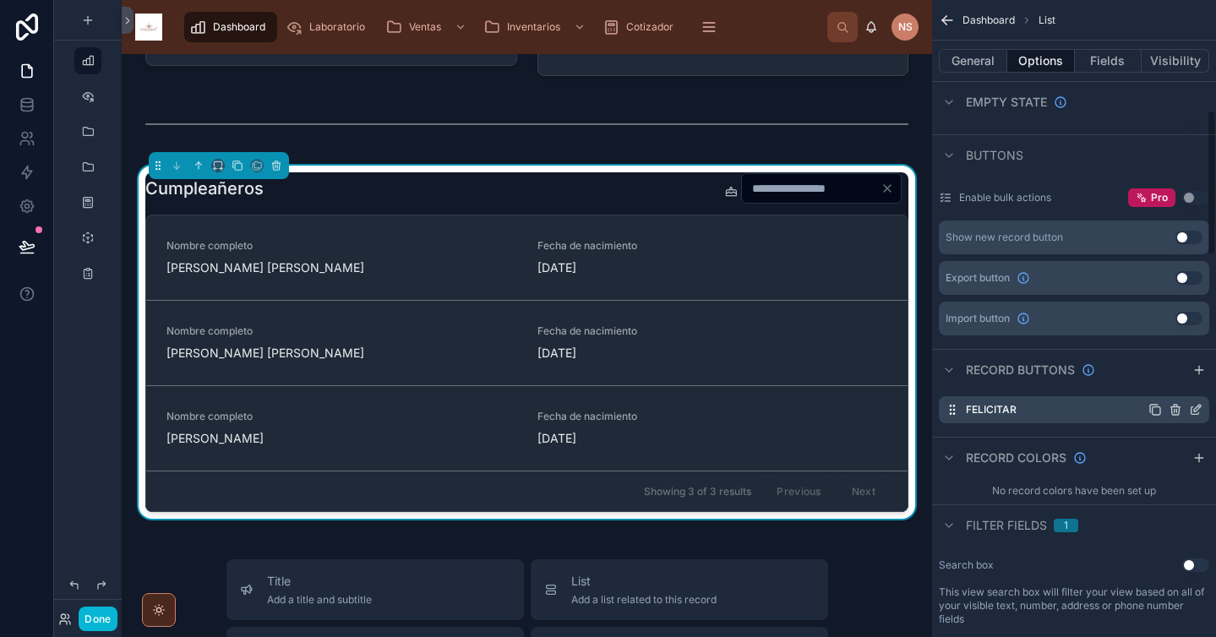
click at [1198, 412] on icon "scrollable content" at bounding box center [1196, 410] width 14 height 14
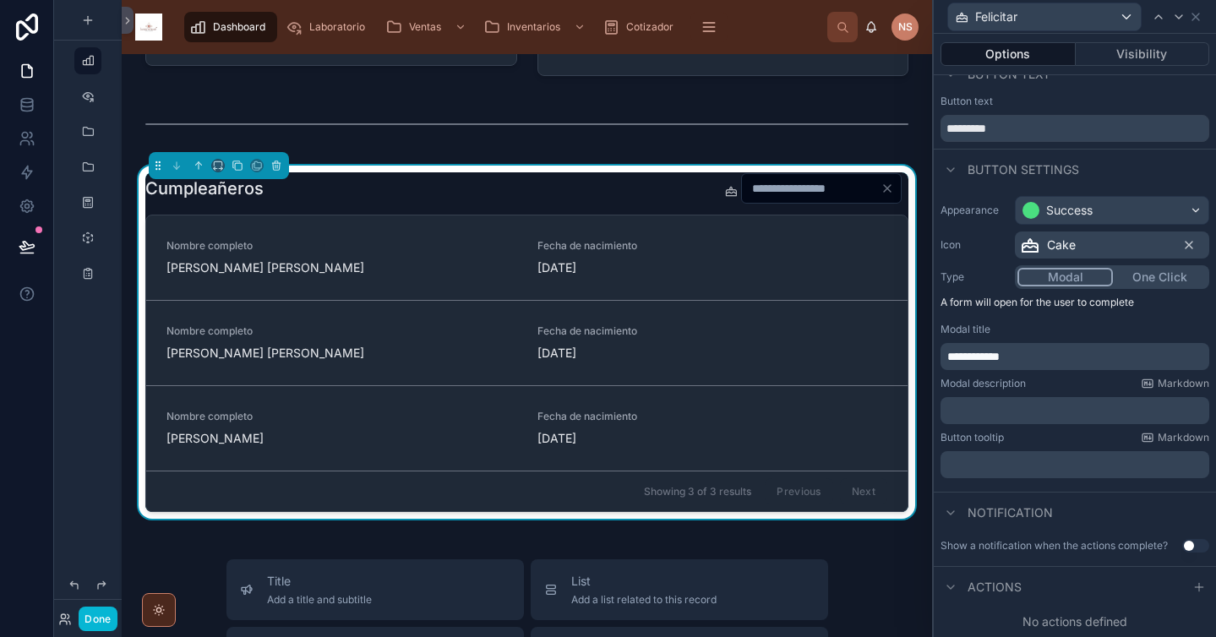
scroll to position [7, 0]
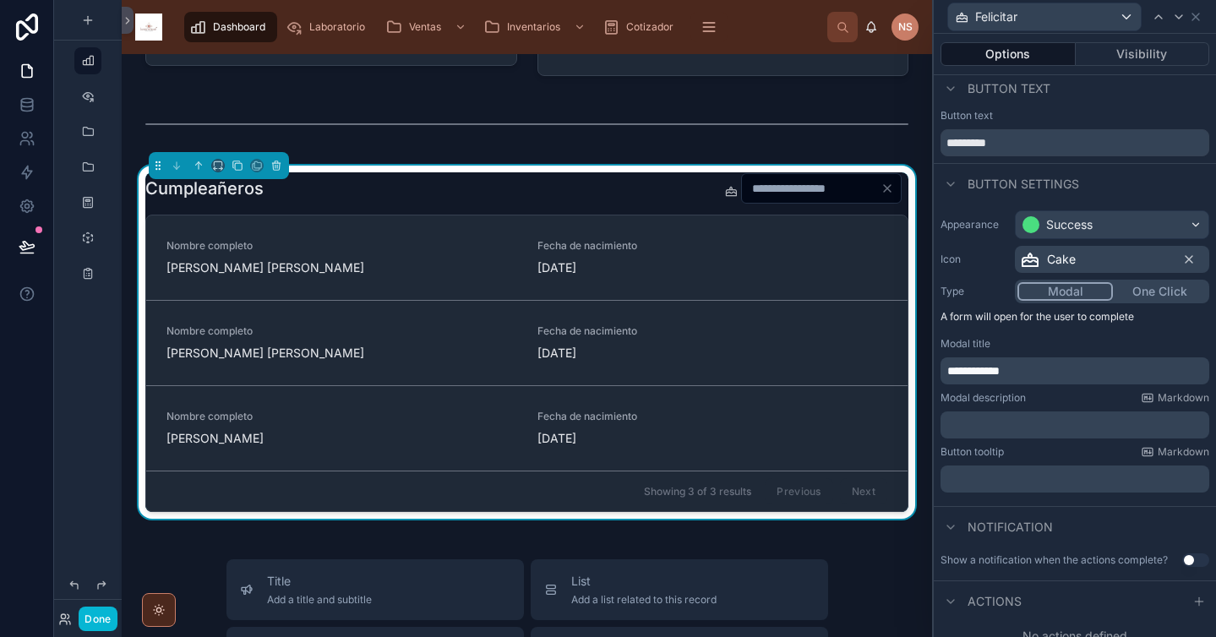
click at [1046, 372] on p "**********" at bounding box center [1076, 371] width 259 height 17
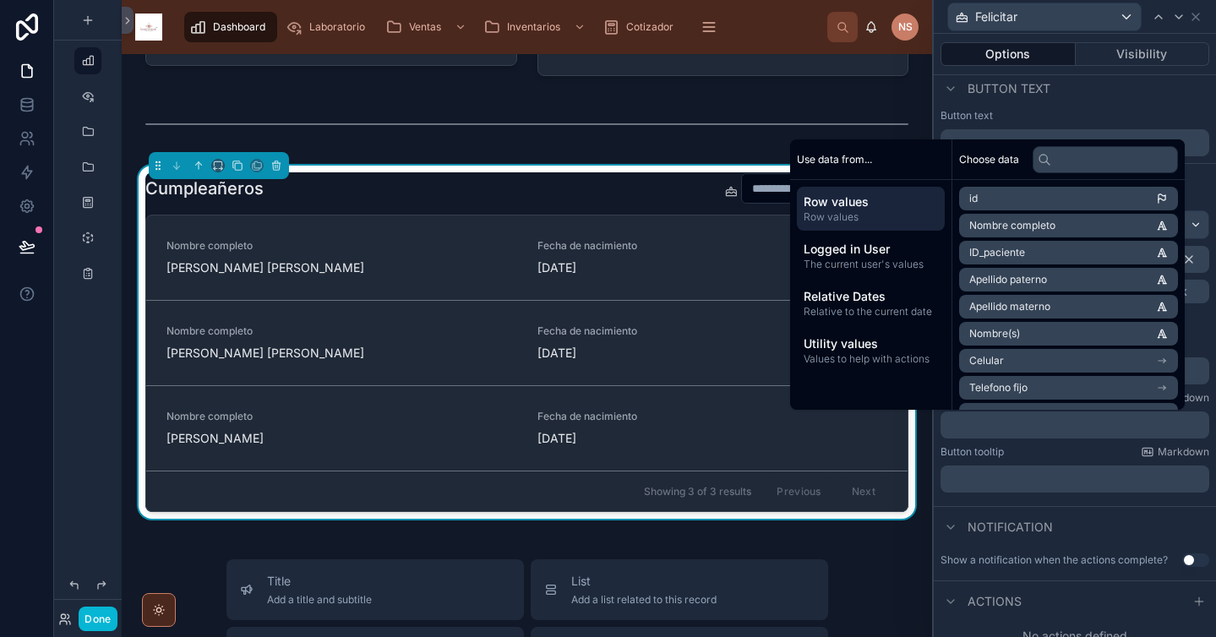
click at [1022, 434] on div "﻿" at bounding box center [1075, 425] width 269 height 27
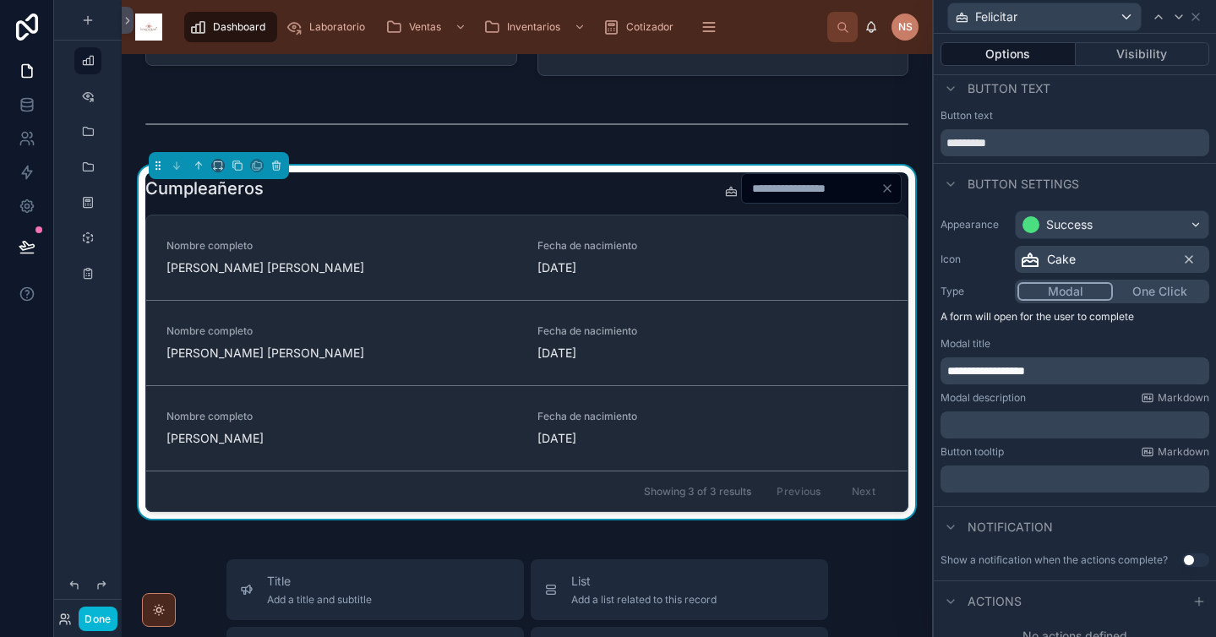
click at [1021, 423] on p "﻿" at bounding box center [1076, 425] width 259 height 17
click at [1029, 443] on div "**********" at bounding box center [1075, 352] width 282 height 296
click at [1078, 373] on p "**********" at bounding box center [1076, 371] width 259 height 17
click at [1051, 423] on p "﻿" at bounding box center [1076, 425] width 259 height 17
click at [1047, 427] on p "﻿" at bounding box center [1076, 425] width 259 height 17
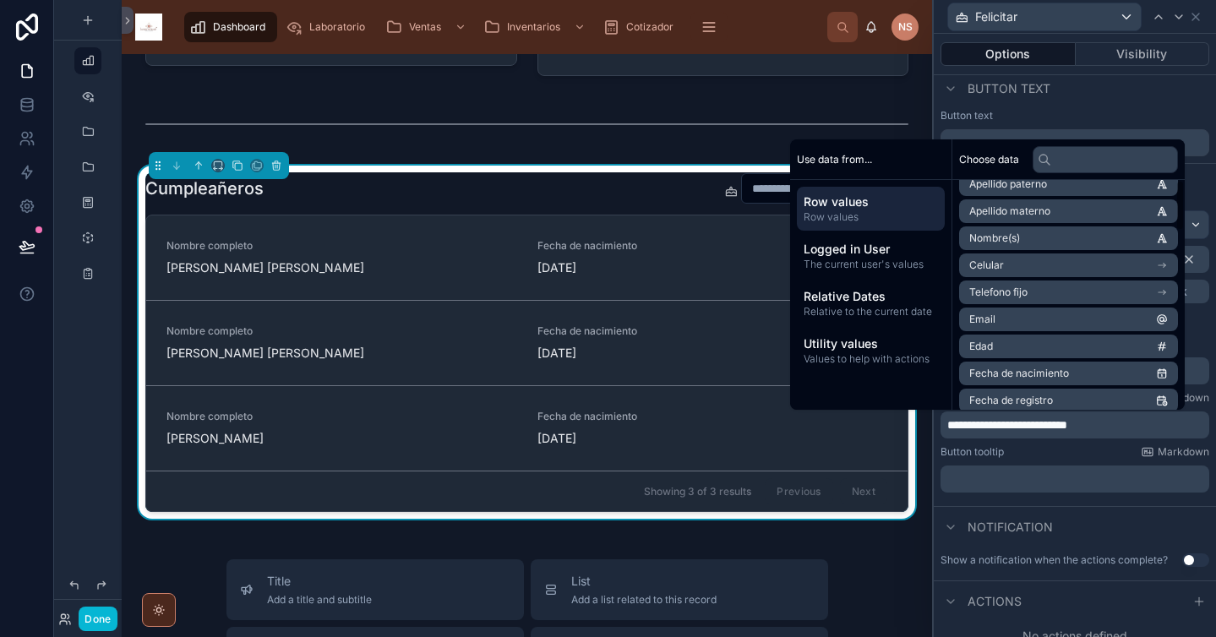
scroll to position [0, 0]
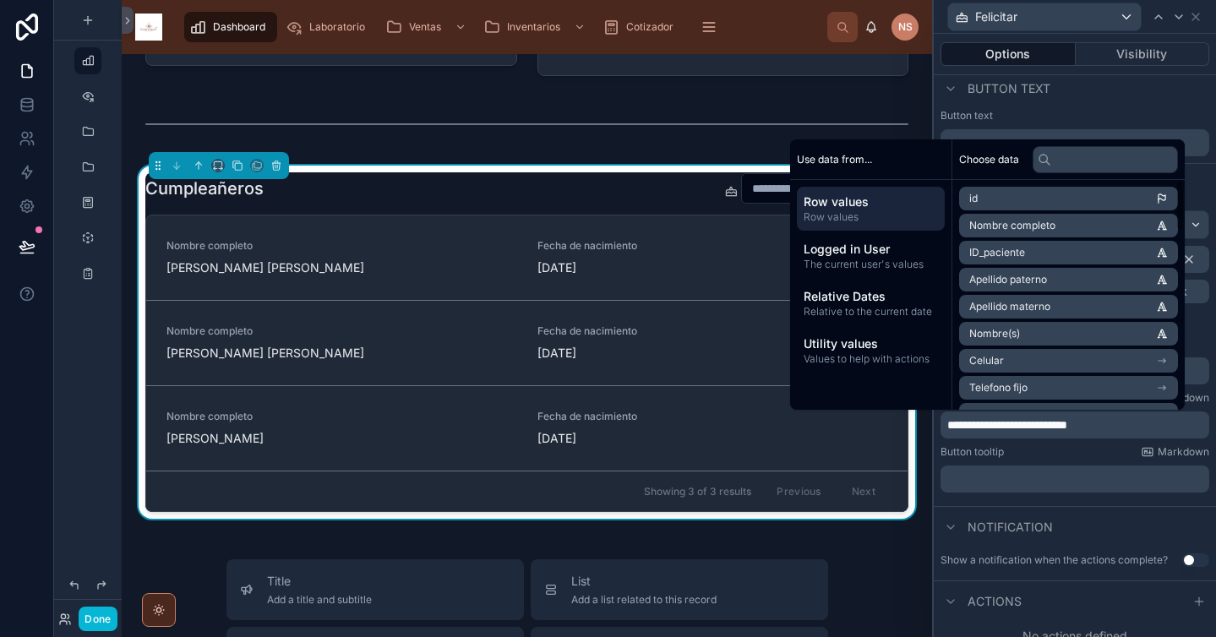
click at [1059, 223] on li "Nombre completo" at bounding box center [1068, 226] width 219 height 24
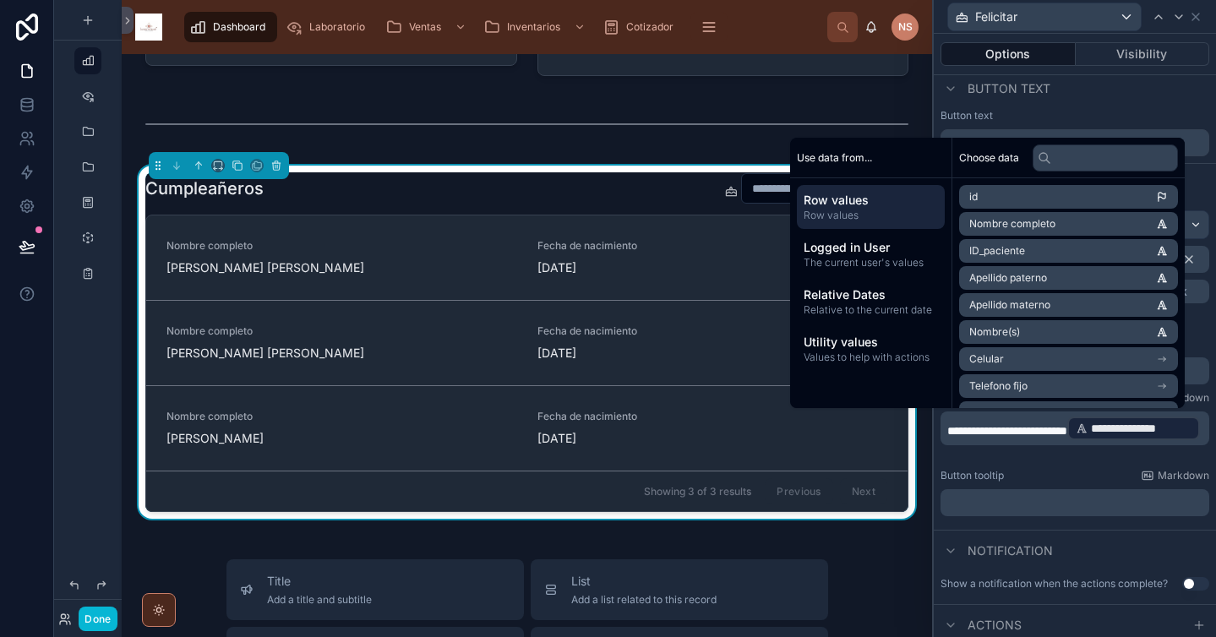
click at [1100, 442] on p "**********" at bounding box center [1076, 428] width 259 height 27
click at [1042, 533] on div "Notification" at bounding box center [1075, 550] width 282 height 41
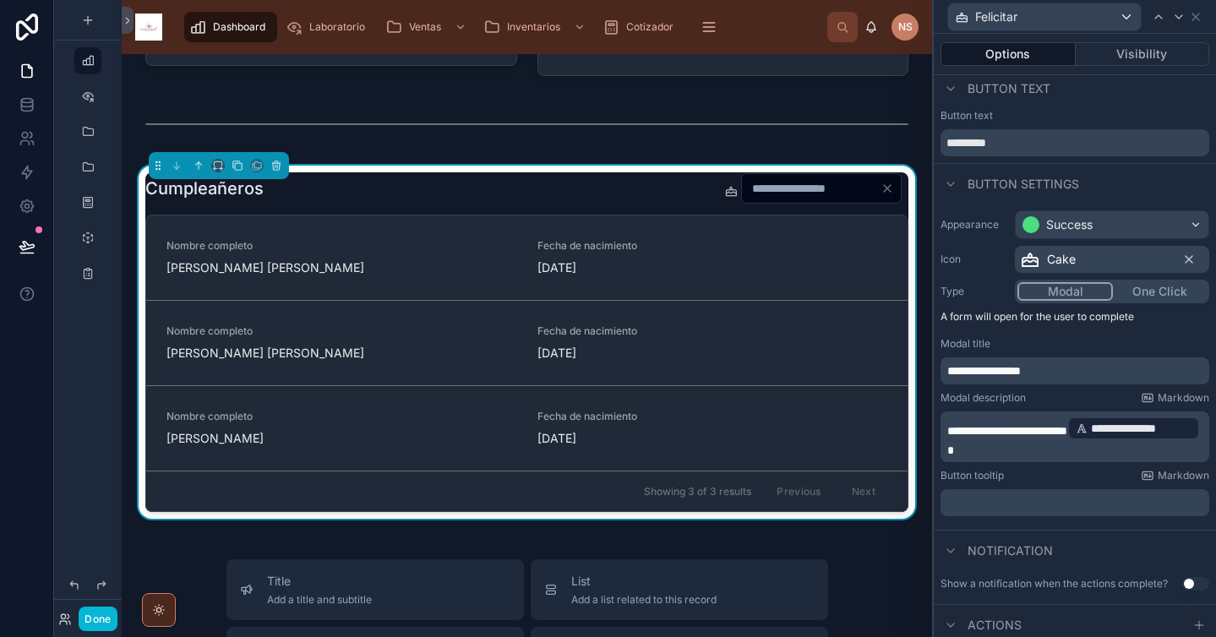
scroll to position [45, 0]
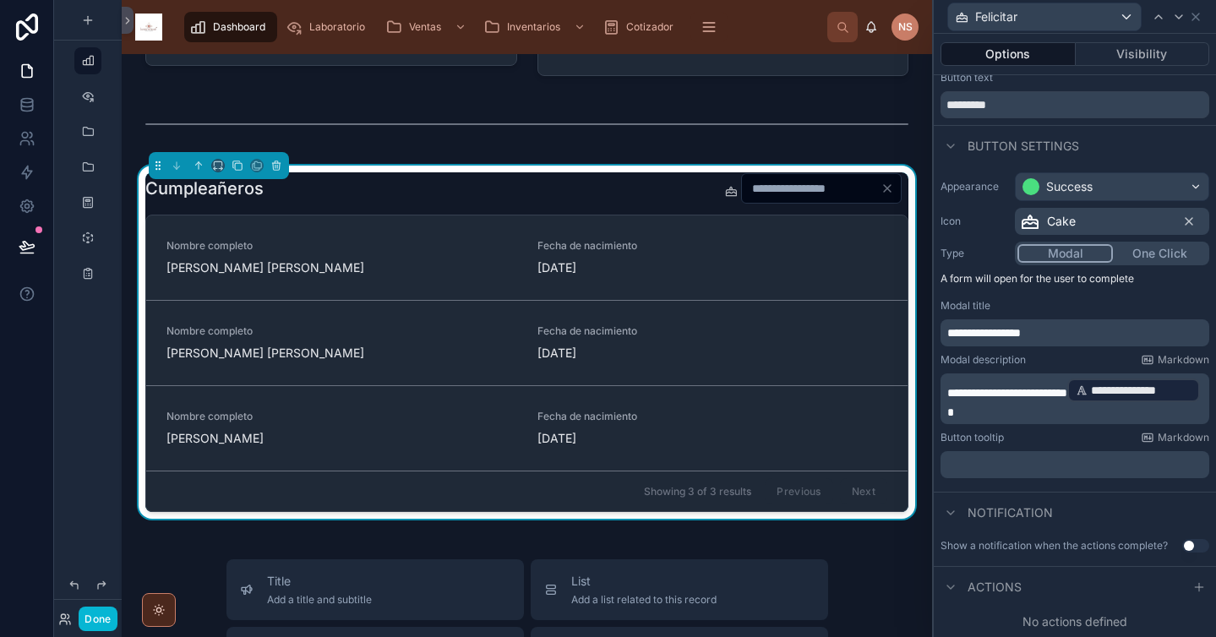
click at [1193, 583] on icon at bounding box center [1200, 588] width 14 height 14
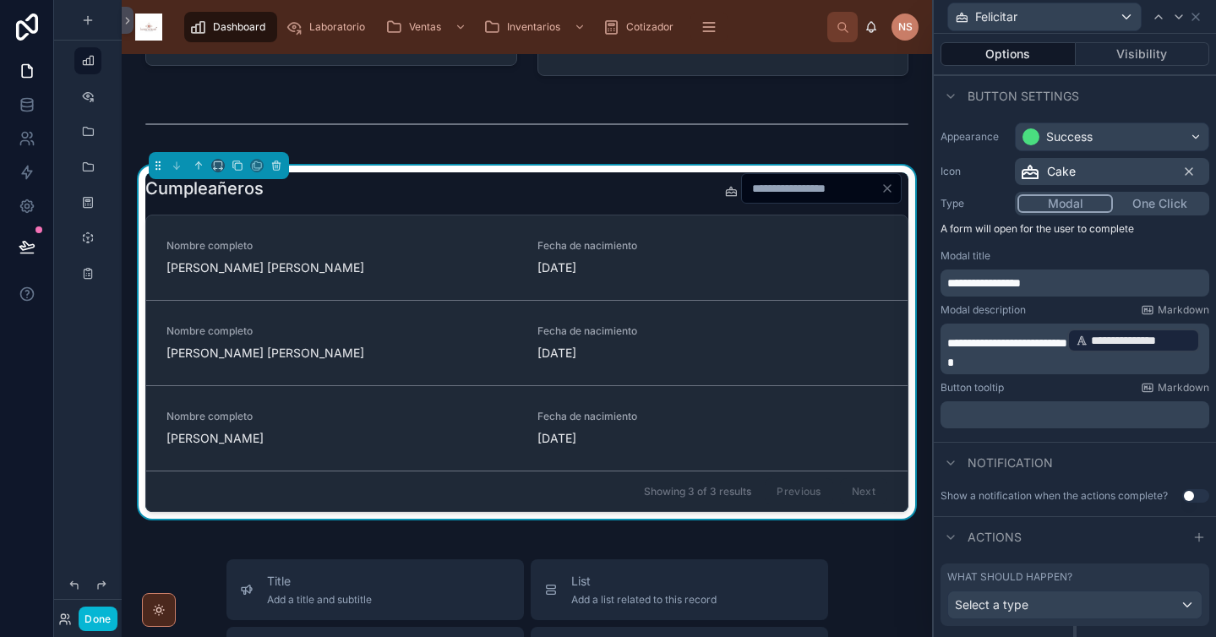
scroll to position [134, 0]
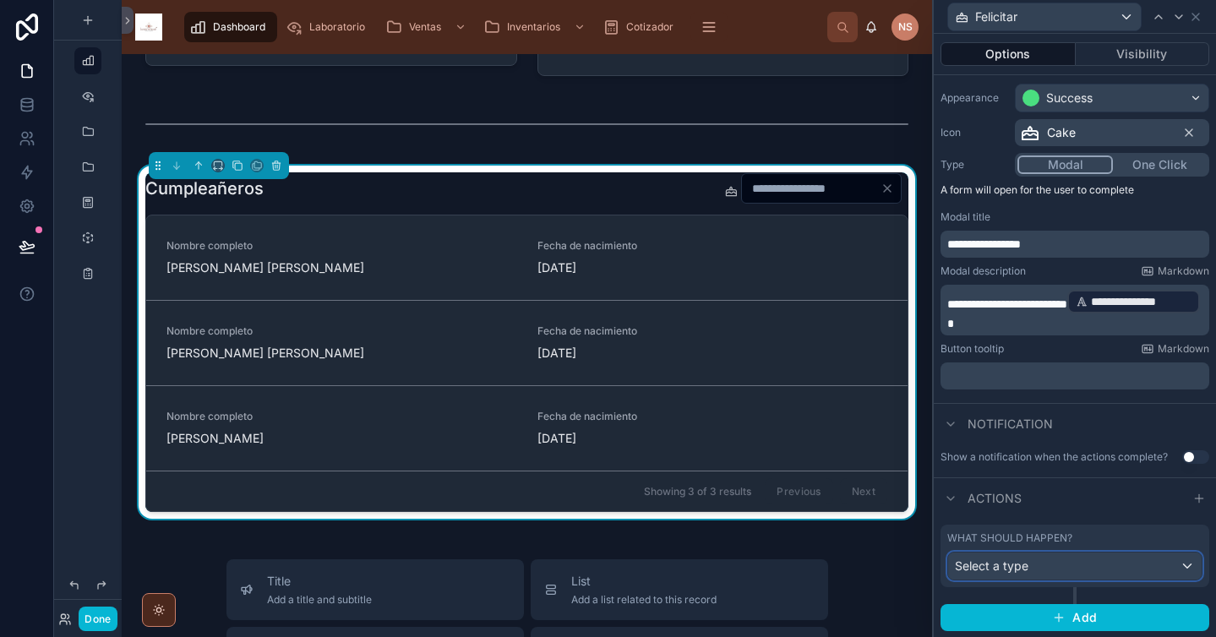
click at [1175, 572] on div "Select a type" at bounding box center [1075, 566] width 254 height 27
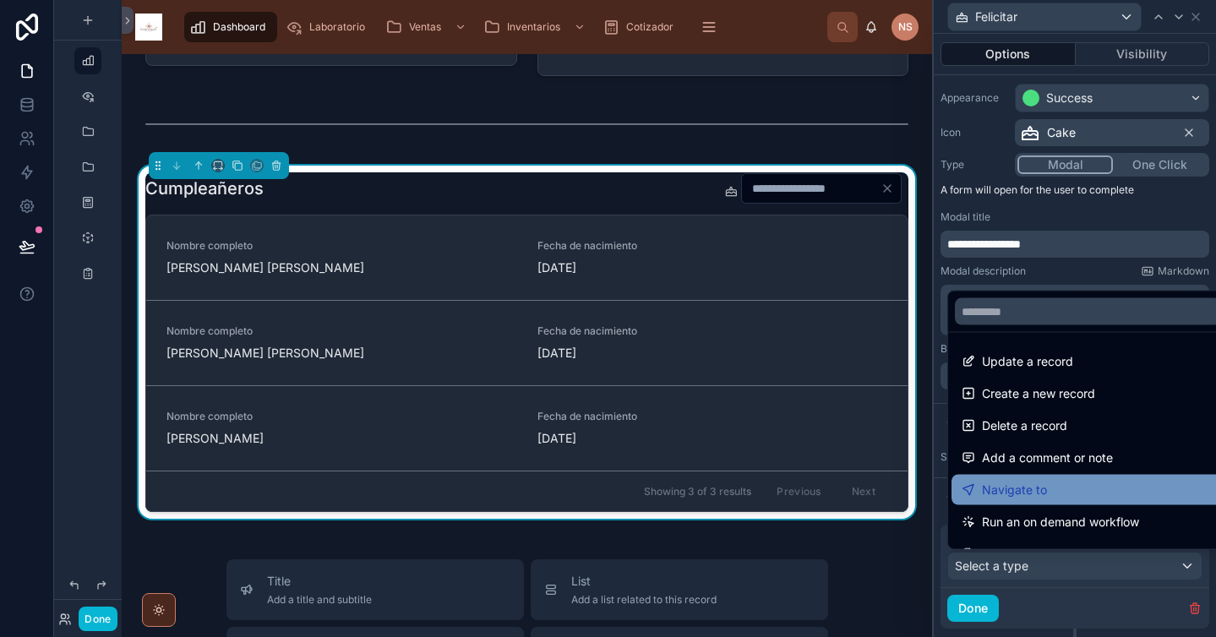
click at [1051, 489] on div "Navigate to" at bounding box center [1088, 490] width 253 height 20
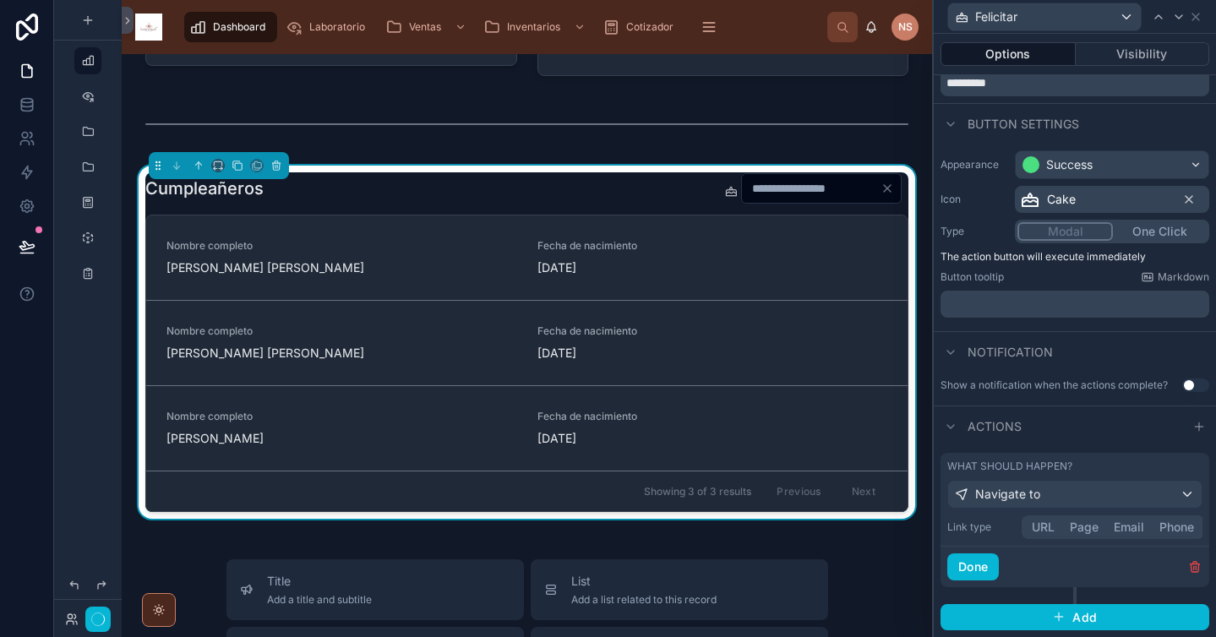
scroll to position [14, 0]
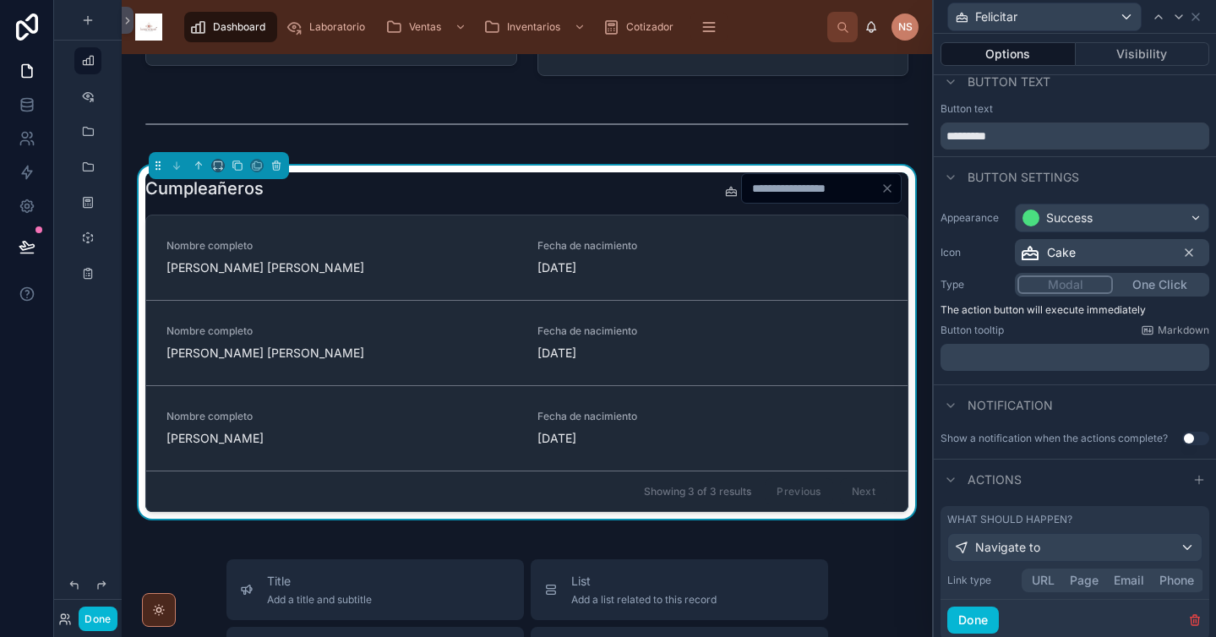
click at [1044, 586] on button "URL" at bounding box center [1043, 580] width 38 height 19
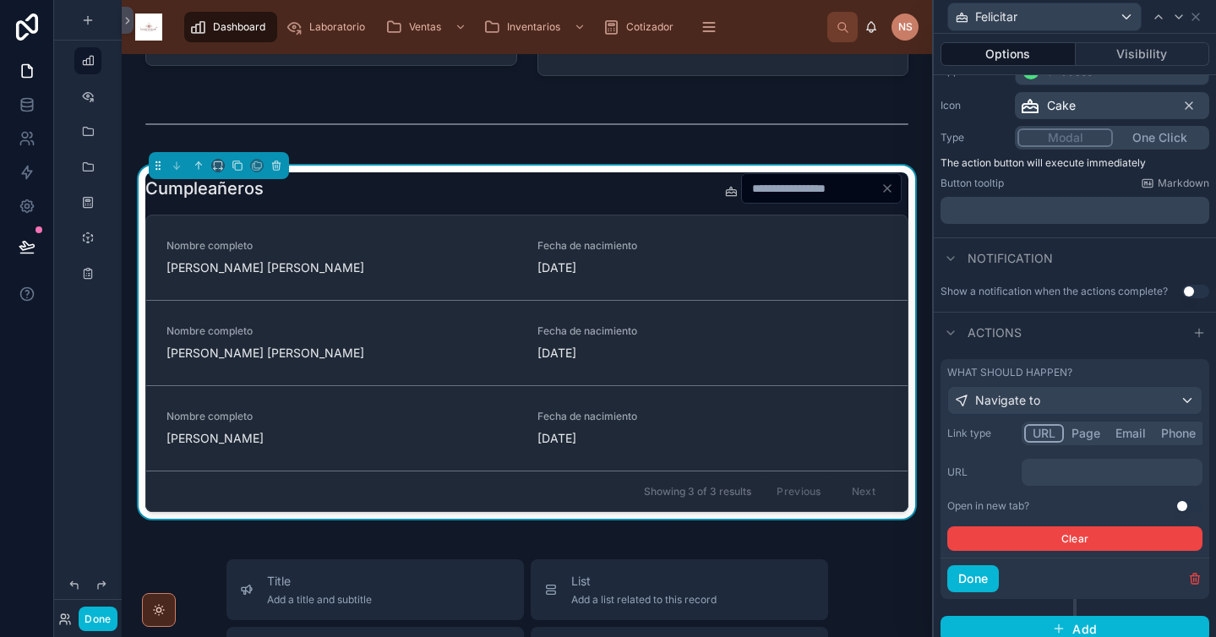
scroll to position [172, 0]
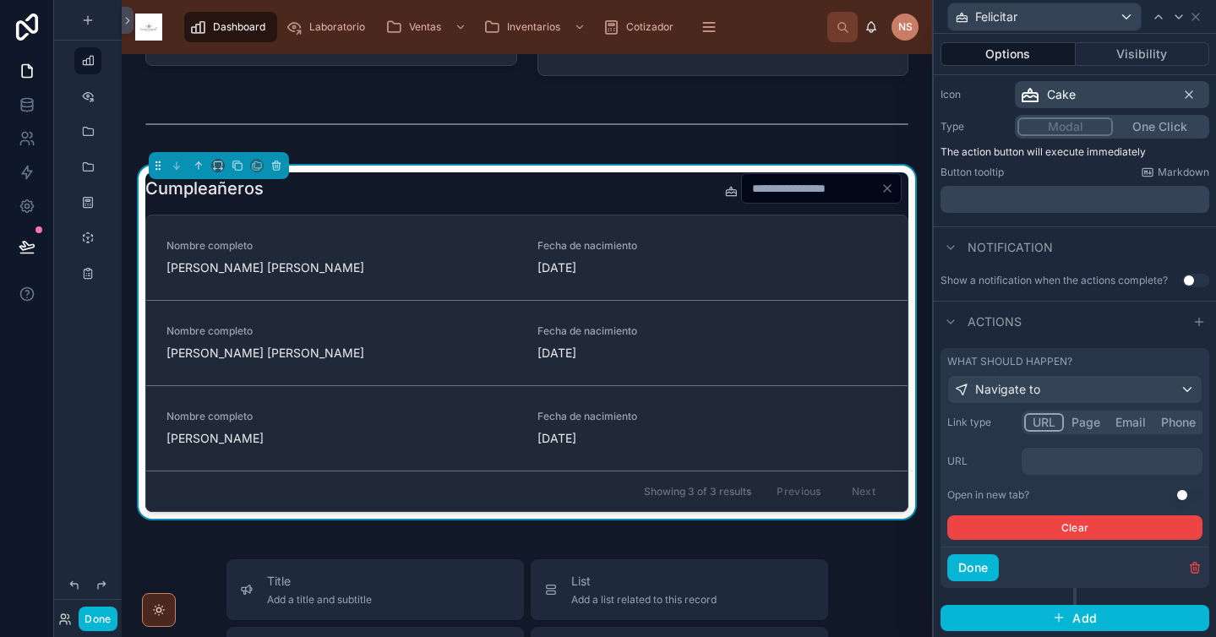
click at [1075, 463] on p "﻿" at bounding box center [1114, 461] width 171 height 17
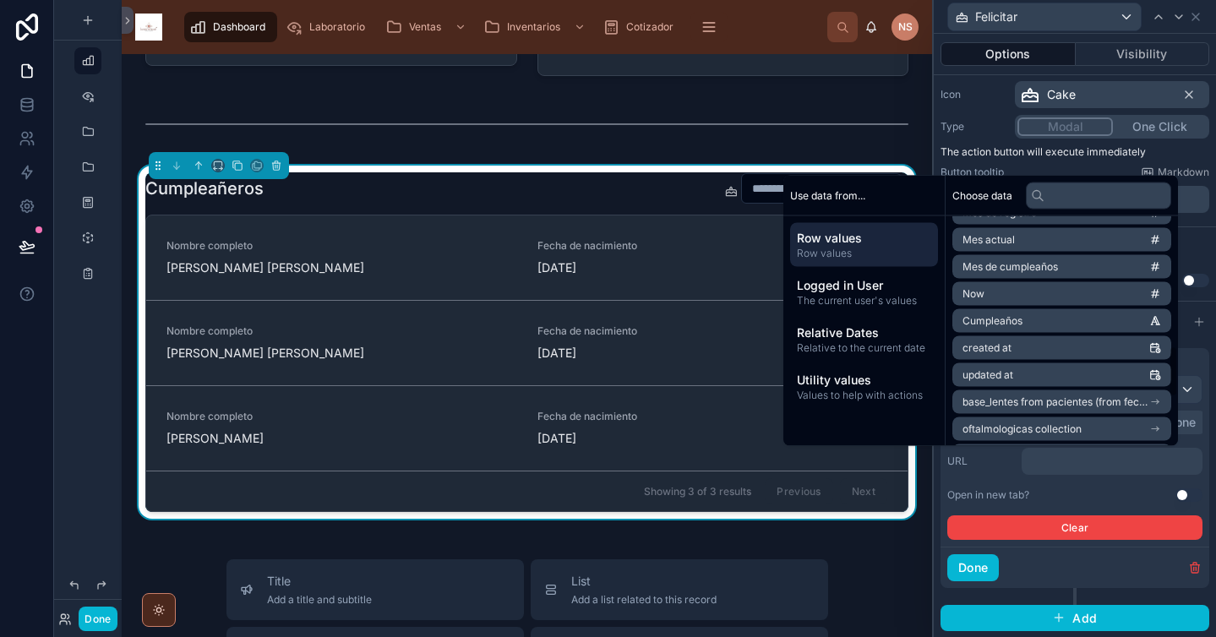
scroll to position [576, 0]
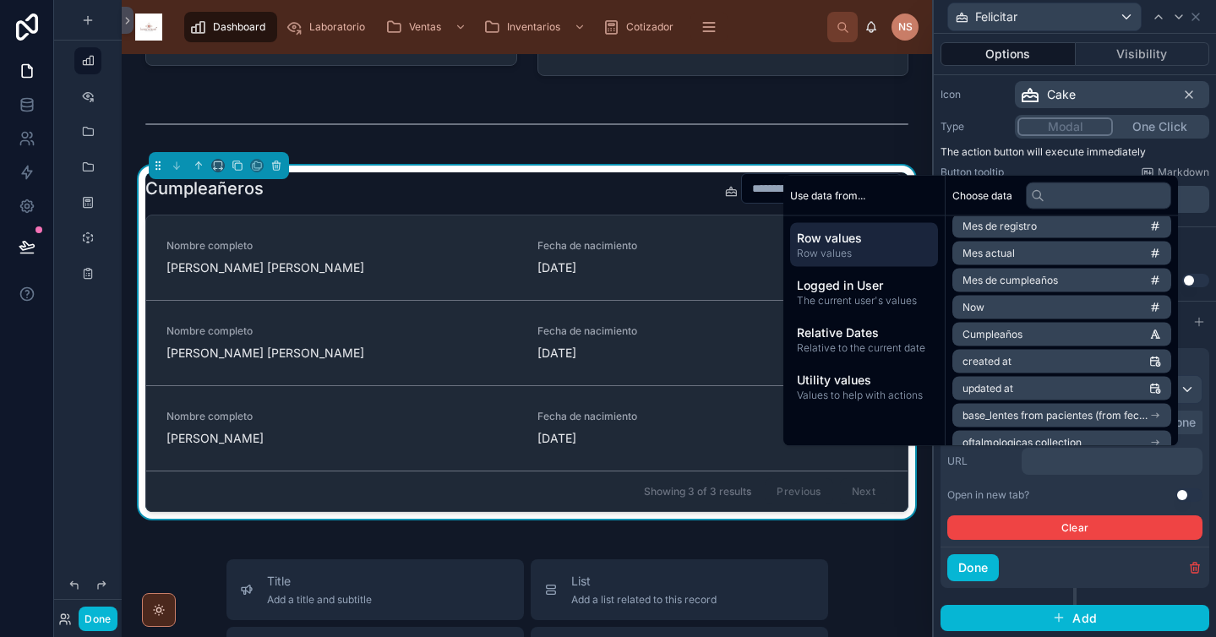
click at [1031, 333] on li "Cumpleaños" at bounding box center [1062, 335] width 219 height 24
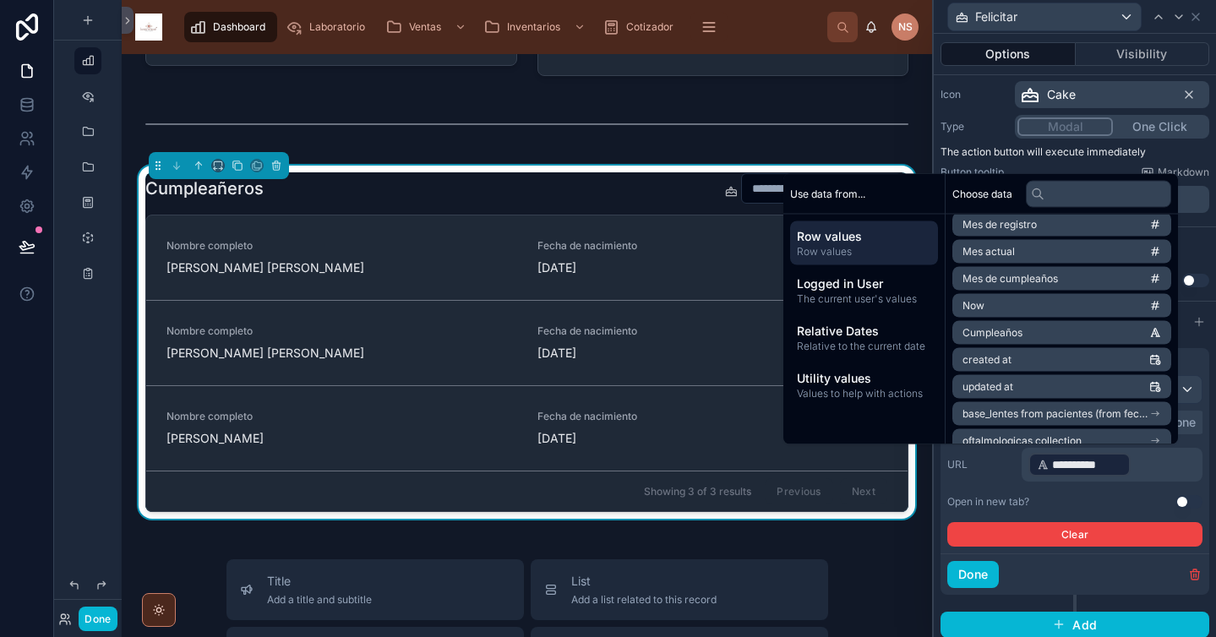
click at [1176, 505] on button "Use setting" at bounding box center [1189, 502] width 27 height 14
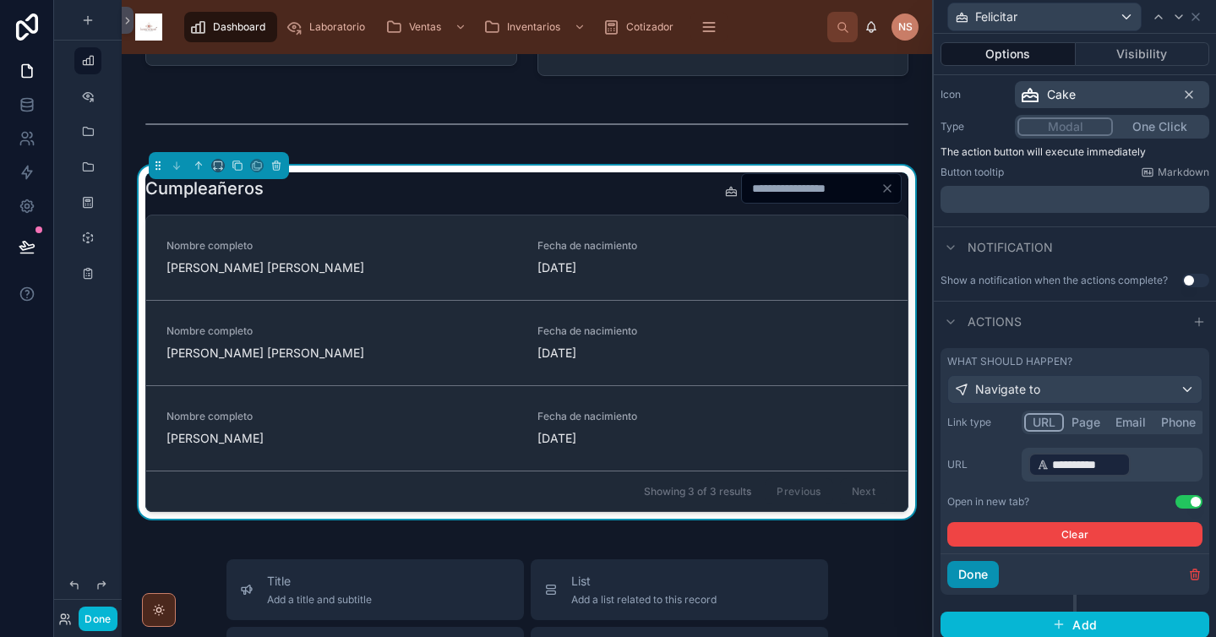
click at [985, 577] on button "Done" at bounding box center [973, 574] width 52 height 27
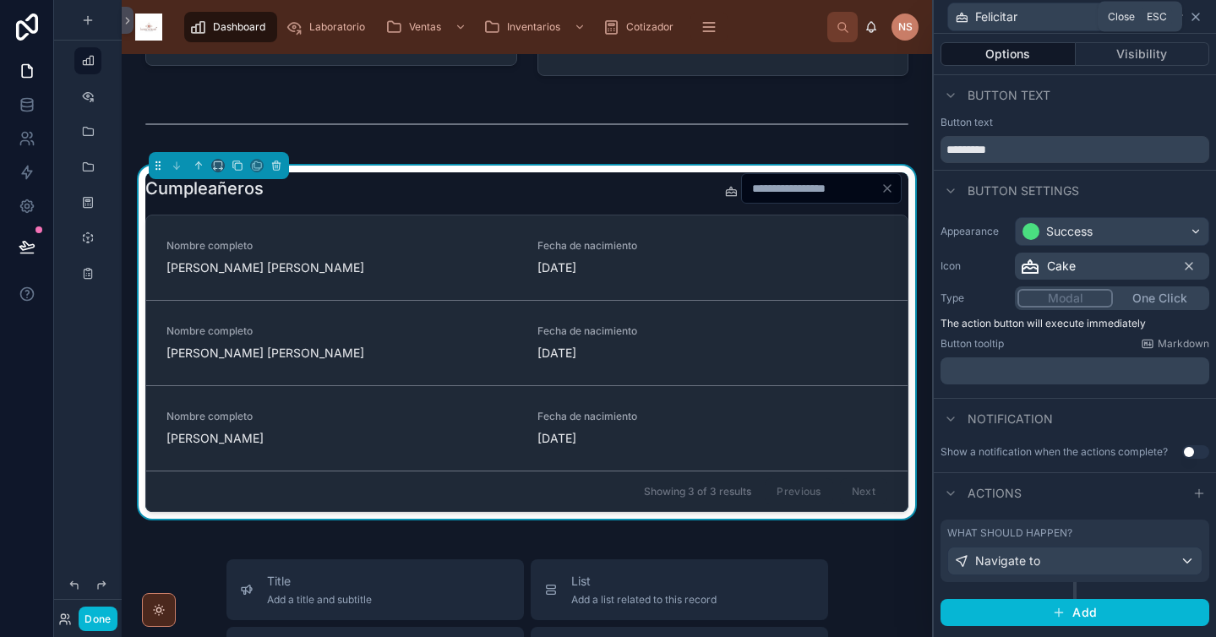
click at [1199, 14] on icon at bounding box center [1196, 17] width 14 height 14
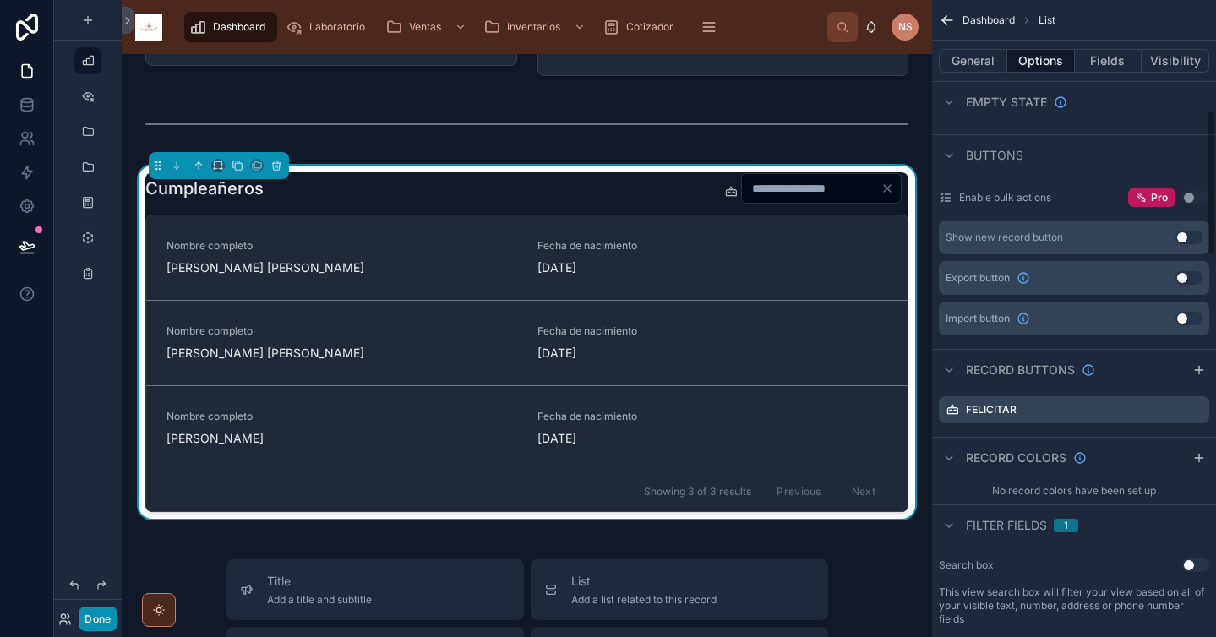
click at [96, 623] on button "Done" at bounding box center [98, 619] width 38 height 25
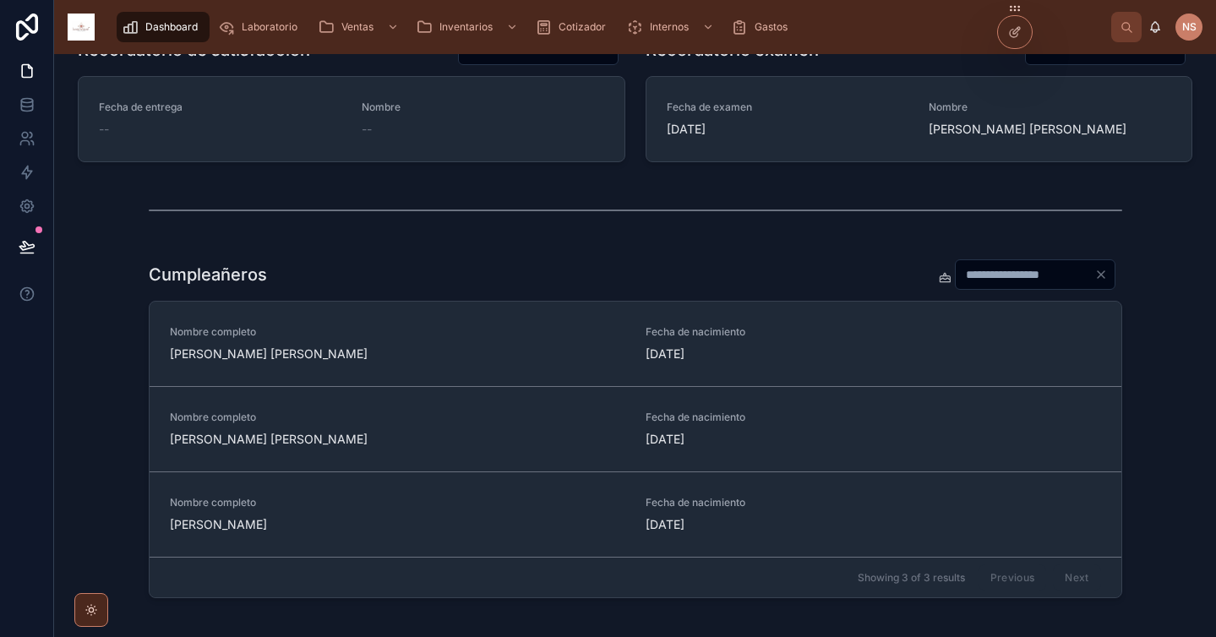
scroll to position [795, 0]
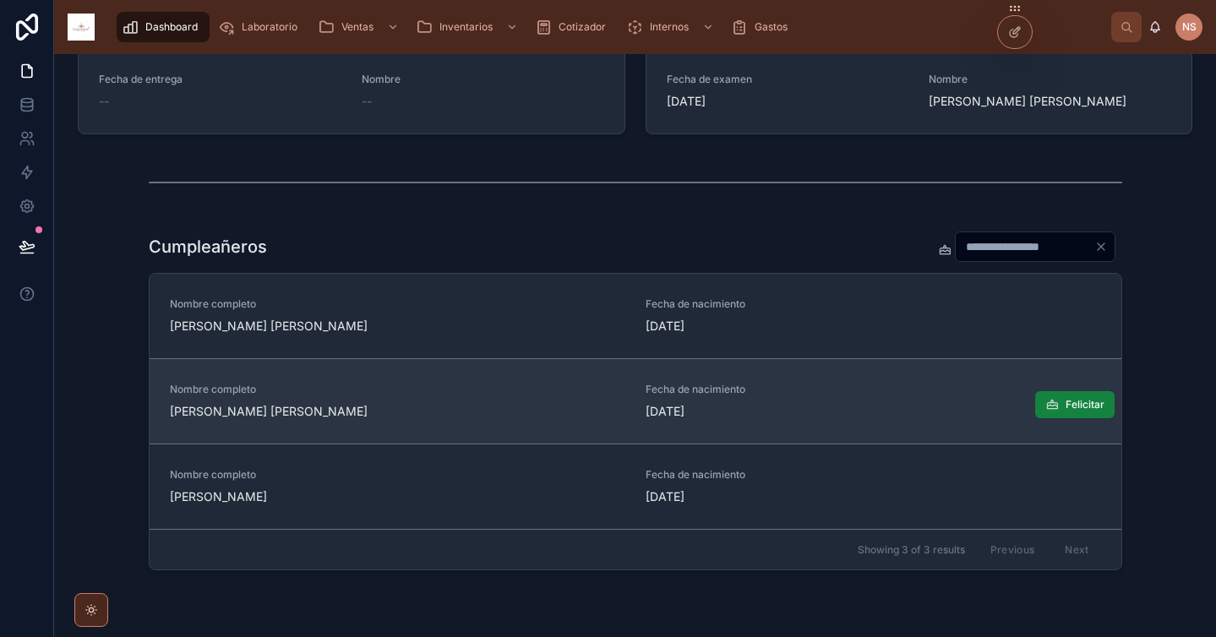
click at [1084, 407] on span "Felicitar" at bounding box center [1085, 405] width 39 height 14
click at [1165, 494] on div "Cumpleañeros ** Nombre completo [PERSON_NAME] [PERSON_NAME] Fecha de nacimiento…" at bounding box center [635, 400] width 1135 height 353
click at [1169, 417] on div "Cumpleañeros ** Nombre completo [PERSON_NAME] [PERSON_NAME] Fecha de nacimiento…" at bounding box center [635, 400] width 1135 height 353
click at [1160, 392] on div "Cumpleañeros ** Nombre completo [PERSON_NAME] [PERSON_NAME] Fecha de nacimiento…" at bounding box center [635, 400] width 1135 height 353
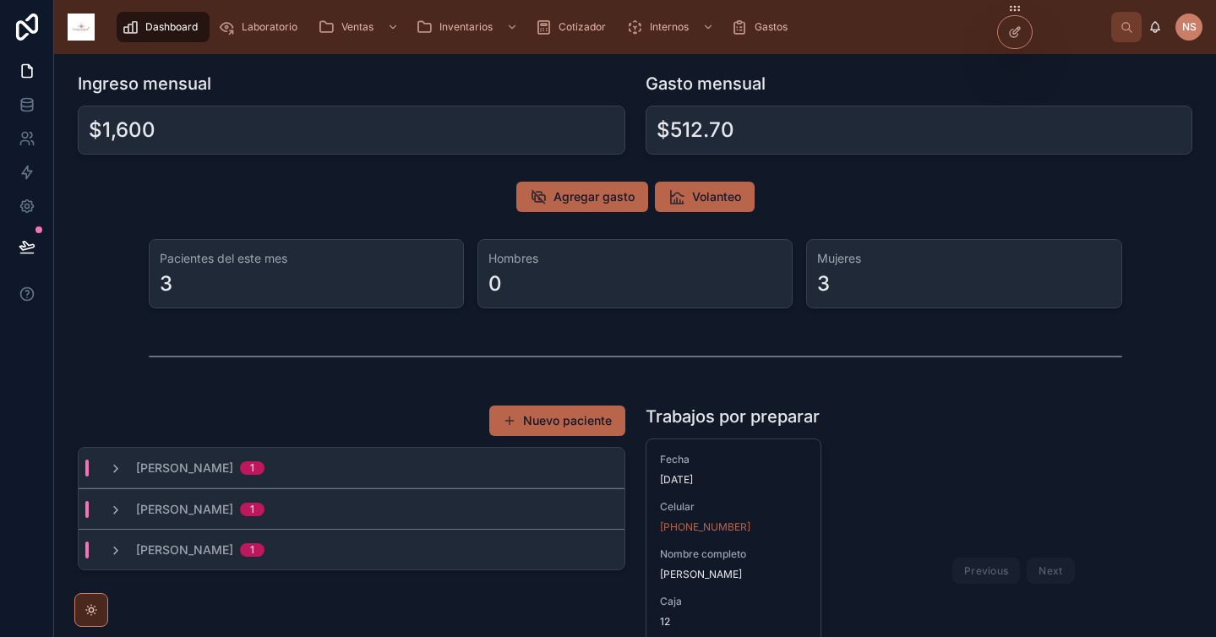
scroll to position [0, 0]
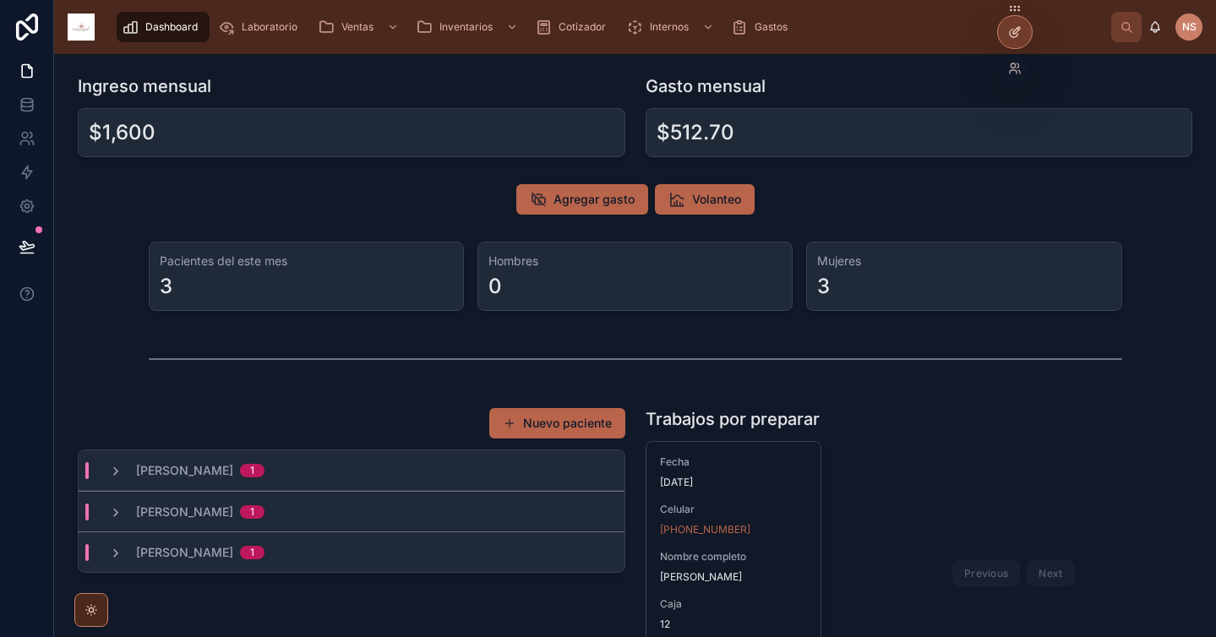
click at [1002, 24] on div at bounding box center [1015, 32] width 34 height 32
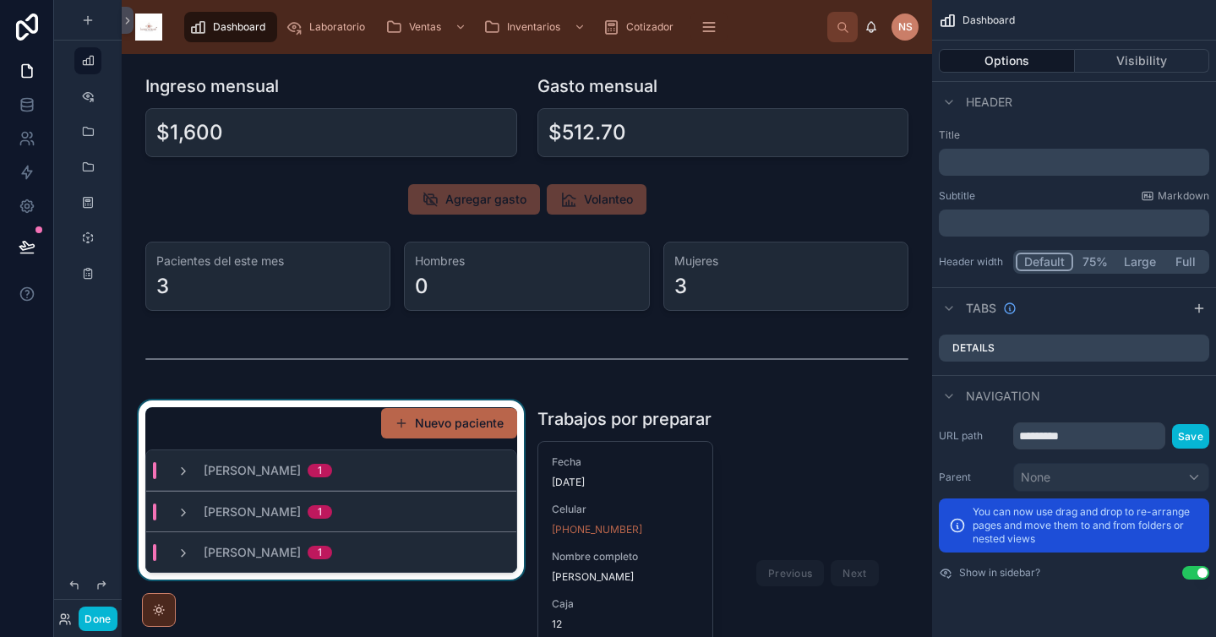
click at [473, 428] on div at bounding box center [331, 556] width 392 height 311
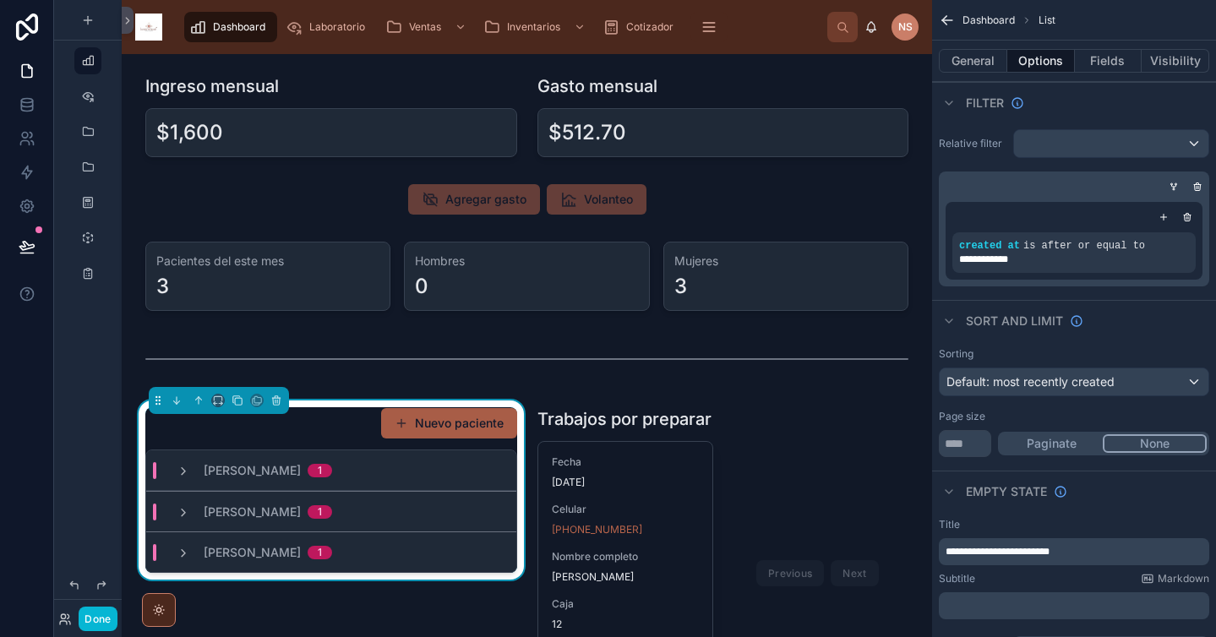
click at [417, 424] on button "Nuevo paciente" at bounding box center [449, 423] width 136 height 30
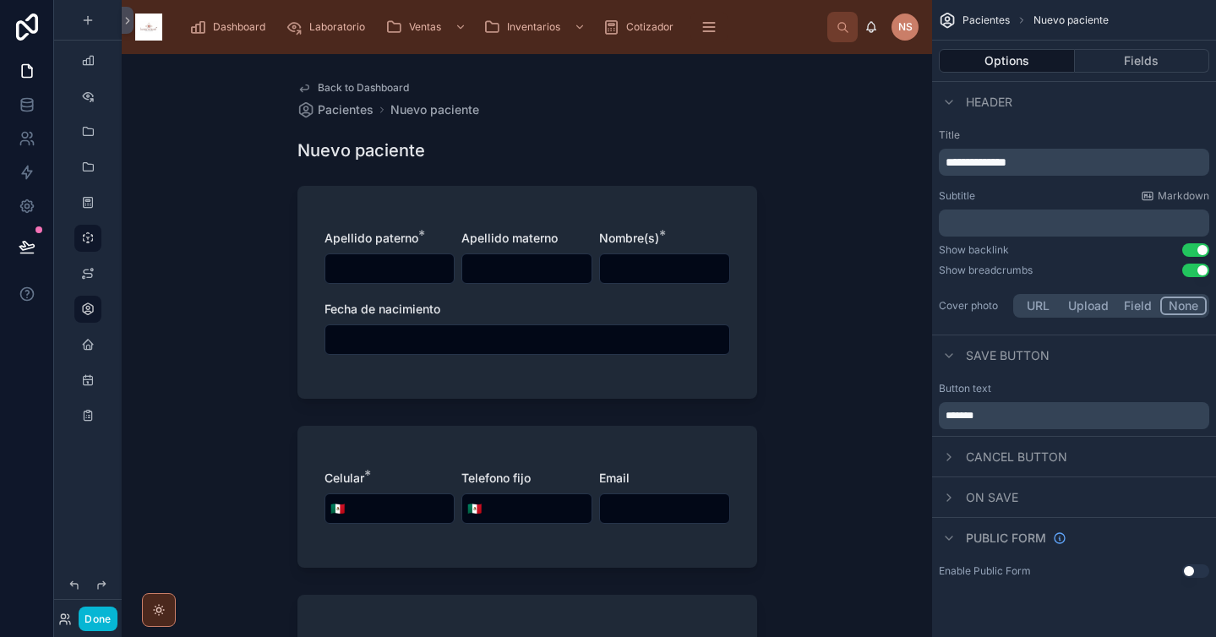
scroll to position [411, 0]
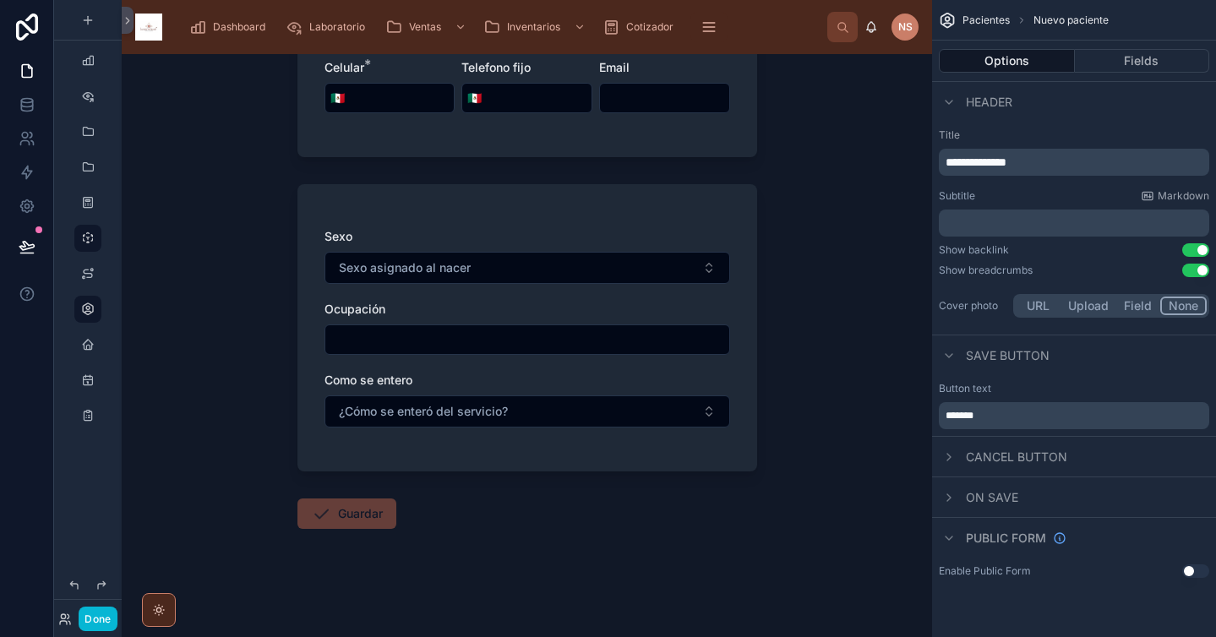
click at [704, 219] on div "Sexo Sexo asignado al nacer Ocupación Como se entero ¿Cómo se enteró del servic…" at bounding box center [528, 327] width 460 height 287
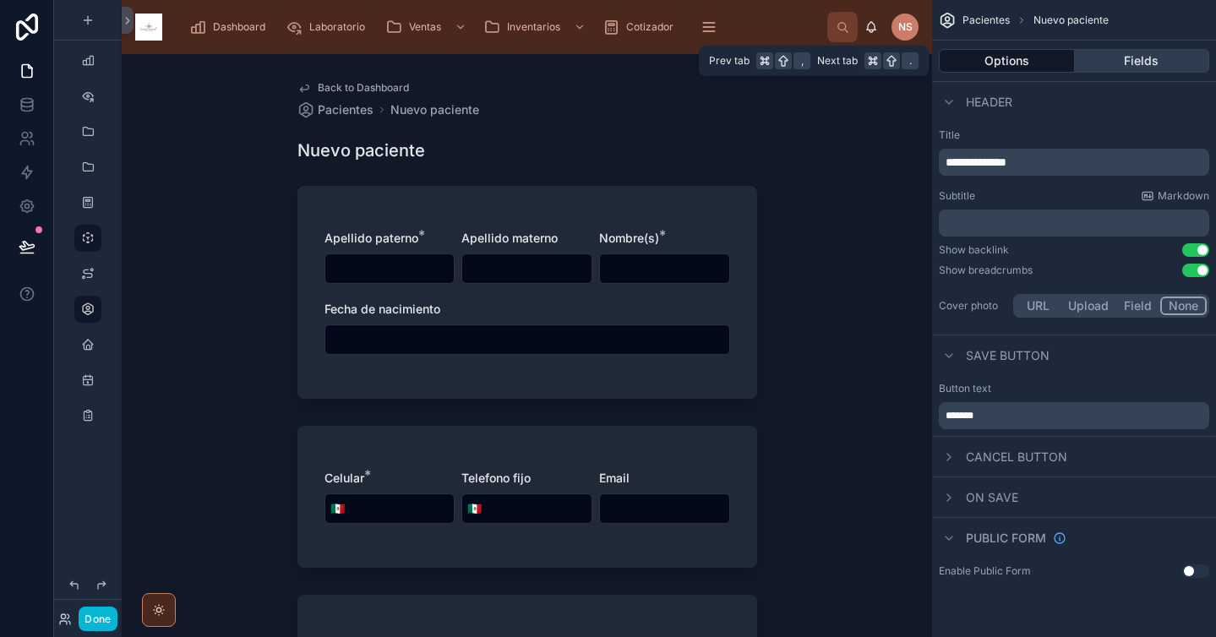
click at [1147, 65] on button "Fields" at bounding box center [1142, 61] width 135 height 24
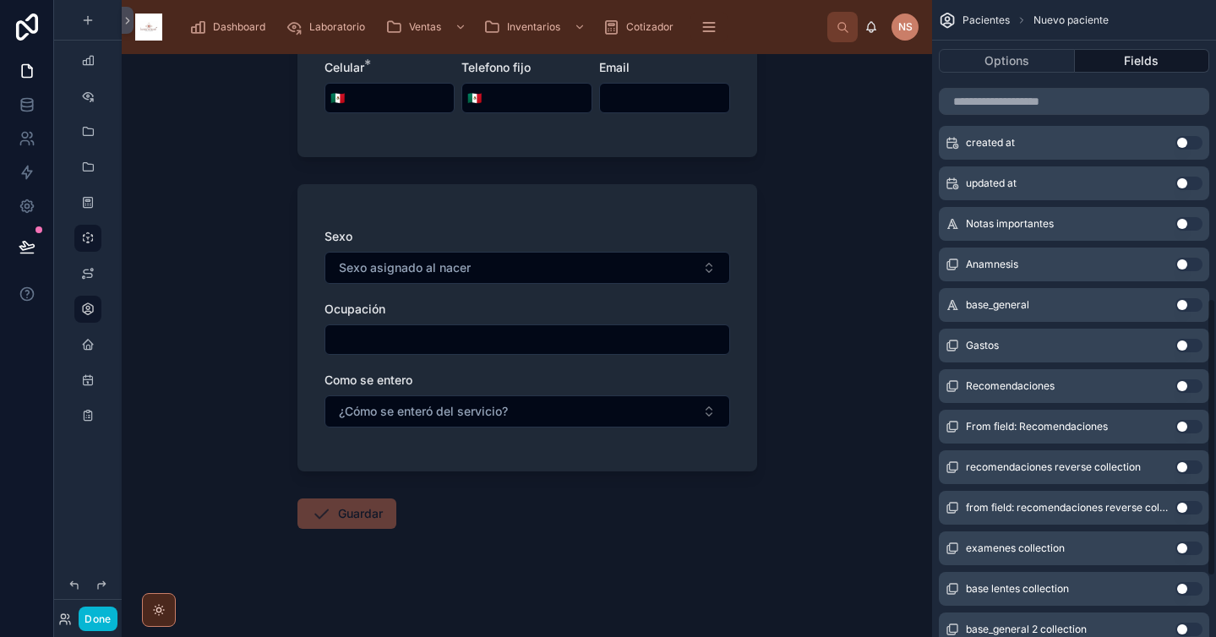
scroll to position [686, 0]
click at [1186, 385] on button "Use setting" at bounding box center [1189, 384] width 27 height 14
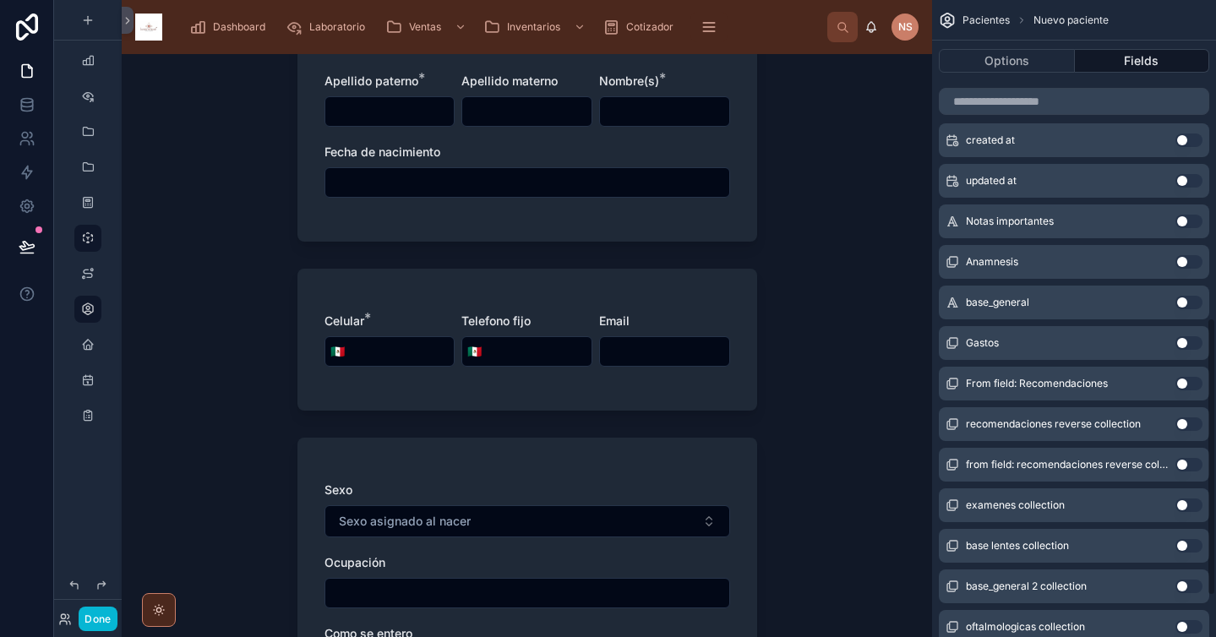
scroll to position [480, 0]
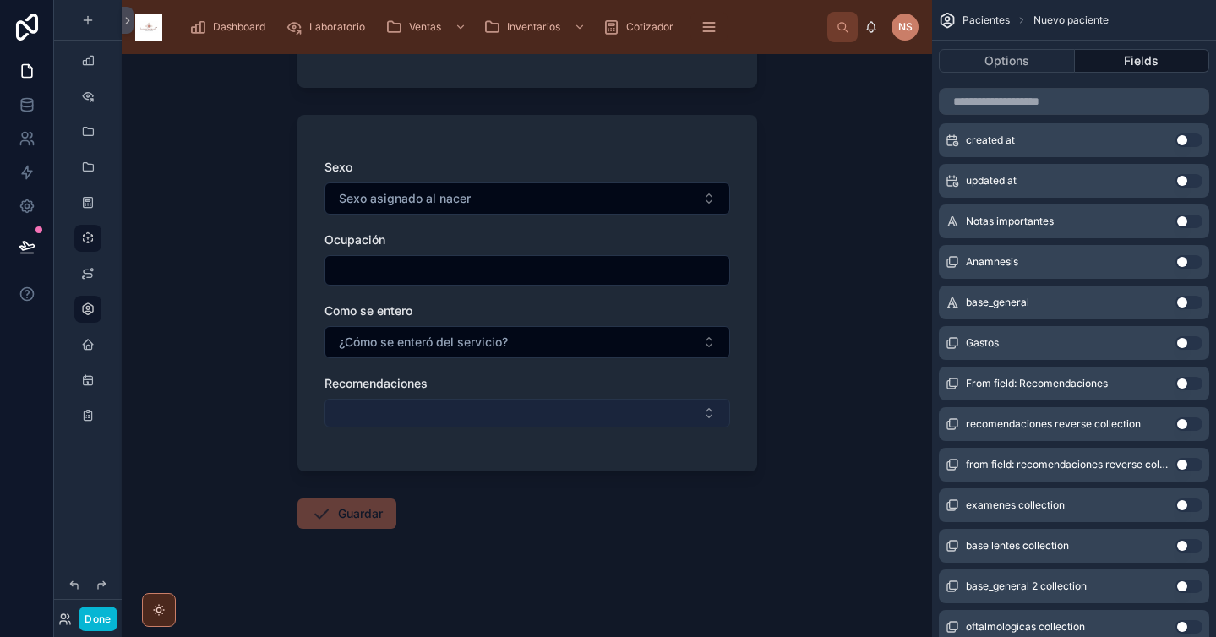
click at [581, 425] on button "Select Button" at bounding box center [528, 413] width 406 height 29
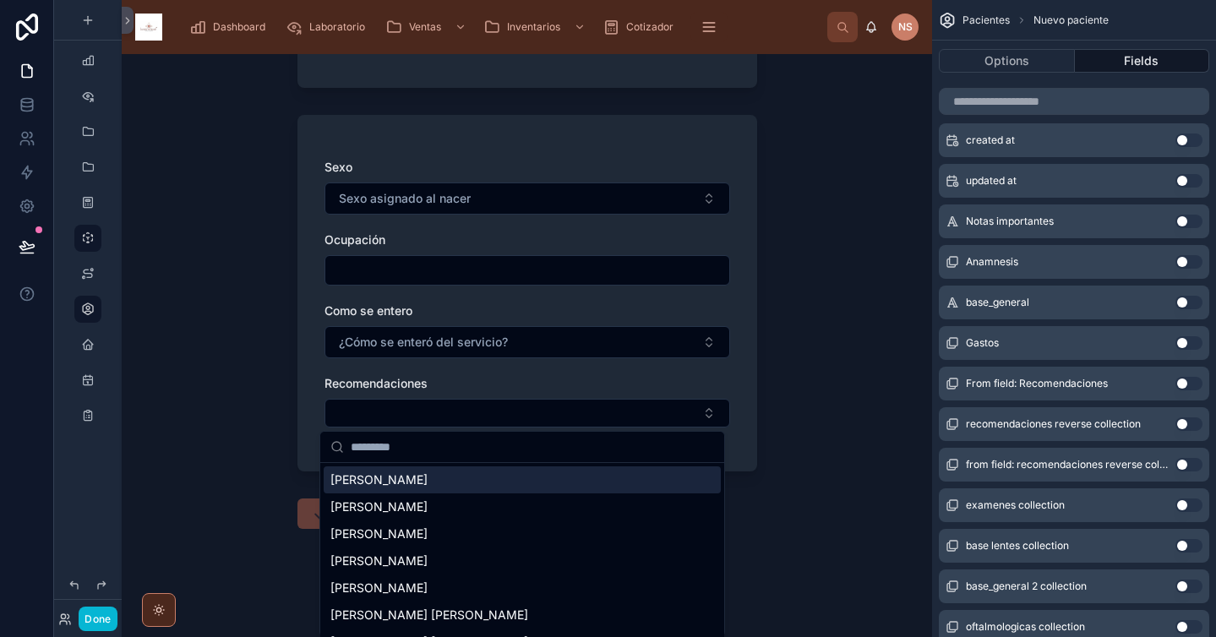
click at [582, 369] on div "Sexo Sexo asignado al nacer Ocupación Como se entero ¿Cómo se enteró del servic…" at bounding box center [528, 302] width 406 height 286
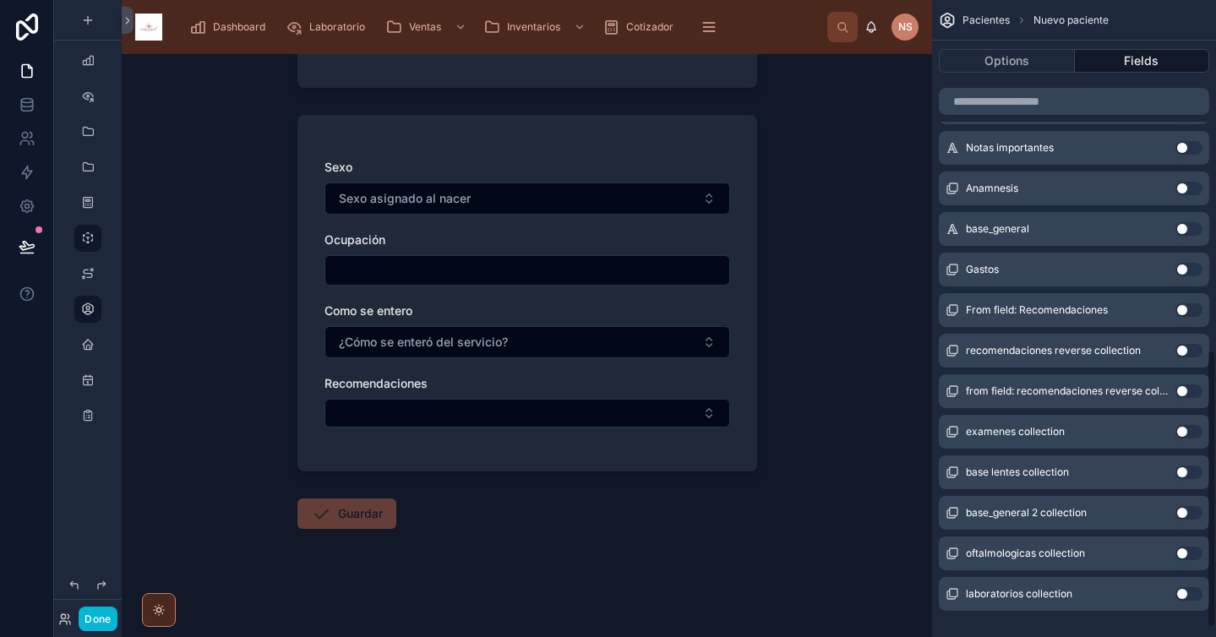
scroll to position [822, 0]
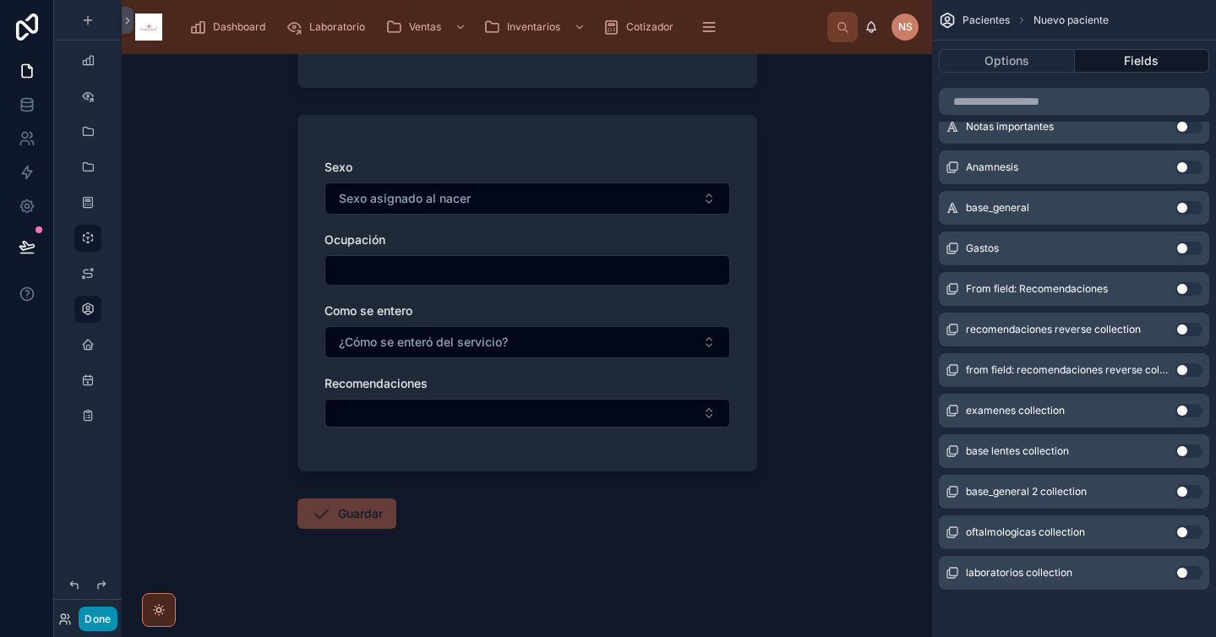
click at [104, 621] on button "Done" at bounding box center [98, 619] width 38 height 25
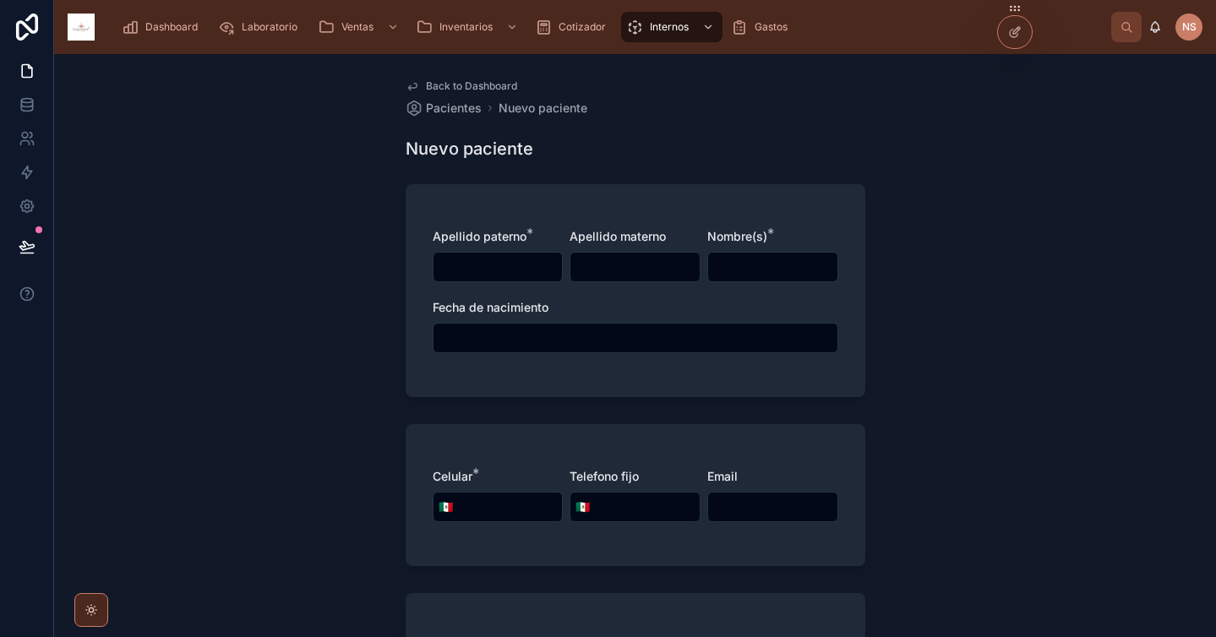
scroll to position [0, 0]
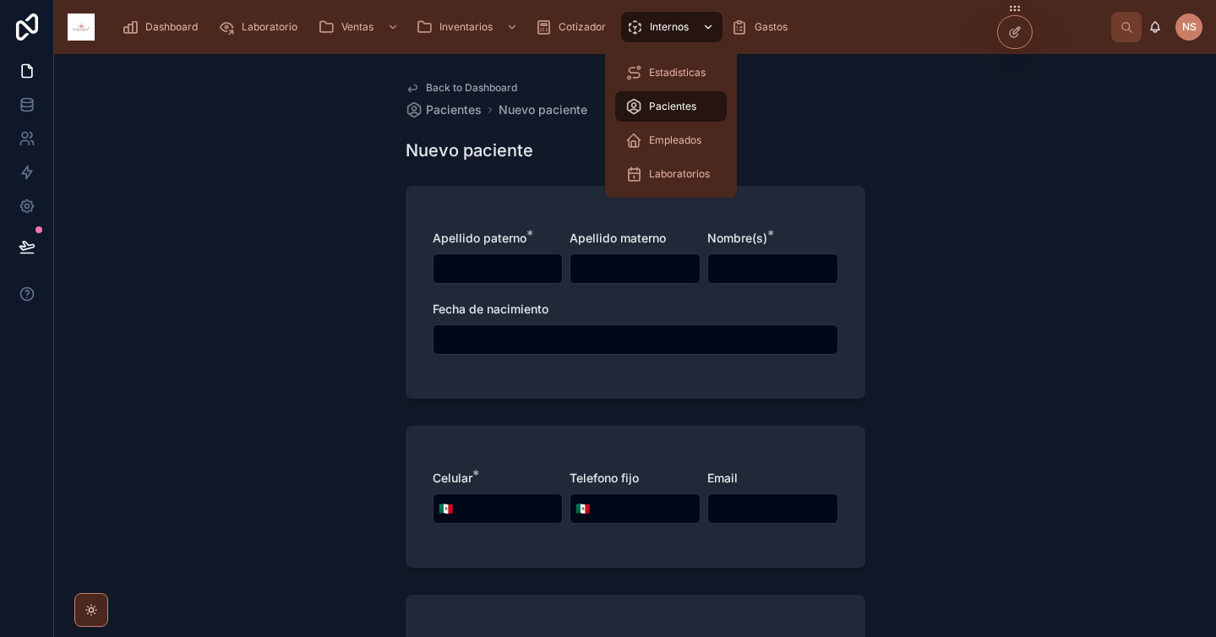
click at [655, 28] on span "Internos" at bounding box center [669, 27] width 39 height 14
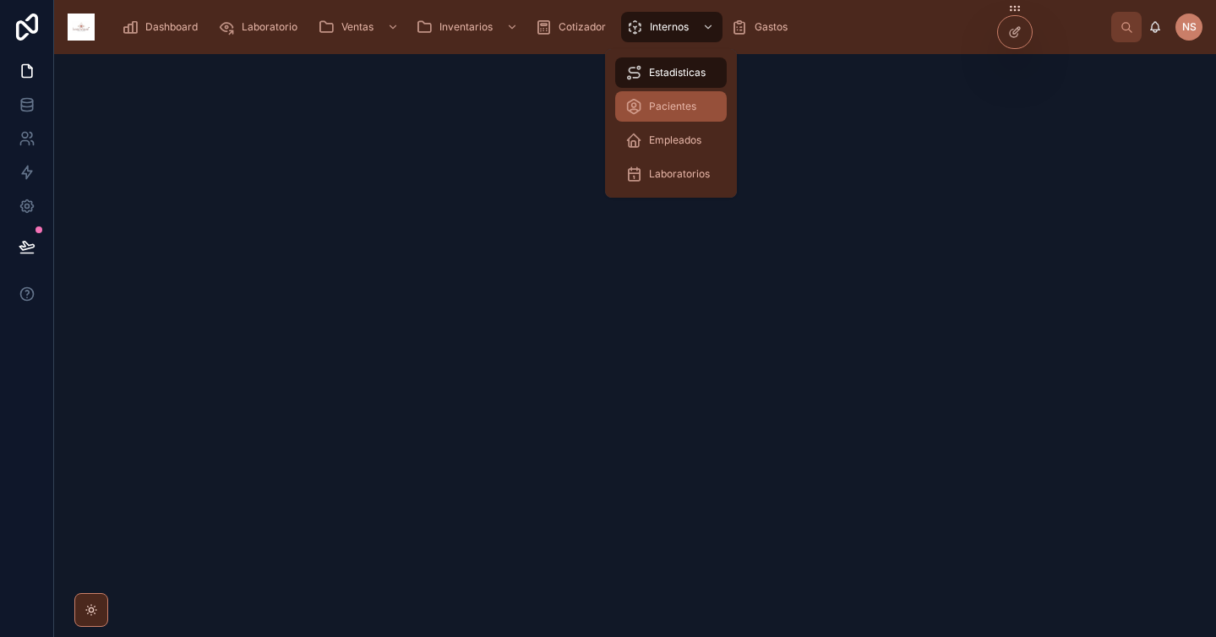
click at [671, 102] on span "Pacientes" at bounding box center [672, 107] width 47 height 14
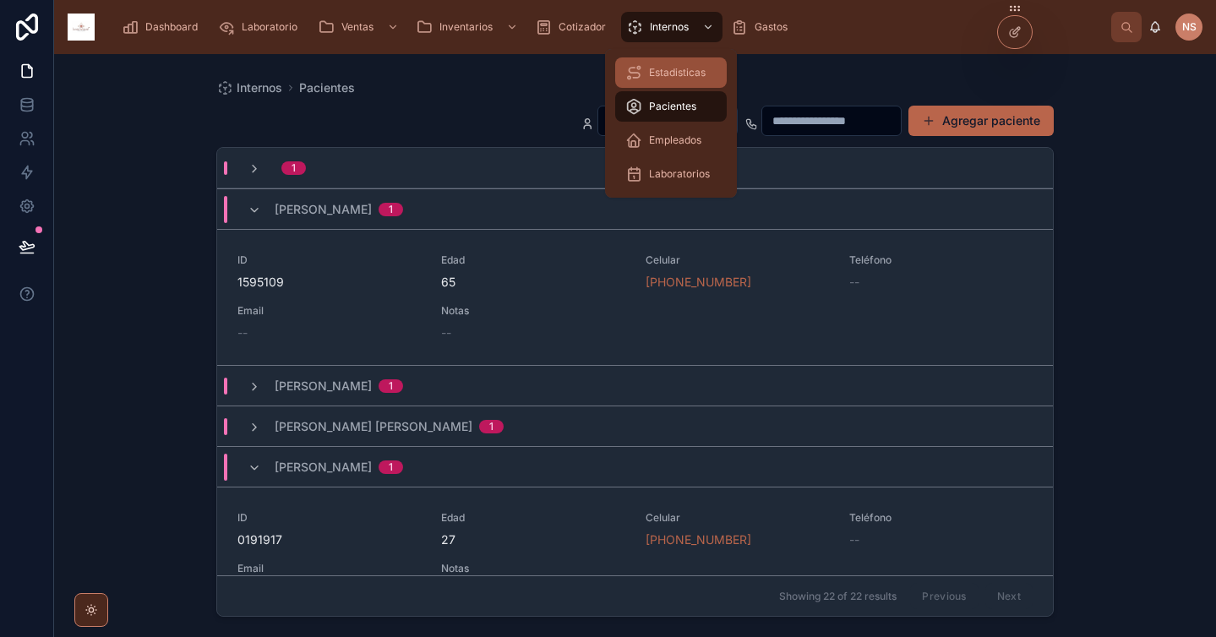
click at [675, 68] on span "Estadisticas" at bounding box center [677, 73] width 57 height 14
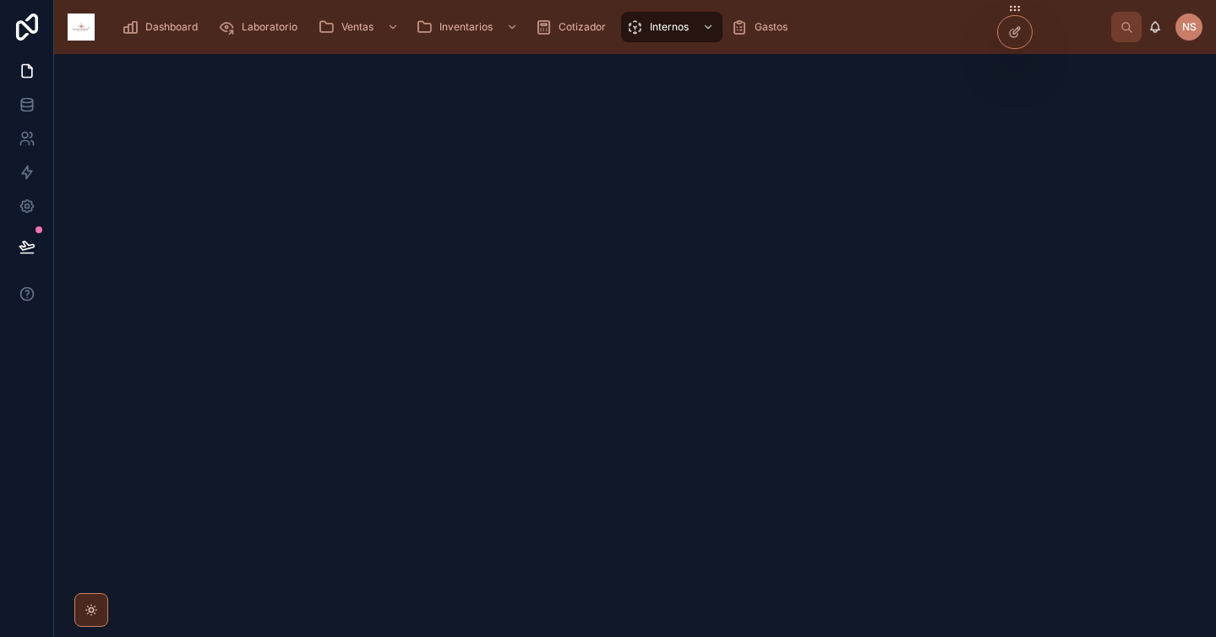
click at [504, 129] on div at bounding box center [635, 115] width 1162 height 122
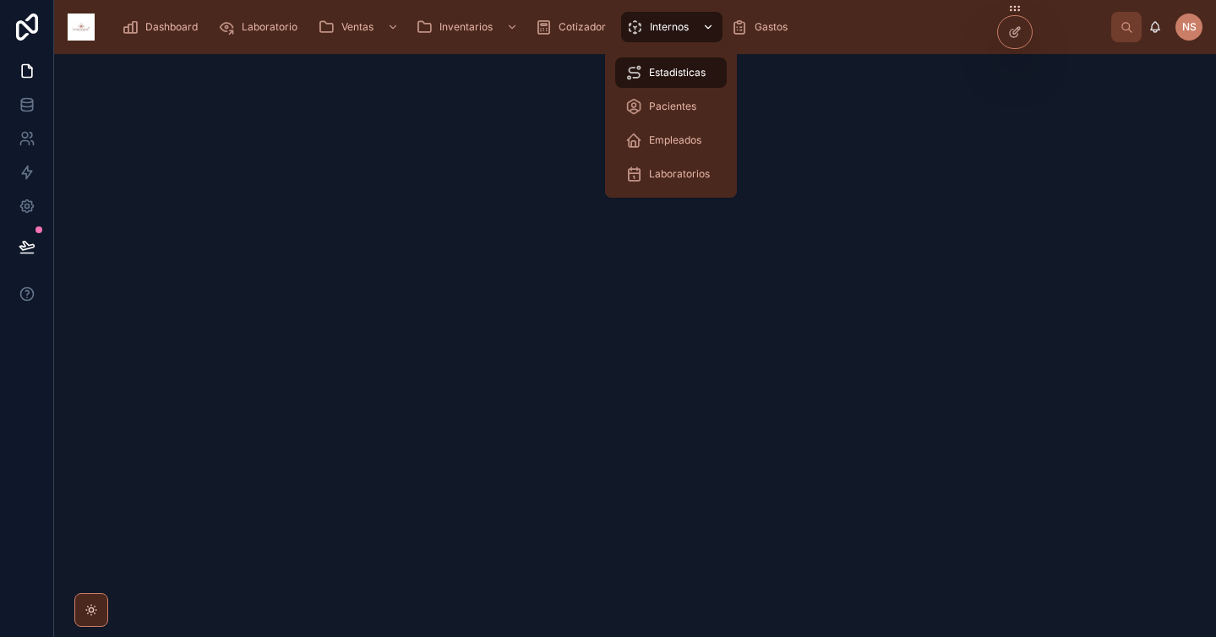
click at [672, 35] on div "Internos" at bounding box center [671, 27] width 91 height 27
click at [676, 114] on div "Pacientes" at bounding box center [670, 106] width 91 height 27
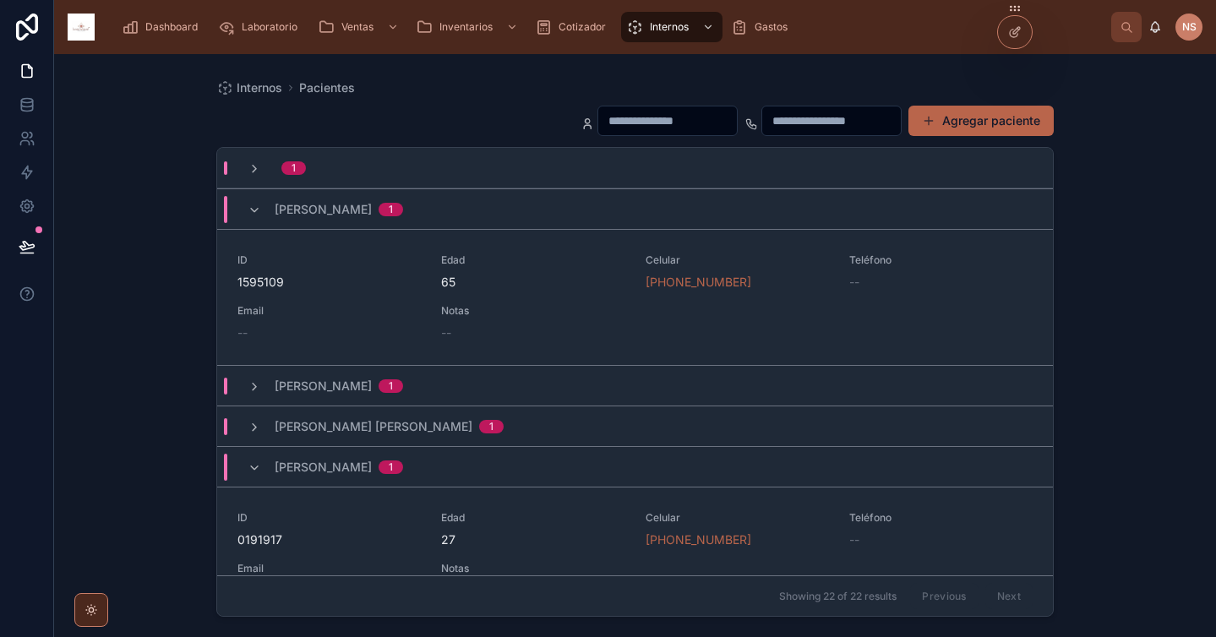
click at [501, 208] on div "[PERSON_NAME] 1" at bounding box center [635, 208] width 836 height 41
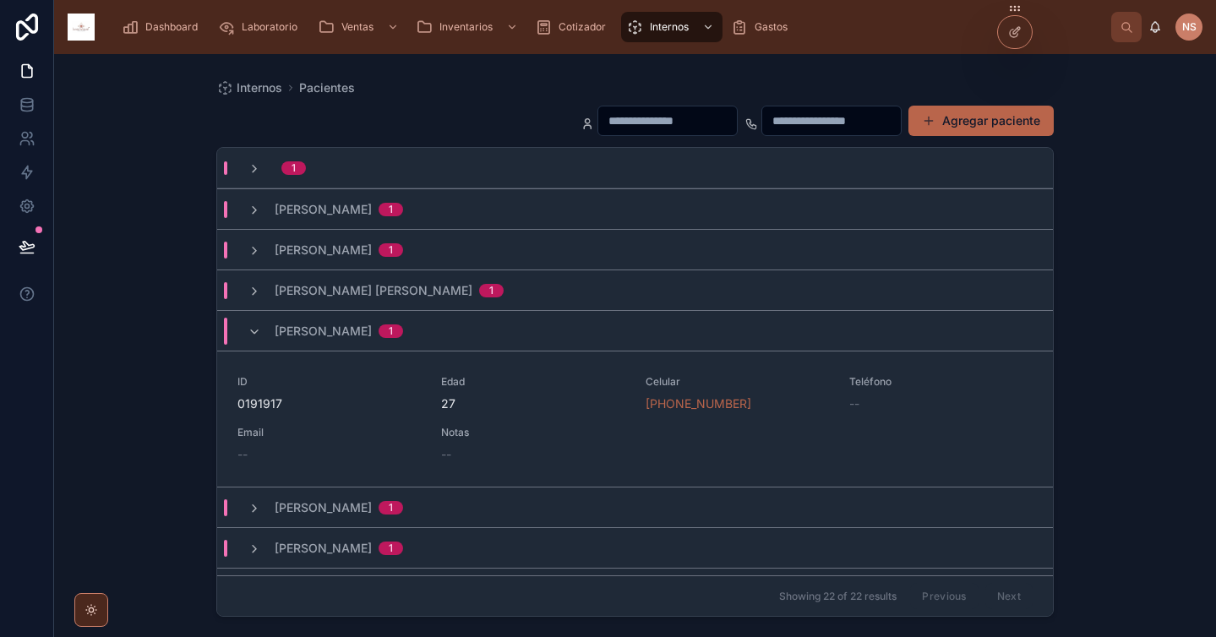
click at [324, 330] on span "[PERSON_NAME]" at bounding box center [323, 331] width 97 height 17
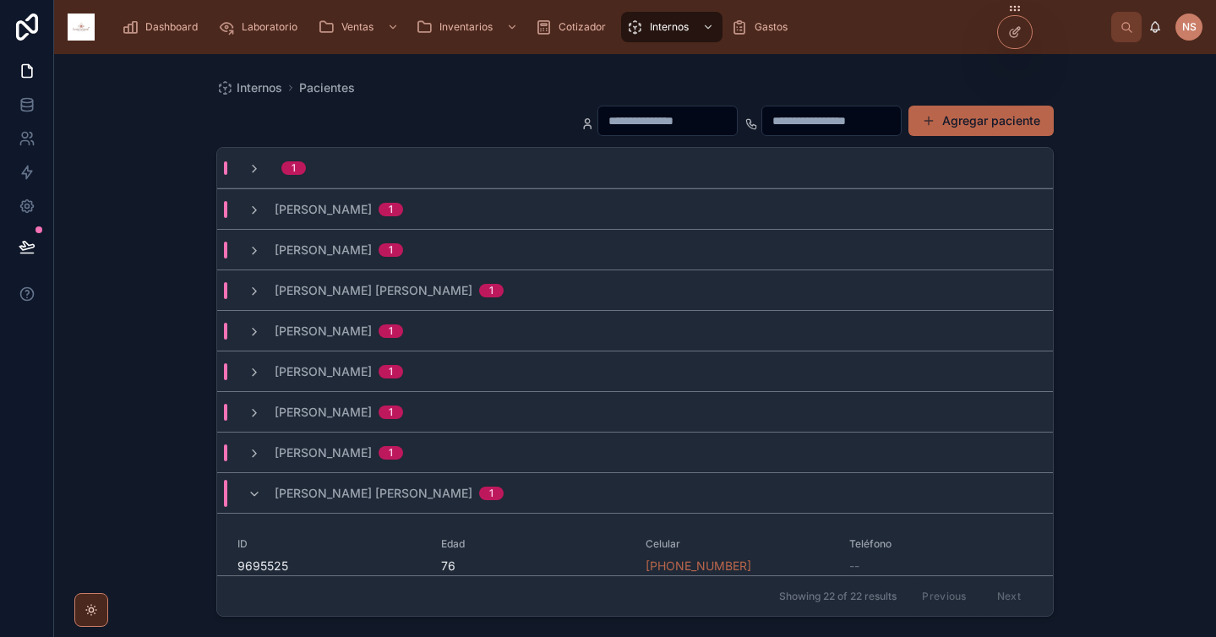
click at [352, 486] on span "[PERSON_NAME] [PERSON_NAME]" at bounding box center [374, 493] width 198 height 17
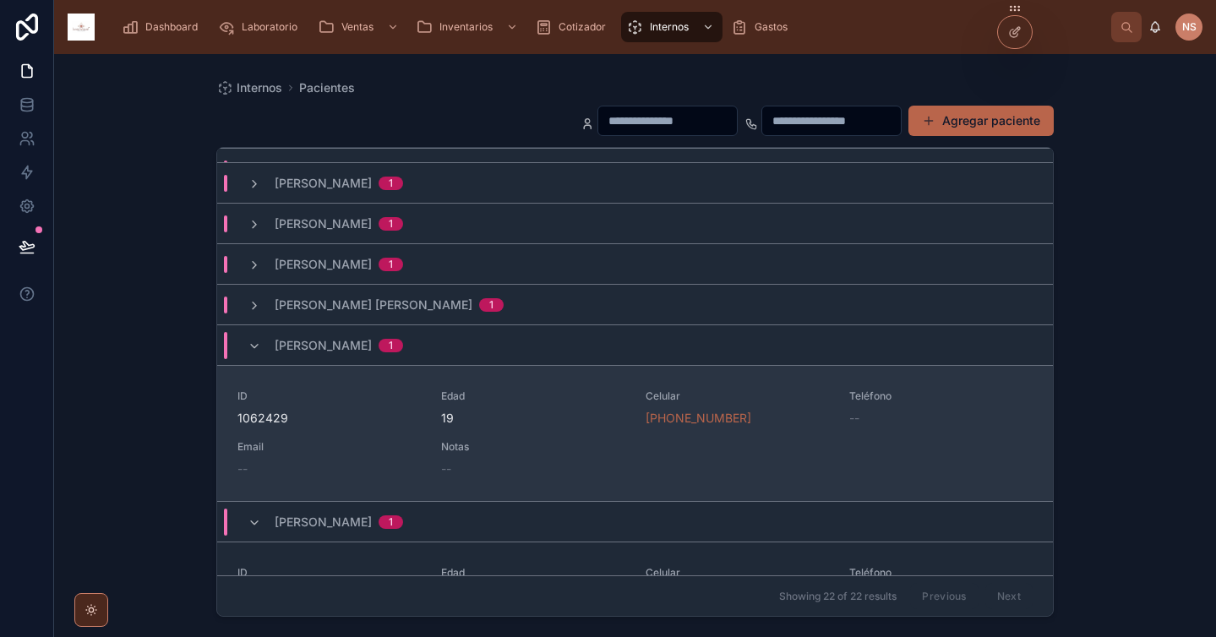
scroll to position [190, 0]
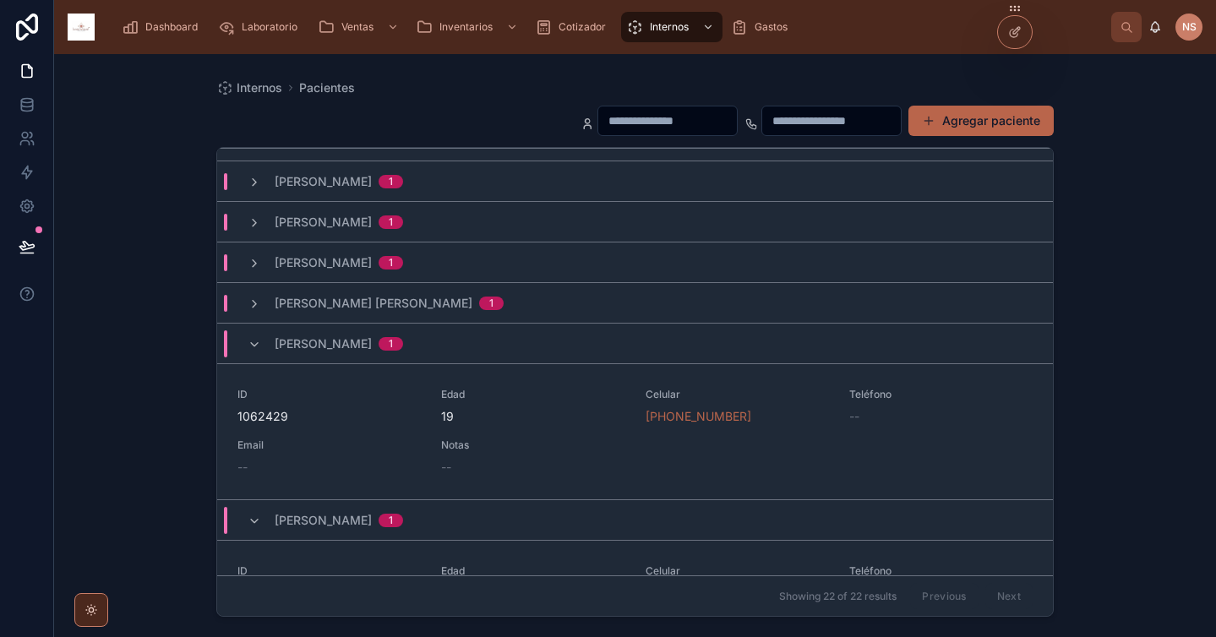
click at [350, 347] on span "[PERSON_NAME]" at bounding box center [323, 344] width 97 height 17
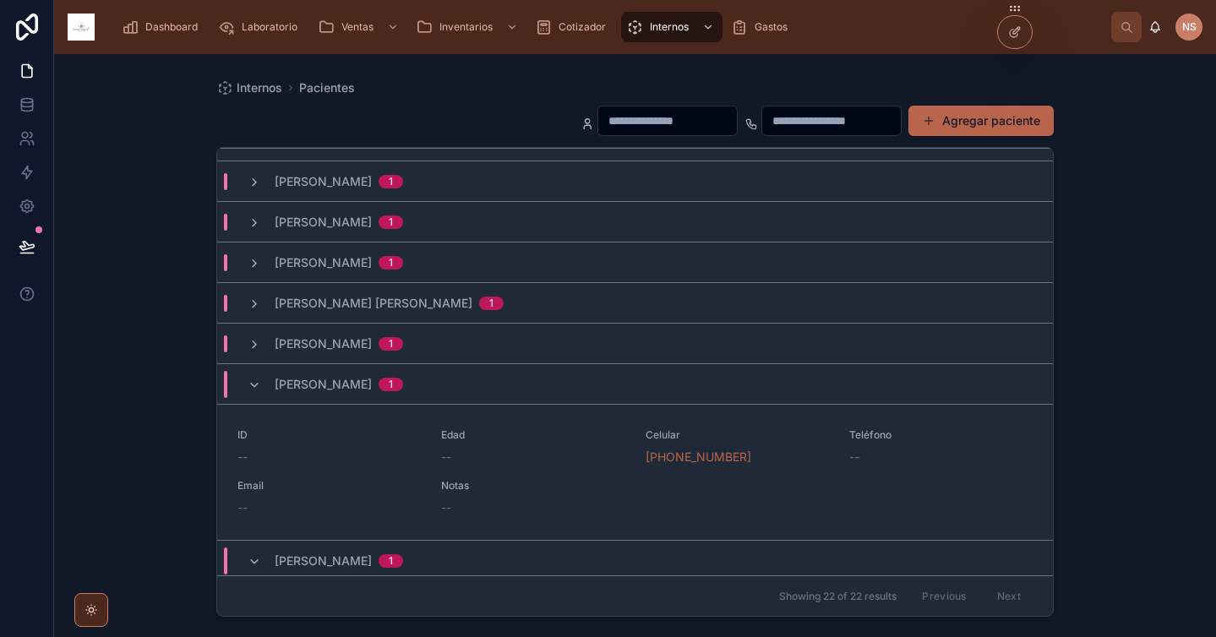
click at [349, 385] on span "[PERSON_NAME]" at bounding box center [323, 384] width 97 height 17
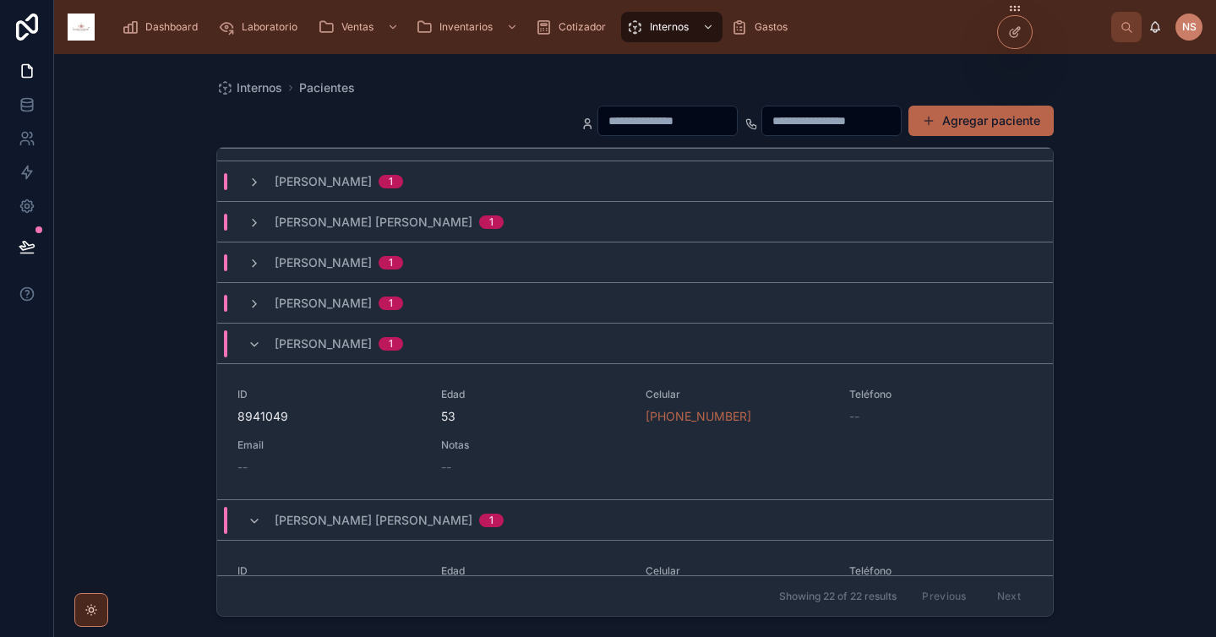
scroll to position [301, 0]
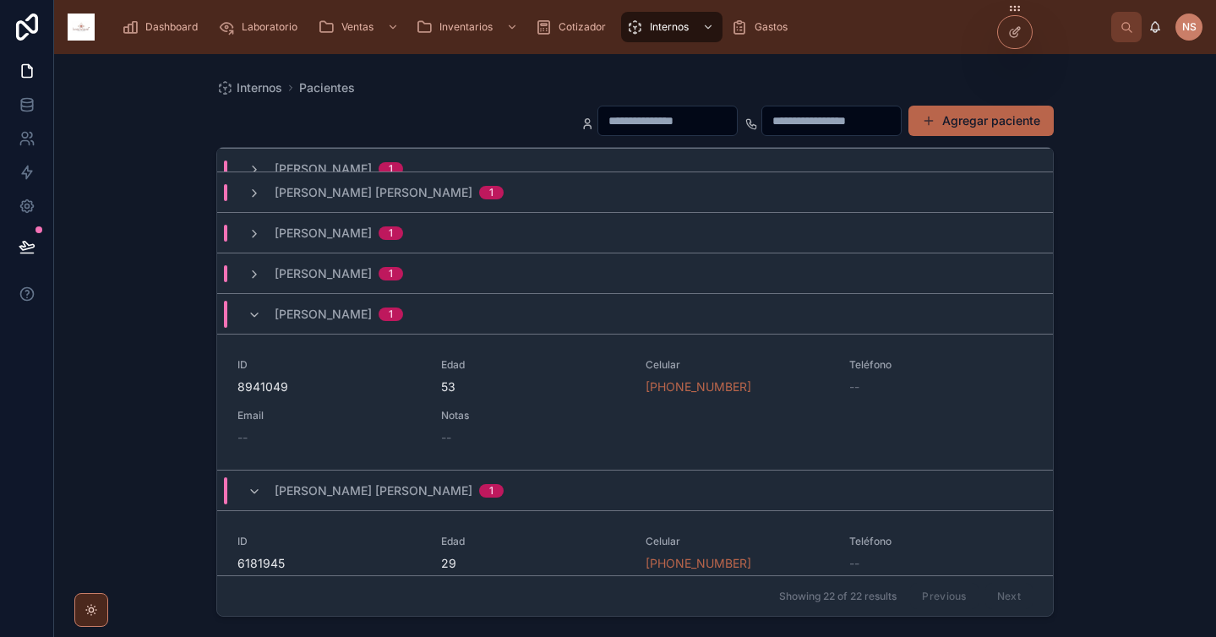
click at [369, 317] on span "[PERSON_NAME]" at bounding box center [323, 314] width 97 height 17
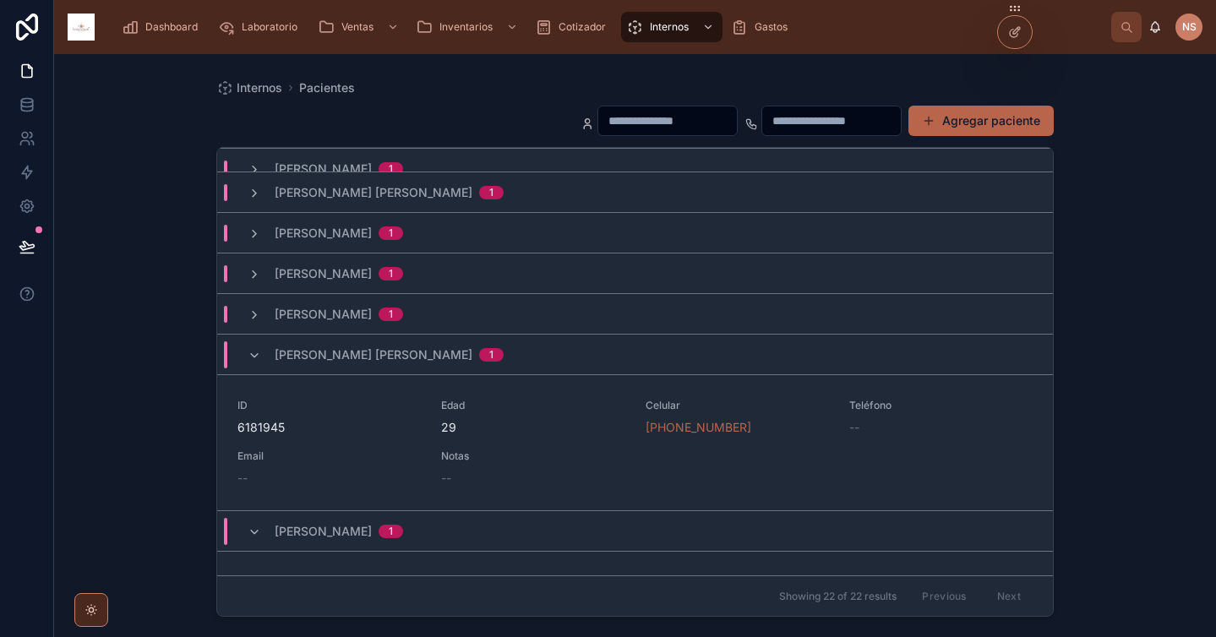
click at [367, 362] on span "[PERSON_NAME] [PERSON_NAME]" at bounding box center [374, 355] width 198 height 17
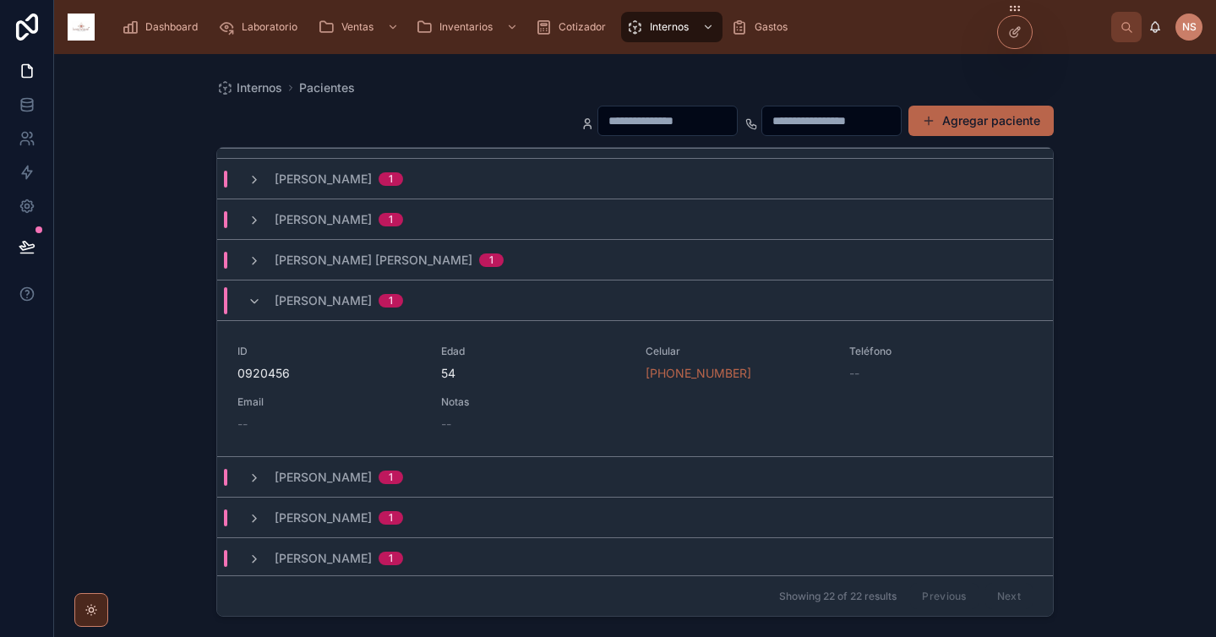
scroll to position [425, 0]
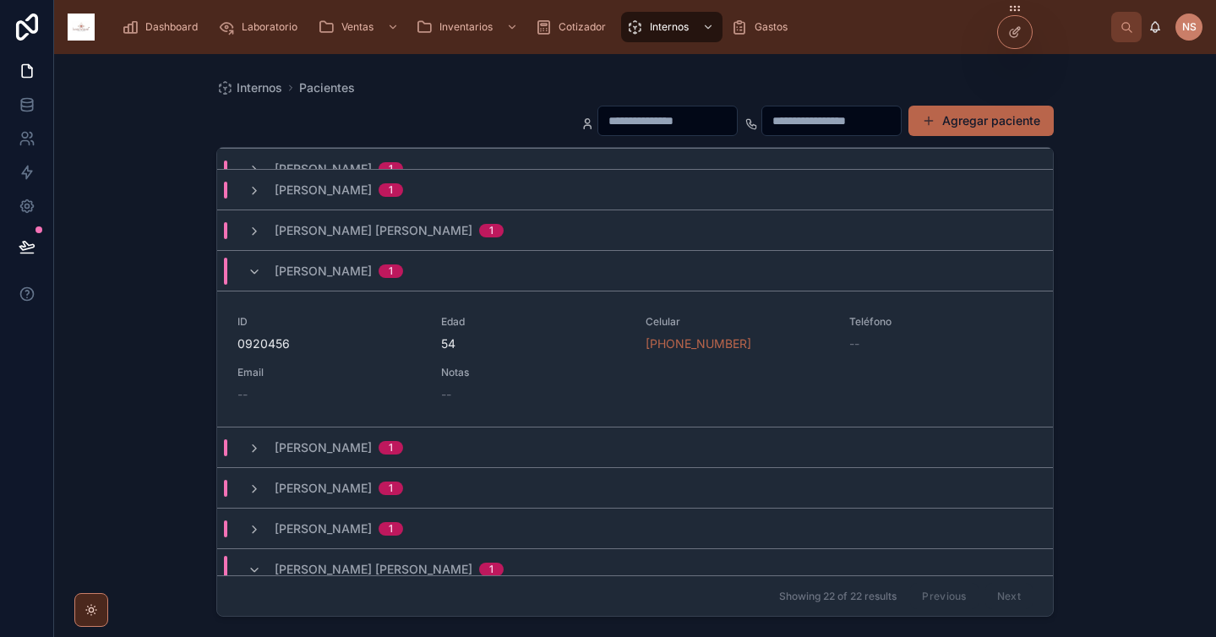
click at [372, 270] on span "[PERSON_NAME]" at bounding box center [323, 271] width 97 height 17
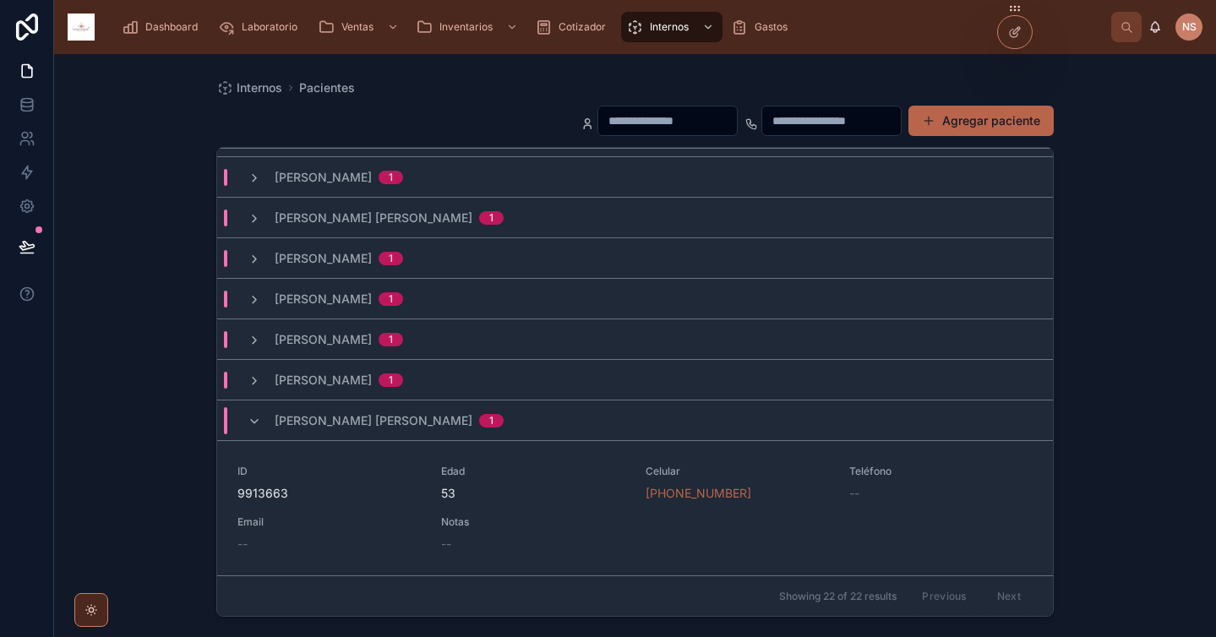
click at [423, 412] on span "[PERSON_NAME] [PERSON_NAME]" at bounding box center [374, 420] width 198 height 17
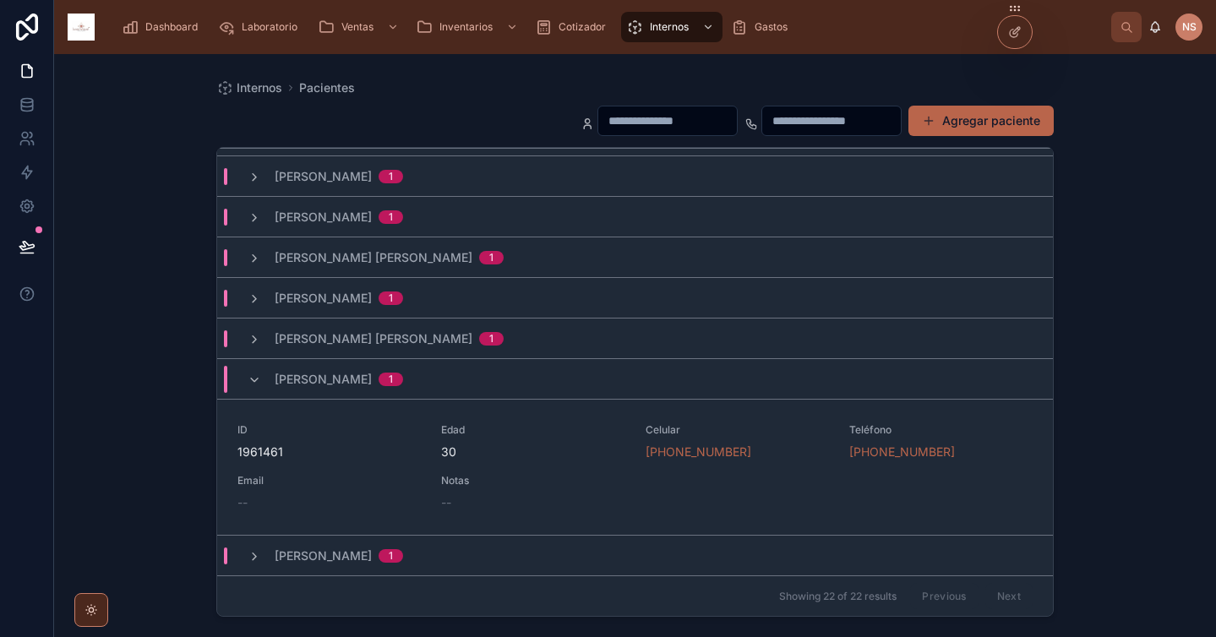
click at [372, 379] on span "[PERSON_NAME]" at bounding box center [323, 379] width 97 height 17
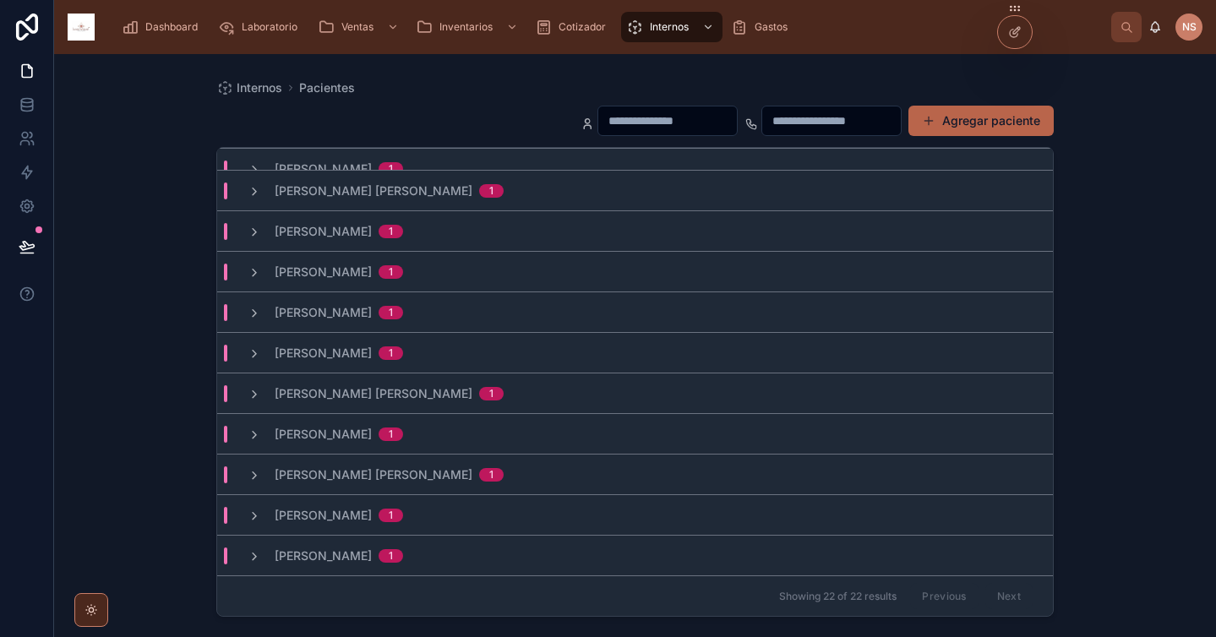
scroll to position [0, 0]
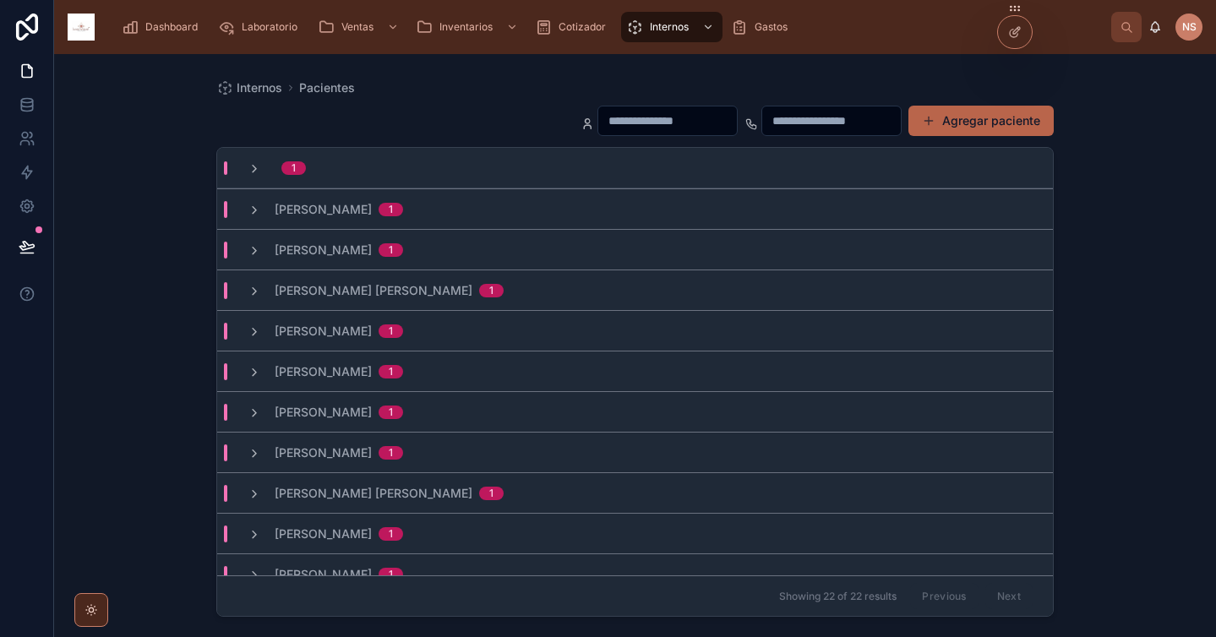
click at [442, 163] on div "1" at bounding box center [635, 168] width 836 height 41
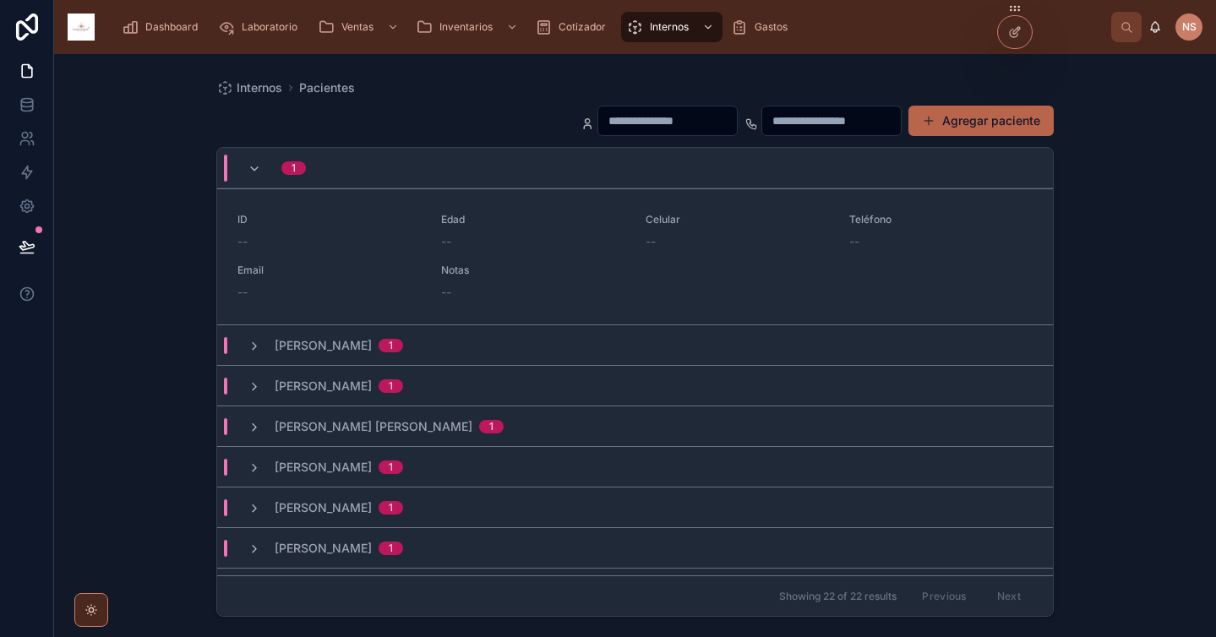
click at [442, 163] on div "1" at bounding box center [635, 168] width 836 height 41
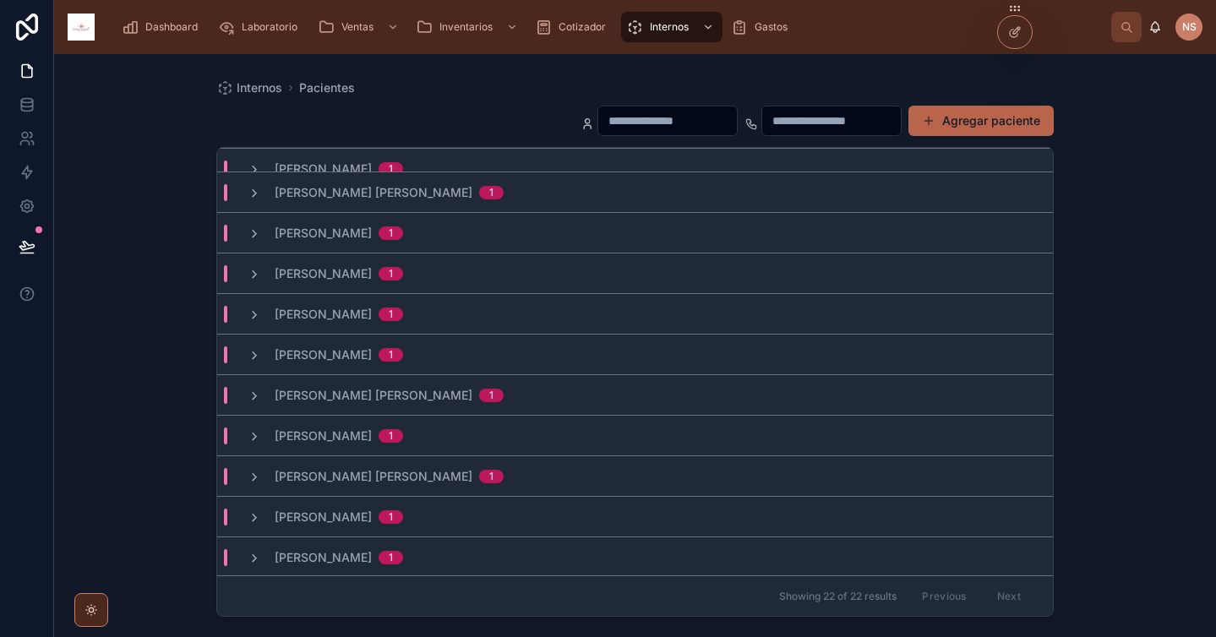
scroll to position [465, 0]
click at [524, 474] on div "[PERSON_NAME] [PERSON_NAME] 1" at bounding box center [375, 475] width 297 height 17
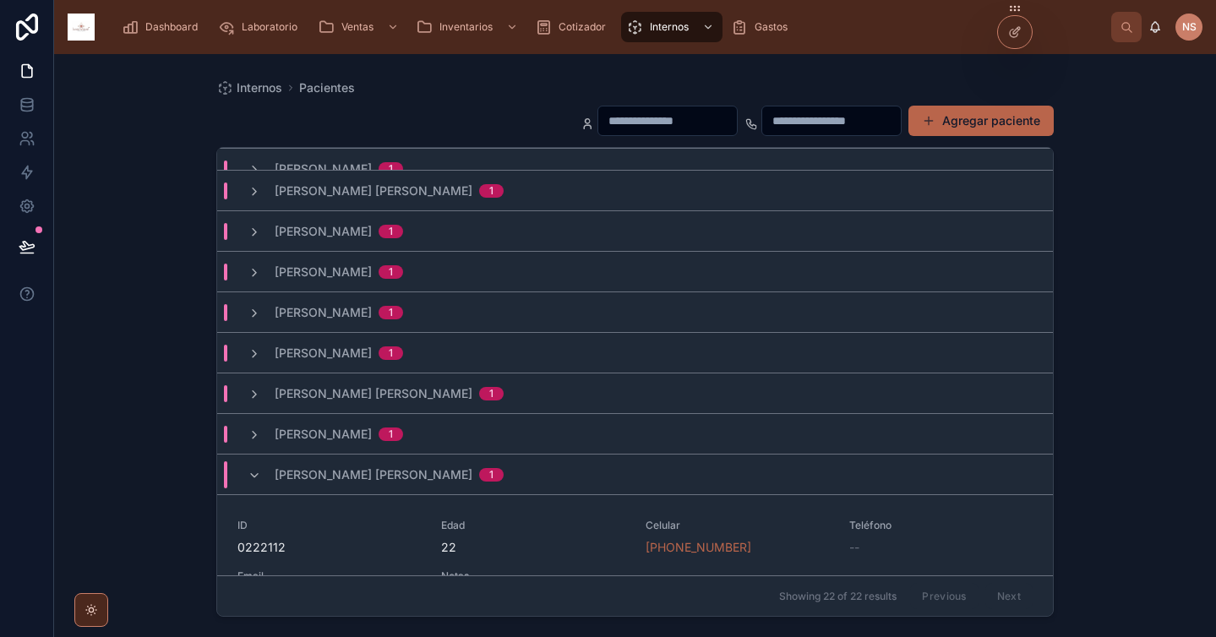
scroll to position [519, 0]
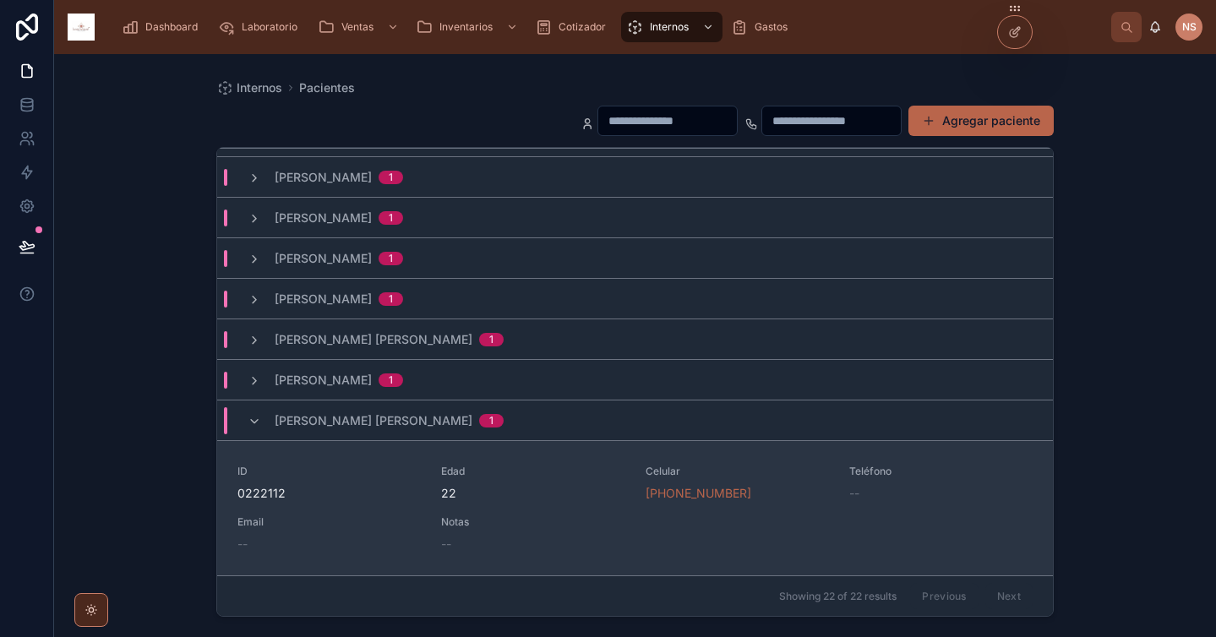
click at [549, 463] on link "ID [PHONE_NUMBER] Edad 22 Celular [PHONE_NUMBER] Teléfono -- Email -- Notas --" at bounding box center [635, 508] width 836 height 136
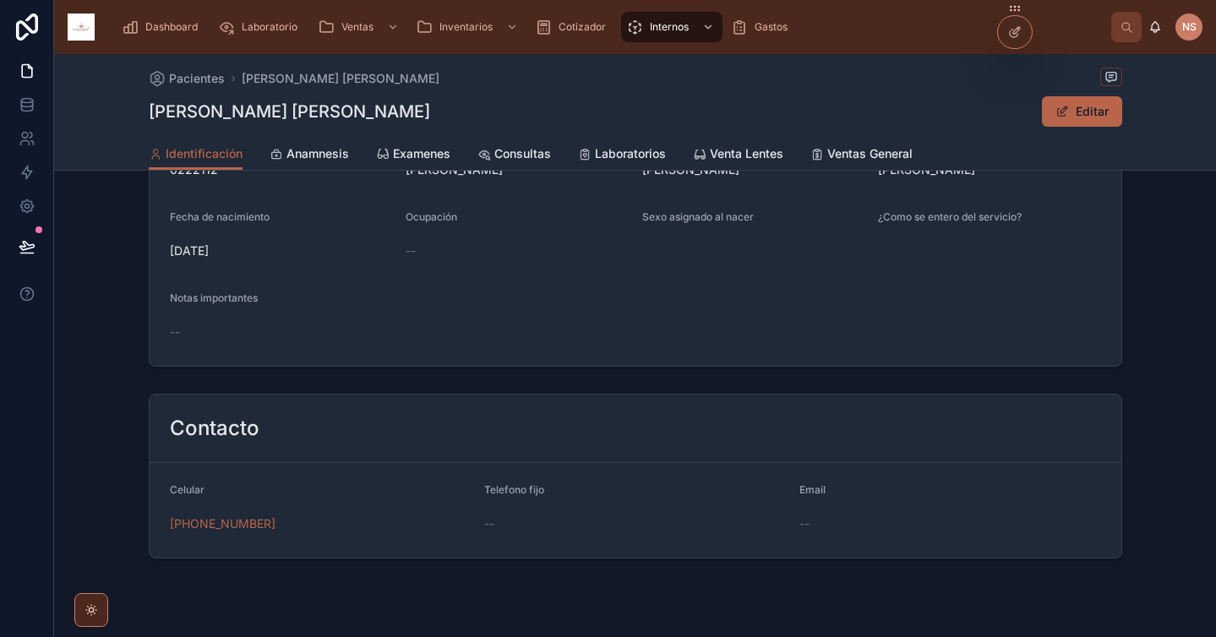
scroll to position [308, 0]
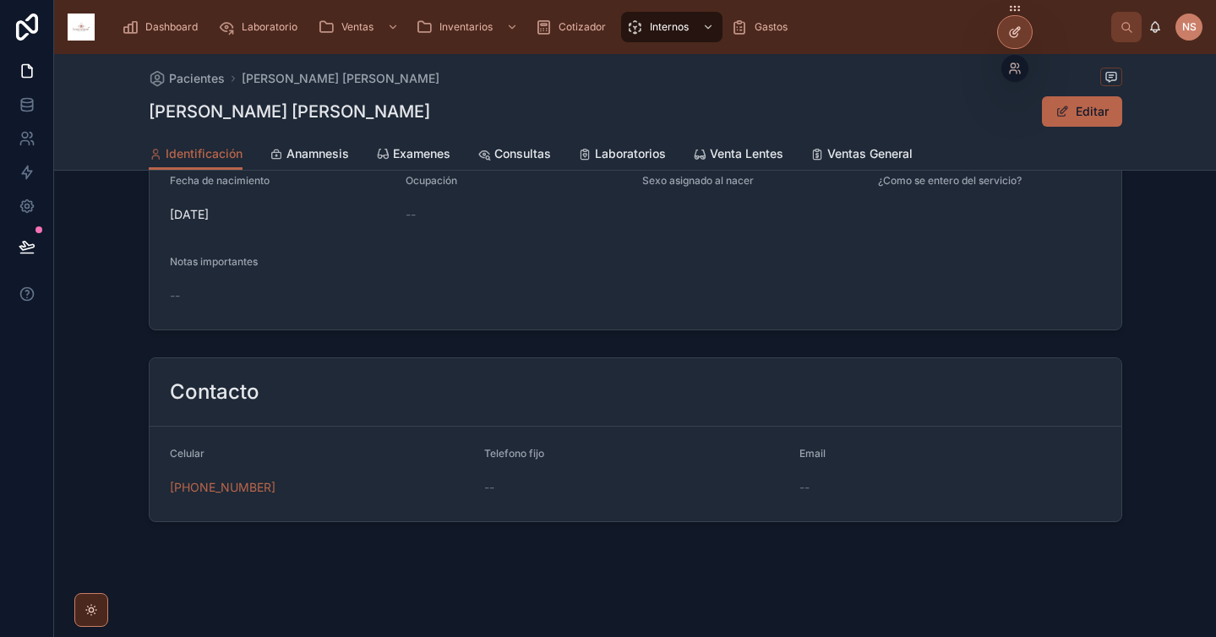
click at [1020, 39] on div at bounding box center [1015, 32] width 34 height 32
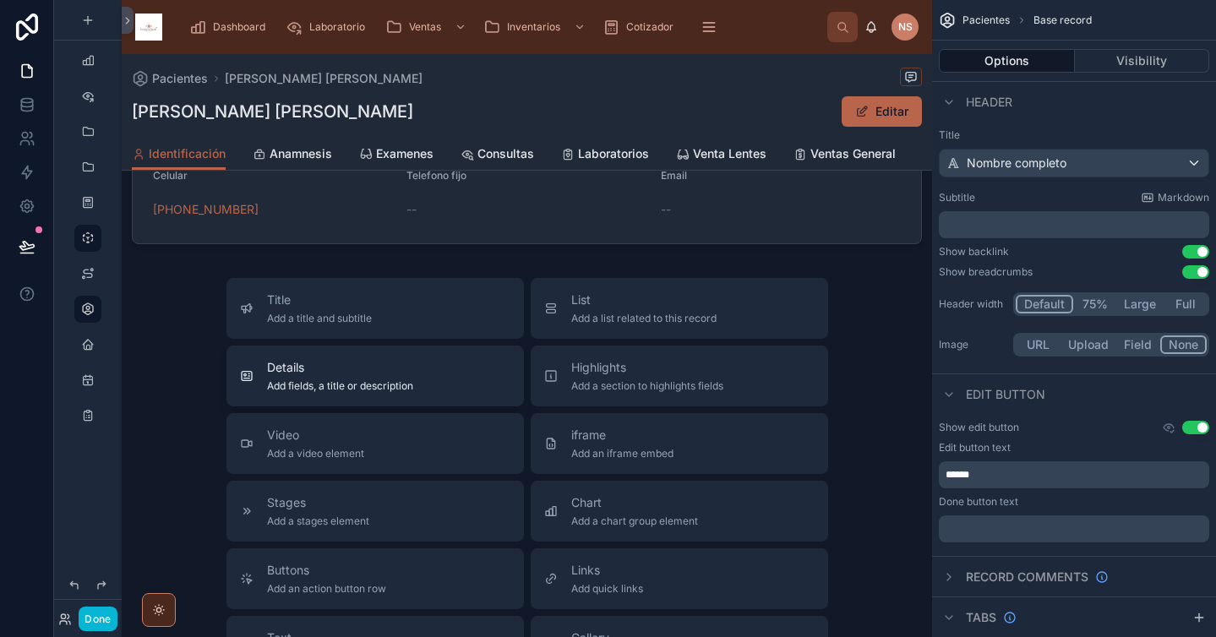
scroll to position [587, 0]
click at [630, 320] on span "Add a list related to this record" at bounding box center [643, 318] width 145 height 14
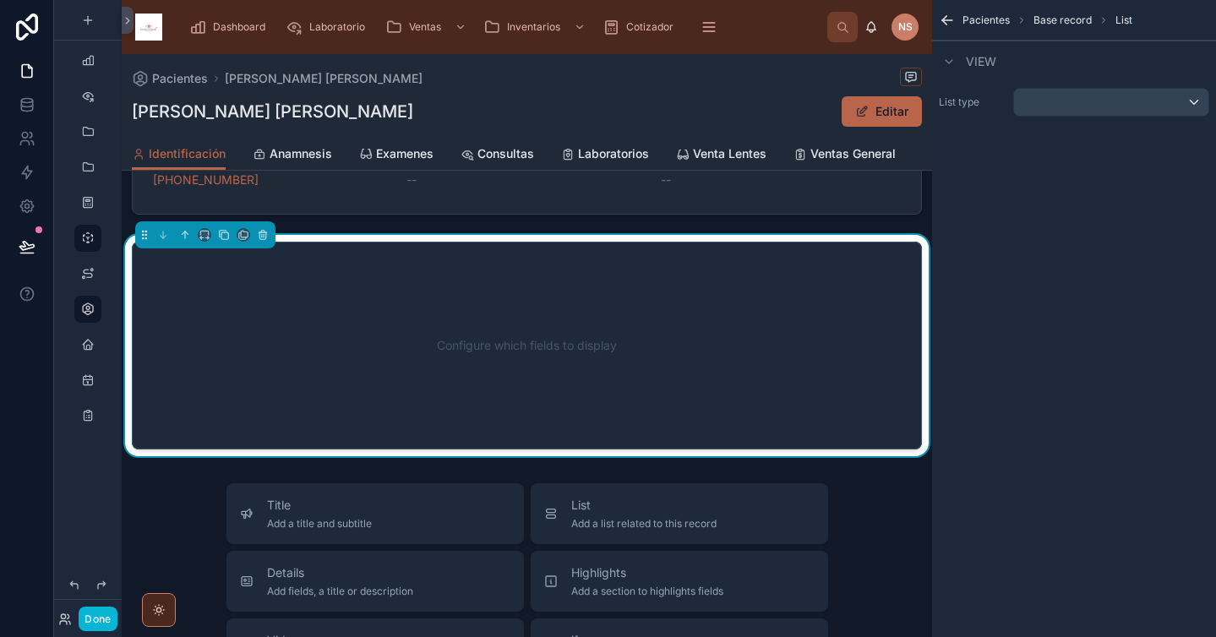
scroll to position [615, 0]
click at [1069, 97] on div "scrollable content" at bounding box center [1111, 102] width 194 height 27
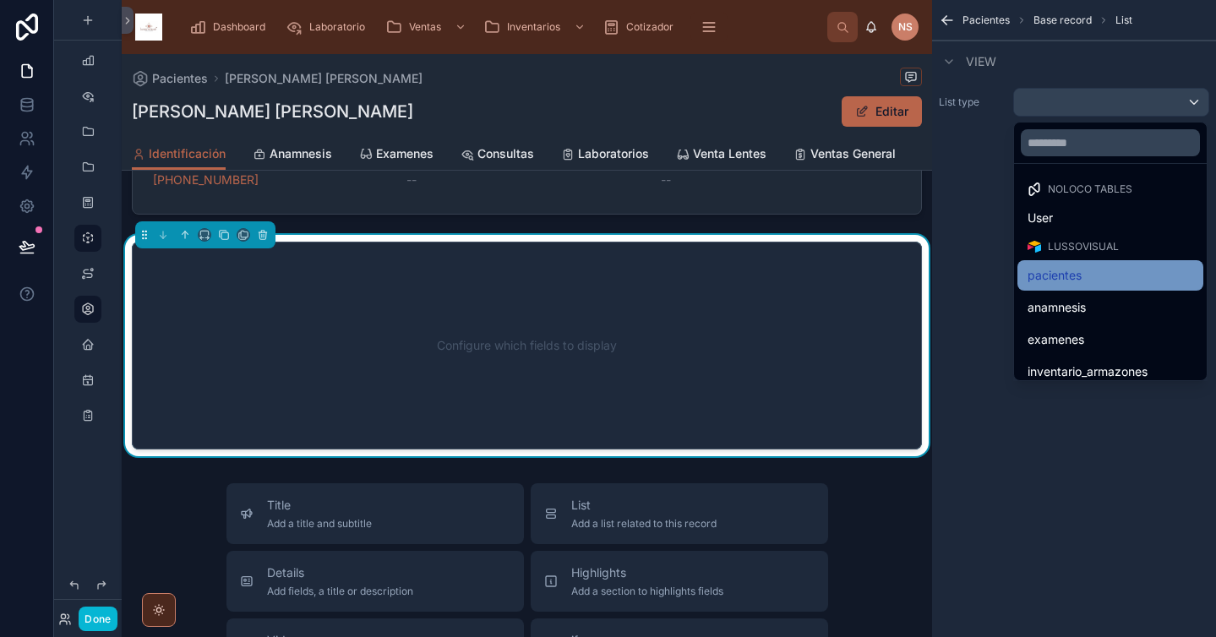
click at [1100, 273] on div "pacientes" at bounding box center [1111, 275] width 166 height 20
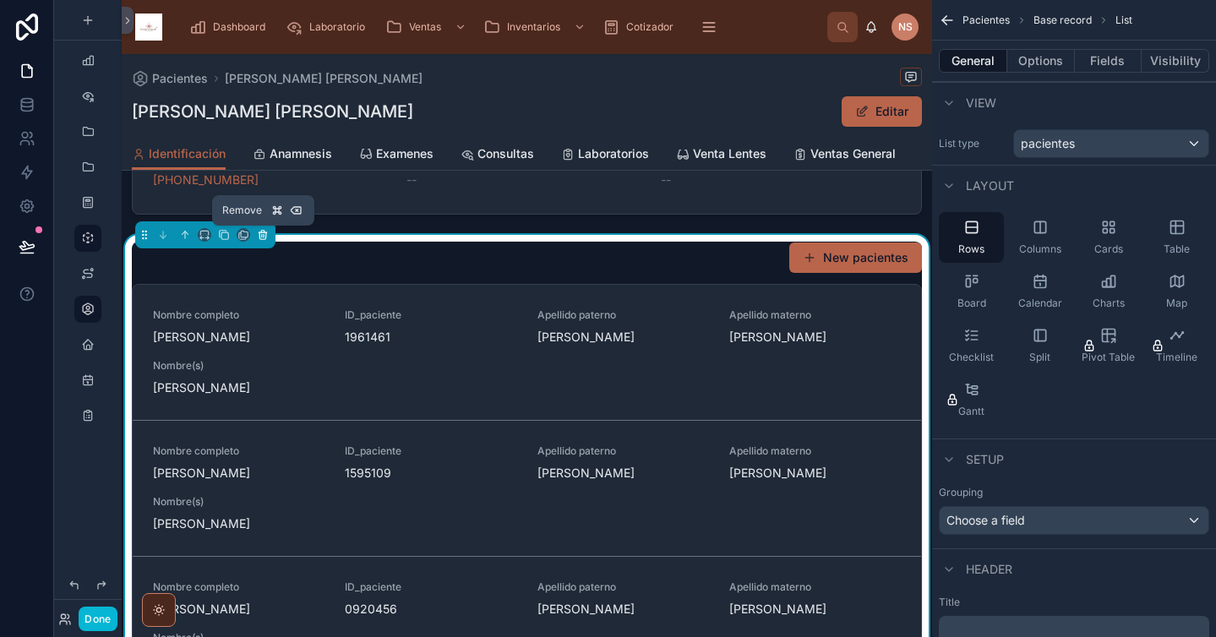
click at [269, 231] on button at bounding box center [263, 235] width 19 height 19
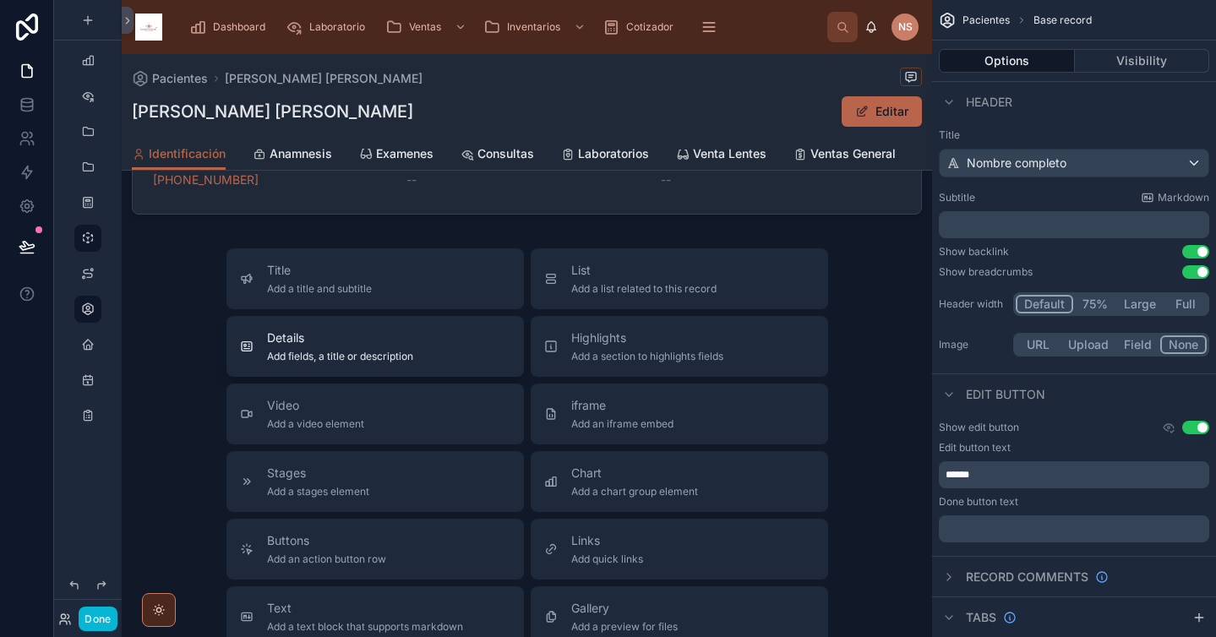
click at [379, 362] on span "Add fields, a title or description" at bounding box center [340, 357] width 146 height 14
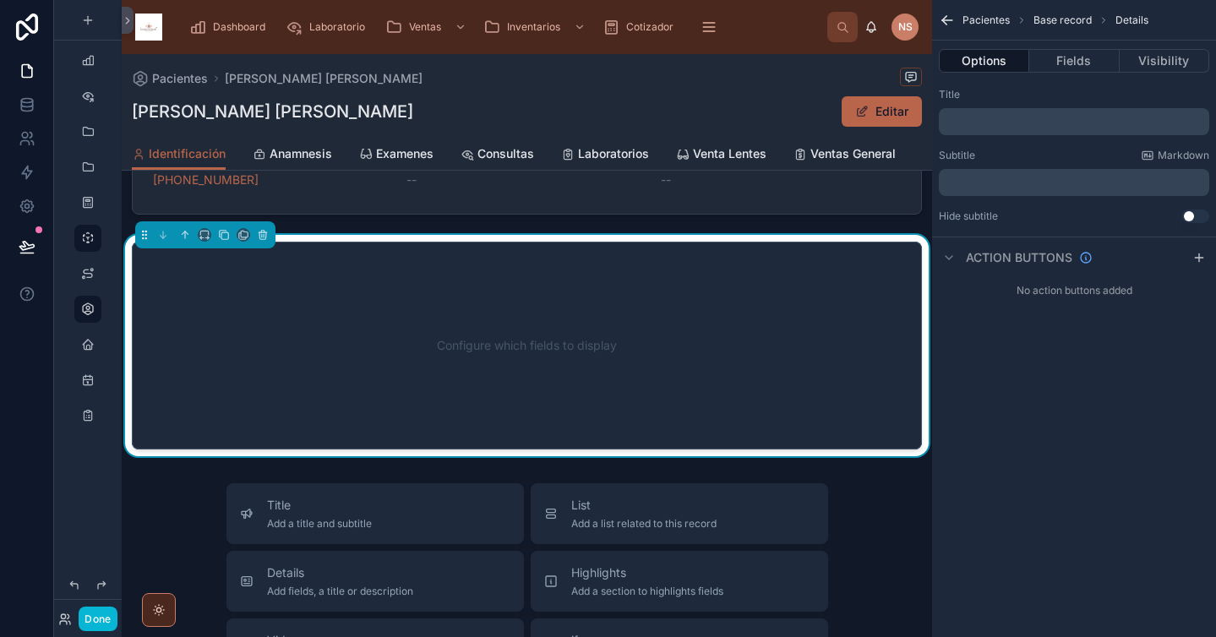
click at [797, 299] on div "Configure which fields to display" at bounding box center [527, 346] width 734 height 152
click at [1061, 75] on div "Options Fields Visibility" at bounding box center [1074, 61] width 284 height 41
click at [1083, 63] on button "Fields" at bounding box center [1074, 61] width 90 height 24
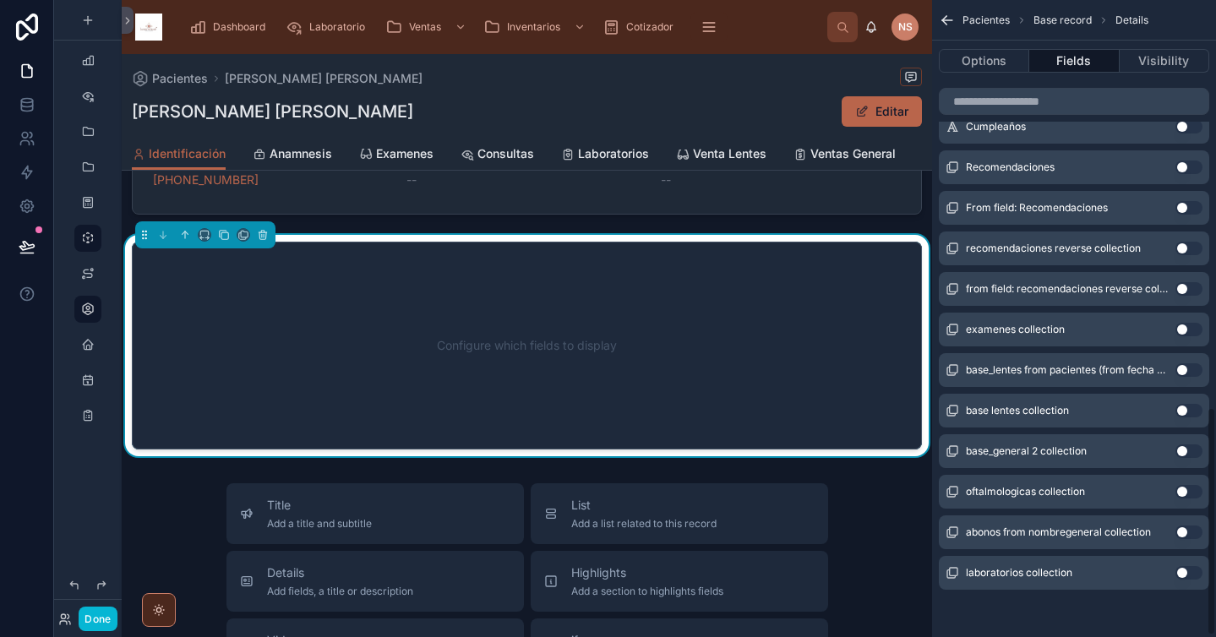
scroll to position [1115, 0]
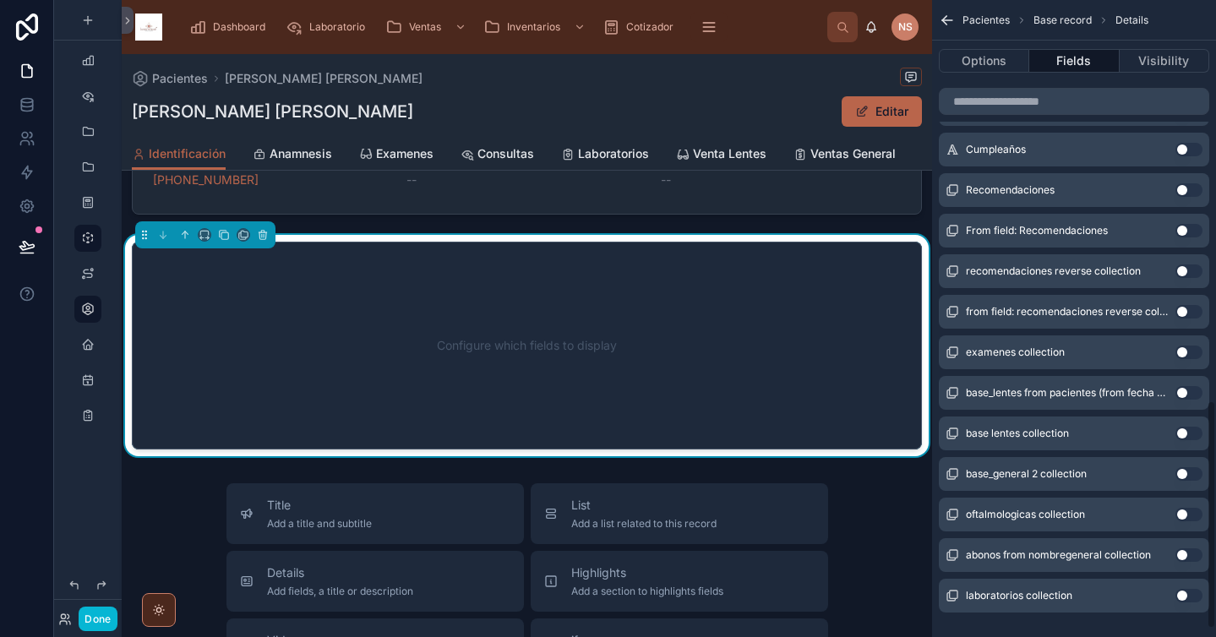
click at [1192, 189] on button "Use setting" at bounding box center [1189, 190] width 27 height 14
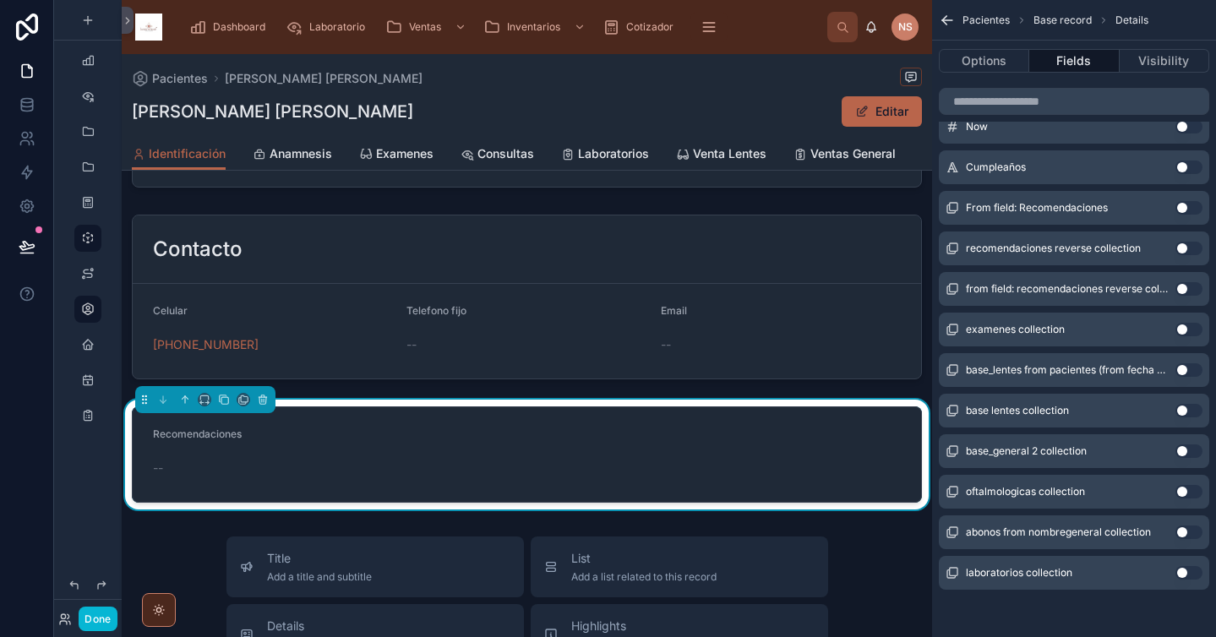
scroll to position [447, 0]
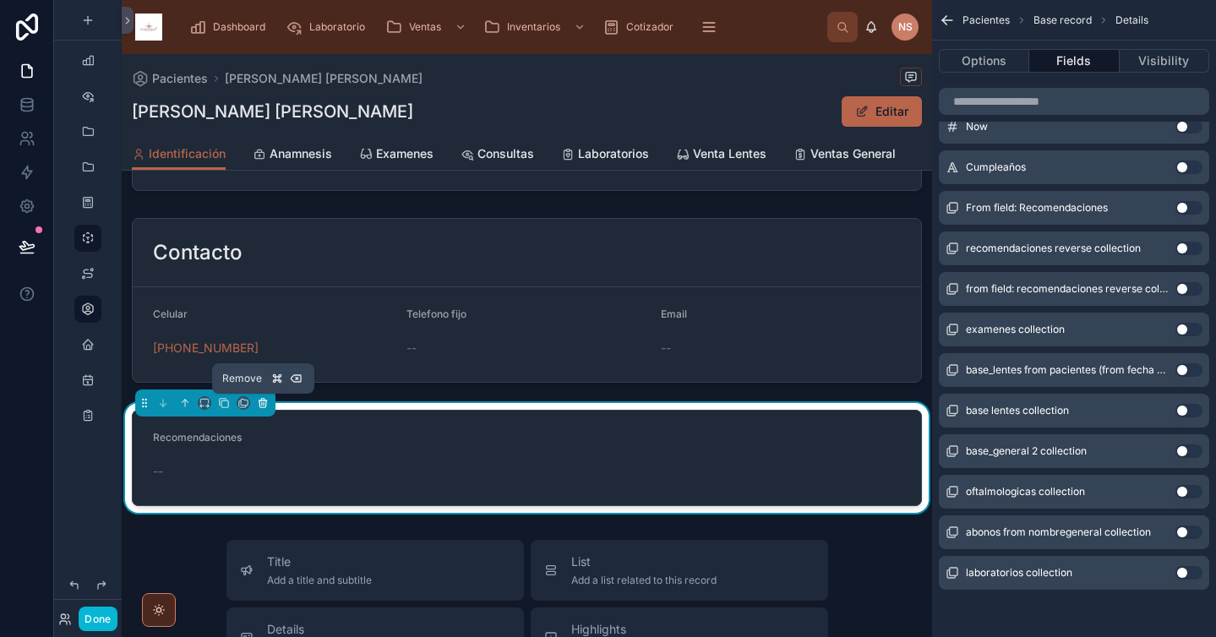
click at [264, 401] on icon at bounding box center [263, 403] width 12 height 12
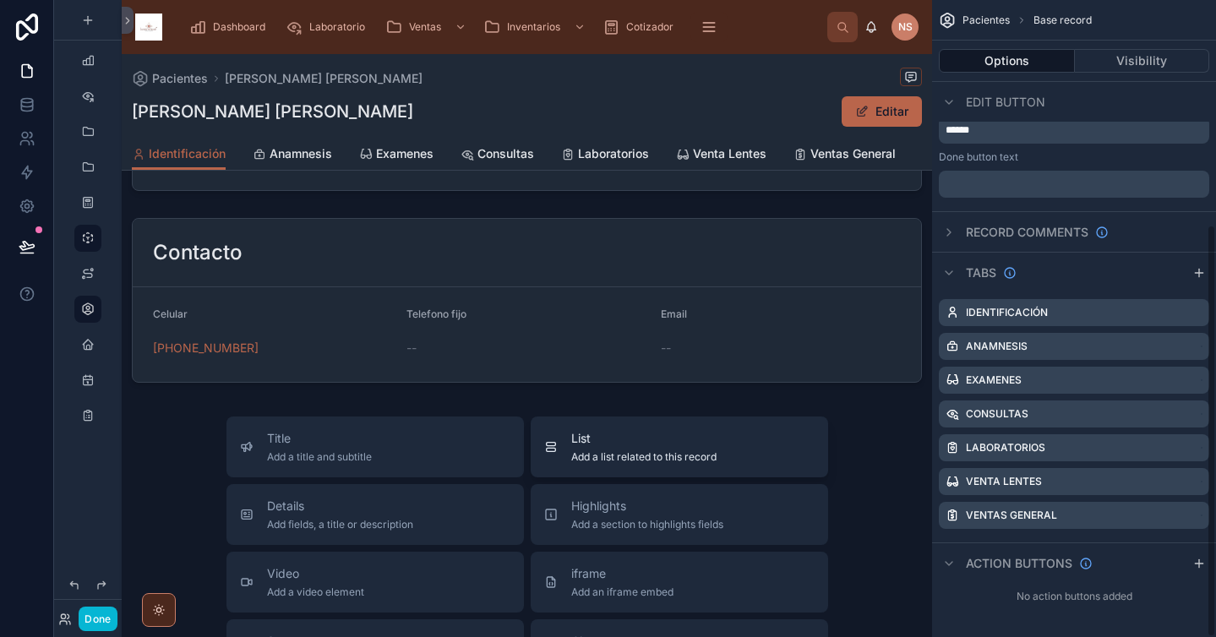
scroll to position [345, 0]
click at [407, 513] on span "Details" at bounding box center [340, 506] width 146 height 17
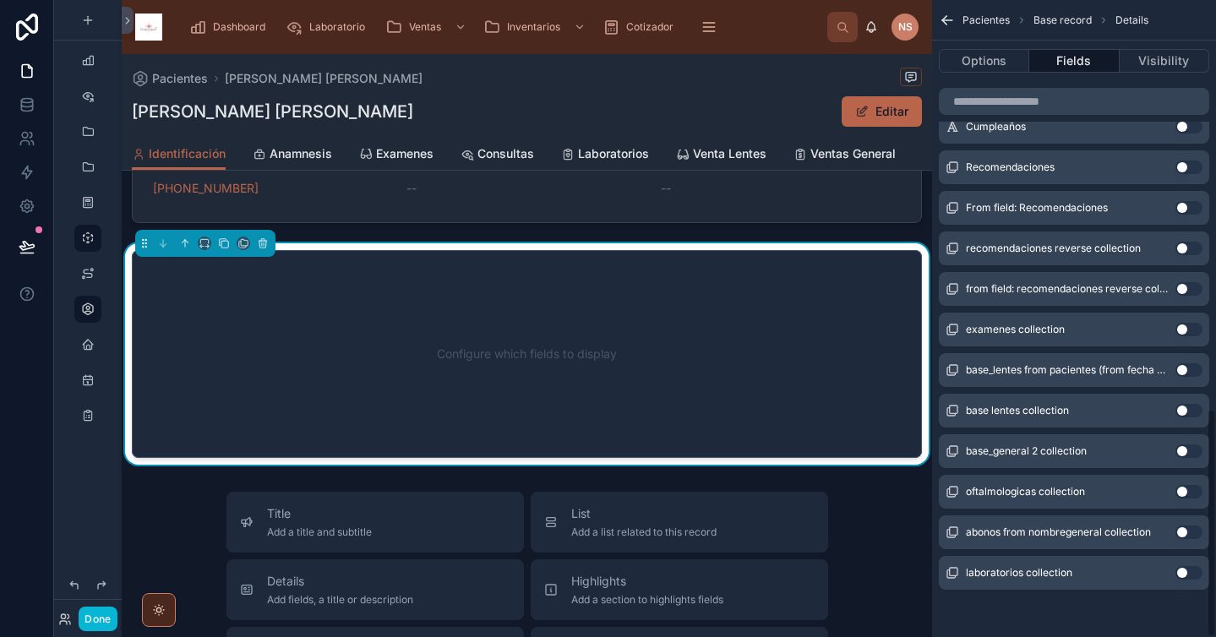
scroll to position [615, 0]
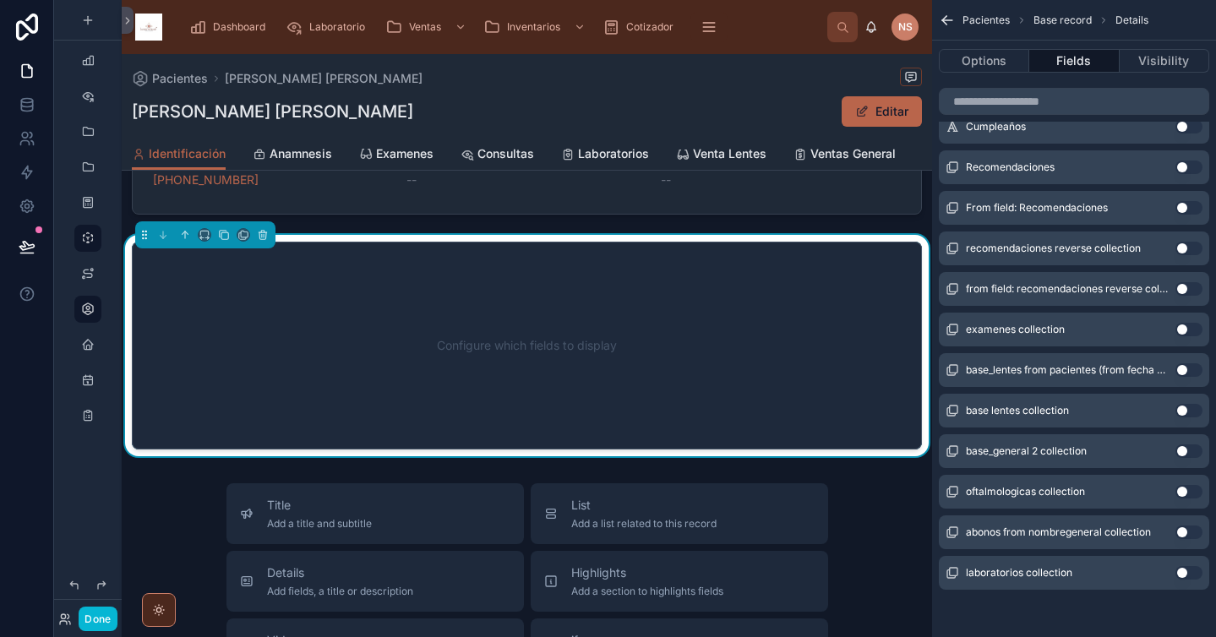
click at [1187, 210] on button "Use setting" at bounding box center [1189, 208] width 27 height 14
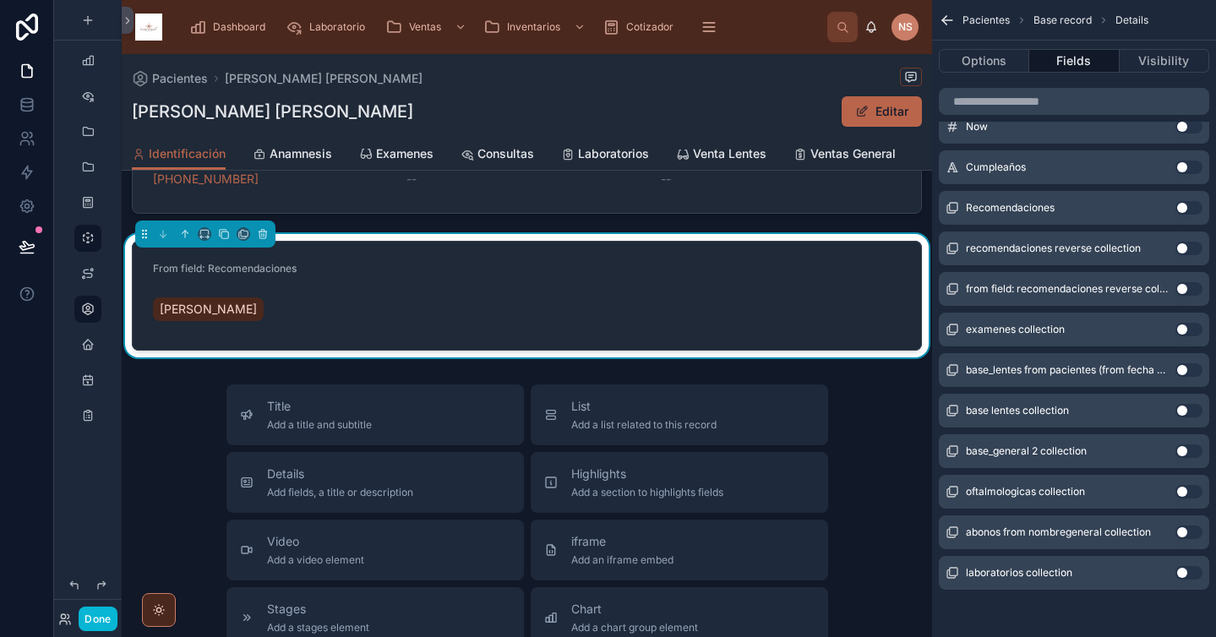
scroll to position [516, 0]
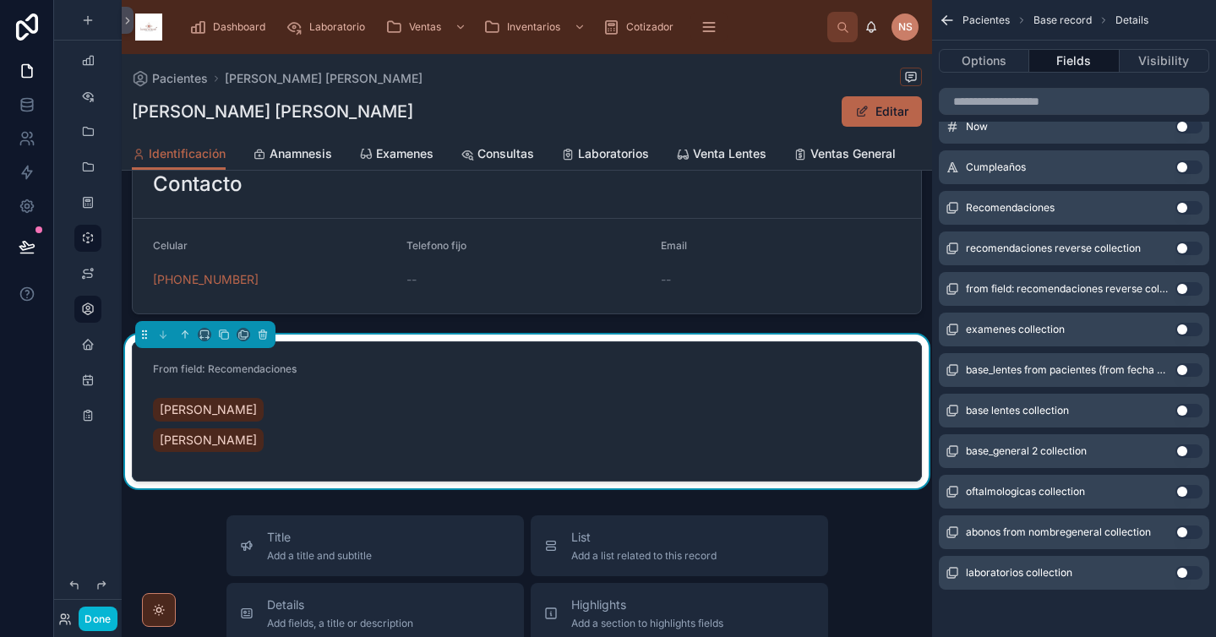
click at [891, 496] on div "Pacientes [PERSON_NAME] [PERSON_NAME] [PERSON_NAME] Editar Identificación Ident…" at bounding box center [527, 396] width 811 height 1714
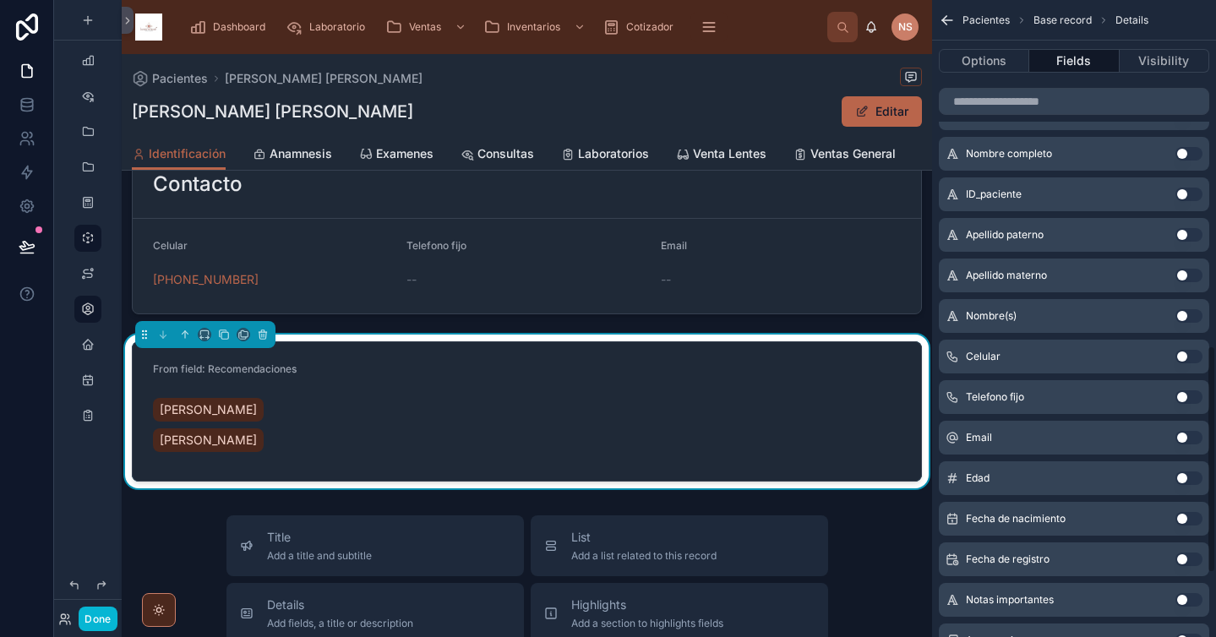
scroll to position [0, 0]
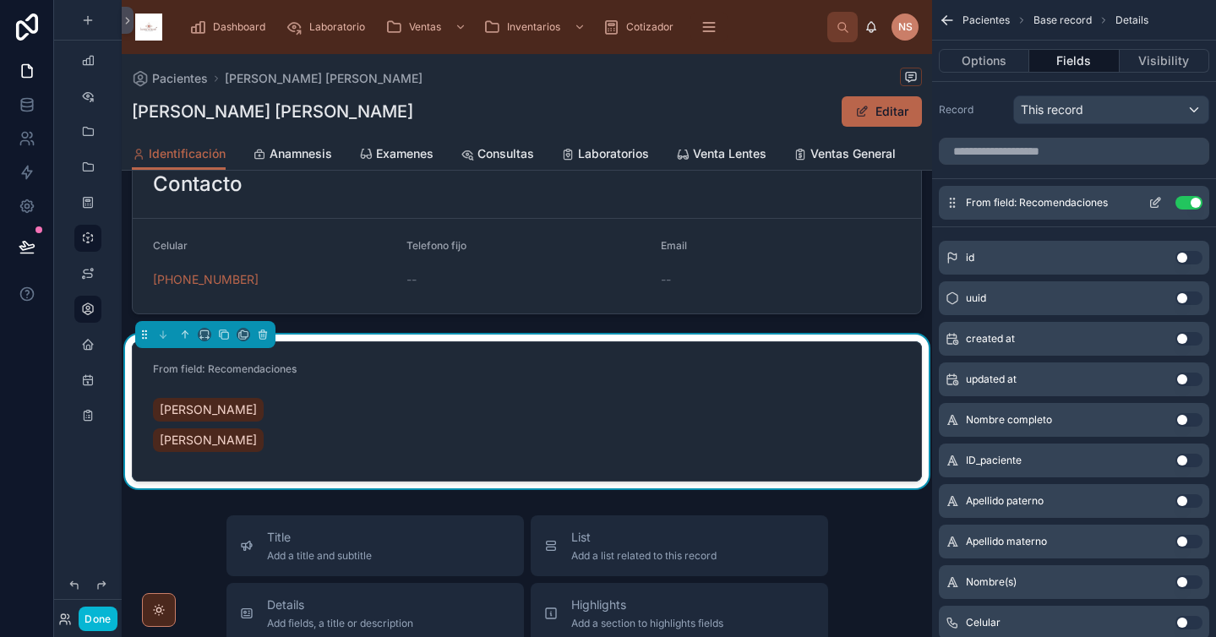
click at [1157, 200] on icon "scrollable content" at bounding box center [1156, 203] width 14 height 14
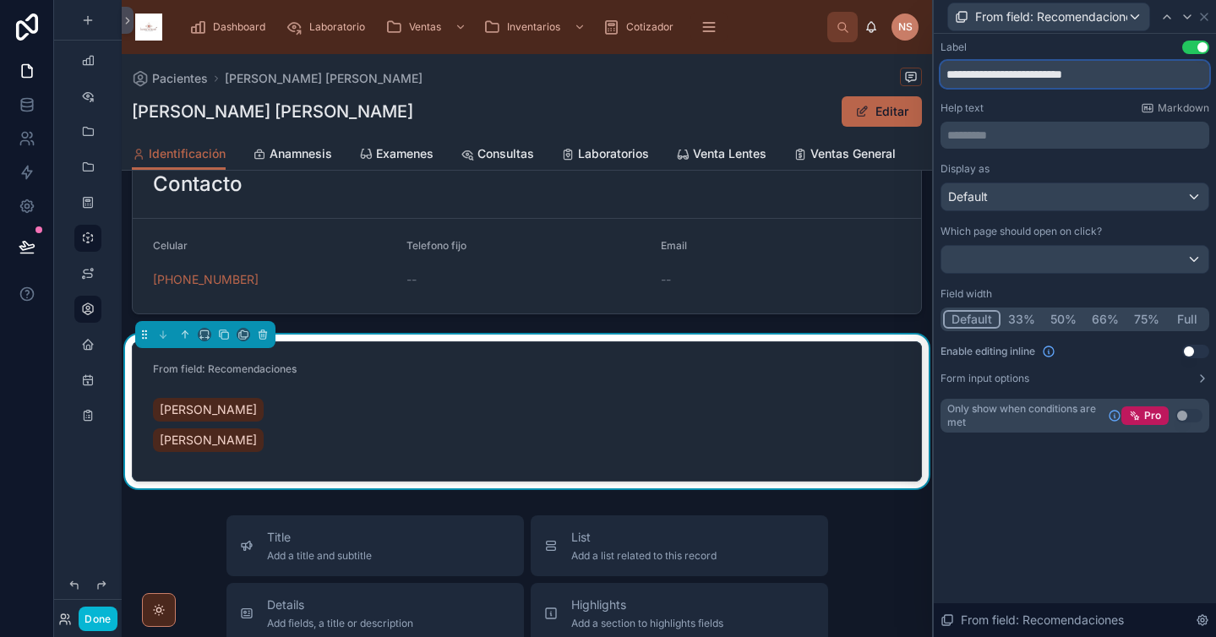
click at [1142, 78] on input "**********" at bounding box center [1075, 74] width 269 height 27
type input "**********"
click at [1098, 104] on div "Help text Markdown" at bounding box center [1075, 108] width 269 height 14
click at [1089, 77] on input "**********" at bounding box center [1075, 74] width 269 height 27
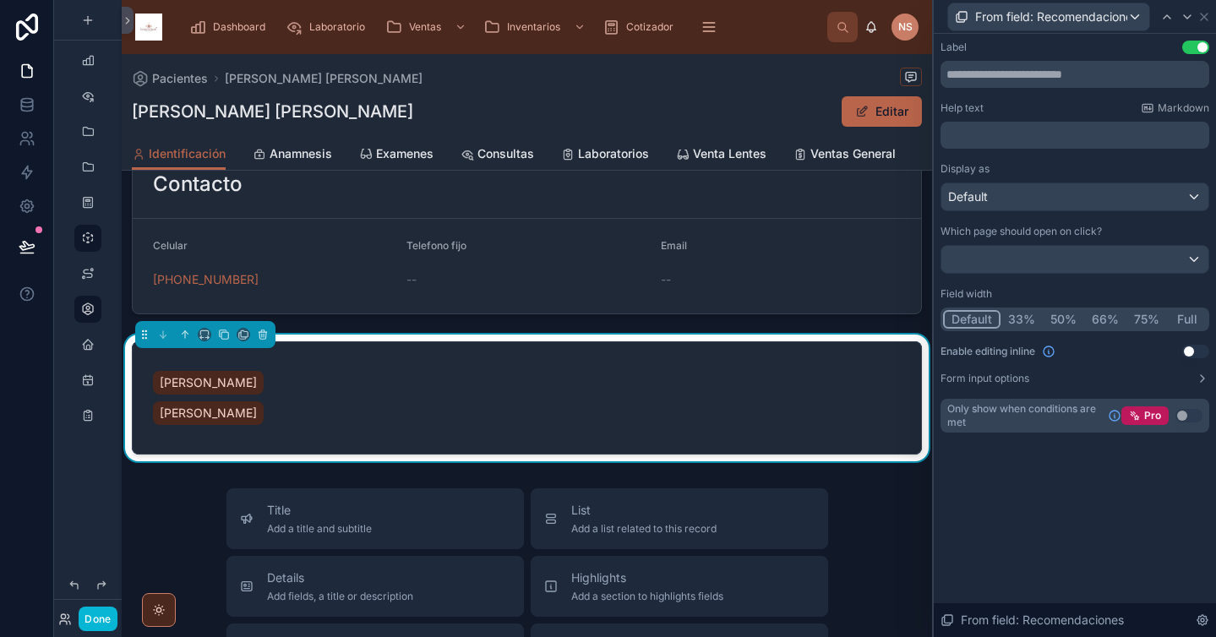
click at [1209, 12] on icon at bounding box center [1205, 17] width 14 height 14
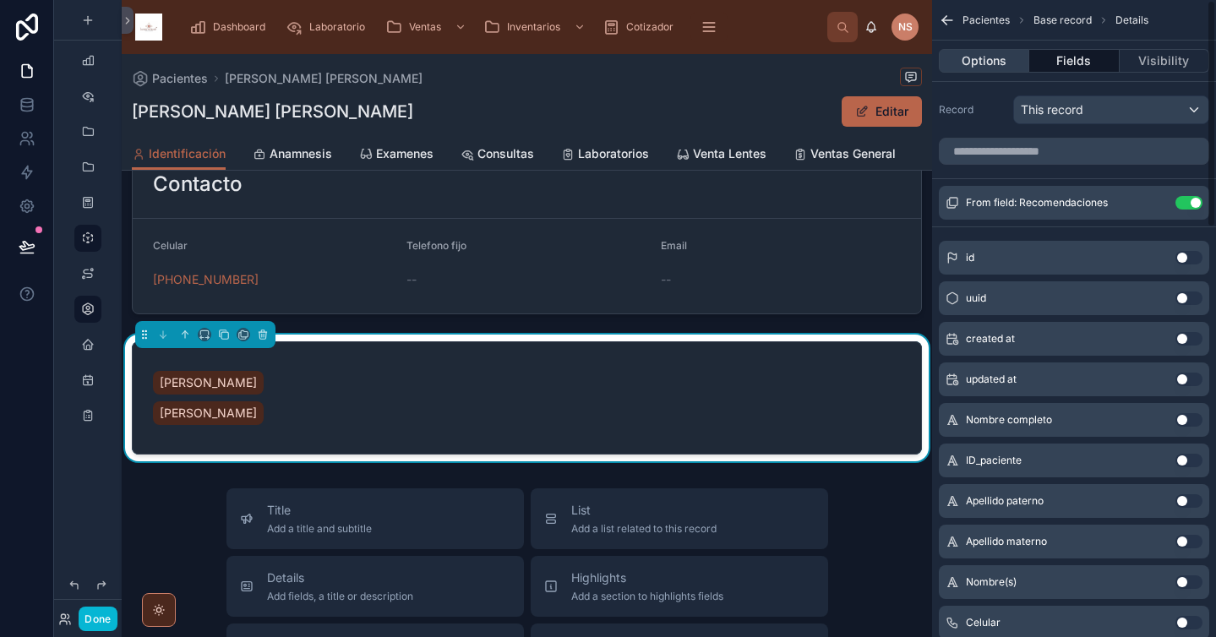
click at [985, 59] on button "Options" at bounding box center [984, 61] width 90 height 24
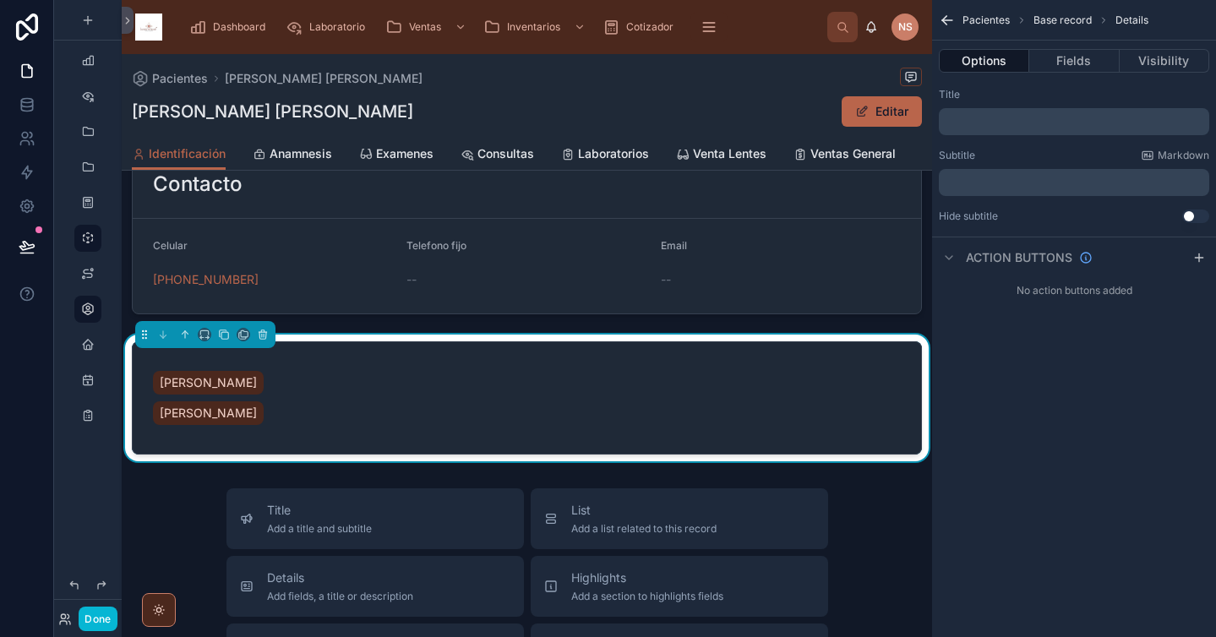
click at [996, 139] on div "Title ﻿ Subtitle Markdown ﻿ Hide subtitle Use setting" at bounding box center [1074, 155] width 284 height 149
click at [1002, 128] on div "﻿" at bounding box center [1074, 121] width 270 height 27
click at [1007, 123] on p "﻿" at bounding box center [1076, 122] width 260 height 14
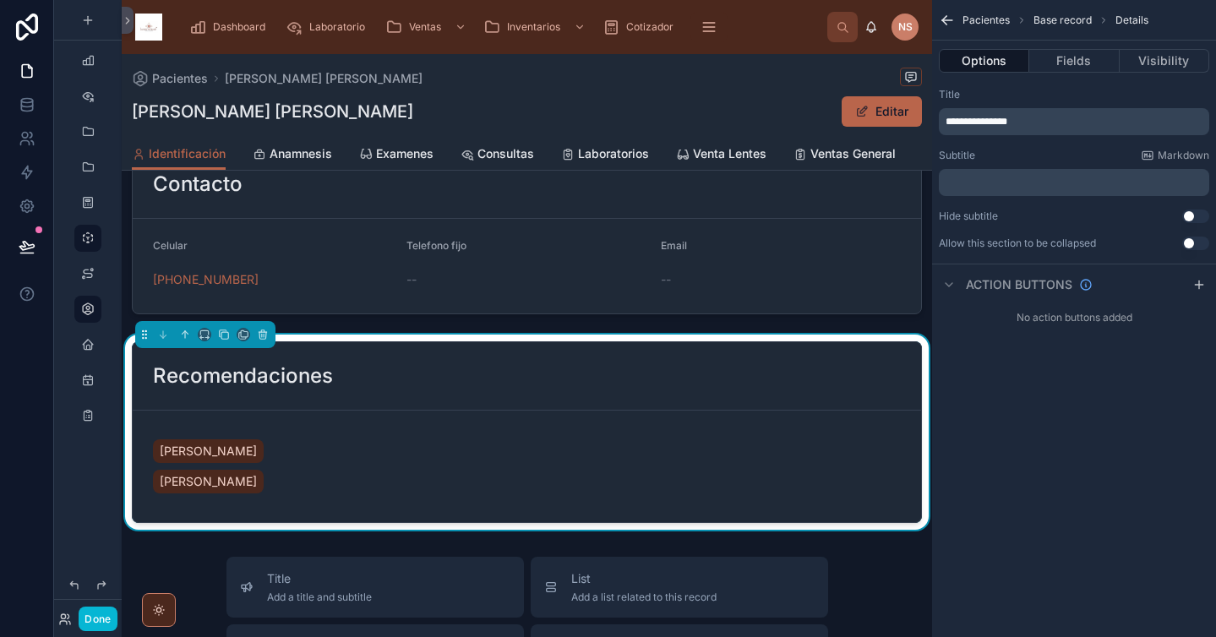
click at [1045, 102] on div "**********" at bounding box center [1074, 111] width 270 height 47
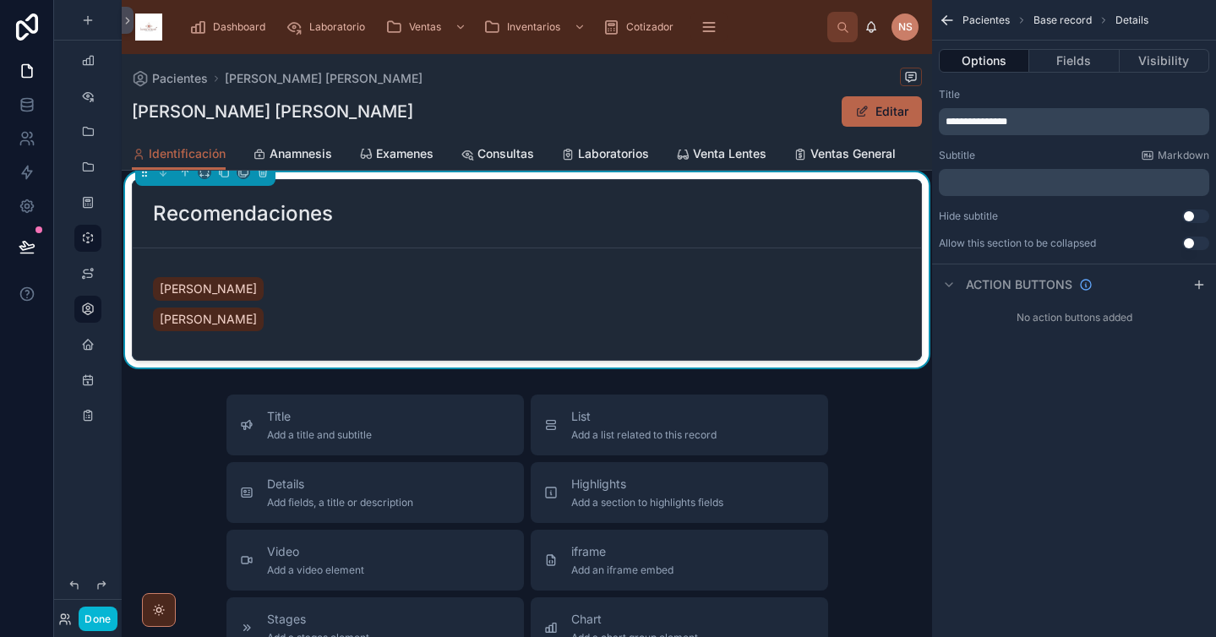
scroll to position [681, 0]
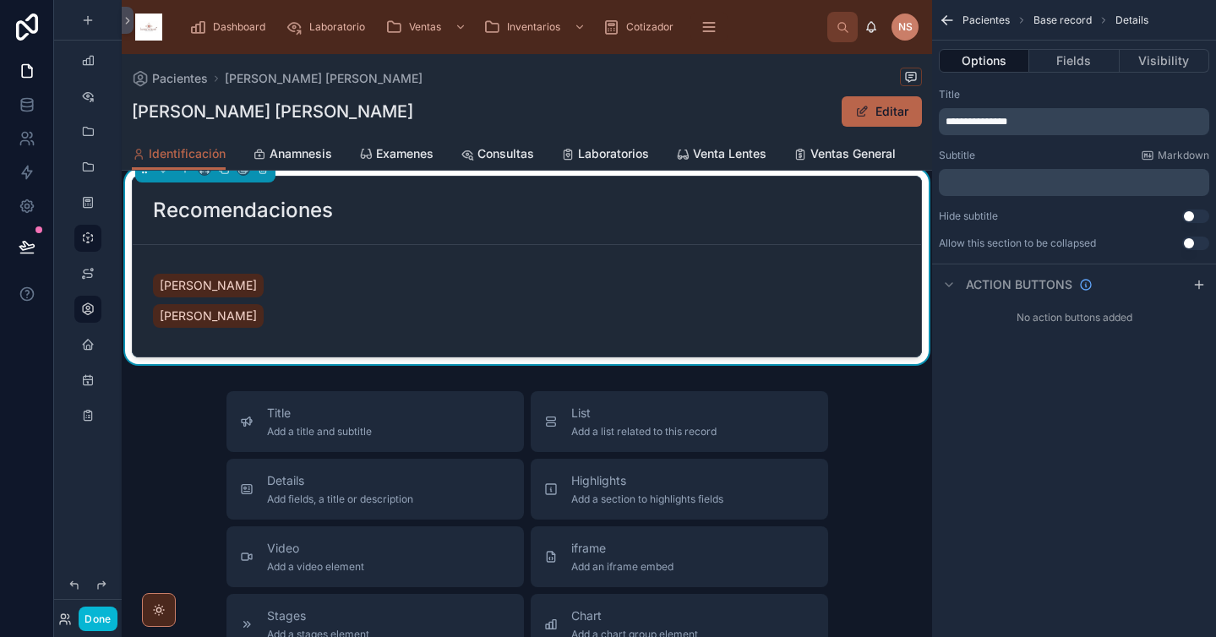
click at [755, 491] on div "Highlights Add a section to highlights fields" at bounding box center [679, 489] width 270 height 34
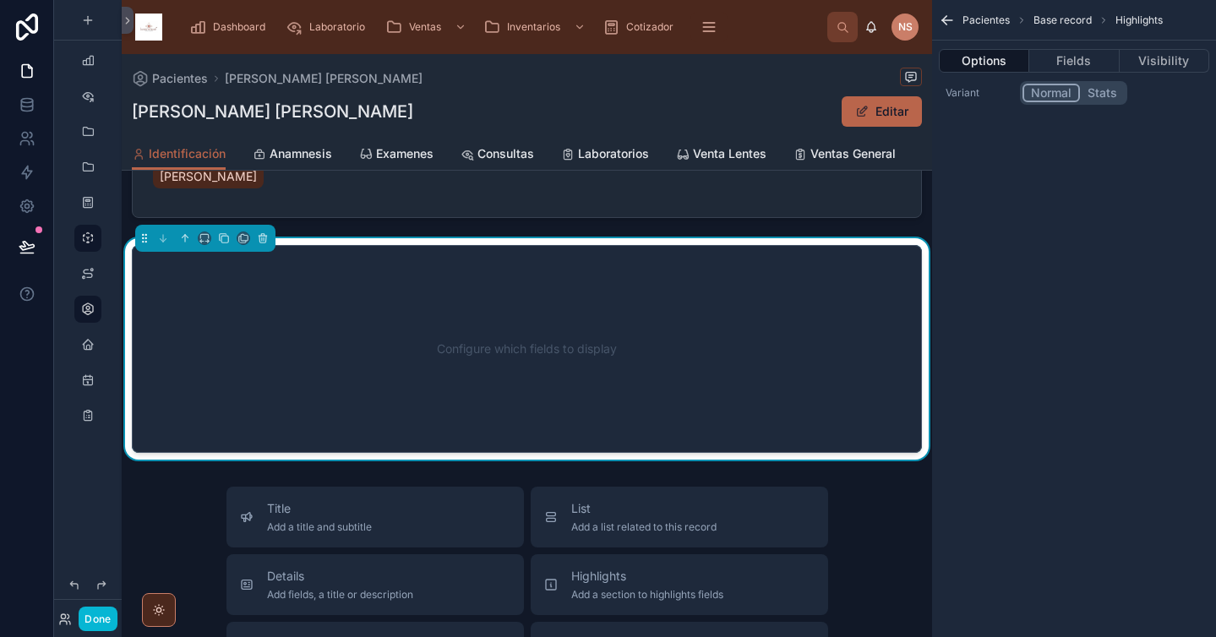
scroll to position [824, 0]
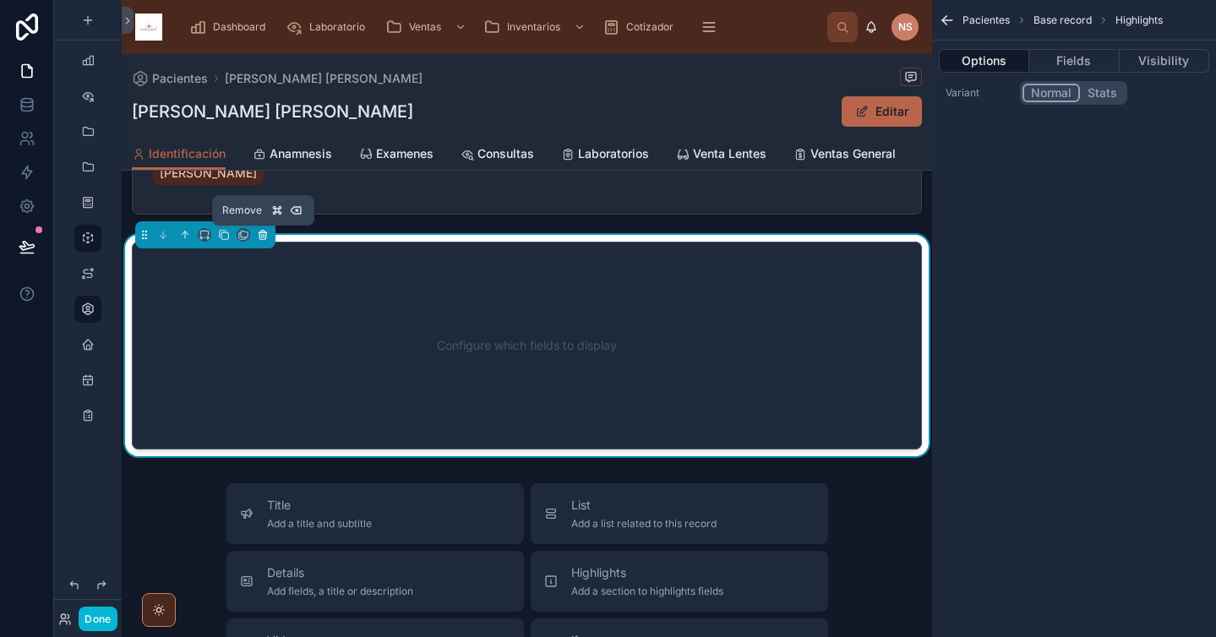
click at [267, 241] on button at bounding box center [263, 235] width 19 height 19
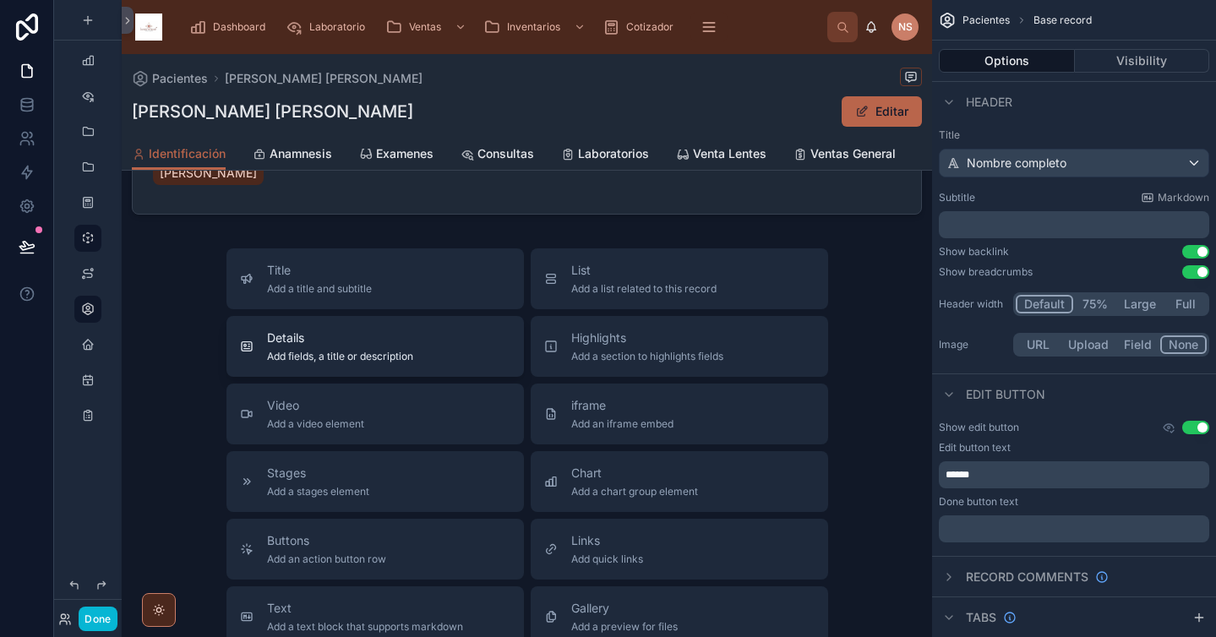
scroll to position [620, 0]
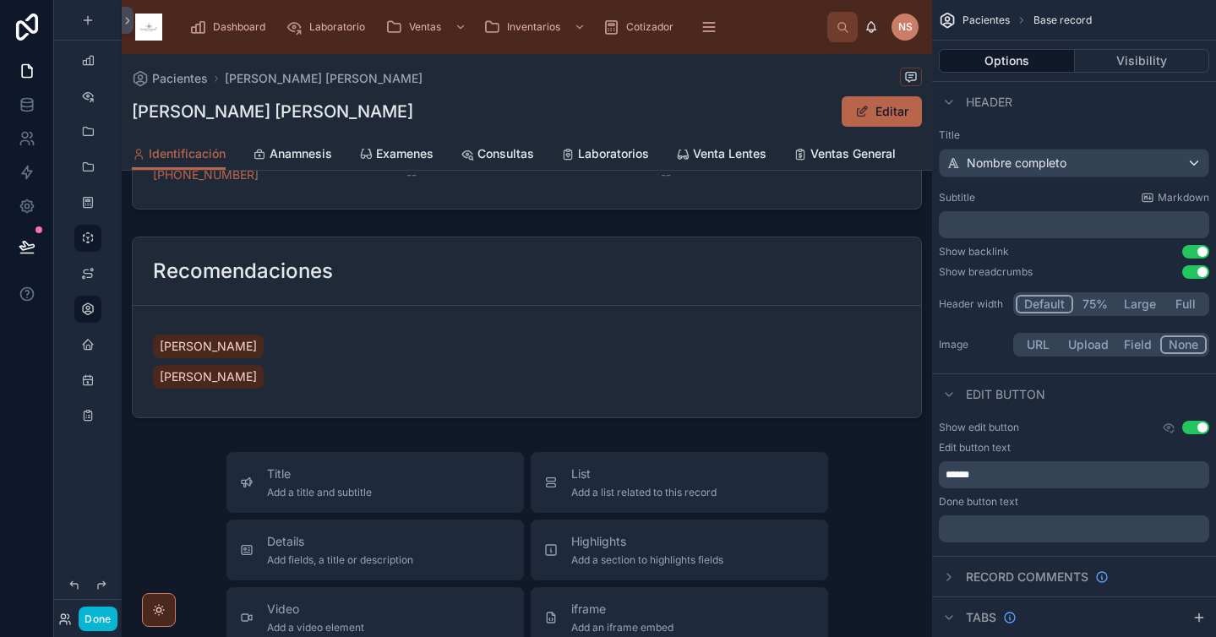
click at [103, 619] on button "Done" at bounding box center [98, 619] width 38 height 25
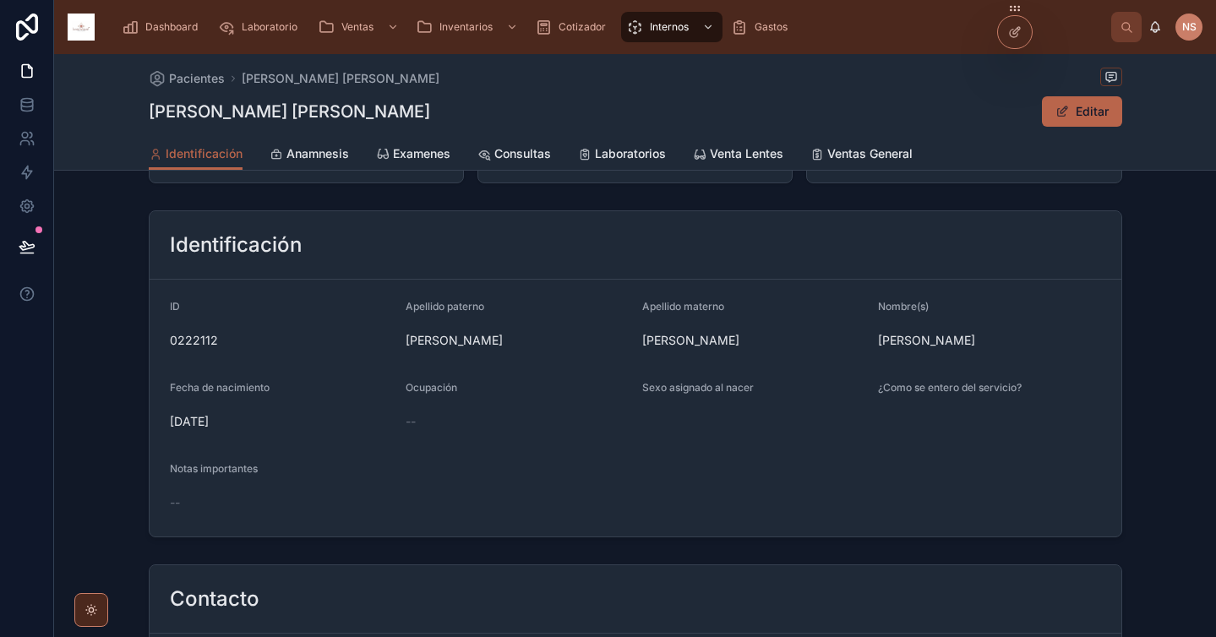
scroll to position [0, 0]
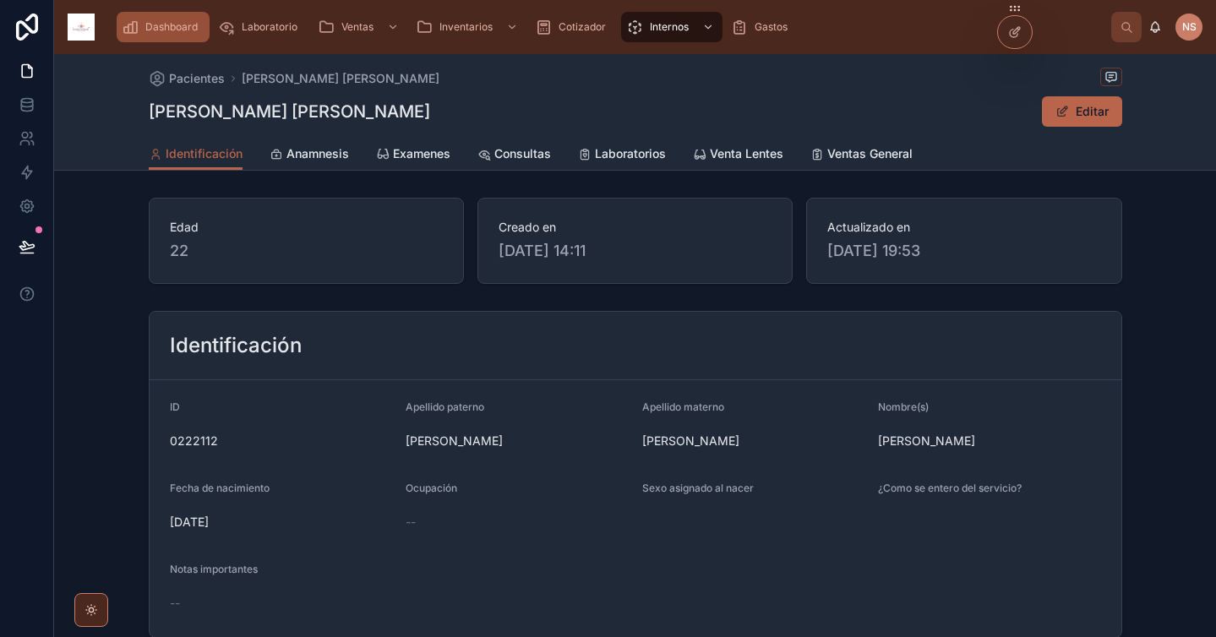
click at [150, 31] on span "Dashboard" at bounding box center [171, 27] width 52 height 14
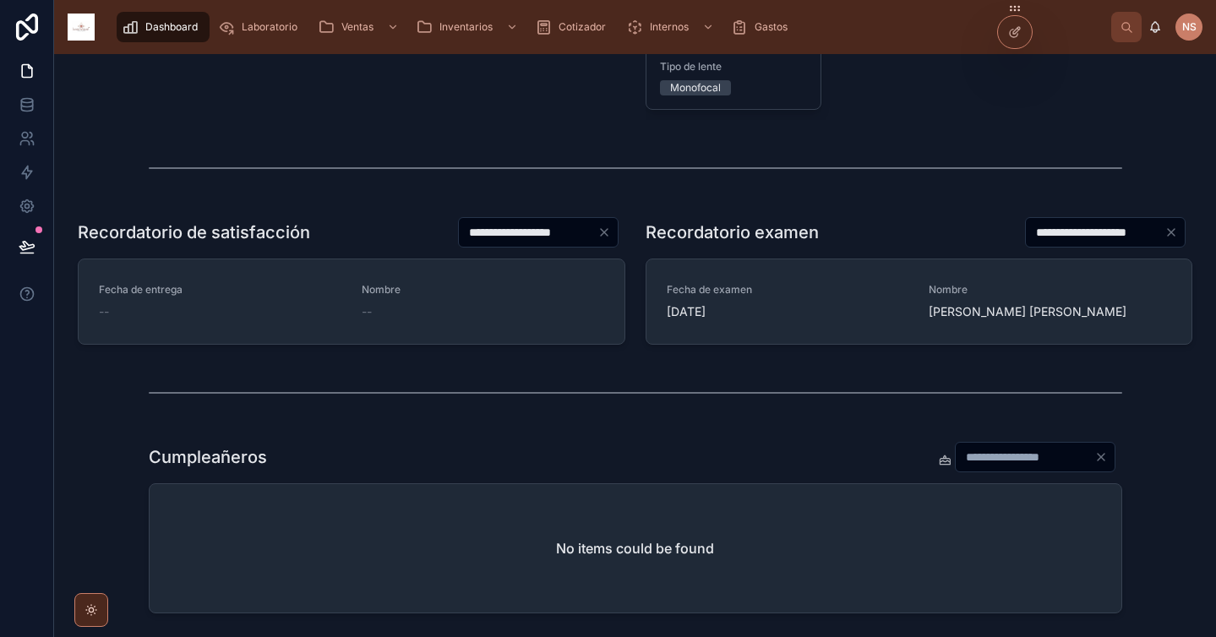
scroll to position [703, 0]
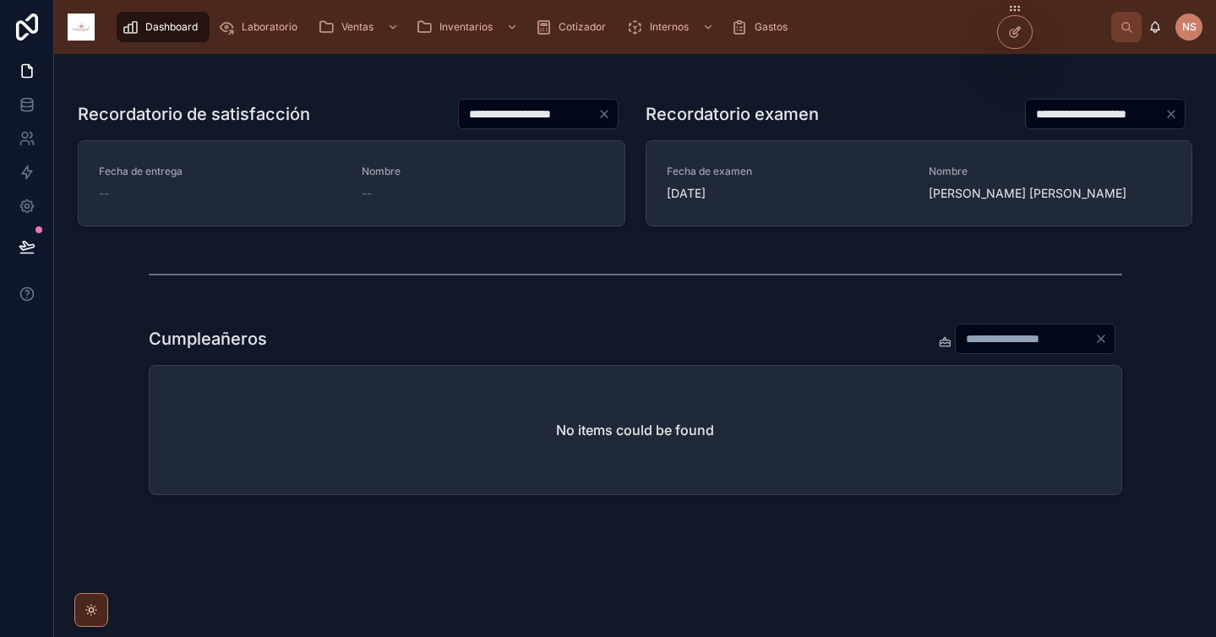
click at [985, 343] on input "*" at bounding box center [1025, 339] width 139 height 24
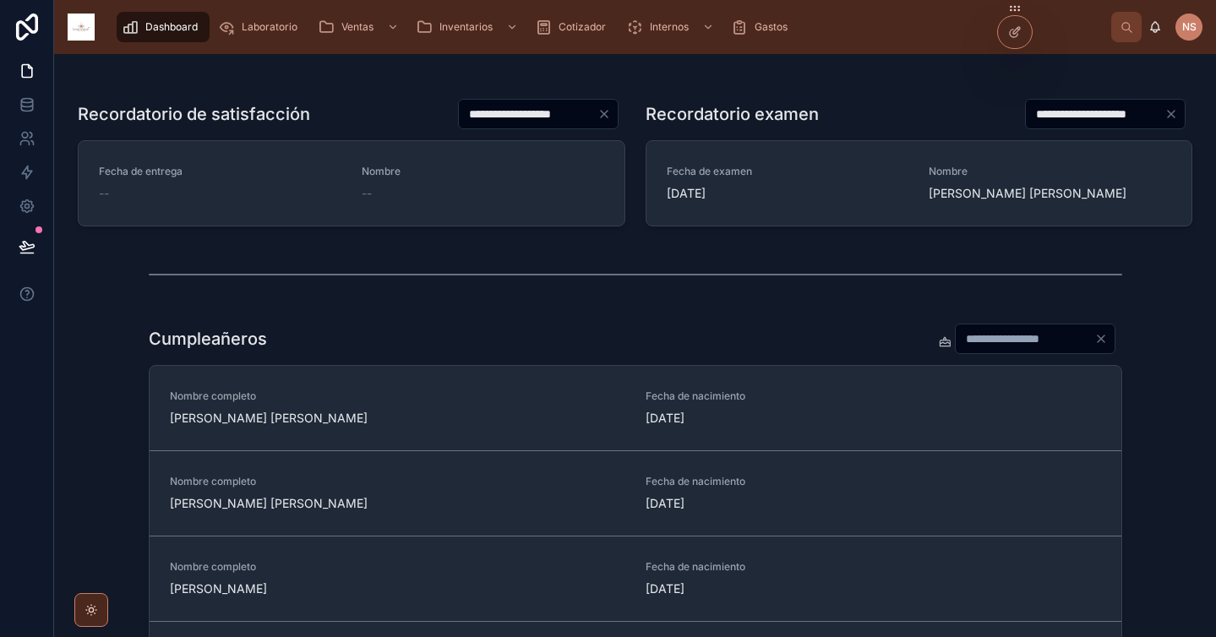
type input "**"
click at [1155, 361] on div "Cumpleañeros ** Nombre completo [PERSON_NAME] [PERSON_NAME] Fecha de nacimiento…" at bounding box center [635, 492] width 1135 height 353
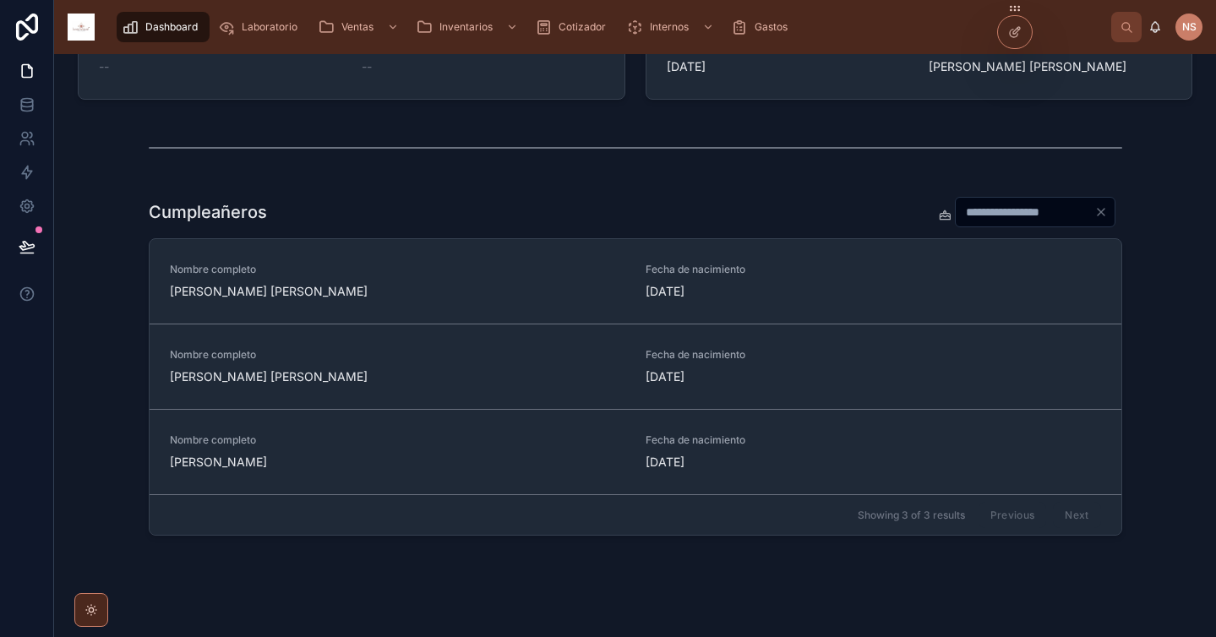
scroll to position [871, 0]
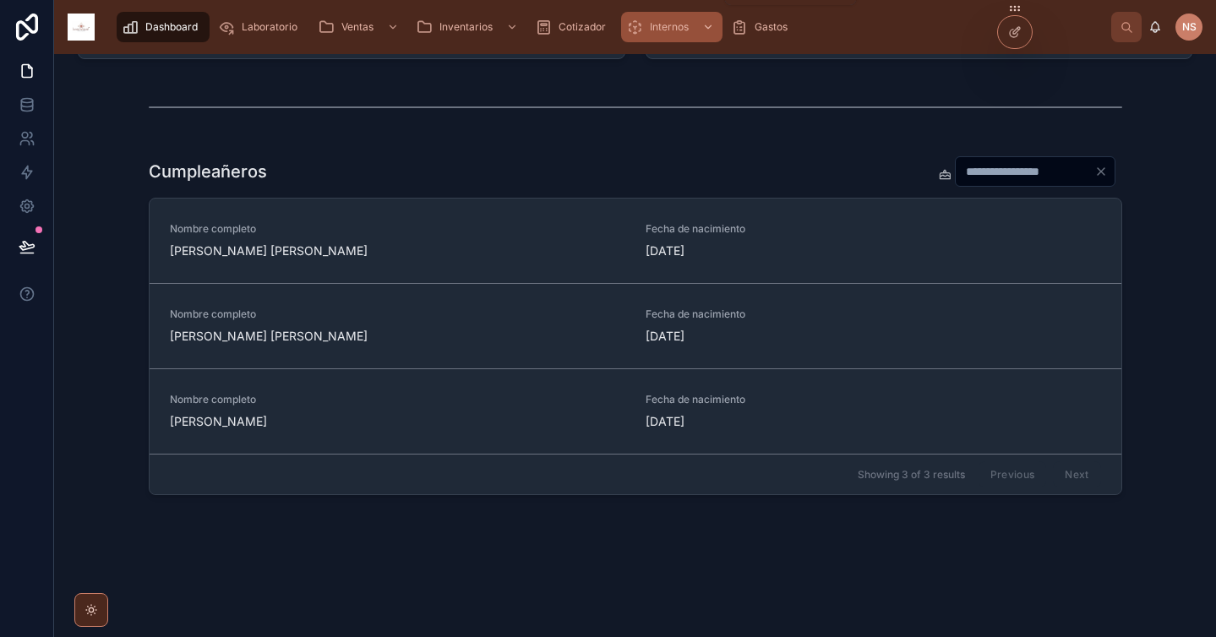
click at [675, 26] on span "Internos" at bounding box center [669, 27] width 39 height 14
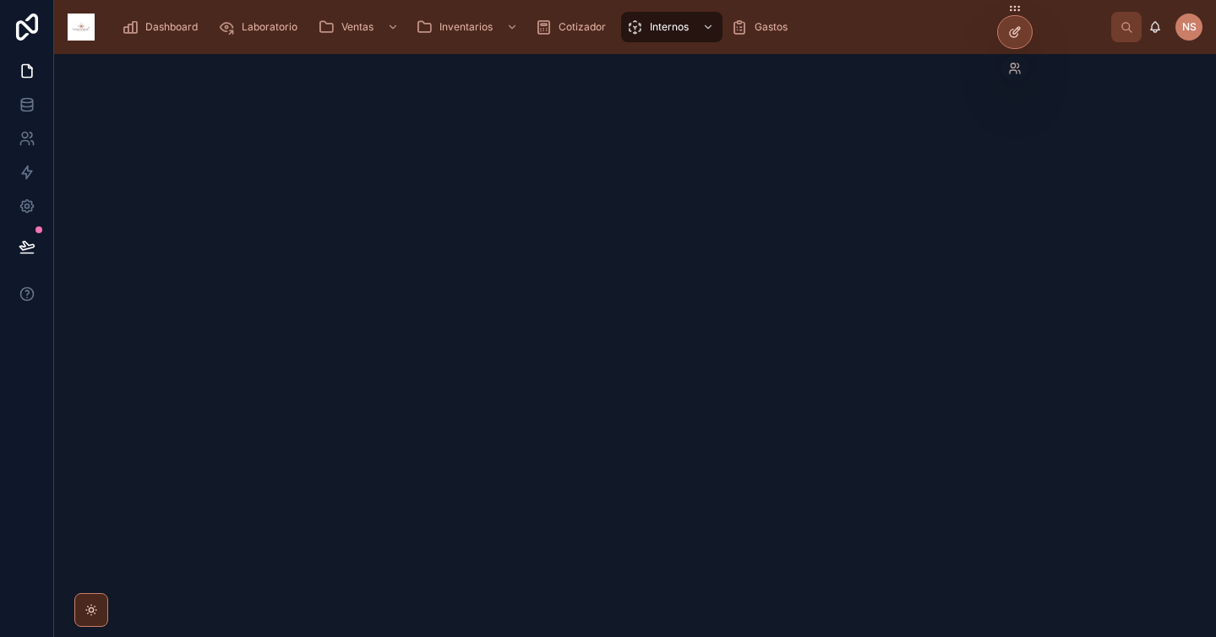
click at [1023, 33] on div at bounding box center [1015, 32] width 34 height 32
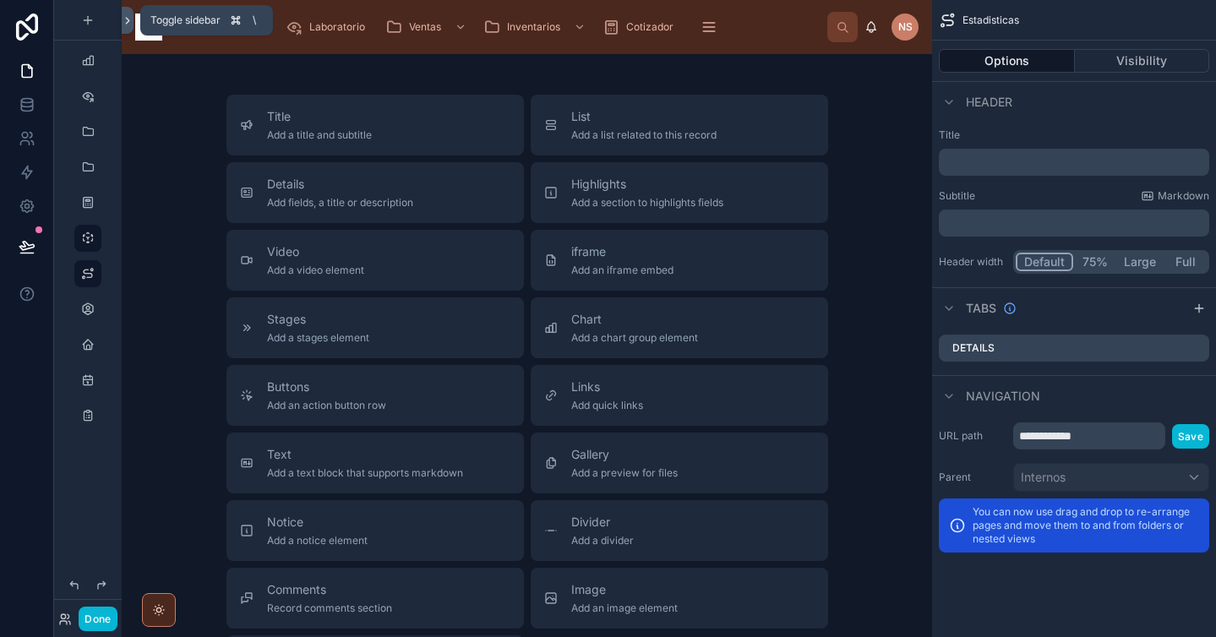
click at [125, 23] on icon at bounding box center [128, 20] width 12 height 13
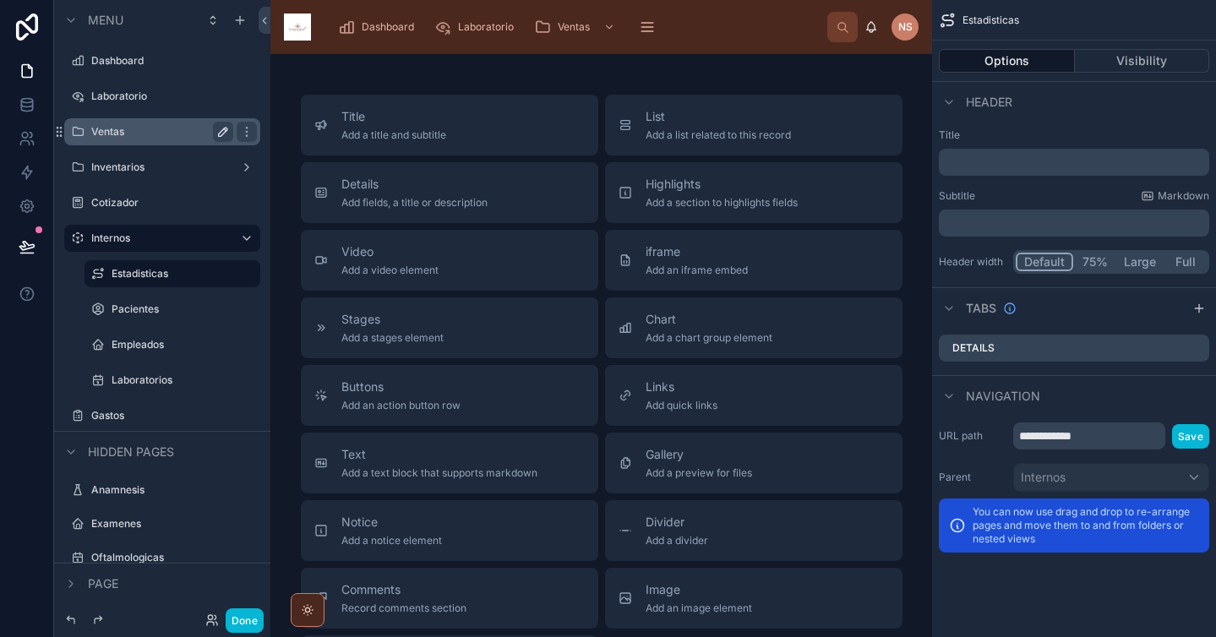
click at [225, 128] on icon "scrollable content" at bounding box center [223, 132] width 8 height 8
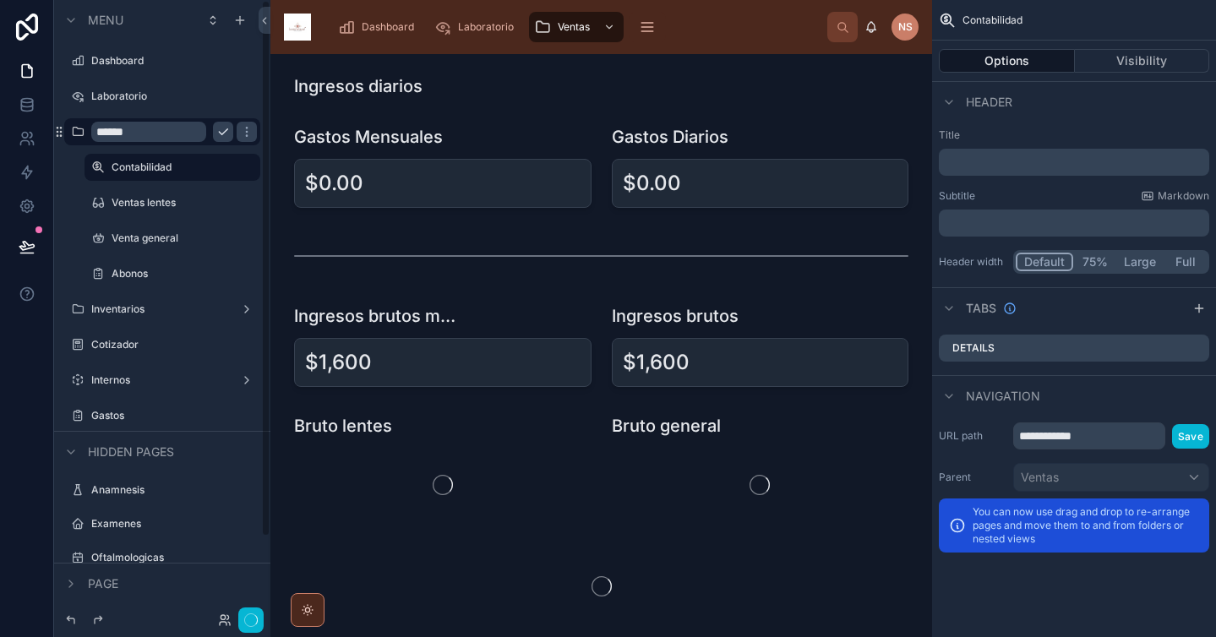
click at [161, 135] on input "******" at bounding box center [148, 132] width 115 height 20
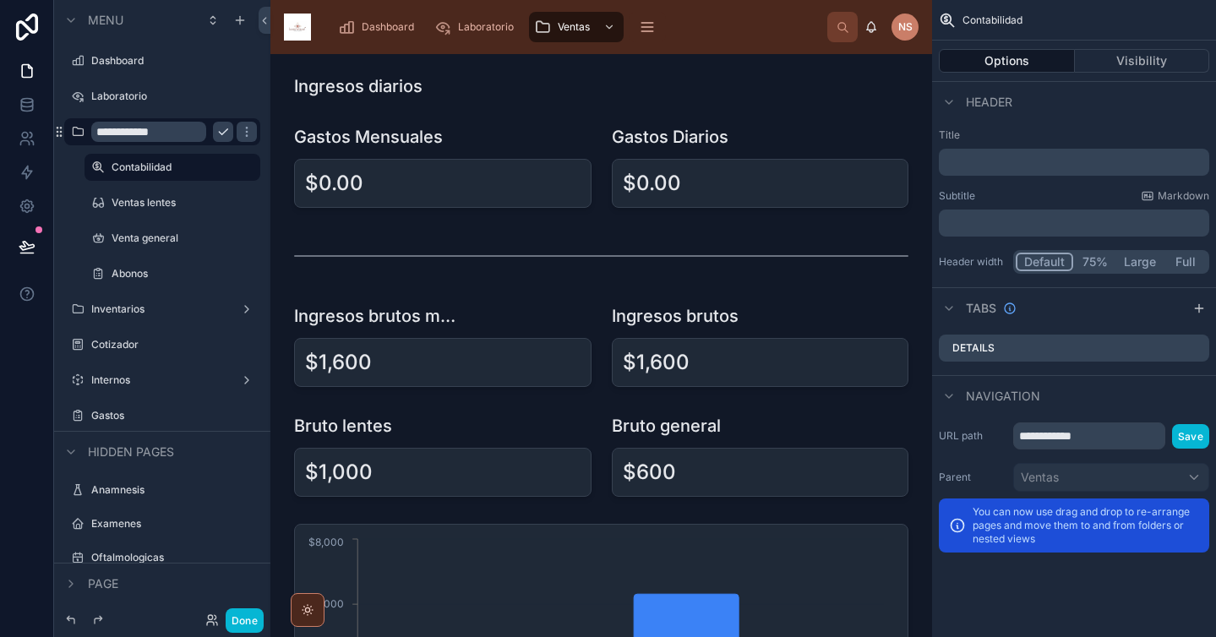
type input "**********"
click at [227, 128] on icon "scrollable content" at bounding box center [223, 132] width 14 height 14
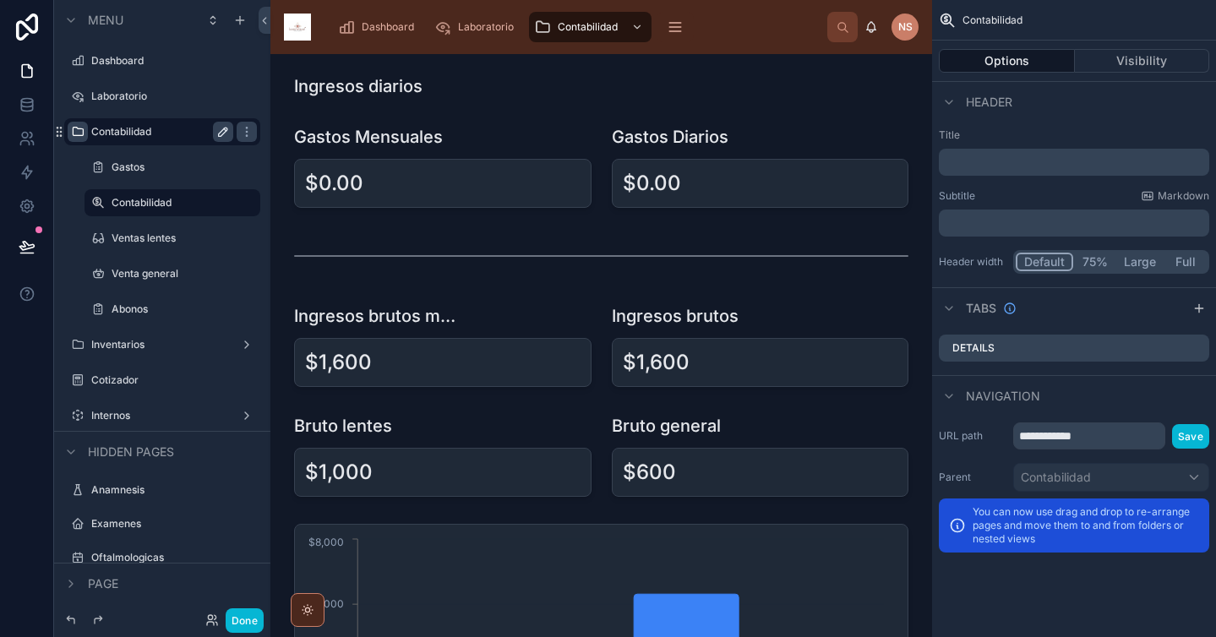
click at [74, 137] on icon "scrollable content" at bounding box center [78, 132] width 14 height 14
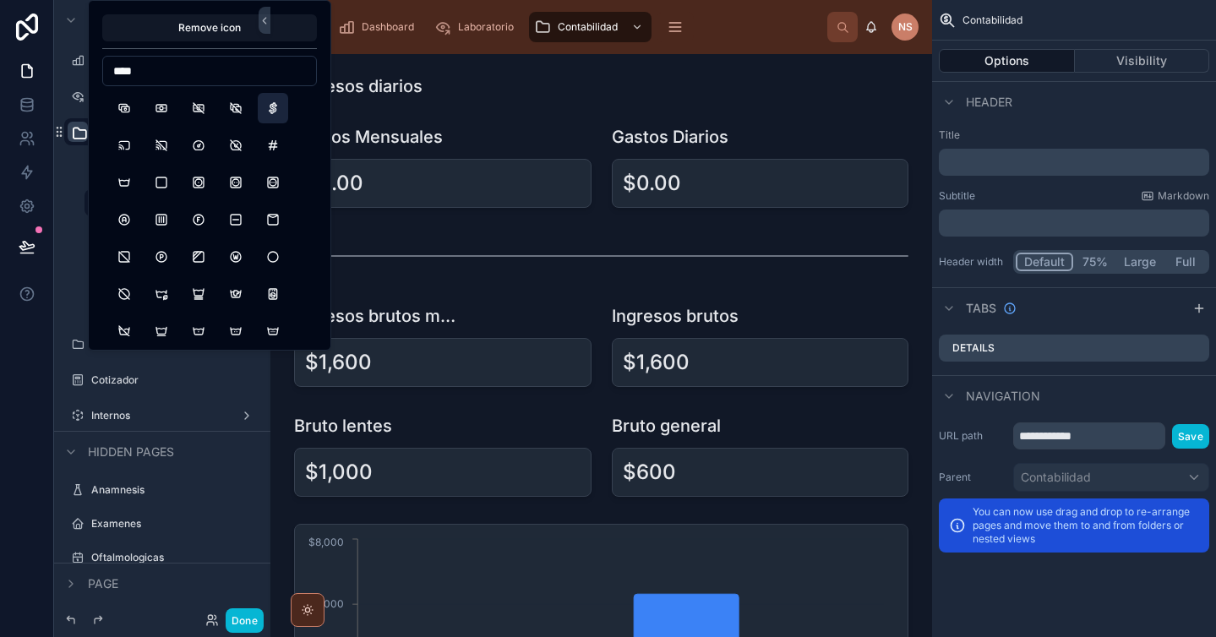
type input "****"
click at [278, 112] on button "BrandCashapp" at bounding box center [273, 108] width 30 height 30
click at [220, 456] on div "Hidden pages" at bounding box center [162, 451] width 216 height 41
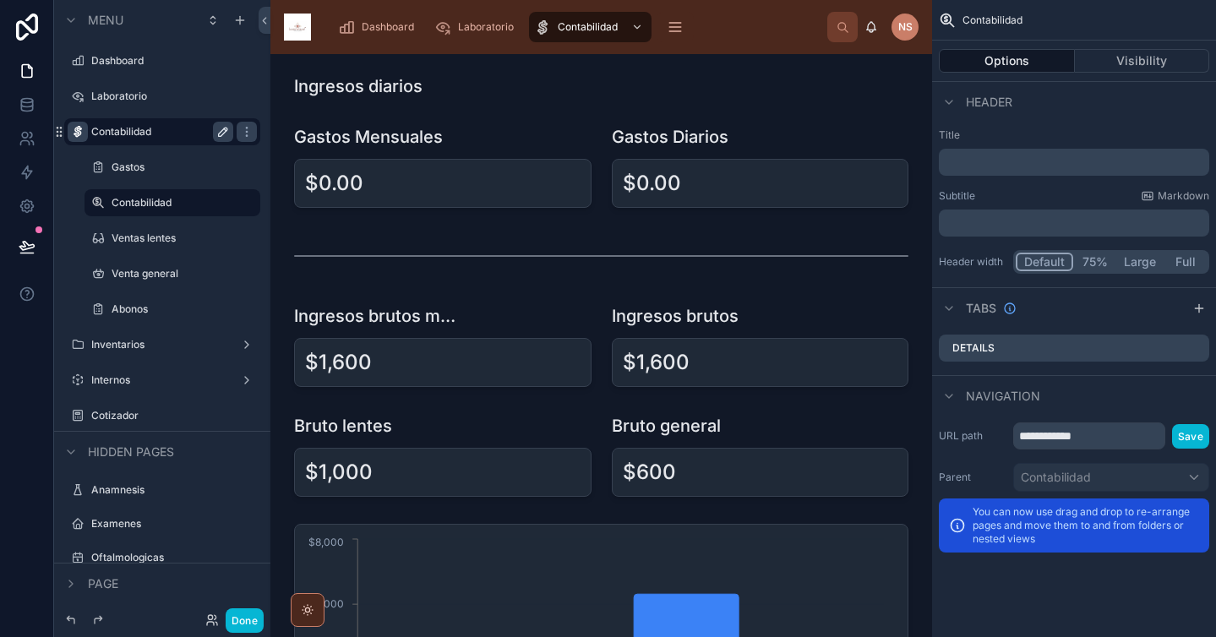
click at [170, 131] on label "Contabilidad" at bounding box center [158, 132] width 135 height 14
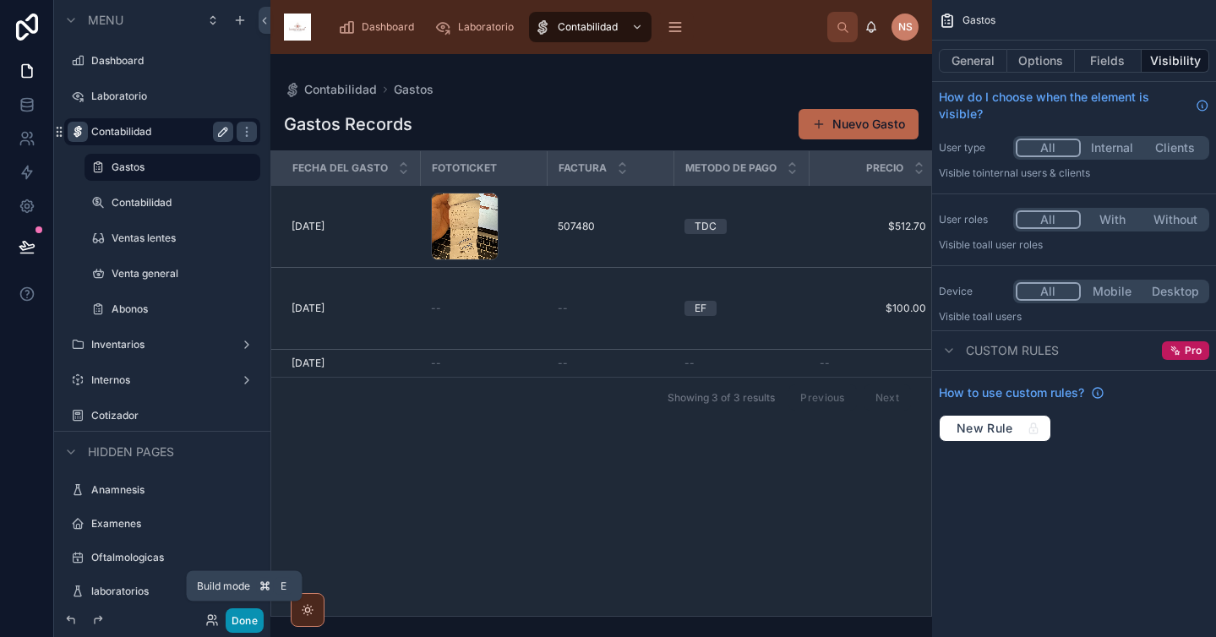
click at [249, 622] on button "Done" at bounding box center [245, 621] width 38 height 25
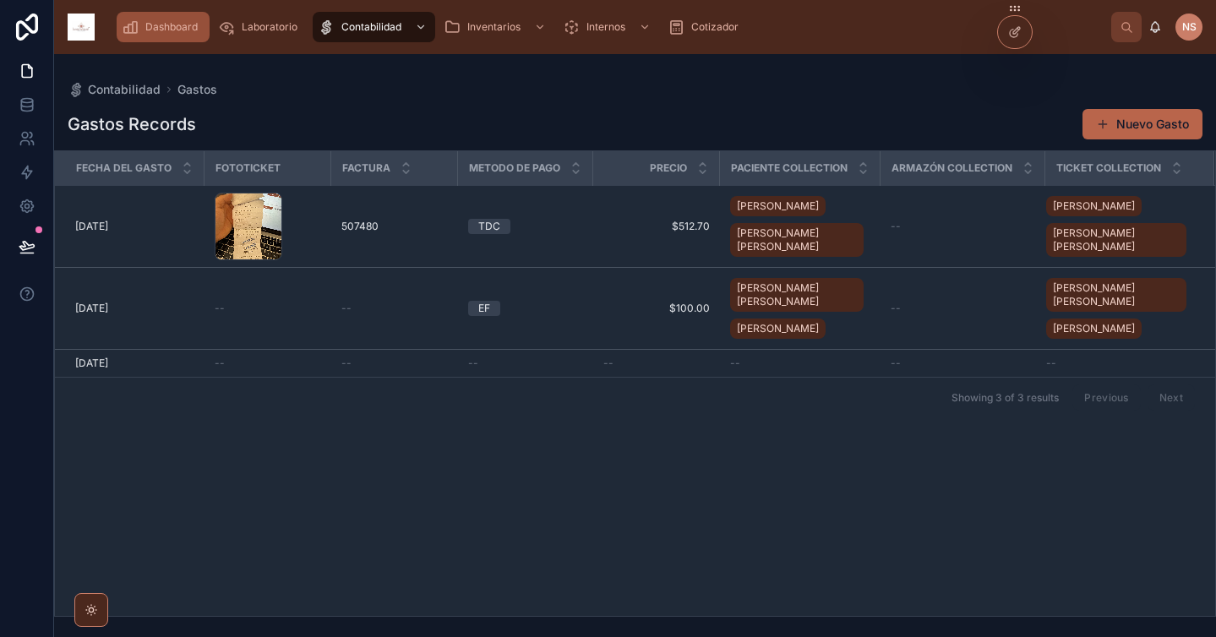
click at [181, 31] on span "Dashboard" at bounding box center [171, 27] width 52 height 14
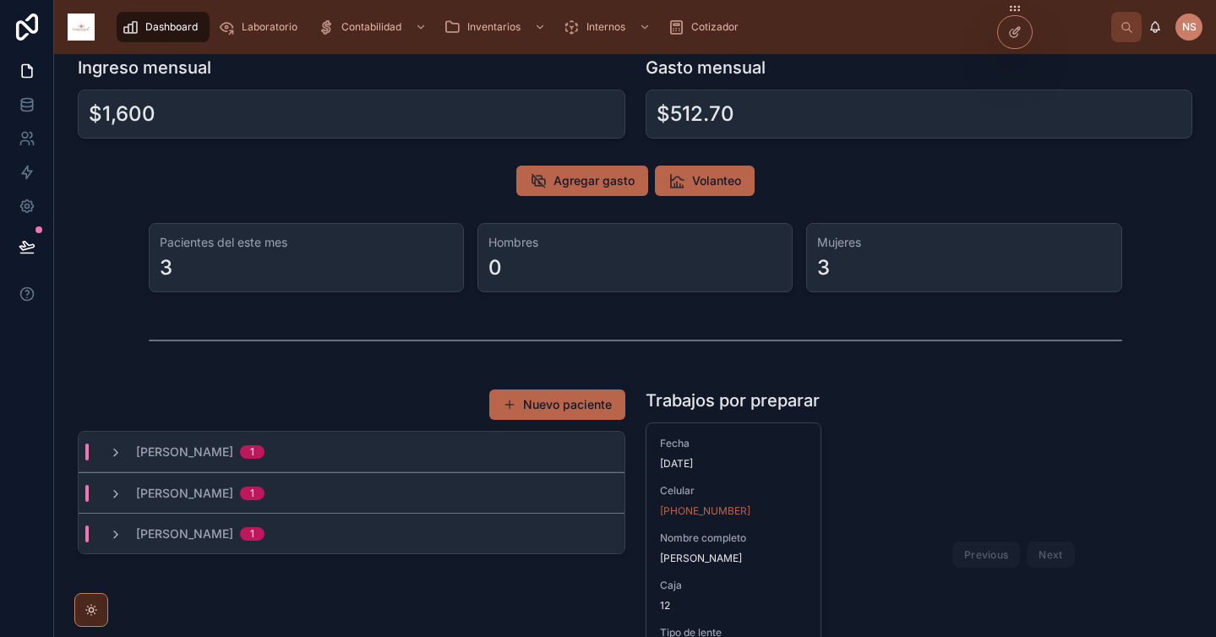
scroll to position [23, 0]
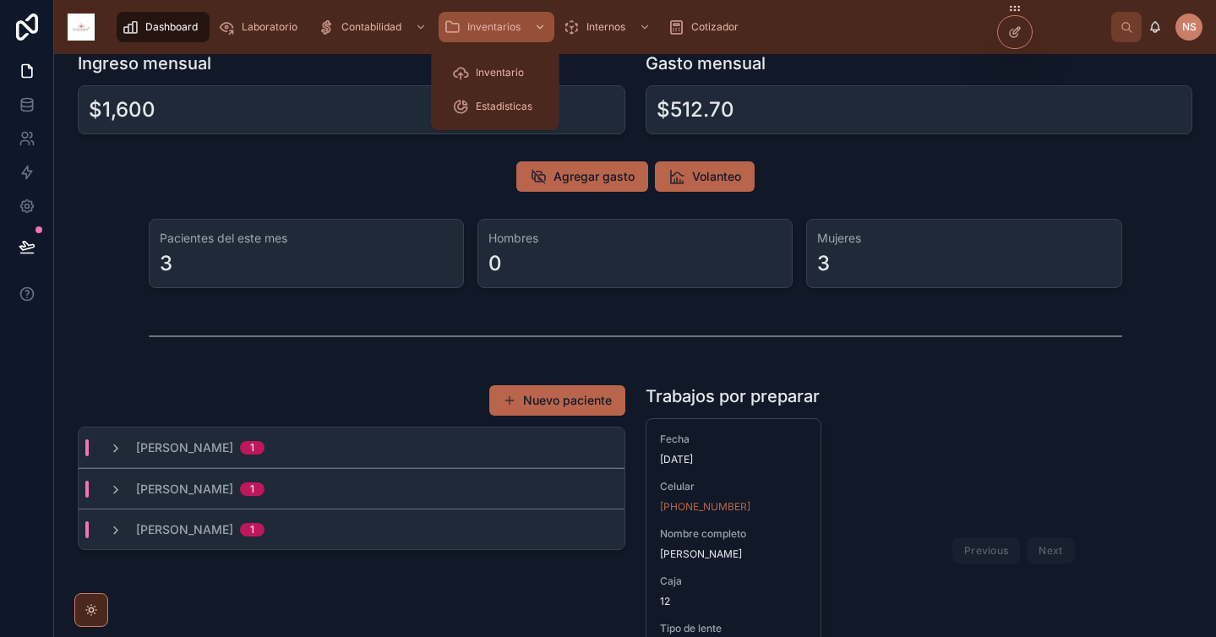
click at [530, 26] on div "scrollable content" at bounding box center [538, 27] width 22 height 27
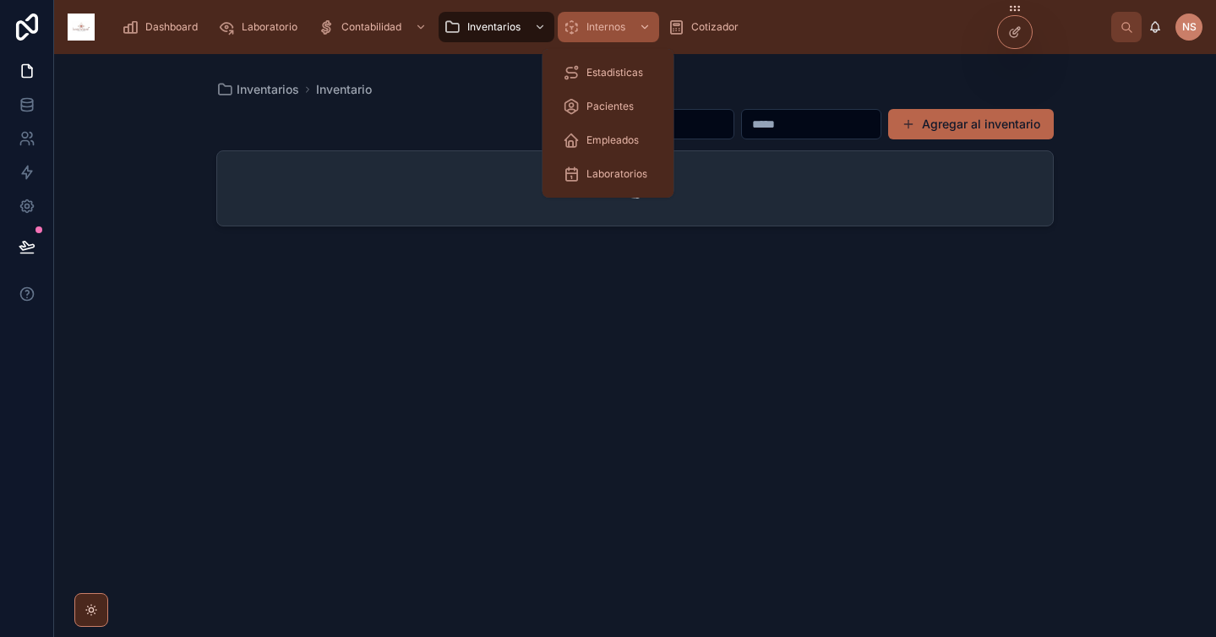
click at [602, 27] on span "Internos" at bounding box center [606, 27] width 39 height 14
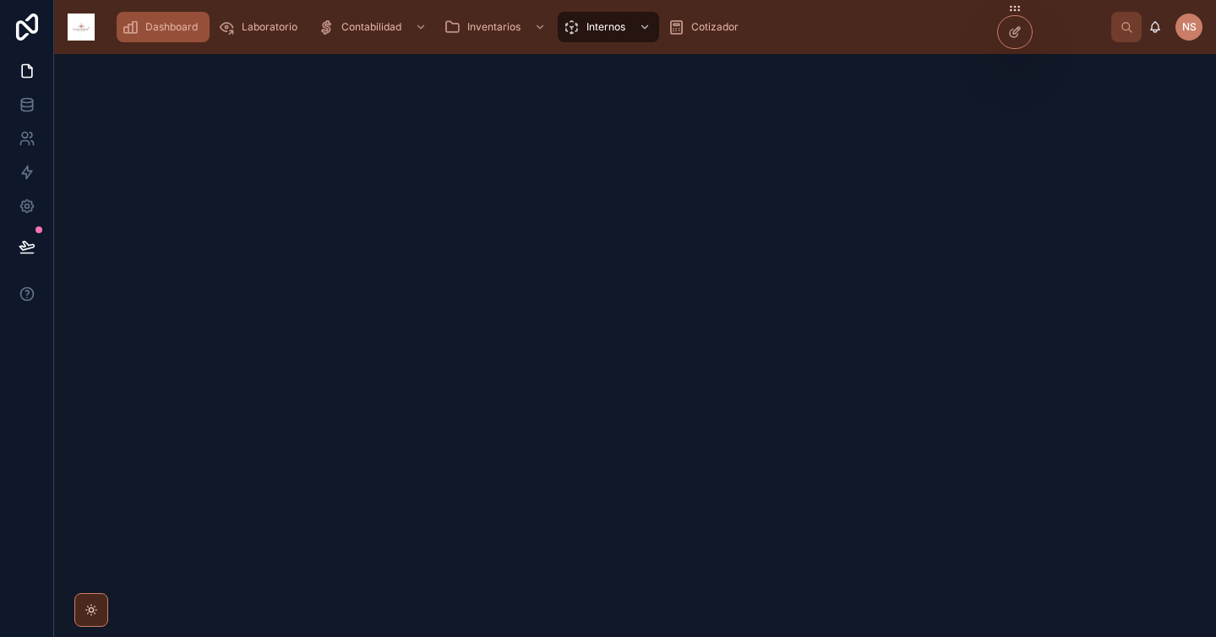
click at [174, 30] on span "Dashboard" at bounding box center [171, 27] width 52 height 14
